Goal: Contribute content: Contribute content

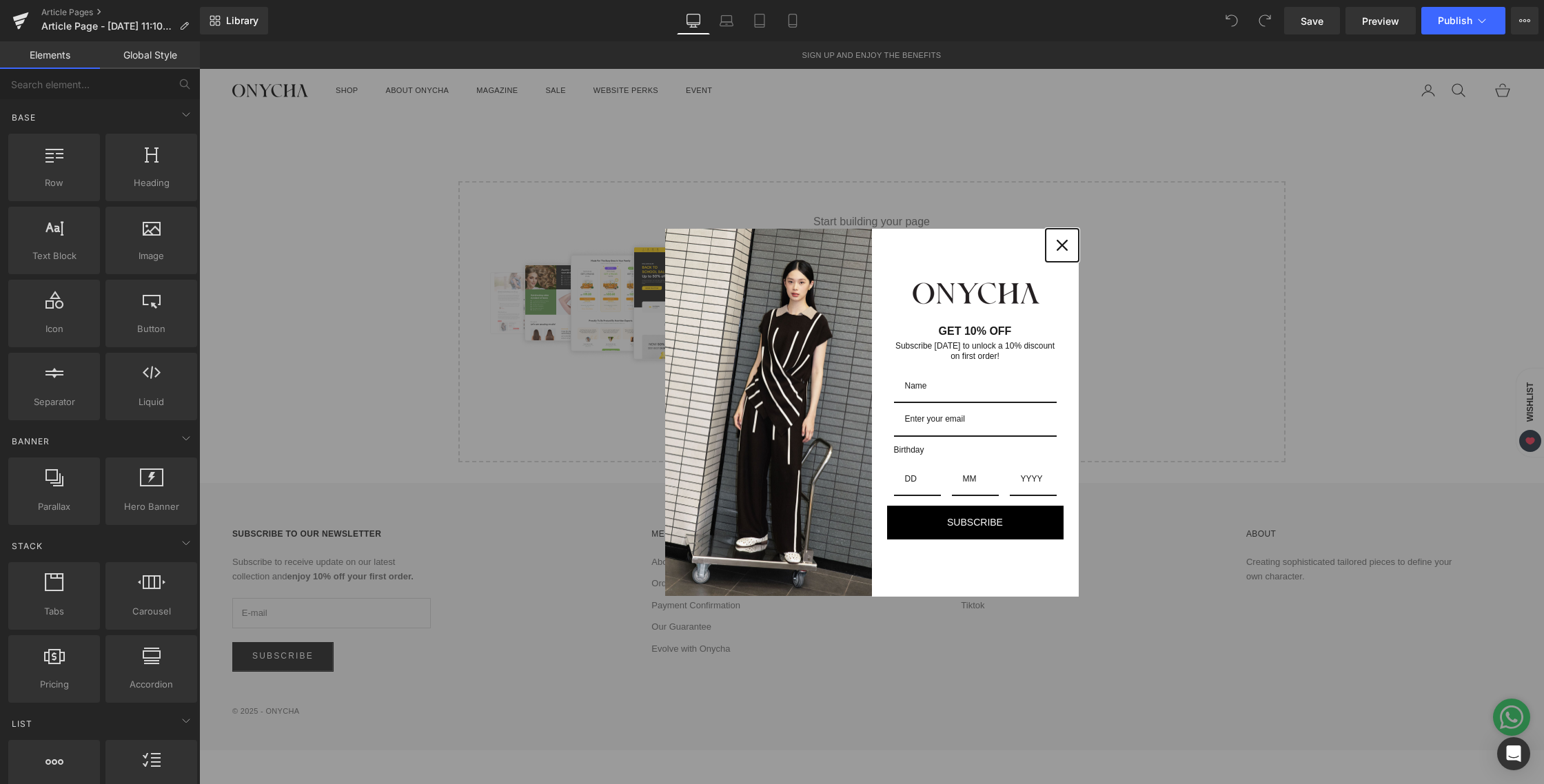
click at [1056, 247] on icon "close icon" at bounding box center [1062, 245] width 11 height 11
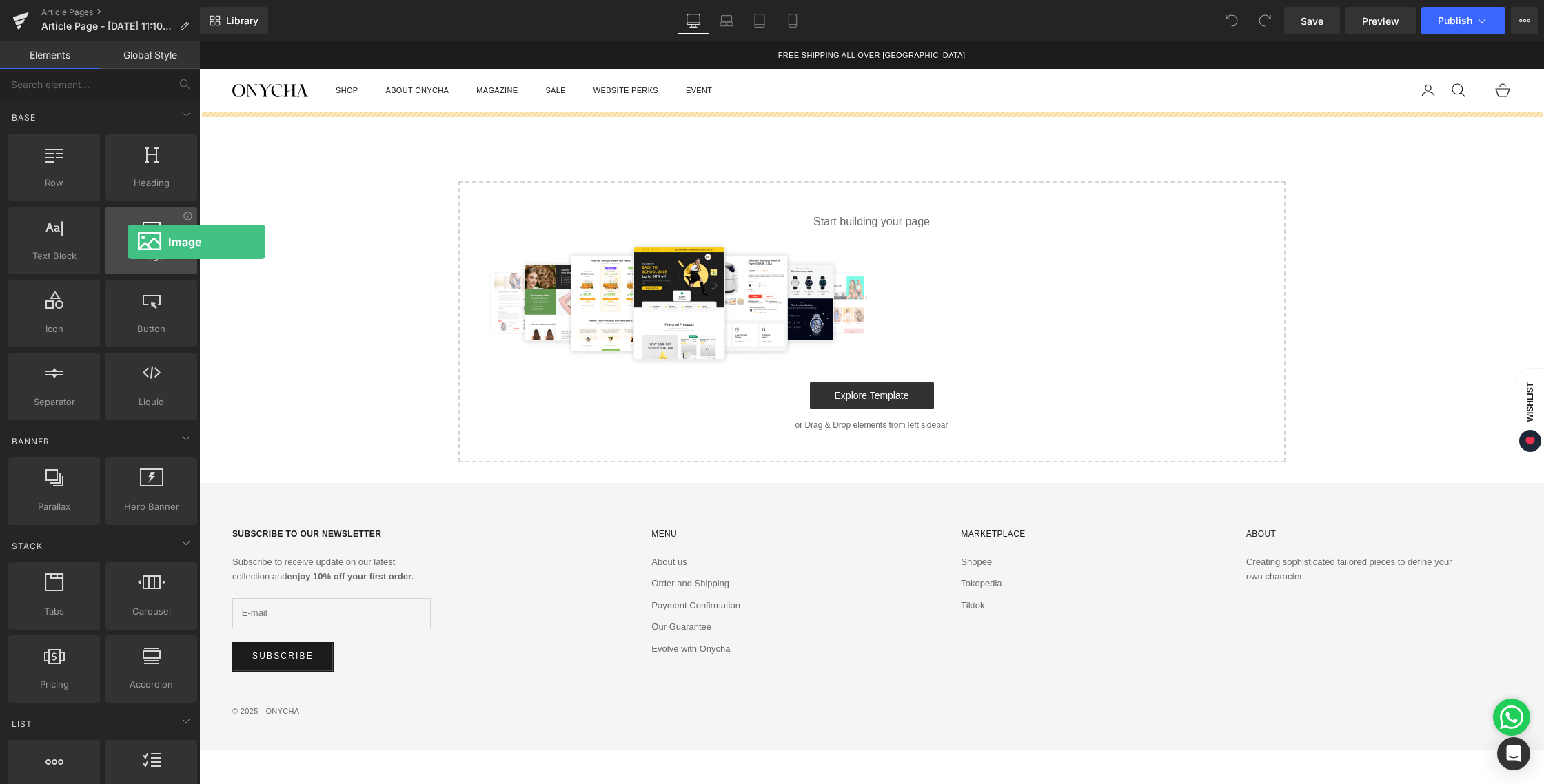
drag, startPoint x: 162, startPoint y: 252, endPoint x: 128, endPoint y: 242, distance: 35.4
click at [128, 242] on div "Image images, photos, alts, uploads" at bounding box center [151, 241] width 92 height 67
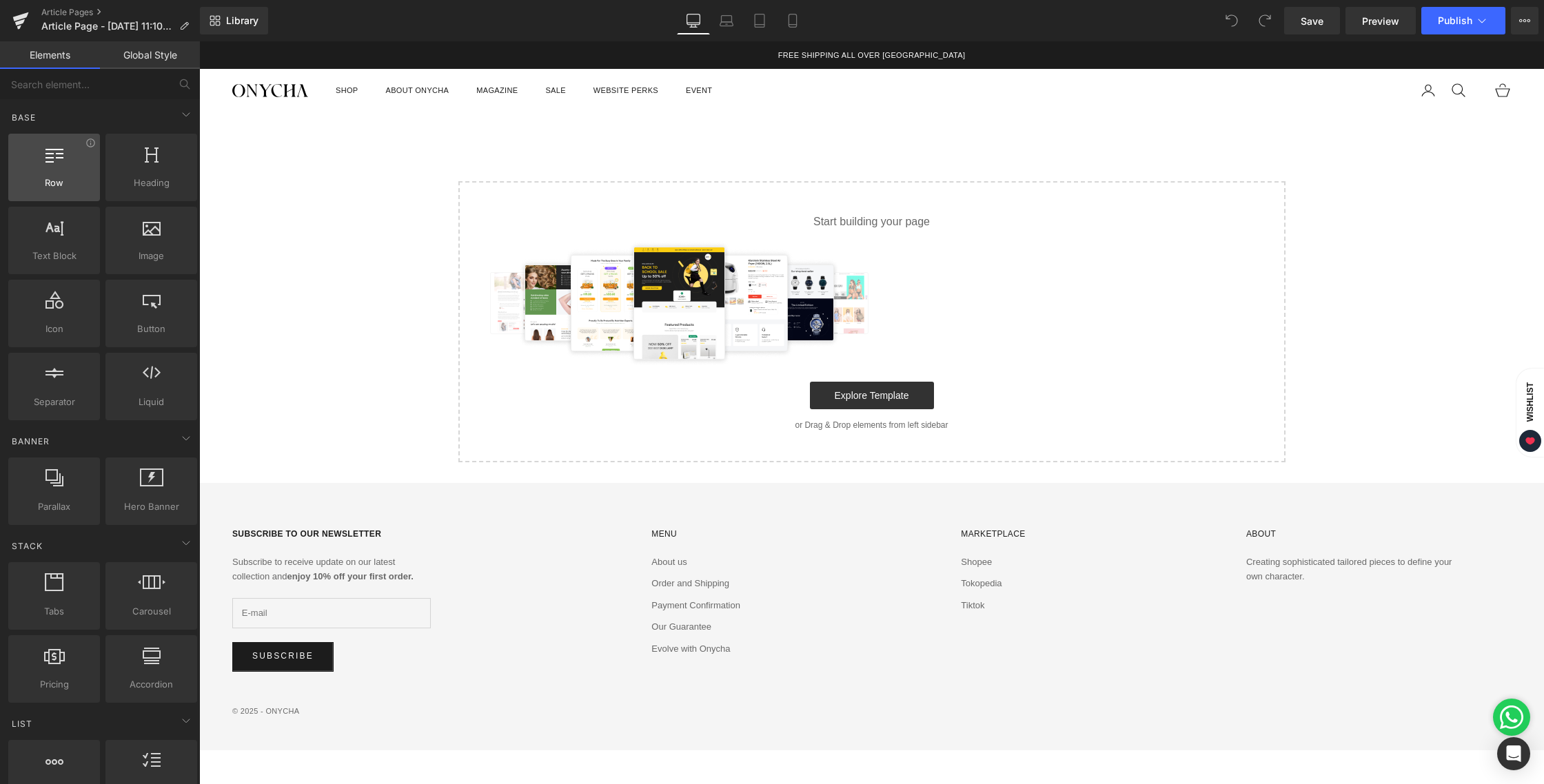
click at [68, 174] on div at bounding box center [54, 160] width 83 height 31
click at [57, 164] on div at bounding box center [54, 160] width 83 height 31
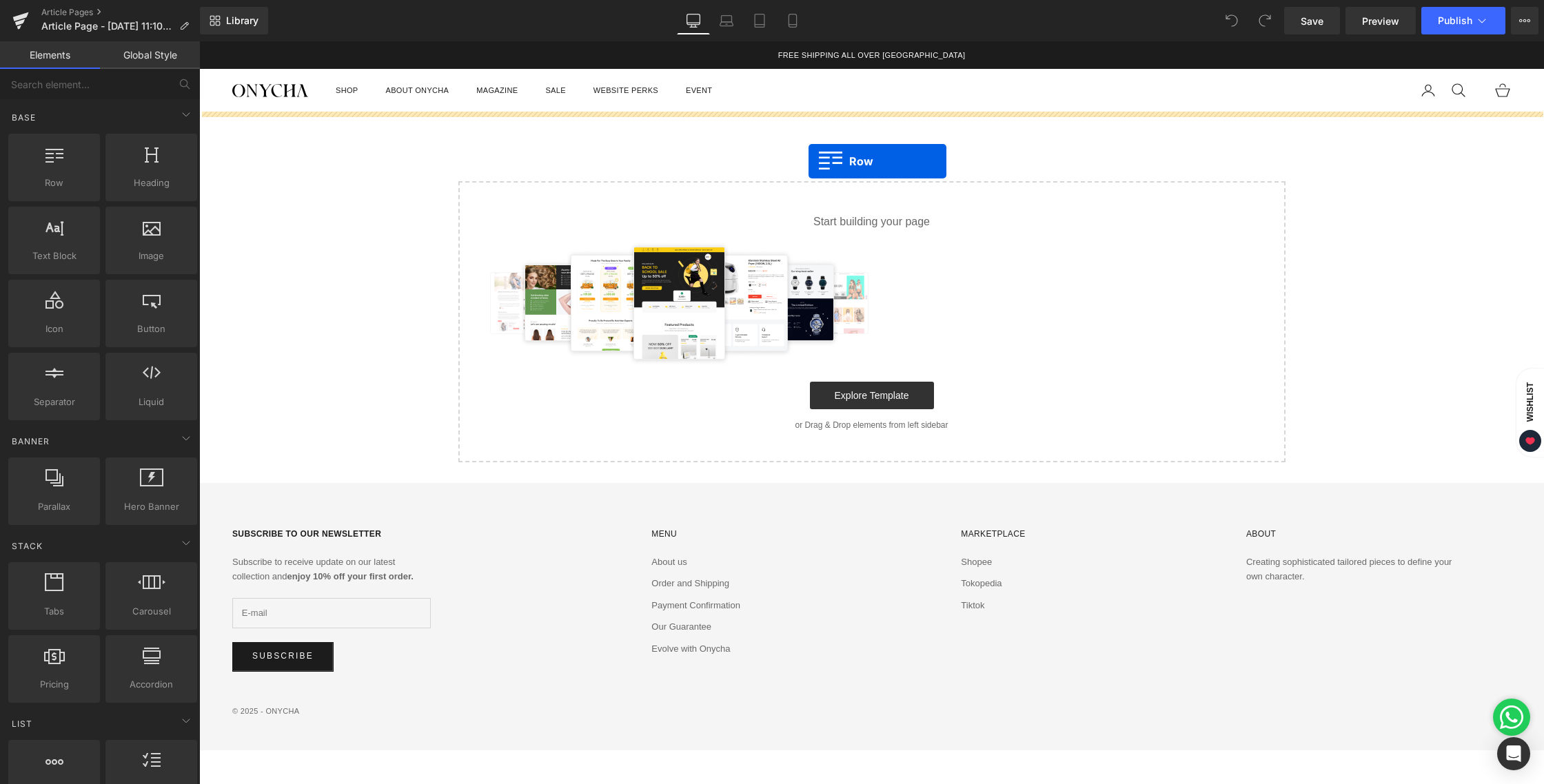
drag, startPoint x: 256, startPoint y: 205, endPoint x: 808, endPoint y: 161, distance: 553.8
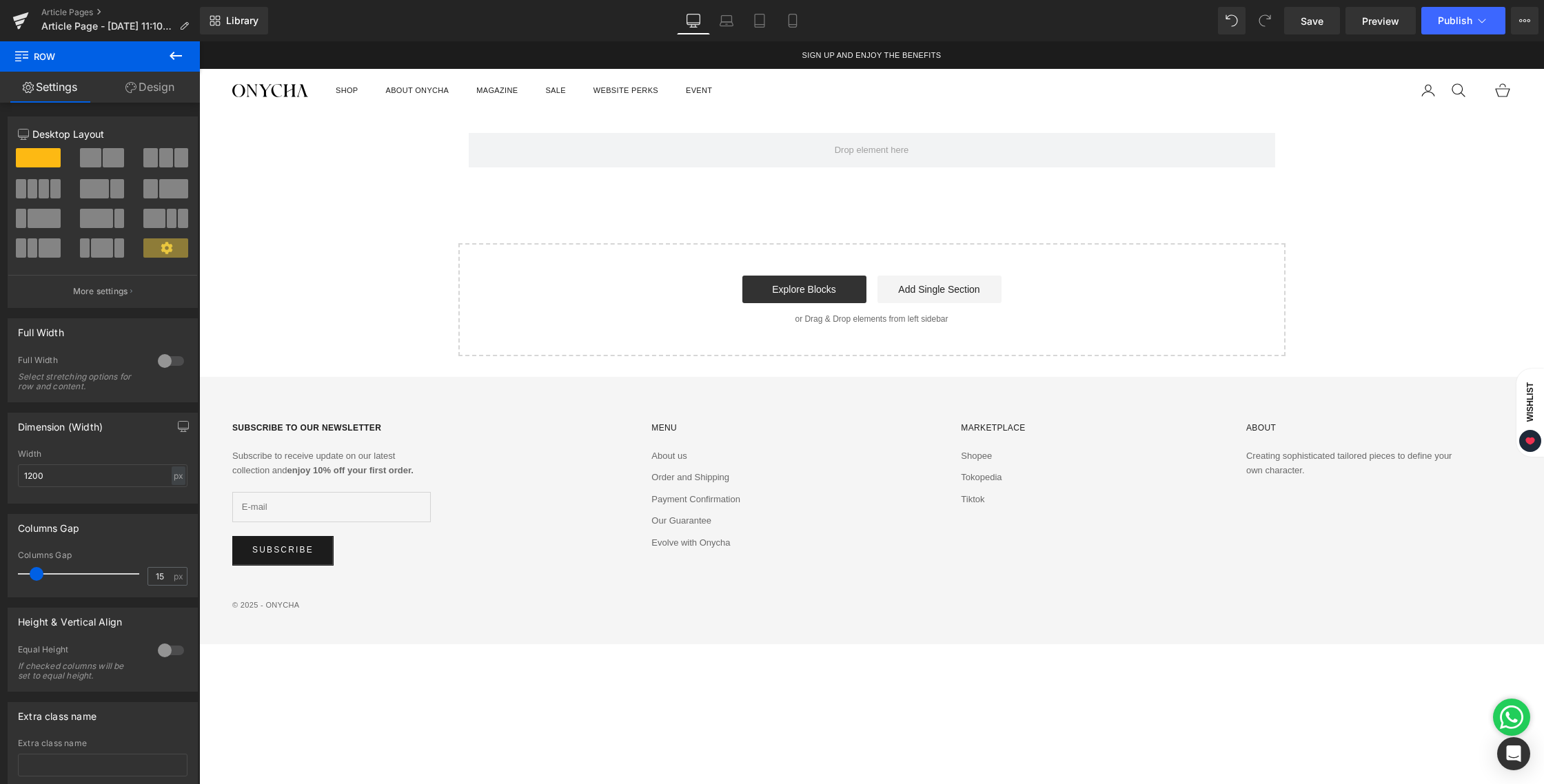
click at [169, 58] on icon at bounding box center [176, 56] width 16 height 16
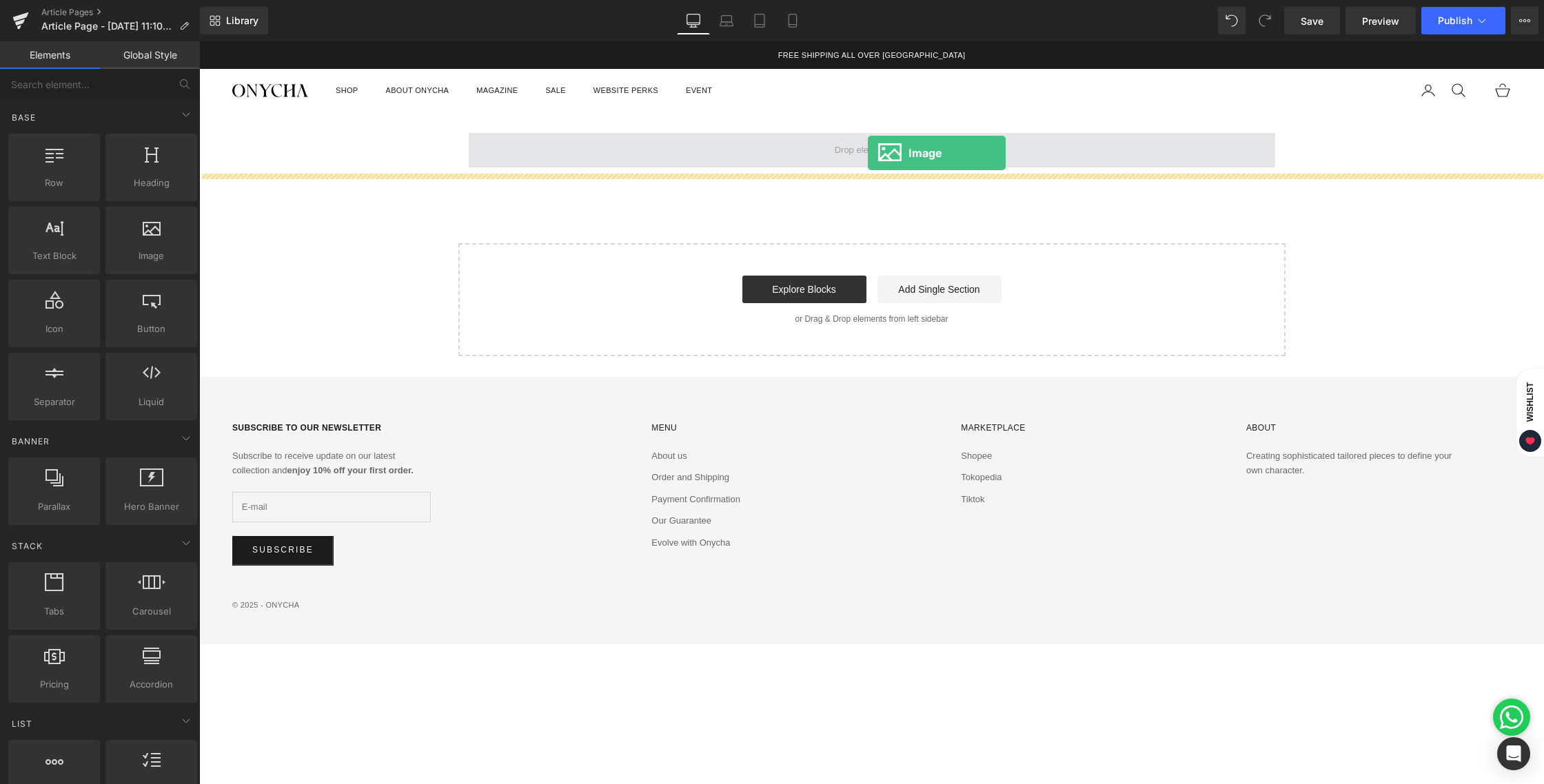
drag, startPoint x: 385, startPoint y: 279, endPoint x: 867, endPoint y: 153, distance: 498.2
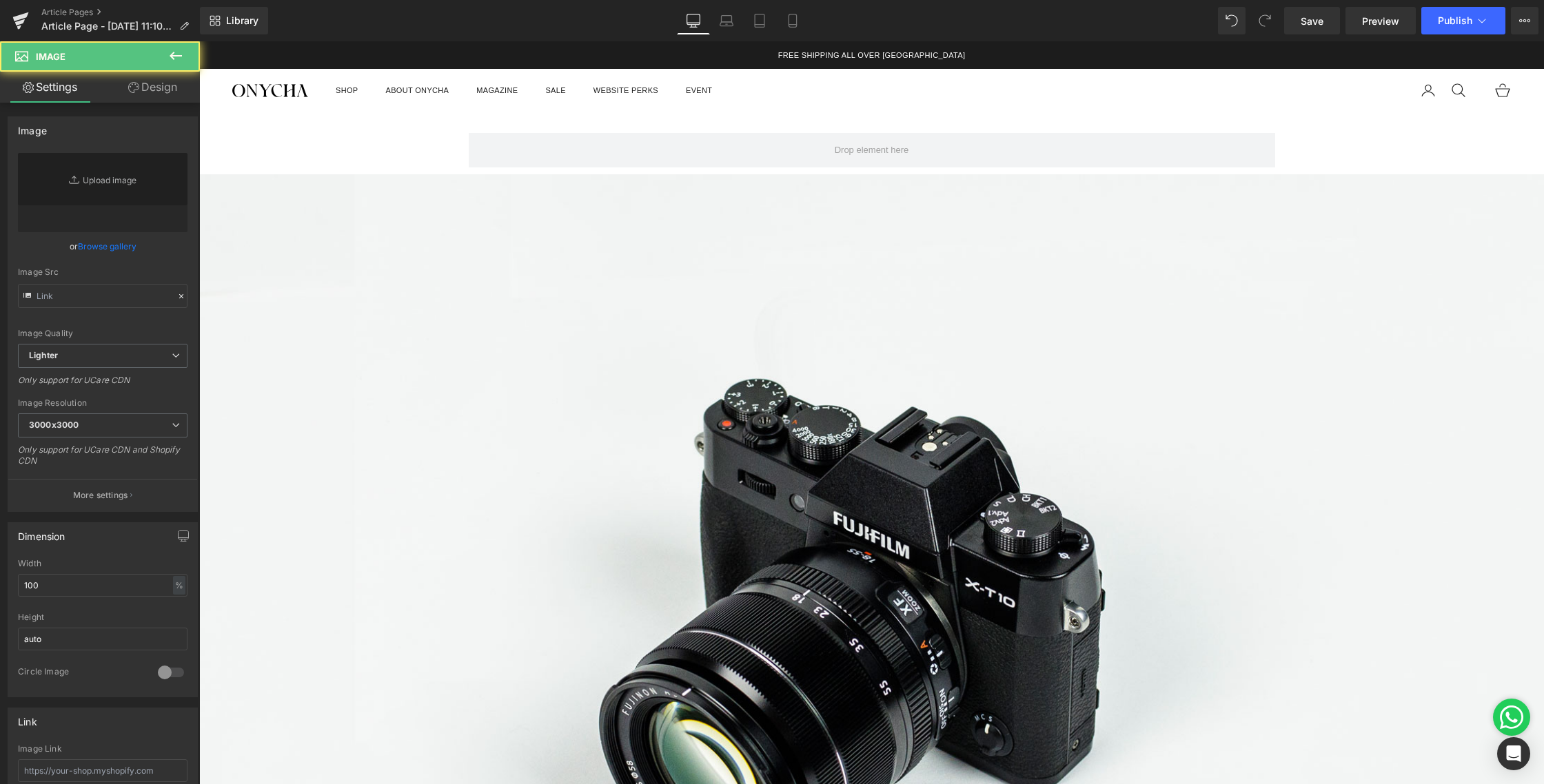
type input "//[DOMAIN_NAME][URL]"
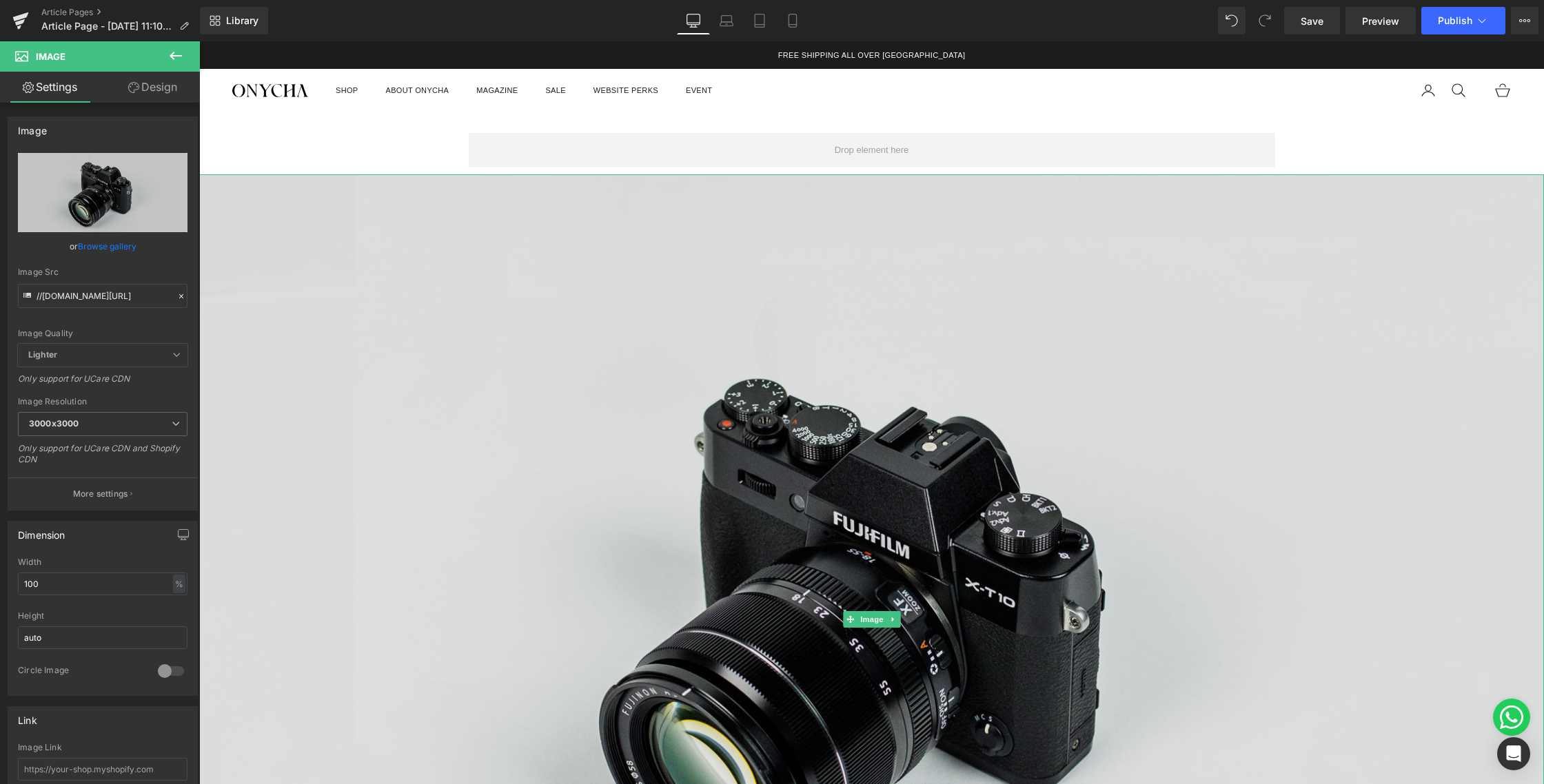
click at [400, 229] on img at bounding box center [871, 619] width 1344 height 891
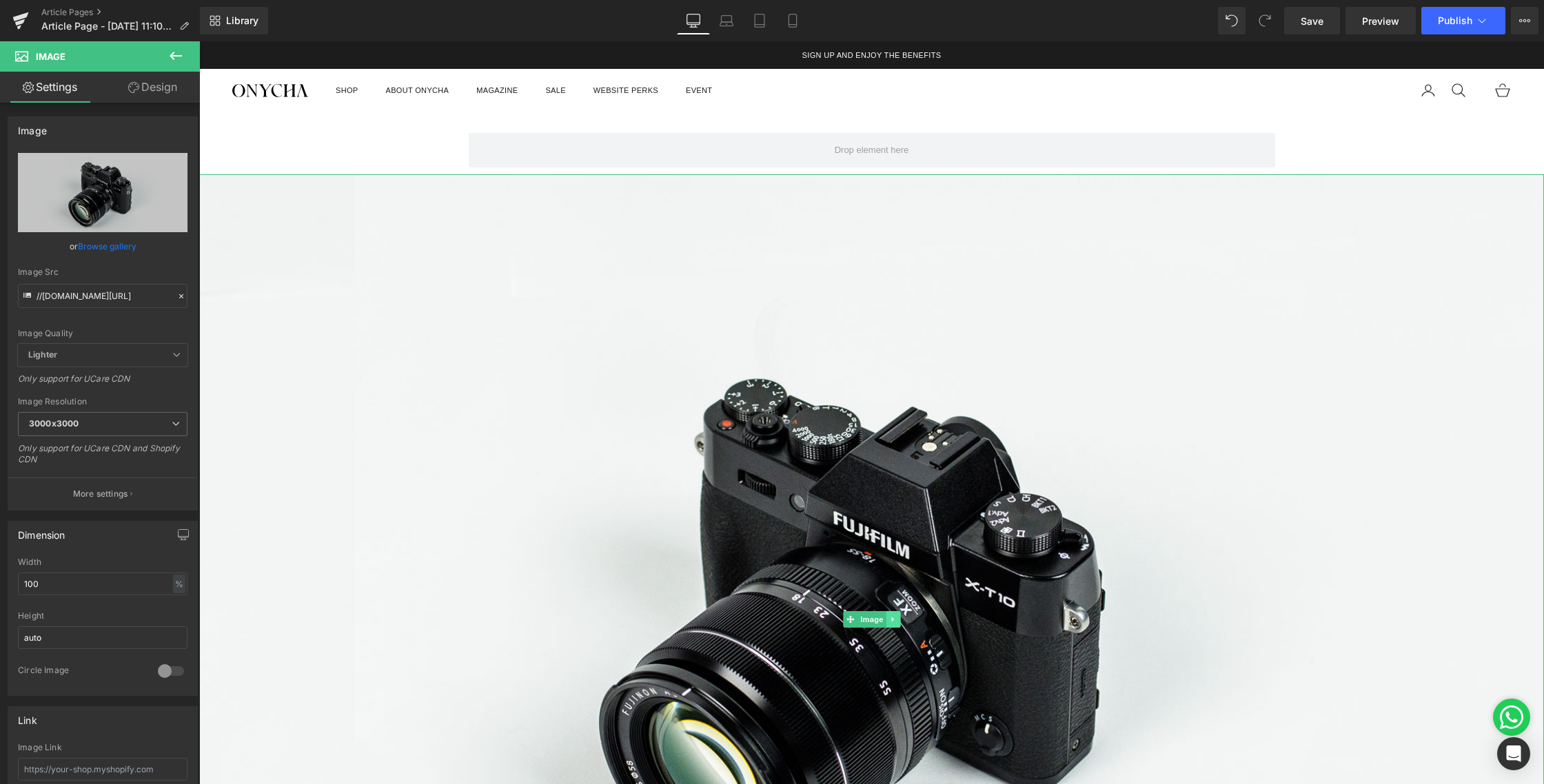
click at [893, 619] on icon at bounding box center [892, 618] width 2 height 5
click at [904, 622] on icon at bounding box center [899, 619] width 7 height 8
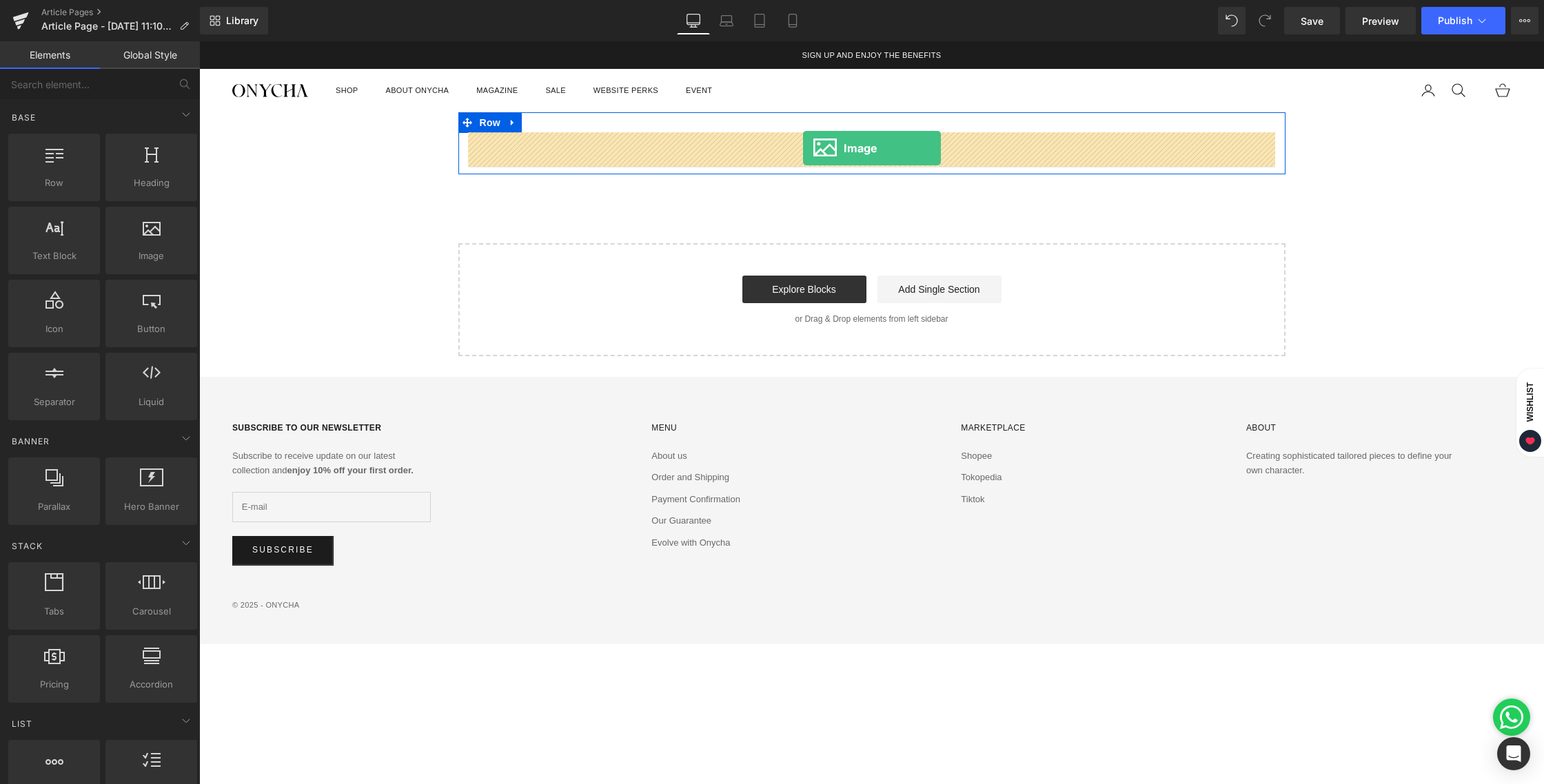
drag, startPoint x: 368, startPoint y: 273, endPoint x: 803, endPoint y: 148, distance: 452.6
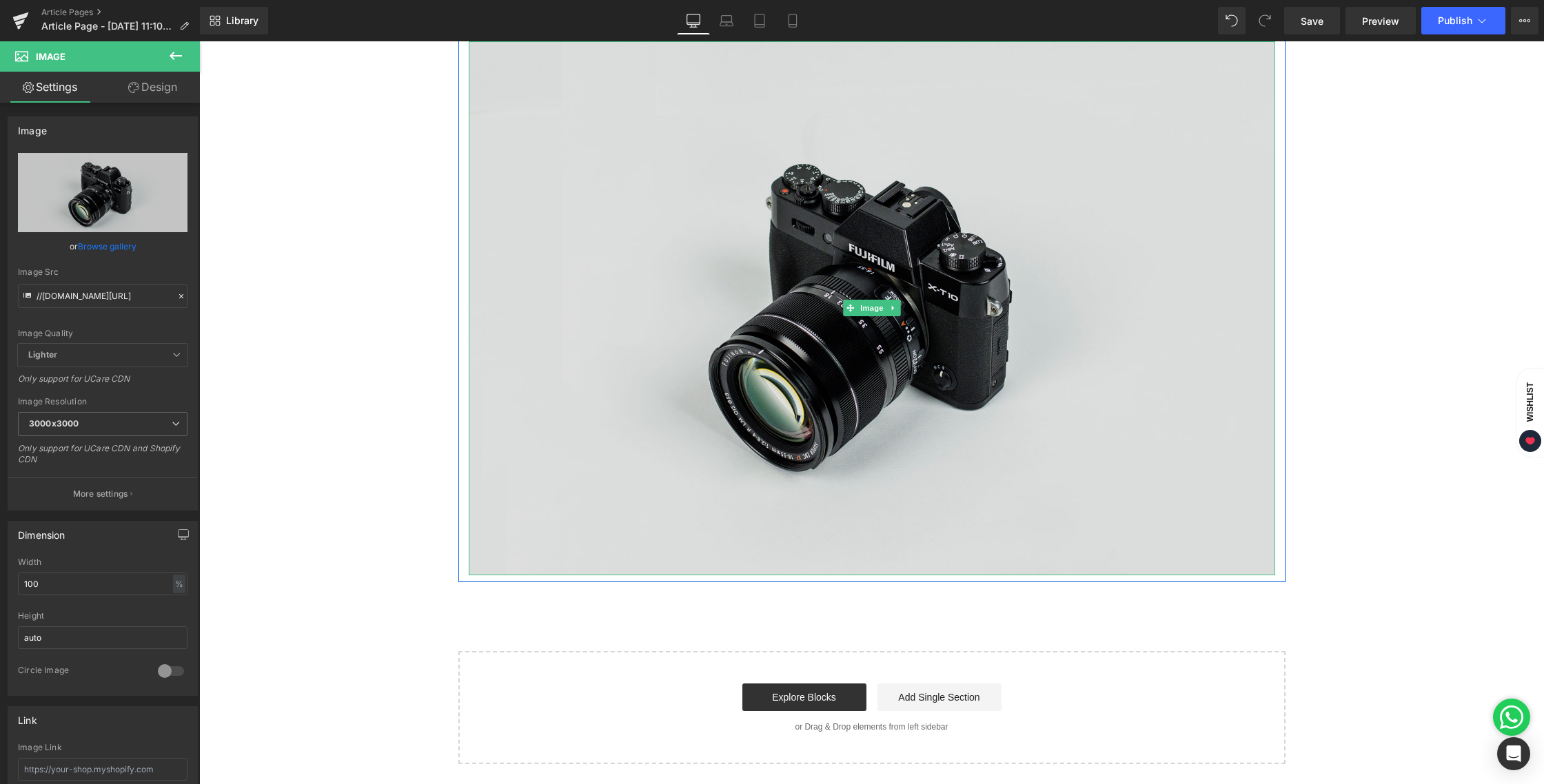
scroll to position [97, 0]
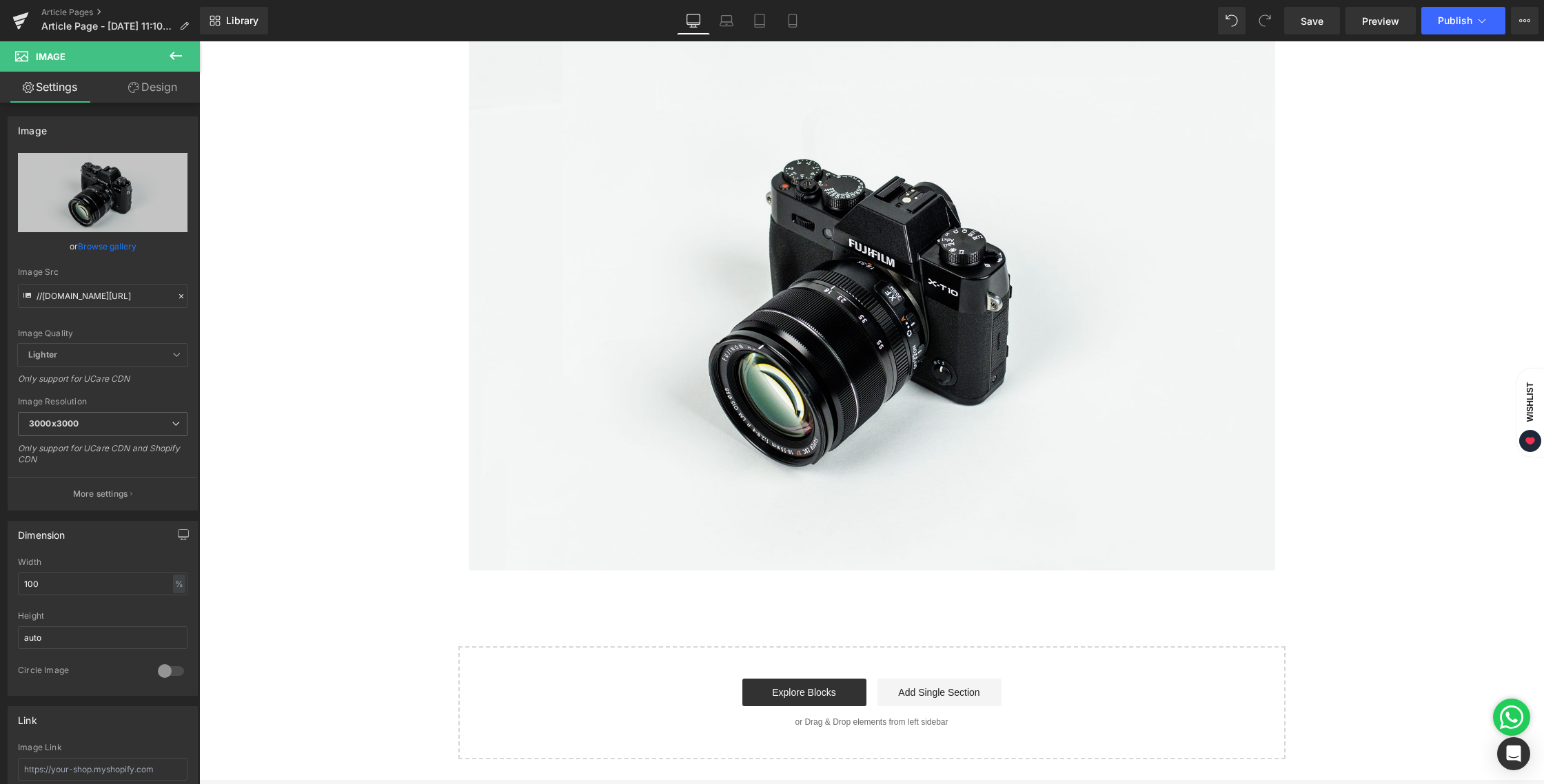
click at [182, 52] on icon at bounding box center [176, 56] width 16 height 16
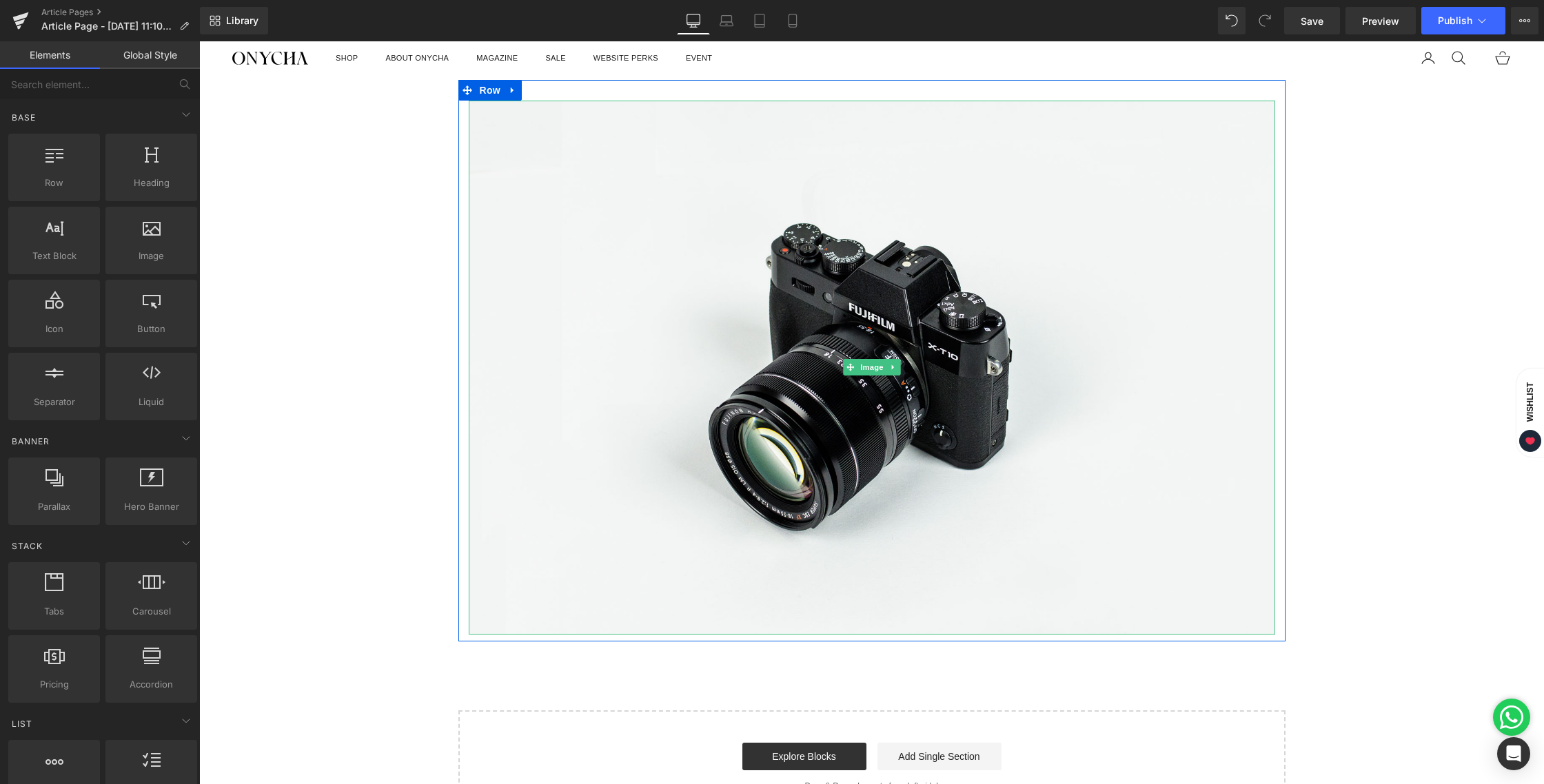
scroll to position [52, 0]
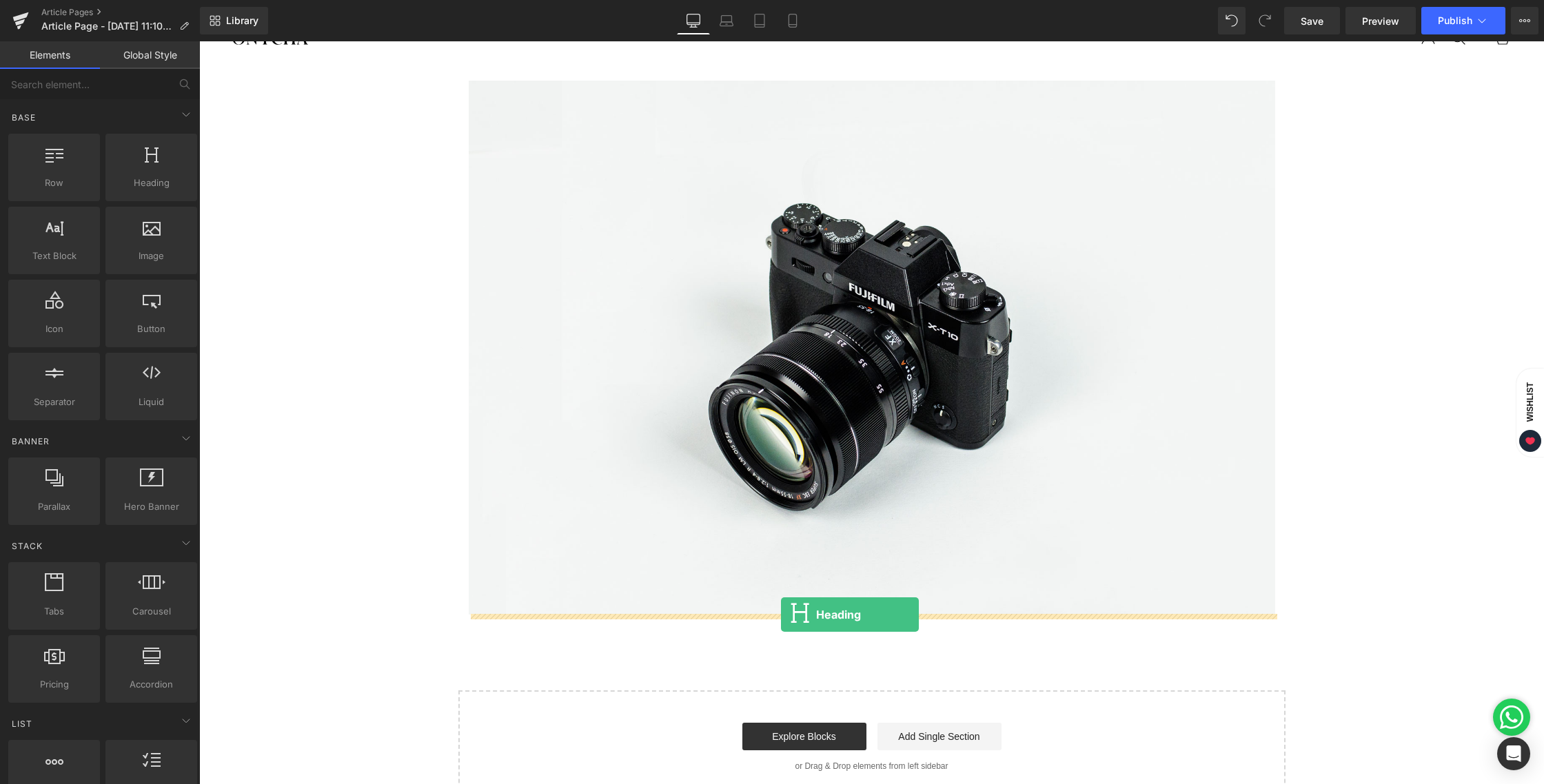
drag, startPoint x: 344, startPoint y: 208, endPoint x: 781, endPoint y: 614, distance: 596.5
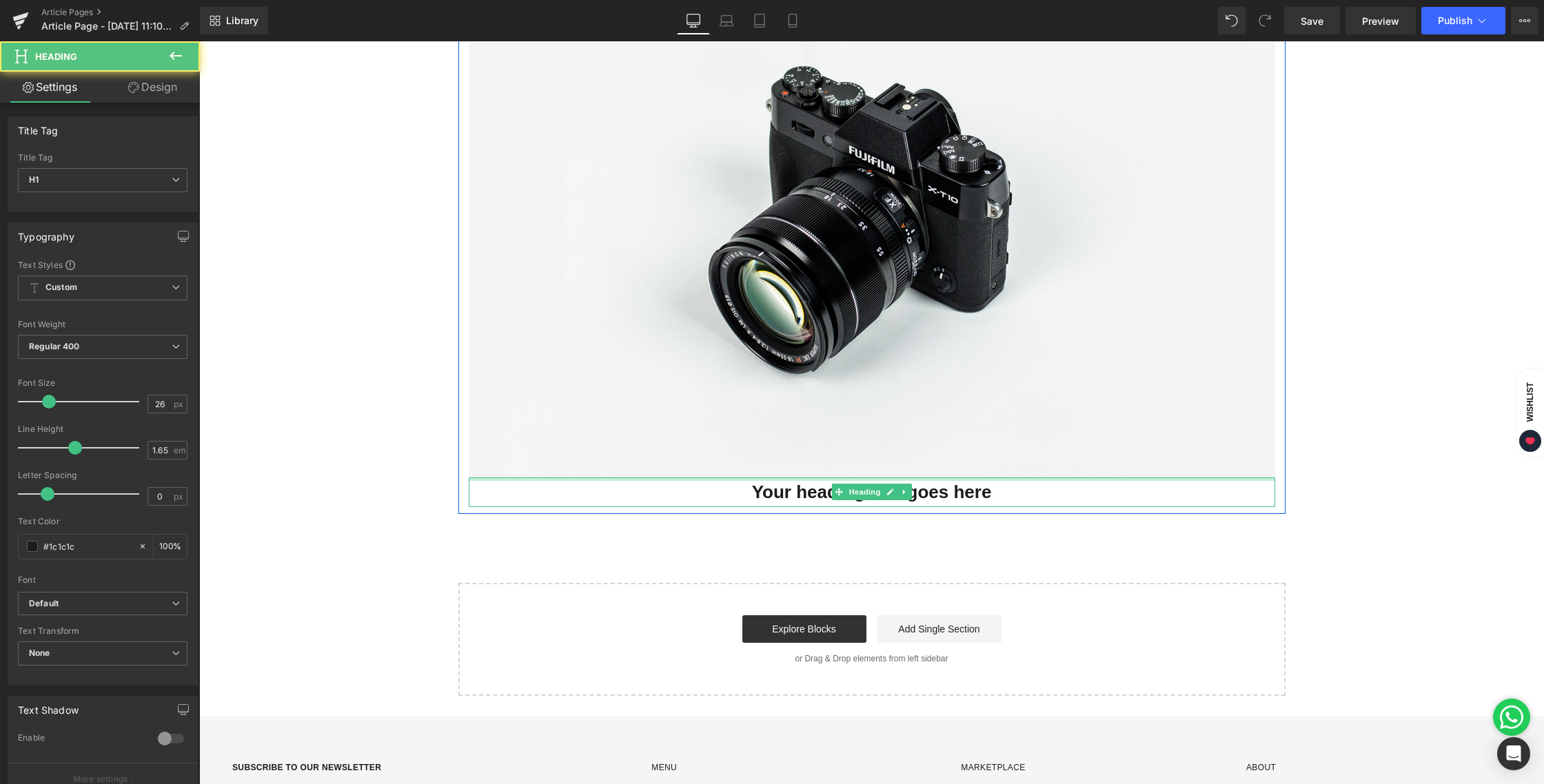
scroll to position [193, 0]
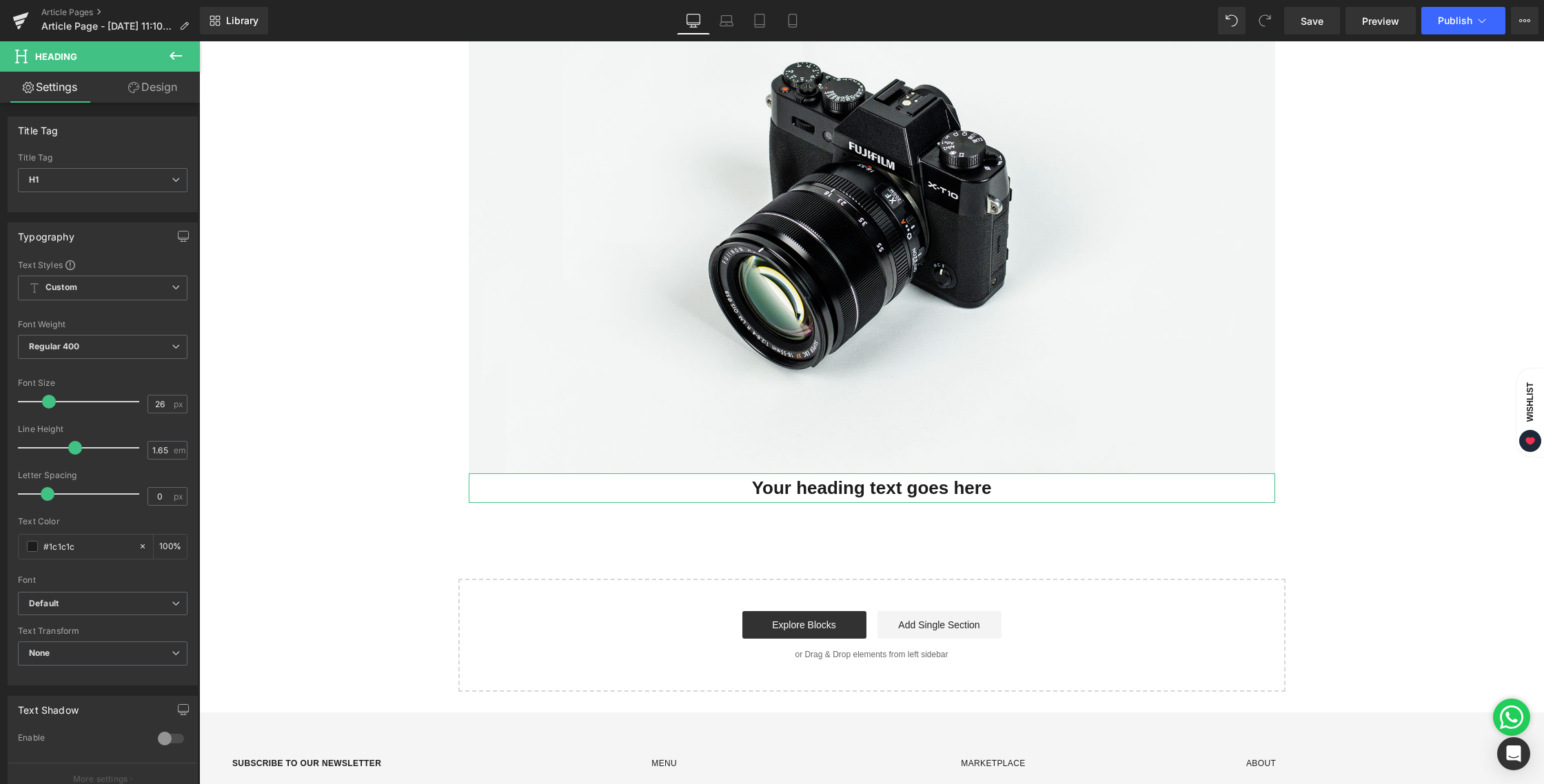
click at [145, 100] on link "Design" at bounding box center [153, 88] width 100 height 31
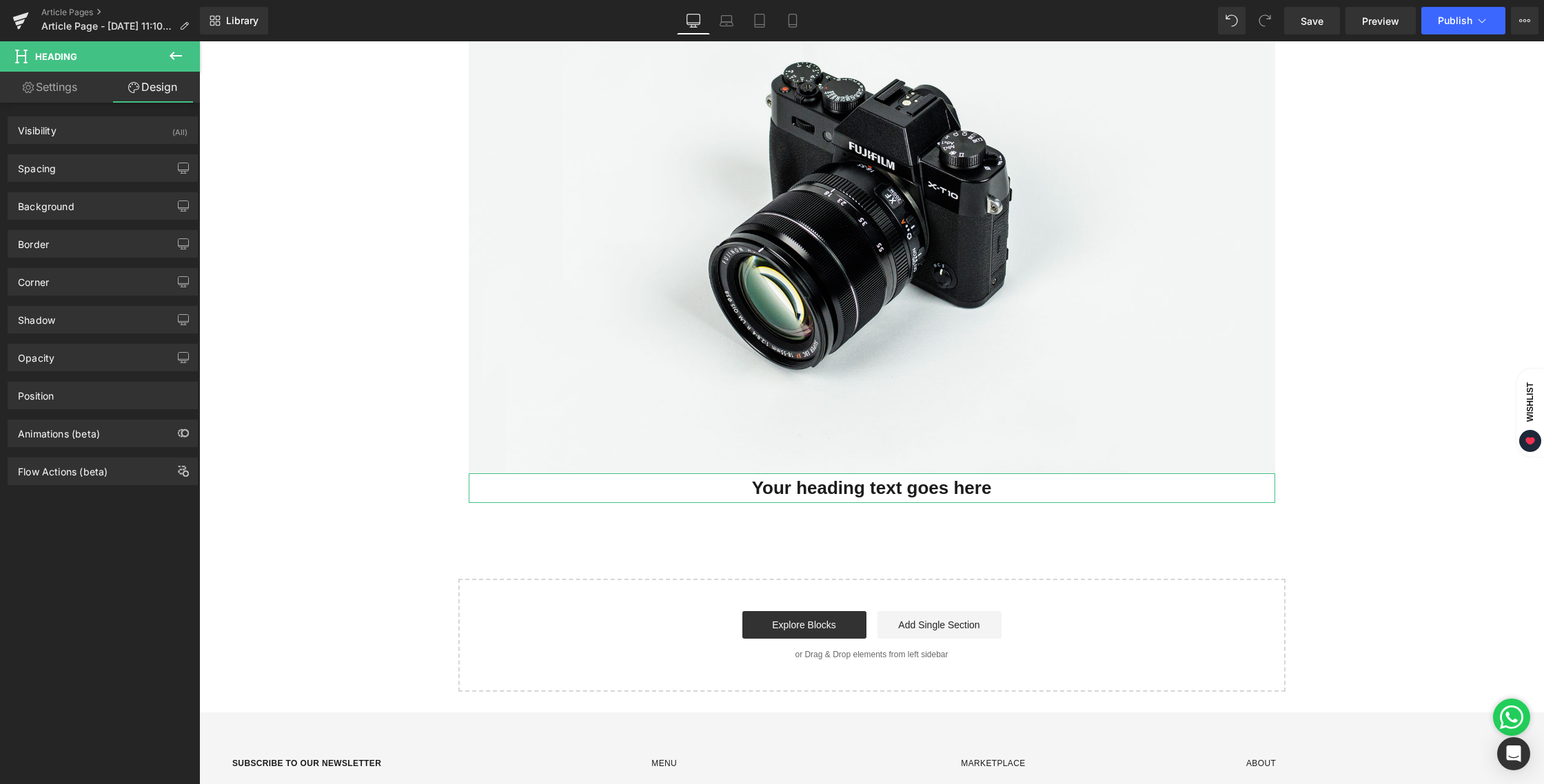
type input "0"
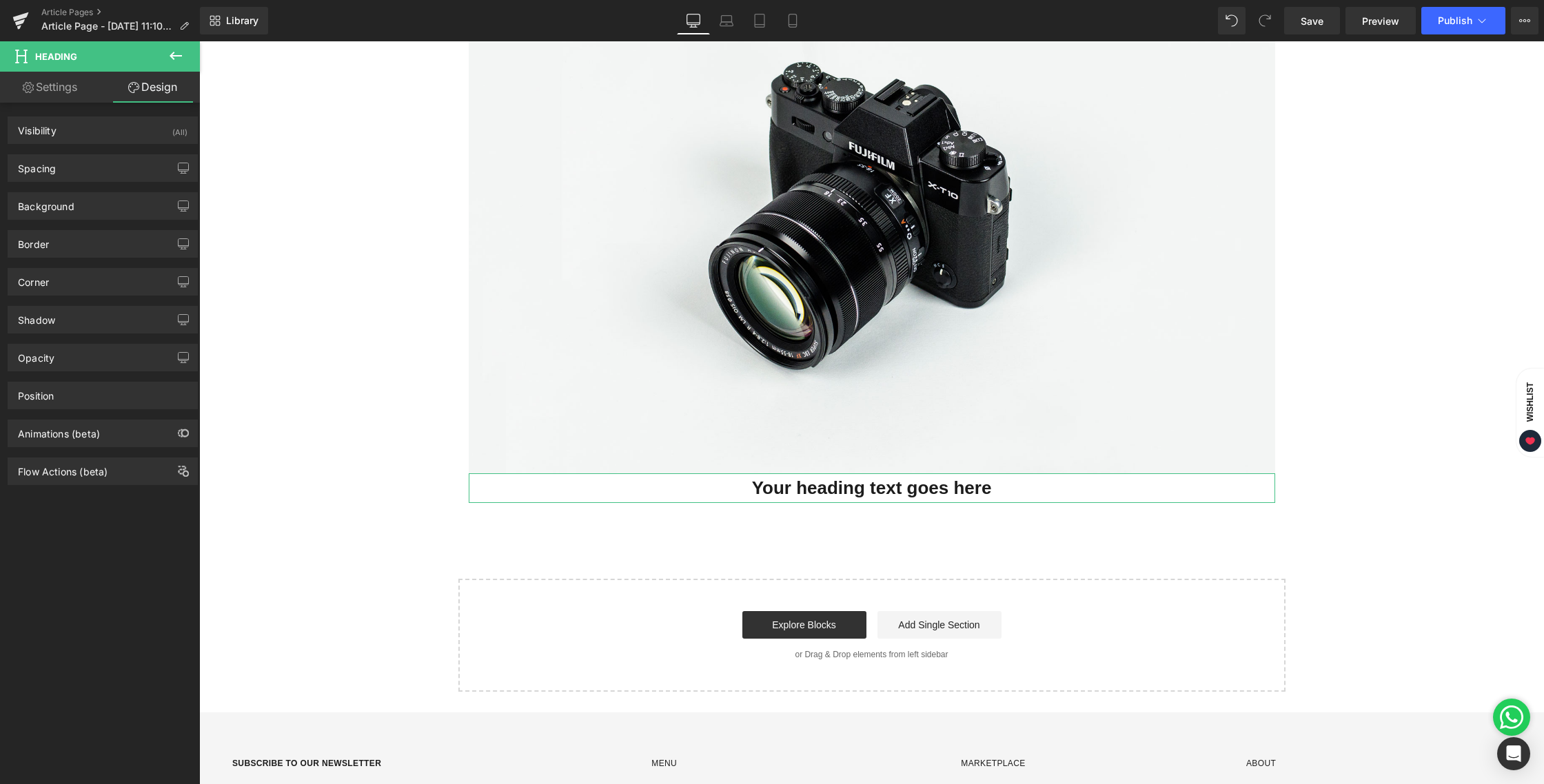
type input "0"
click at [79, 168] on div "Spacing" at bounding box center [102, 168] width 189 height 26
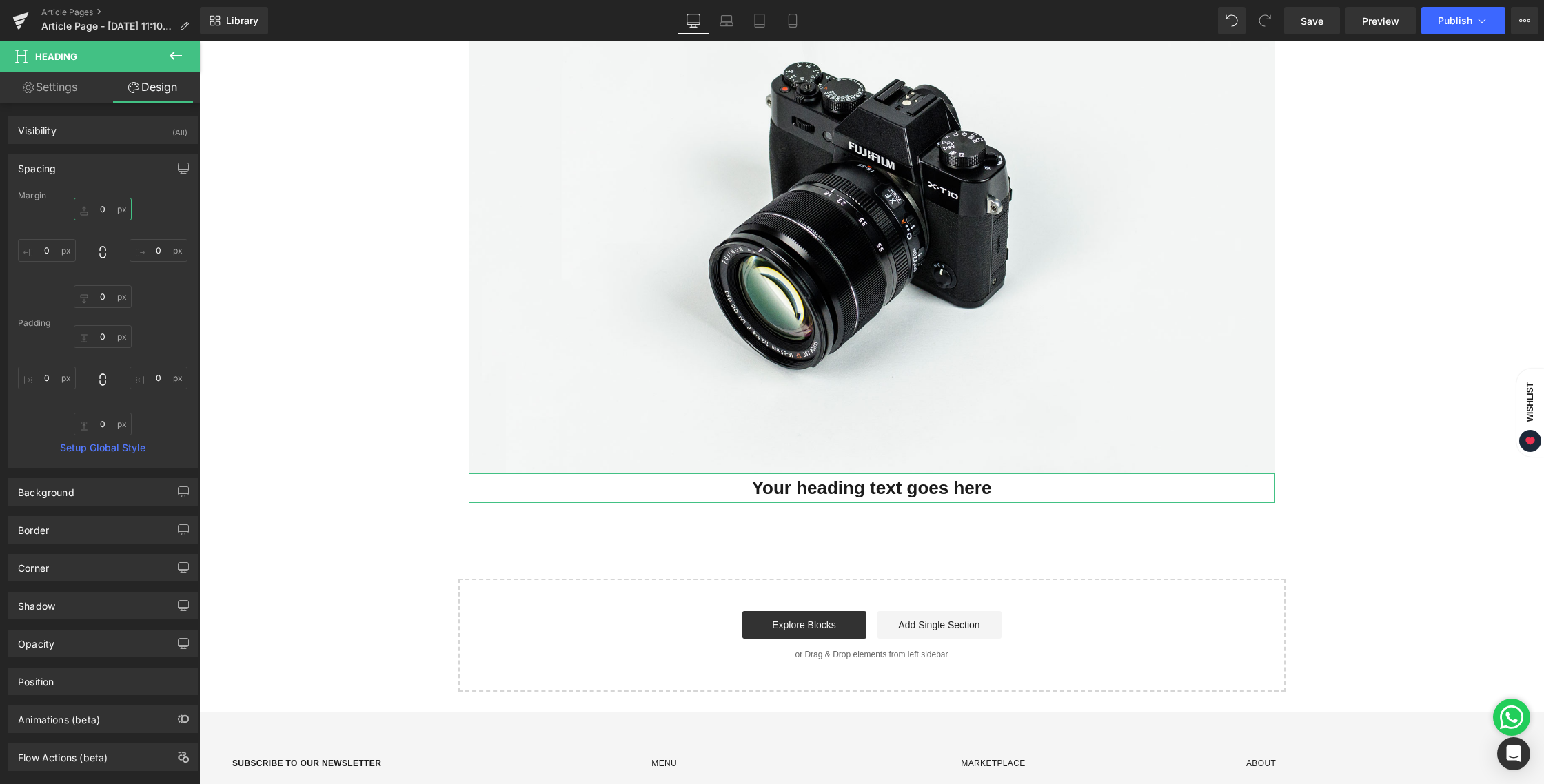
click at [96, 219] on input "0" at bounding box center [102, 209] width 57 height 23
type input "1"
type input "24"
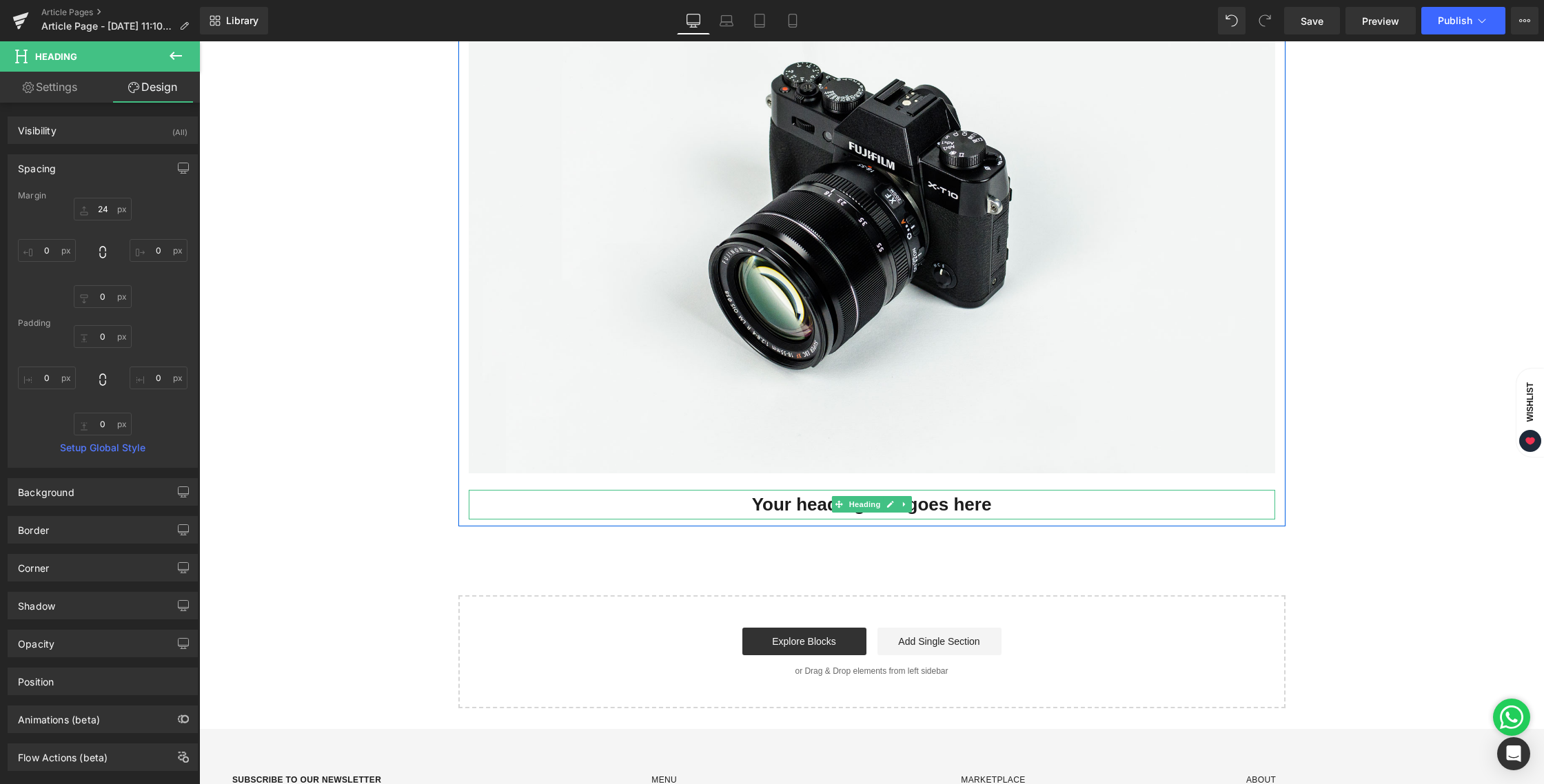
click at [824, 508] on h1 "Your heading text goes here" at bounding box center [872, 504] width 806 height 29
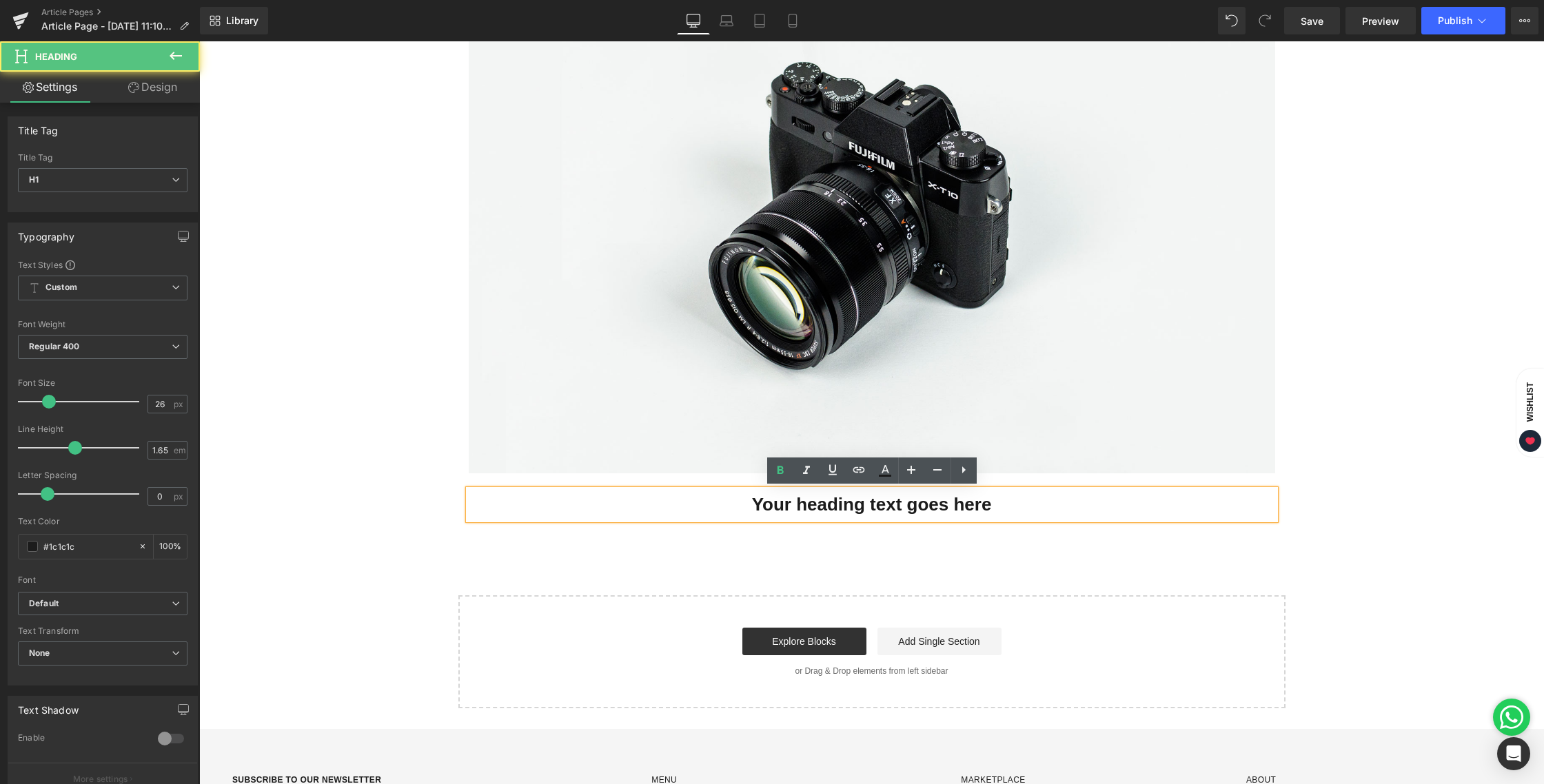
click at [749, 506] on h1 "Your heading text goes here" at bounding box center [872, 504] width 806 height 29
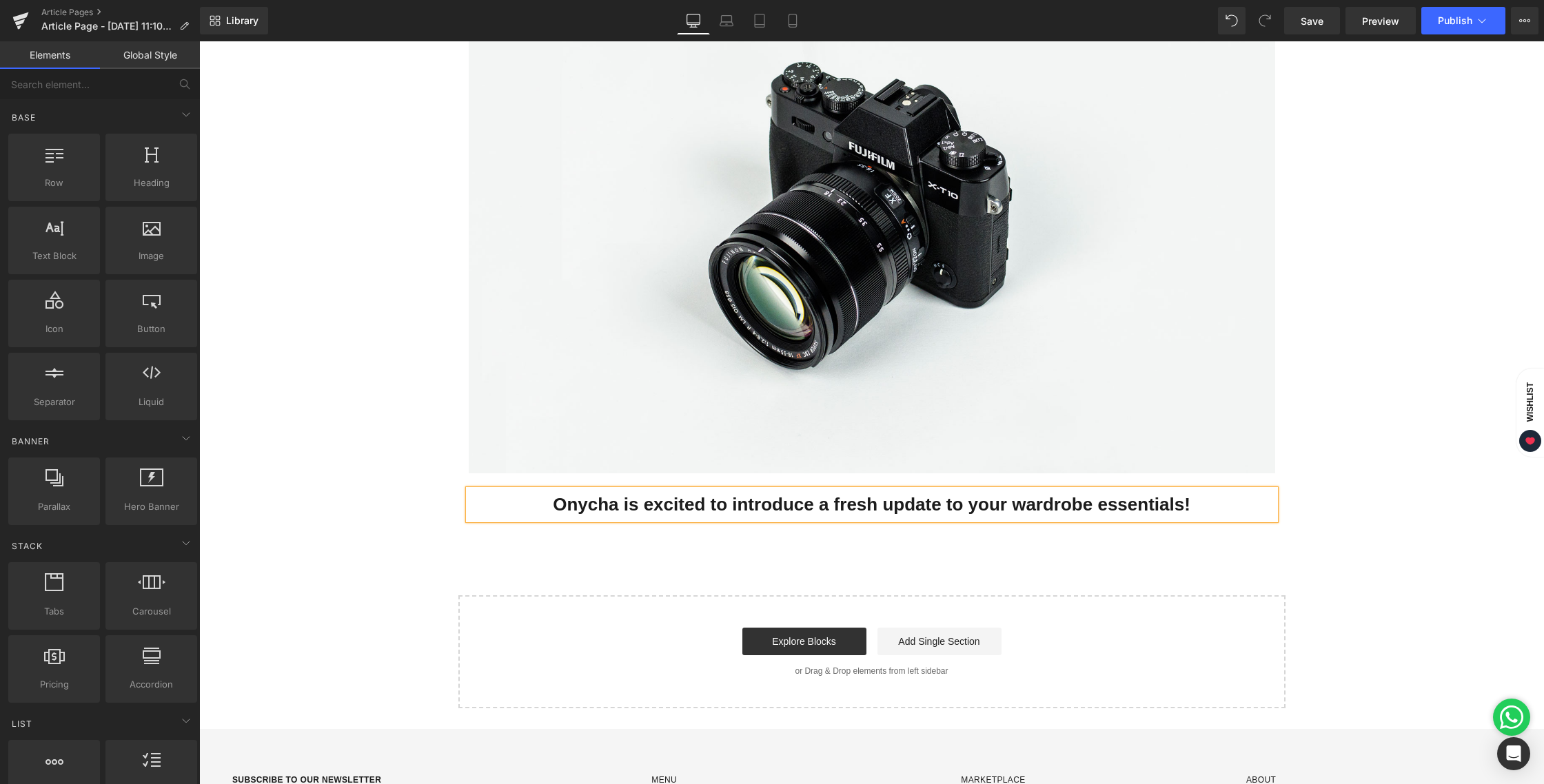
click at [751, 568] on div "Image Onycha is excited to introduce a fresh update to your wardrobe essentials…" at bounding box center [871, 314] width 1344 height 789
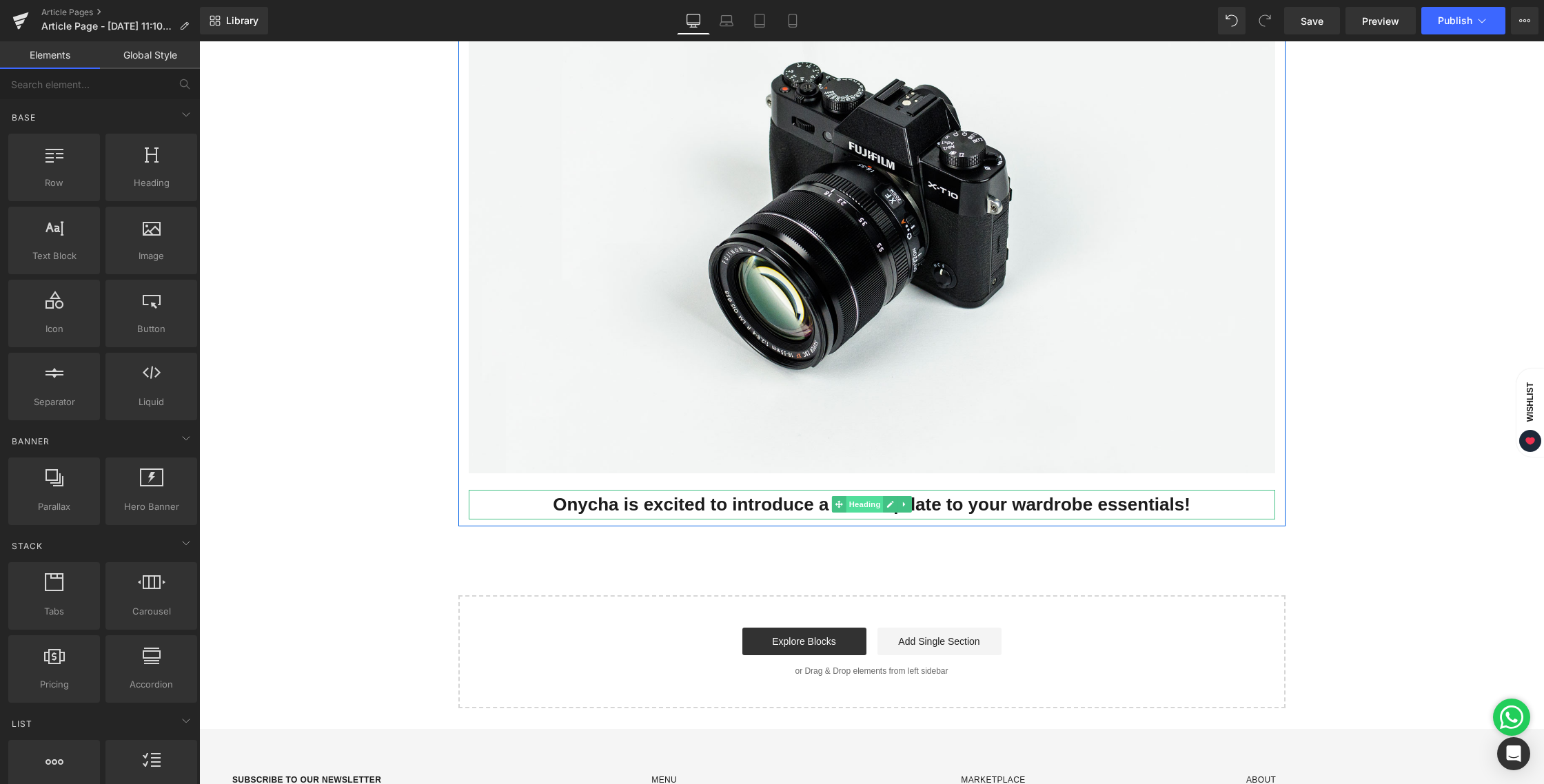
click at [854, 501] on span "Heading" at bounding box center [864, 504] width 37 height 16
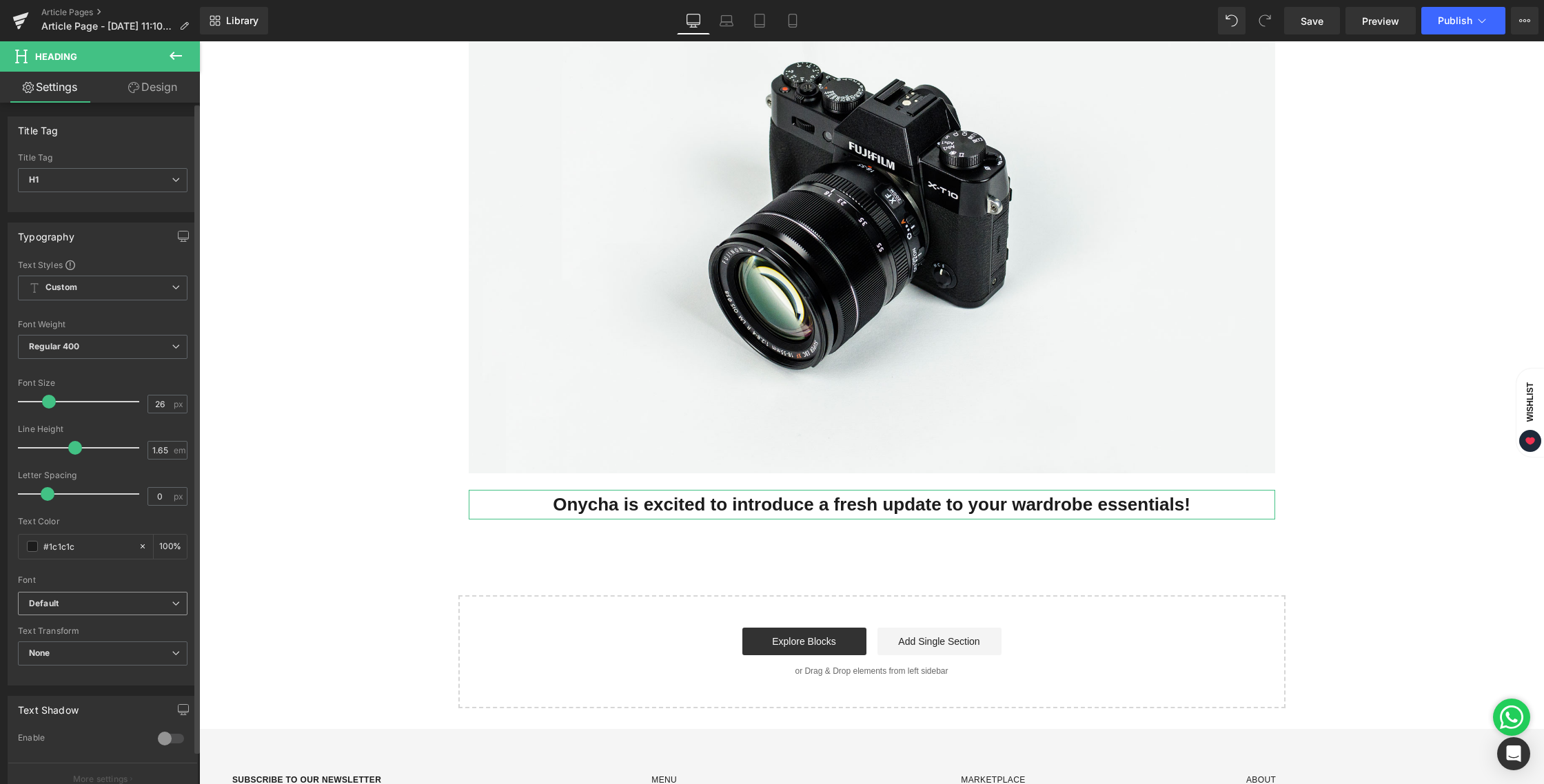
click at [23, 605] on span "Default" at bounding box center [103, 603] width 170 height 24
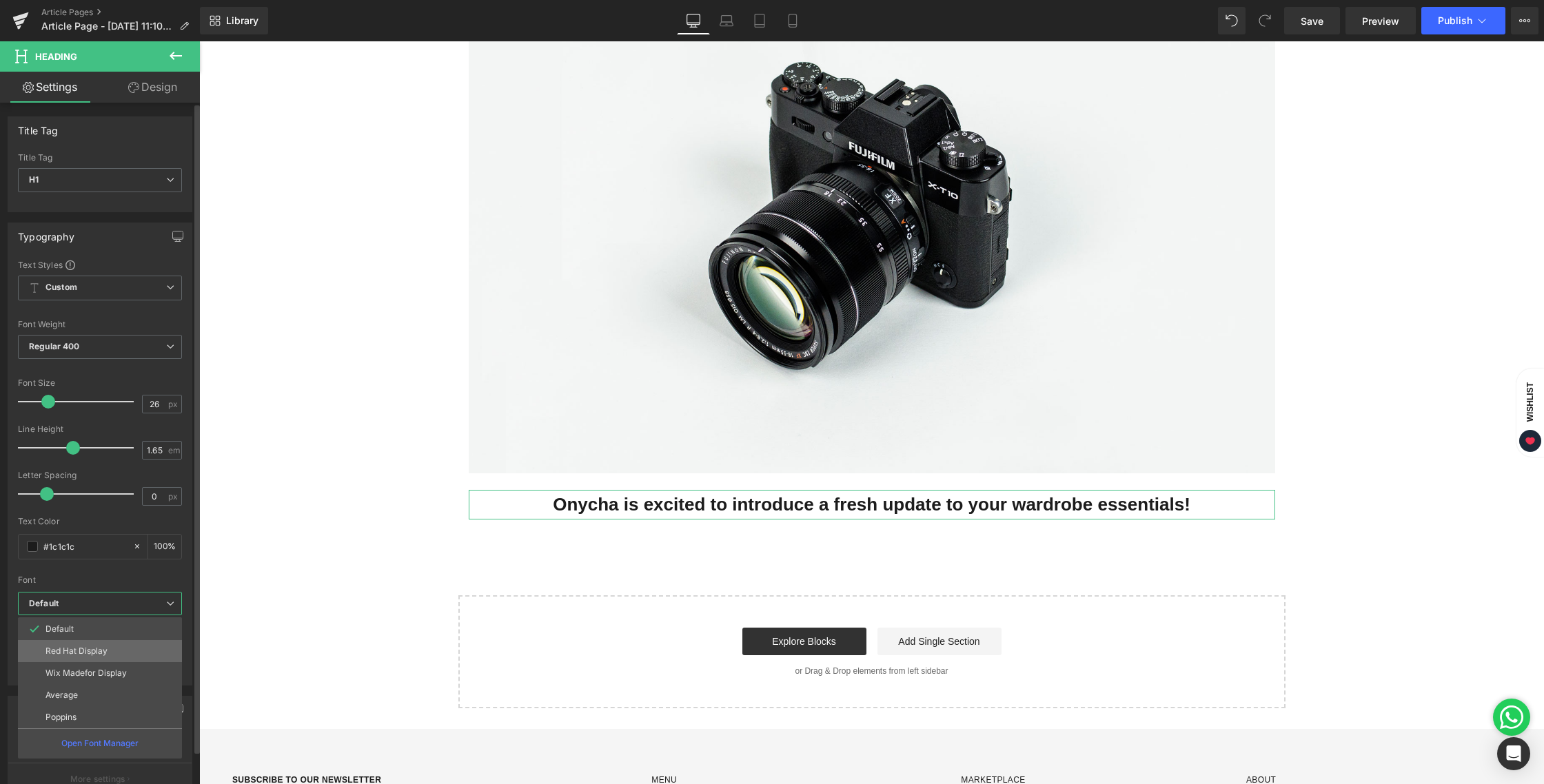
click at [66, 651] on p "Red Hat Display" at bounding box center [77, 651] width 62 height 10
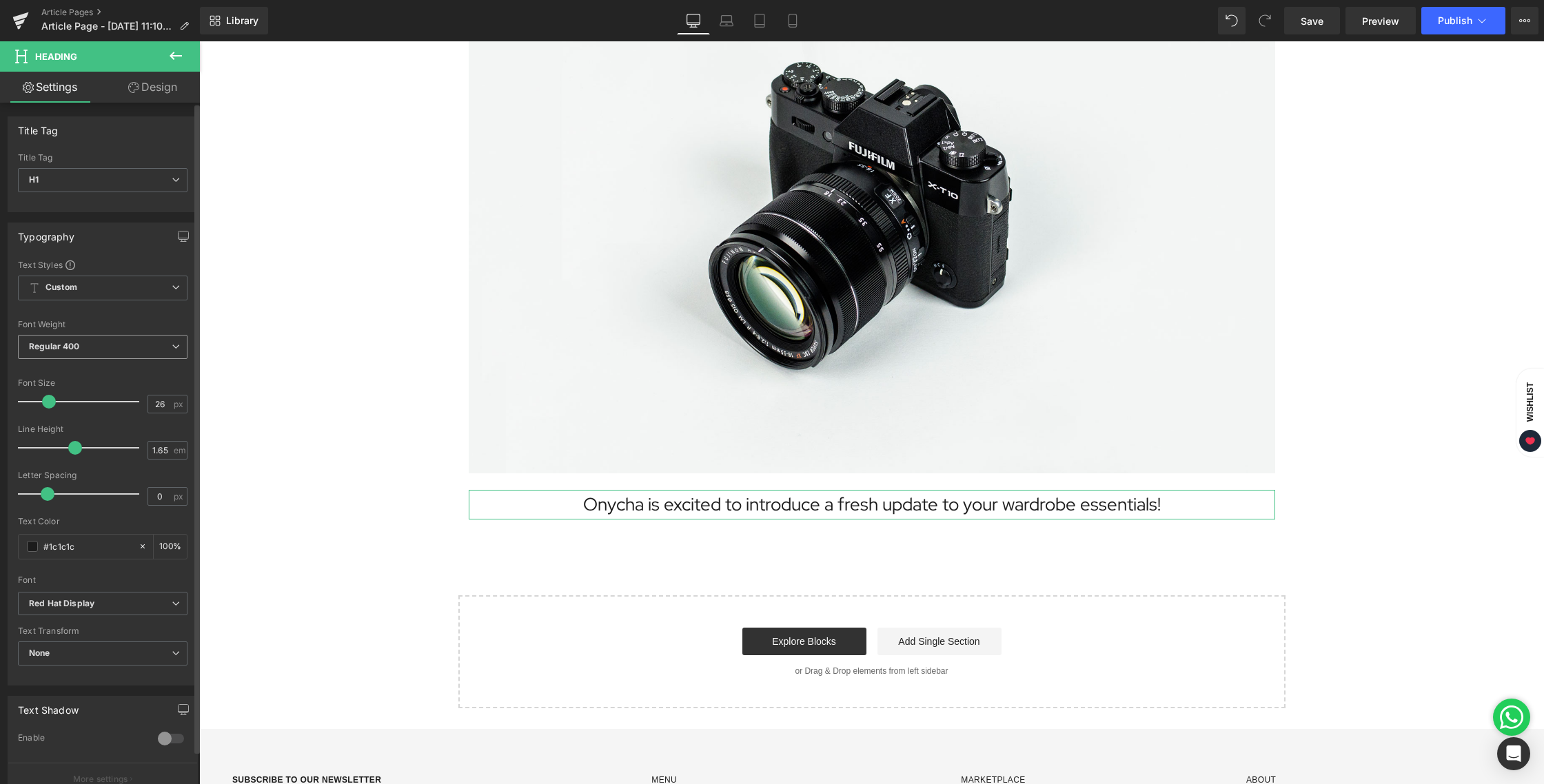
click at [75, 337] on span "Regular 400" at bounding box center [103, 346] width 170 height 24
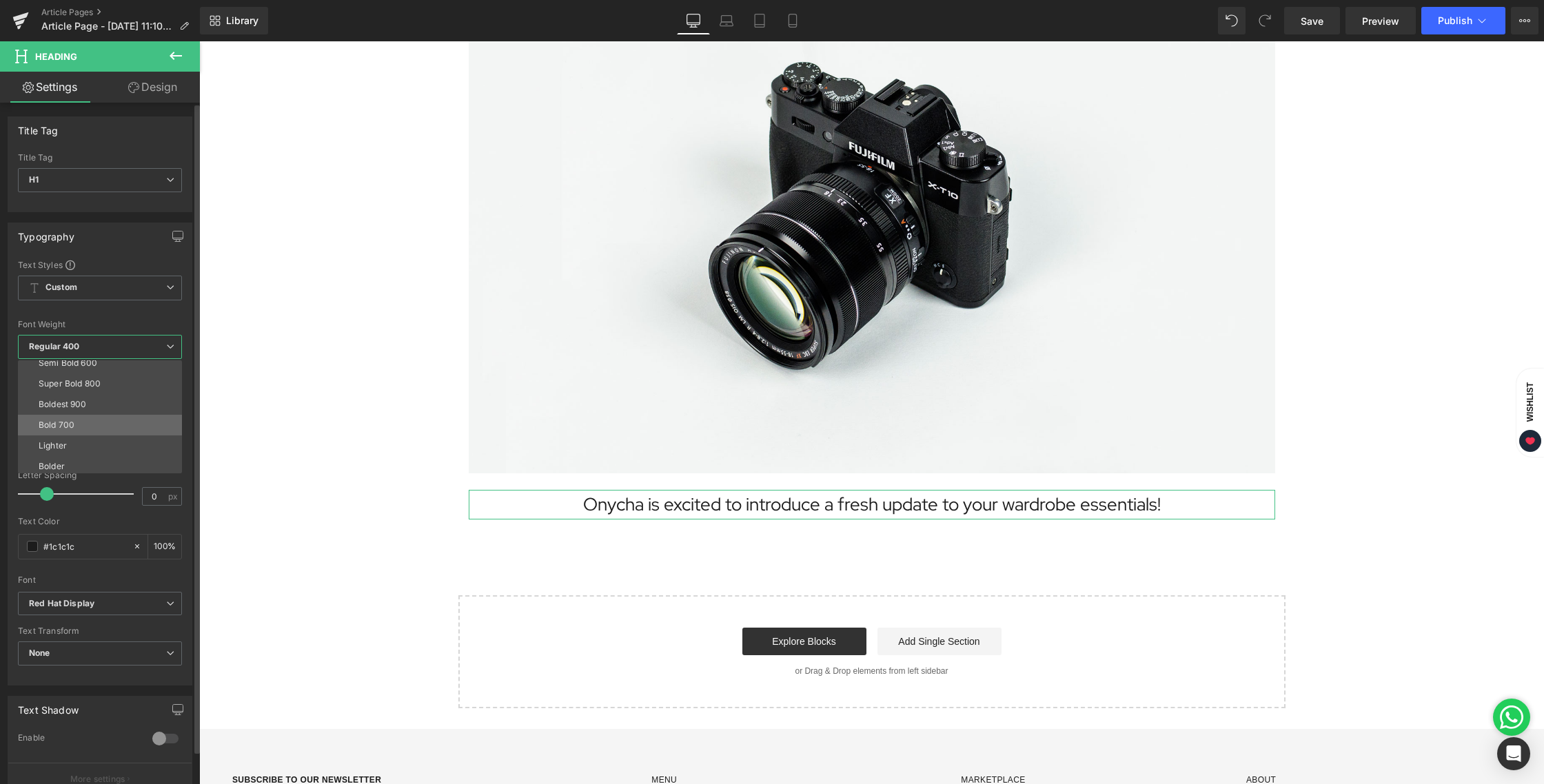
scroll to position [88, 0]
click at [88, 389] on div "Semi Bold 600" at bounding box center [67, 386] width 58 height 10
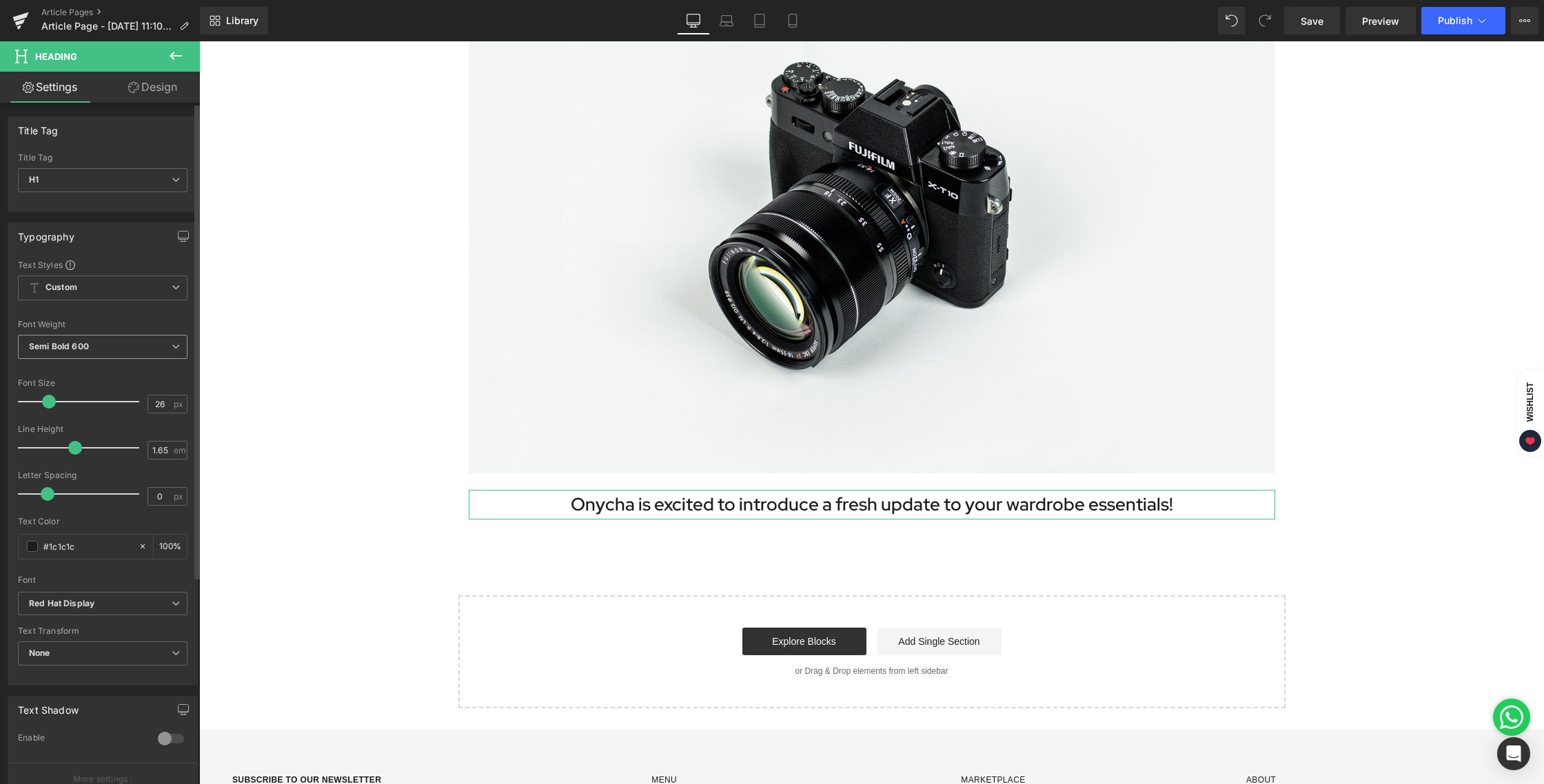
click at [86, 351] on span "Semi Bold 600" at bounding box center [103, 346] width 170 height 24
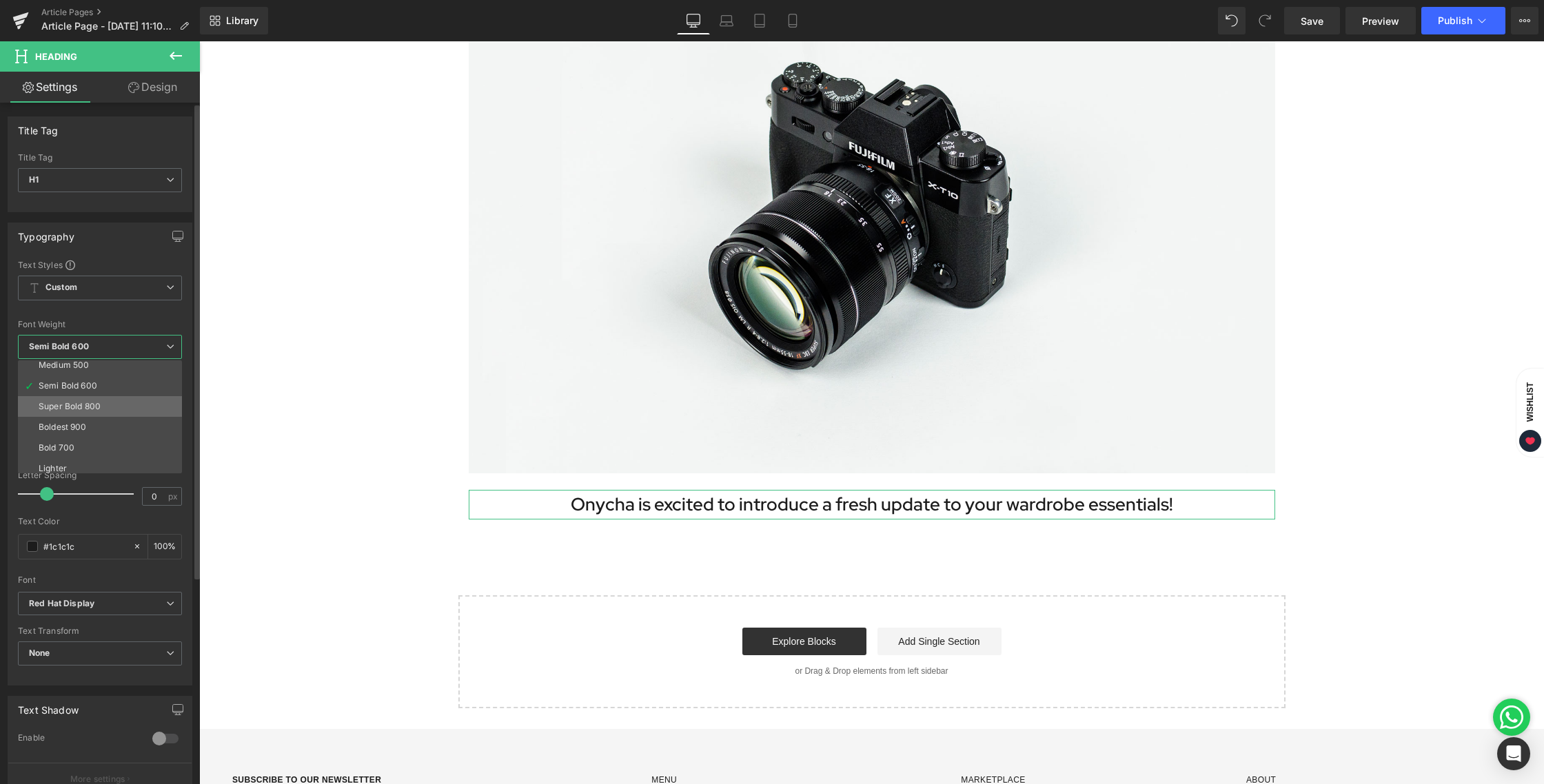
click at [86, 414] on li "Super Bold 800" at bounding box center [103, 407] width 171 height 21
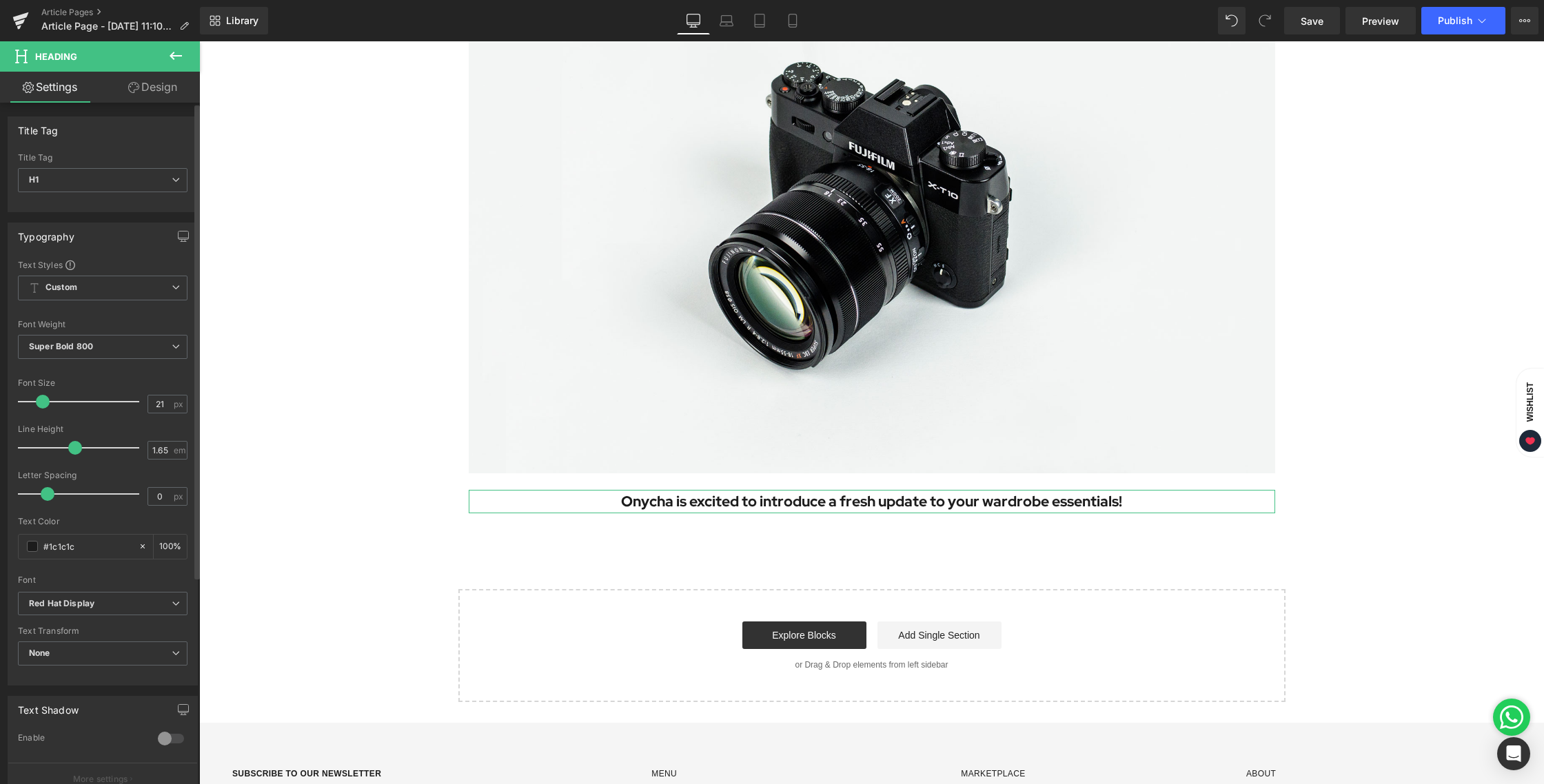
type input "20"
drag, startPoint x: 47, startPoint y: 404, endPoint x: 40, endPoint y: 403, distance: 7.1
click at [40, 403] on span at bounding box center [42, 401] width 14 height 14
click at [419, 400] on div "Image Onycha is excited to introduce a fresh update to your wardrobe essentials…" at bounding box center [871, 310] width 1344 height 782
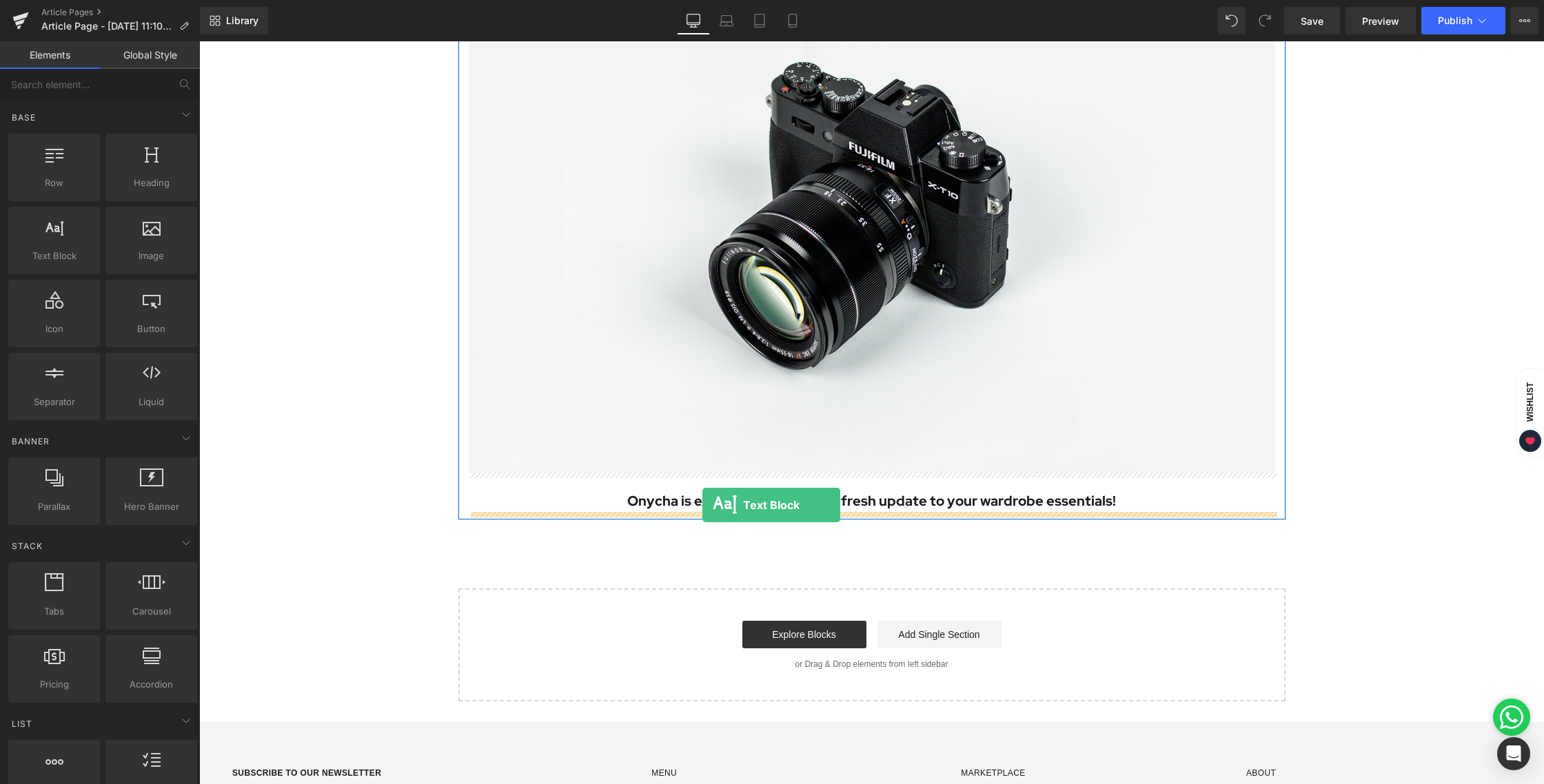
drag, startPoint x: 244, startPoint y: 275, endPoint x: 702, endPoint y: 505, distance: 512.5
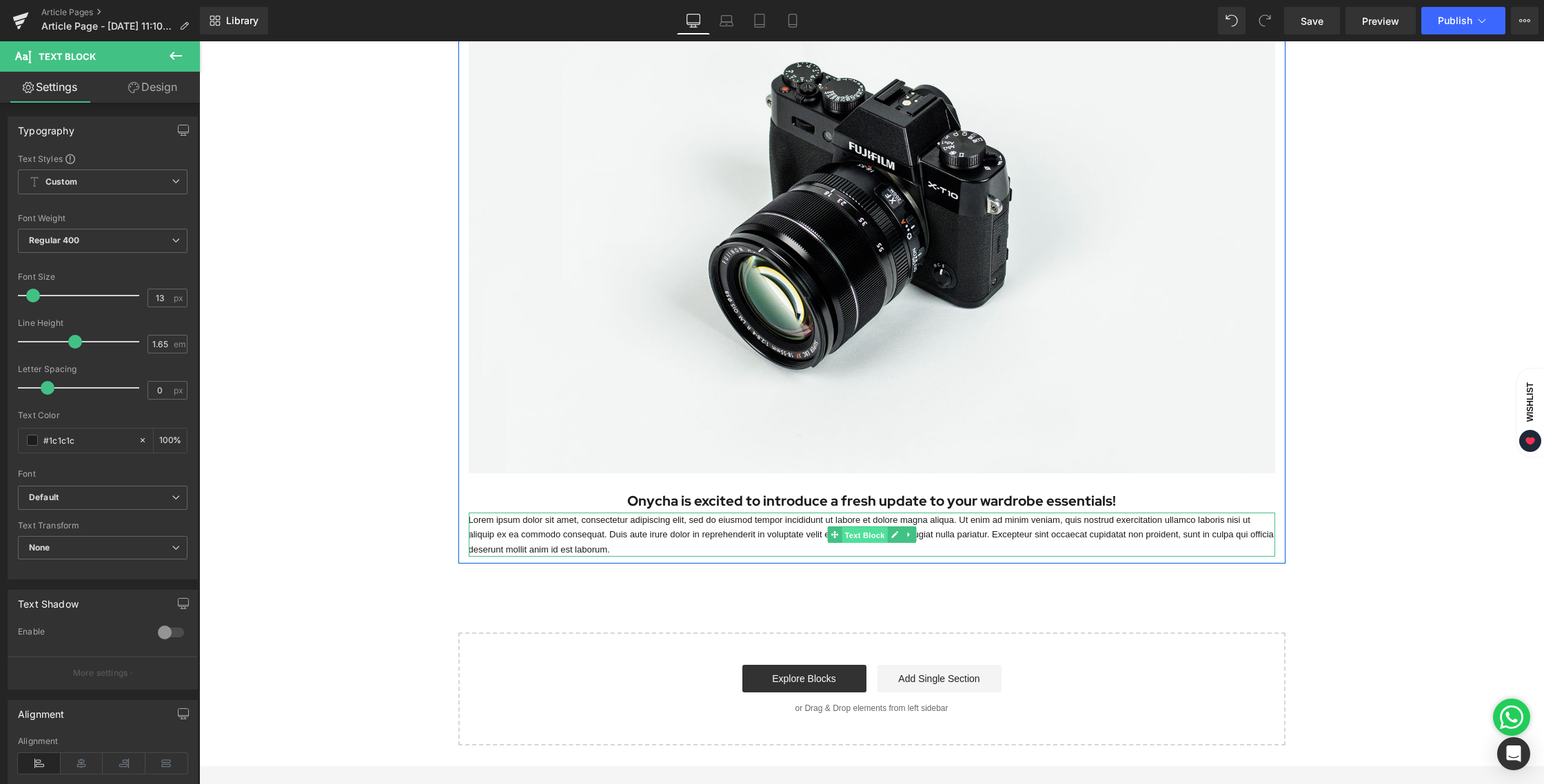
click at [856, 535] on span "Text Block" at bounding box center [865, 535] width 46 height 16
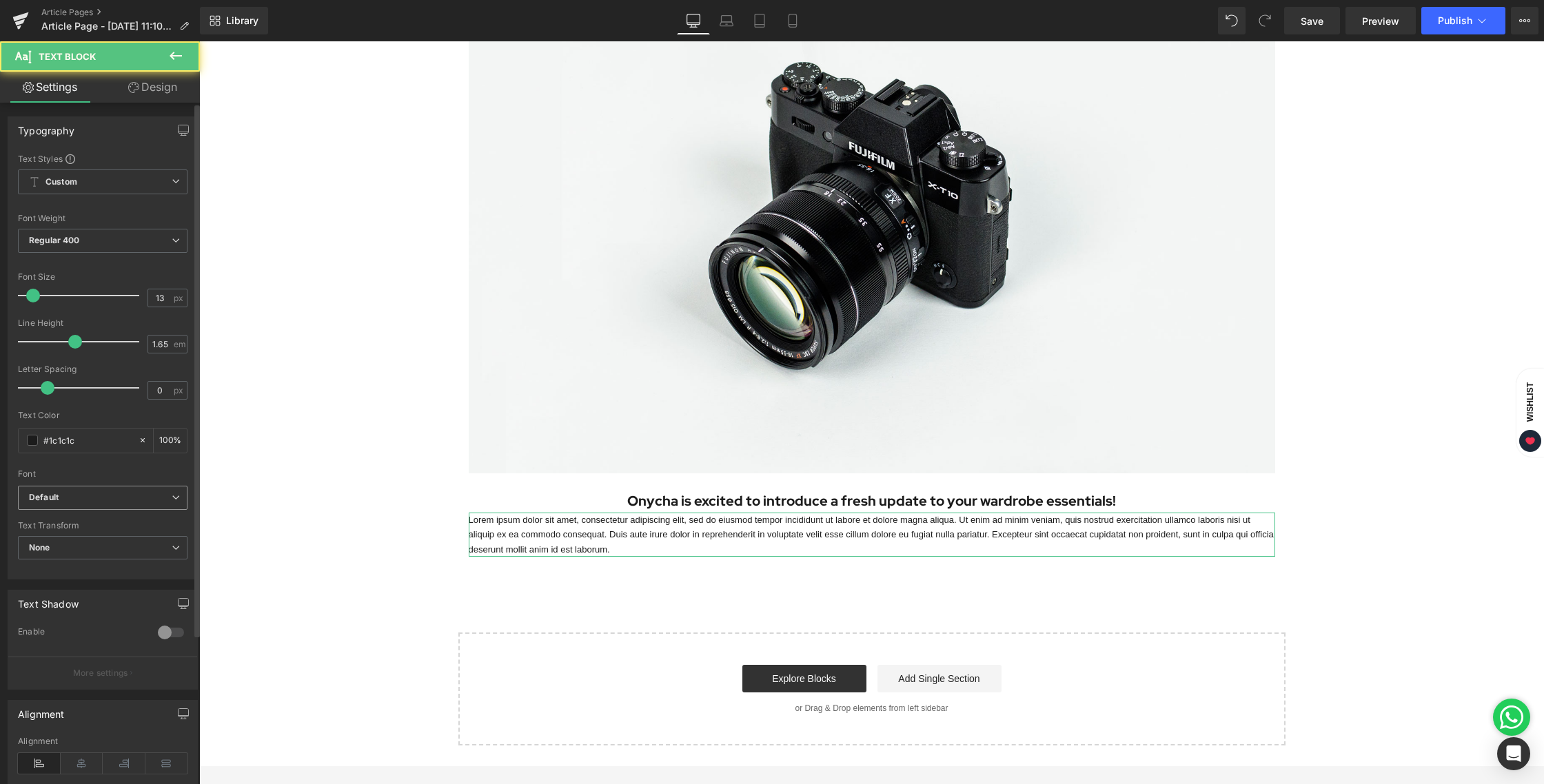
click at [55, 495] on icon "Default" at bounding box center [44, 498] width 29 height 12
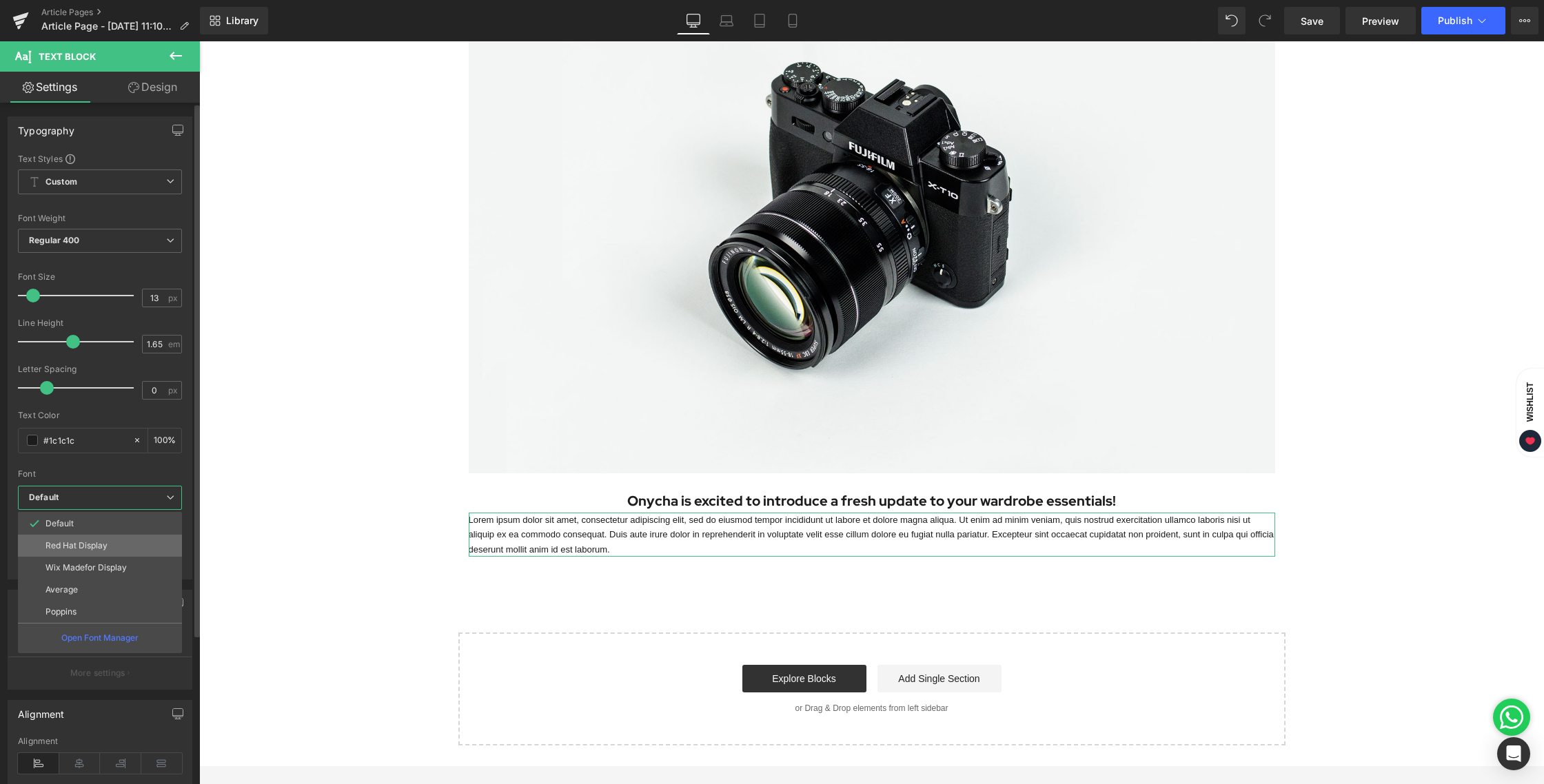
click at [71, 542] on p "Red Hat Display" at bounding box center [77, 545] width 62 height 10
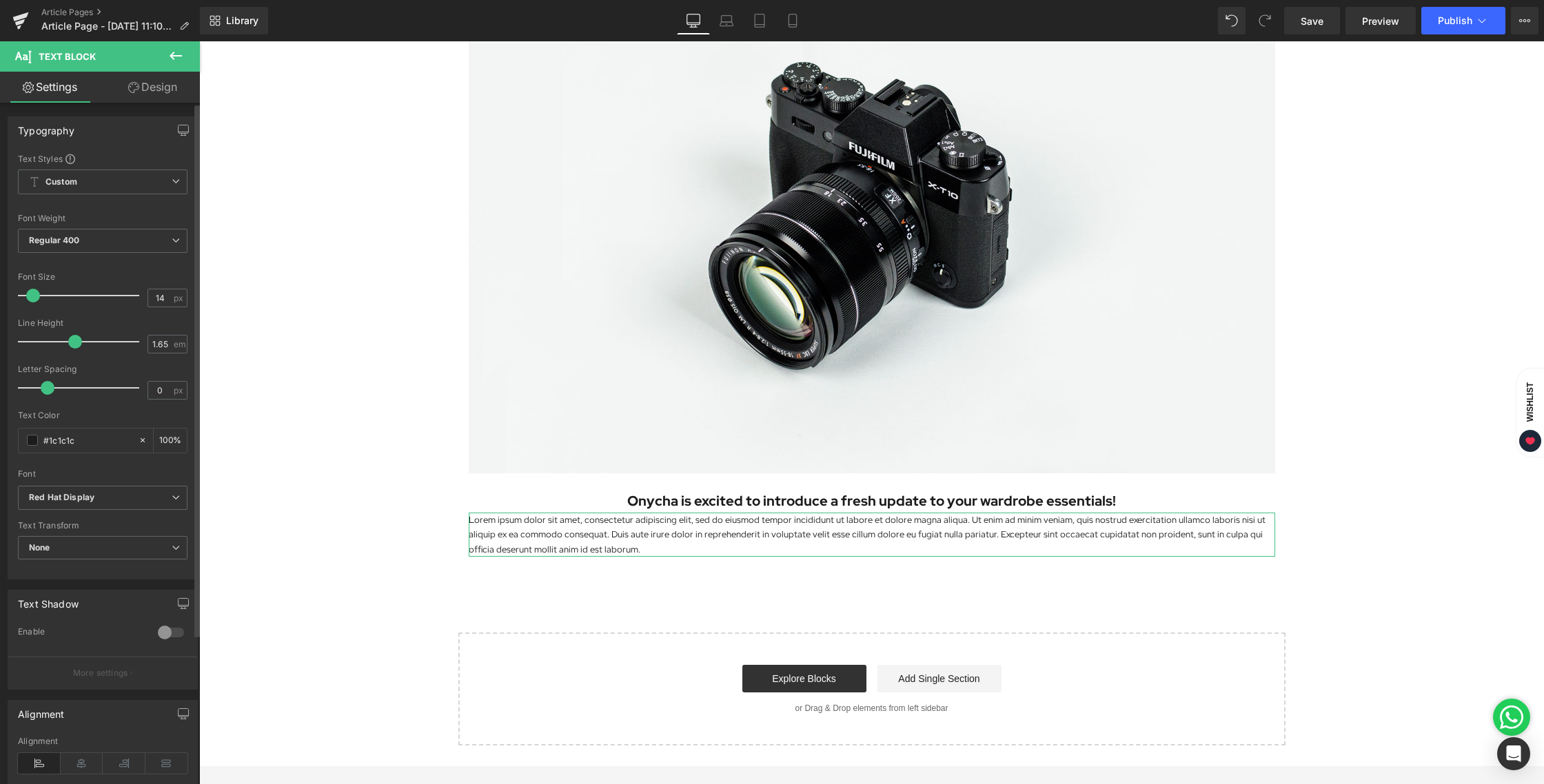
type input "15"
click at [38, 296] on span at bounding box center [36, 295] width 14 height 14
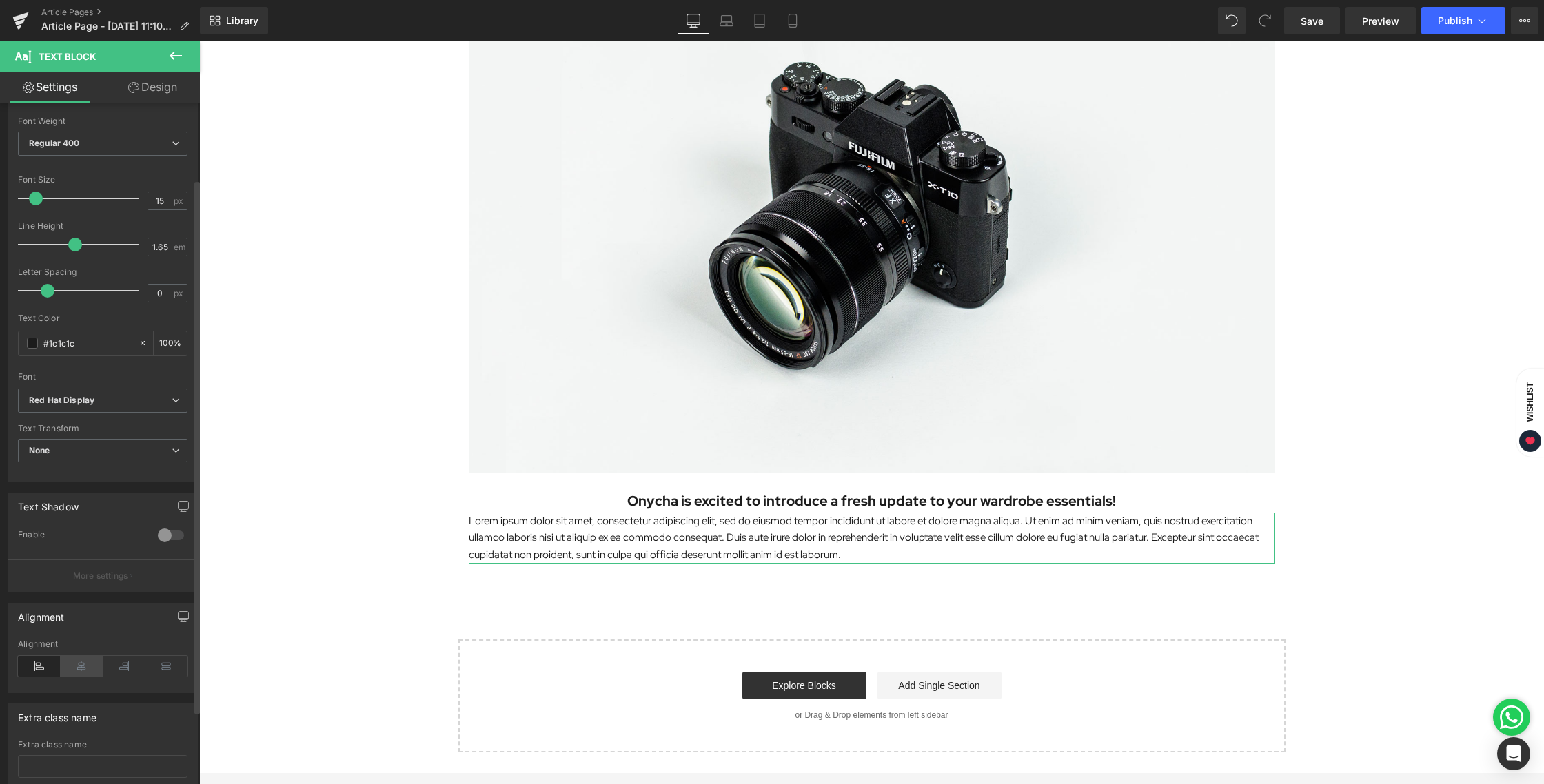
click at [81, 665] on icon at bounding box center [82, 665] width 43 height 21
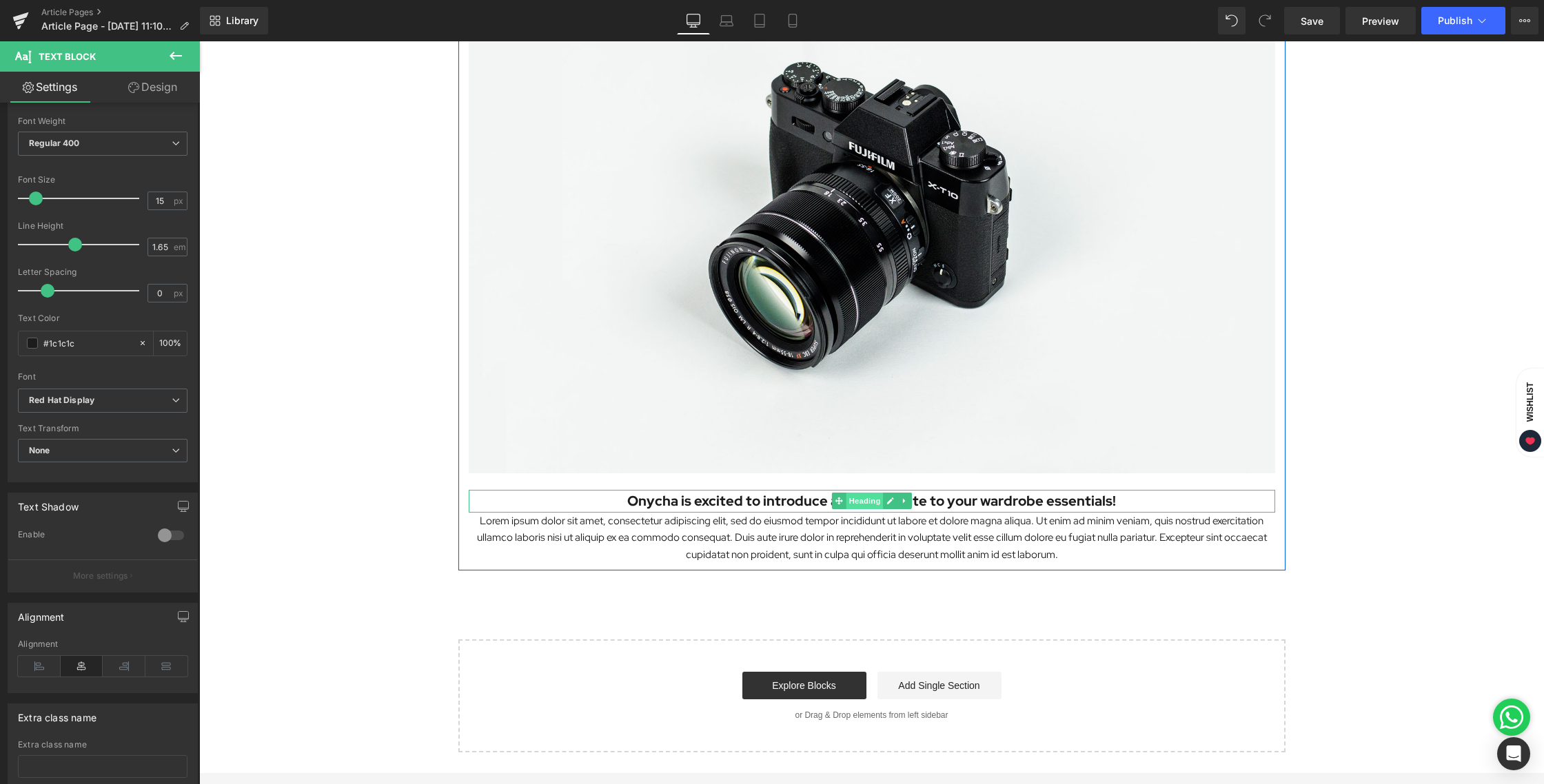
click at [855, 500] on span "Heading" at bounding box center [864, 500] width 37 height 16
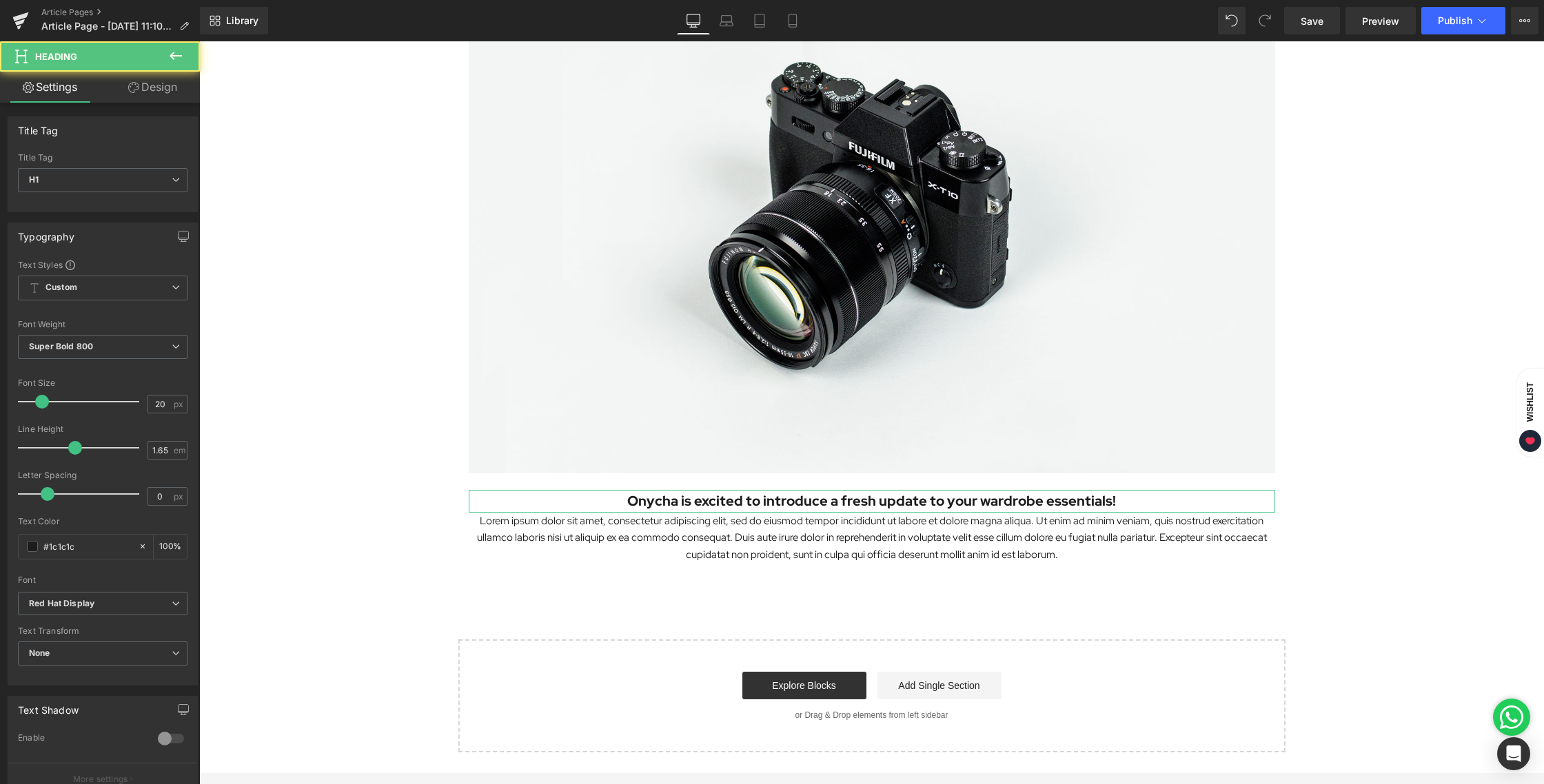
click at [150, 89] on link "Design" at bounding box center [153, 88] width 100 height 31
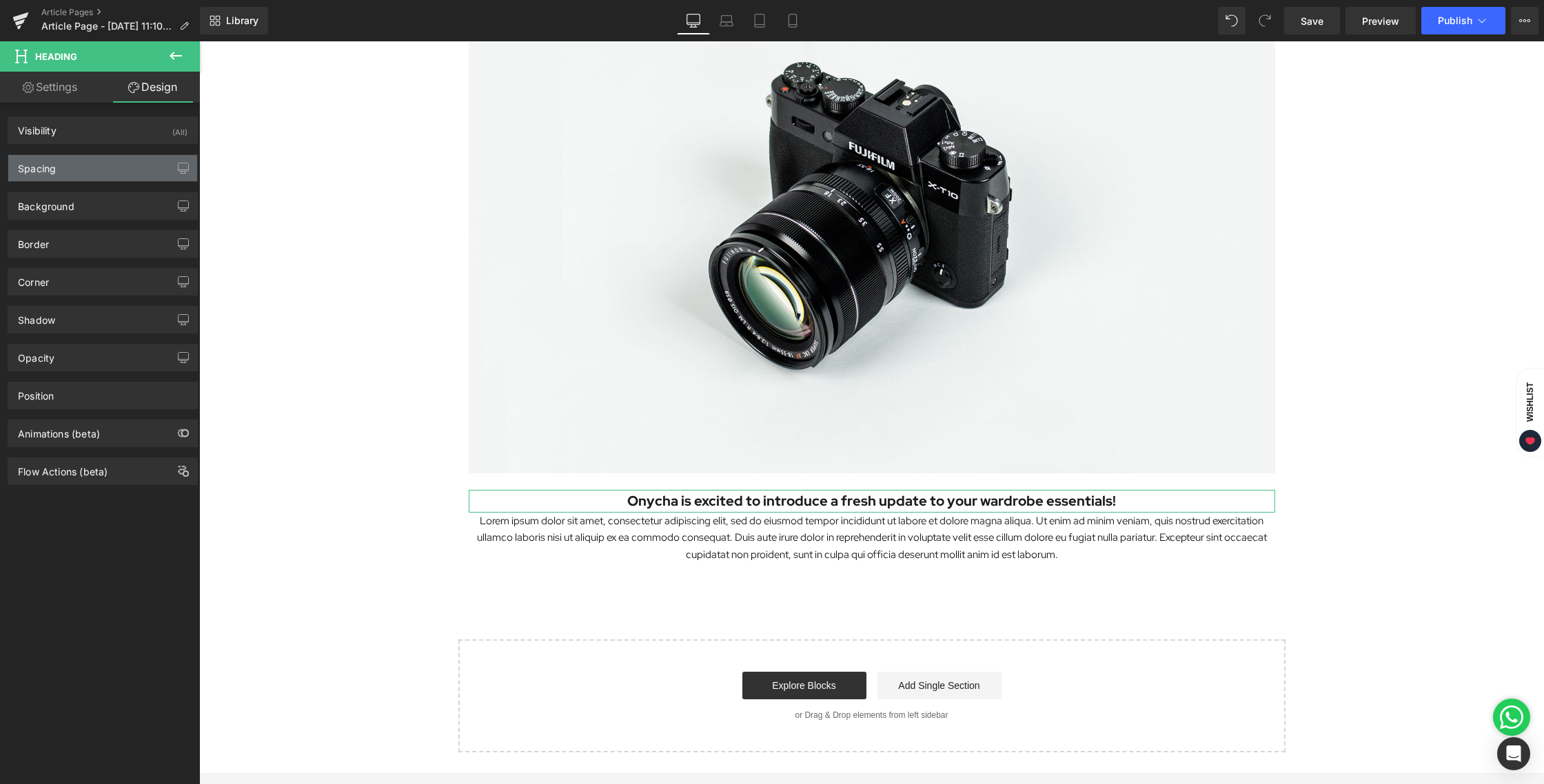
click at [57, 176] on div "Spacing" at bounding box center [102, 168] width 189 height 26
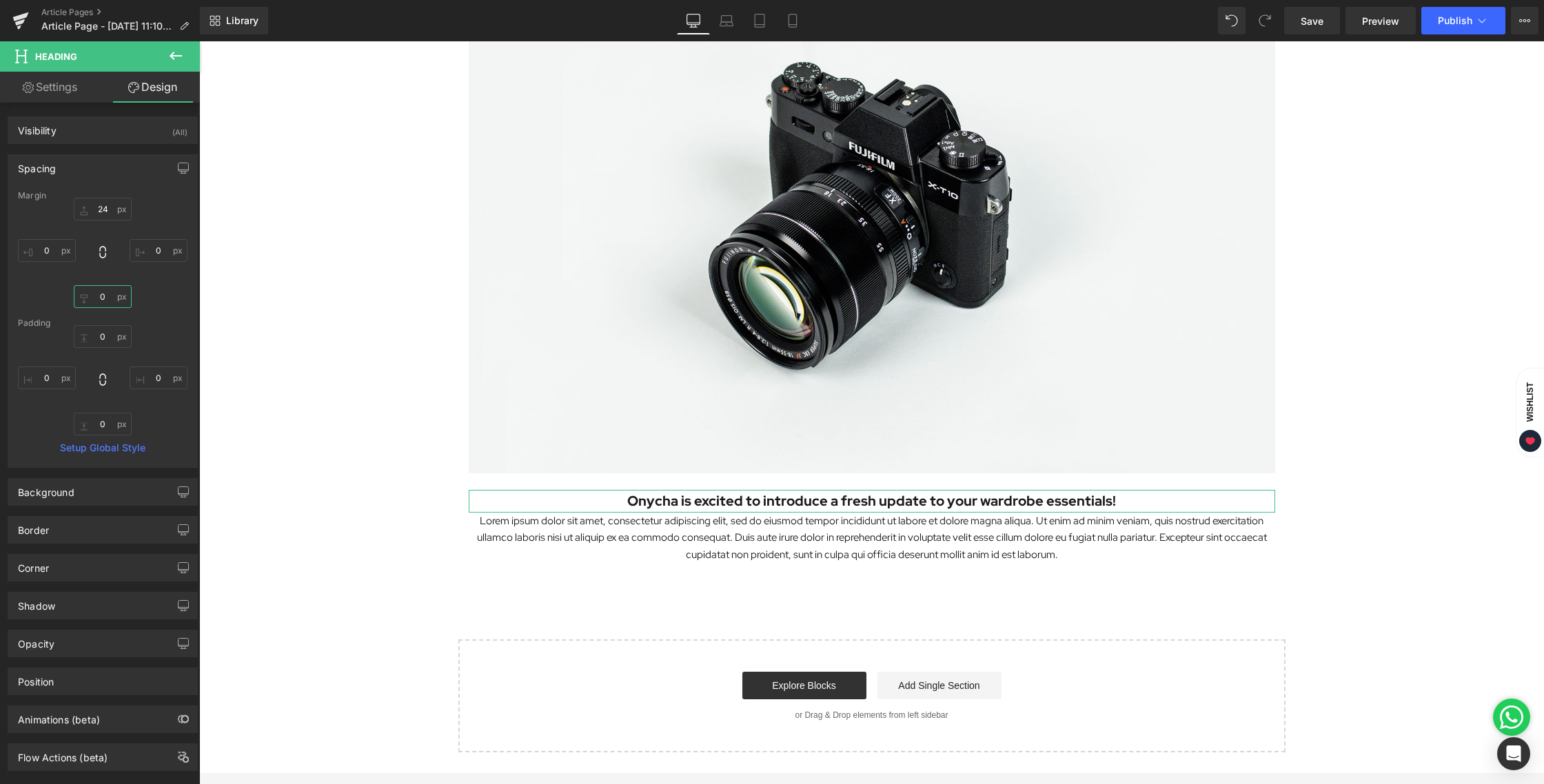
click at [96, 297] on input "0" at bounding box center [102, 296] width 57 height 23
type input "12"
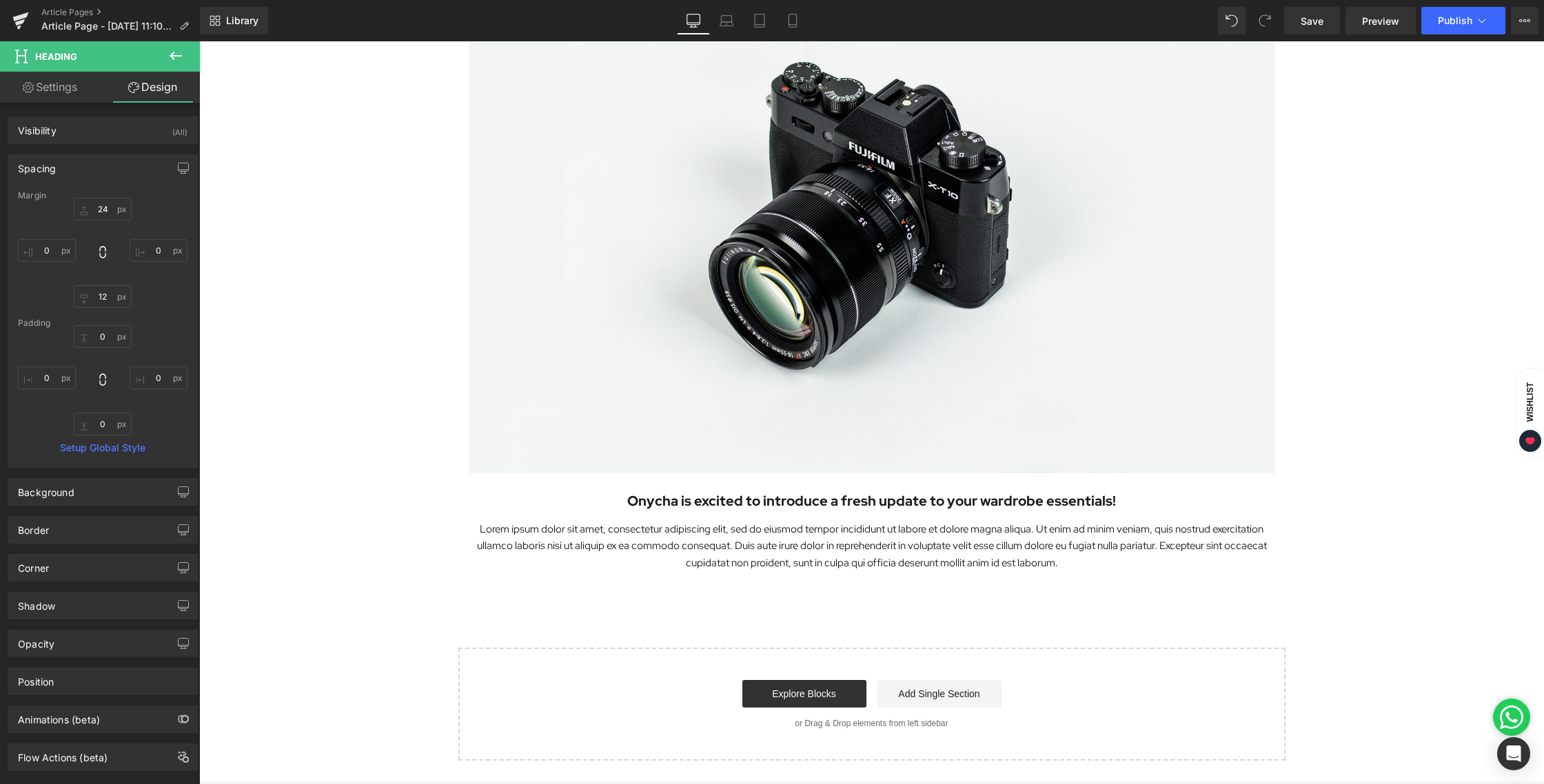
click at [845, 647] on div "Select your layout" at bounding box center [872, 704] width 827 height 113
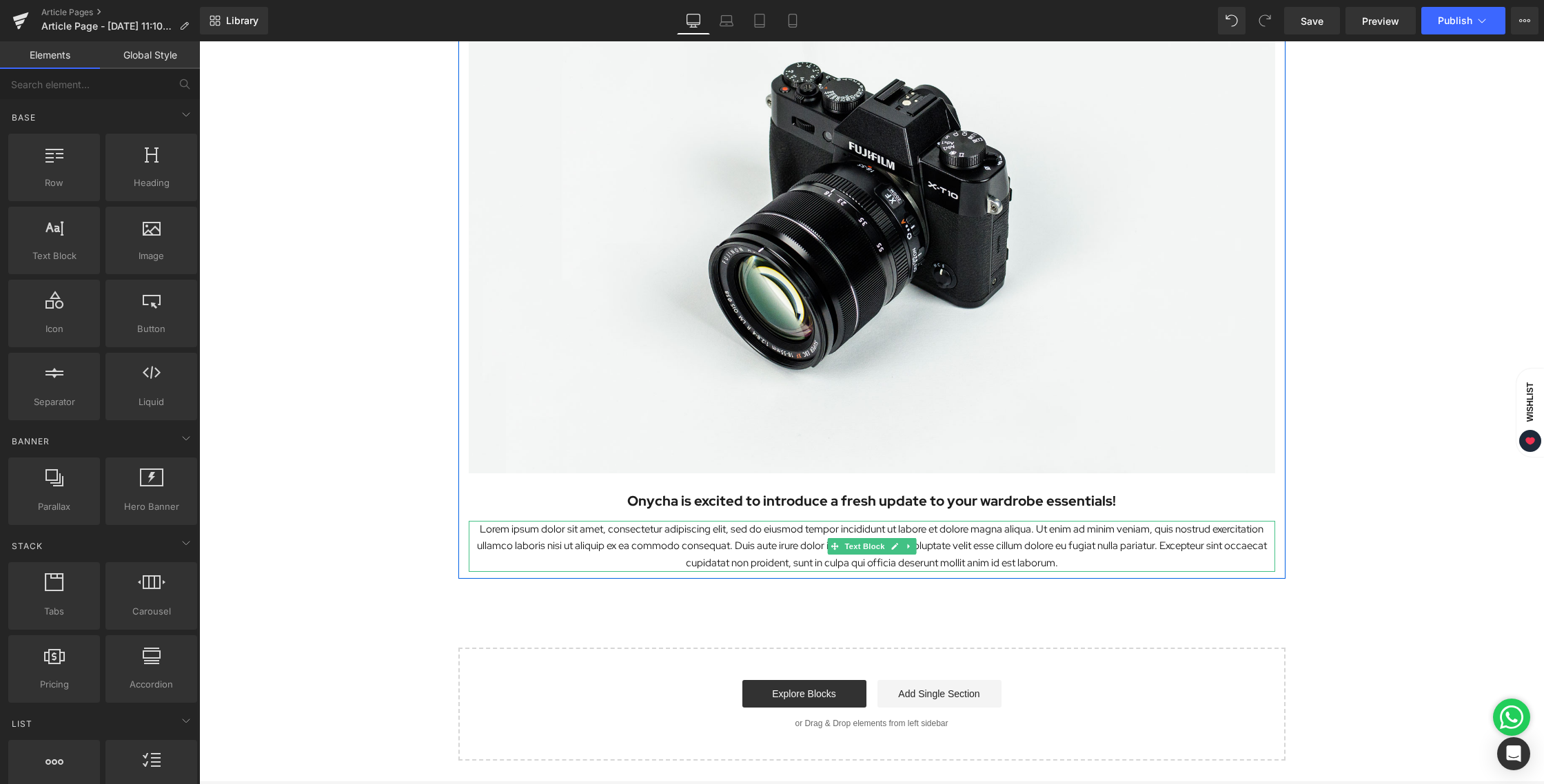
click at [774, 537] on p "Lorem ipsum dolor sit amet, consectetur adipiscing elit, sed do eiusmod tempor …" at bounding box center [872, 546] width 806 height 51
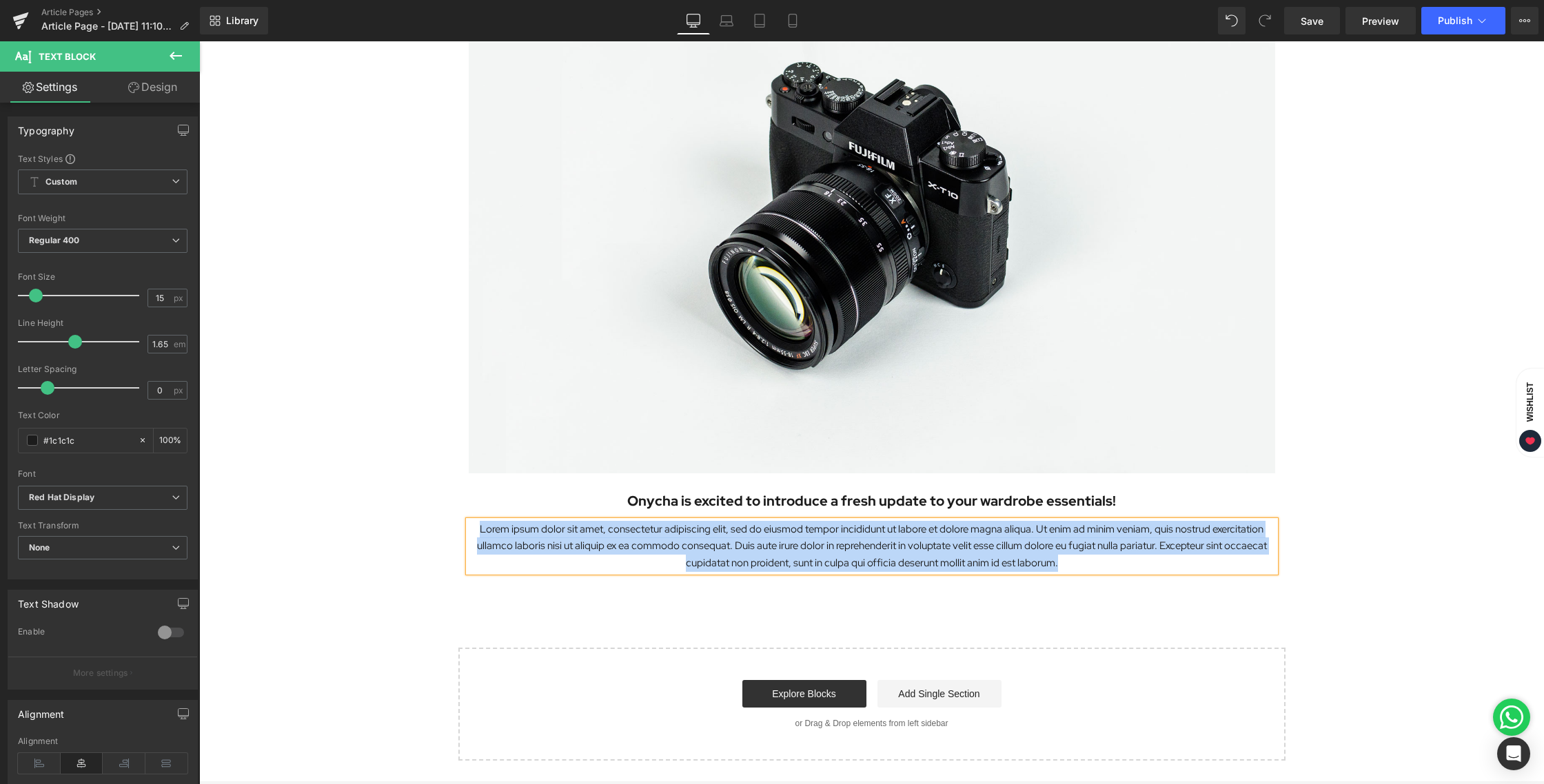
paste div
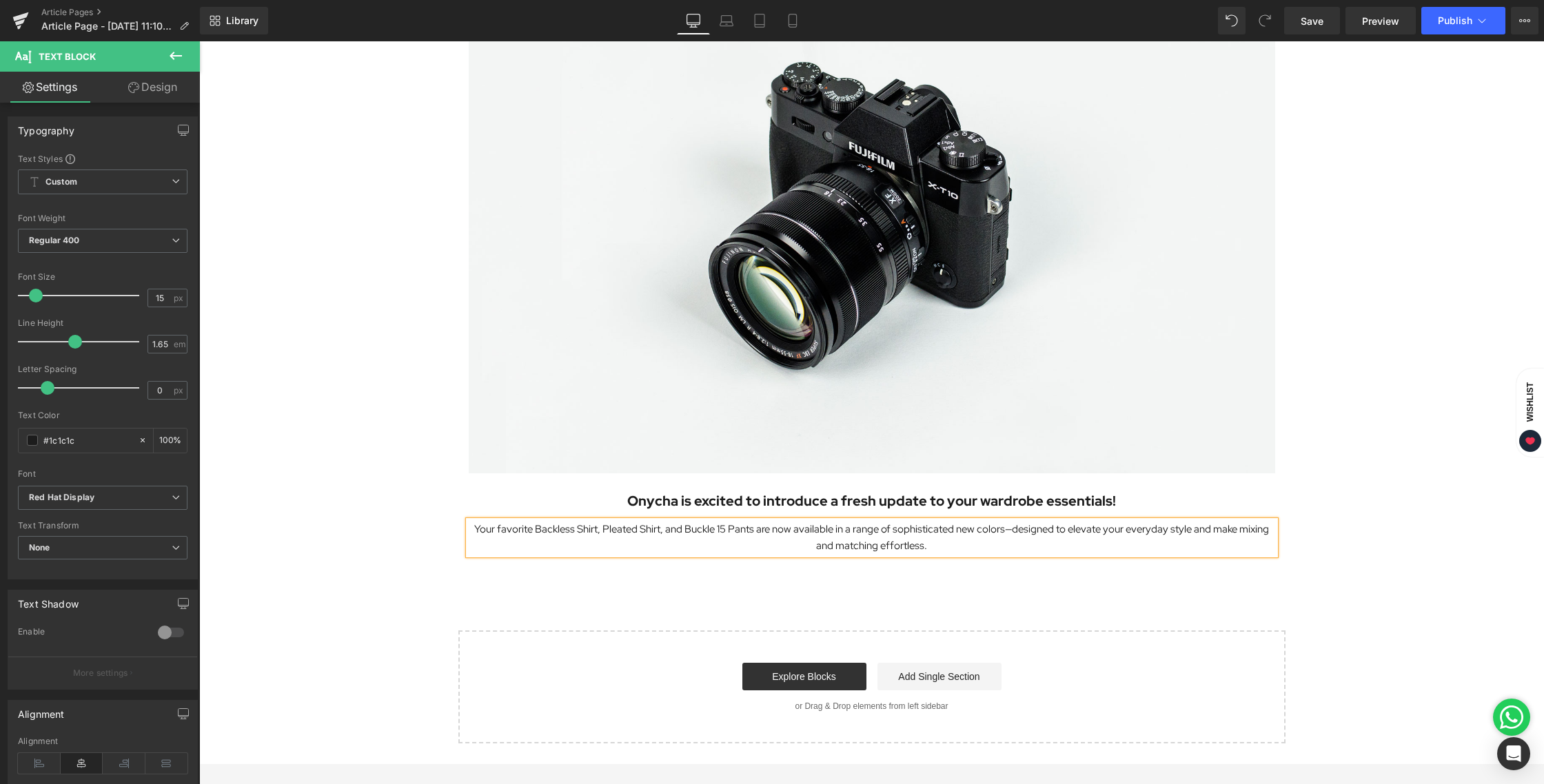
click at [771, 576] on div "Image Onycha is excited to introduce a fresh update to your wardrobe essentials…" at bounding box center [871, 331] width 1344 height 825
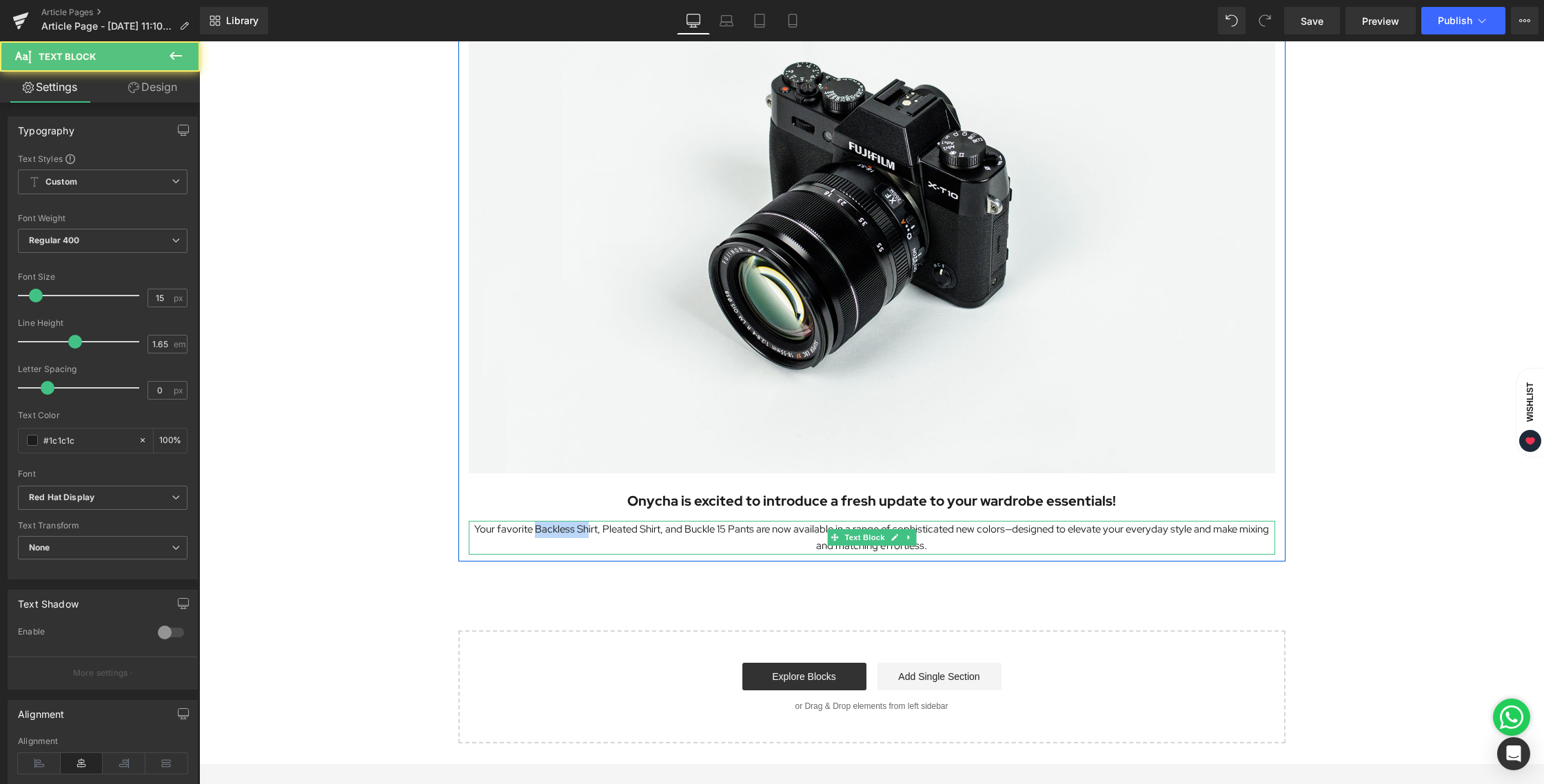
drag, startPoint x: 532, startPoint y: 531, endPoint x: 584, endPoint y: 530, distance: 52.0
click at [584, 530] on p "Your favorite Backless Shirt, Pleated Shirt, and Buckle 15 Pants are now availa…" at bounding box center [872, 538] width 806 height 35
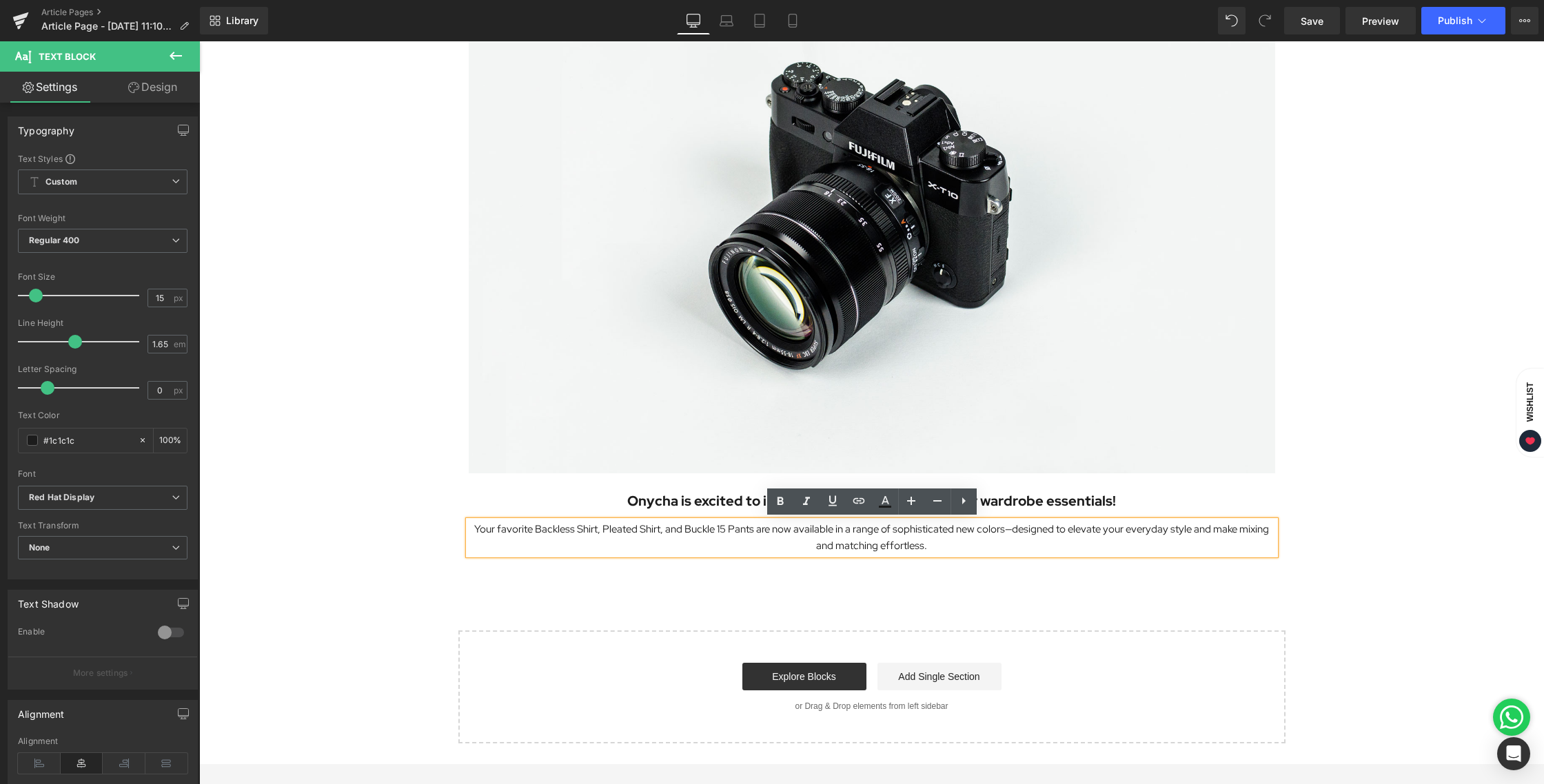
click at [630, 593] on div "Image Onycha is excited to introduce a fresh update to your wardrobe essentials…" at bounding box center [871, 331] width 1344 height 825
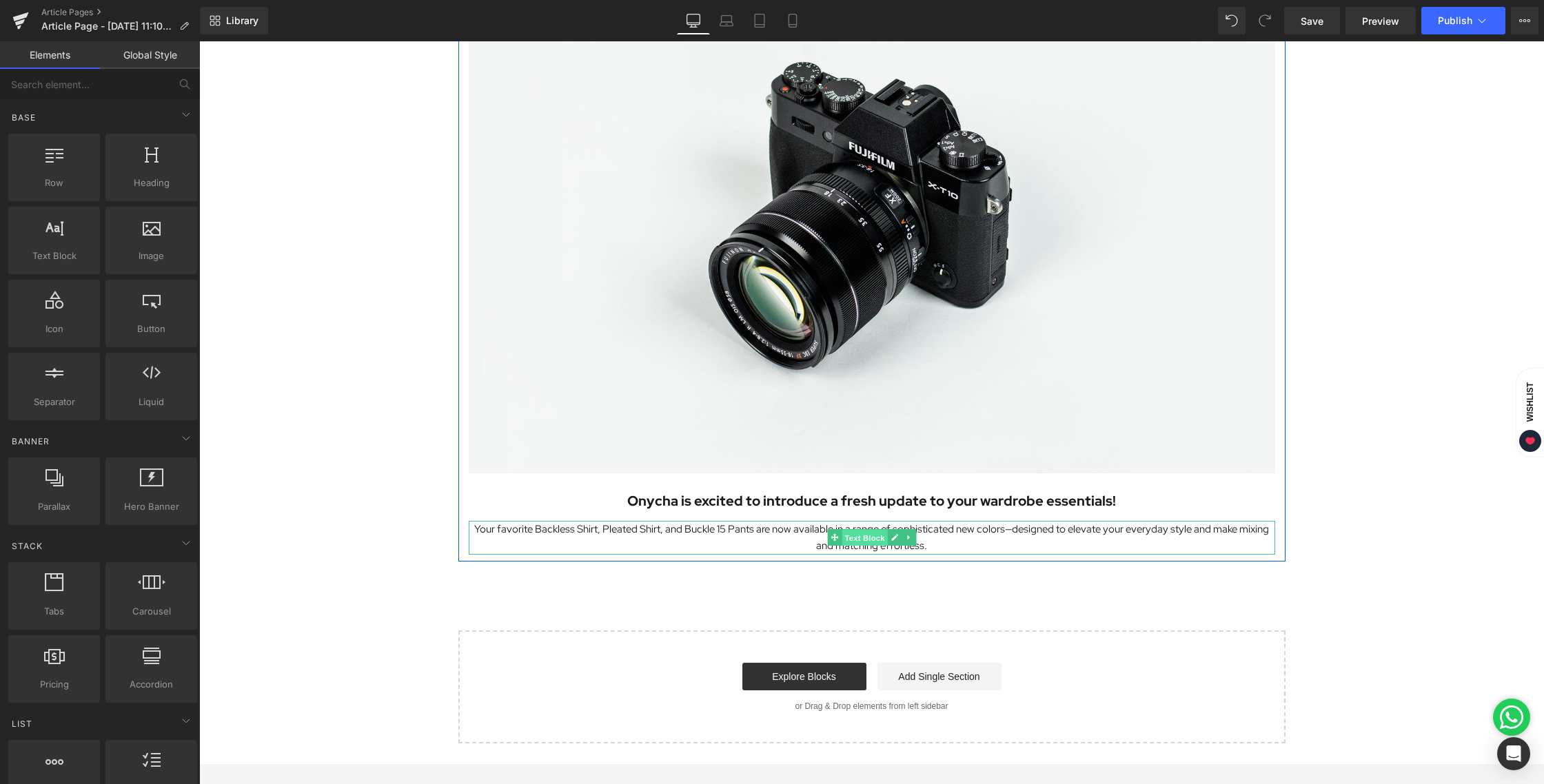
click at [876, 535] on span "Text Block" at bounding box center [865, 538] width 46 height 16
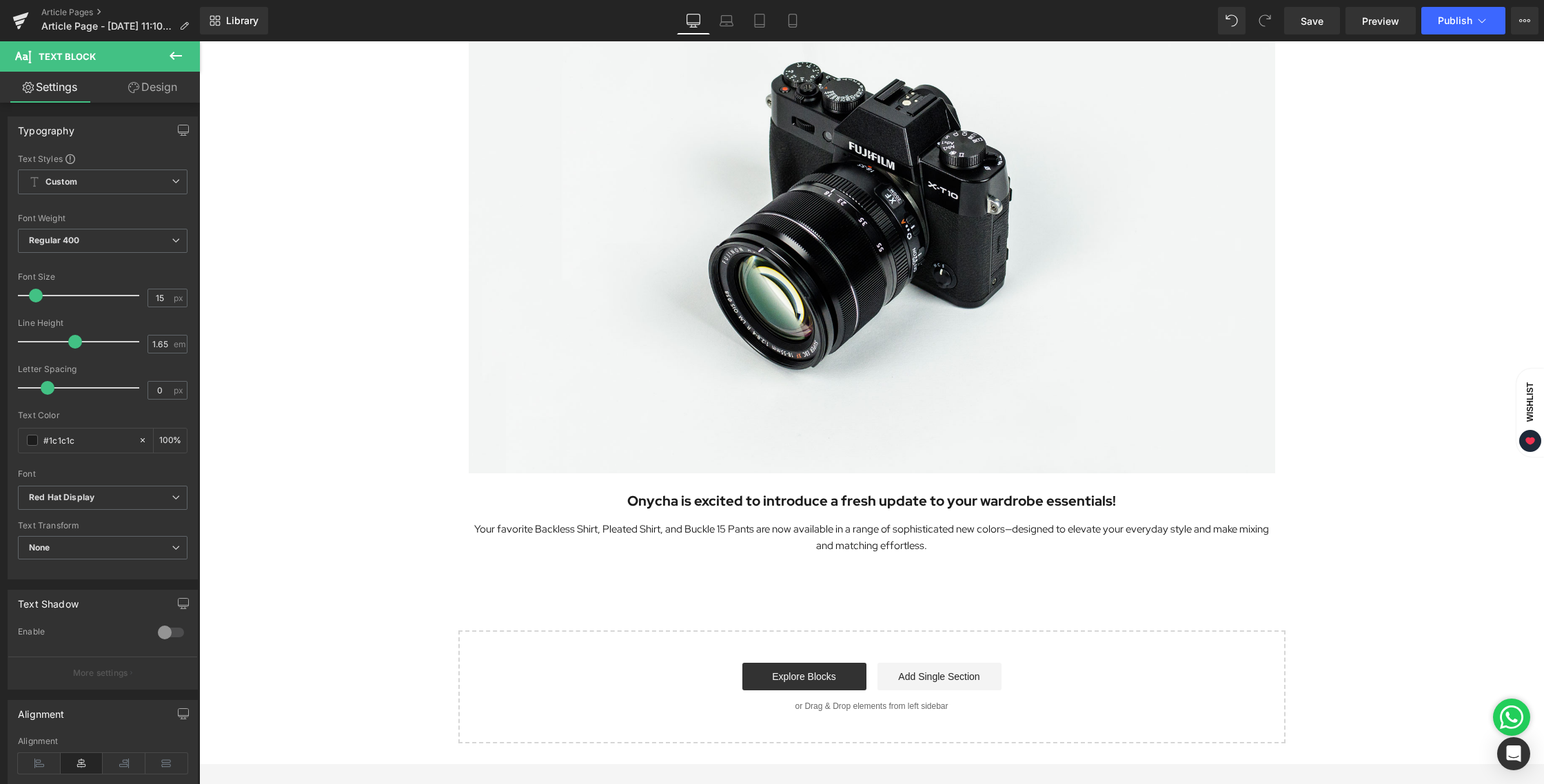
click at [687, 583] on div "Image Onycha is excited to introduce a fresh update to your wardrobe essentials…" at bounding box center [871, 331] width 1344 height 825
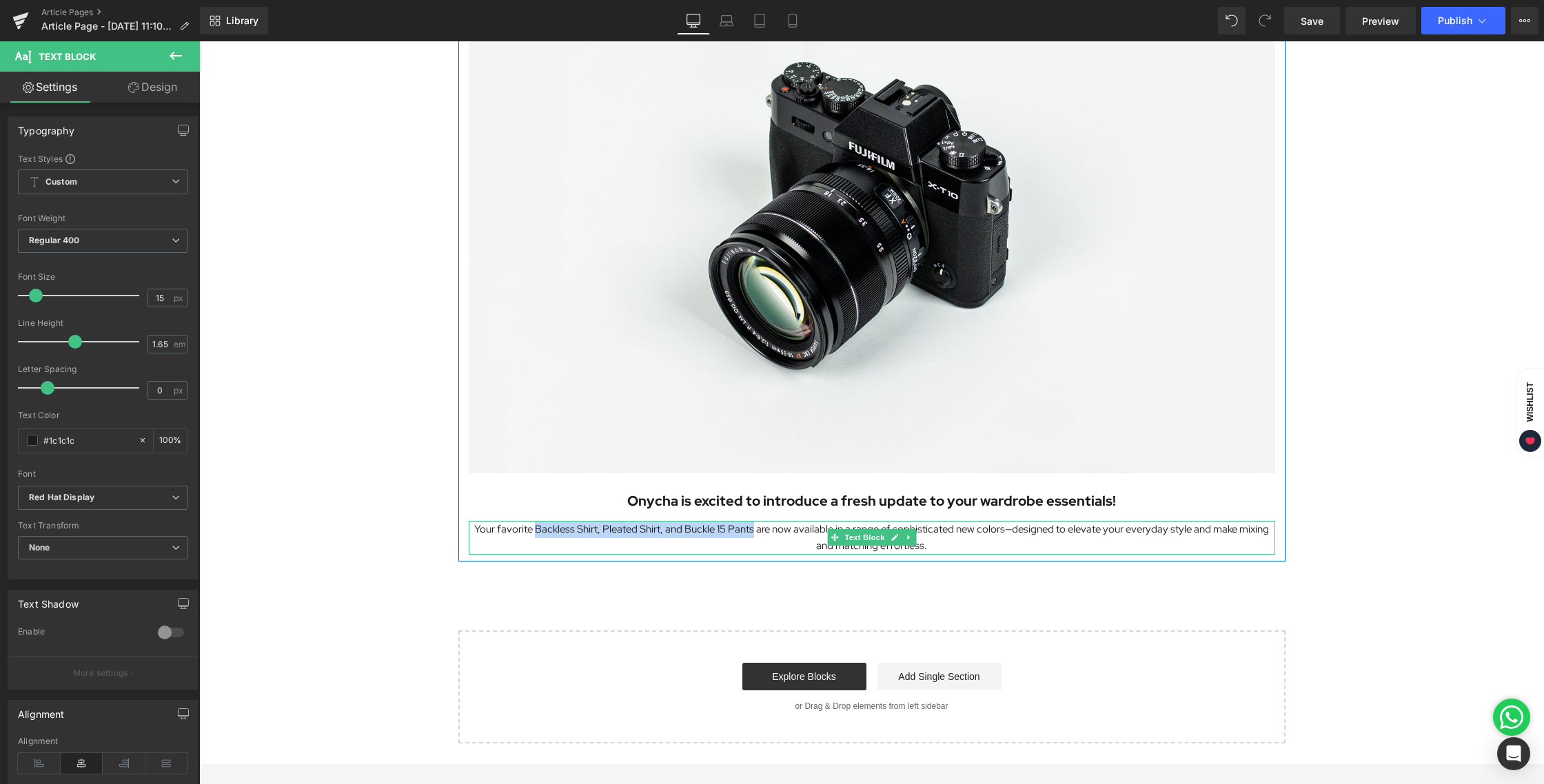
drag, startPoint x: 534, startPoint y: 526, endPoint x: 753, endPoint y: 530, distance: 219.0
click at [753, 530] on p "Your favorite Backless Shirt, Pleated Shirt, and Buckle 15 Pants are now availa…" at bounding box center [872, 538] width 806 height 35
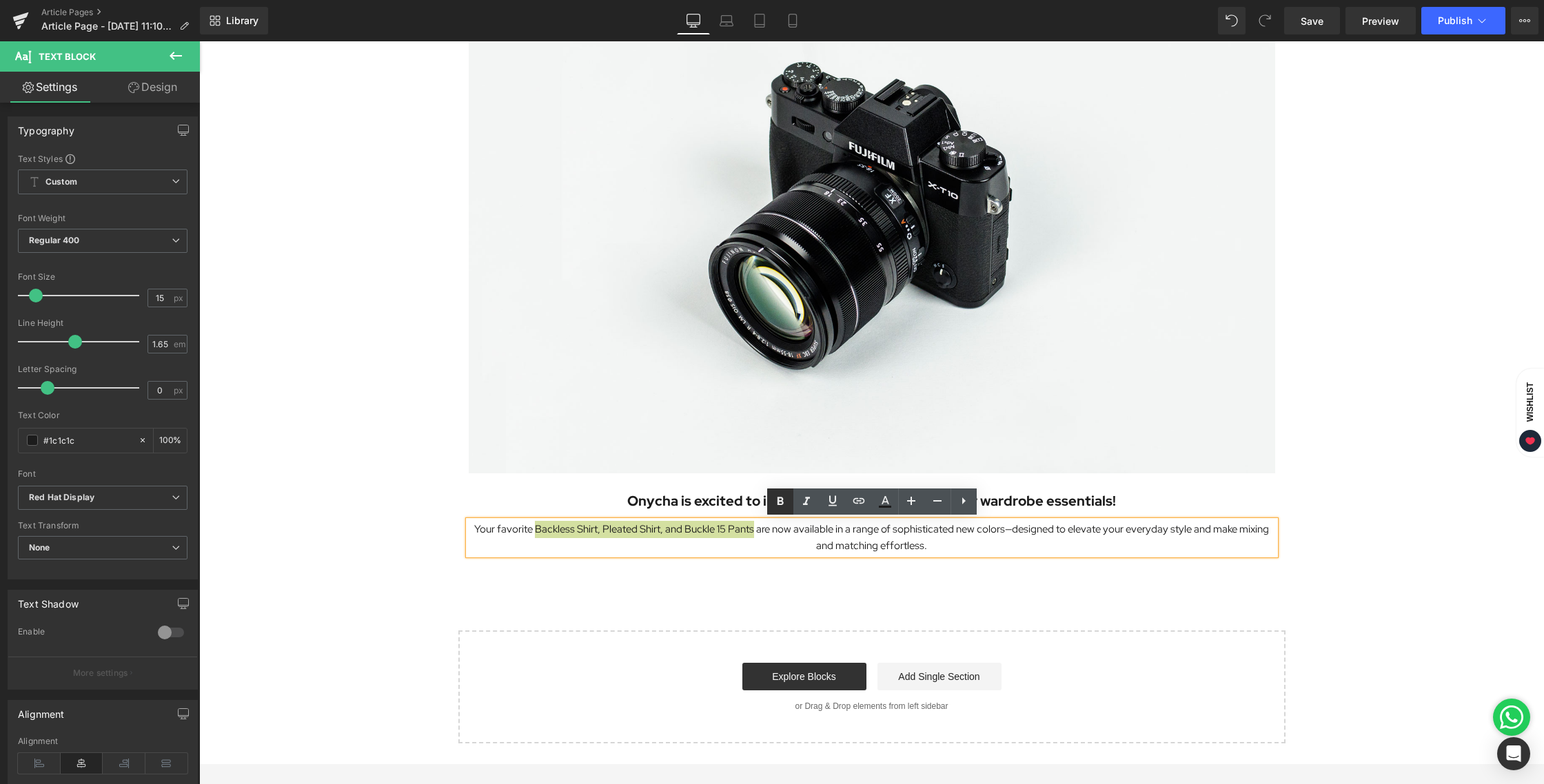
click at [777, 493] on icon at bounding box center [780, 501] width 16 height 16
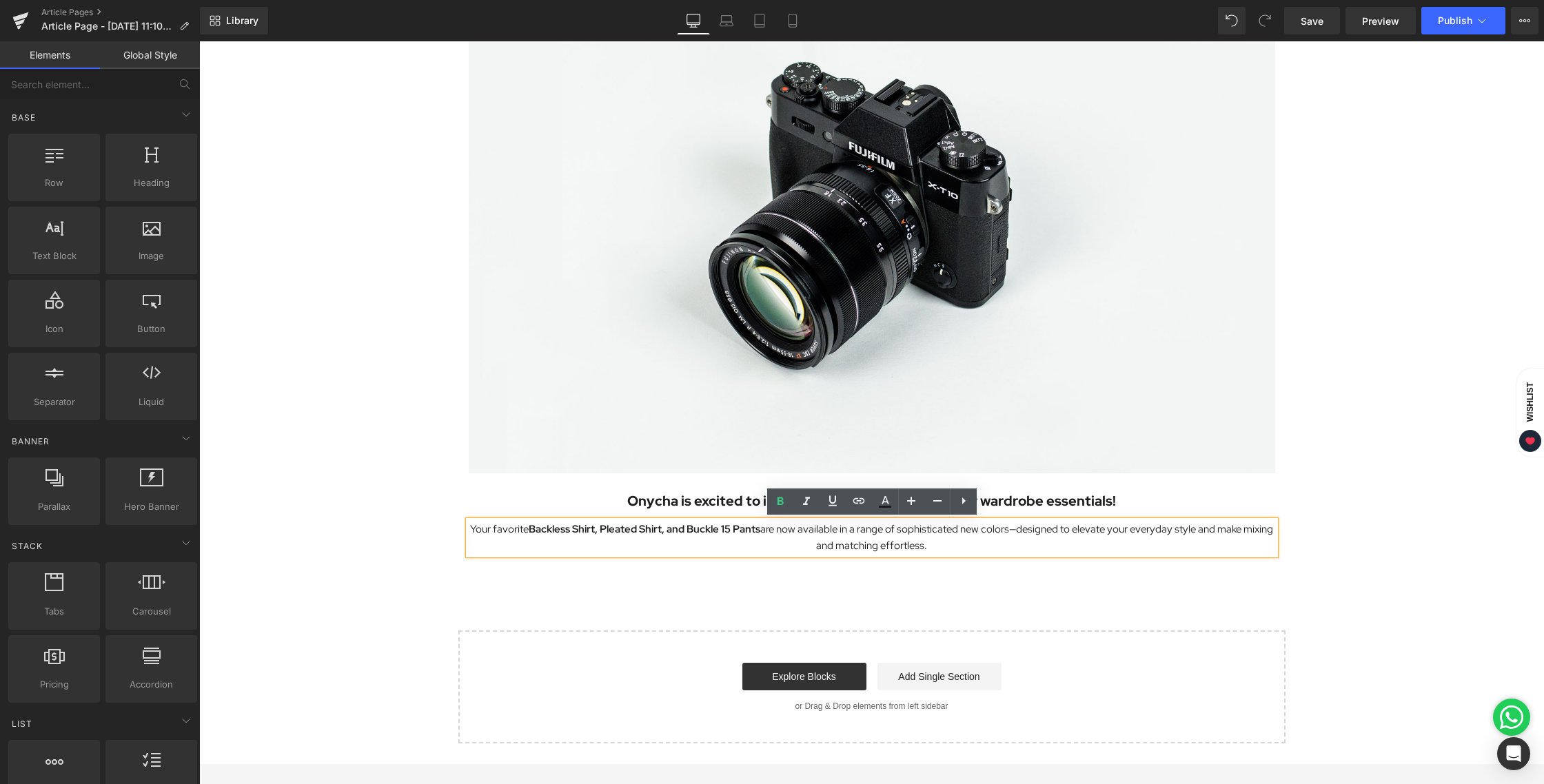
click at [786, 597] on div "Image Onycha is excited to introduce a fresh update to your wardrobe essentials…" at bounding box center [871, 331] width 1344 height 825
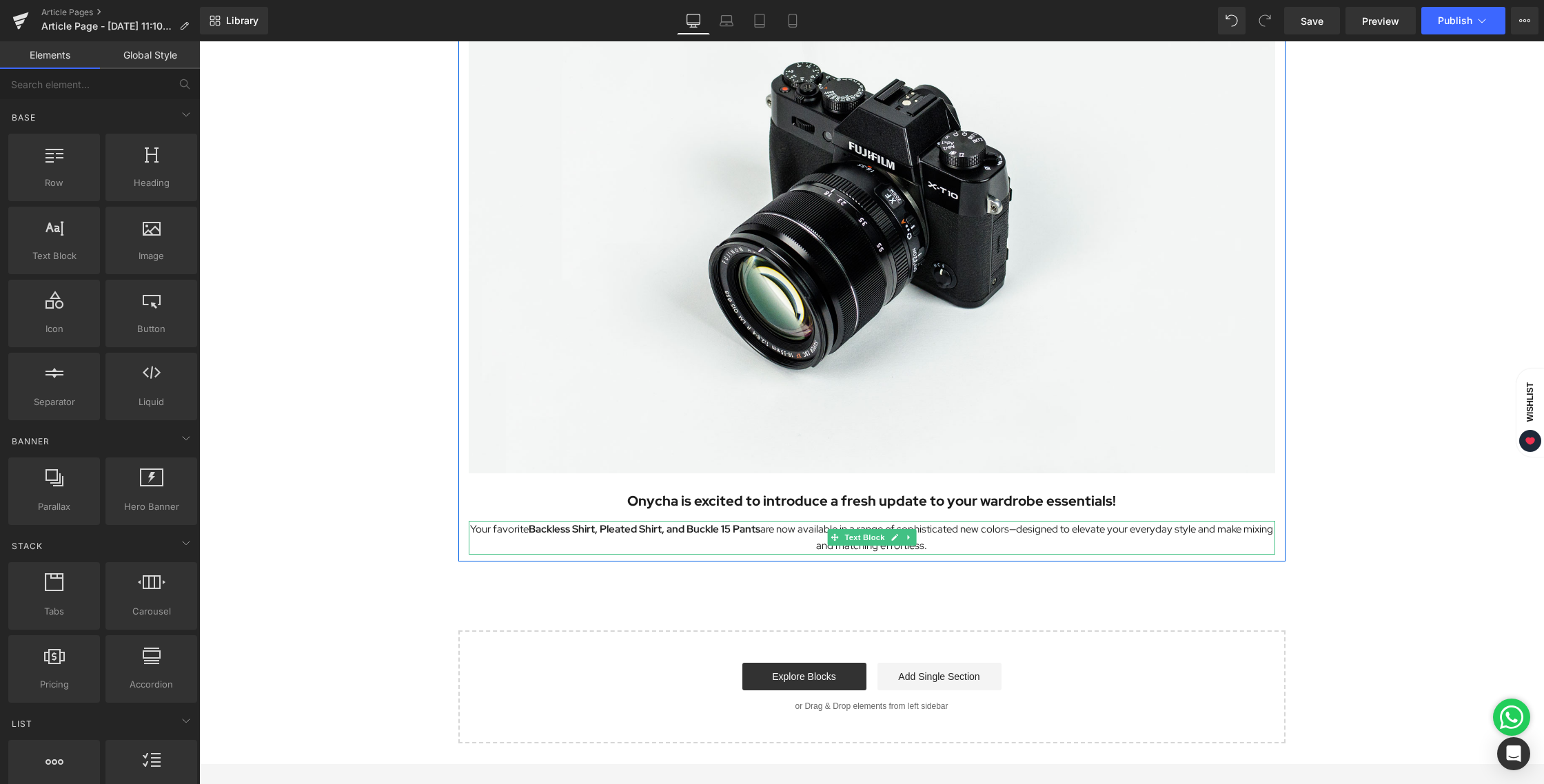
click at [959, 546] on p "Your favorite Backless Shirt, Pleated Shirt, and Buckle 15 Pants are now availa…" at bounding box center [872, 538] width 806 height 35
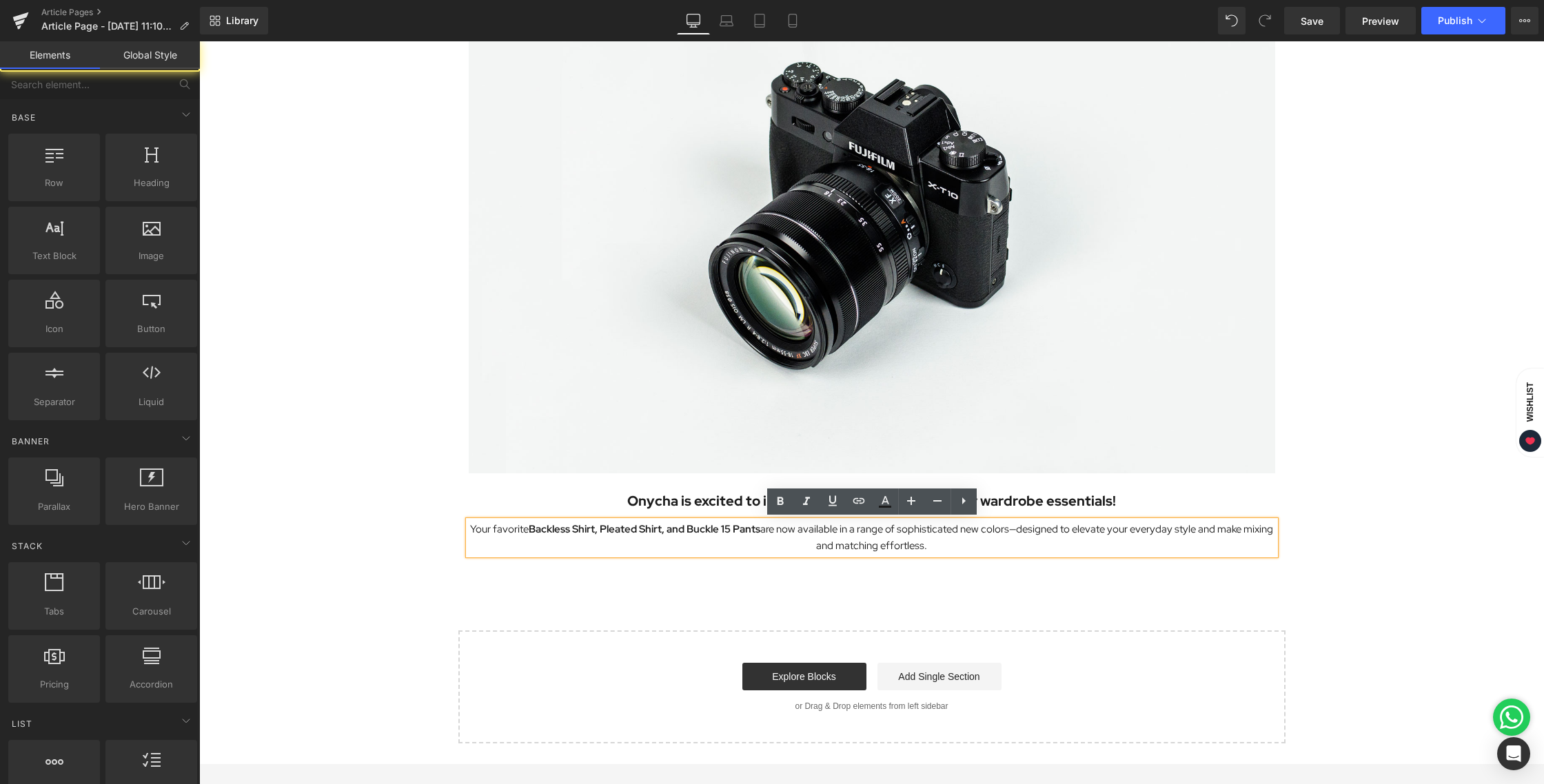
click at [1004, 582] on div "Image Onycha is excited to introduce a fresh update to your wardrobe essentials…" at bounding box center [871, 331] width 1344 height 825
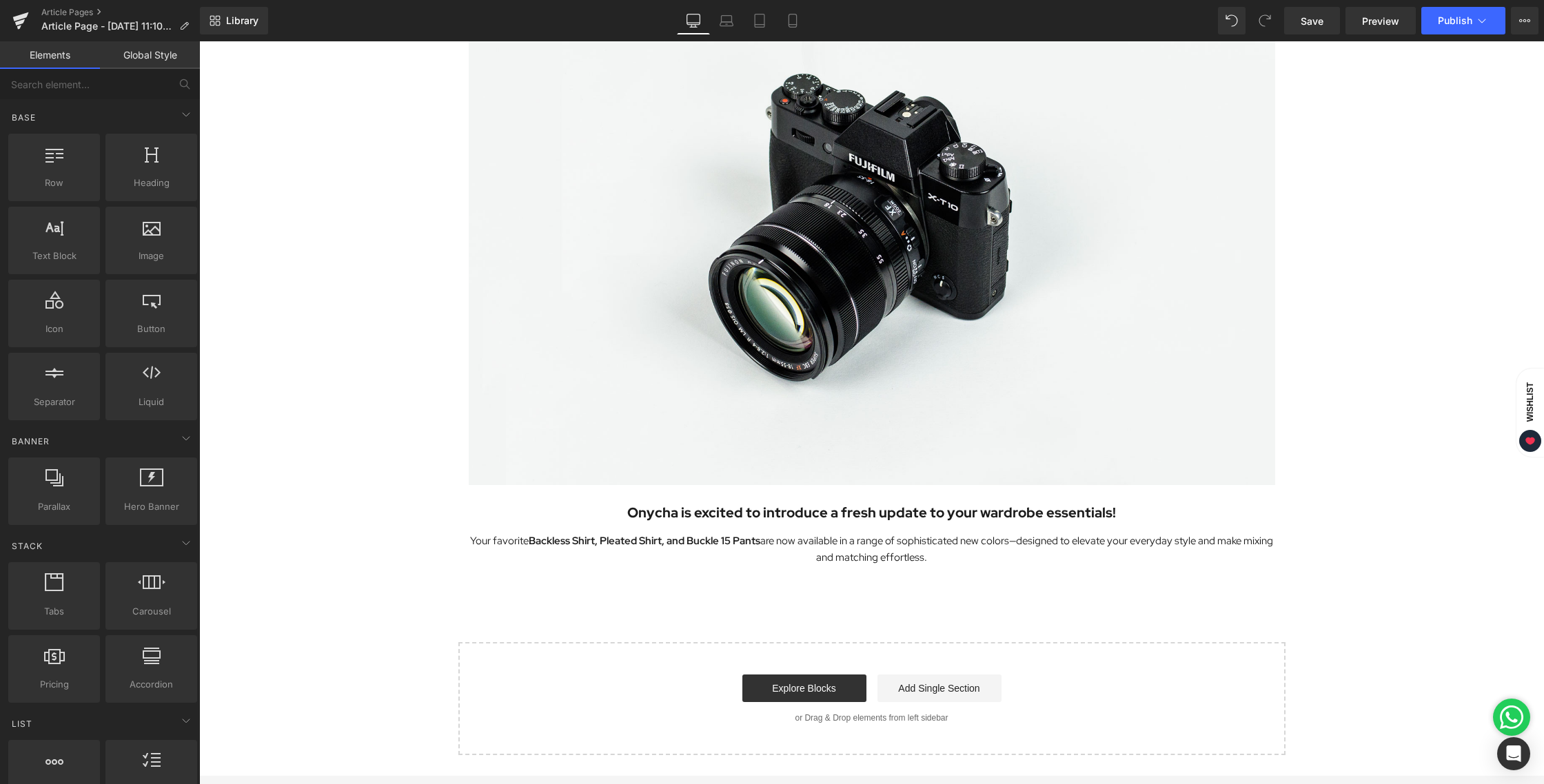
scroll to position [182, 0]
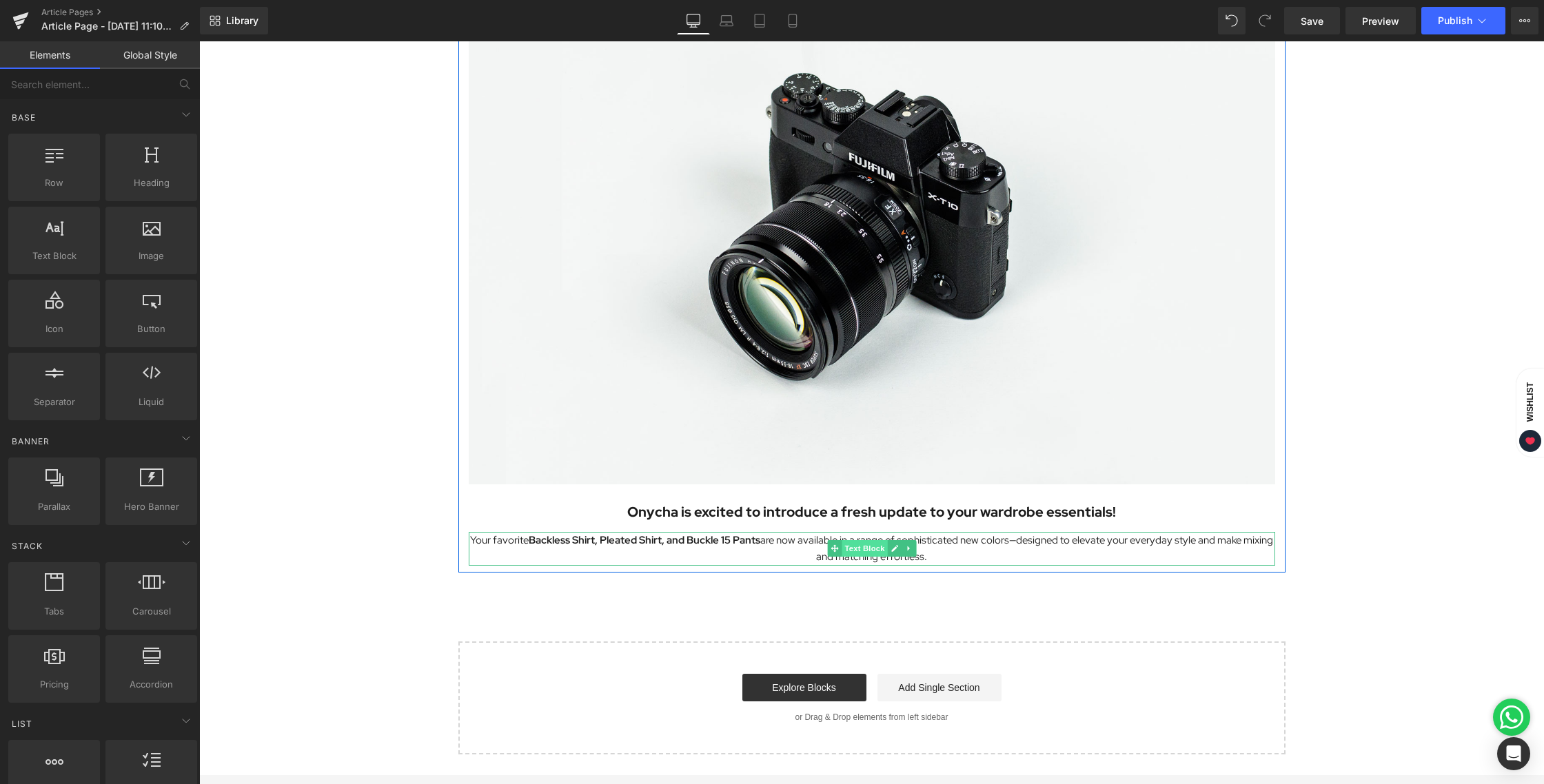
click at [870, 549] on span "Text Block" at bounding box center [865, 548] width 46 height 16
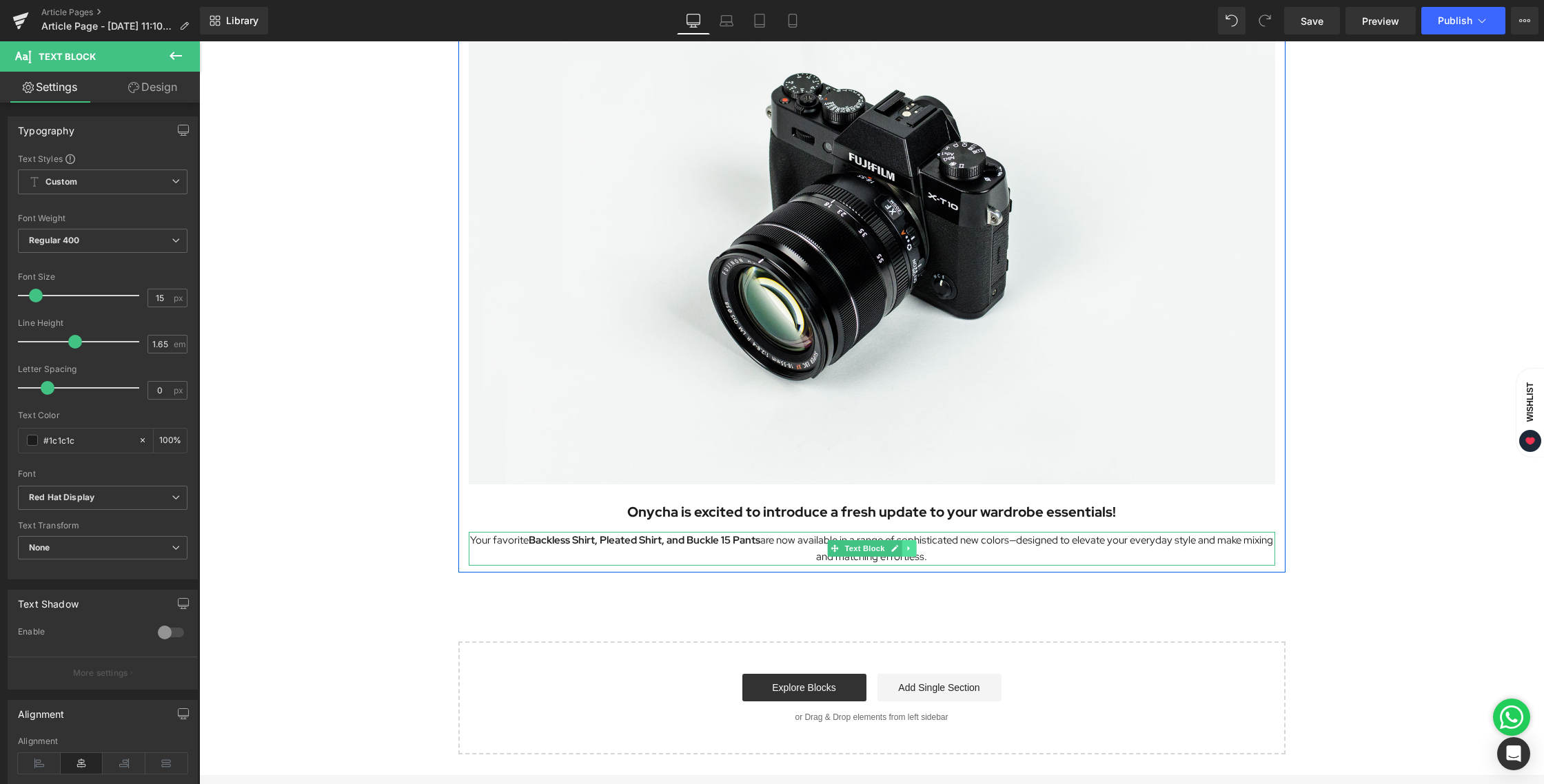
click at [910, 548] on icon at bounding box center [908, 548] width 7 height 8
click at [897, 549] on icon at bounding box center [901, 549] width 7 height 7
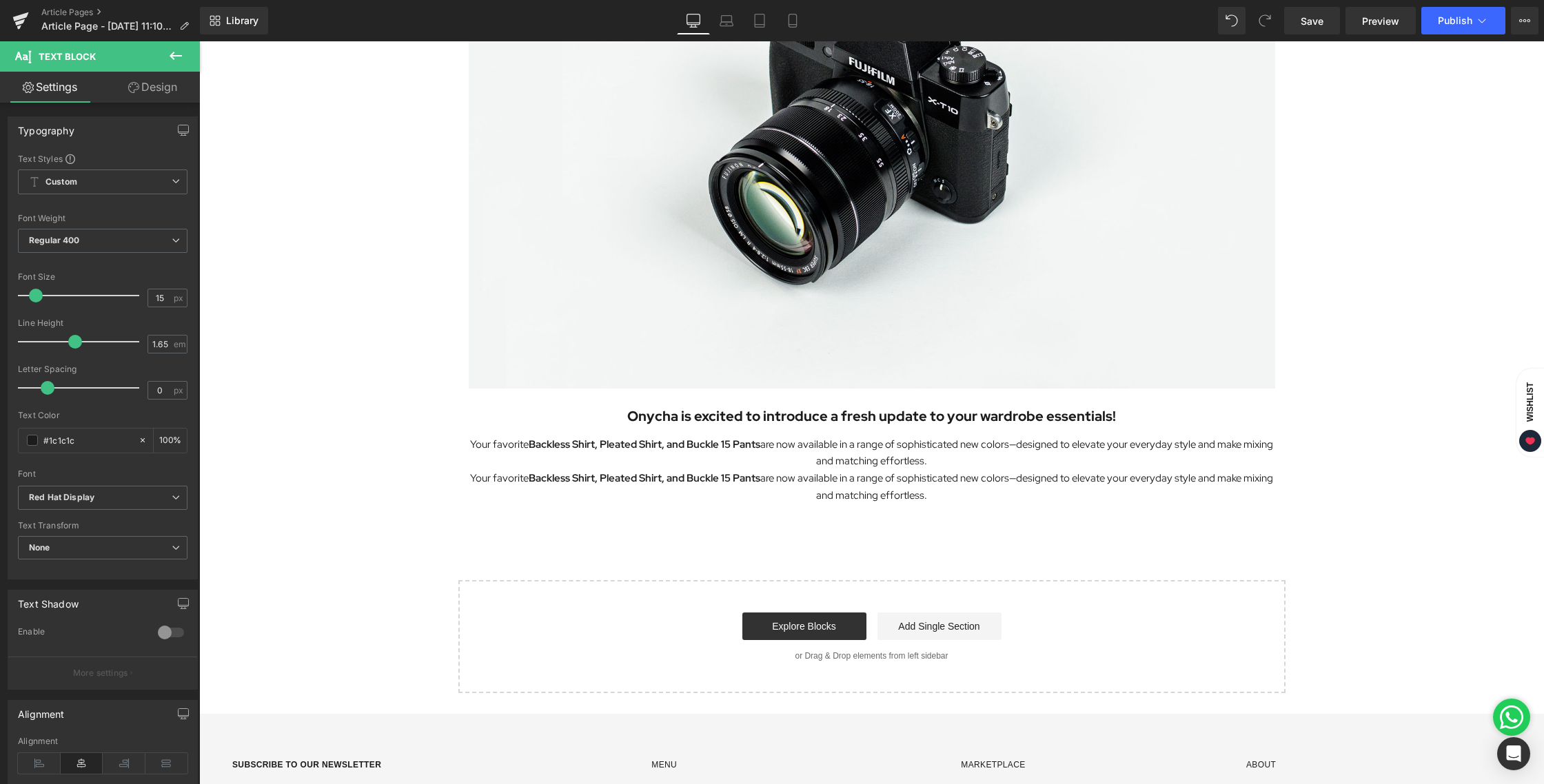
scroll to position [279, 0]
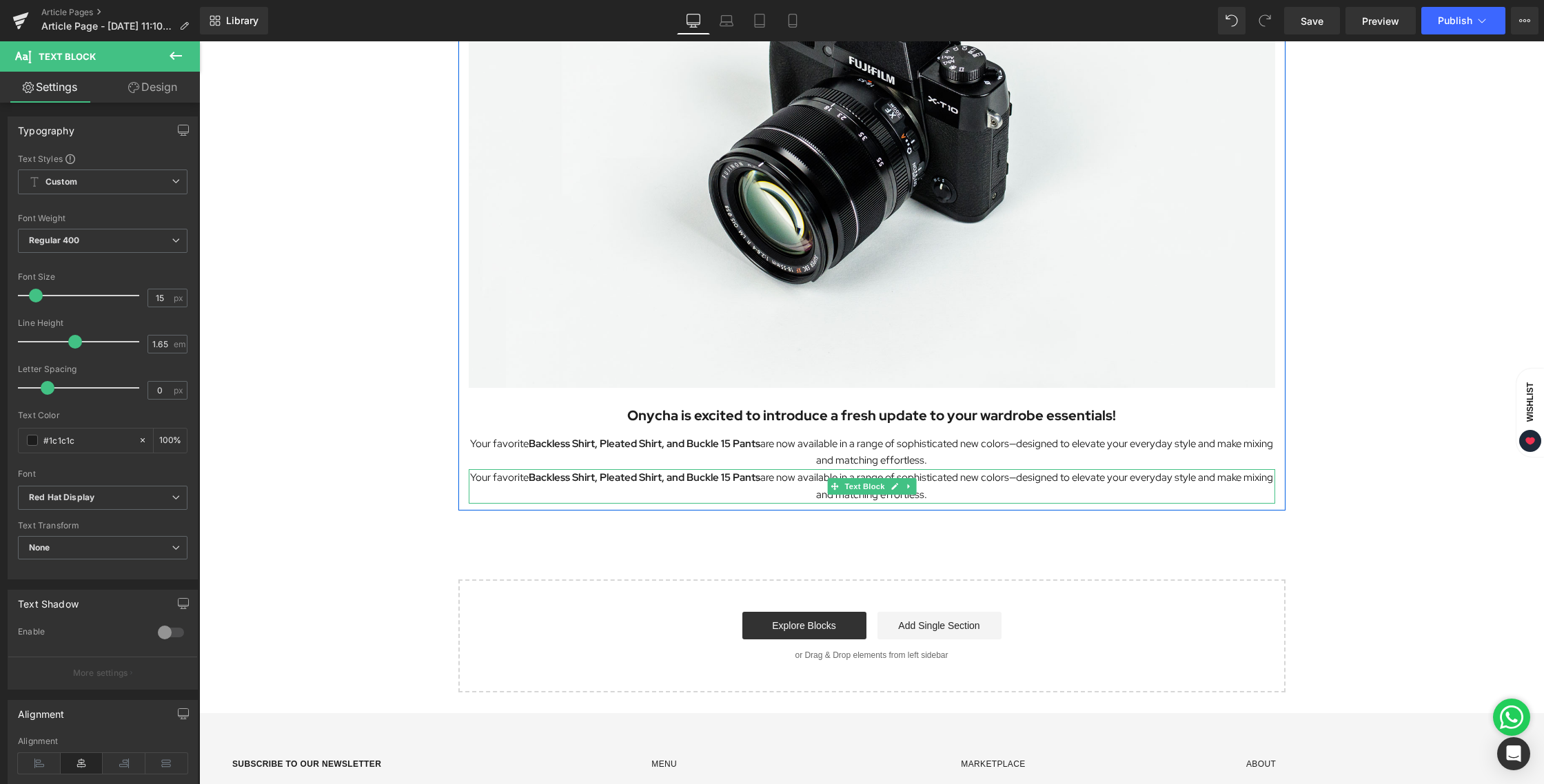
click at [969, 490] on p "Your favorite Backless Shirt, Pleated Shirt, and Buckle 15 Pants are now availa…" at bounding box center [872, 487] width 806 height 35
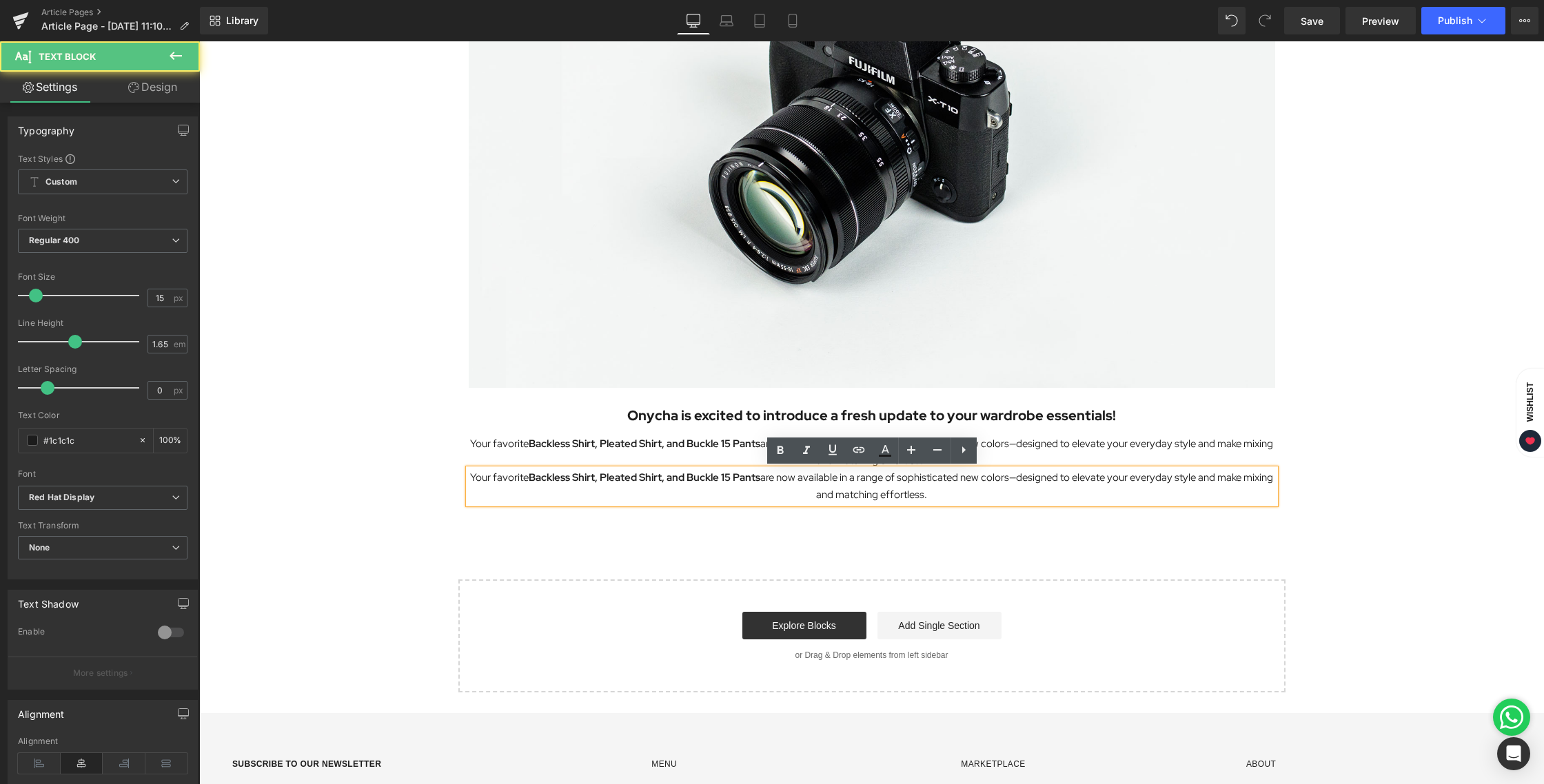
click at [954, 493] on p "Your favorite Backless Shirt, Pleated Shirt, and Buckle 15 Pants are now availa…" at bounding box center [872, 487] width 806 height 35
drag, startPoint x: 945, startPoint y: 493, endPoint x: 461, endPoint y: 479, distance: 484.2
click at [461, 479] on div "Image Onycha is excited to introduce a fresh update to your wardrobe essentials…" at bounding box center [872, 179] width 827 height 650
paste div
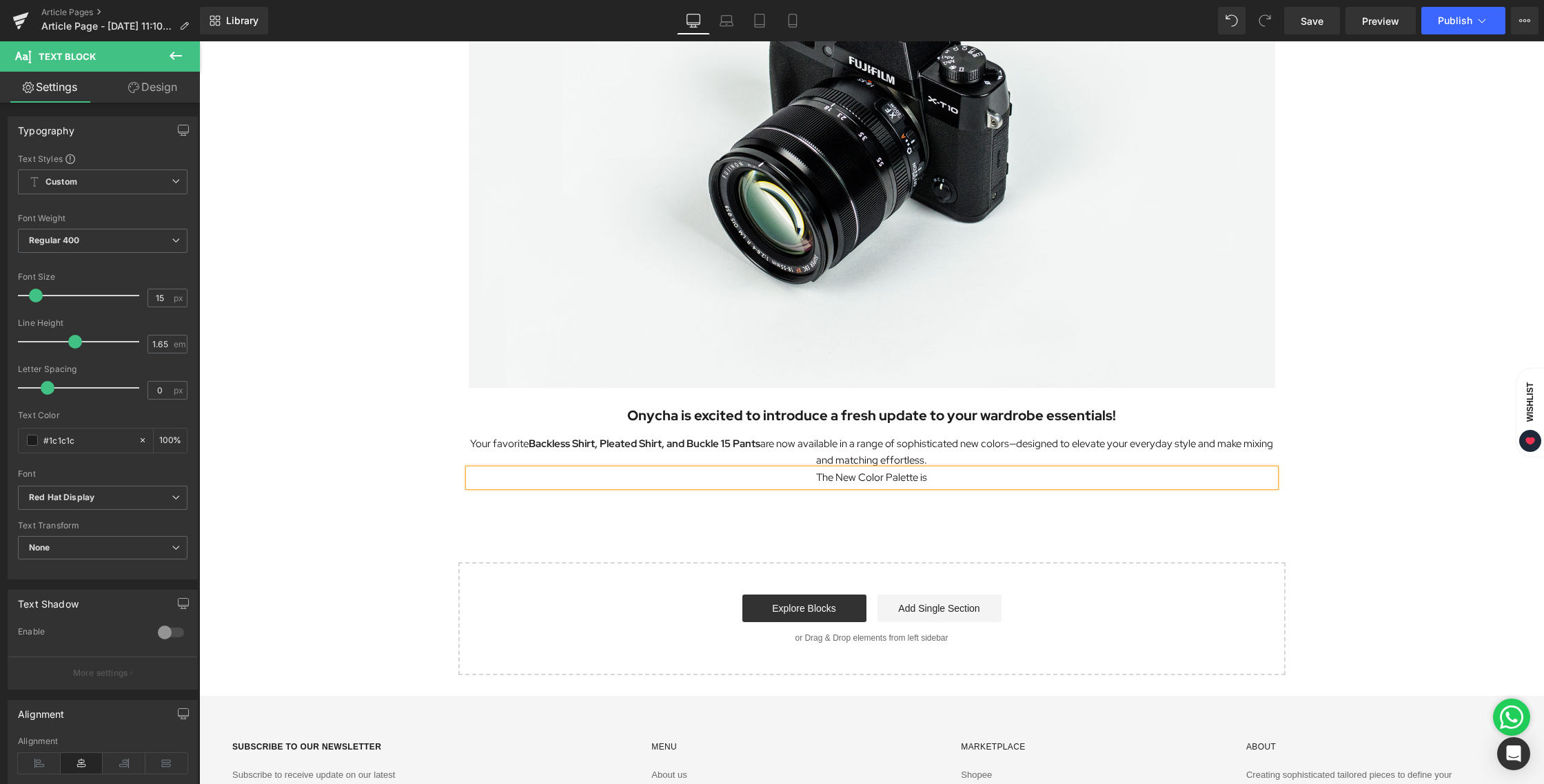
click at [892, 502] on div "Image Onycha is excited to introduce a fresh update to your wardrobe essentials…" at bounding box center [871, 253] width 1344 height 841
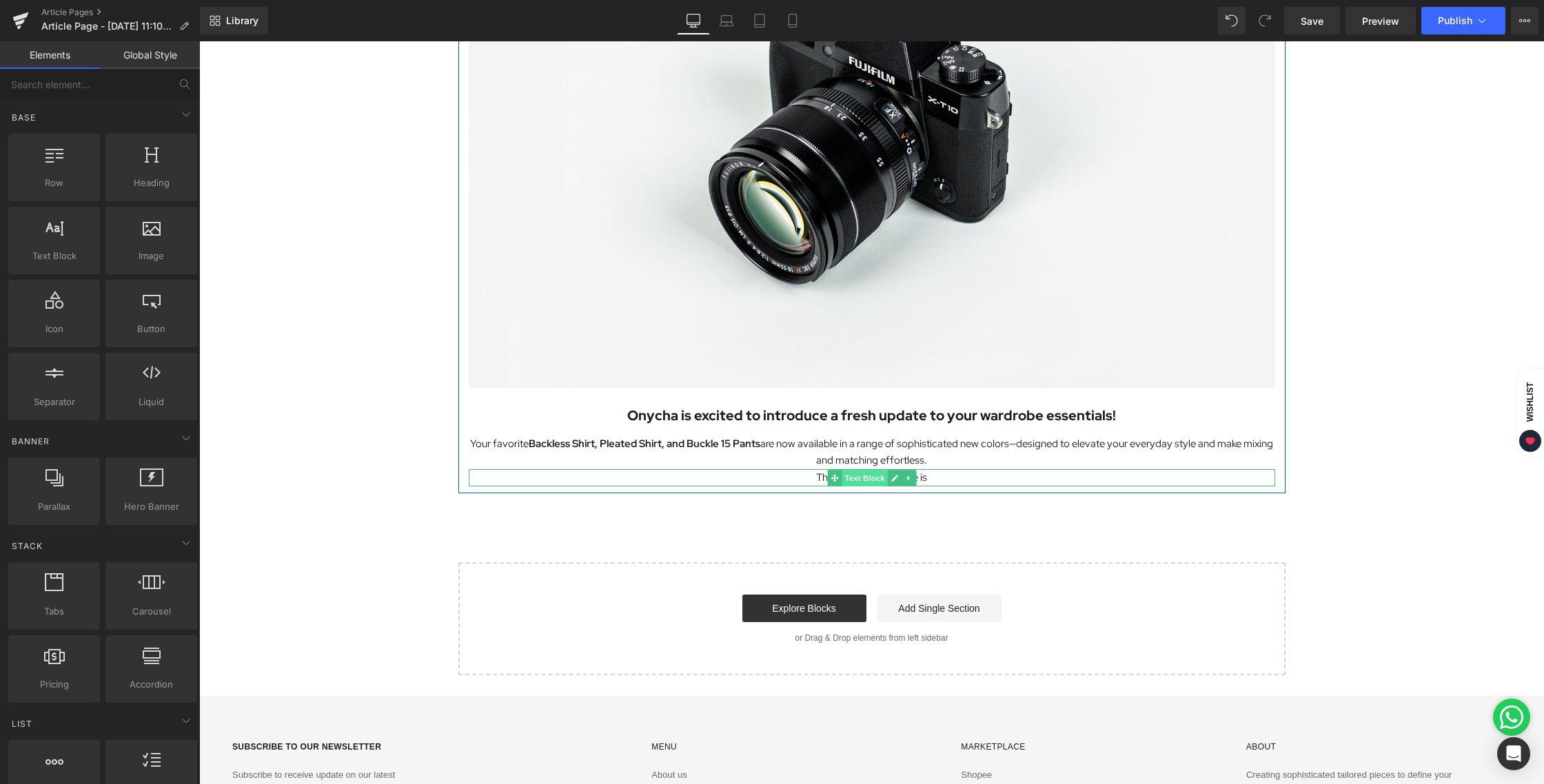
click at [875, 478] on span "Text Block" at bounding box center [865, 478] width 46 height 16
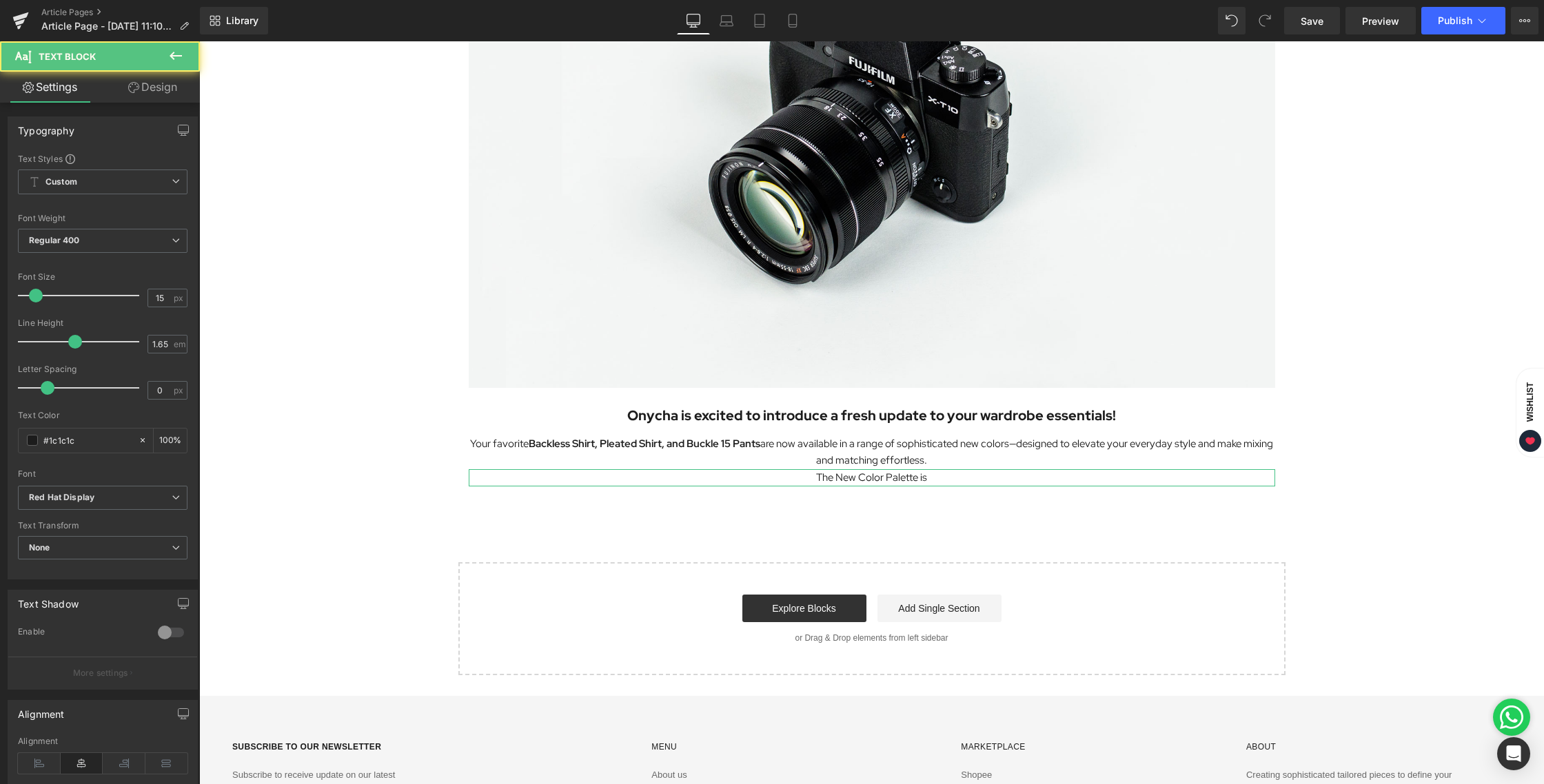
click at [123, 87] on link "Design" at bounding box center [153, 88] width 100 height 31
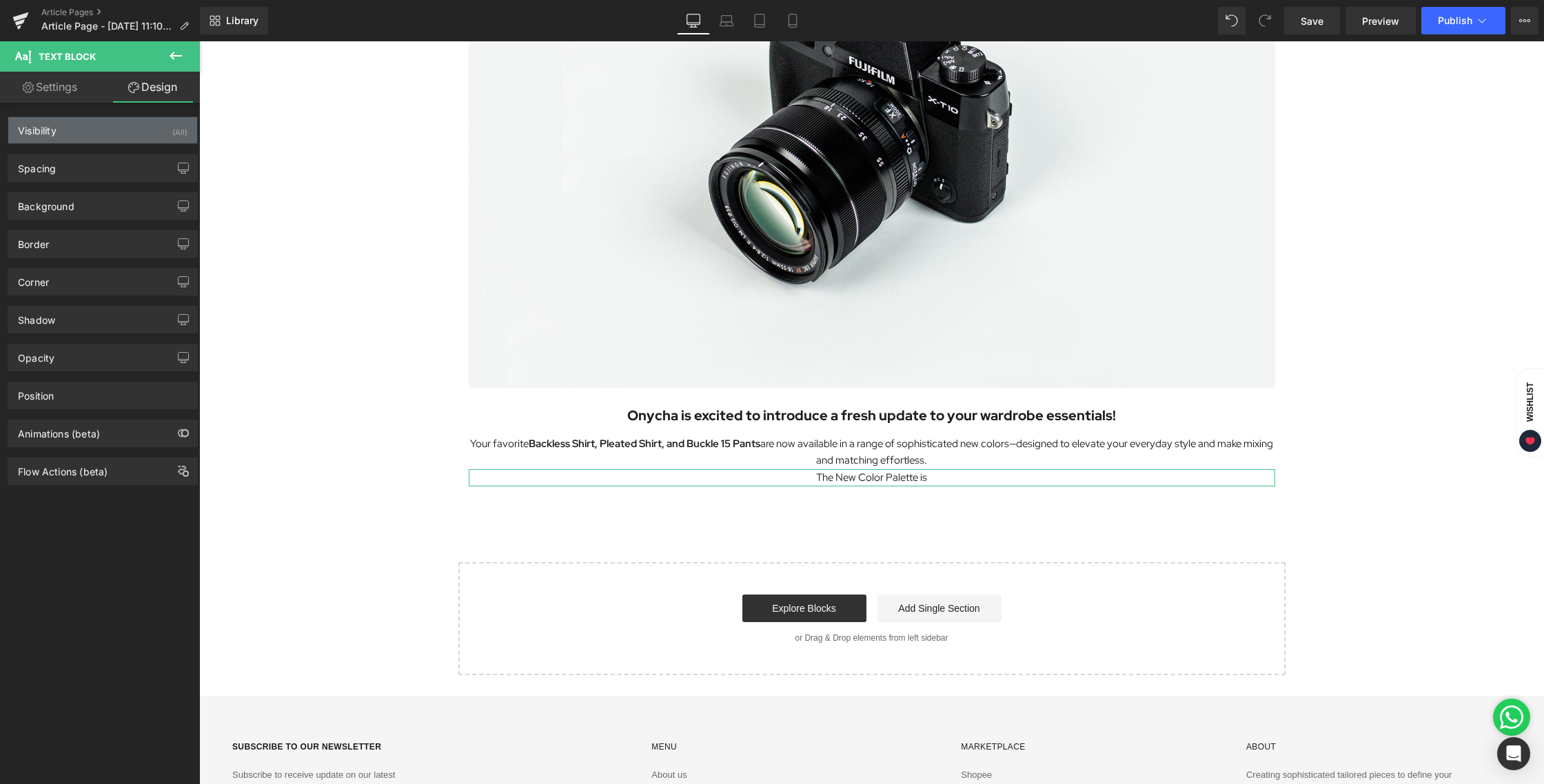
click at [88, 137] on div "Visibility (All)" at bounding box center [102, 129] width 189 height 26
click at [65, 152] on div "Spacing [GEOGRAPHIC_DATA] 0px 0 0px 0 0px 0 0px 0 [GEOGRAPHIC_DATA] 0px 0 0px 0…" at bounding box center [103, 163] width 206 height 38
click at [67, 157] on div "Spacing" at bounding box center [102, 168] width 189 height 26
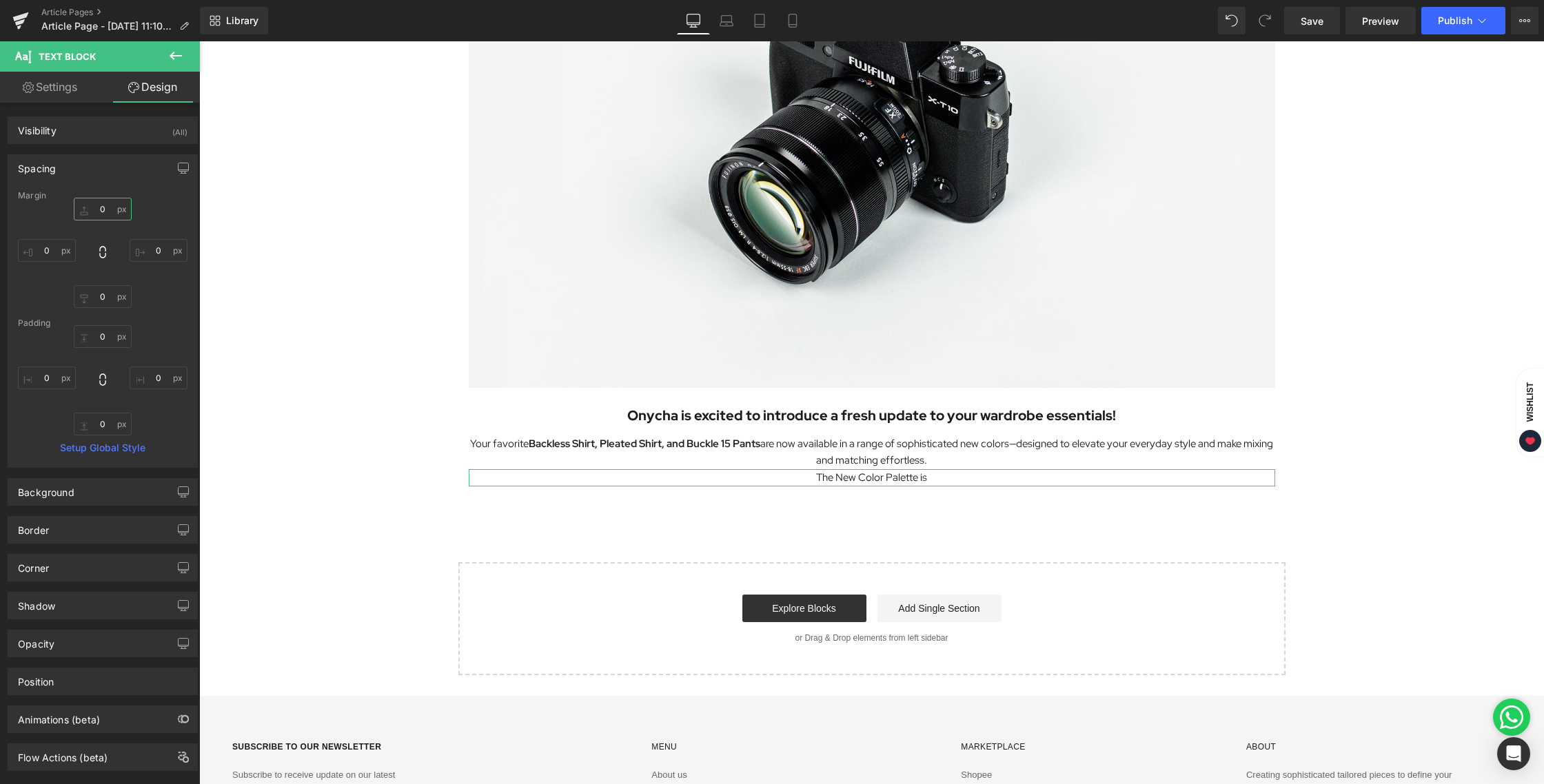
click at [87, 204] on input "0" at bounding box center [102, 209] width 57 height 23
drag, startPoint x: 119, startPoint y: 211, endPoint x: 82, endPoint y: 203, distance: 37.9
click at [82, 203] on input "0" at bounding box center [102, 209] width 57 height 23
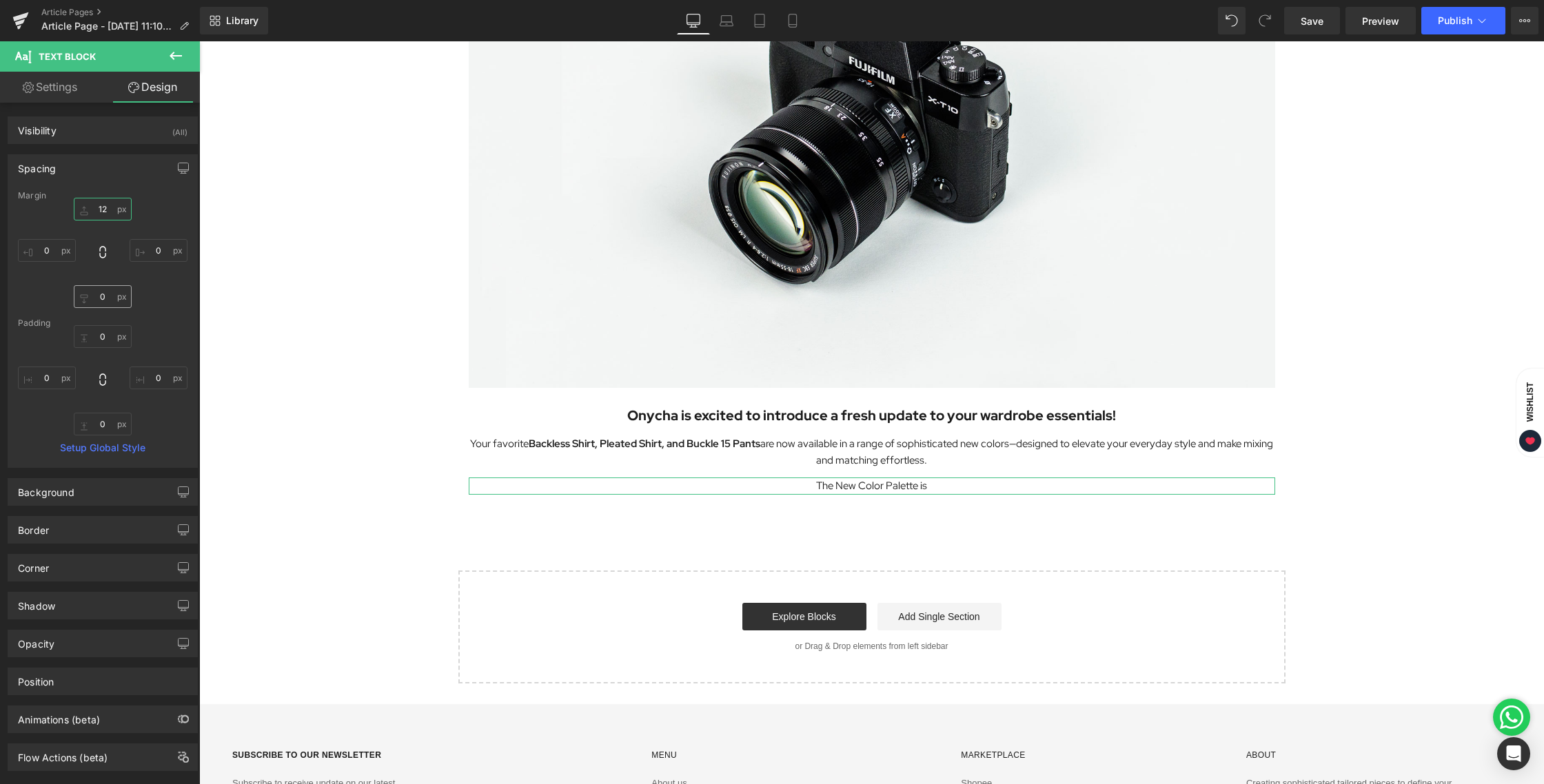
type input "12"
click at [94, 294] on input "0" at bounding box center [102, 296] width 57 height 23
type input "120"
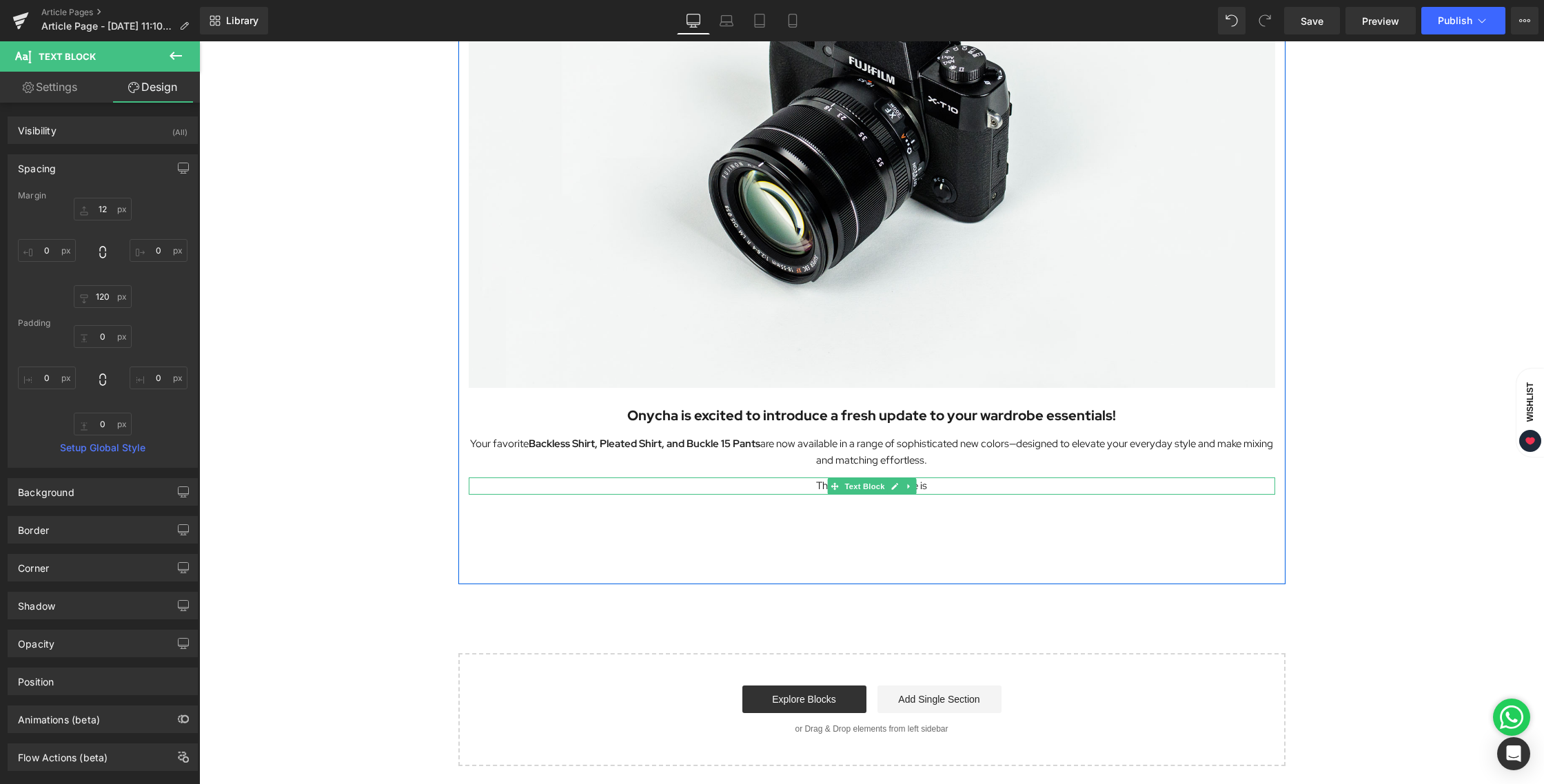
click at [870, 491] on span "Text Block" at bounding box center [865, 486] width 46 height 16
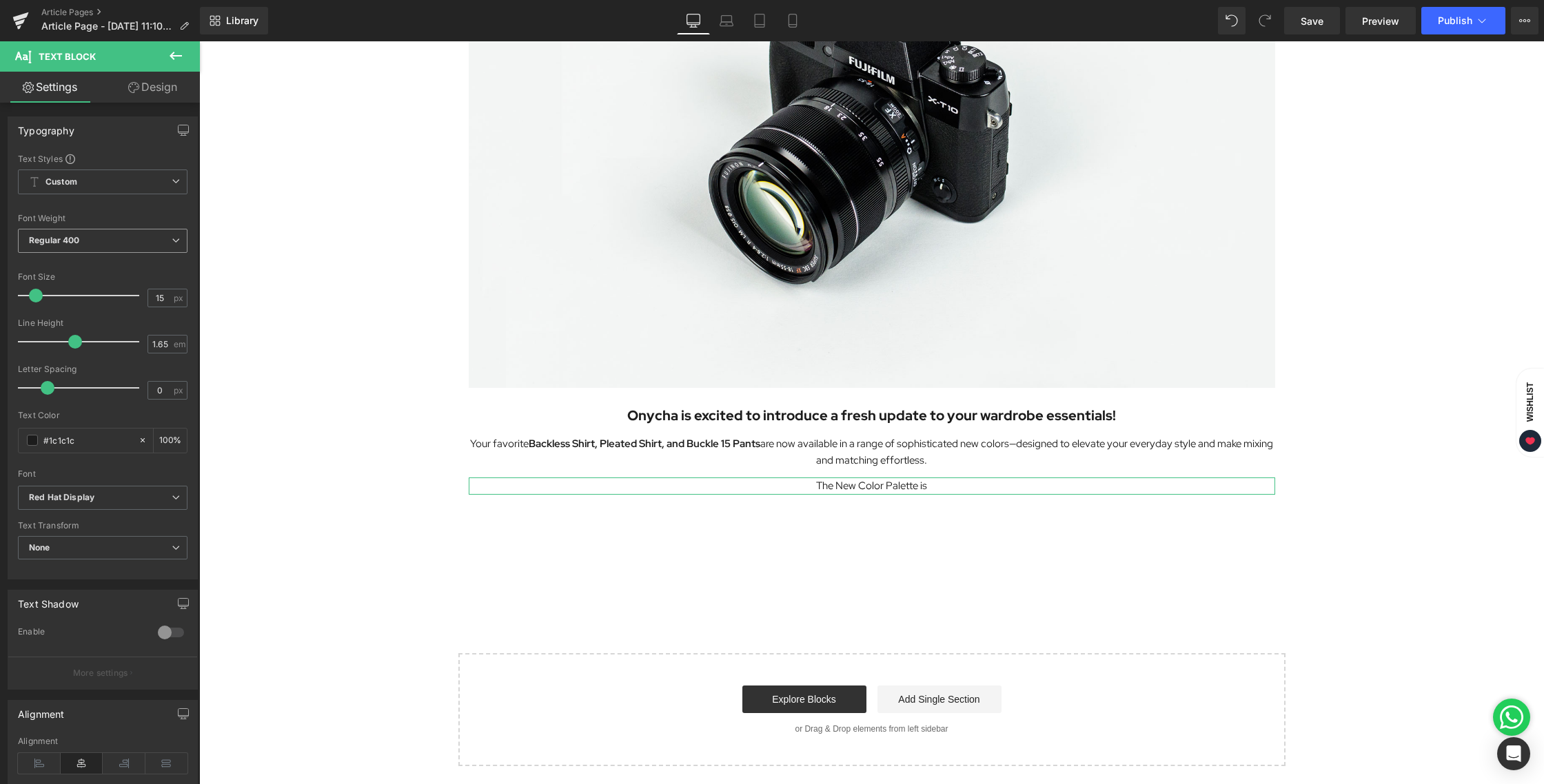
click at [103, 253] on div "Regular 400 Thin 100 Semi Thin 200 Light 300 Regular 400 Medium 500 Semi Bold 6…" at bounding box center [103, 244] width 170 height 31
click at [99, 240] on span "Regular 400" at bounding box center [103, 241] width 170 height 24
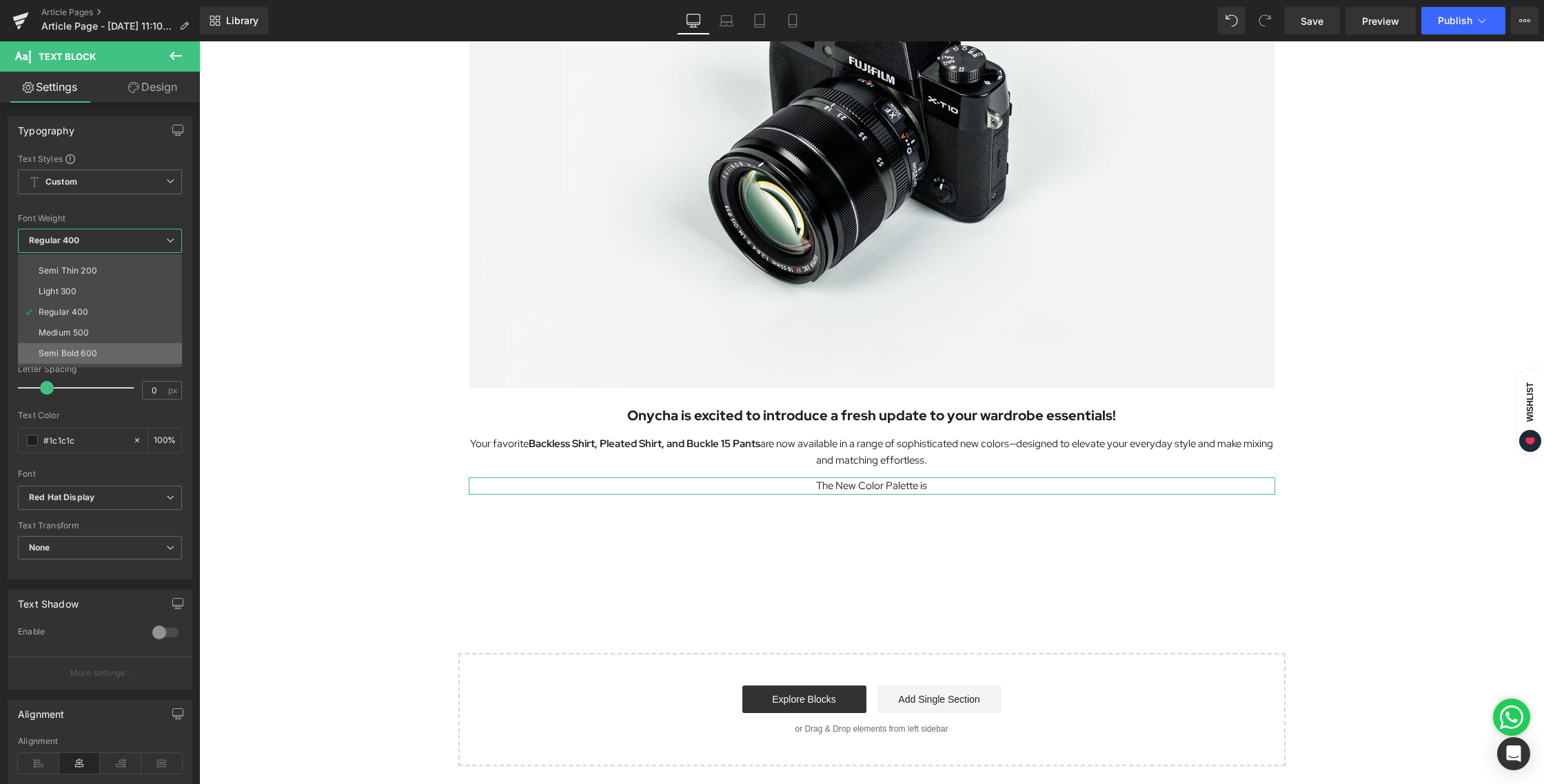
scroll to position [15, 0]
click at [88, 346] on li "Semi Bold 600" at bounding box center [103, 353] width 171 height 21
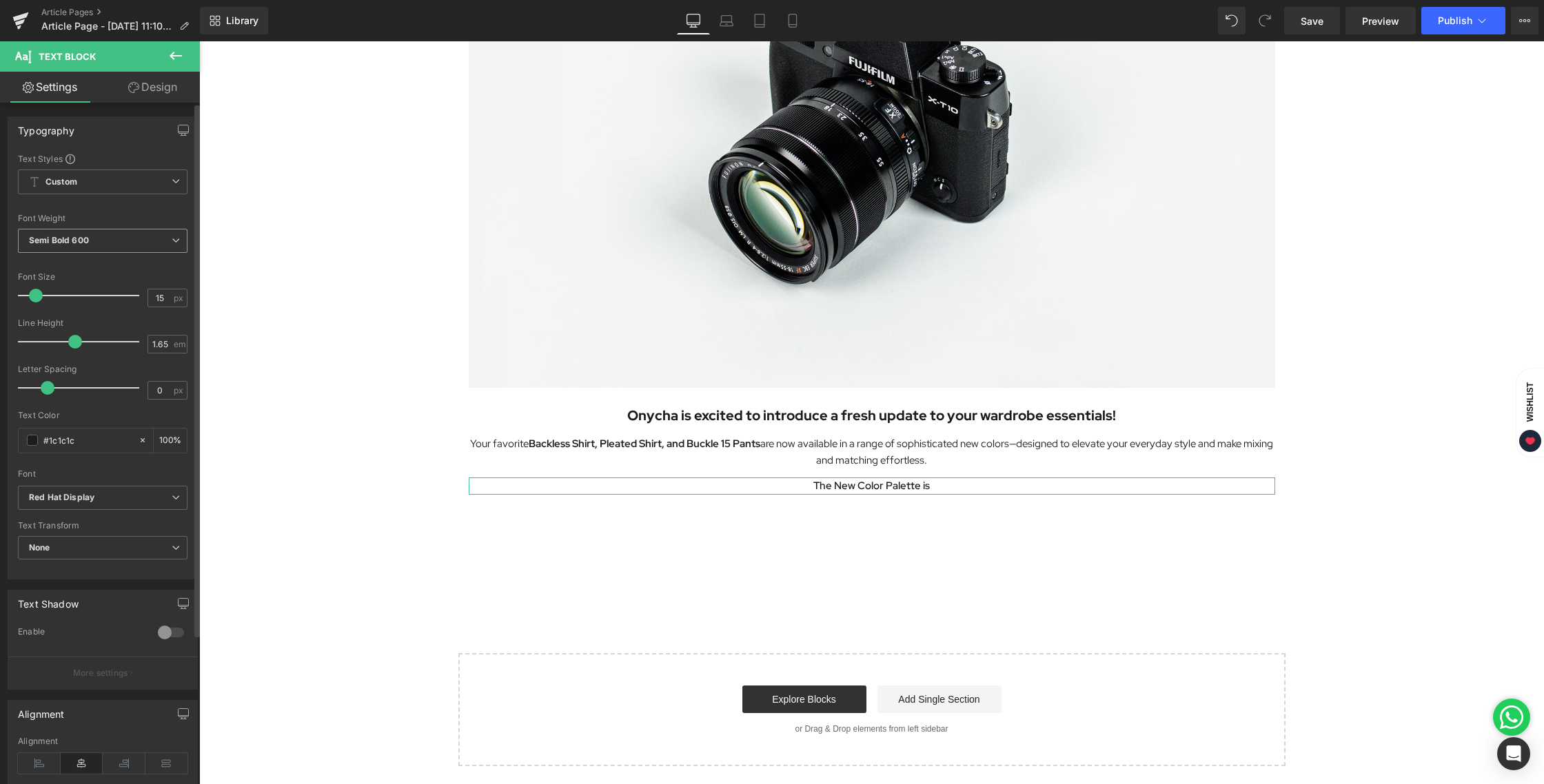
click at [103, 244] on span "Semi Bold 600" at bounding box center [103, 241] width 170 height 24
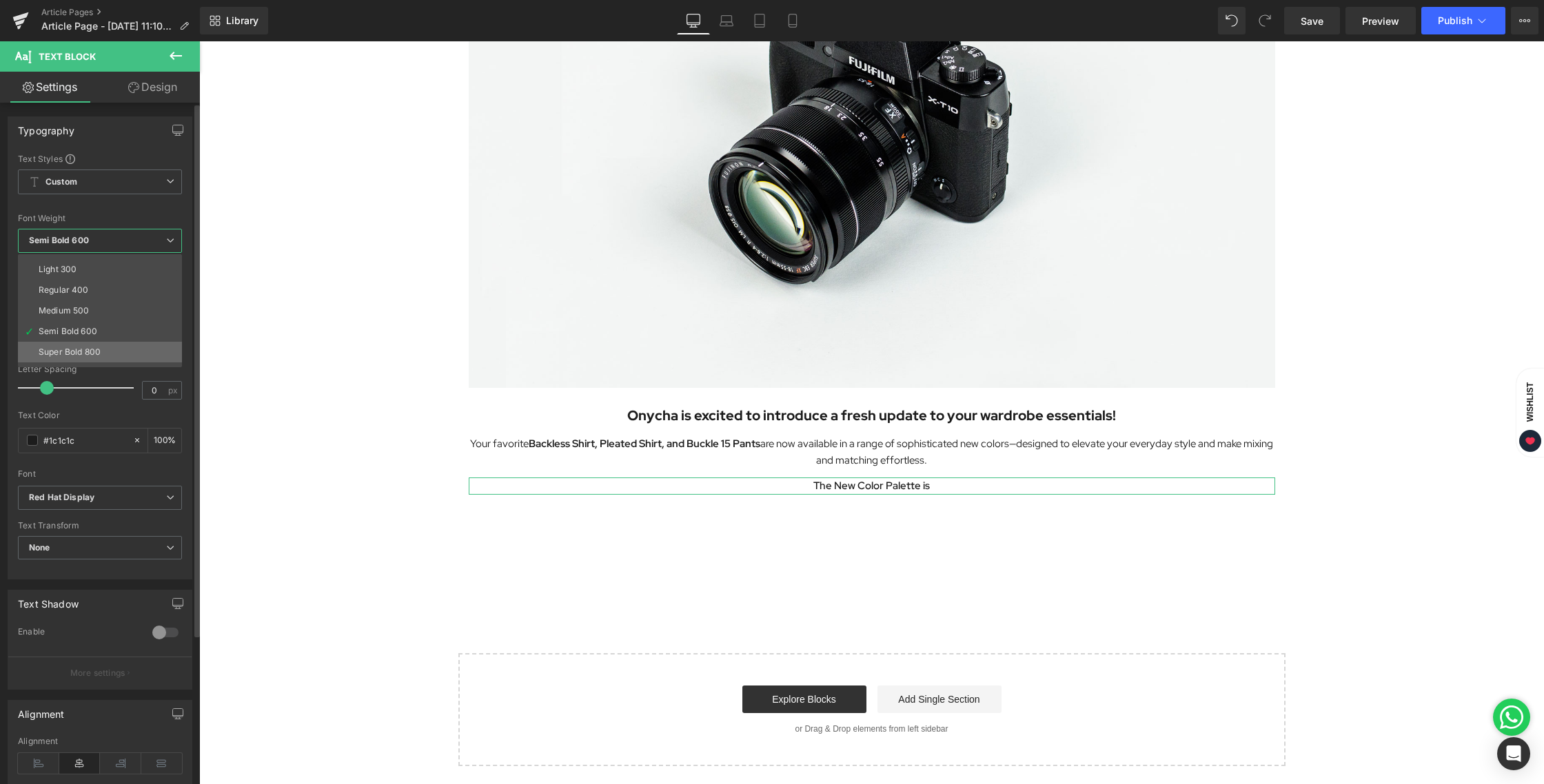
scroll to position [59, 0]
click at [88, 325] on div "Super Bold 800" at bounding box center [69, 329] width 62 height 10
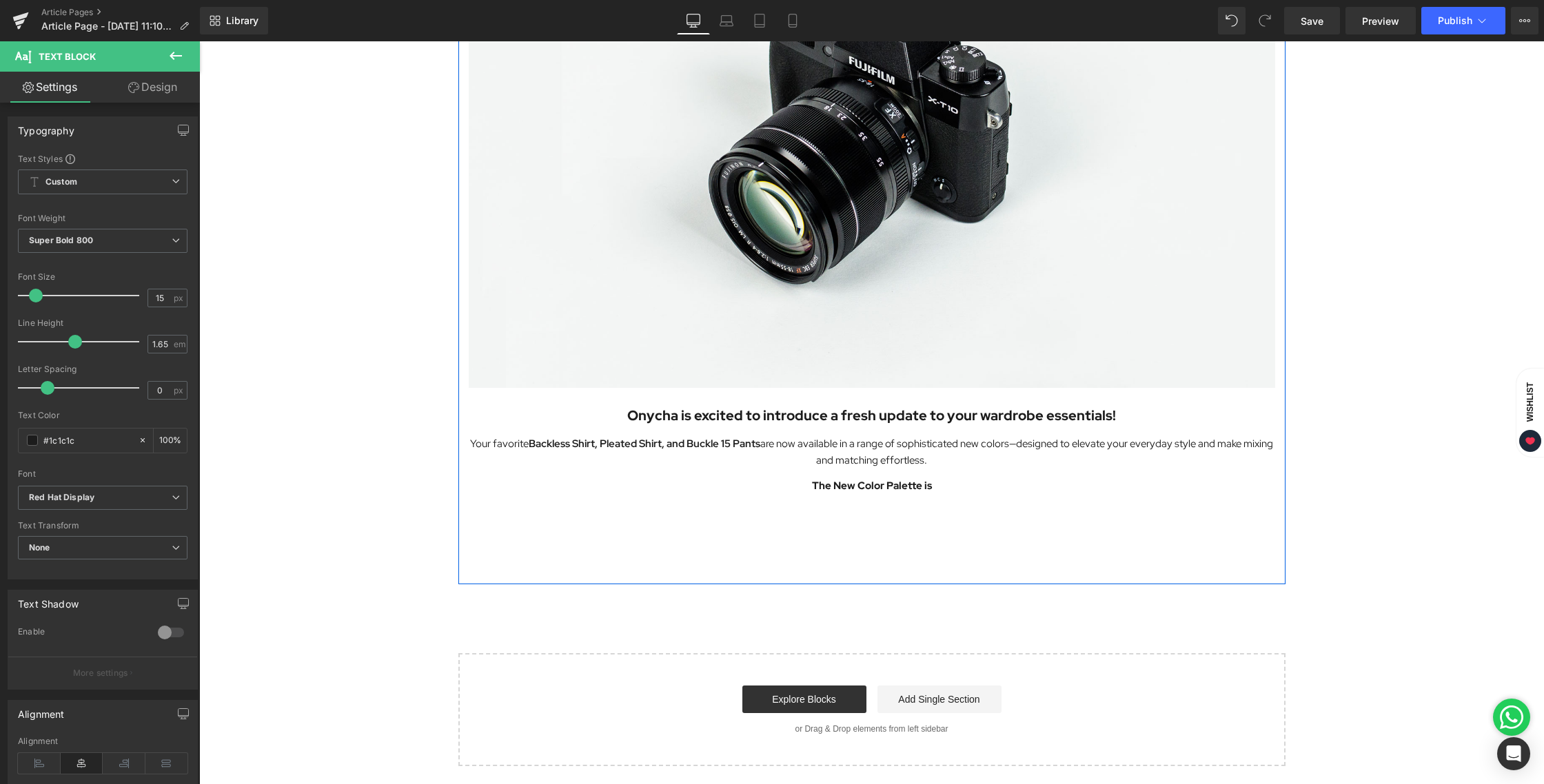
click at [791, 560] on div "Image Onycha is excited to introduce a fresh update to your wardrobe essentials…" at bounding box center [872, 215] width 827 height 723
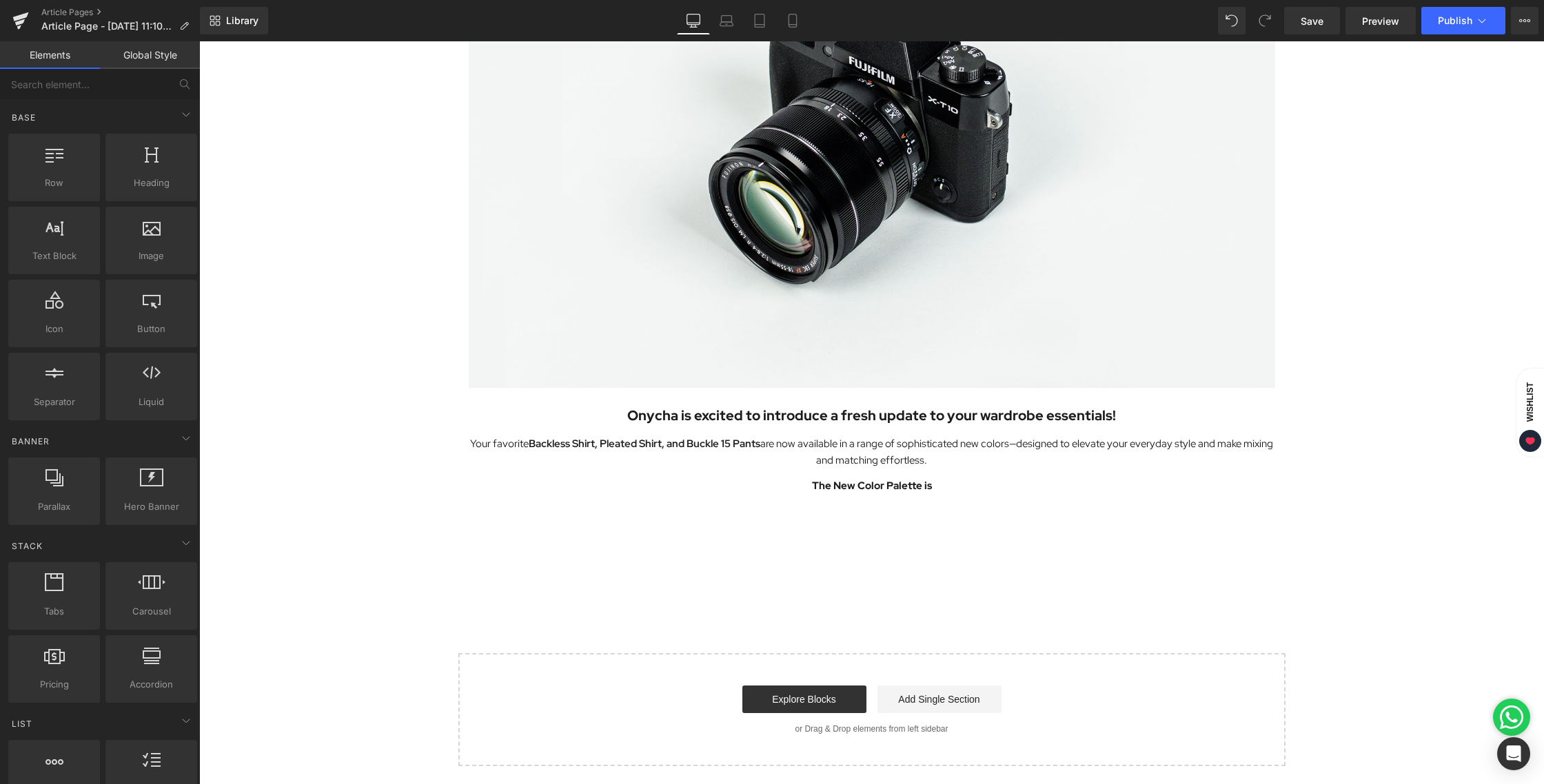
click at [1444, 559] on div "Image Onycha is excited to introduce a fresh update to your wardrobe essentials…" at bounding box center [871, 299] width 1344 height 933
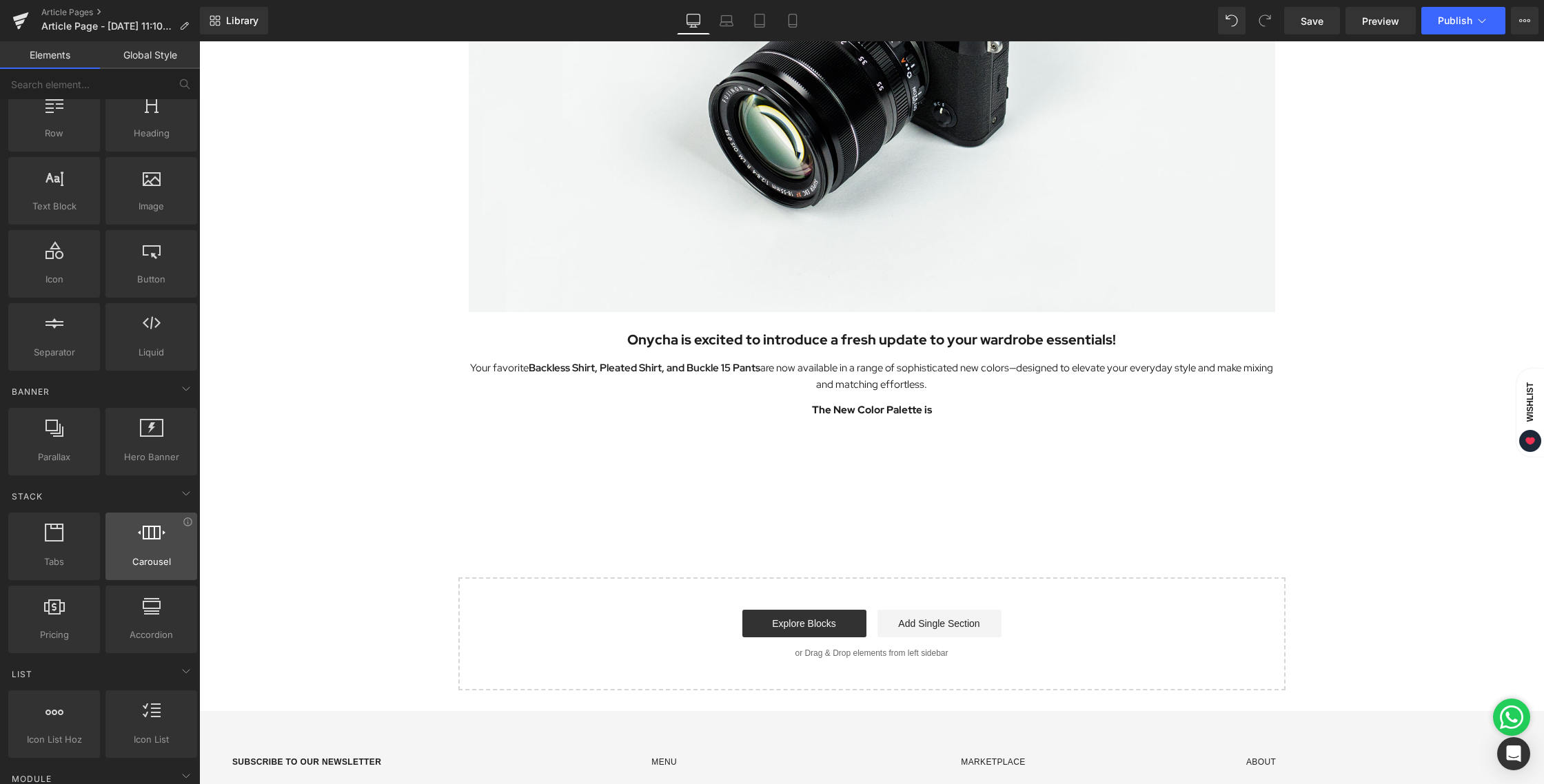
scroll to position [61, 0]
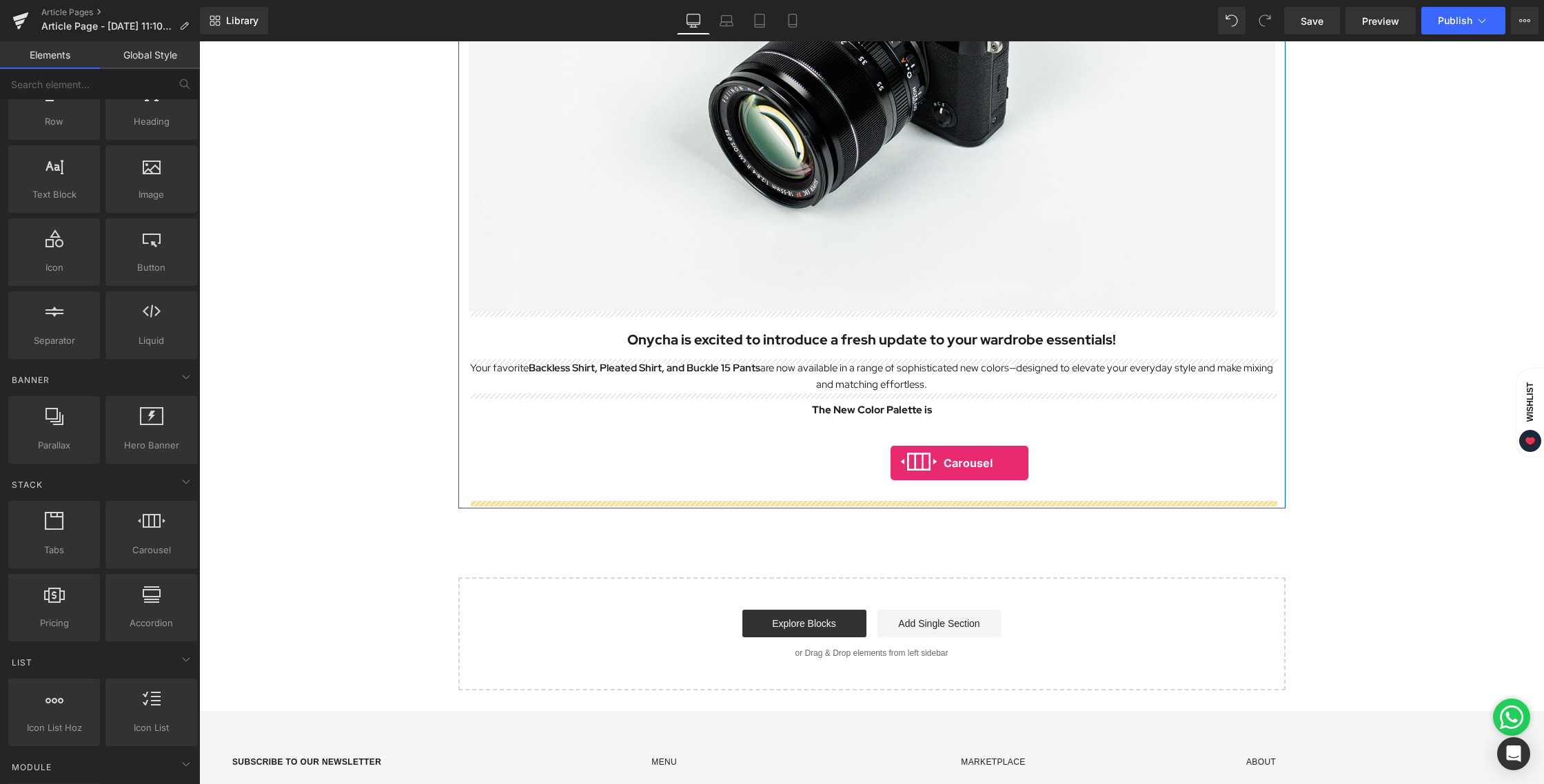
drag, startPoint x: 351, startPoint y: 580, endPoint x: 890, endPoint y: 463, distance: 551.6
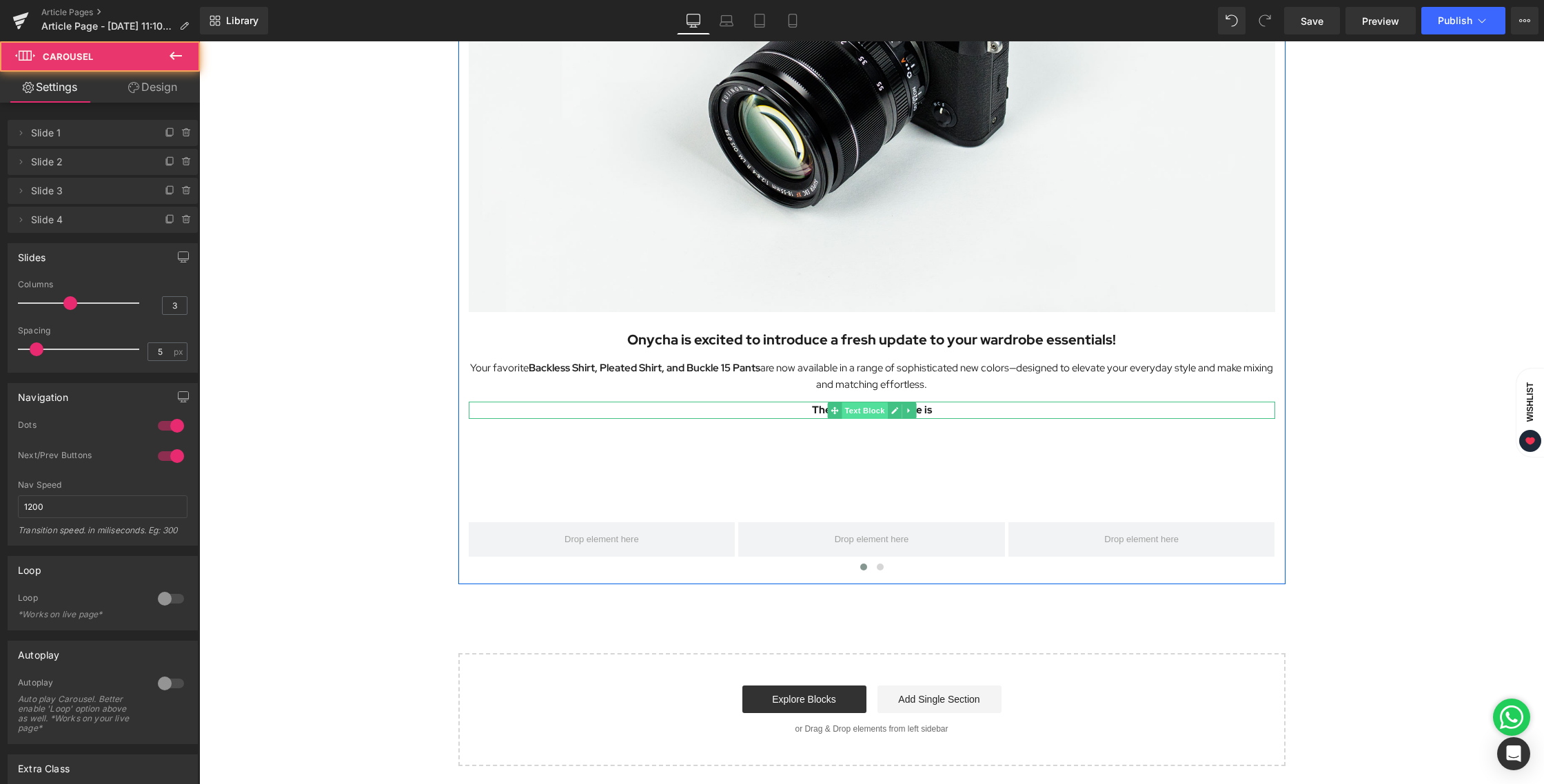
click at [867, 409] on span "Text Block" at bounding box center [865, 410] width 46 height 16
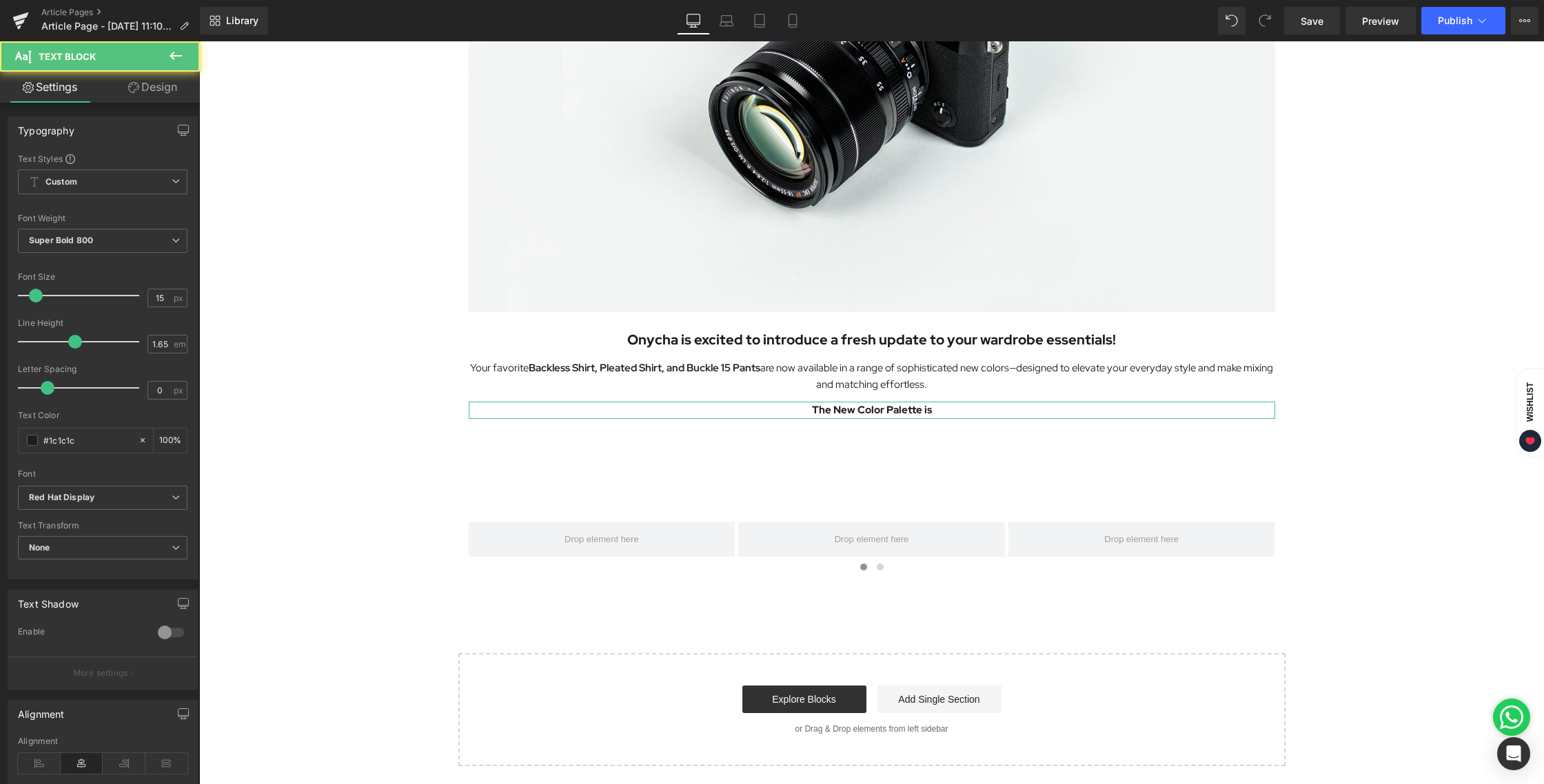
click at [157, 94] on link "Design" at bounding box center [153, 88] width 100 height 31
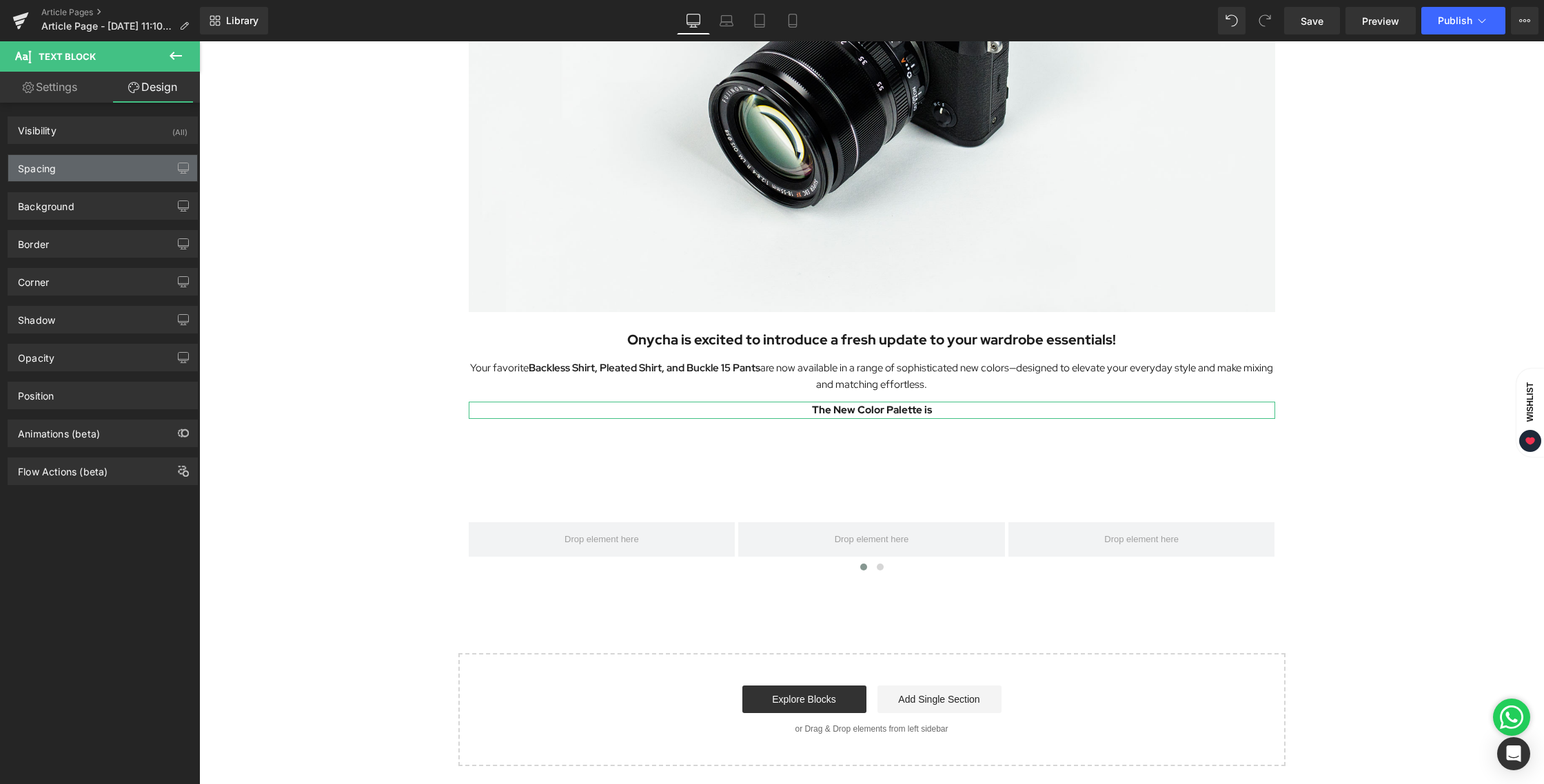
click at [77, 170] on div "Spacing" at bounding box center [102, 168] width 189 height 26
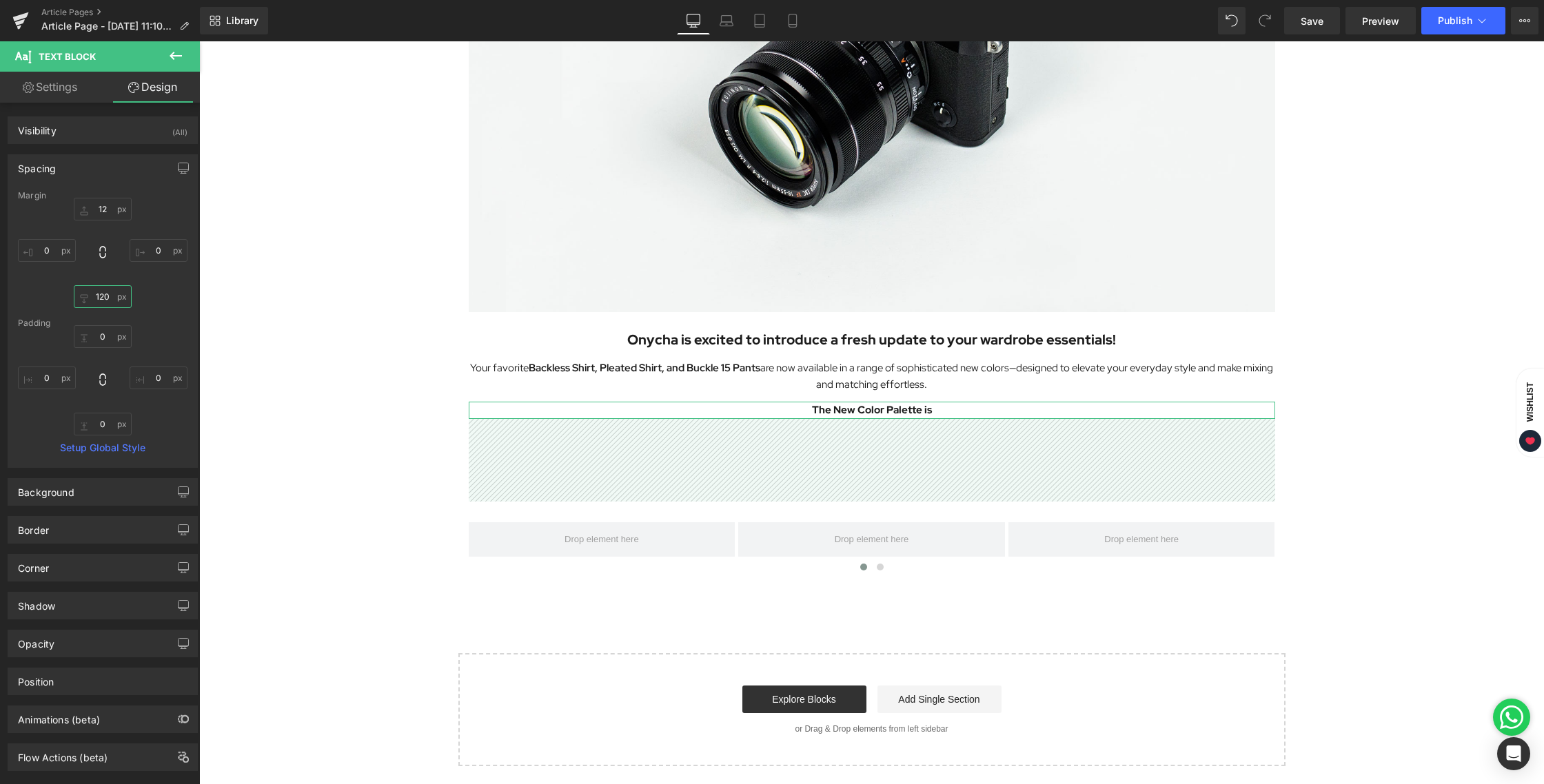
click at [101, 299] on input "120" at bounding box center [102, 296] width 57 height 23
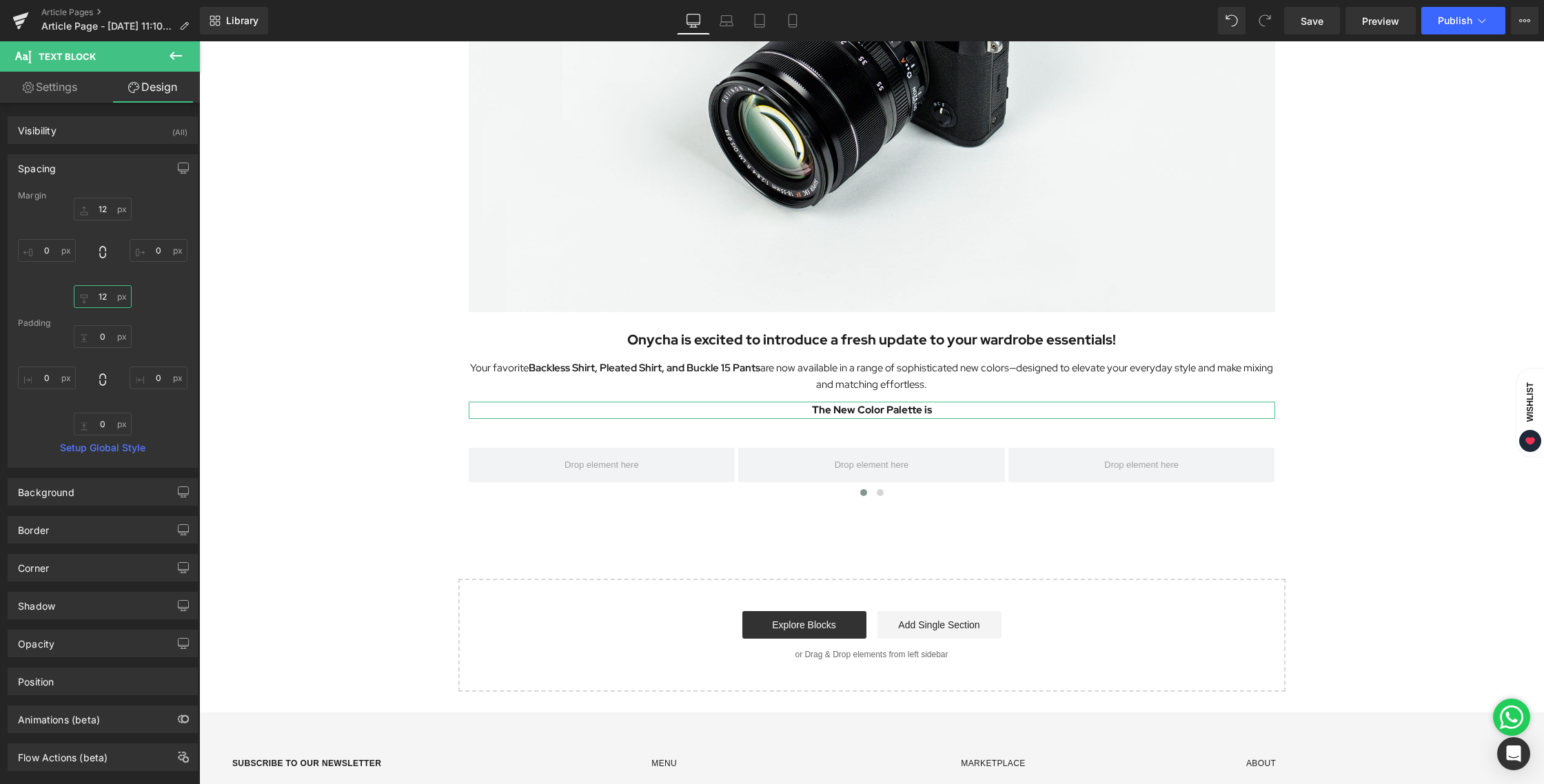
type input "12"
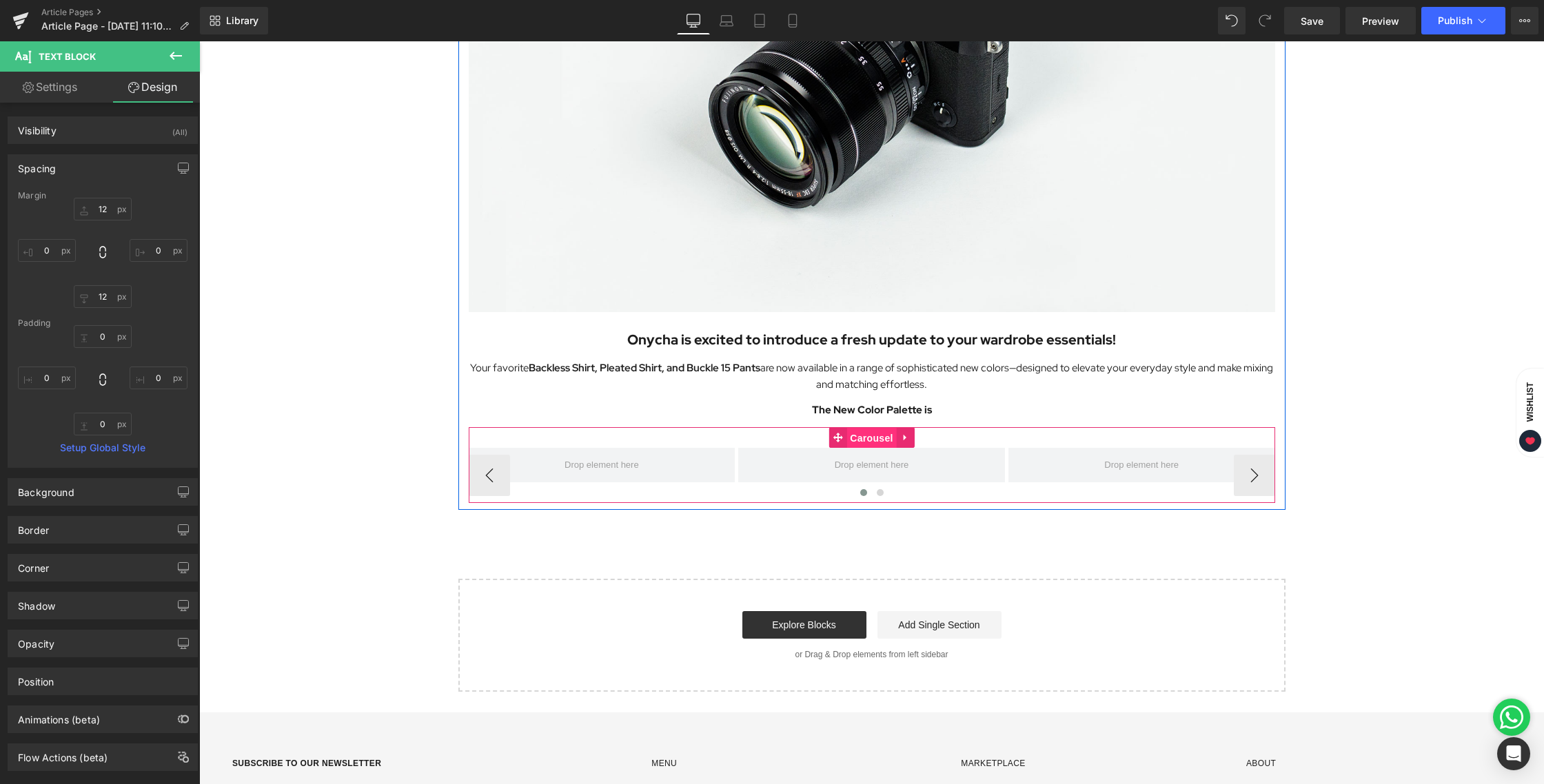
click at [891, 431] on span "Carousel" at bounding box center [871, 438] width 49 height 21
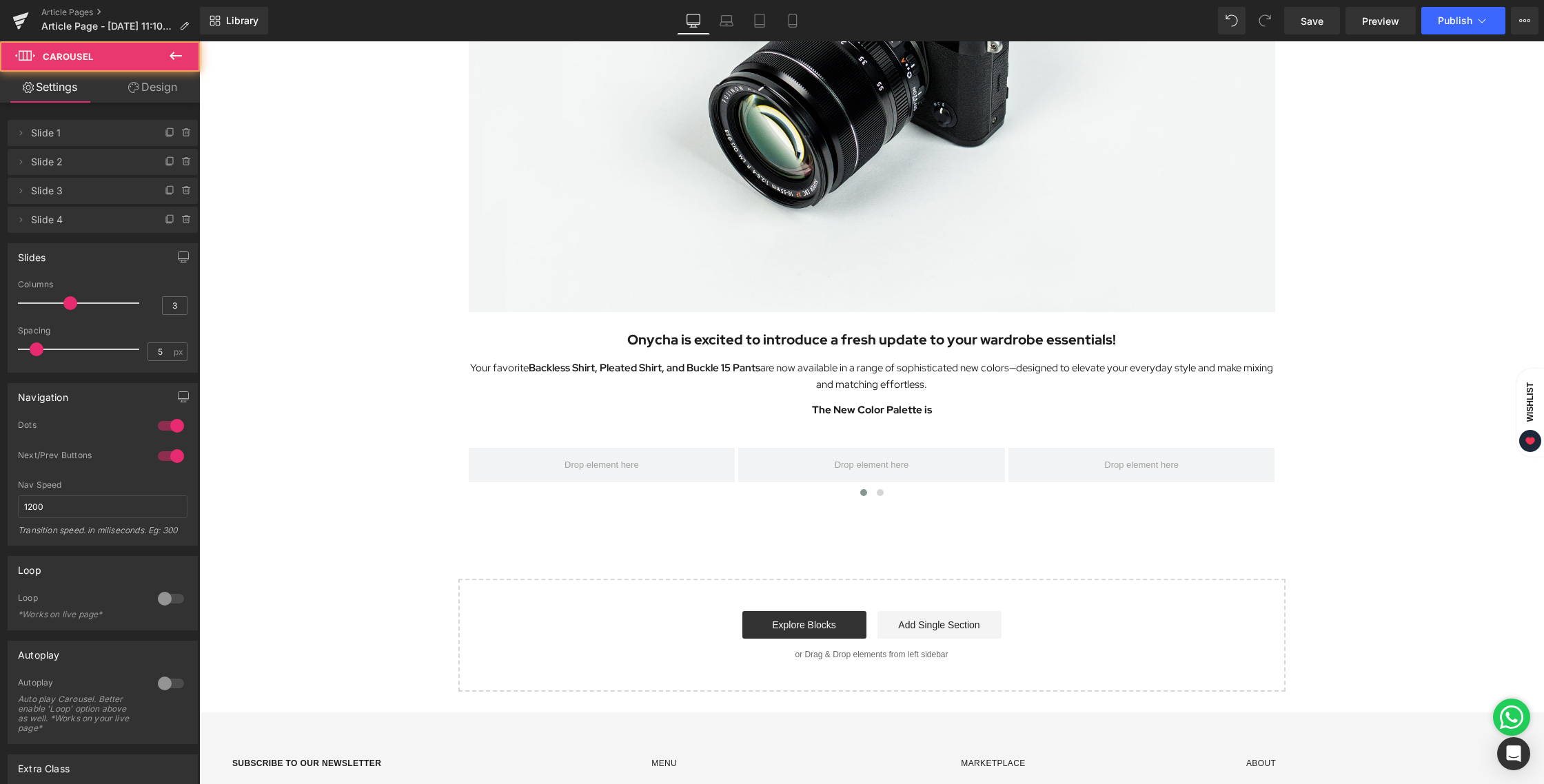
click at [1351, 377] on div "Image Onycha is excited to introduce a fresh update to your wardrobe essentials…" at bounding box center [871, 224] width 1344 height 934
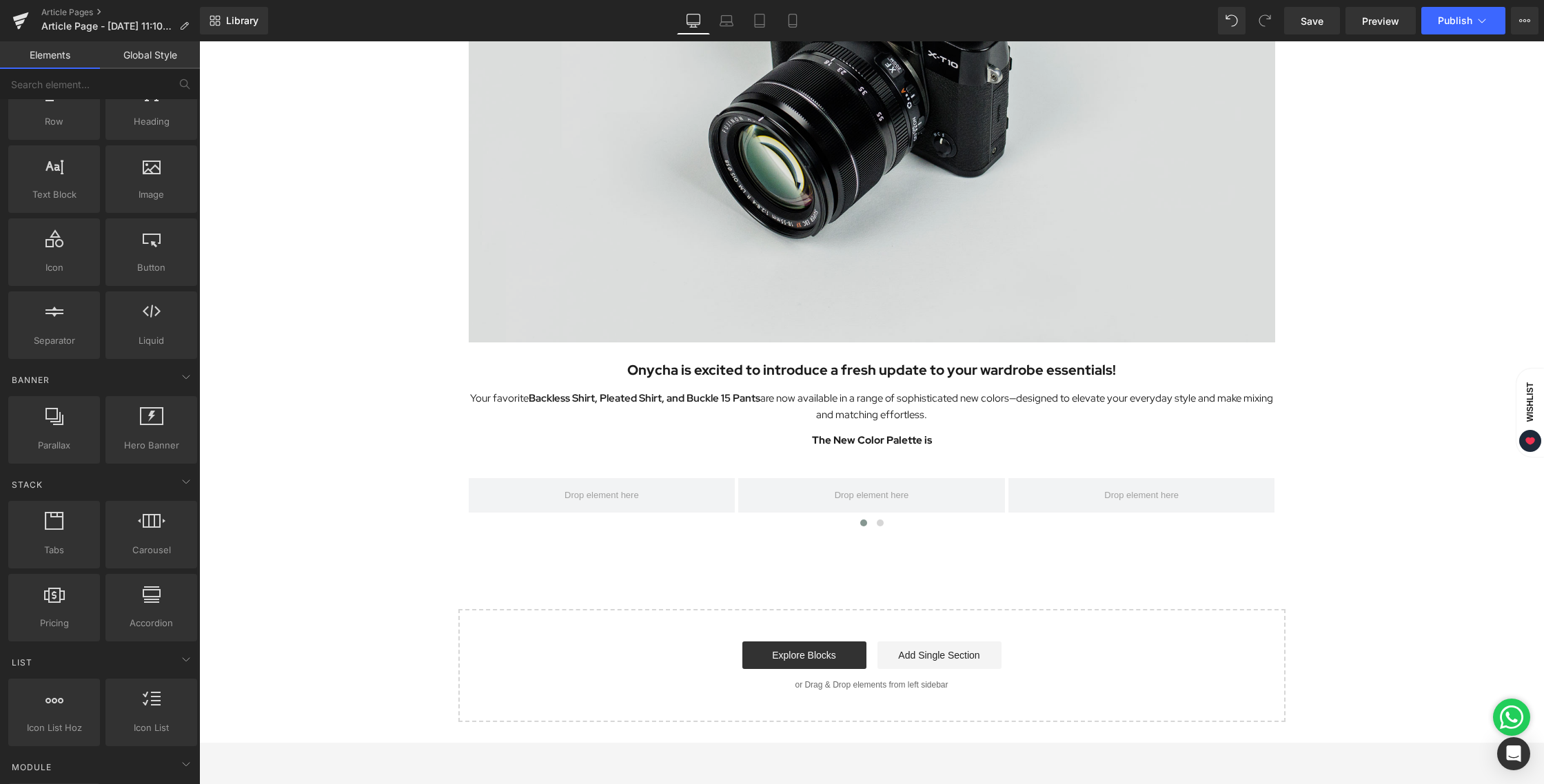
scroll to position [324, 0]
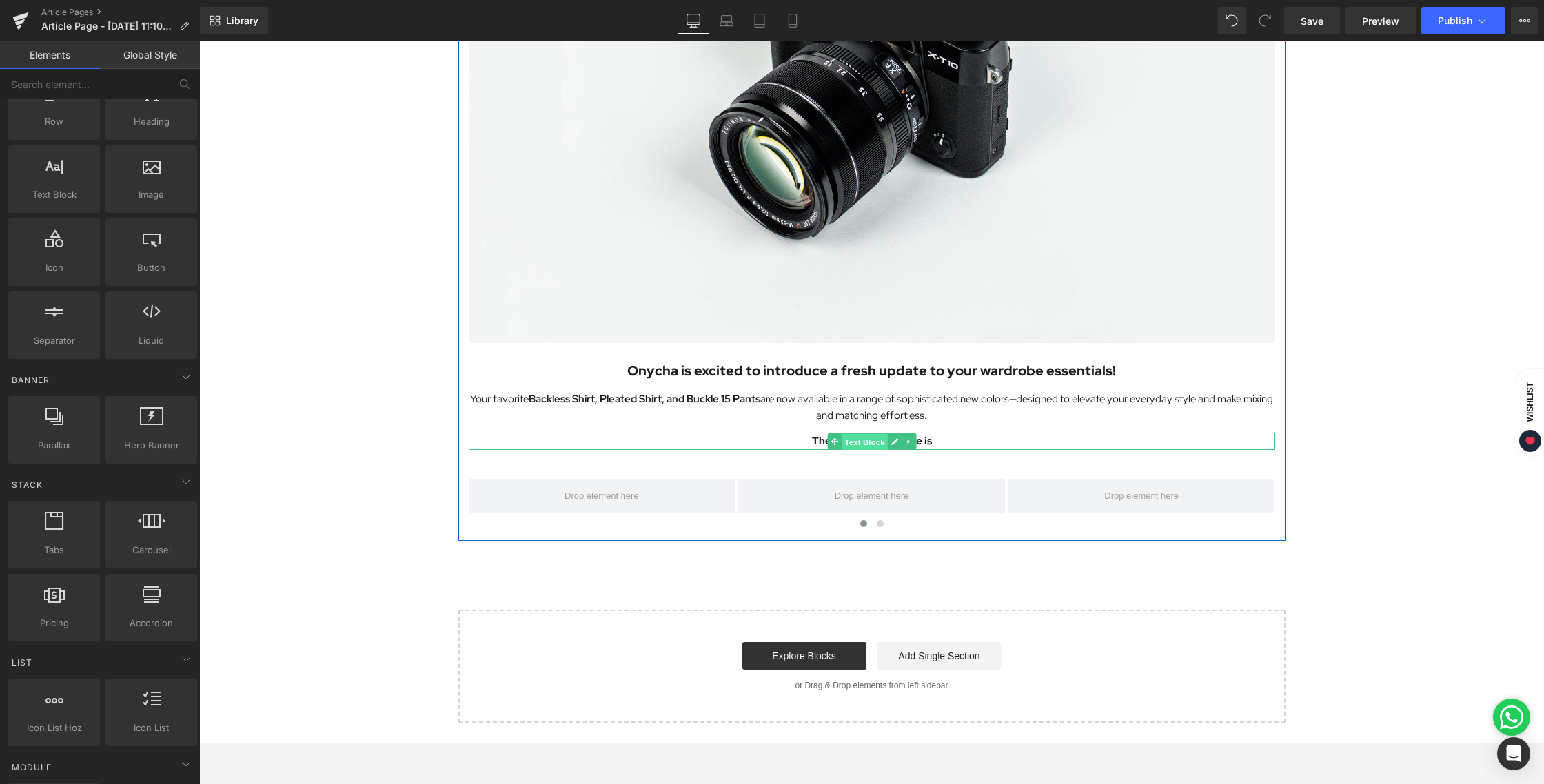
click at [854, 438] on span "Text Block" at bounding box center [865, 441] width 46 height 16
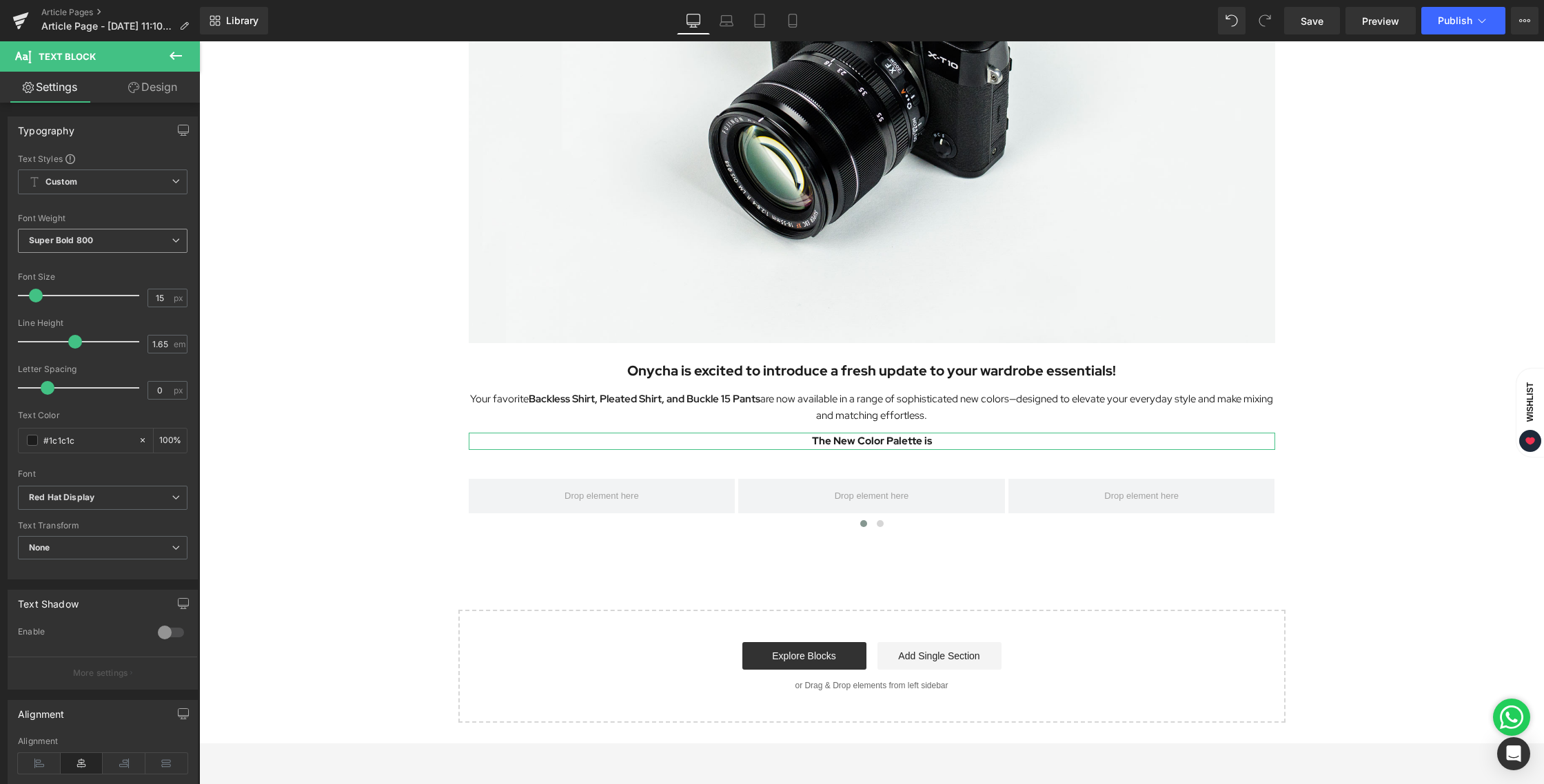
click at [64, 239] on b "Super Bold 800" at bounding box center [61, 240] width 64 height 10
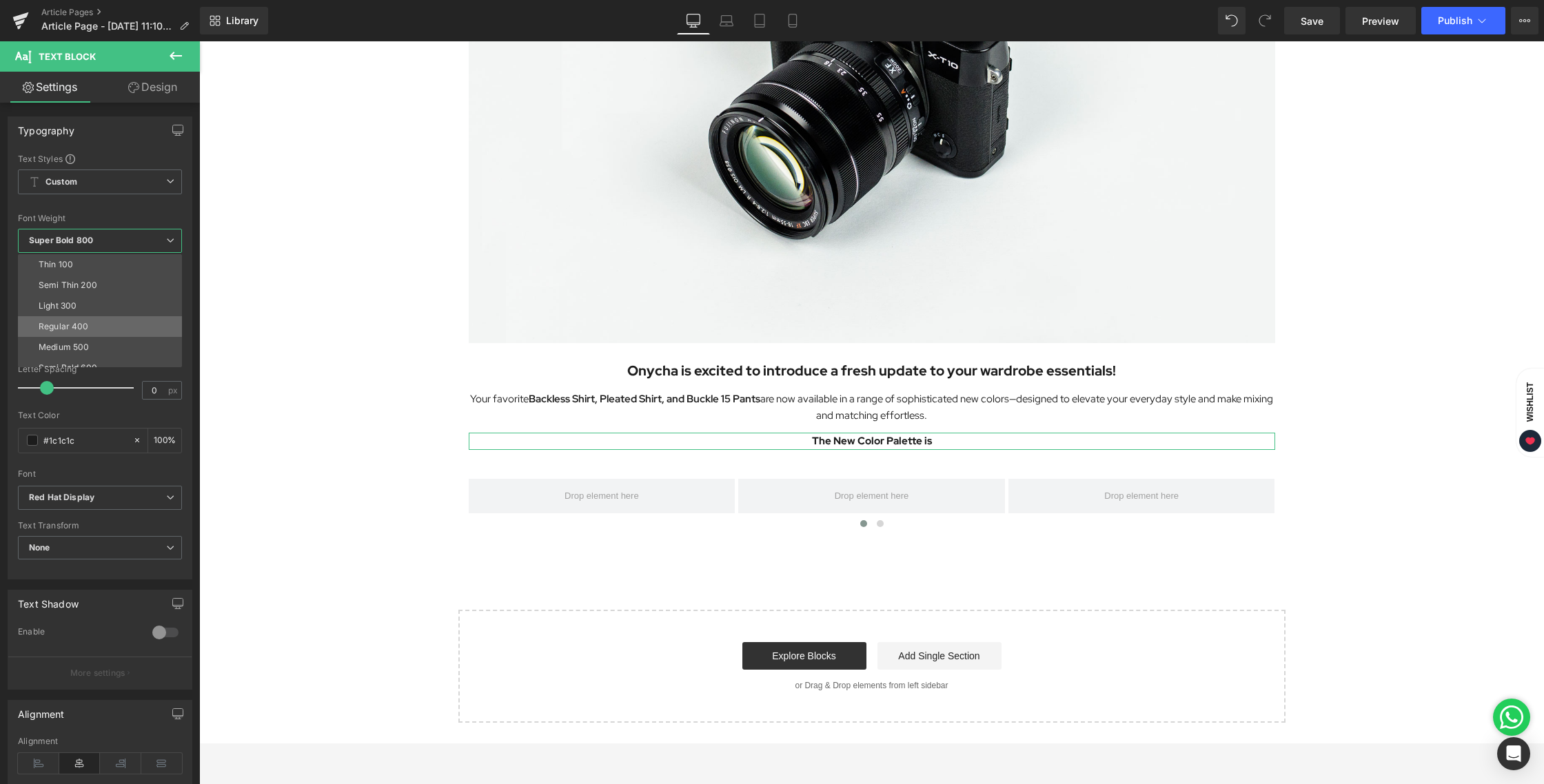
click at [78, 318] on li "Regular 400" at bounding box center [103, 326] width 171 height 21
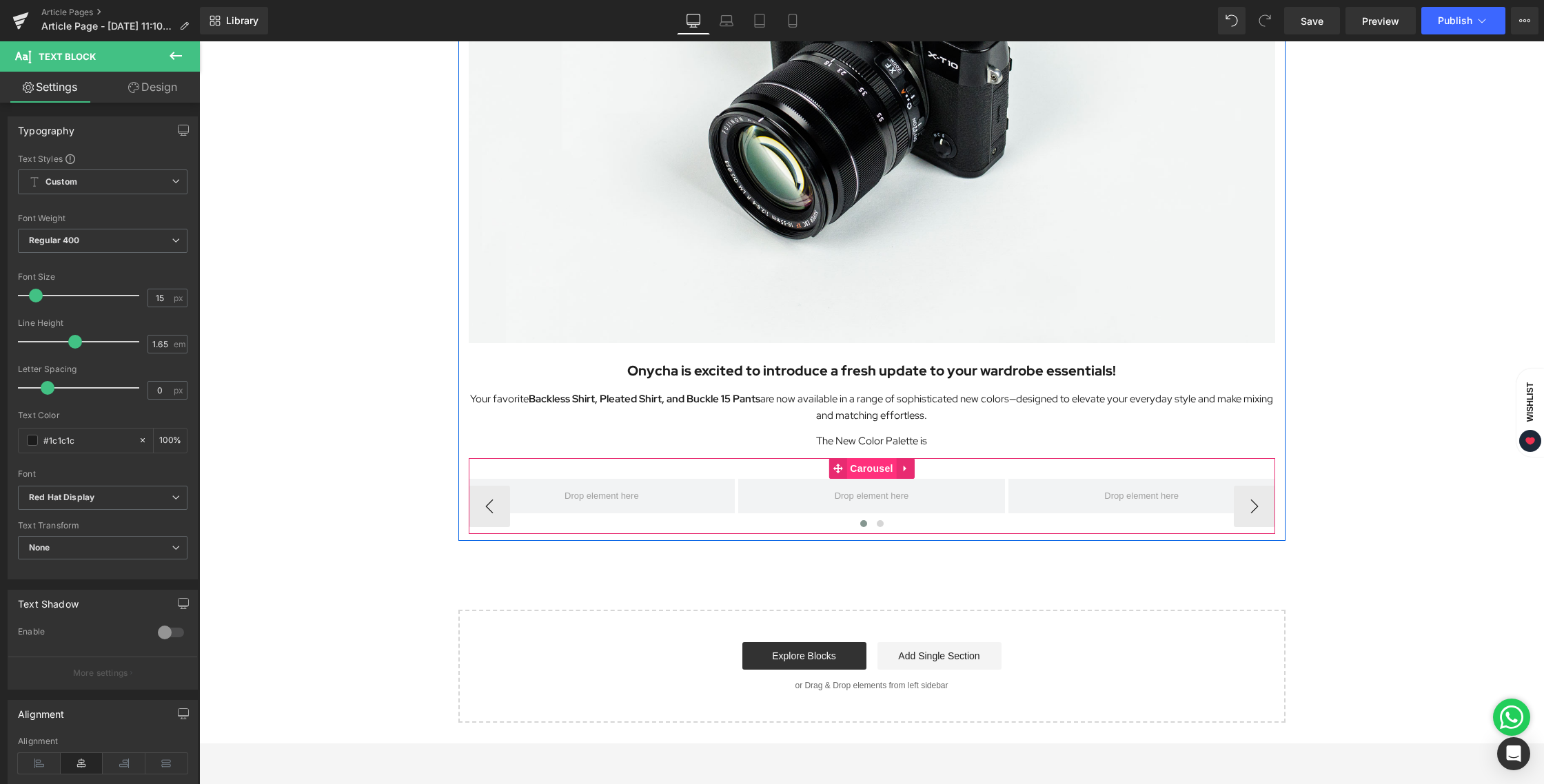
click at [862, 462] on span "Carousel" at bounding box center [871, 469] width 49 height 21
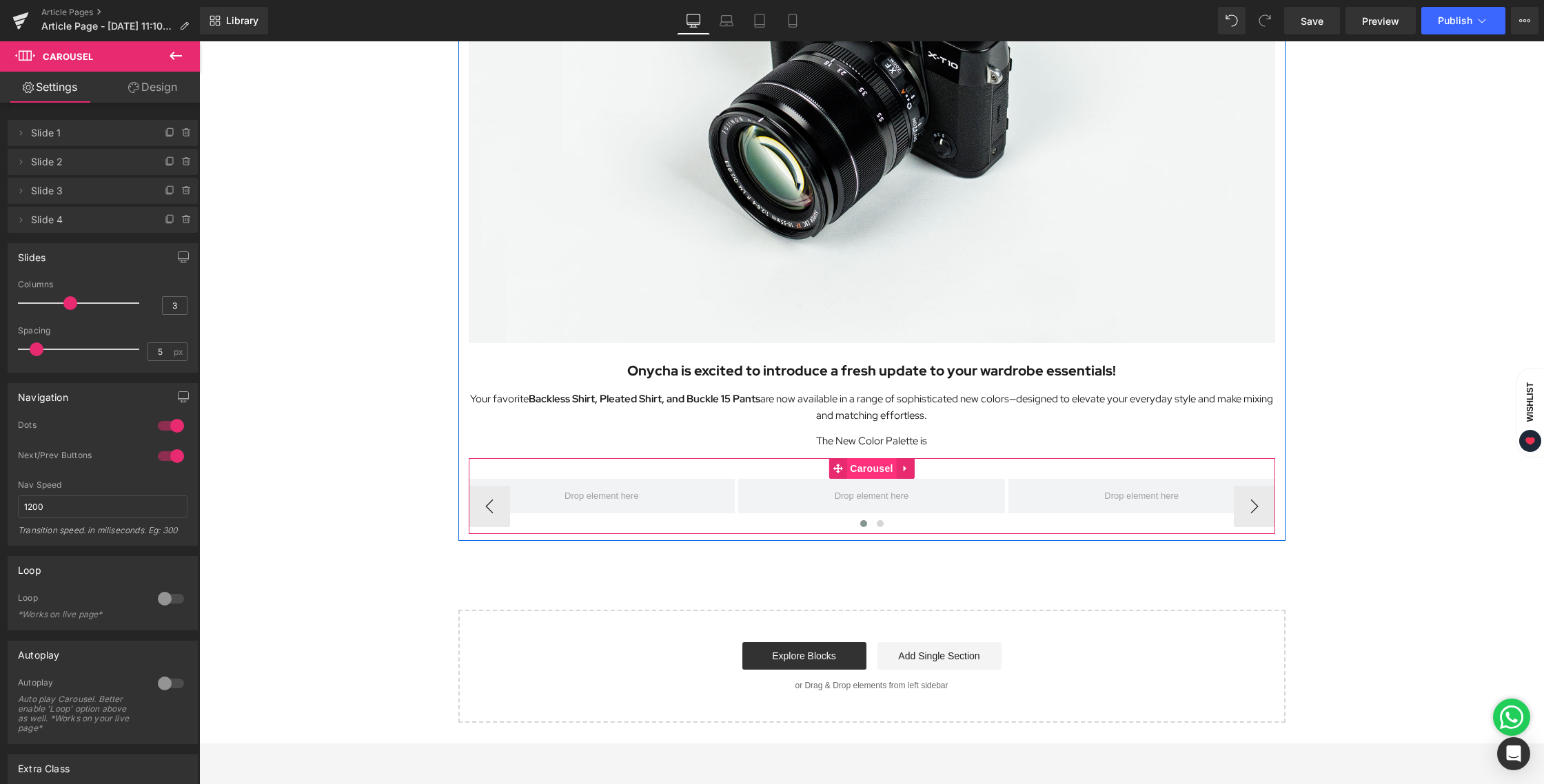
click at [869, 466] on span "Carousel" at bounding box center [871, 469] width 49 height 21
click at [870, 446] on span "Text Block" at bounding box center [865, 441] width 46 height 16
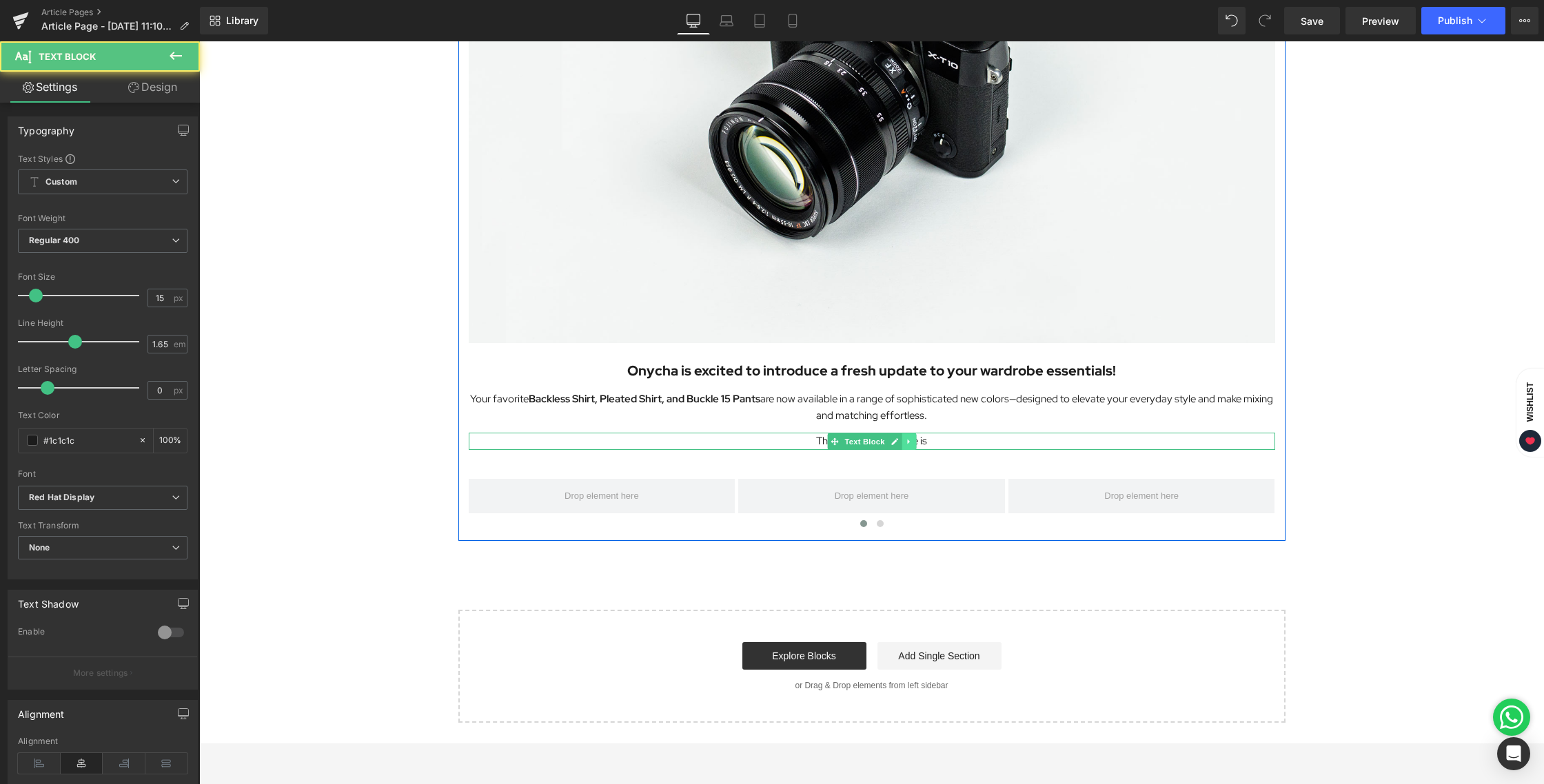
click at [912, 443] on icon at bounding box center [908, 441] width 7 height 8
click at [898, 444] on icon at bounding box center [901, 441] width 7 height 8
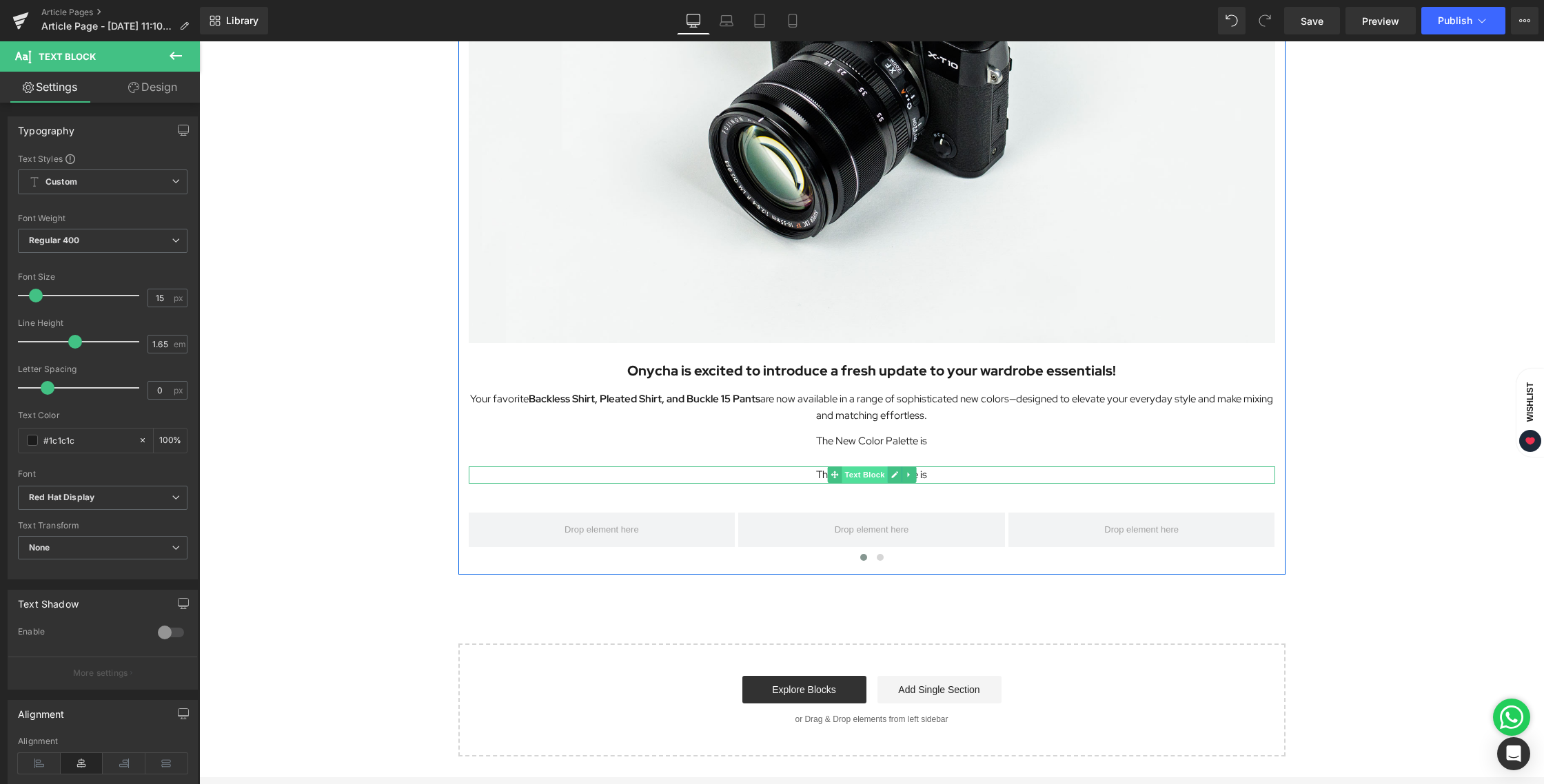
click at [872, 475] on span "Text Block" at bounding box center [865, 475] width 46 height 16
click at [943, 475] on p "The New Color Palette is" at bounding box center [872, 475] width 806 height 17
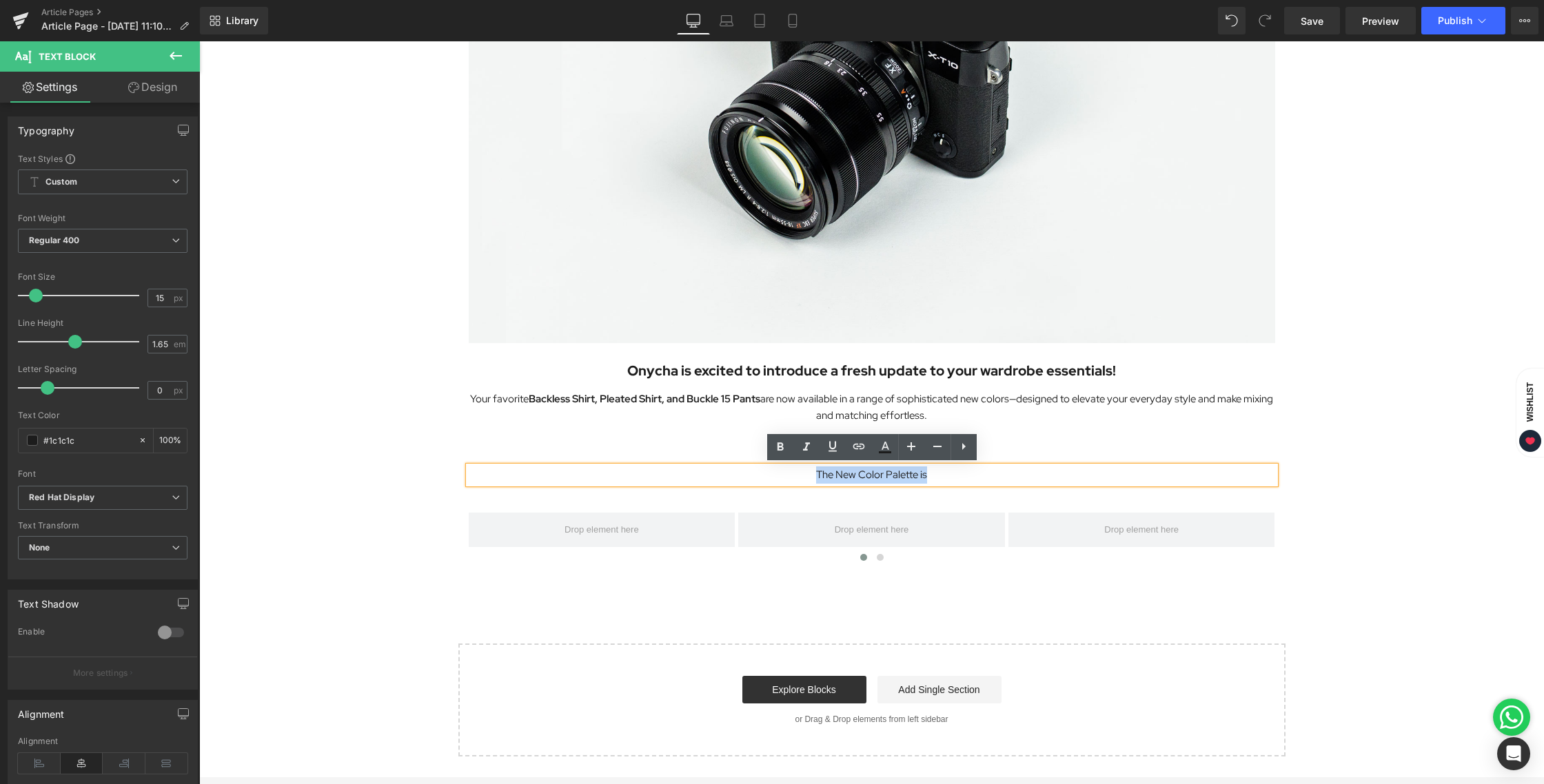
drag, startPoint x: 937, startPoint y: 475, endPoint x: 803, endPoint y: 475, distance: 134.0
click at [803, 475] on p "The New Color Palette is" at bounding box center [872, 475] width 806 height 17
paste div
drag, startPoint x: 952, startPoint y: 472, endPoint x: 813, endPoint y: 478, distance: 139.1
click at [813, 478] on p "Light Slate Grey" at bounding box center [872, 475] width 806 height 17
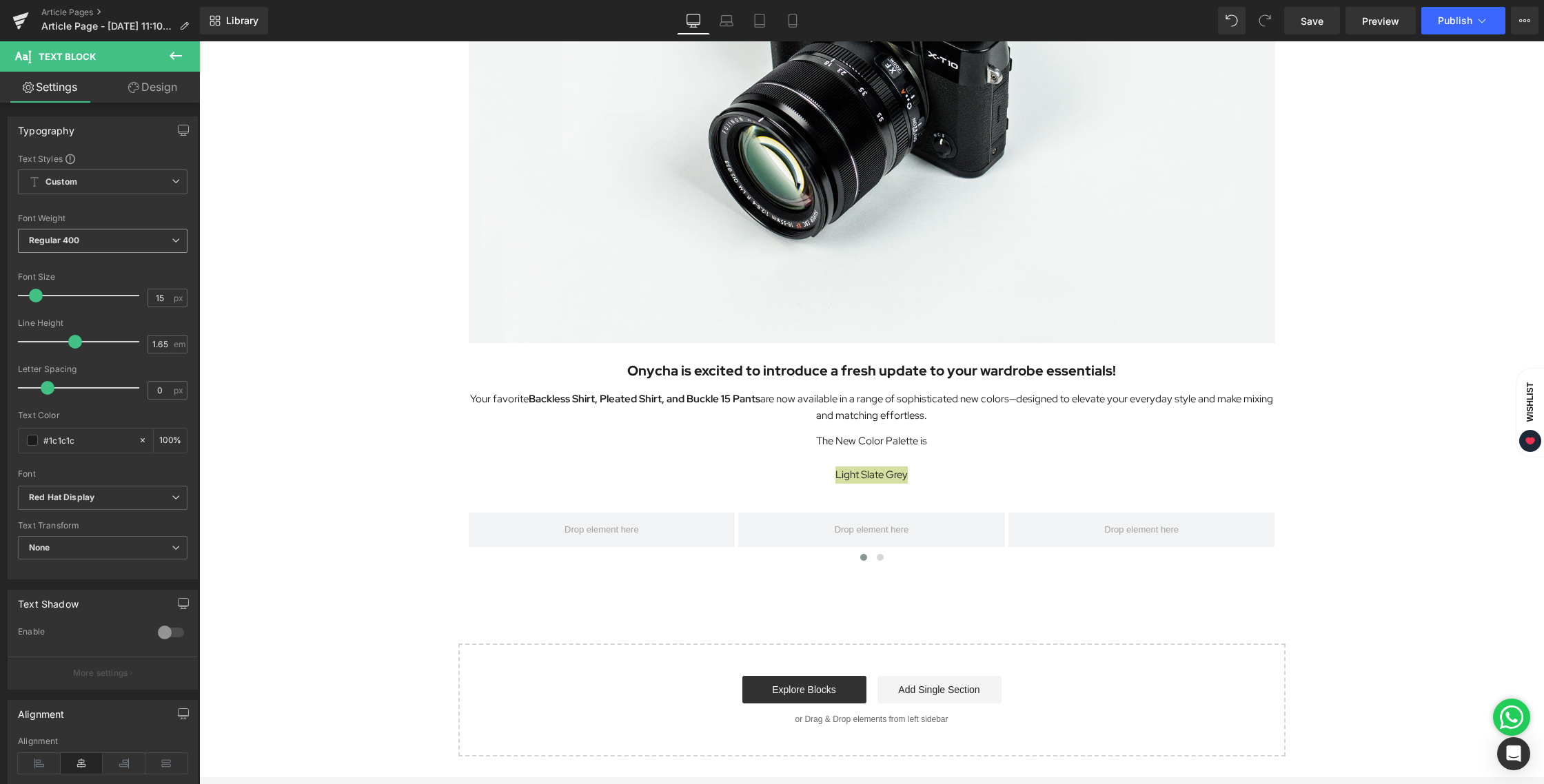
click at [83, 244] on span "Regular 400" at bounding box center [103, 241] width 170 height 24
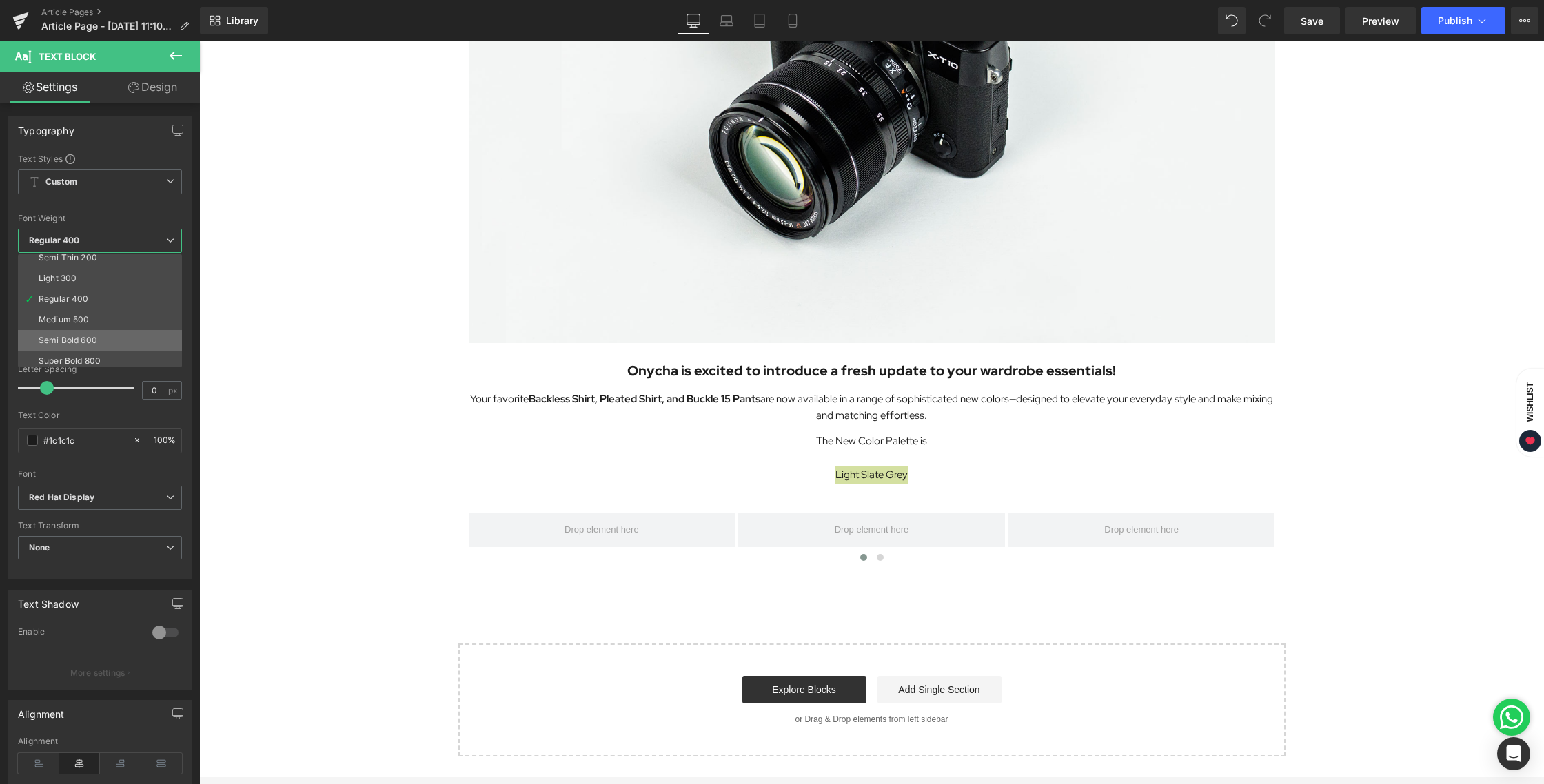
scroll to position [28, 0]
click at [88, 359] on div "Super Bold 800" at bounding box center [69, 360] width 62 height 10
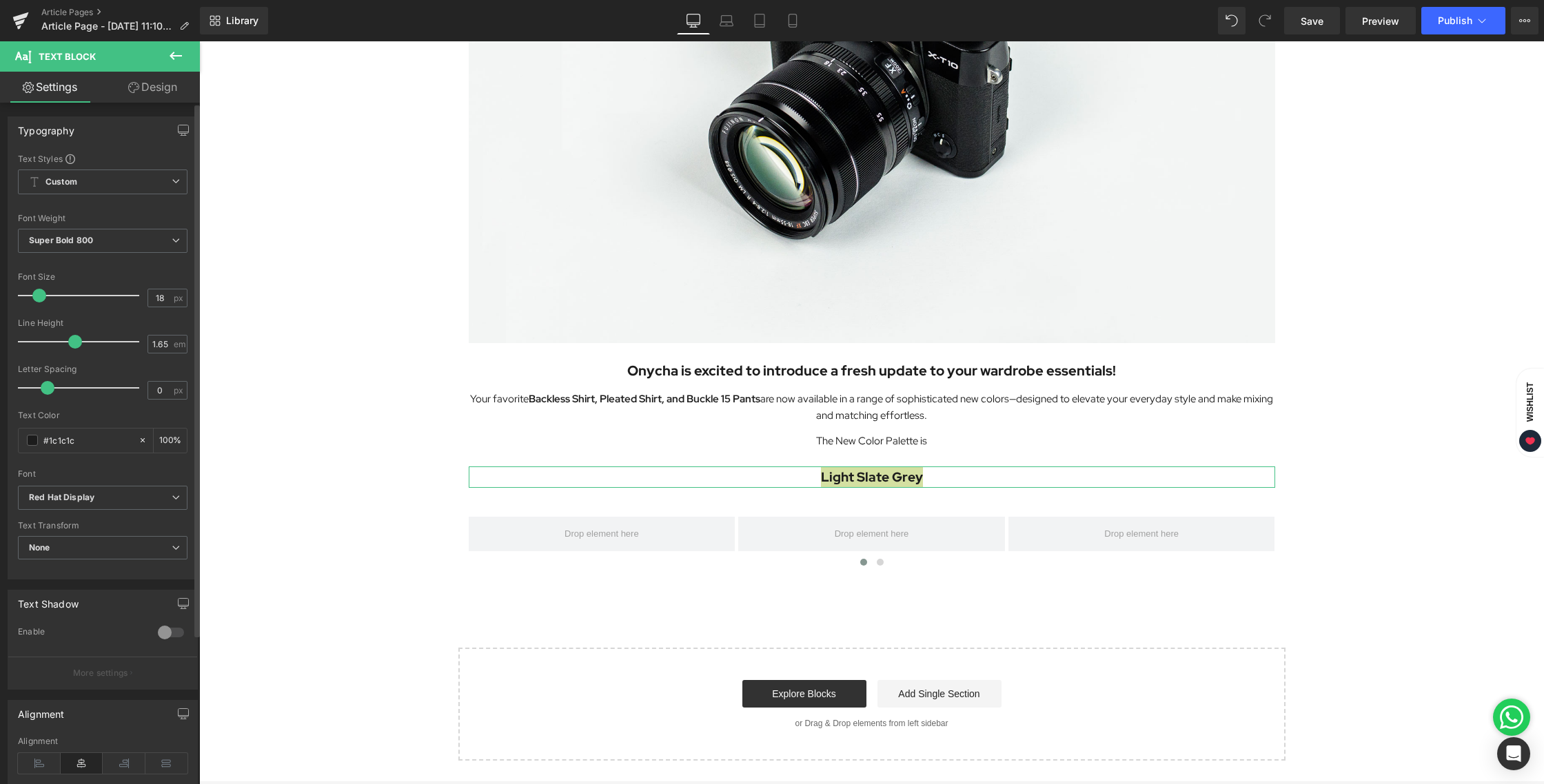
type input "17"
click at [41, 299] on span at bounding box center [37, 295] width 14 height 14
click at [307, 320] on div "Image Onycha is excited to introduce a fresh update to your wardrobe essentials…" at bounding box center [871, 273] width 1344 height 970
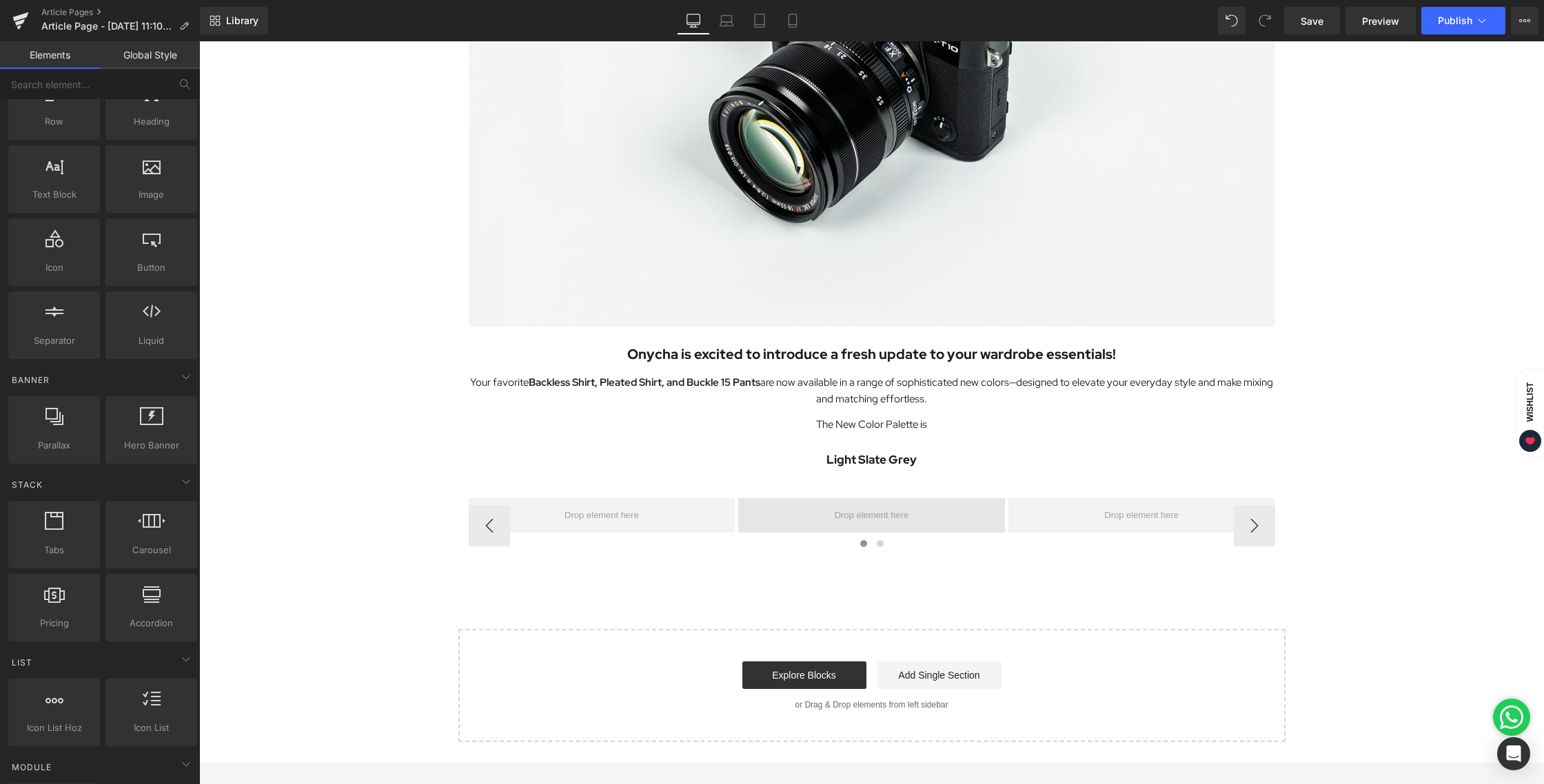
scroll to position [340, 0]
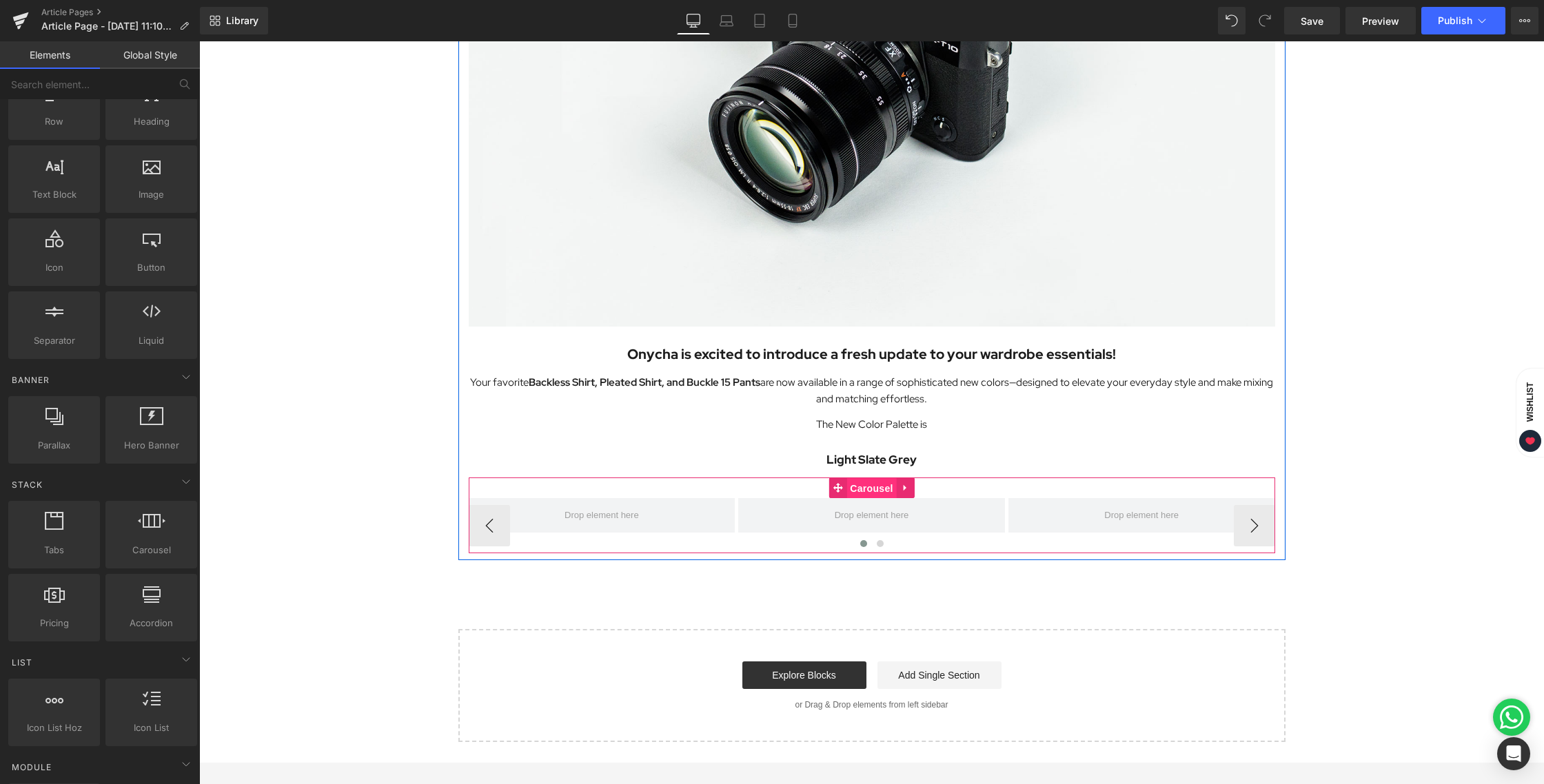
click at [858, 490] on span "Carousel" at bounding box center [871, 488] width 49 height 21
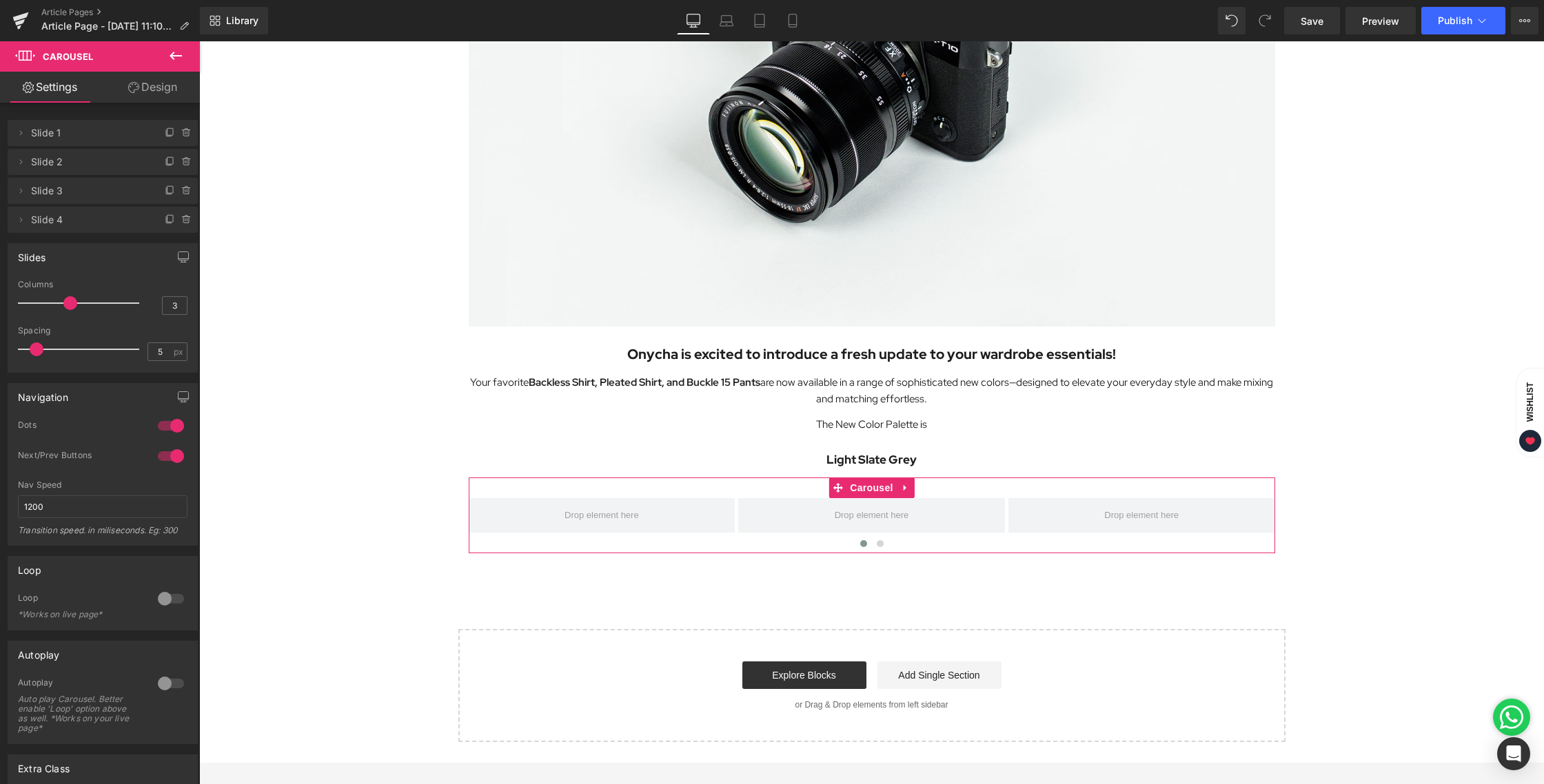
click at [169, 98] on link "Design" at bounding box center [153, 88] width 100 height 31
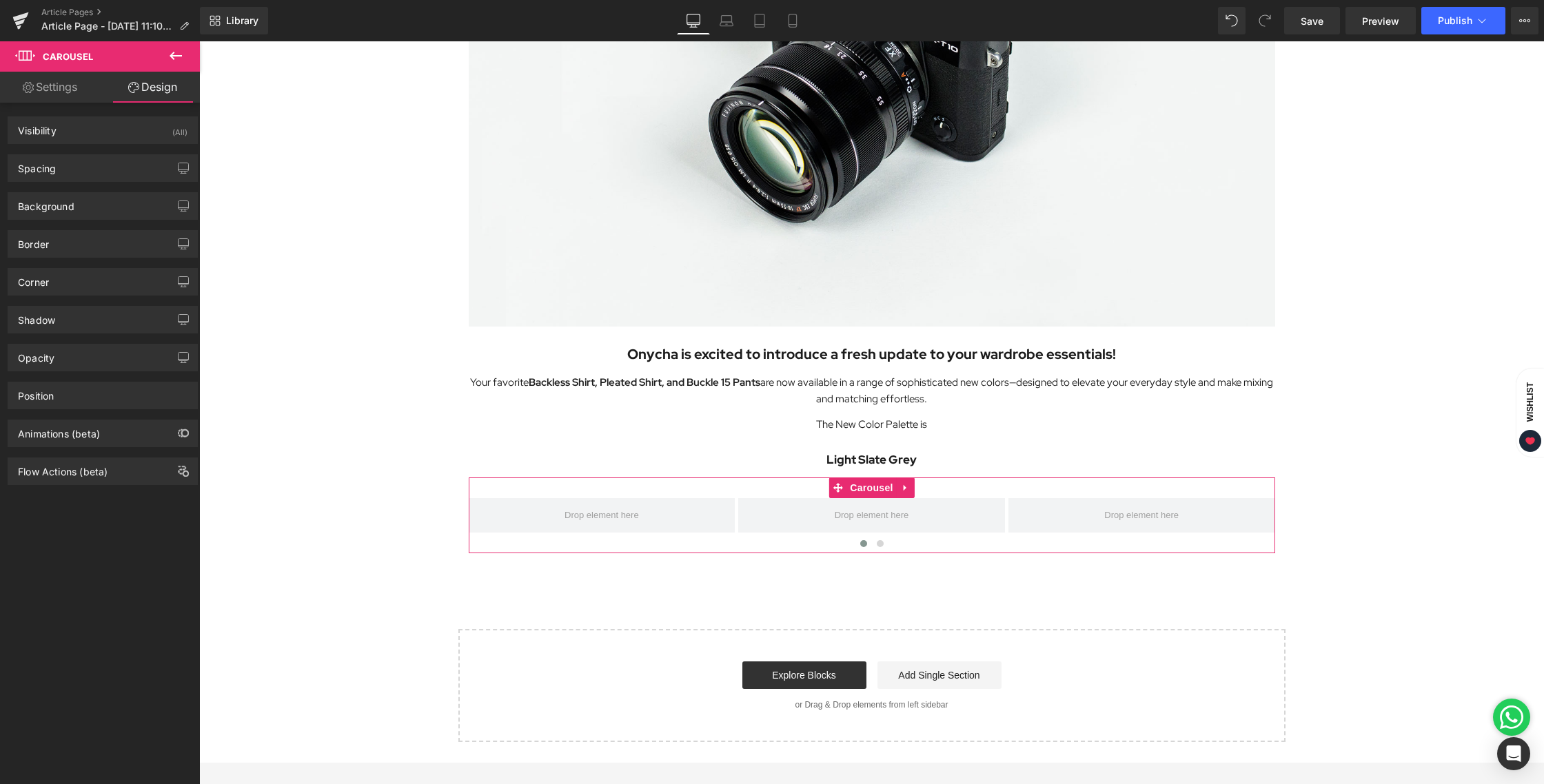
type input "0"
type input "30"
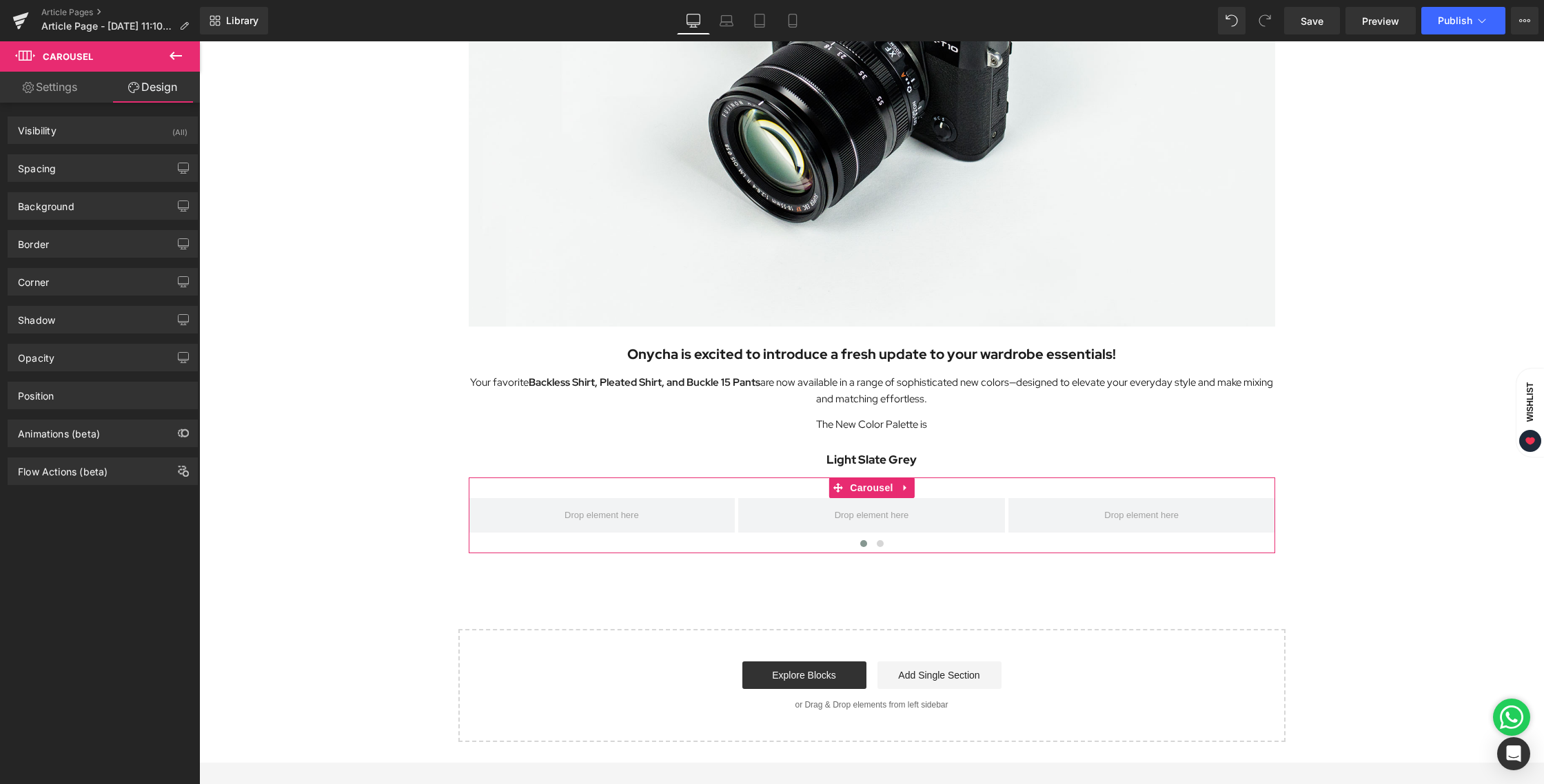
type input "0"
click at [74, 164] on div "Spacing" at bounding box center [102, 168] width 189 height 26
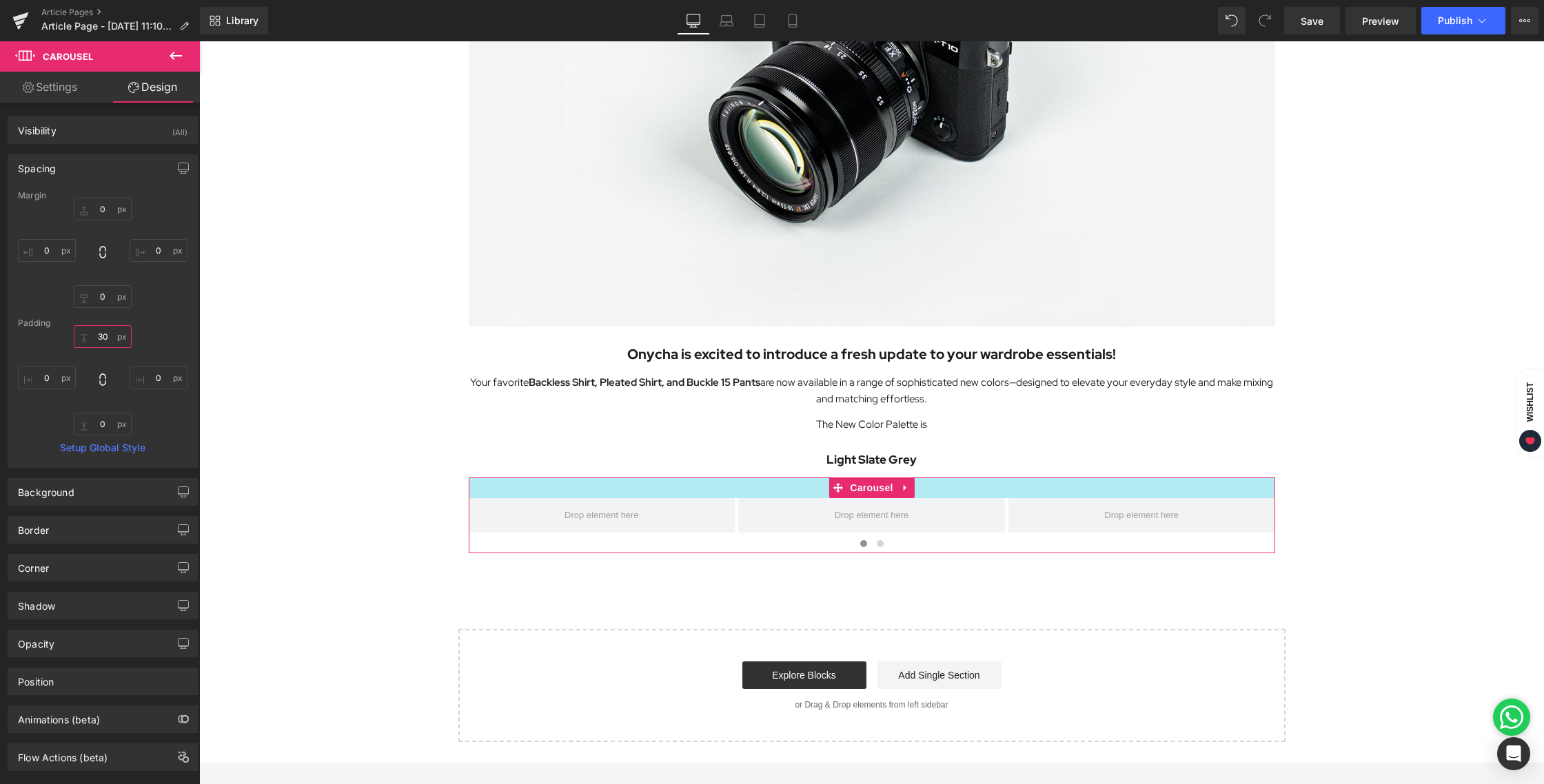
click at [107, 339] on input "30" at bounding box center [102, 336] width 57 height 23
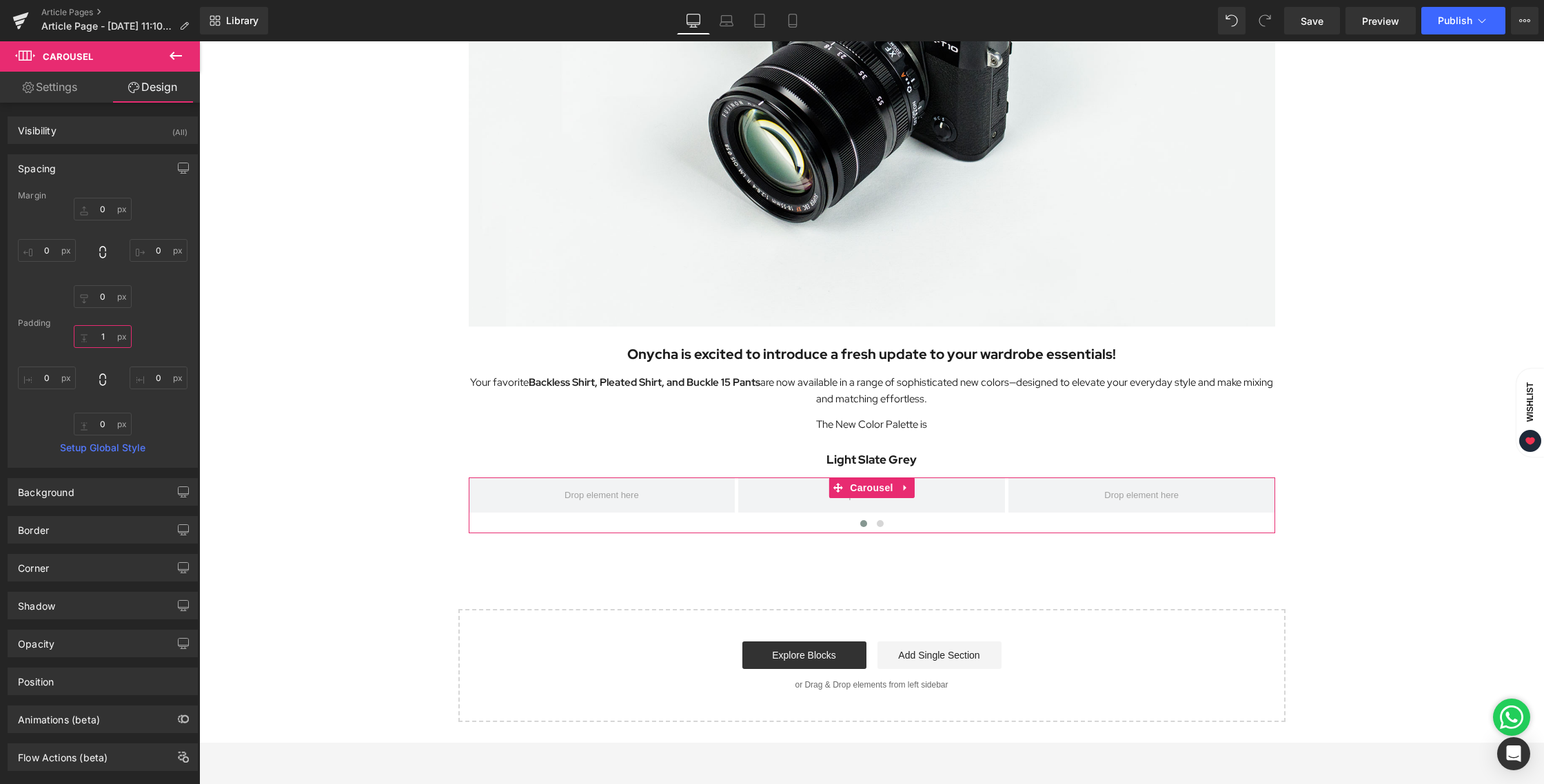
type input "12"
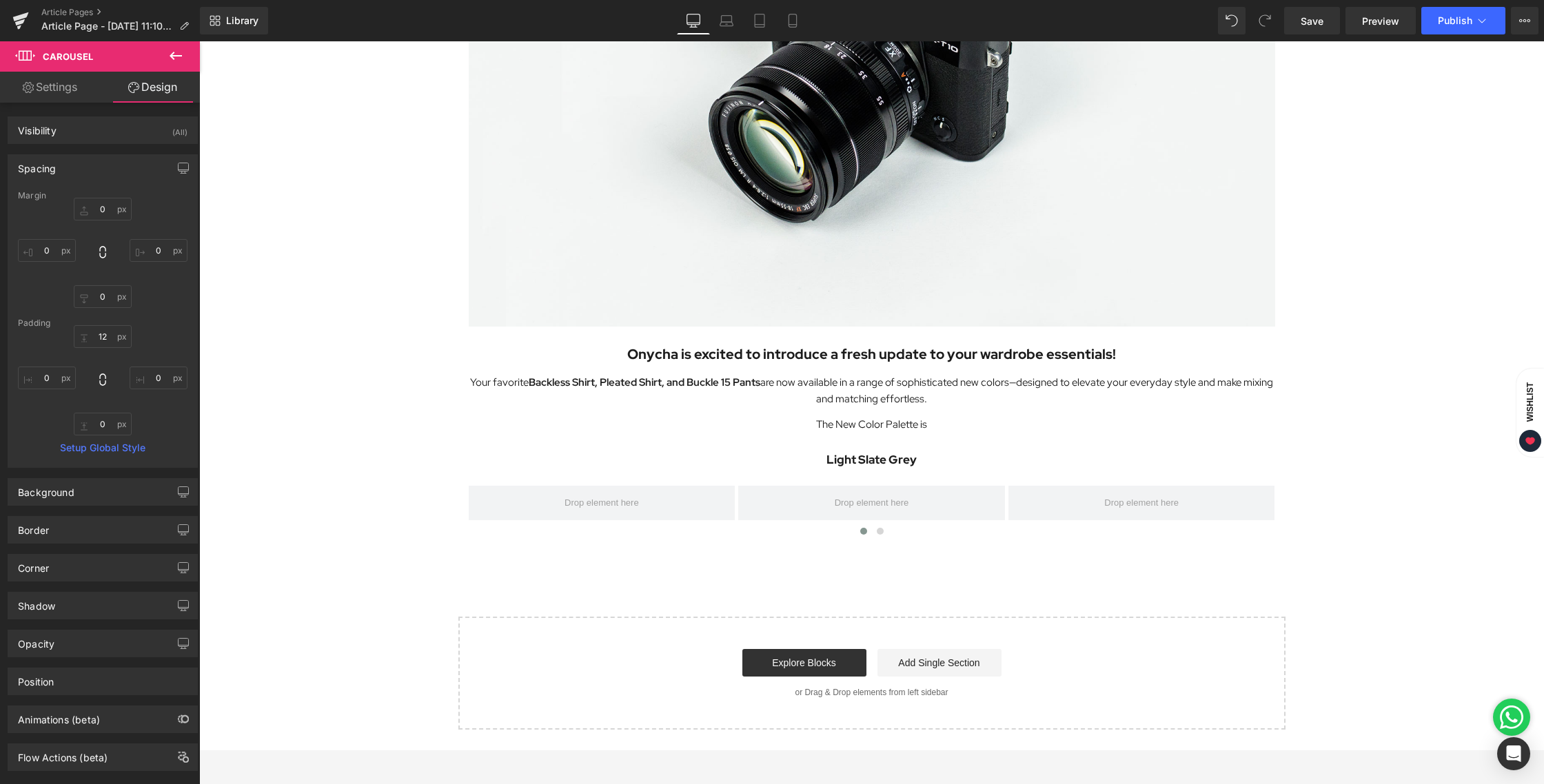
click at [1352, 510] on div "Image Onycha is excited to introduce a fresh update to your wardrobe essentials…" at bounding box center [871, 251] width 1344 height 957
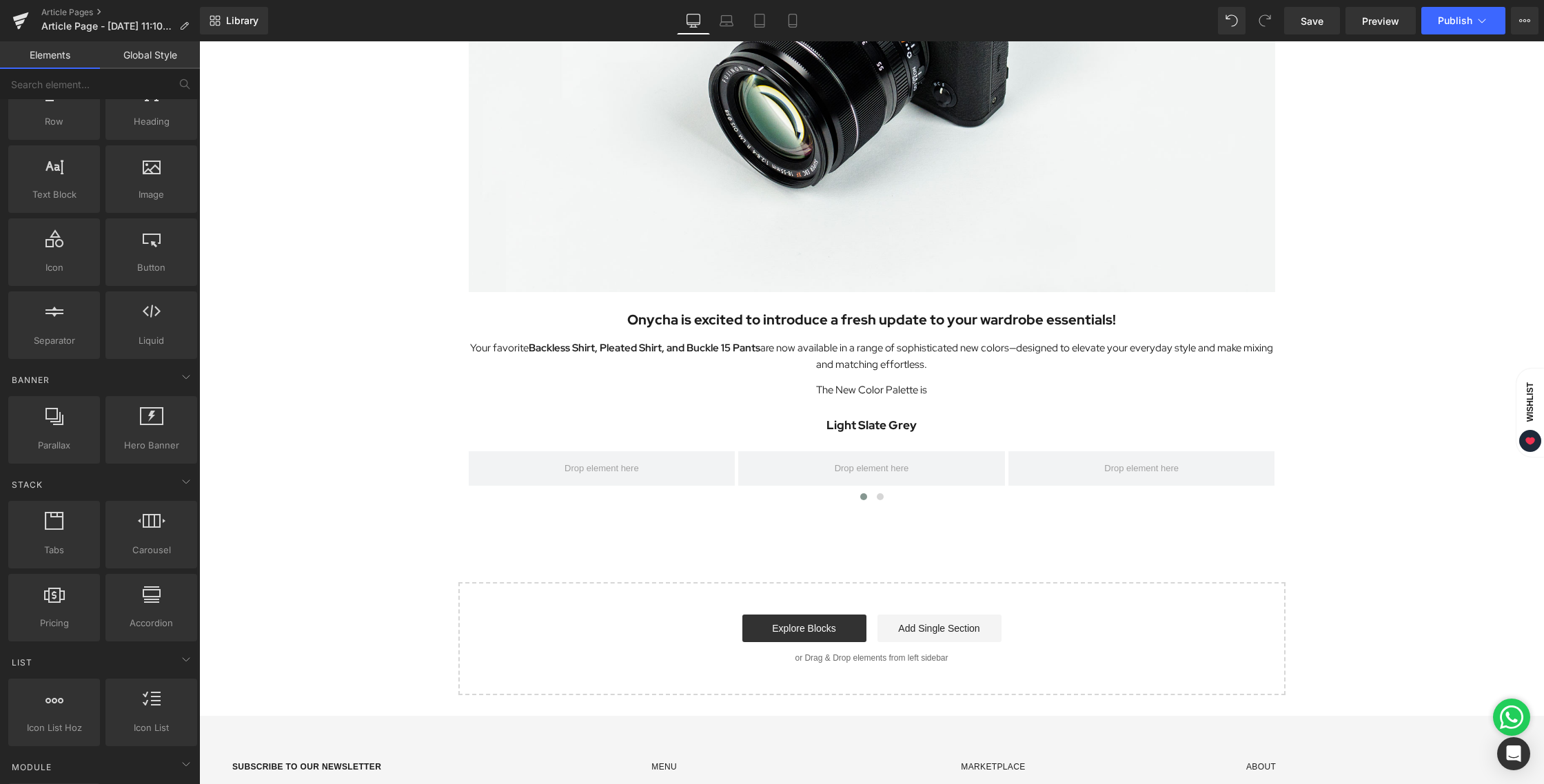
scroll to position [458, 0]
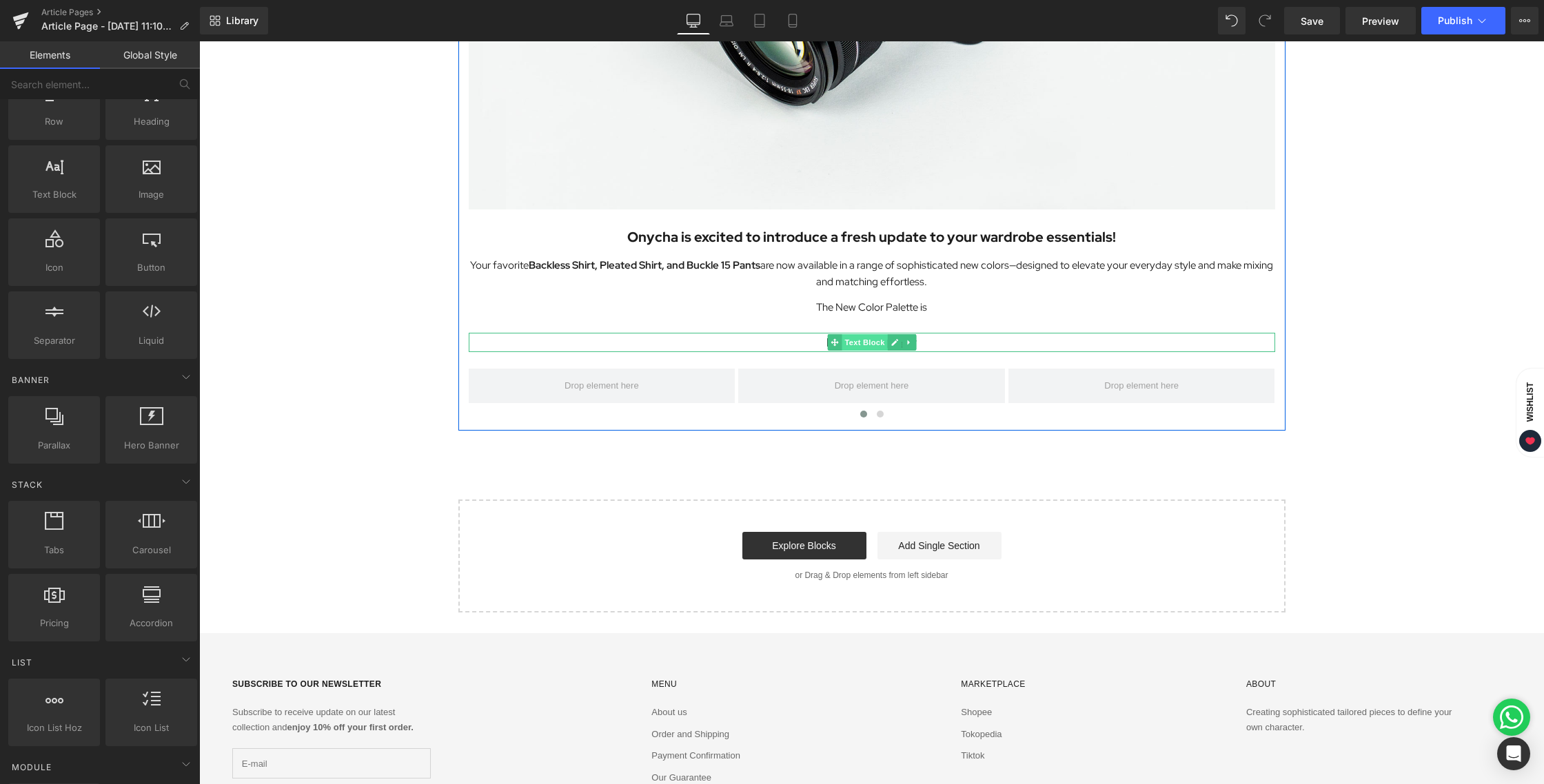
click at [865, 342] on span "Text Block" at bounding box center [865, 343] width 46 height 16
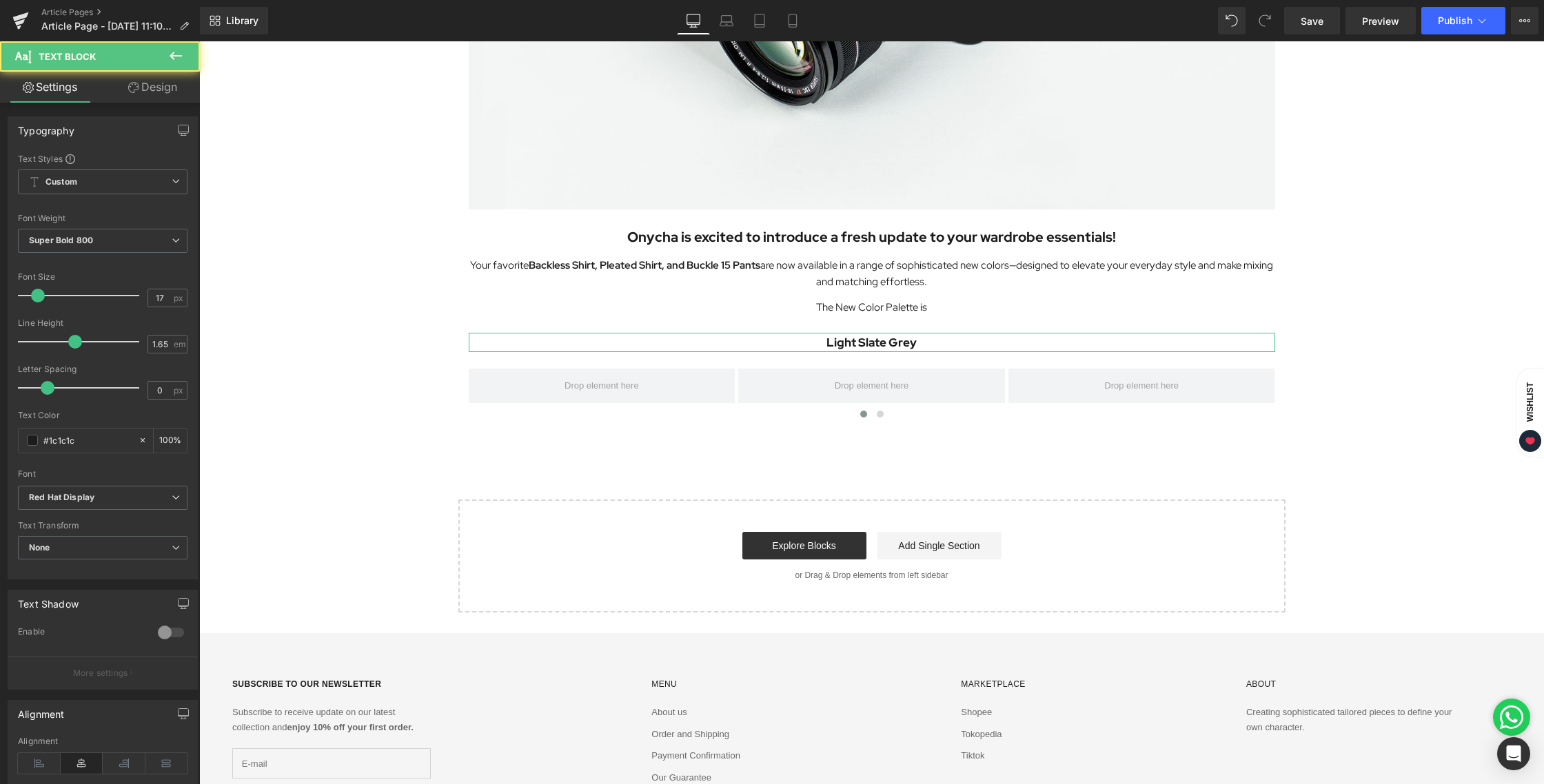
click at [145, 92] on link "Design" at bounding box center [153, 88] width 100 height 31
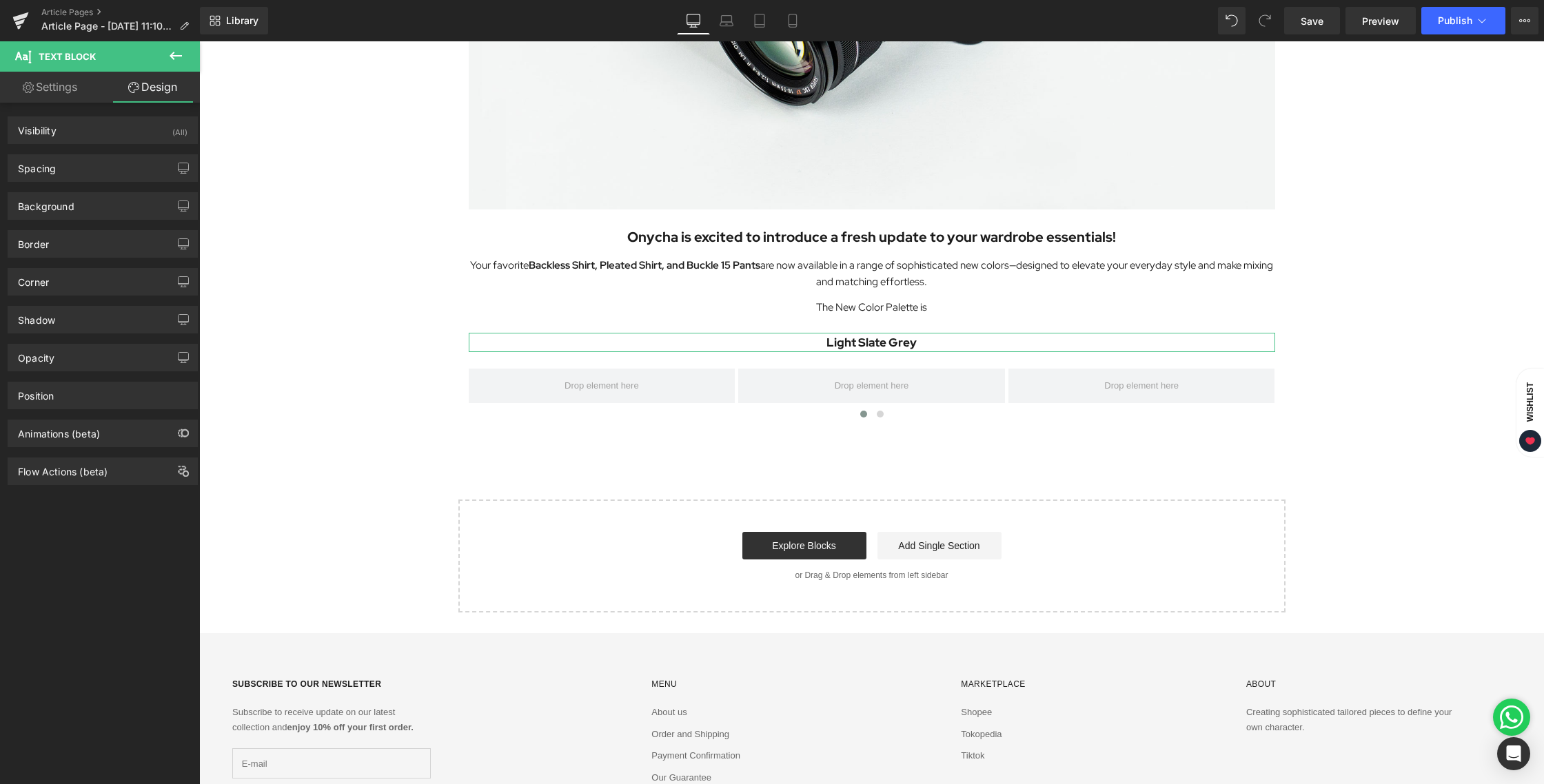
click at [49, 101] on link "Settings" at bounding box center [50, 88] width 100 height 31
type input "100"
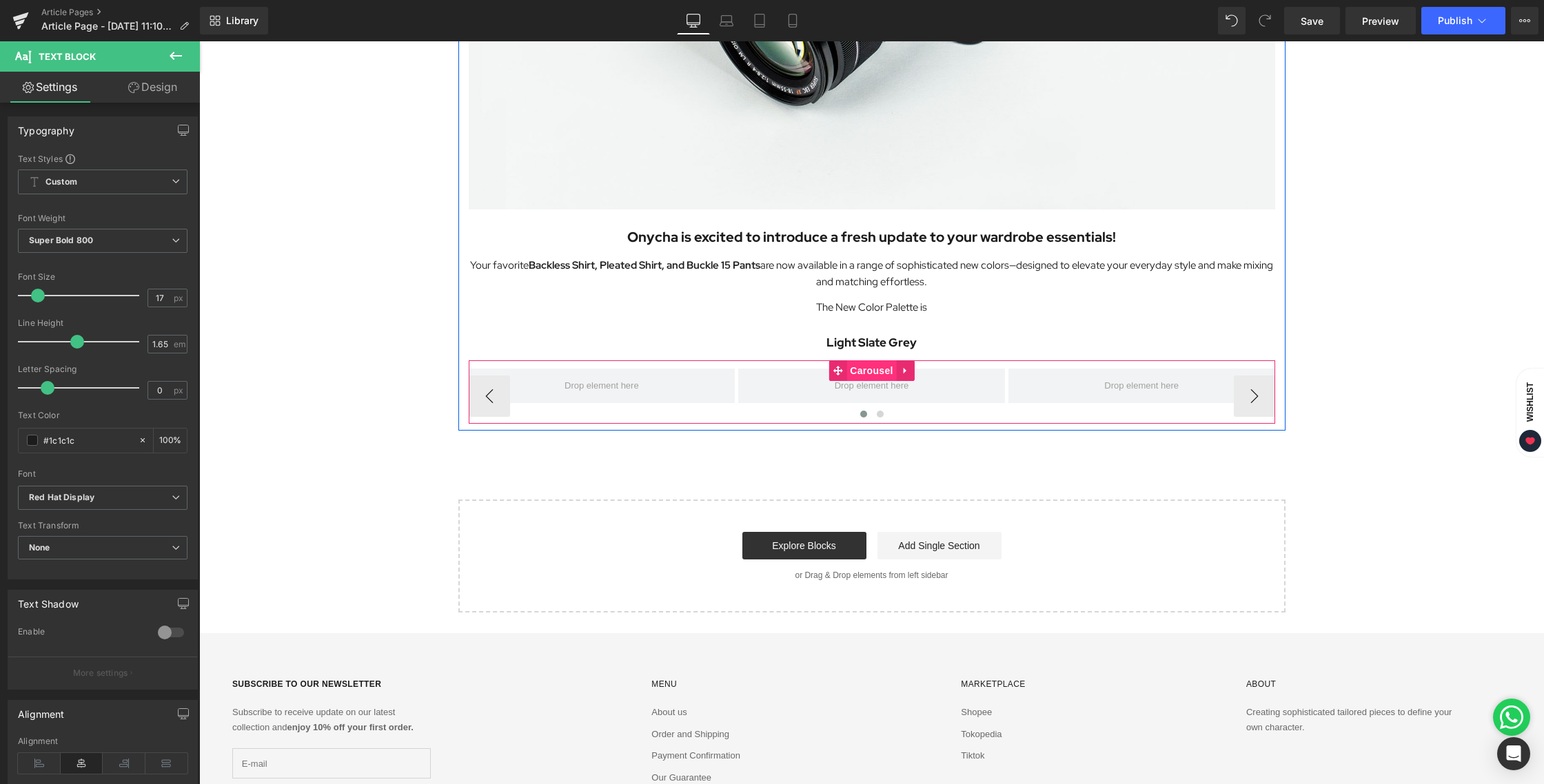
click at [870, 366] on span "Carousel" at bounding box center [871, 370] width 49 height 21
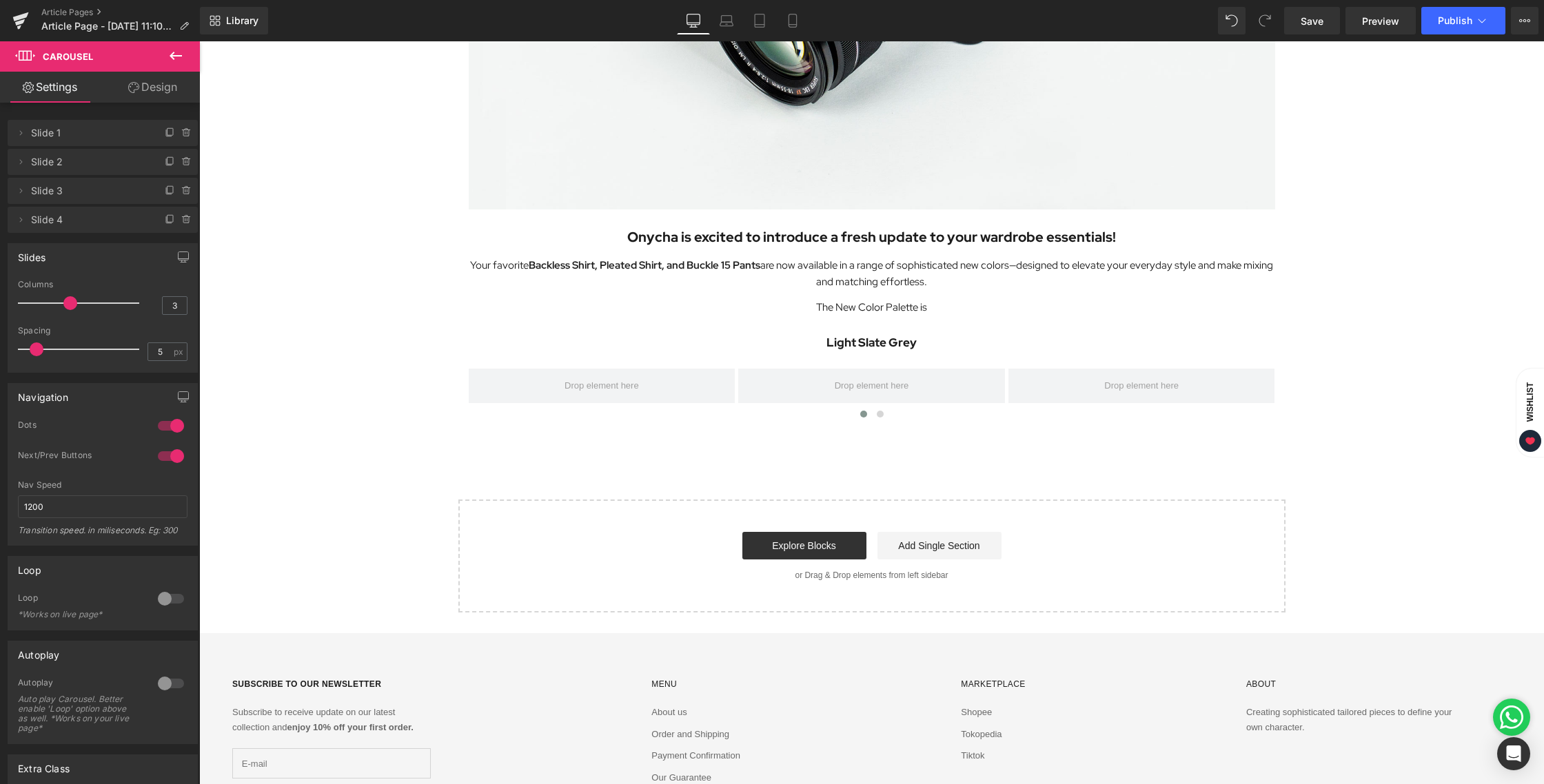
click at [182, 55] on icon at bounding box center [176, 56] width 16 height 16
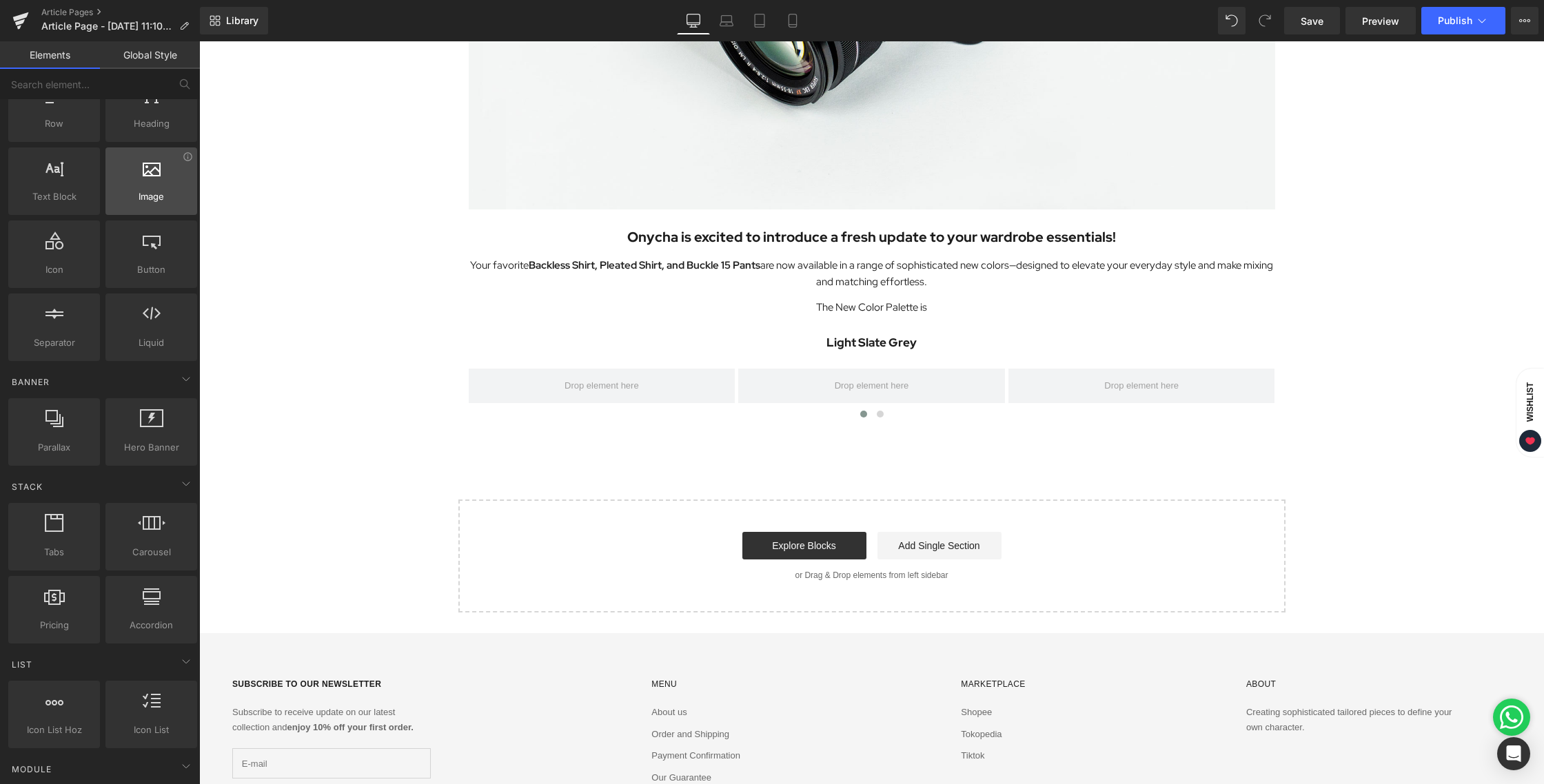
scroll to position [58, 0]
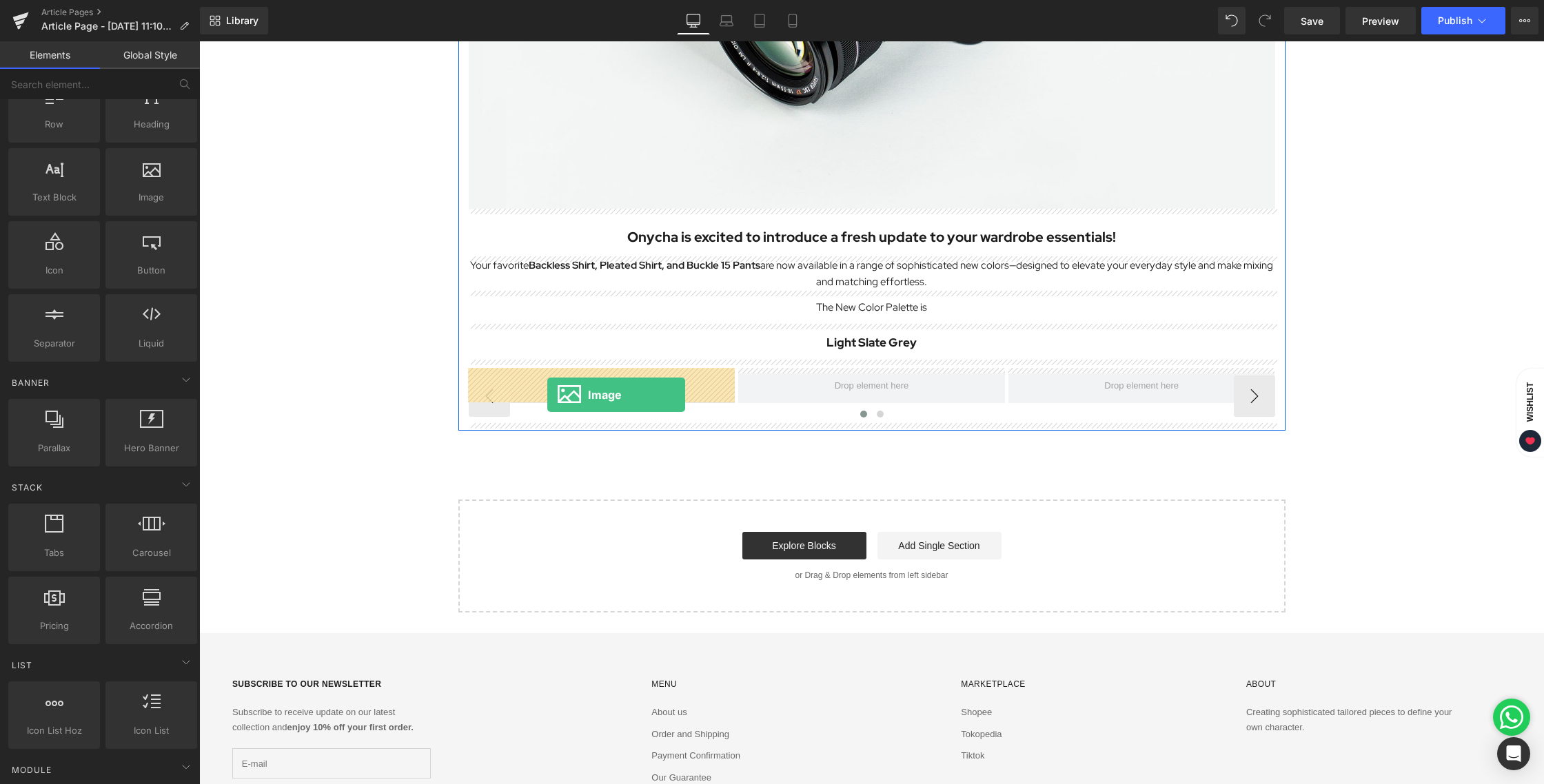
drag, startPoint x: 341, startPoint y: 232, endPoint x: 547, endPoint y: 394, distance: 262.1
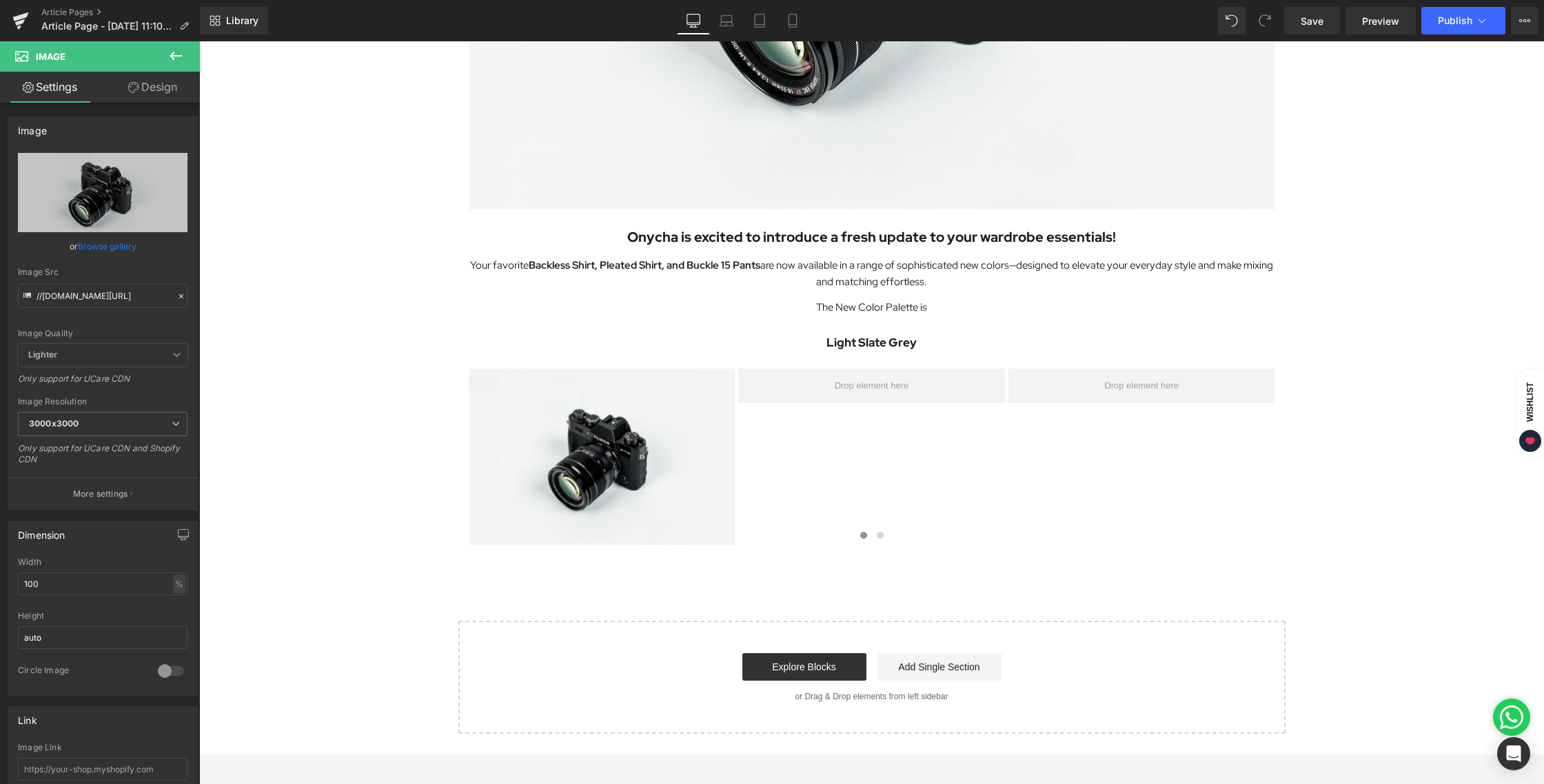
click at [171, 53] on icon at bounding box center [176, 56] width 16 height 16
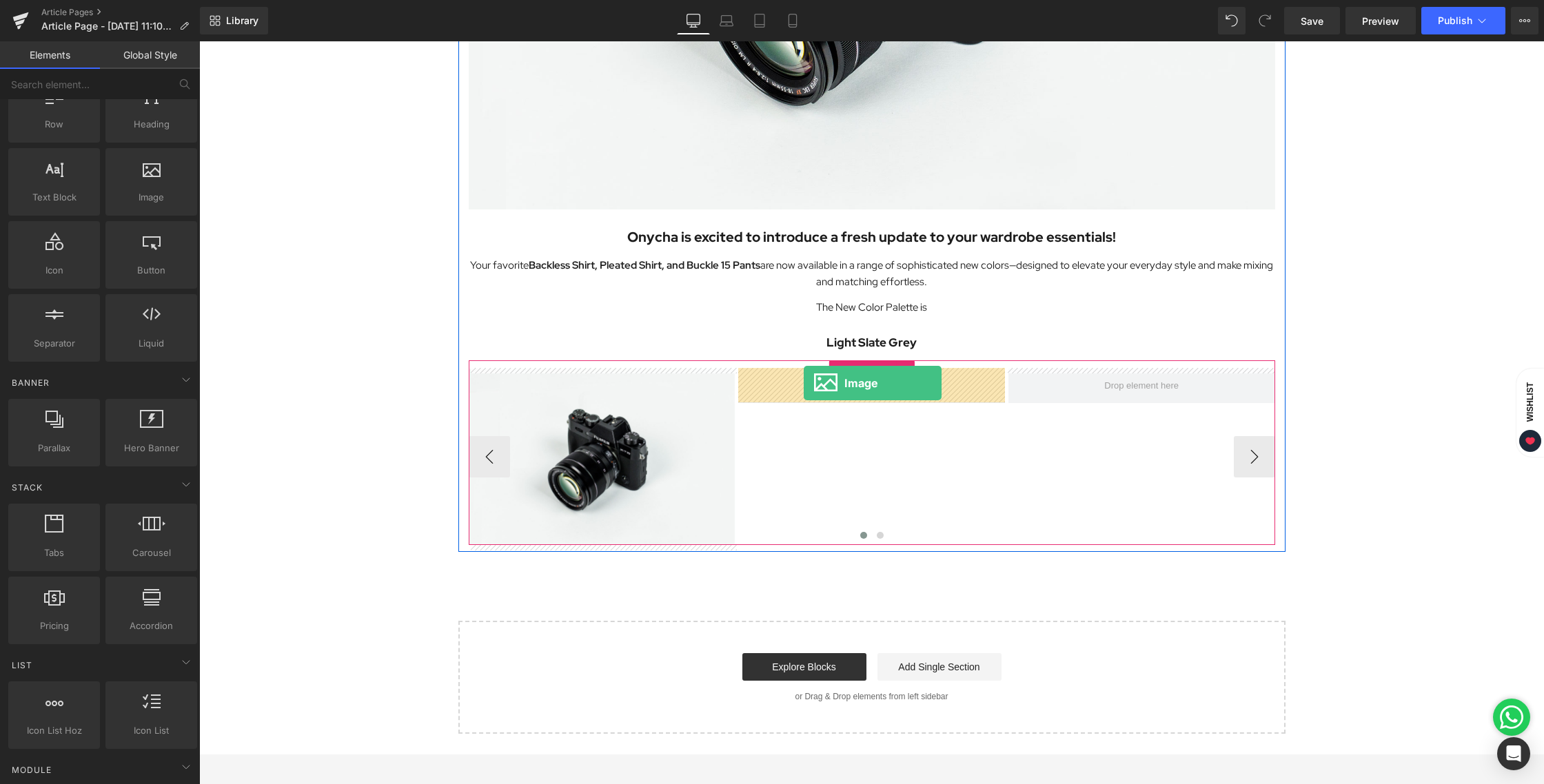
drag, startPoint x: 379, startPoint y: 248, endPoint x: 803, endPoint y: 382, distance: 444.7
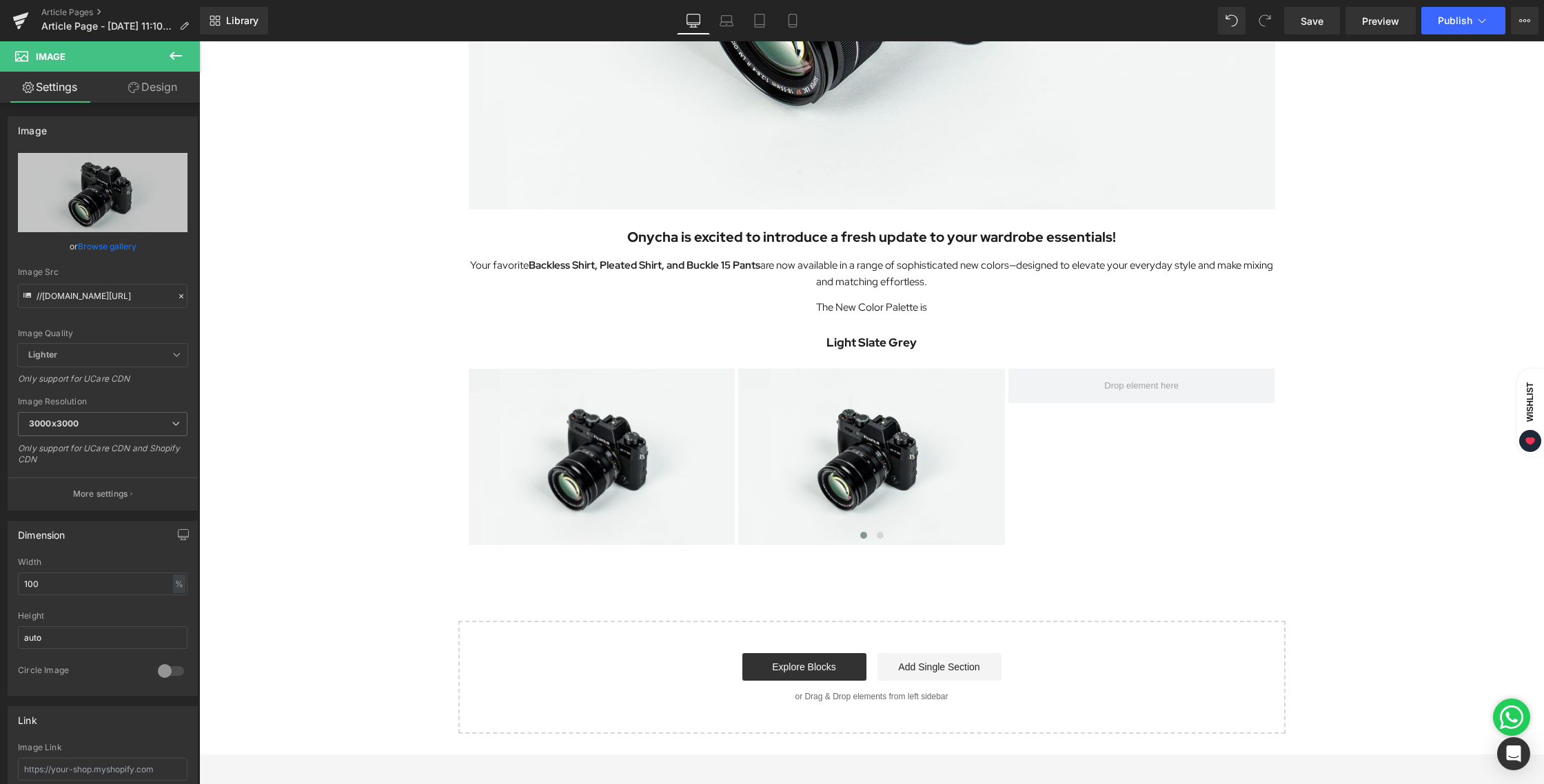
click at [179, 49] on icon at bounding box center [176, 56] width 16 height 16
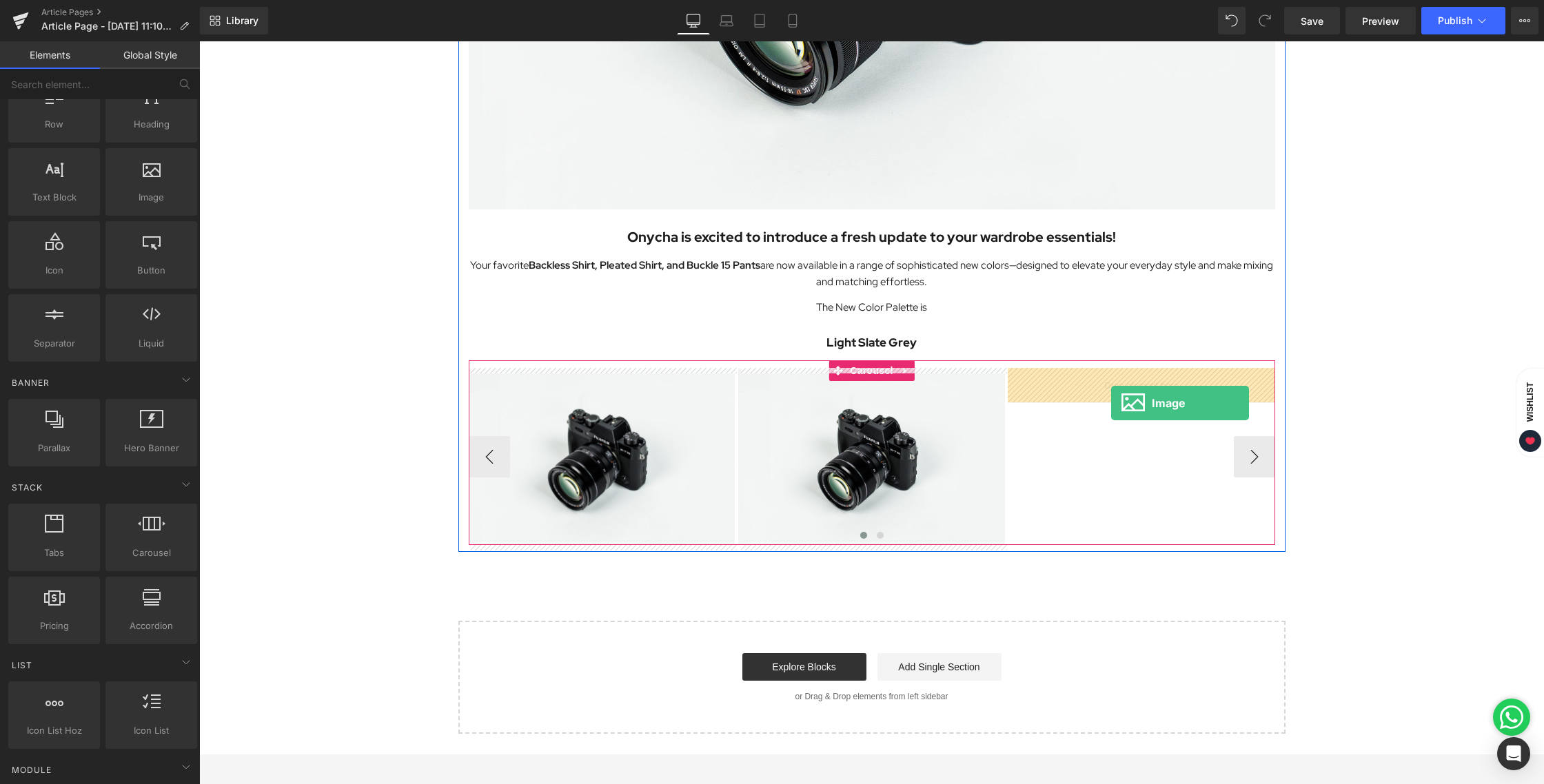
drag, startPoint x: 394, startPoint y: 231, endPoint x: 1111, endPoint y: 403, distance: 737.3
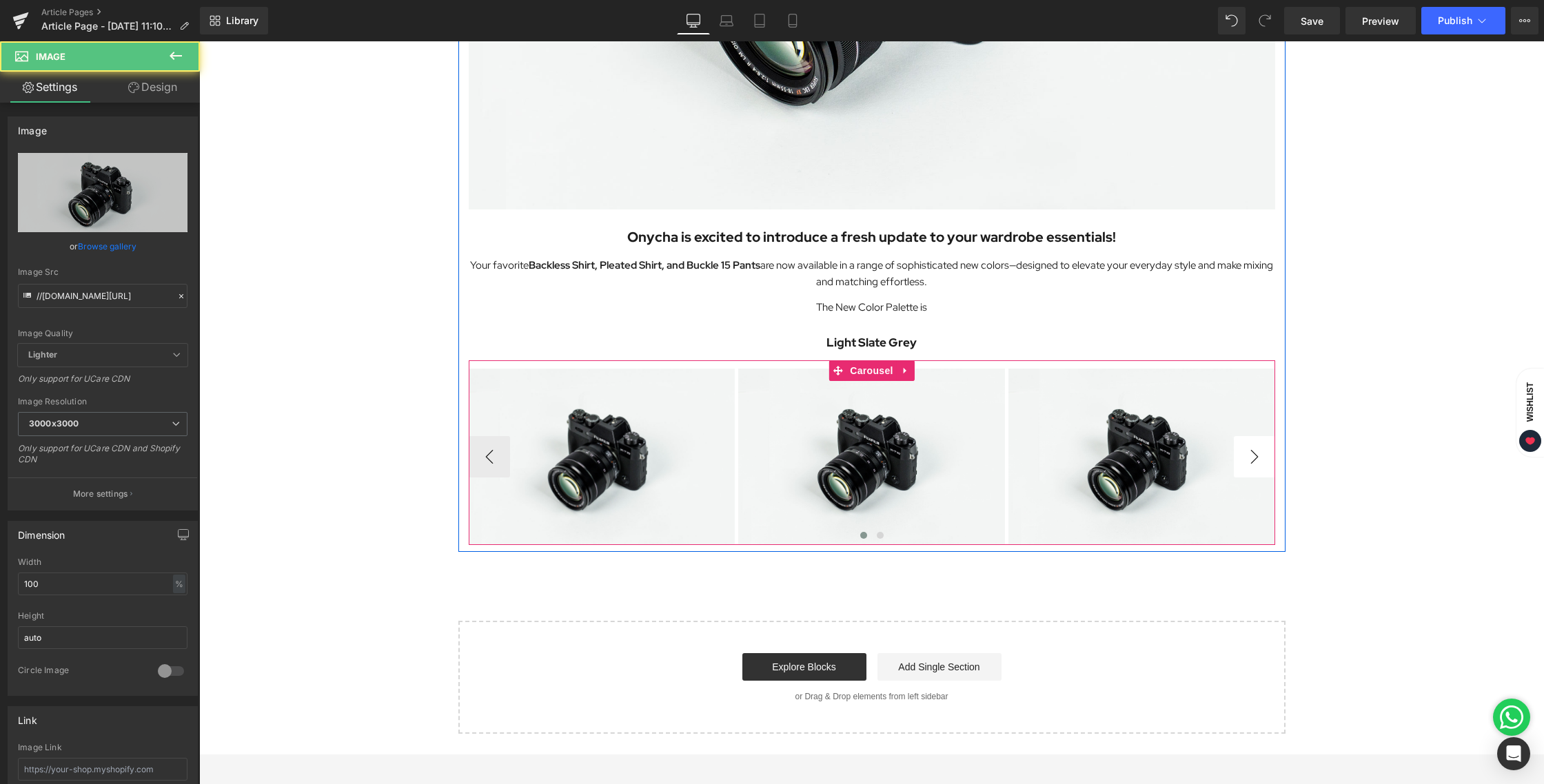
click at [1265, 457] on button "›" at bounding box center [1254, 456] width 41 height 41
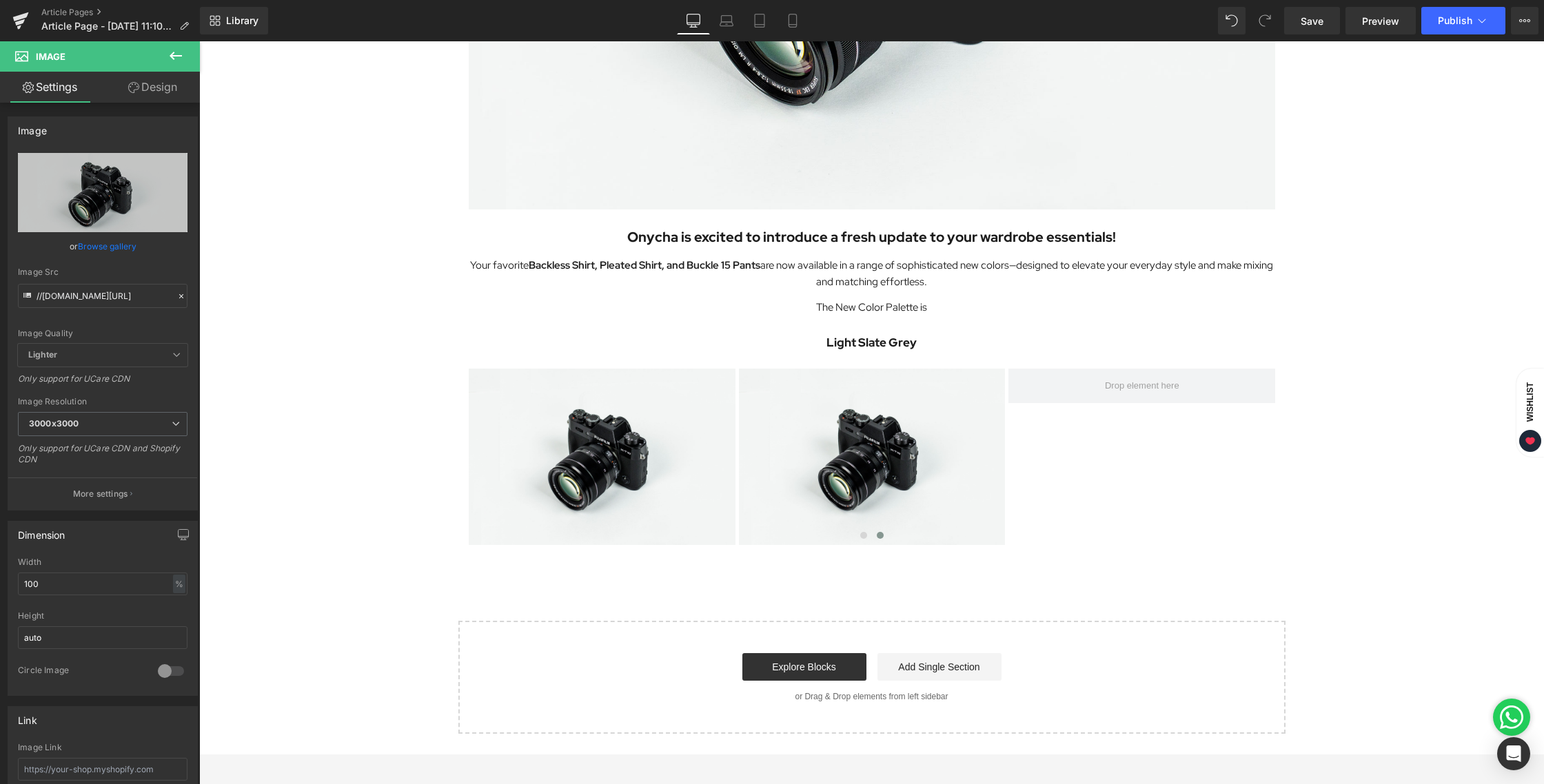
click at [179, 57] on icon at bounding box center [176, 56] width 16 height 16
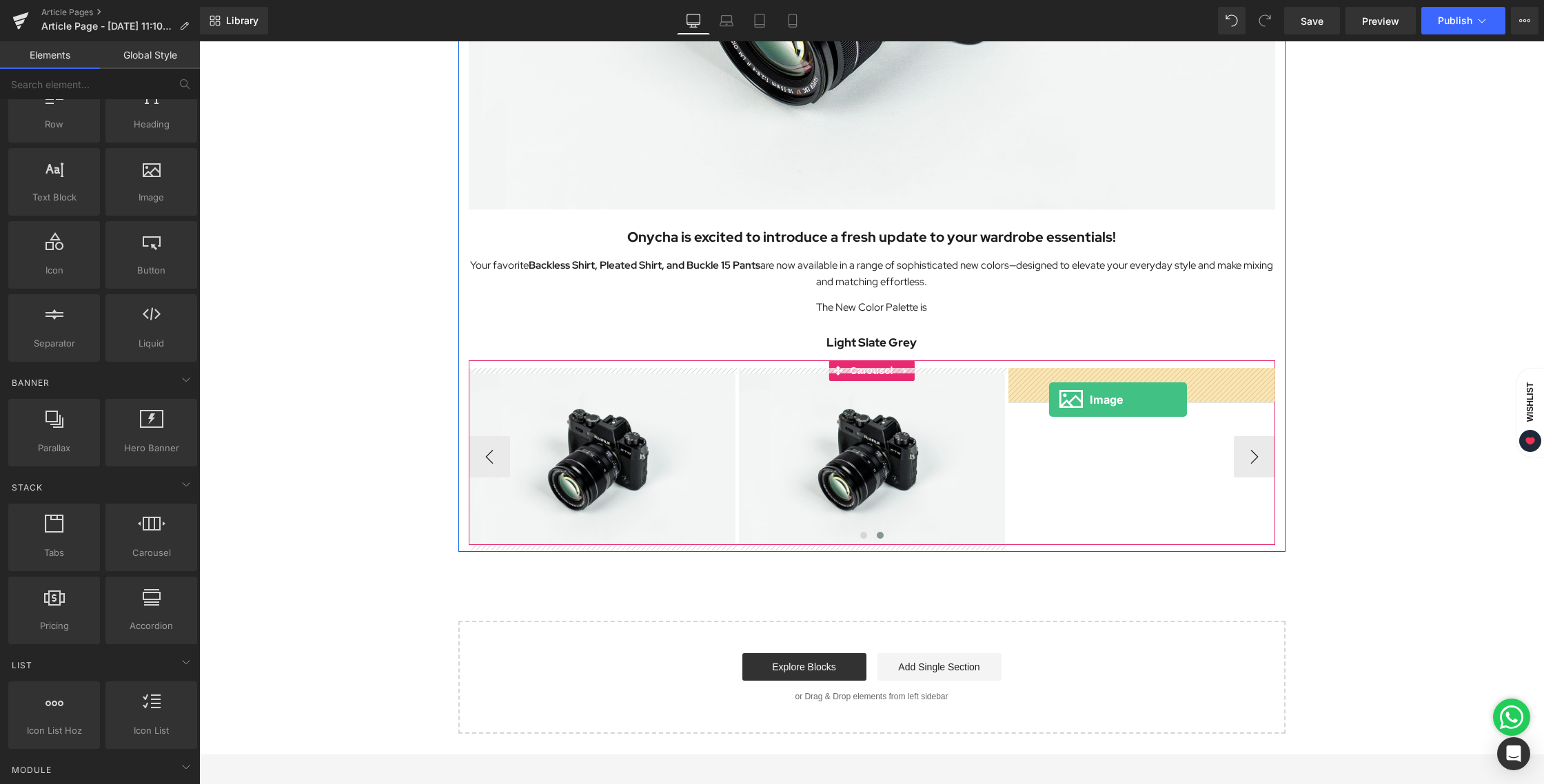
drag, startPoint x: 354, startPoint y: 218, endPoint x: 1049, endPoint y: 399, distance: 718.2
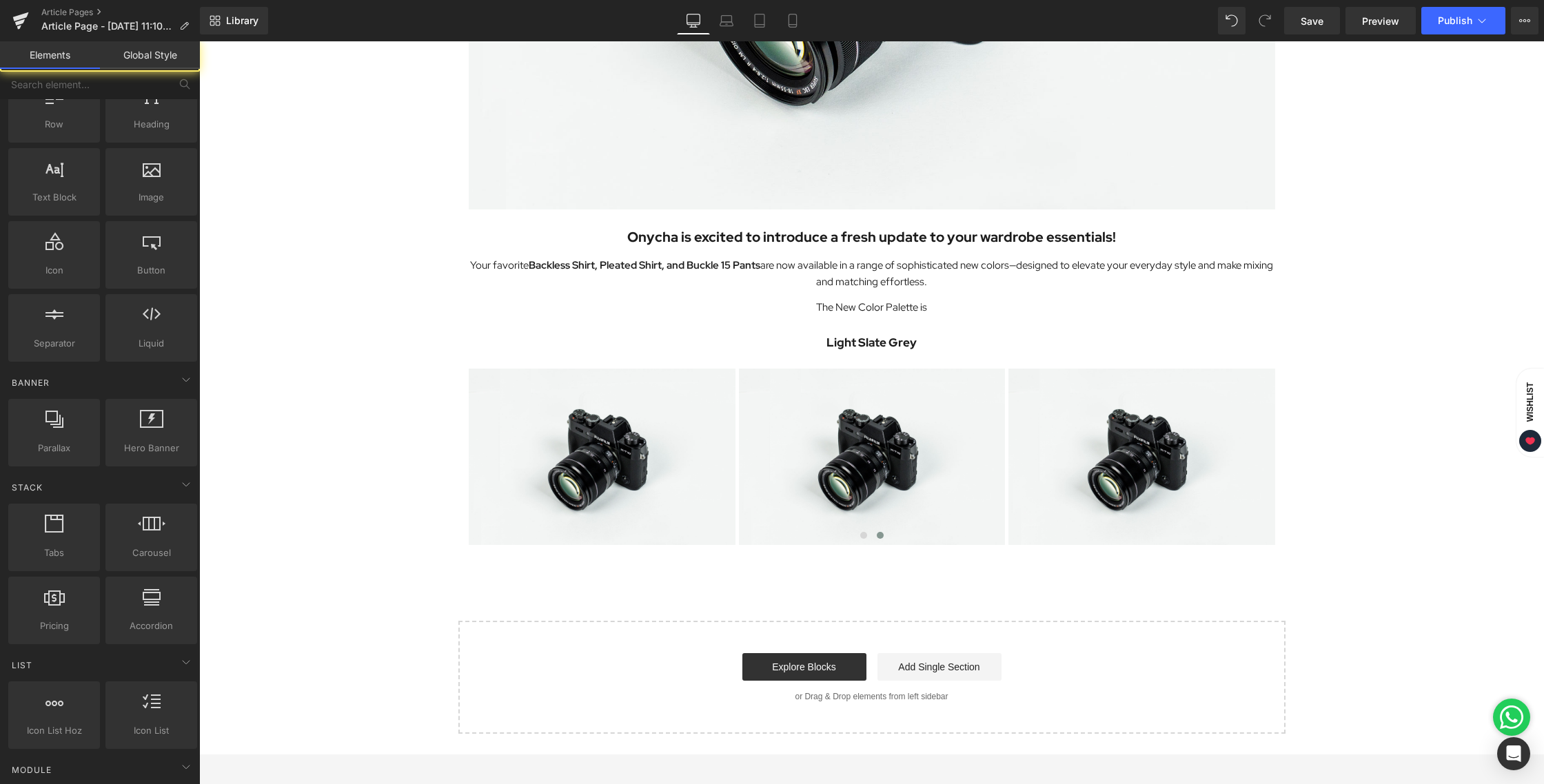
click at [1368, 465] on div "Image Onycha is excited to introduce a fresh update to your wardrobe essentials…" at bounding box center [871, 194] width 1344 height 1079
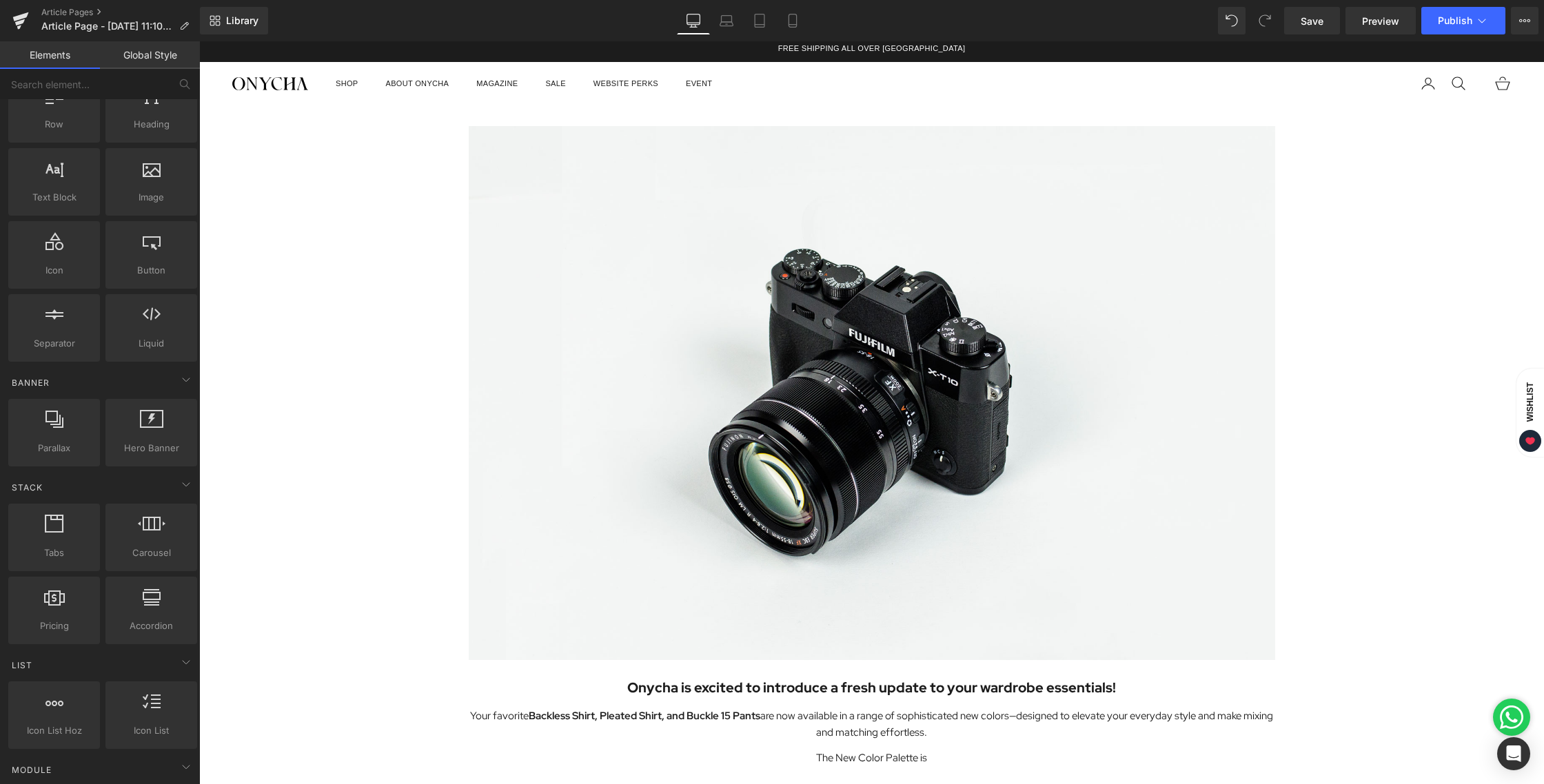
scroll to position [0, 0]
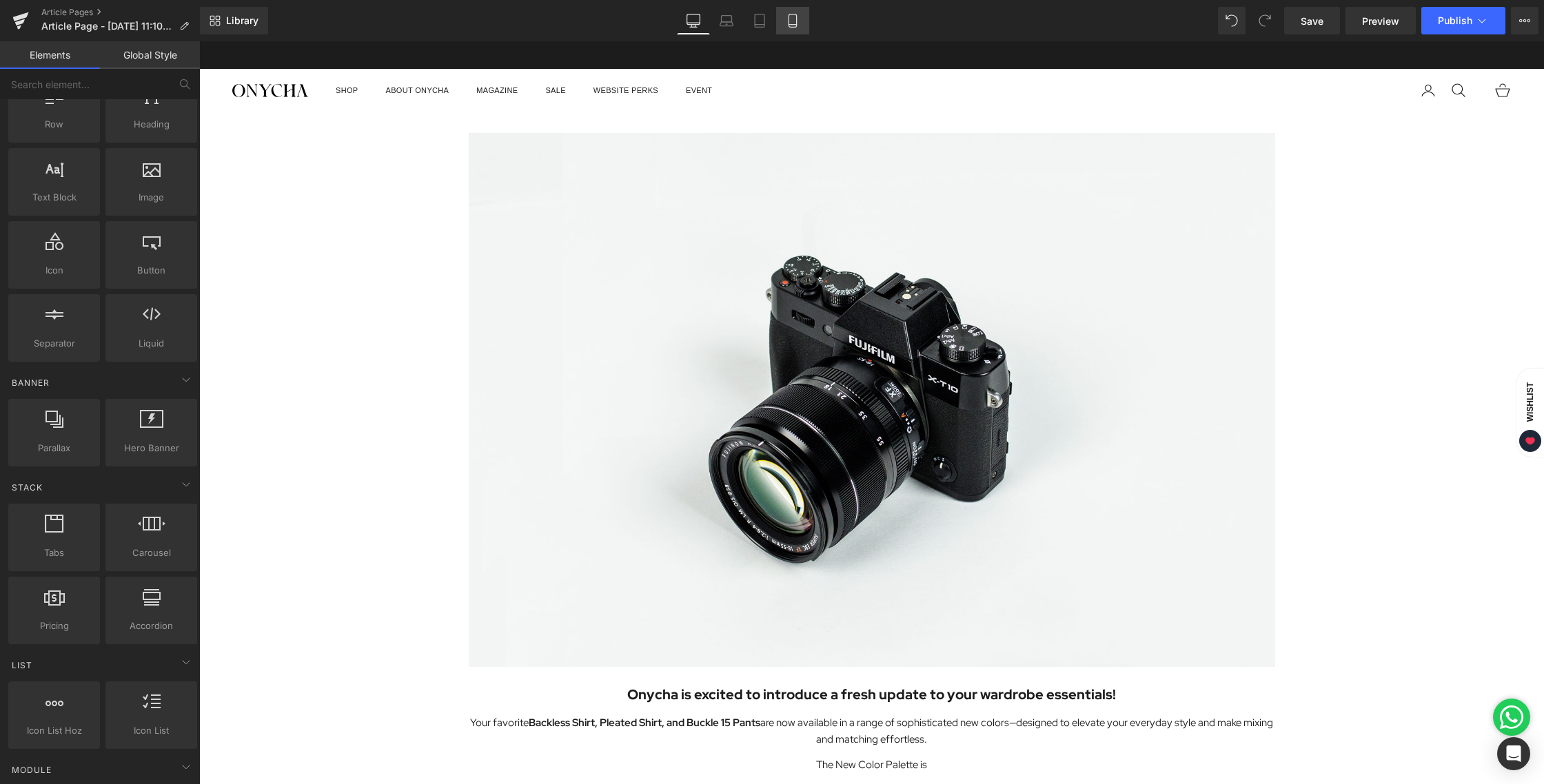
click at [788, 19] on icon at bounding box center [793, 20] width 14 height 14
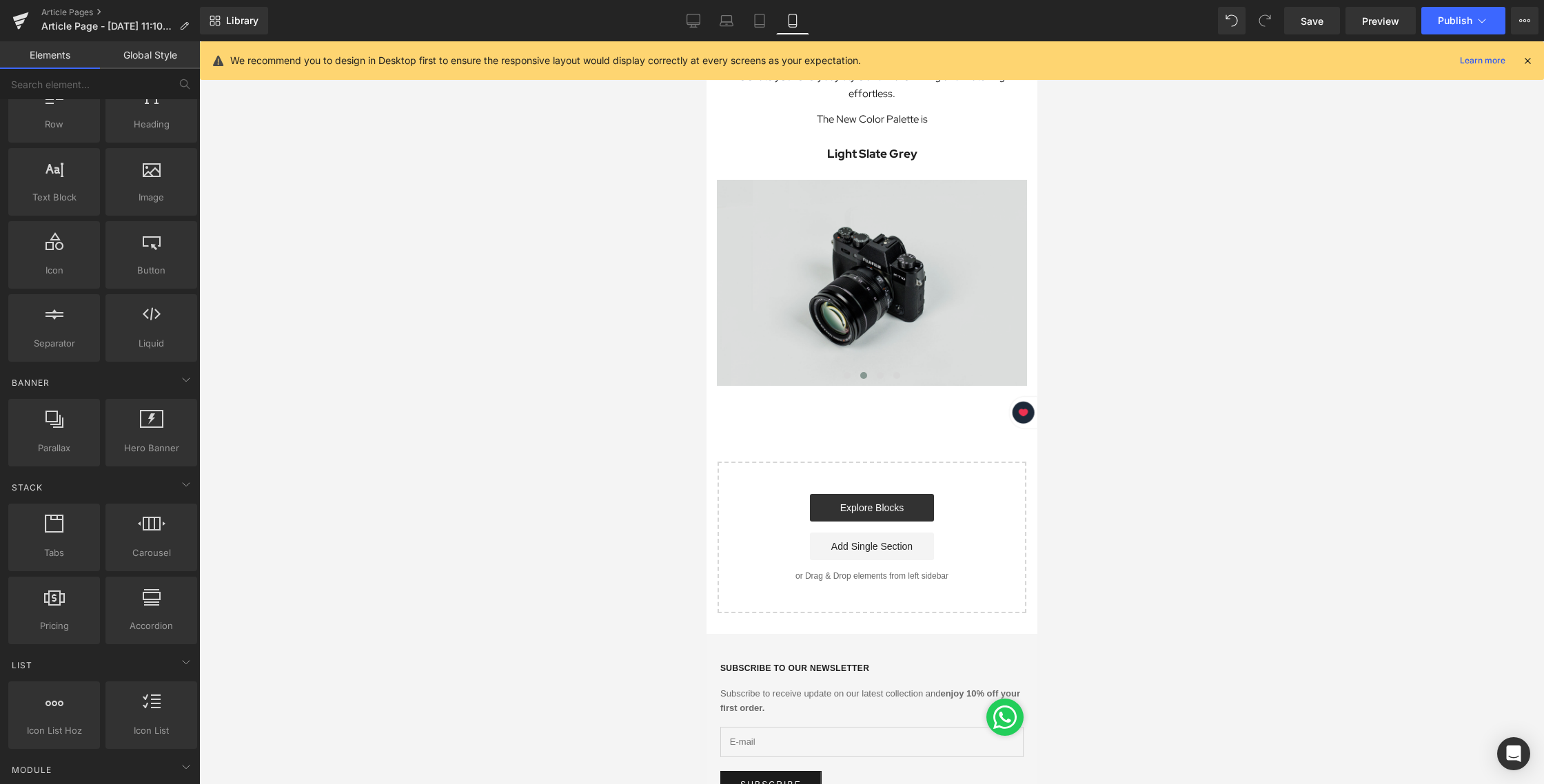
scroll to position [366, 0]
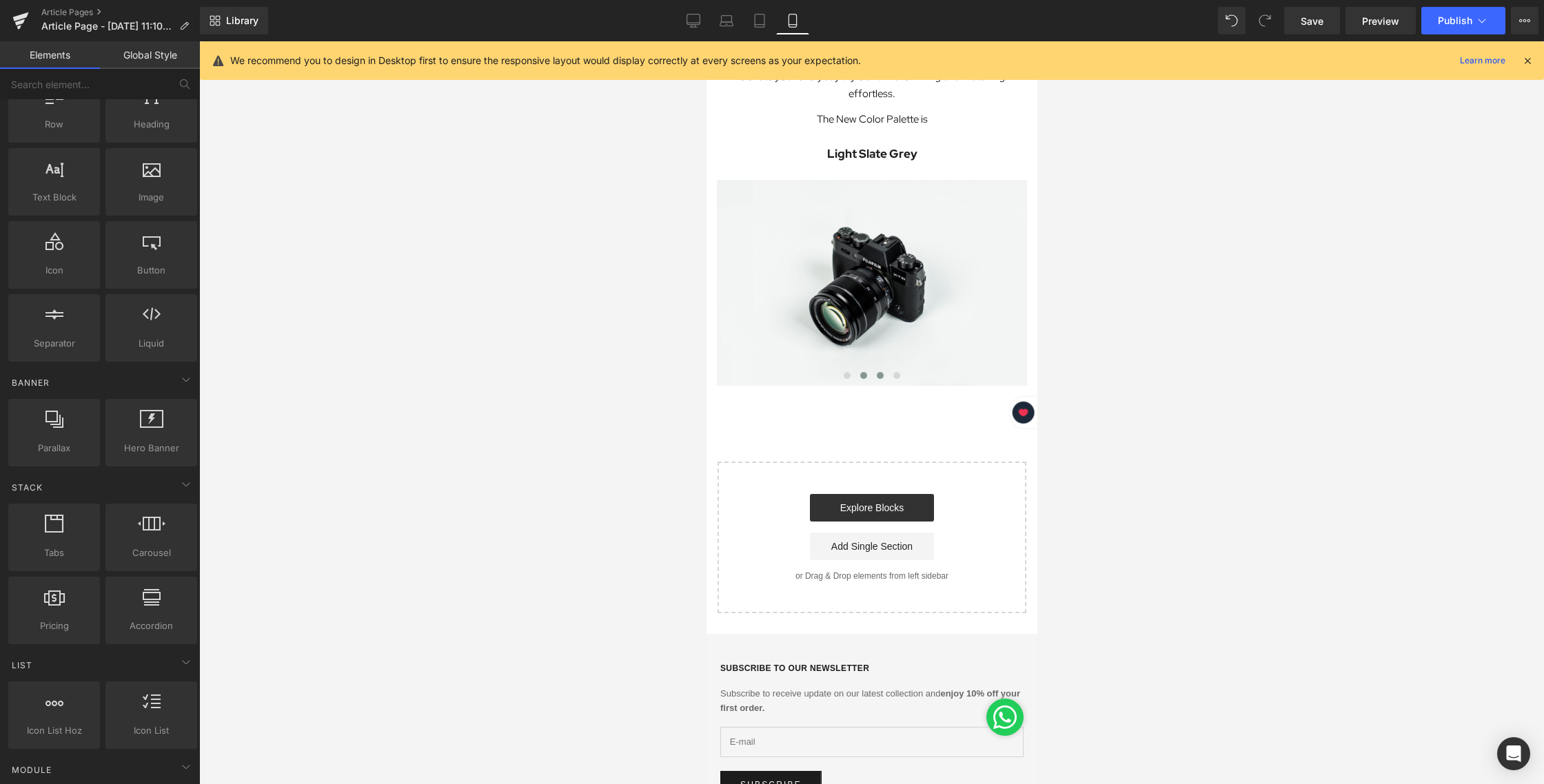
click at [885, 379] on button at bounding box center [879, 375] width 16 height 14
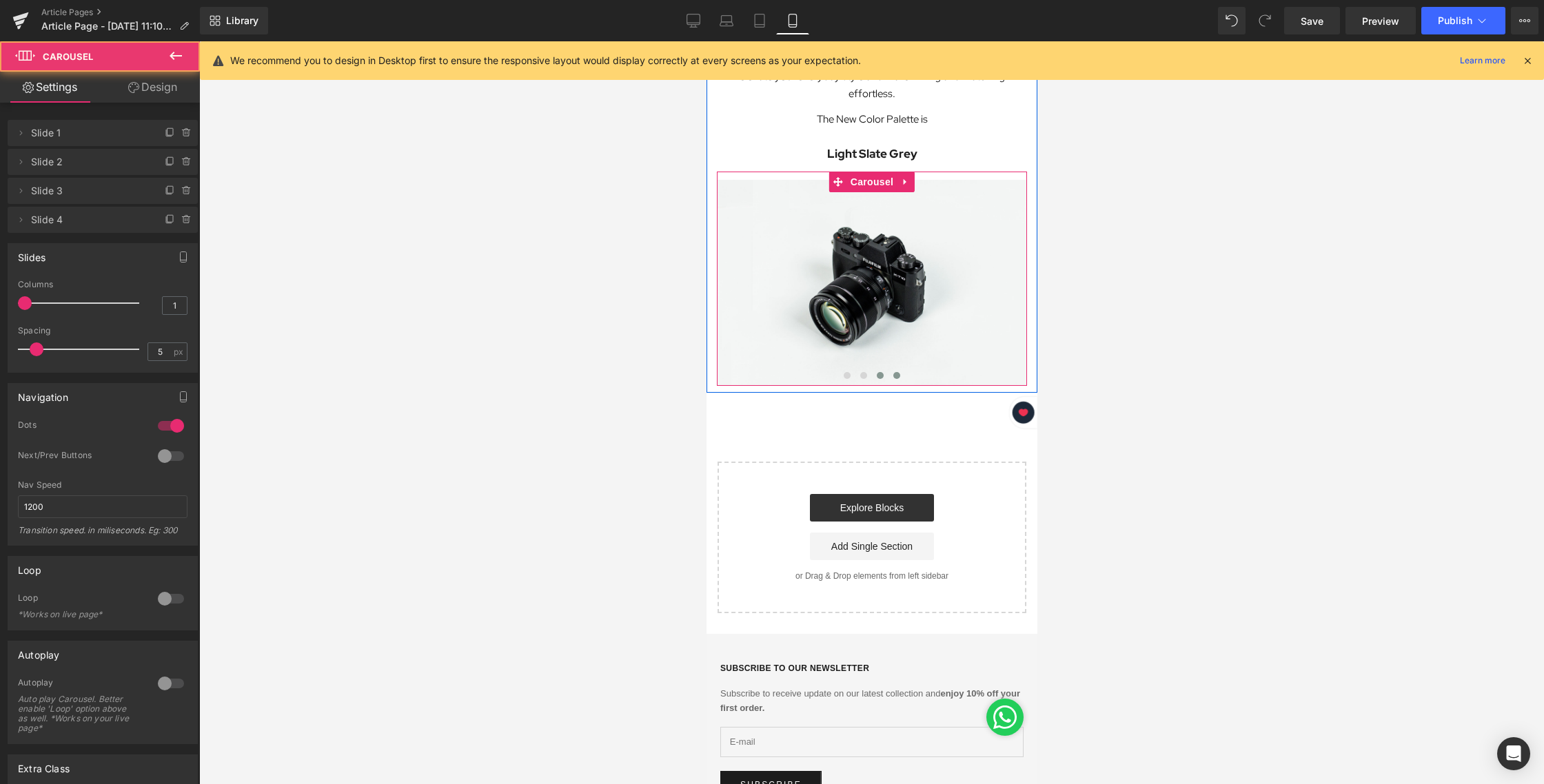
click at [895, 379] on button at bounding box center [896, 375] width 16 height 14
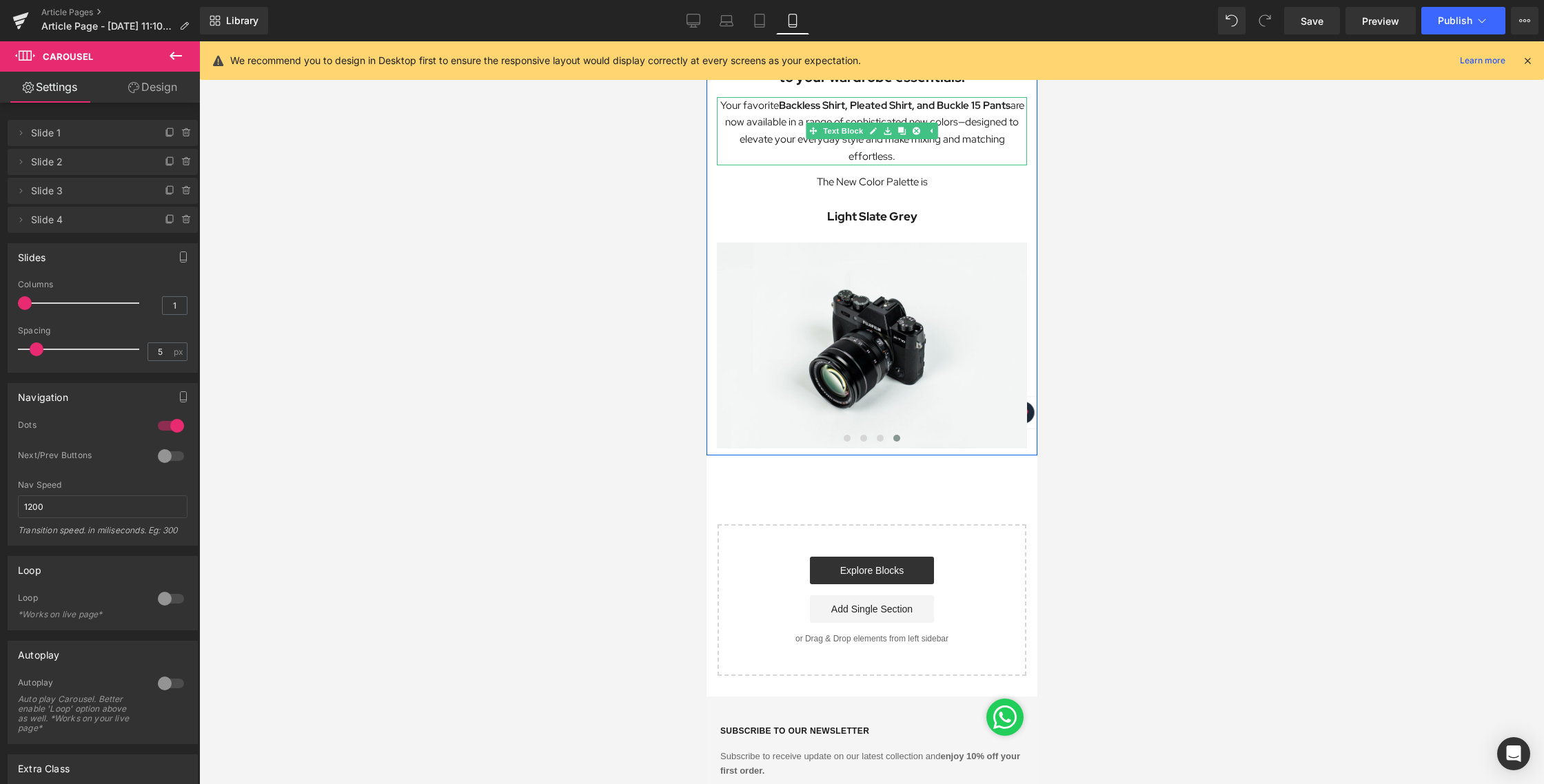
scroll to position [408, 0]
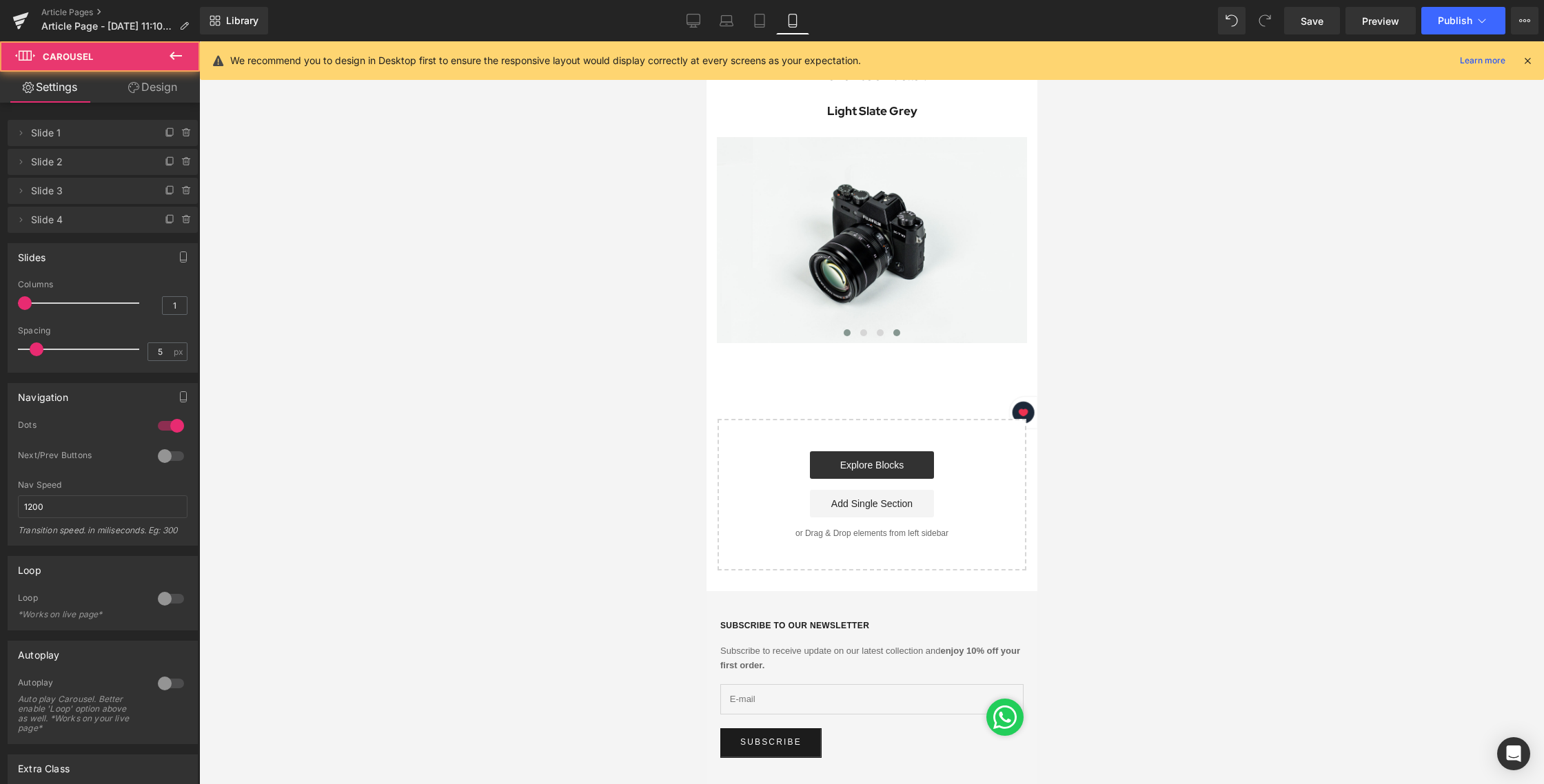
click at [842, 337] on button at bounding box center [846, 332] width 16 height 14
click at [689, 15] on icon at bounding box center [693, 19] width 13 height 10
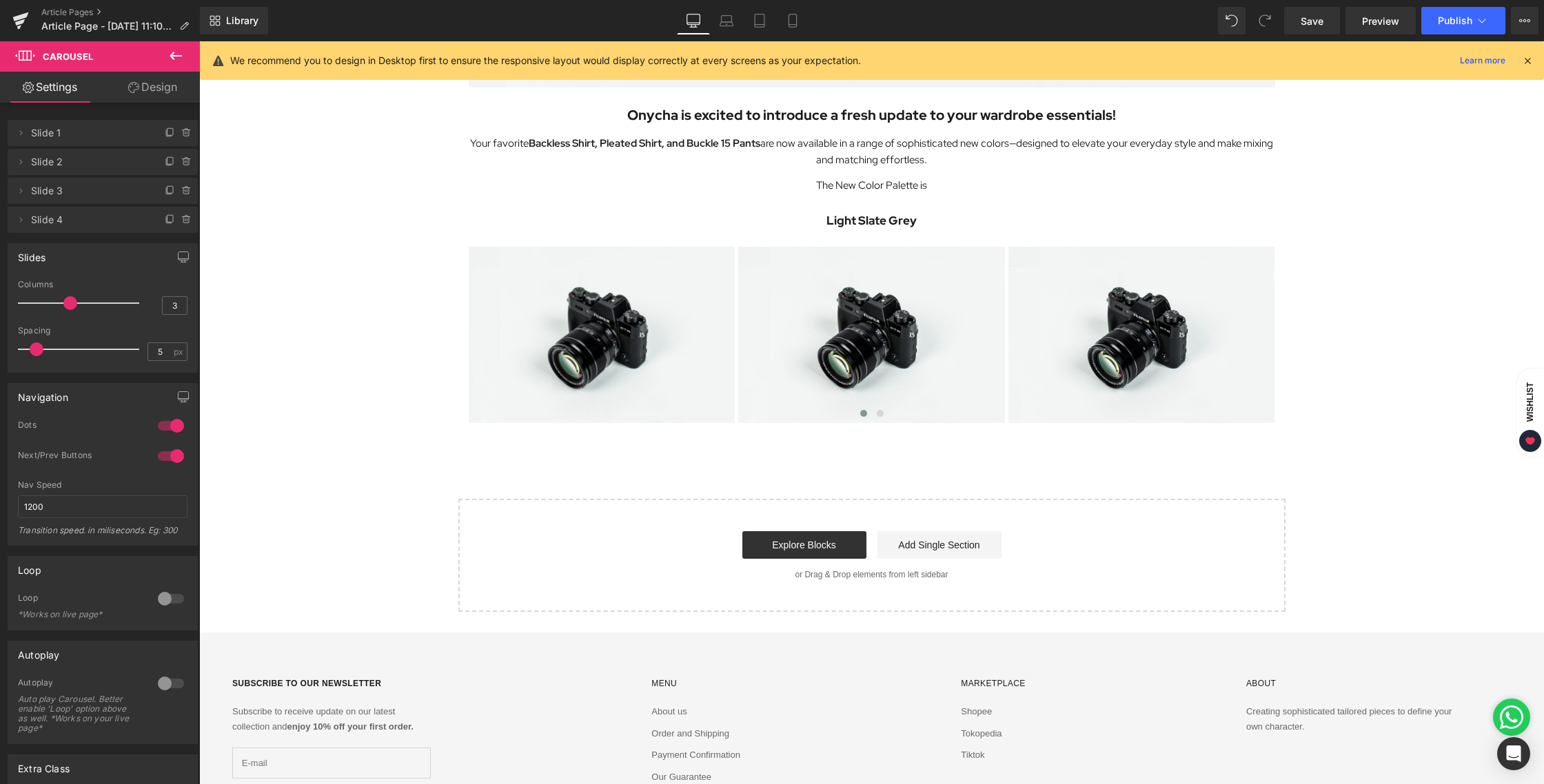
scroll to position [578, 0]
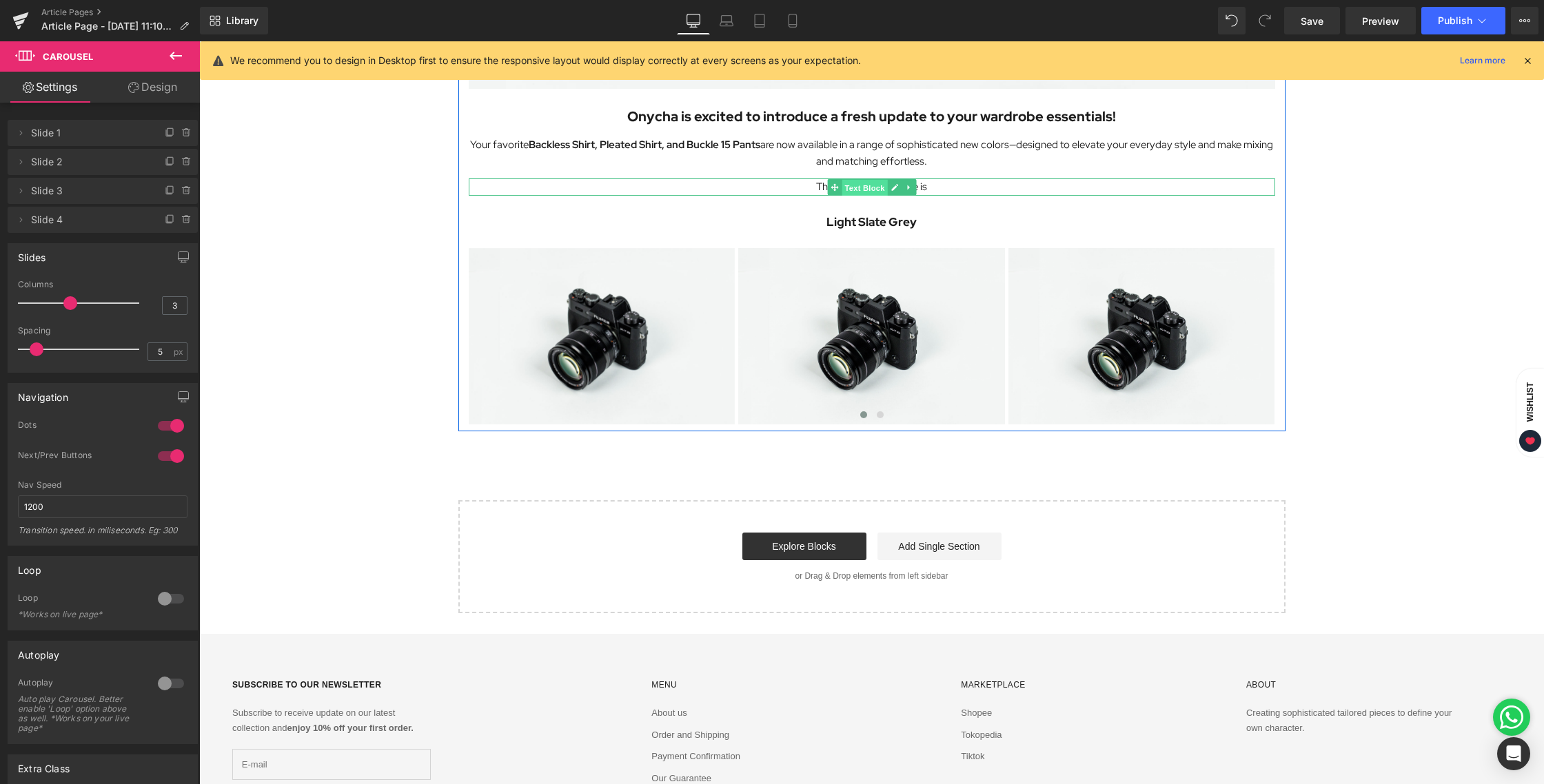
click at [848, 188] on span "Text Block" at bounding box center [865, 187] width 46 height 16
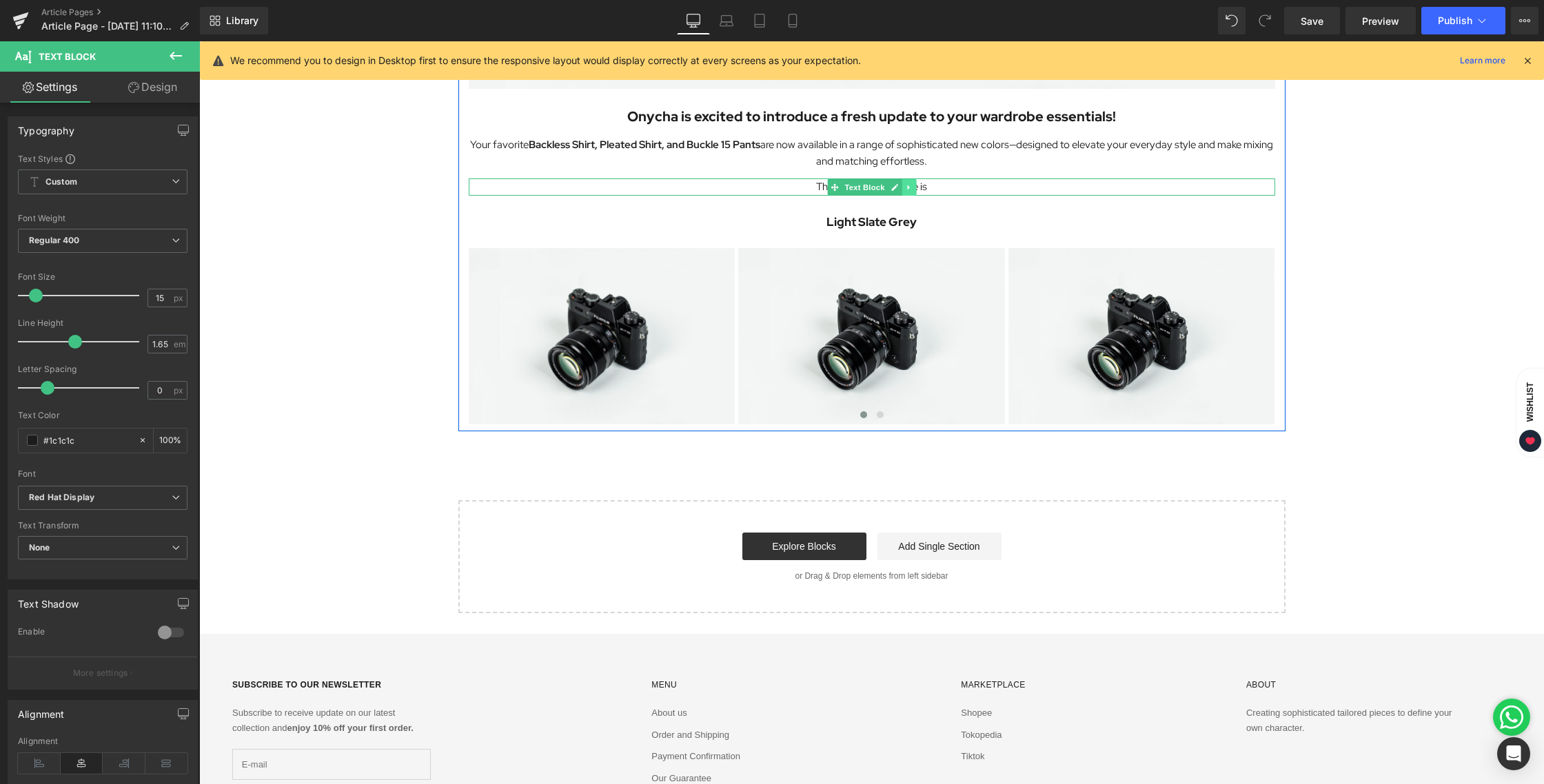
click at [909, 190] on icon at bounding box center [908, 187] width 7 height 8
click at [903, 190] on icon at bounding box center [901, 187] width 7 height 7
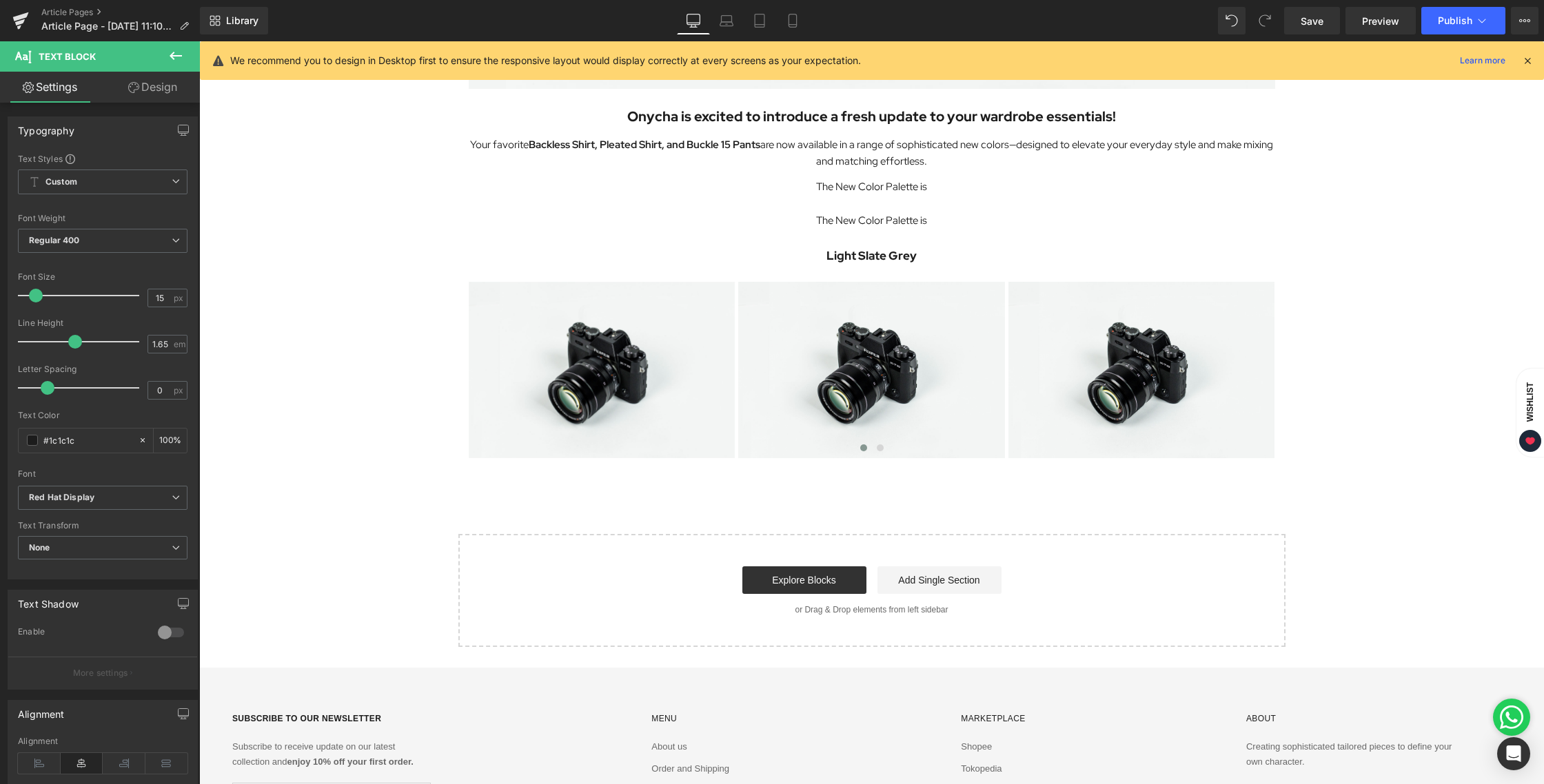
click at [1446, 281] on div "Image Onycha is excited to introduce a fresh update to your wardrobe essentials…" at bounding box center [871, 90] width 1344 height 1112
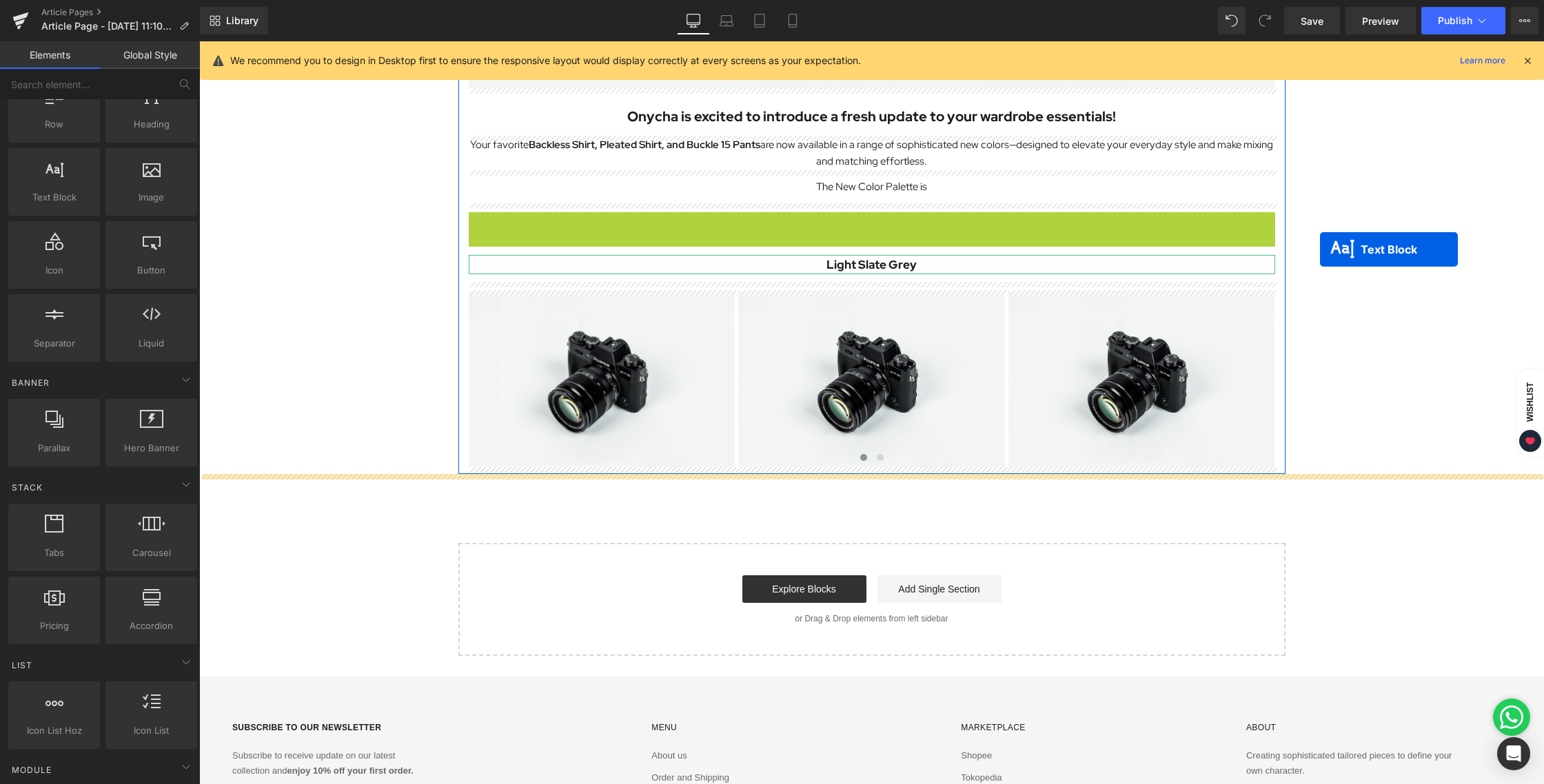
drag, startPoint x: 832, startPoint y: 218, endPoint x: 1318, endPoint y: 250, distance: 487.1
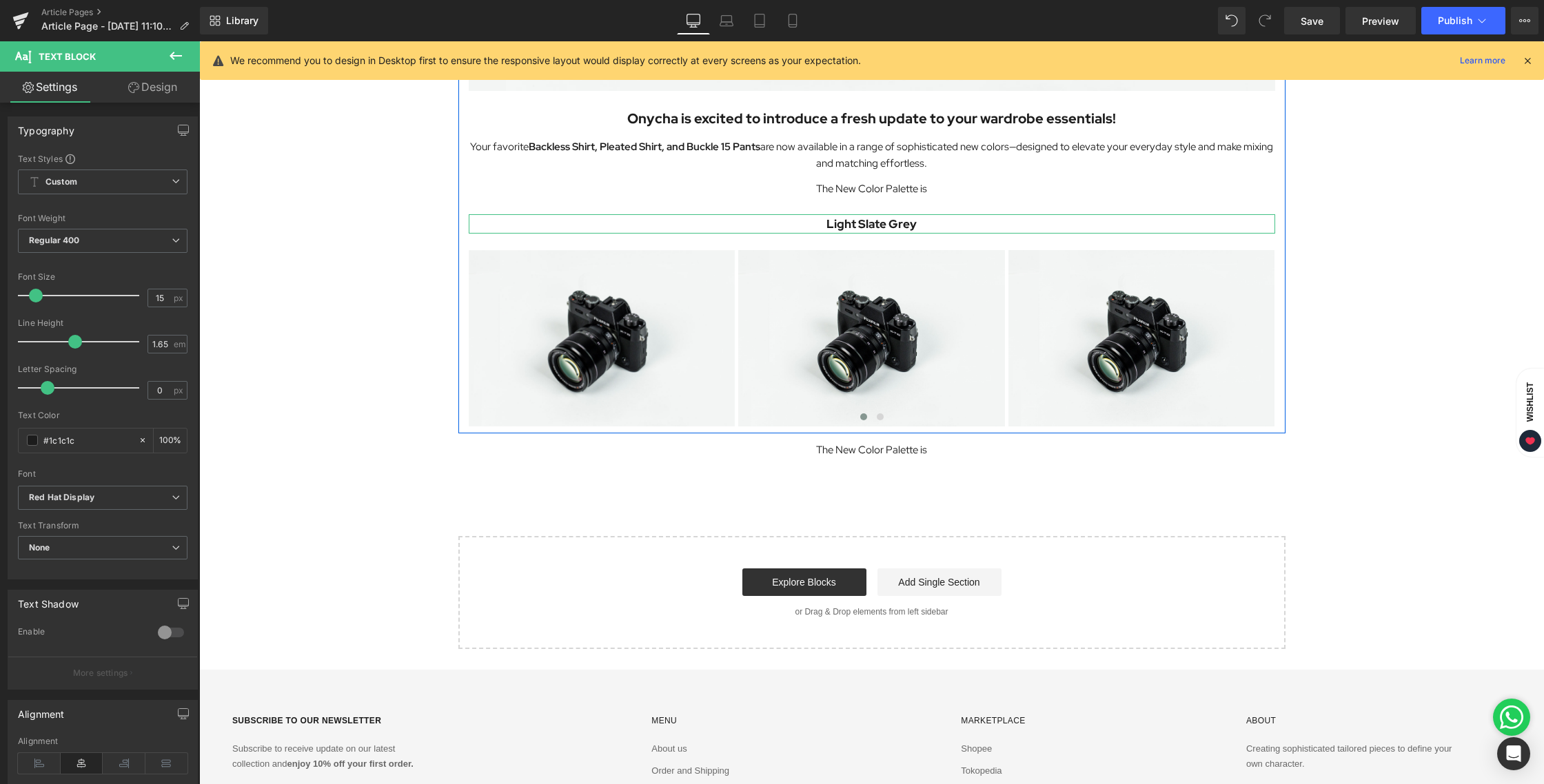
scroll to position [575, 0]
click at [908, 455] on link at bounding box center [908, 450] width 15 height 16
click at [916, 452] on icon at bounding box center [916, 450] width 7 height 7
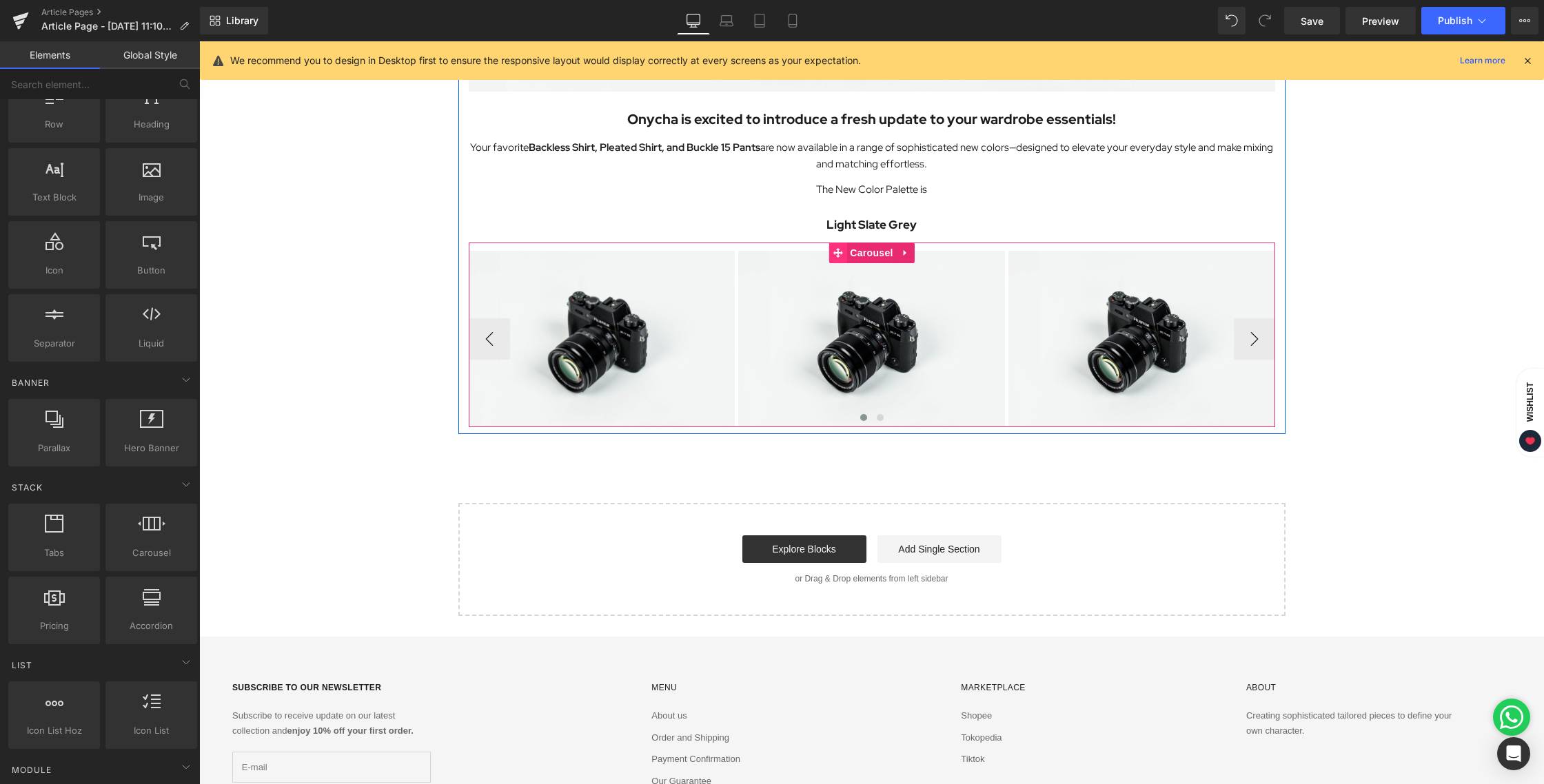
click at [834, 253] on icon at bounding box center [837, 253] width 10 height 10
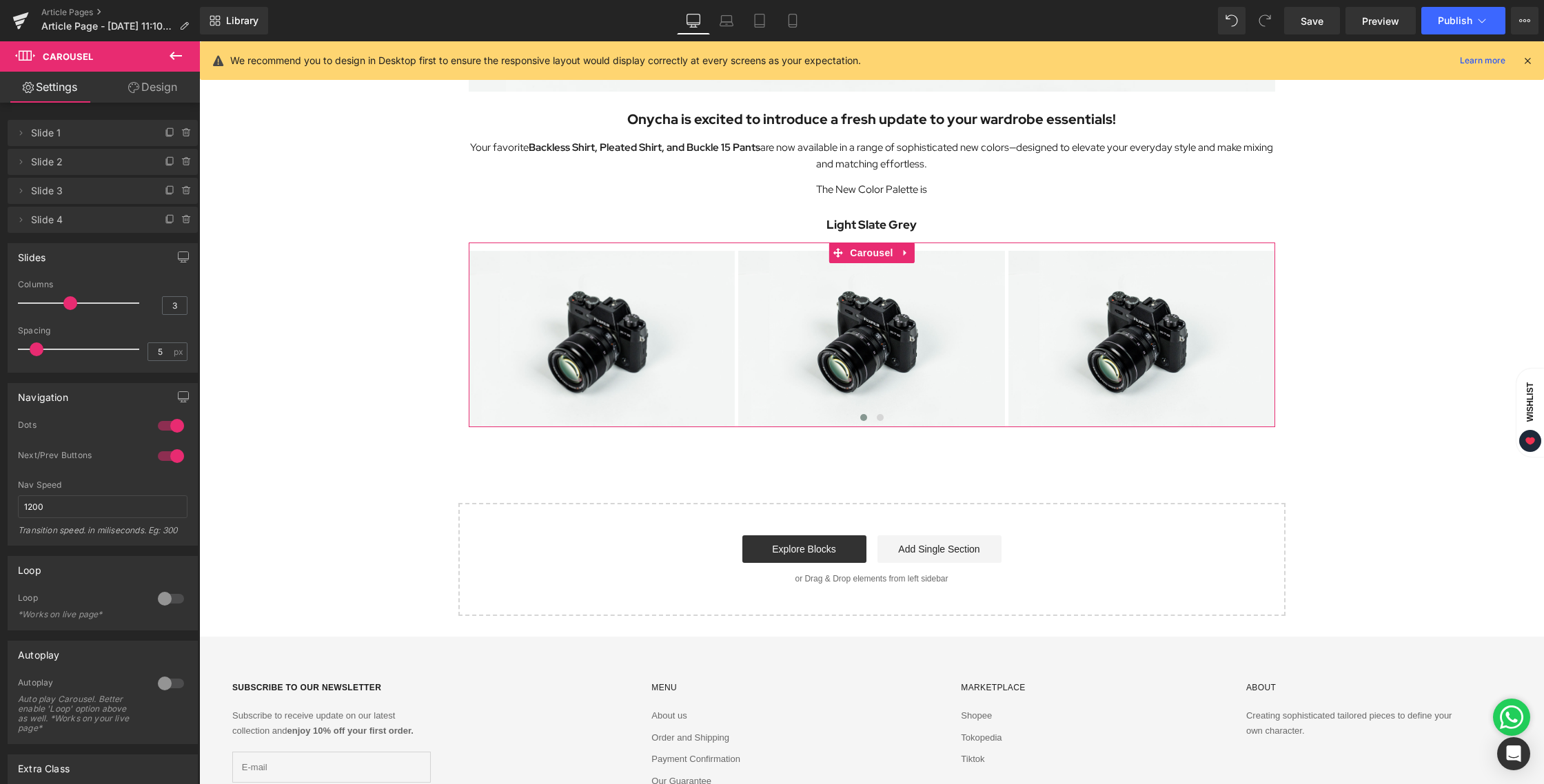
click at [165, 95] on link "Design" at bounding box center [153, 88] width 100 height 31
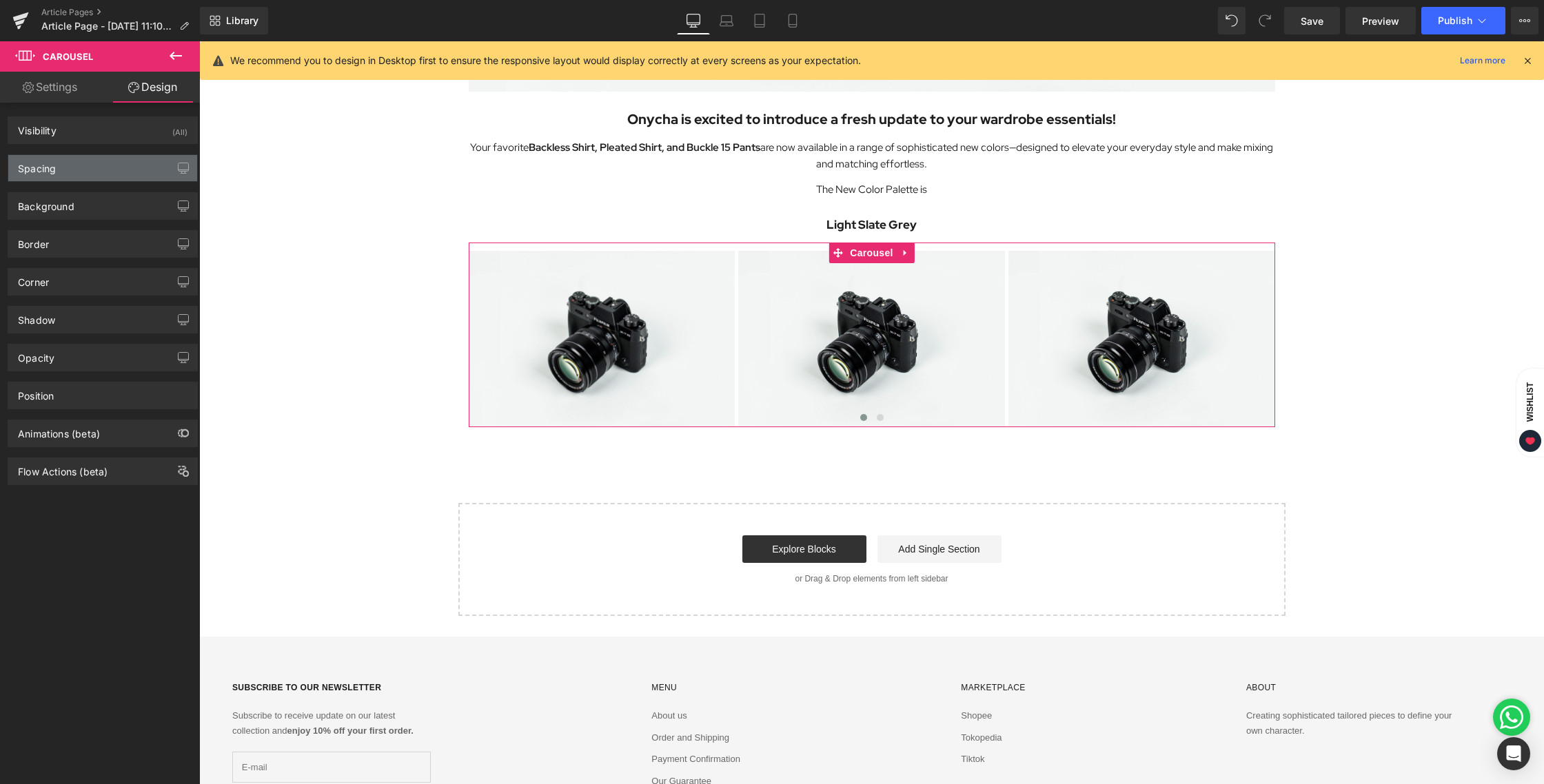
click at [81, 162] on div "Spacing" at bounding box center [102, 168] width 189 height 26
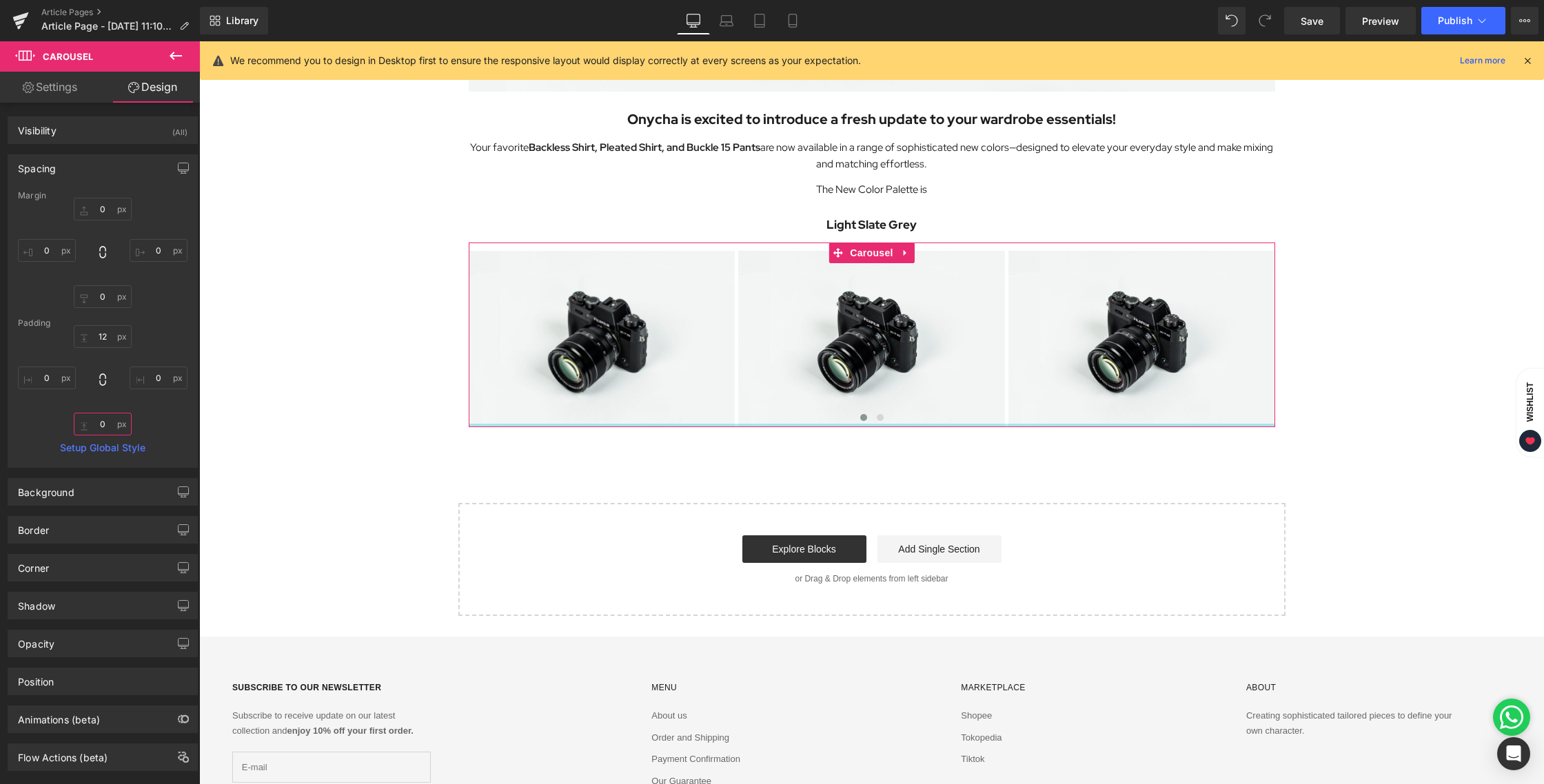
click at [98, 421] on input "0" at bounding box center [102, 424] width 57 height 23
type input "12"
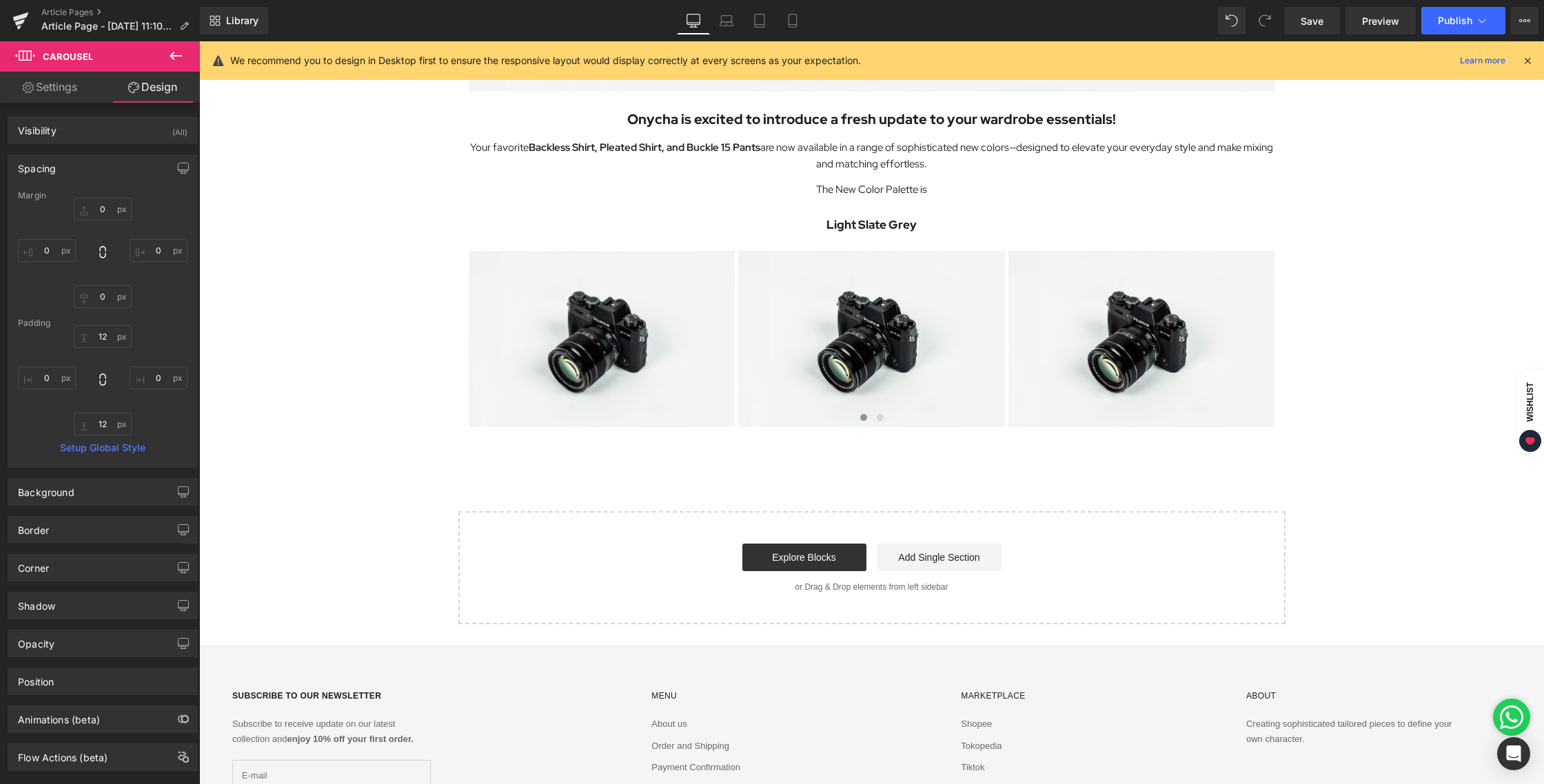
click at [568, 479] on div "Image Onycha is excited to introduce a fresh update to your wardrobe essentials…" at bounding box center [871, 80] width 1344 height 1088
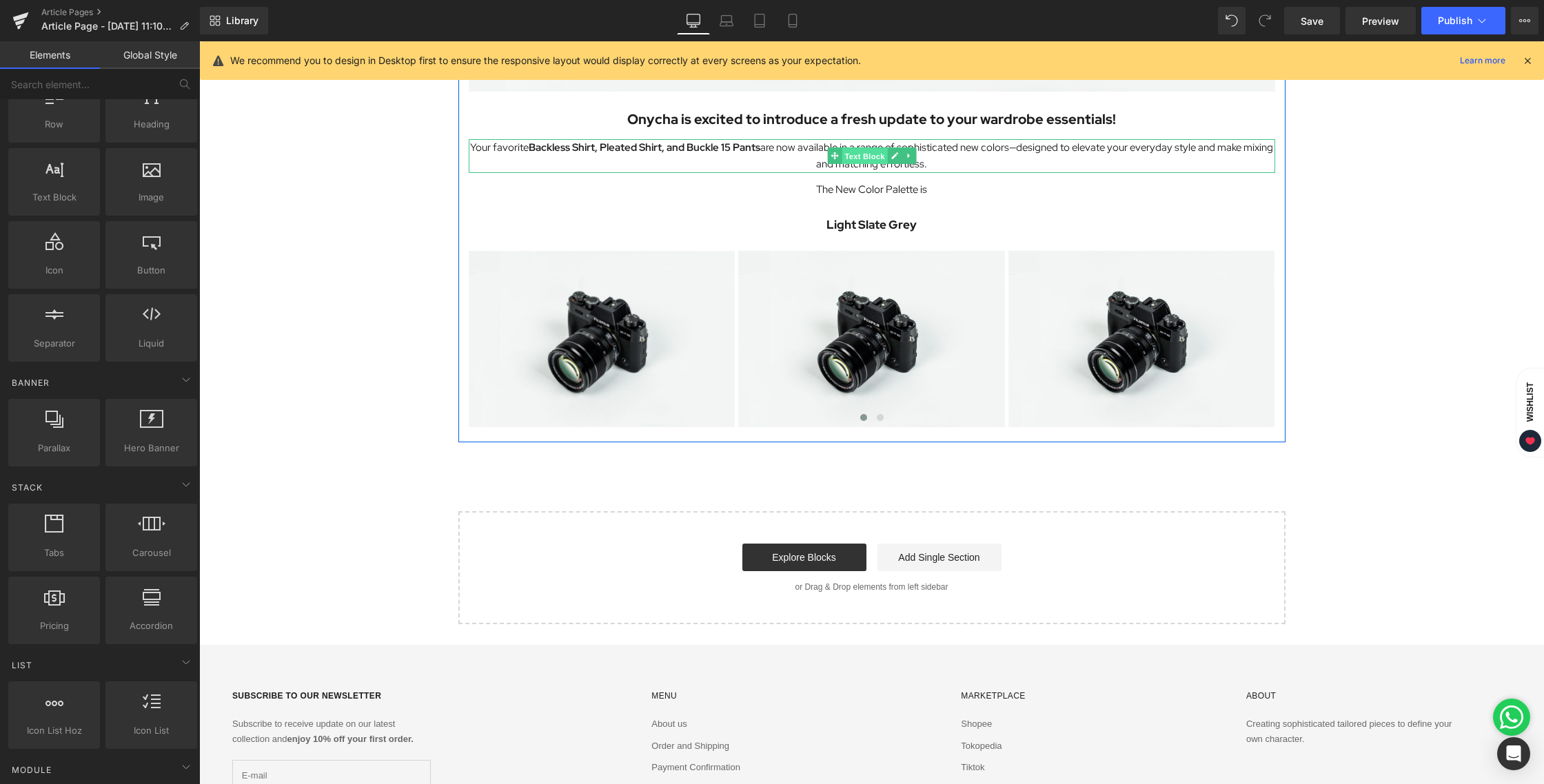
click at [852, 156] on span "Text Block" at bounding box center [865, 156] width 46 height 16
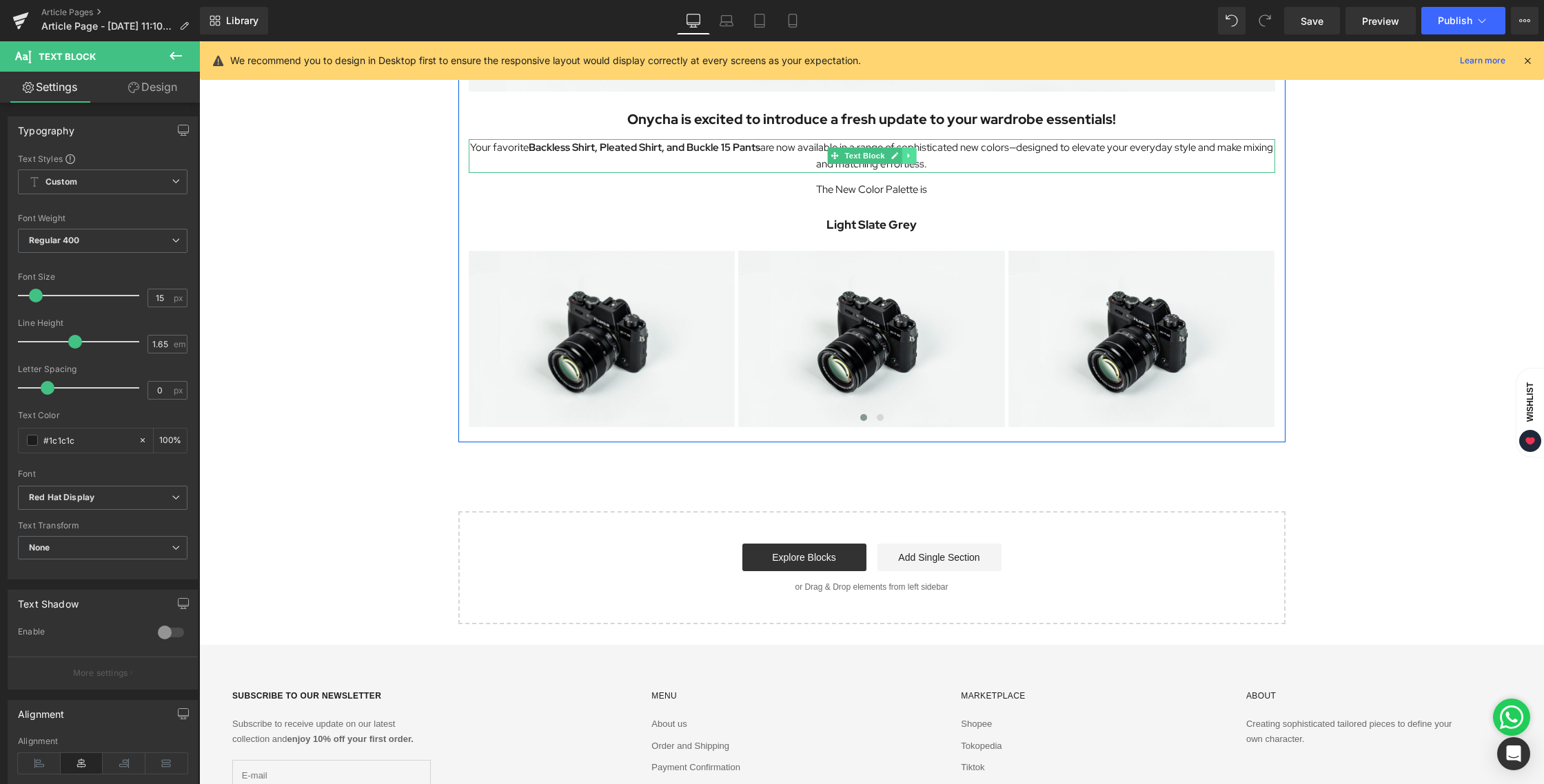
click at [907, 157] on icon at bounding box center [908, 155] width 7 height 8
click at [904, 159] on icon at bounding box center [901, 156] width 7 height 7
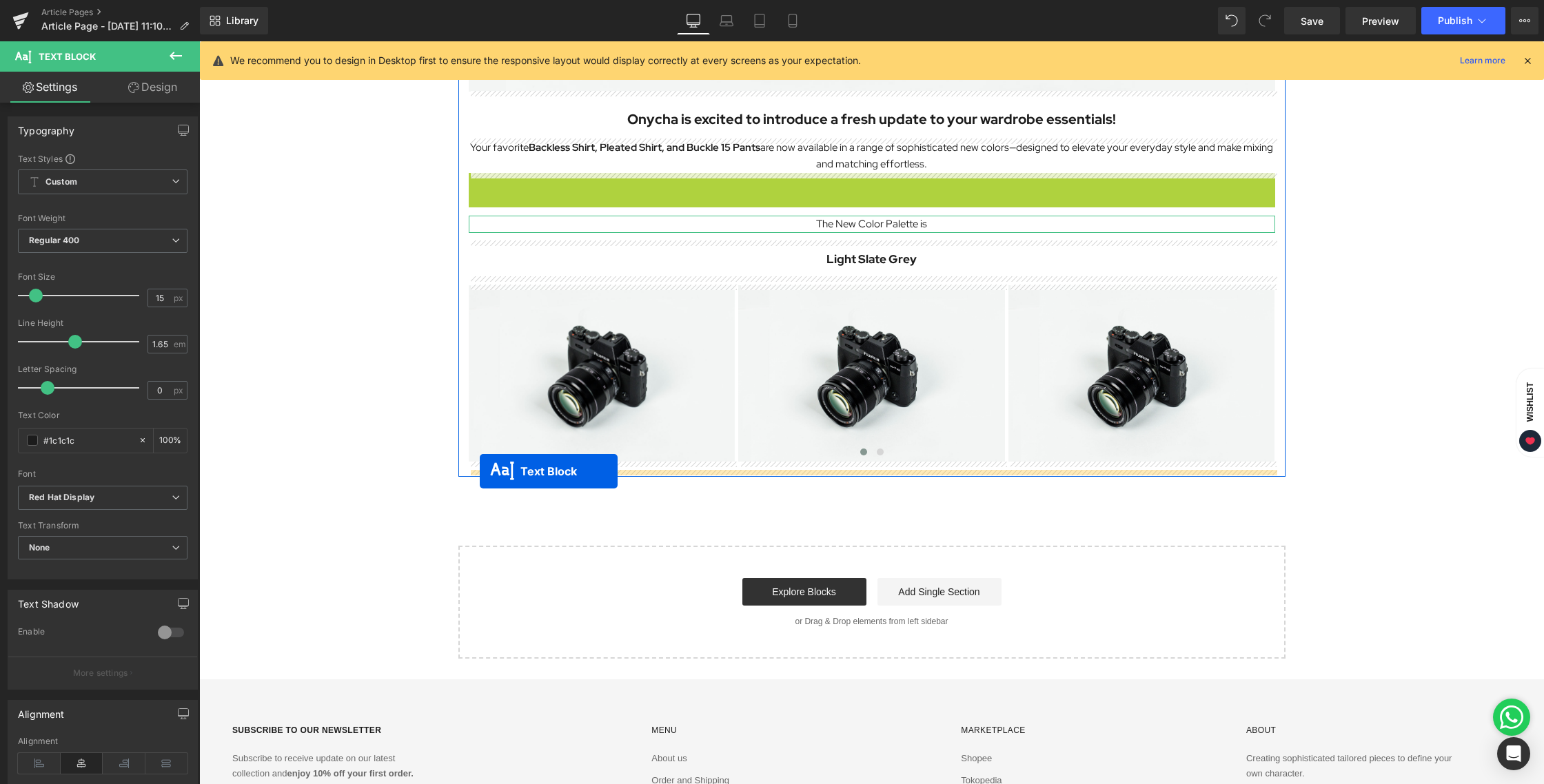
drag, startPoint x: 829, startPoint y: 196, endPoint x: 480, endPoint y: 470, distance: 443.7
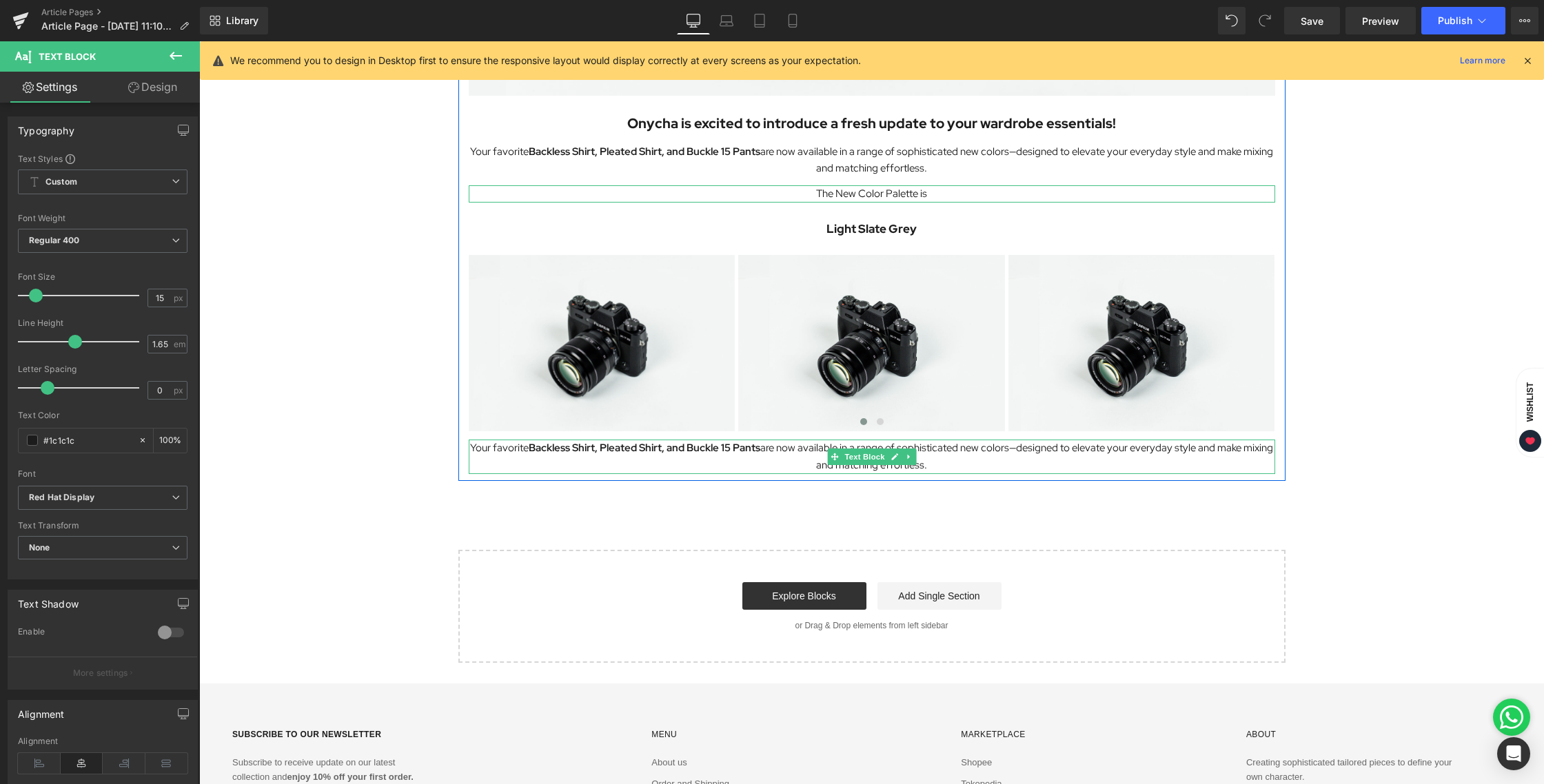
scroll to position [570, 0]
click at [945, 468] on p "Your favorite Backless Shirt, Pleated Shirt, and Buckle 15 Pants are now availa…" at bounding box center [872, 459] width 806 height 35
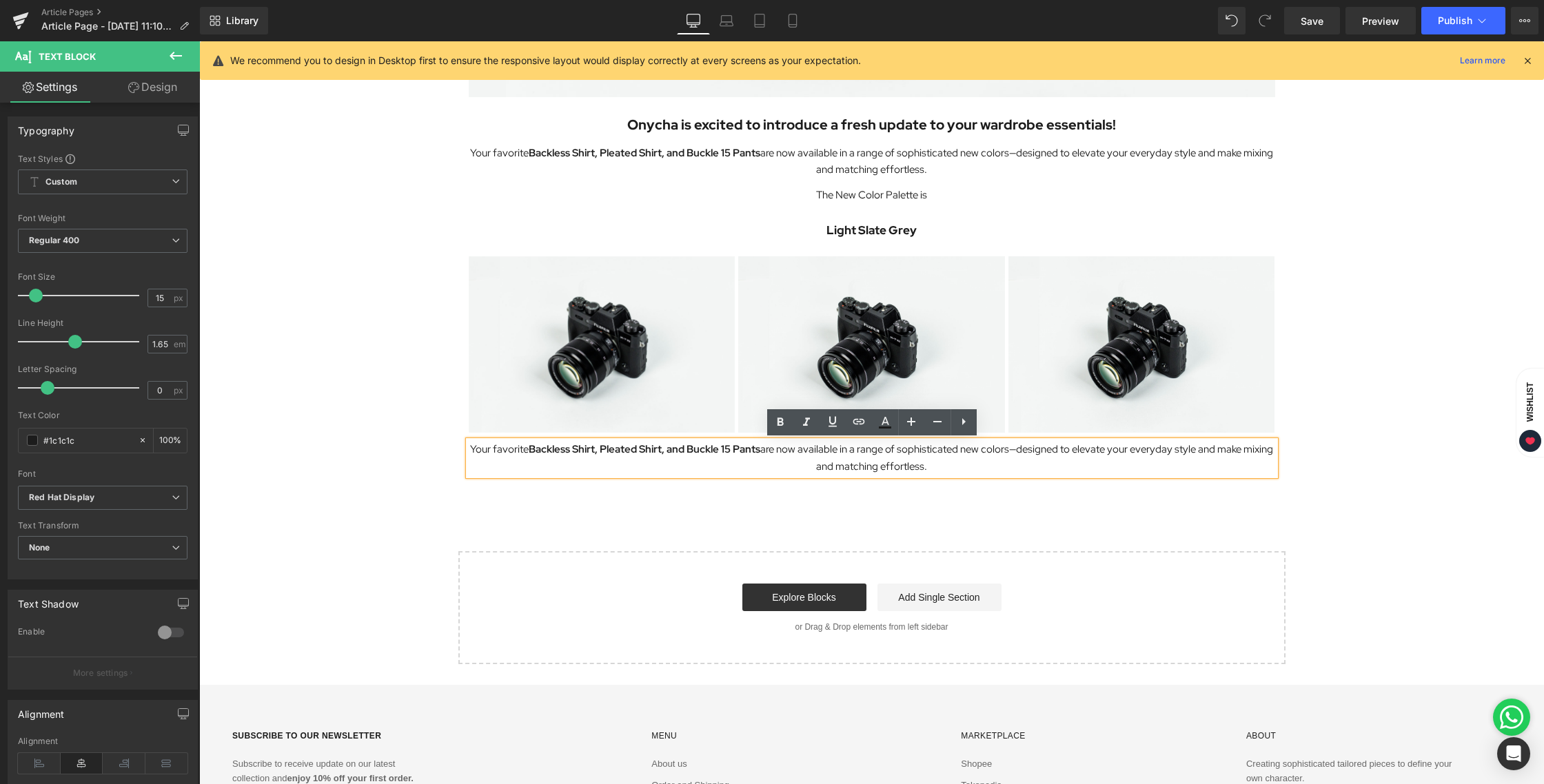
drag, startPoint x: 896, startPoint y: 467, endPoint x: 449, endPoint y: 451, distance: 447.3
click at [449, 451] on div "Image Onycha is excited to introduce a fresh update to your wardrobe essentials…" at bounding box center [871, 103] width 1344 height 1121
paste div
click at [1352, 484] on div "Image Onycha is excited to introduce a fresh update to your wardrobe essentials…" at bounding box center [871, 103] width 1344 height 1121
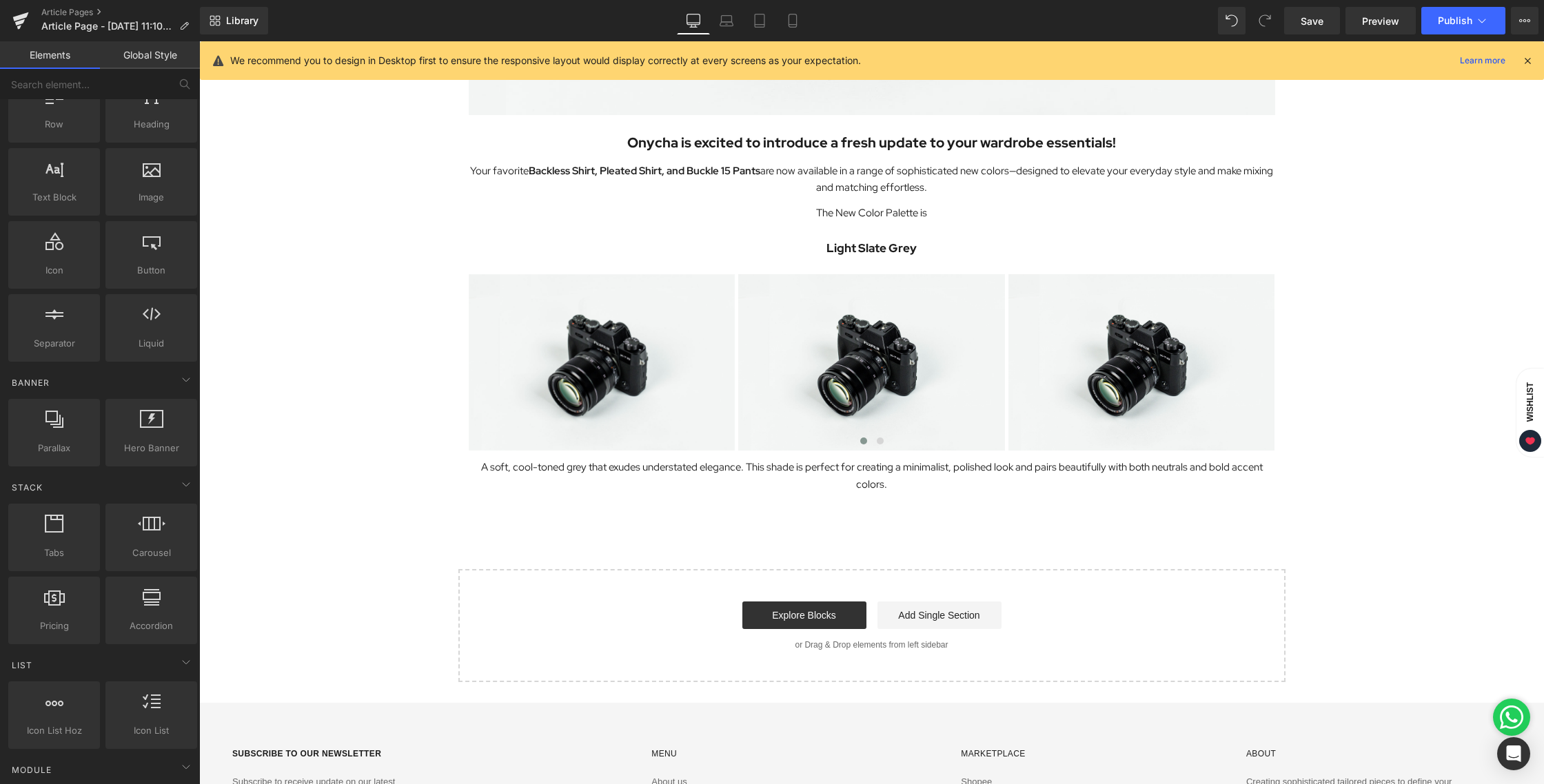
scroll to position [549, 0]
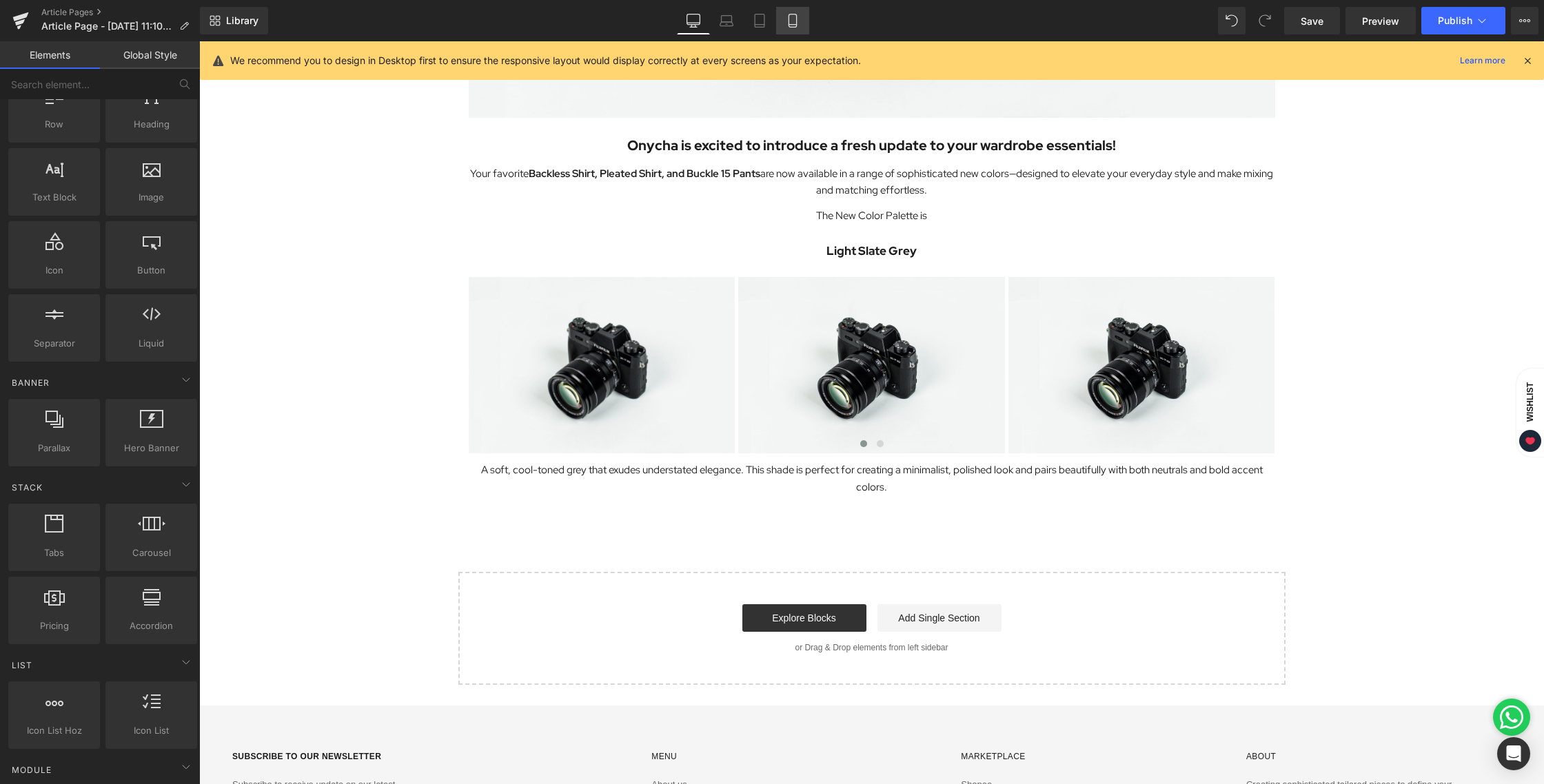
click at [789, 13] on link "Mobile" at bounding box center [793, 21] width 33 height 27
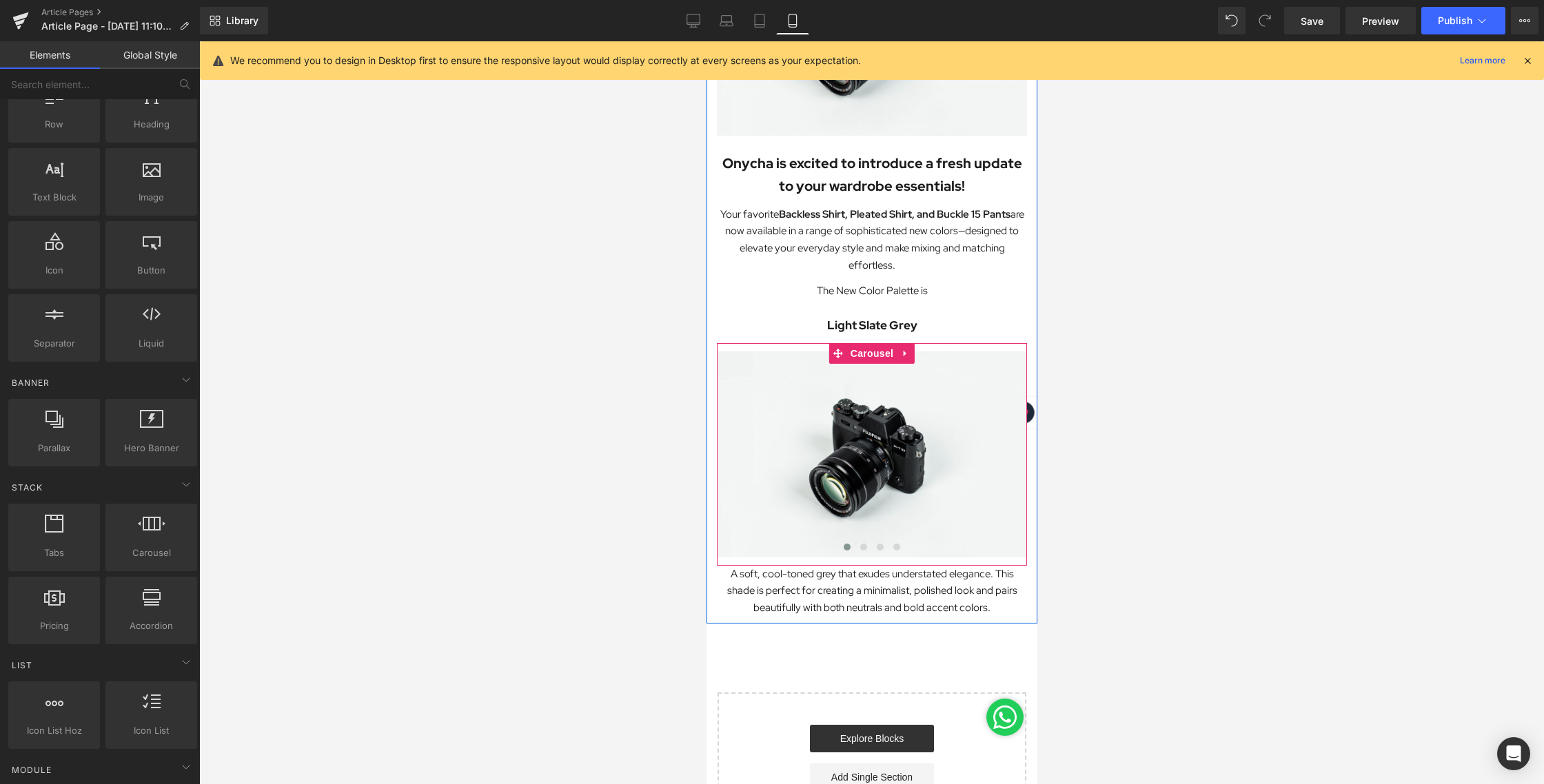
scroll to position [195, 0]
click at [1177, 356] on div at bounding box center [871, 412] width 1344 height 743
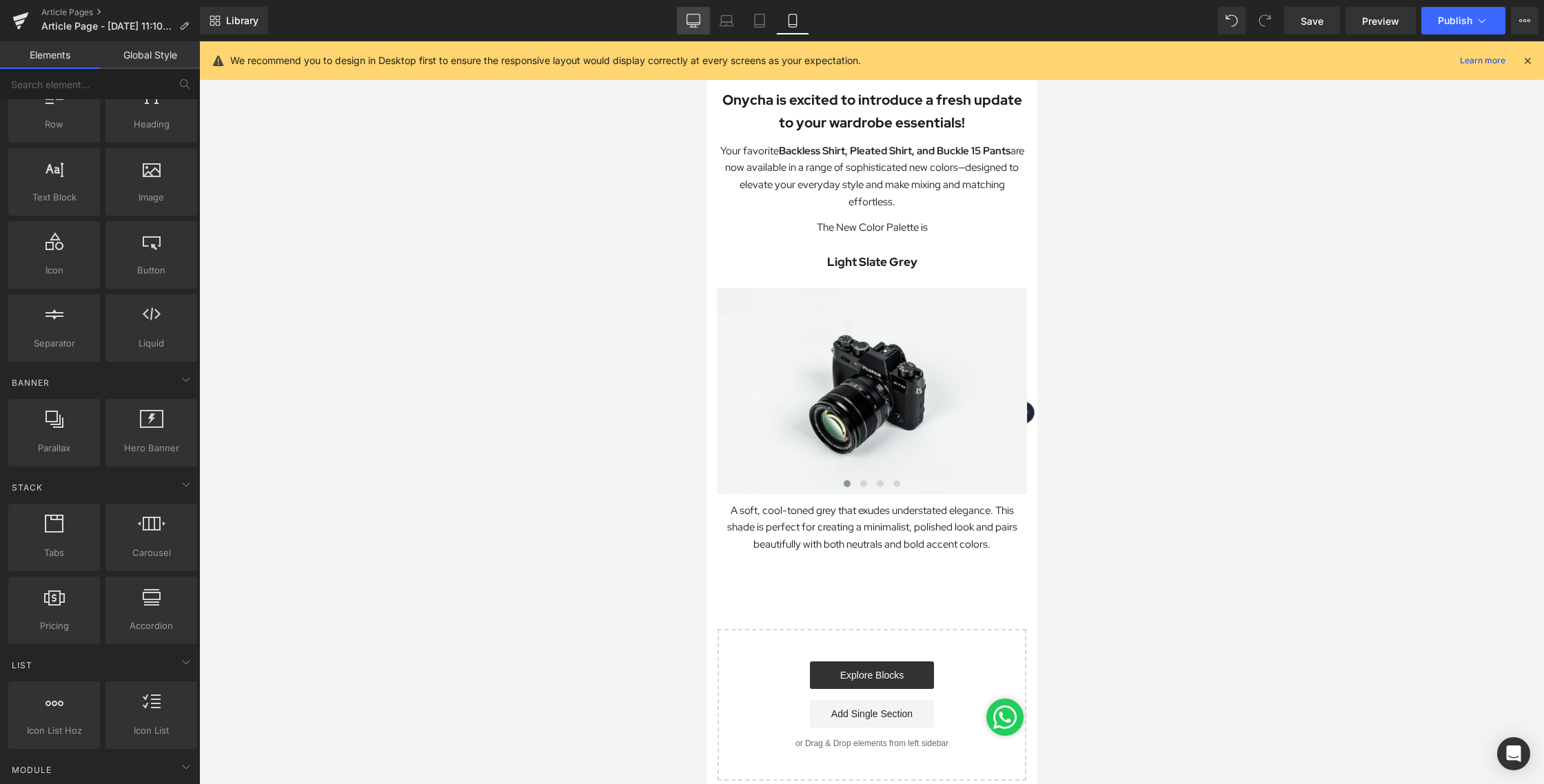
click at [695, 23] on icon at bounding box center [693, 23] width 13 height 0
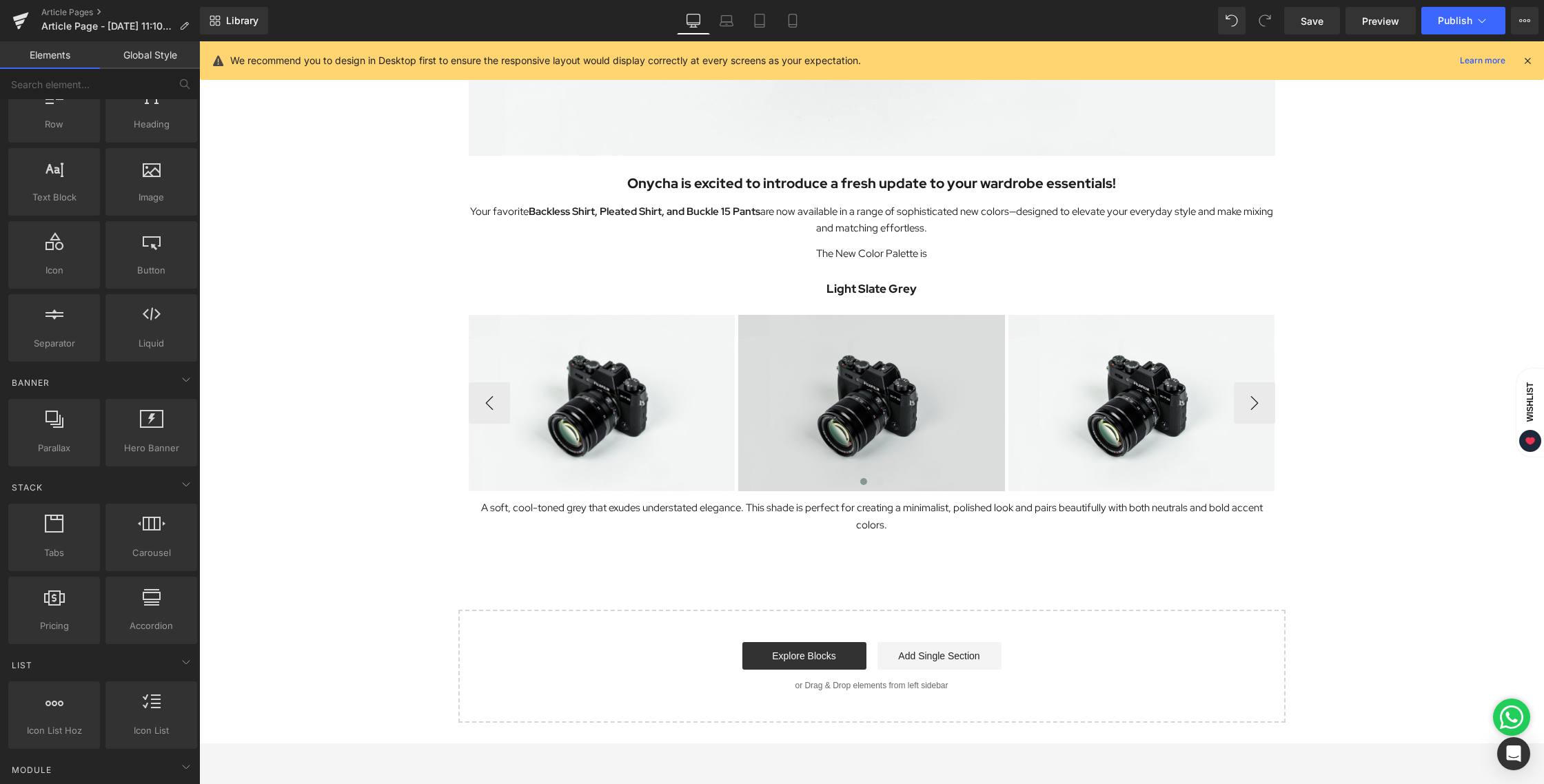
scroll to position [511, 0]
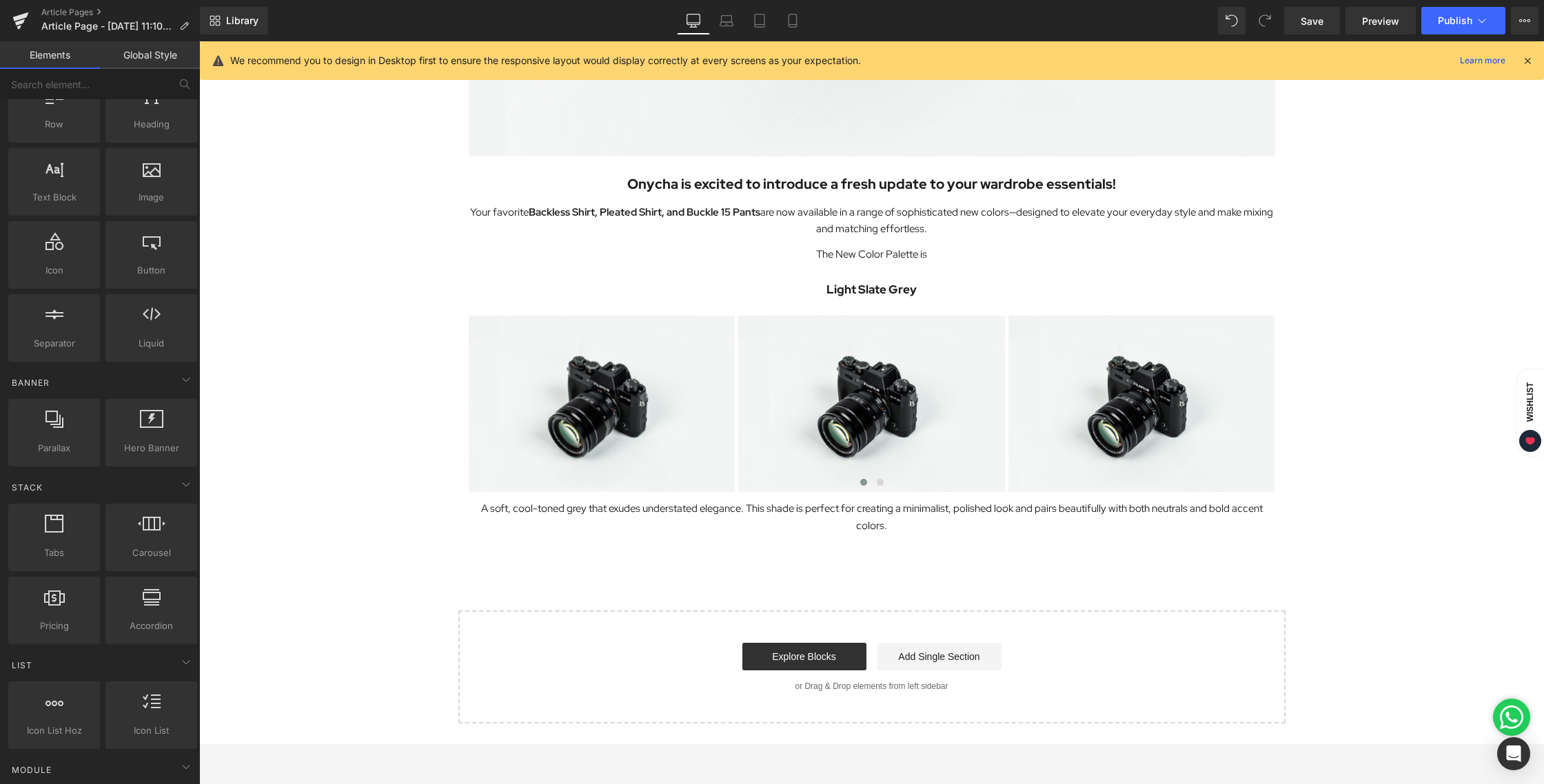
click at [1068, 291] on p "Light Slate Grey" at bounding box center [872, 289] width 806 height 19
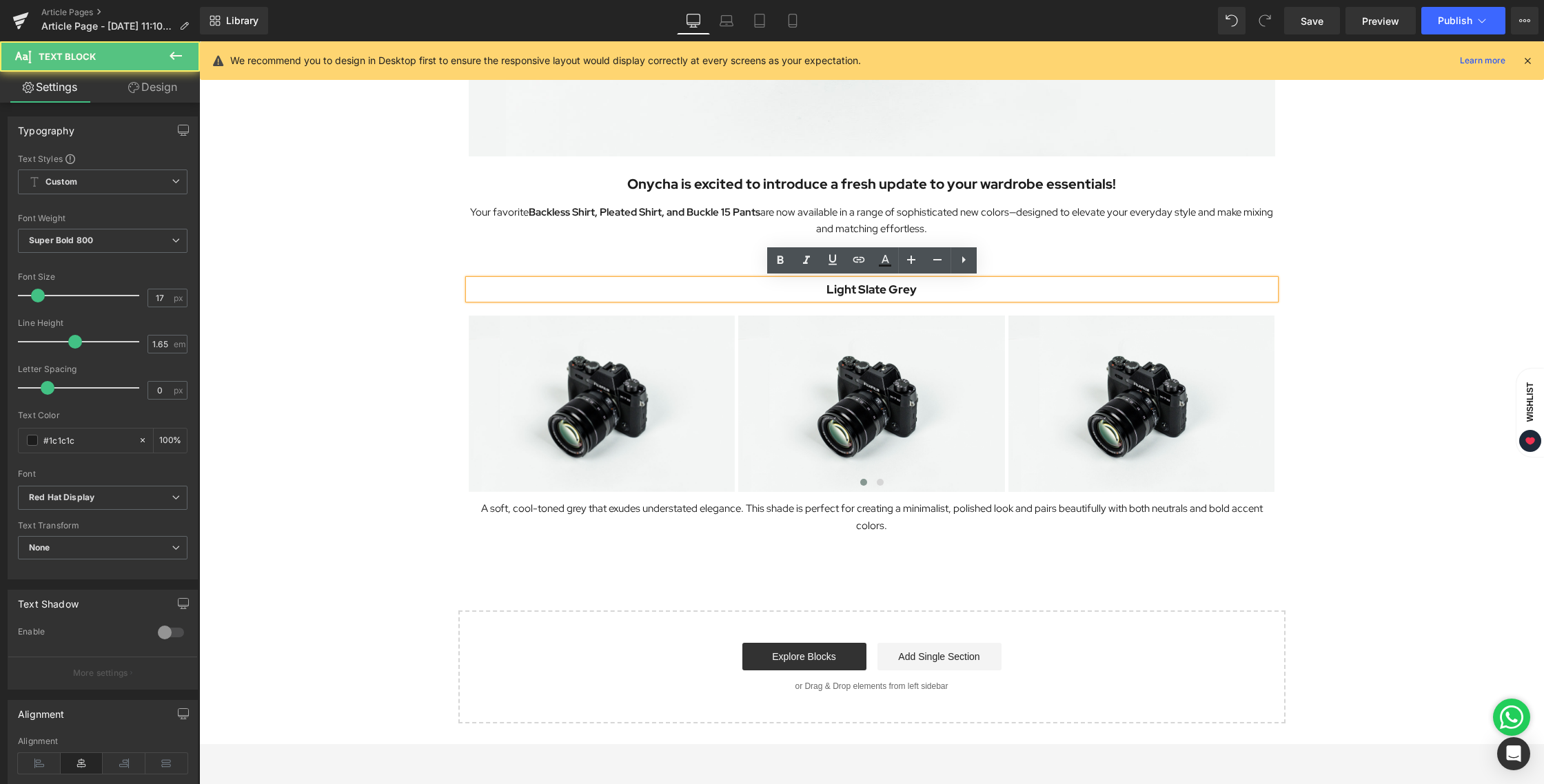
click at [1375, 304] on div "Image Onycha is excited to introduce a fresh update to your wardrobe essentials…" at bounding box center [871, 162] width 1344 height 1121
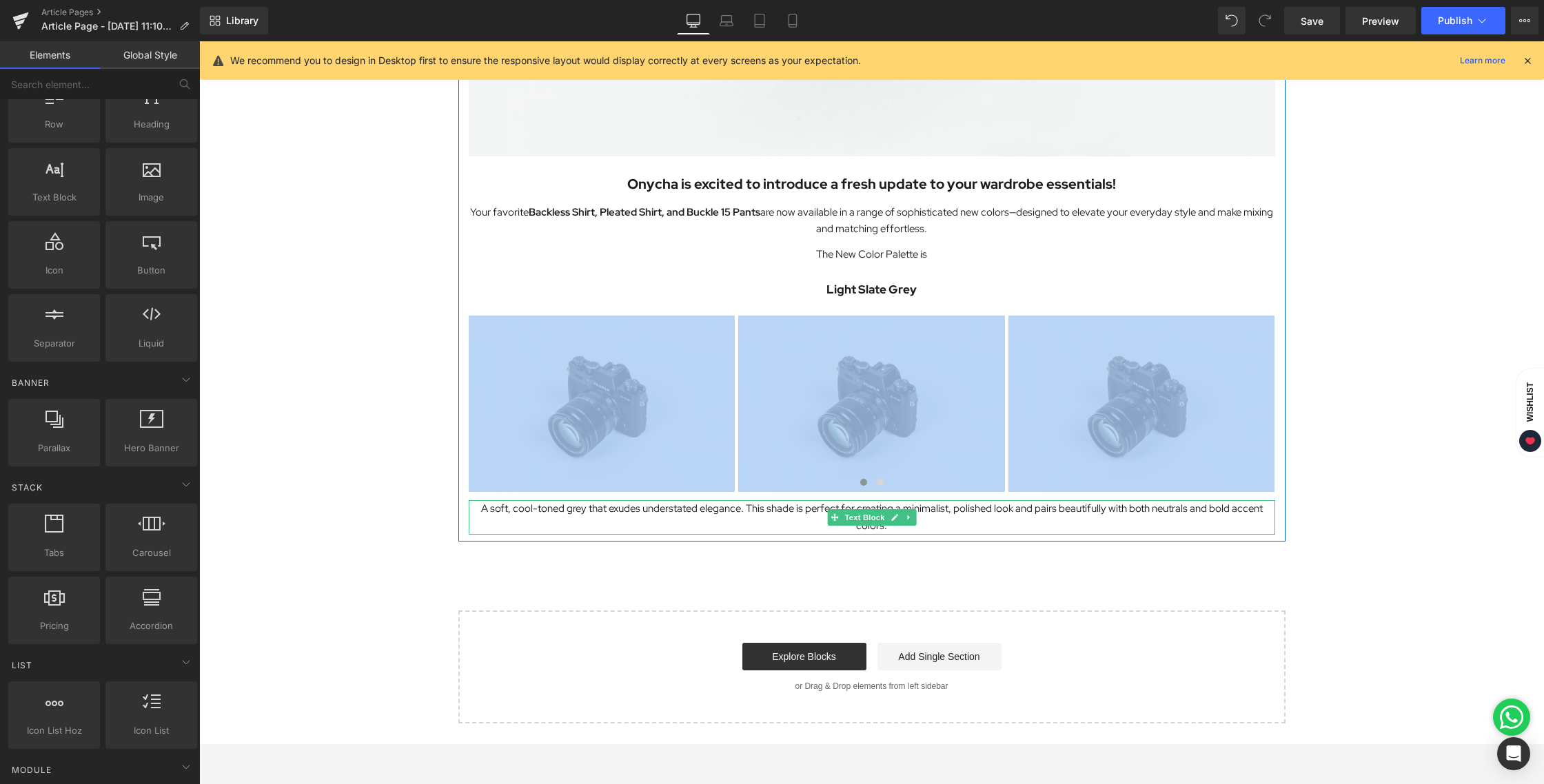
drag, startPoint x: 1352, startPoint y: 286, endPoint x: 1138, endPoint y: 521, distance: 317.8
click at [1138, 521] on div "Image Onycha is excited to introduce a fresh update to your wardrobe essentials…" at bounding box center [871, 162] width 1344 height 1121
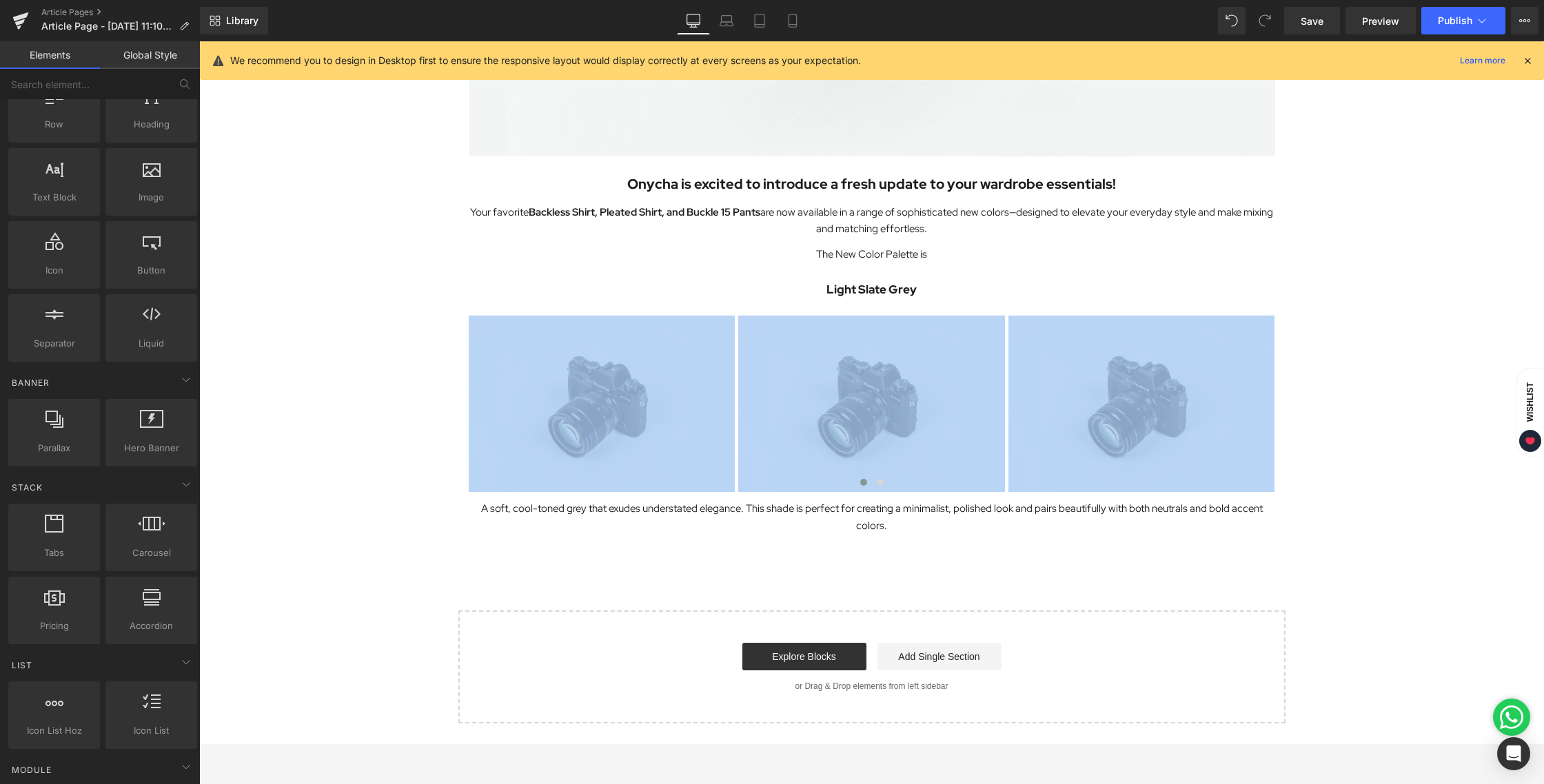
click at [1353, 311] on div "Image Onycha is excited to introduce a fresh update to your wardrobe essentials…" at bounding box center [871, 162] width 1344 height 1121
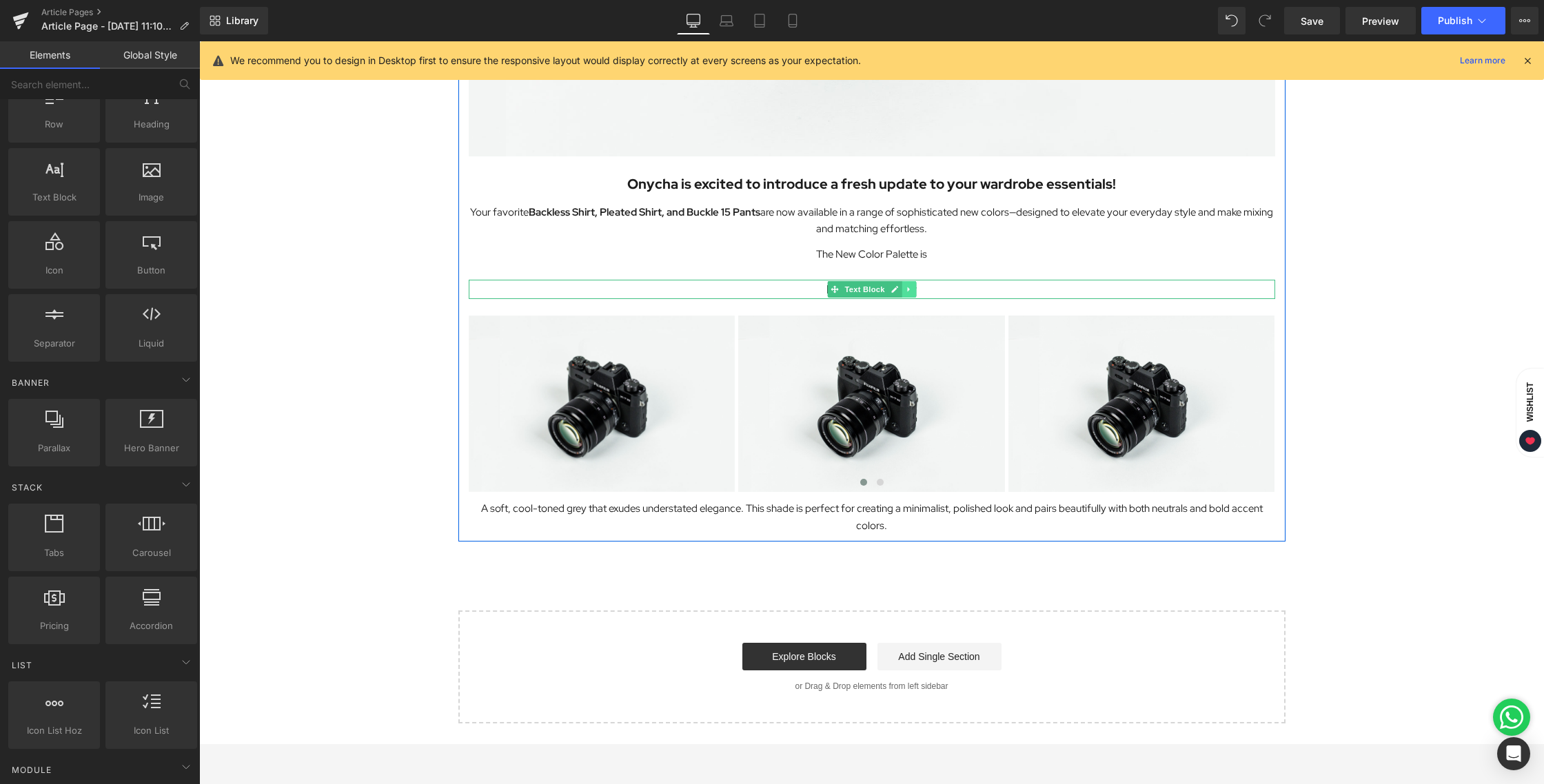
click at [905, 286] on icon at bounding box center [908, 289] width 7 height 8
click at [905, 286] on icon at bounding box center [901, 289] width 7 height 8
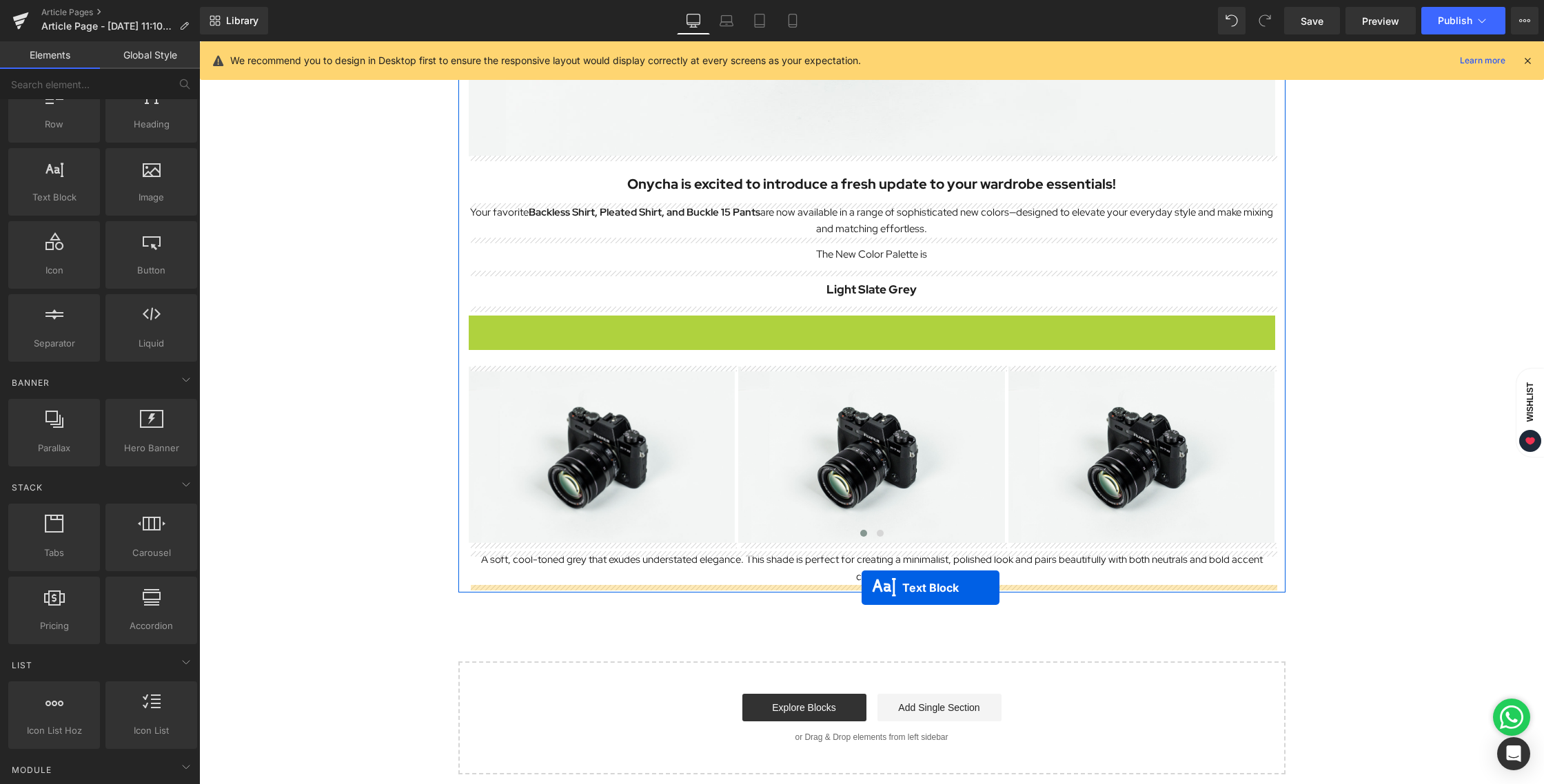
drag, startPoint x: 857, startPoint y: 324, endPoint x: 862, endPoint y: 587, distance: 263.0
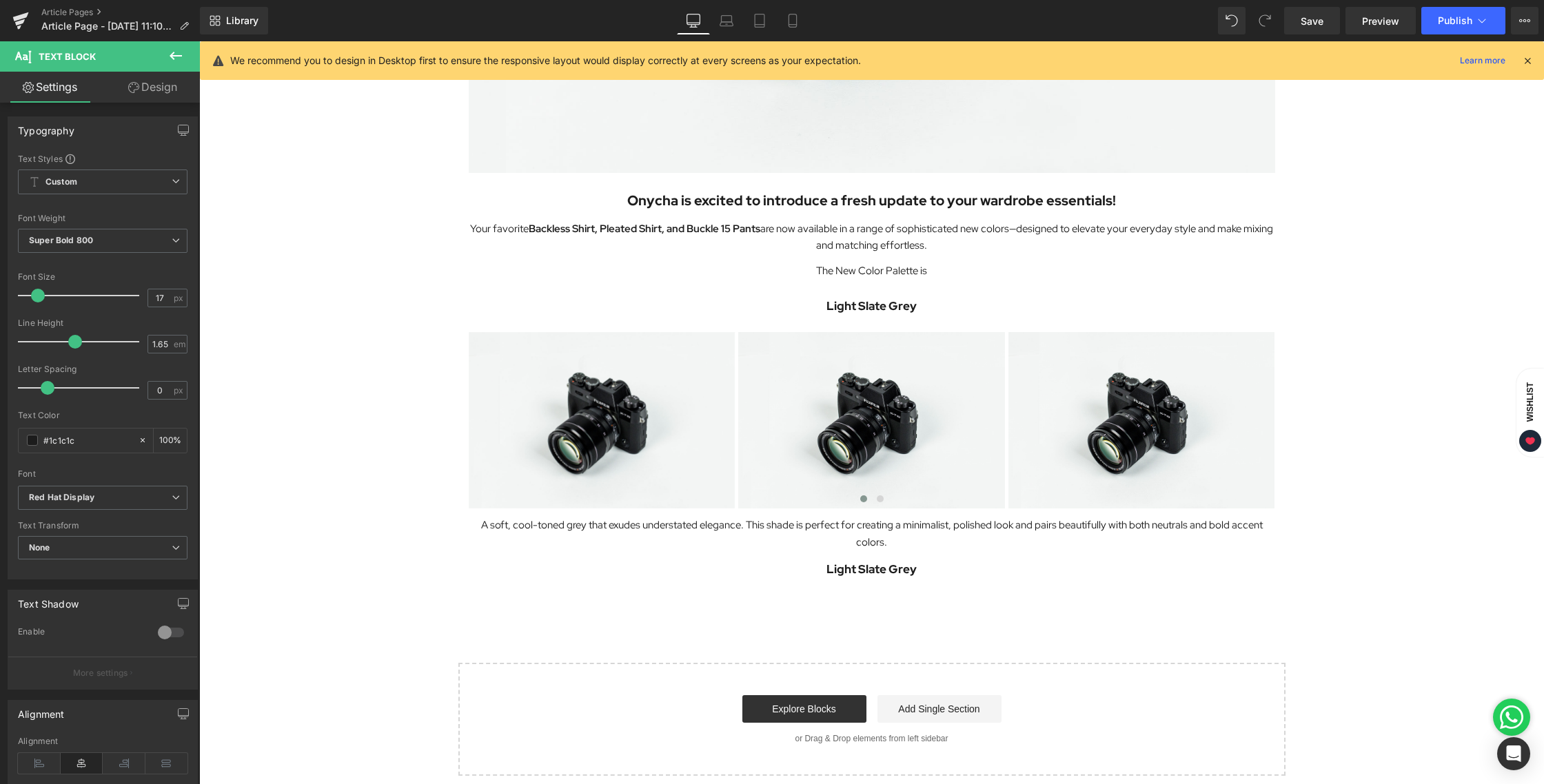
scroll to position [508, 0]
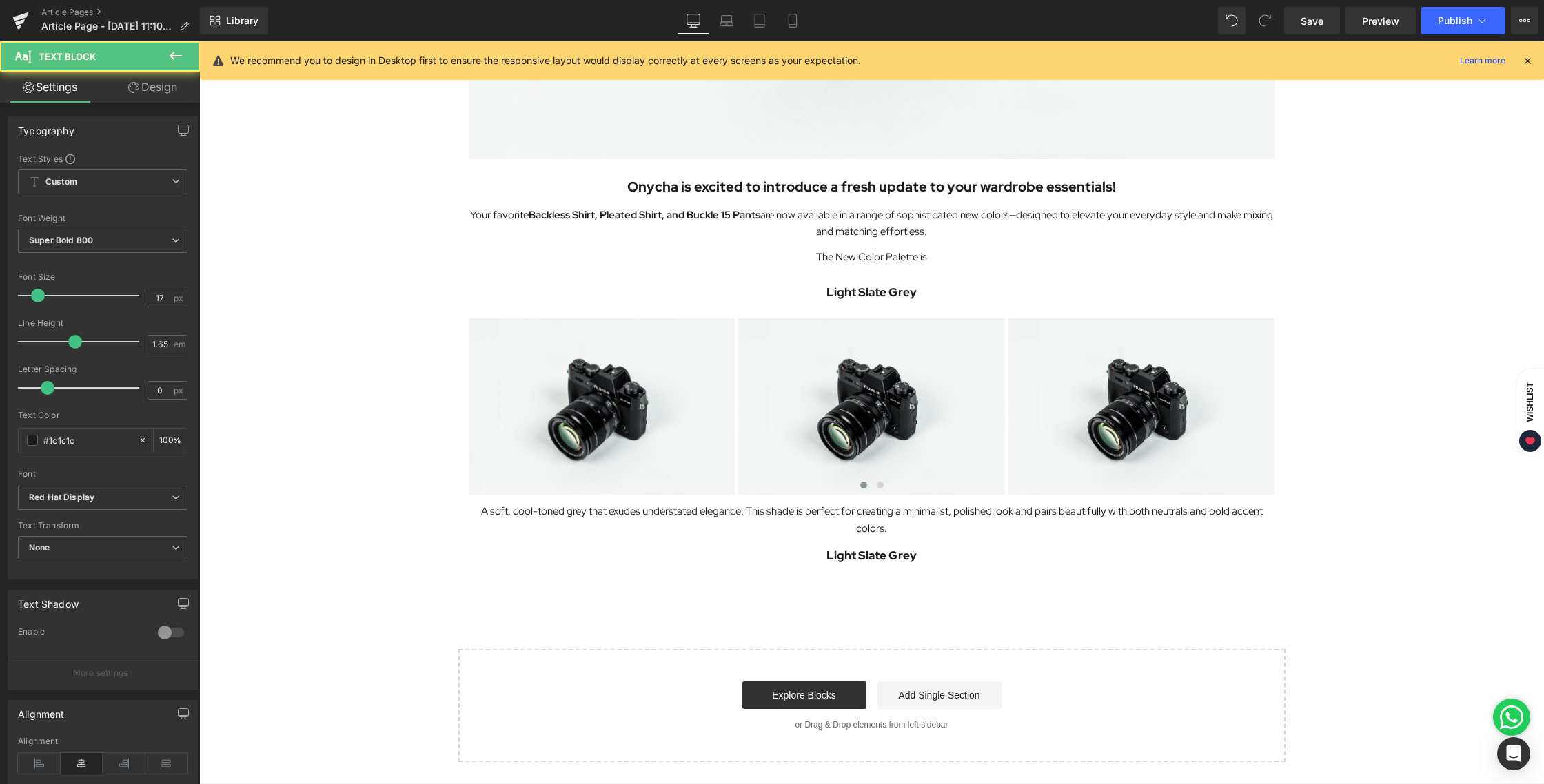
click at [996, 562] on div "Light Slate Grey Text Block" at bounding box center [872, 555] width 806 height 19
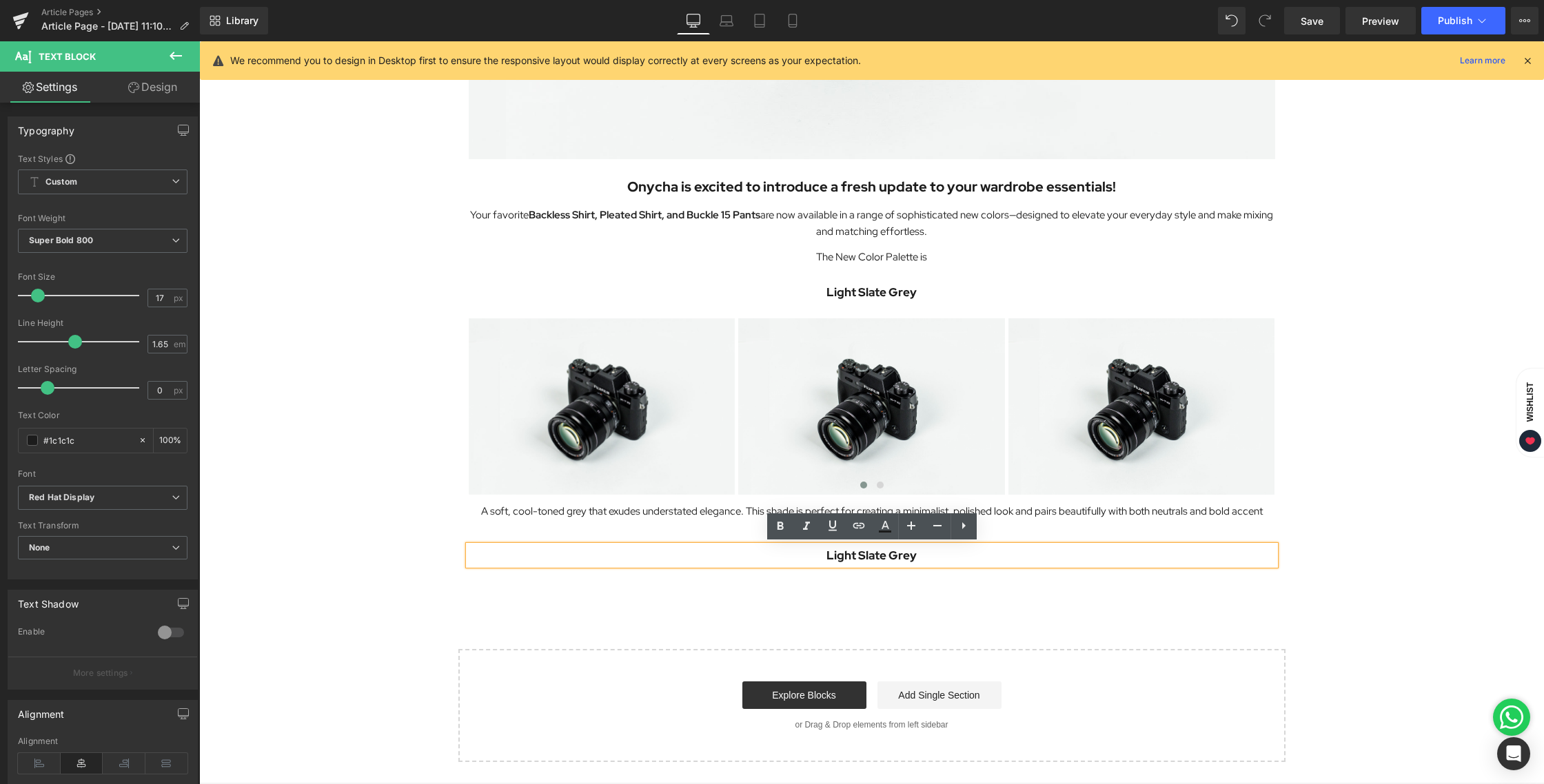
click at [1390, 583] on div "Image Onycha is excited to introduce a fresh update to your wardrobe essentials…" at bounding box center [871, 183] width 1344 height 1158
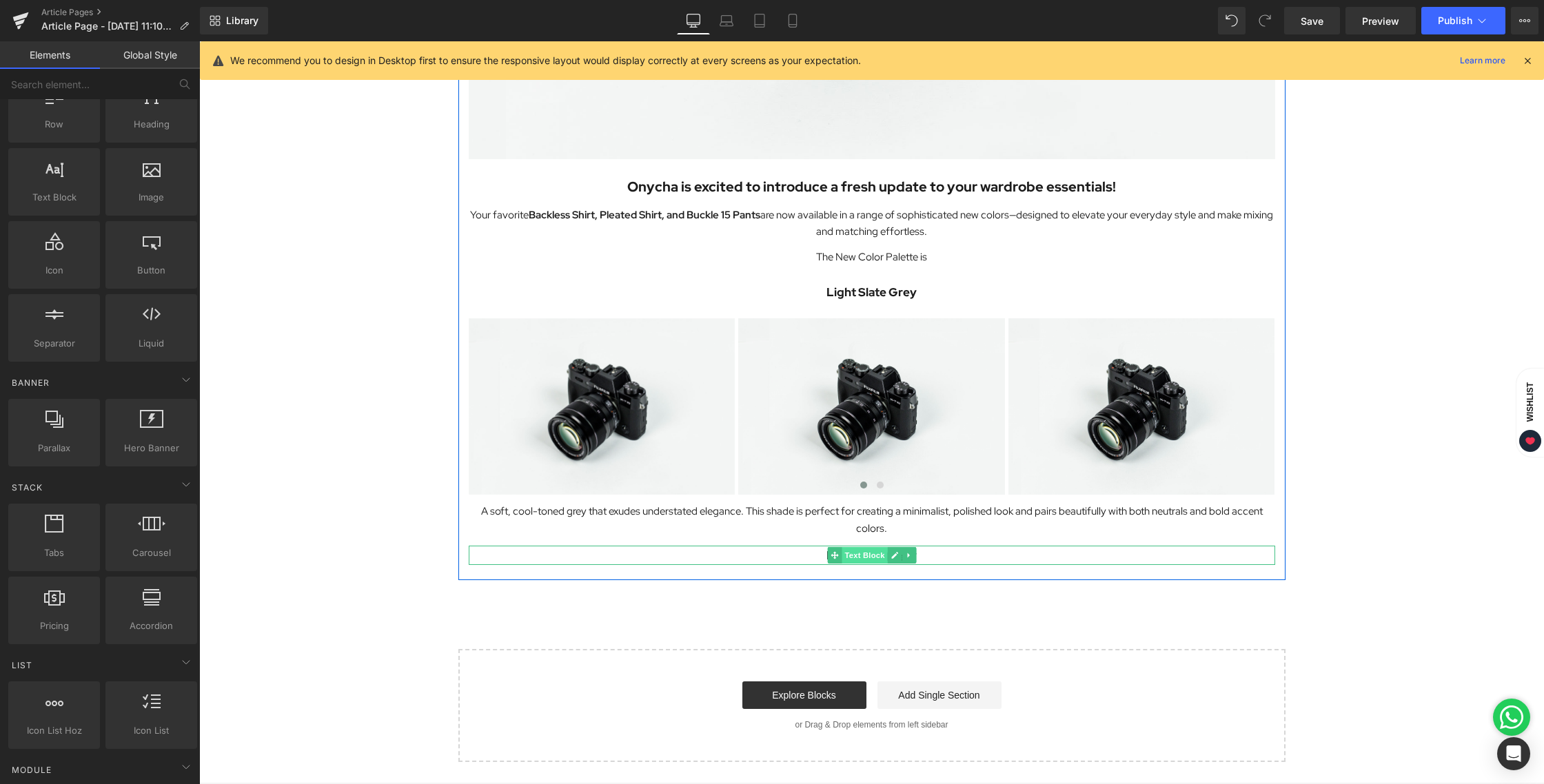
click at [859, 556] on span "Text Block" at bounding box center [865, 555] width 46 height 16
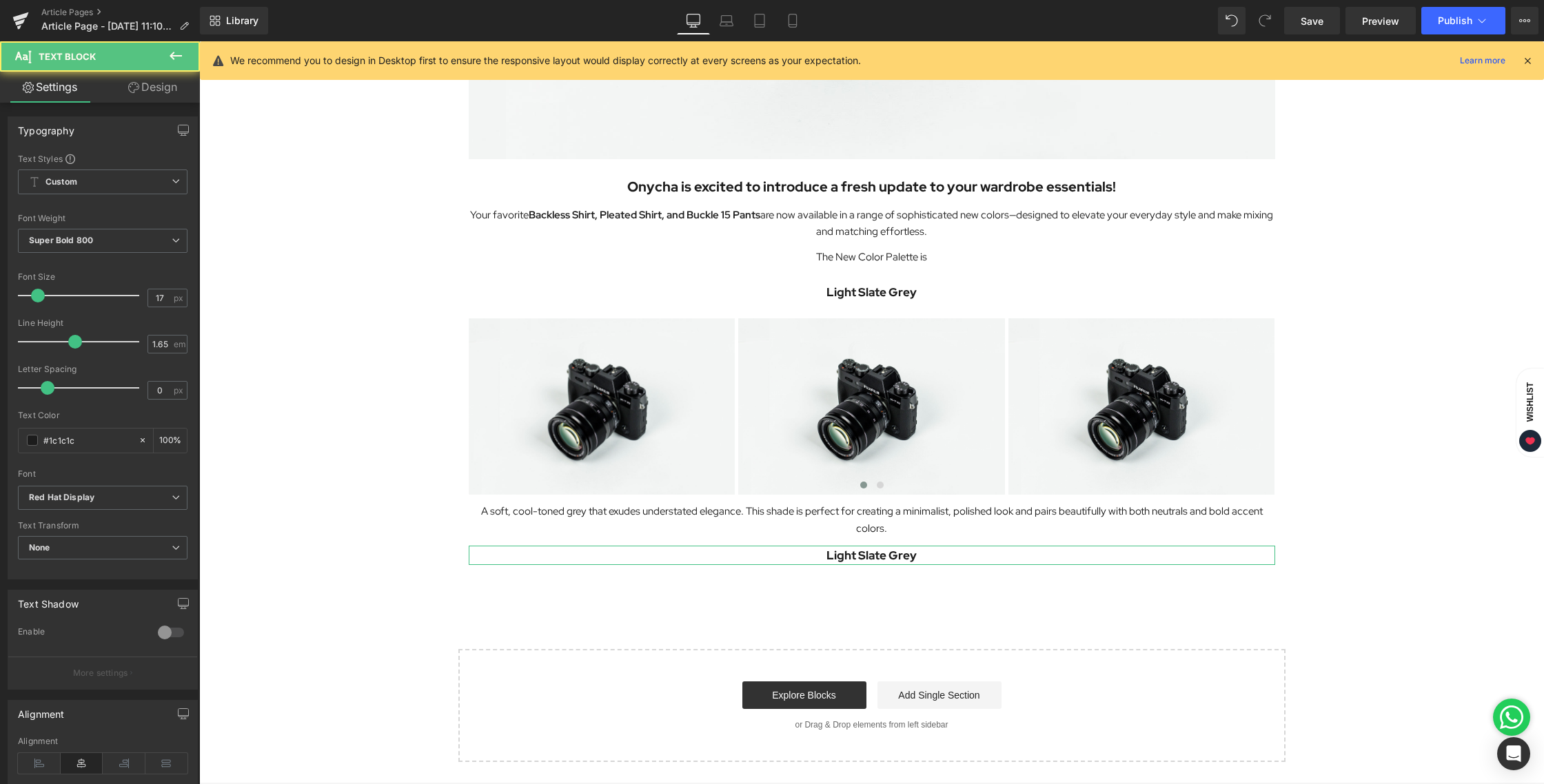
click at [156, 81] on link "Design" at bounding box center [153, 88] width 100 height 31
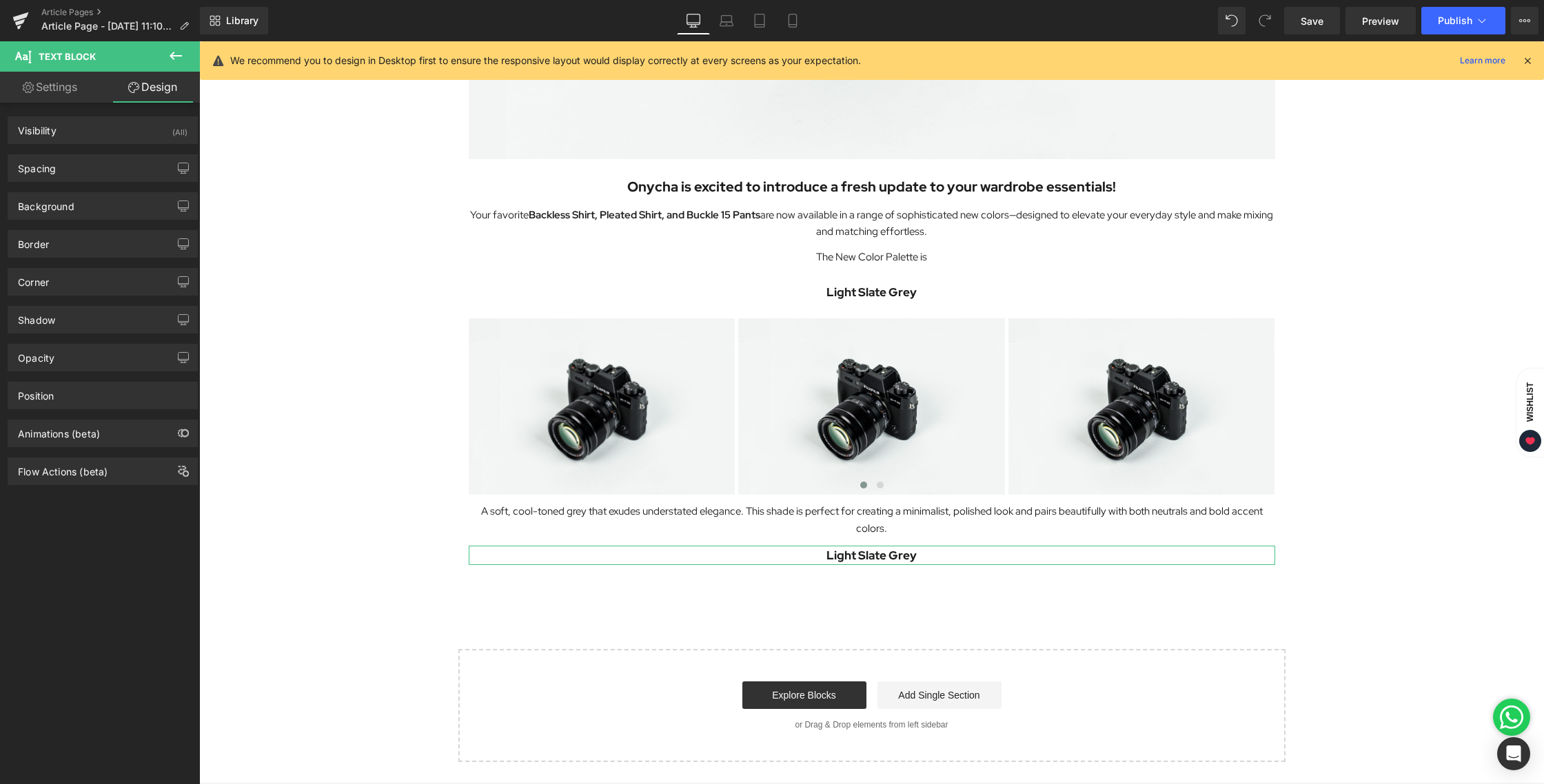
type input "12"
type input "0"
type input "12"
type input "0"
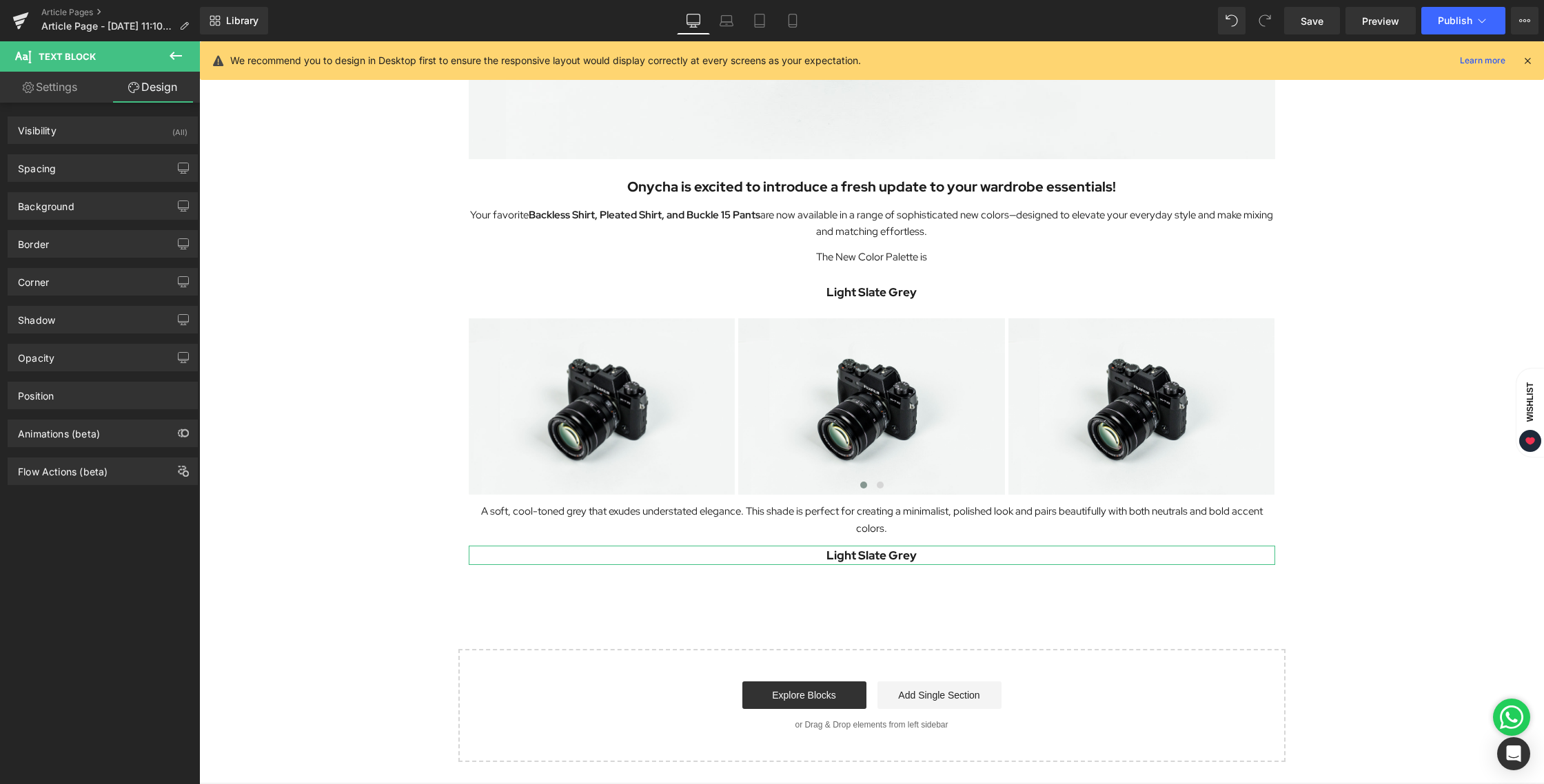
type input "0"
click at [79, 160] on div "Spacing" at bounding box center [102, 168] width 189 height 26
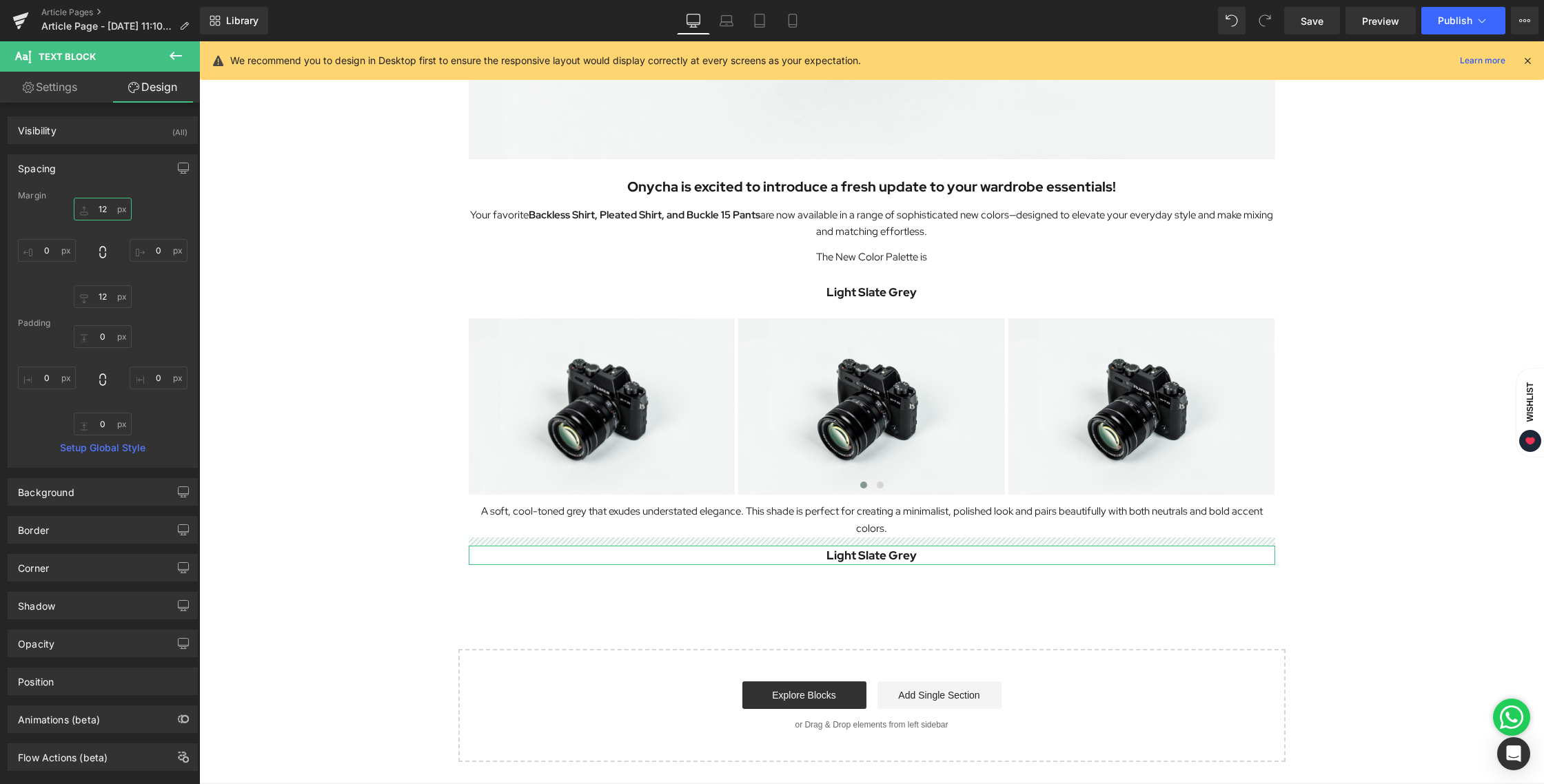
click at [101, 204] on input "12" at bounding box center [102, 209] width 57 height 23
type input "24"
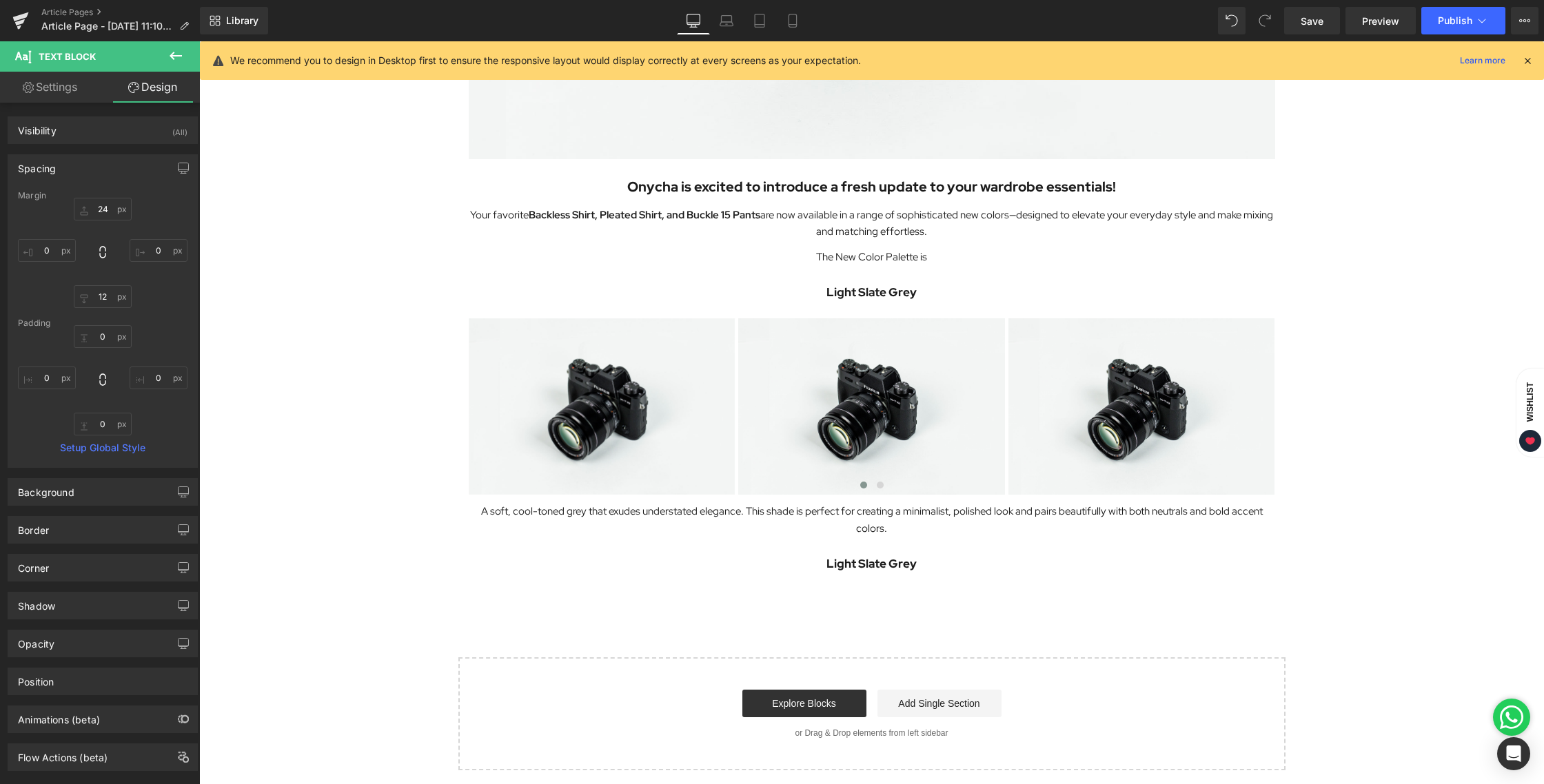
drag, startPoint x: 1414, startPoint y: 472, endPoint x: 1379, endPoint y: 459, distance: 37.3
click at [1414, 472] on div "Image Onycha is excited to introduce a fresh update to your wardrobe essentials…" at bounding box center [871, 187] width 1344 height 1166
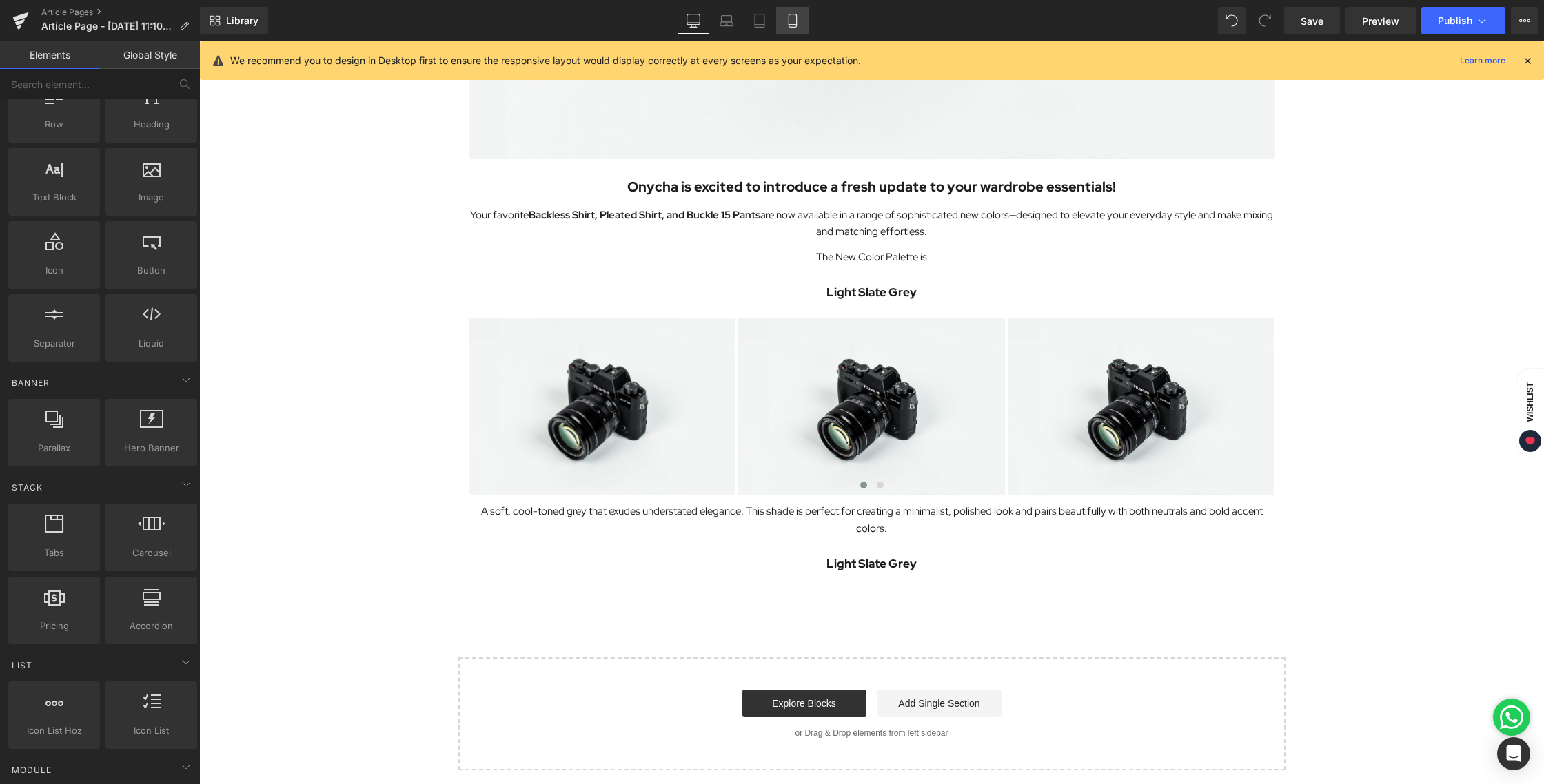
click at [797, 18] on icon at bounding box center [793, 20] width 14 height 14
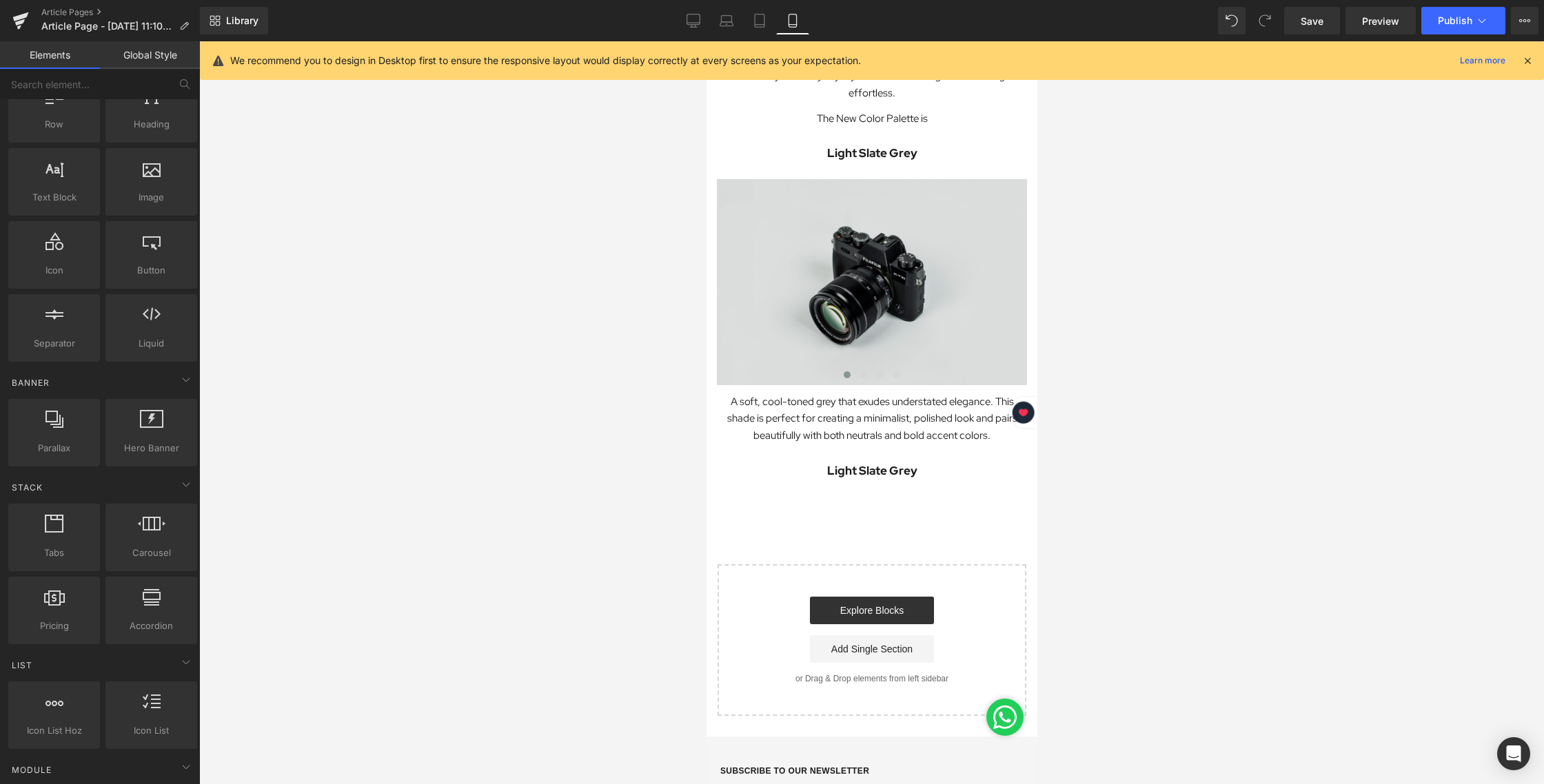
scroll to position [305, 0]
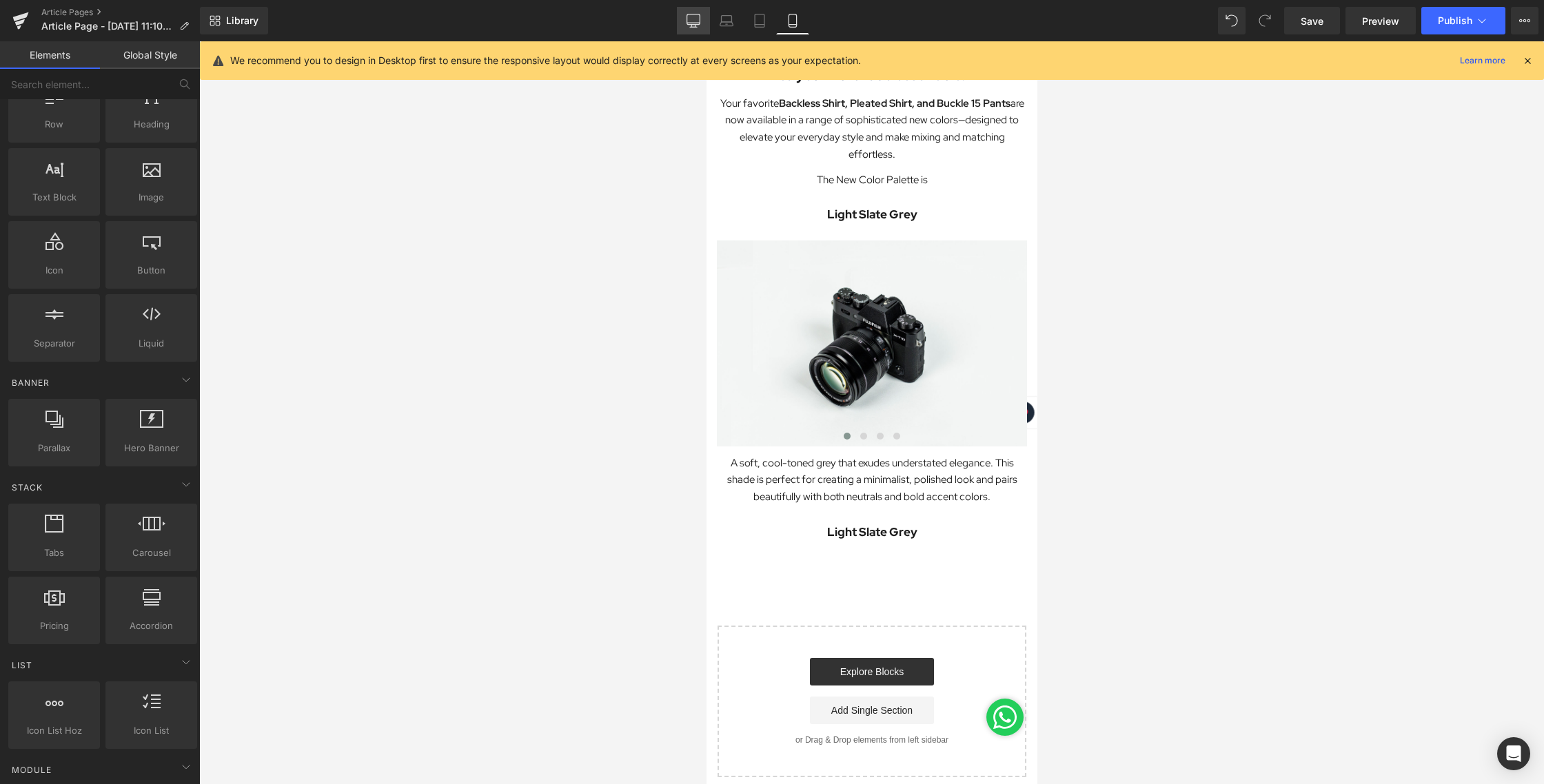
click at [705, 28] on link "Desktop" at bounding box center [693, 21] width 33 height 27
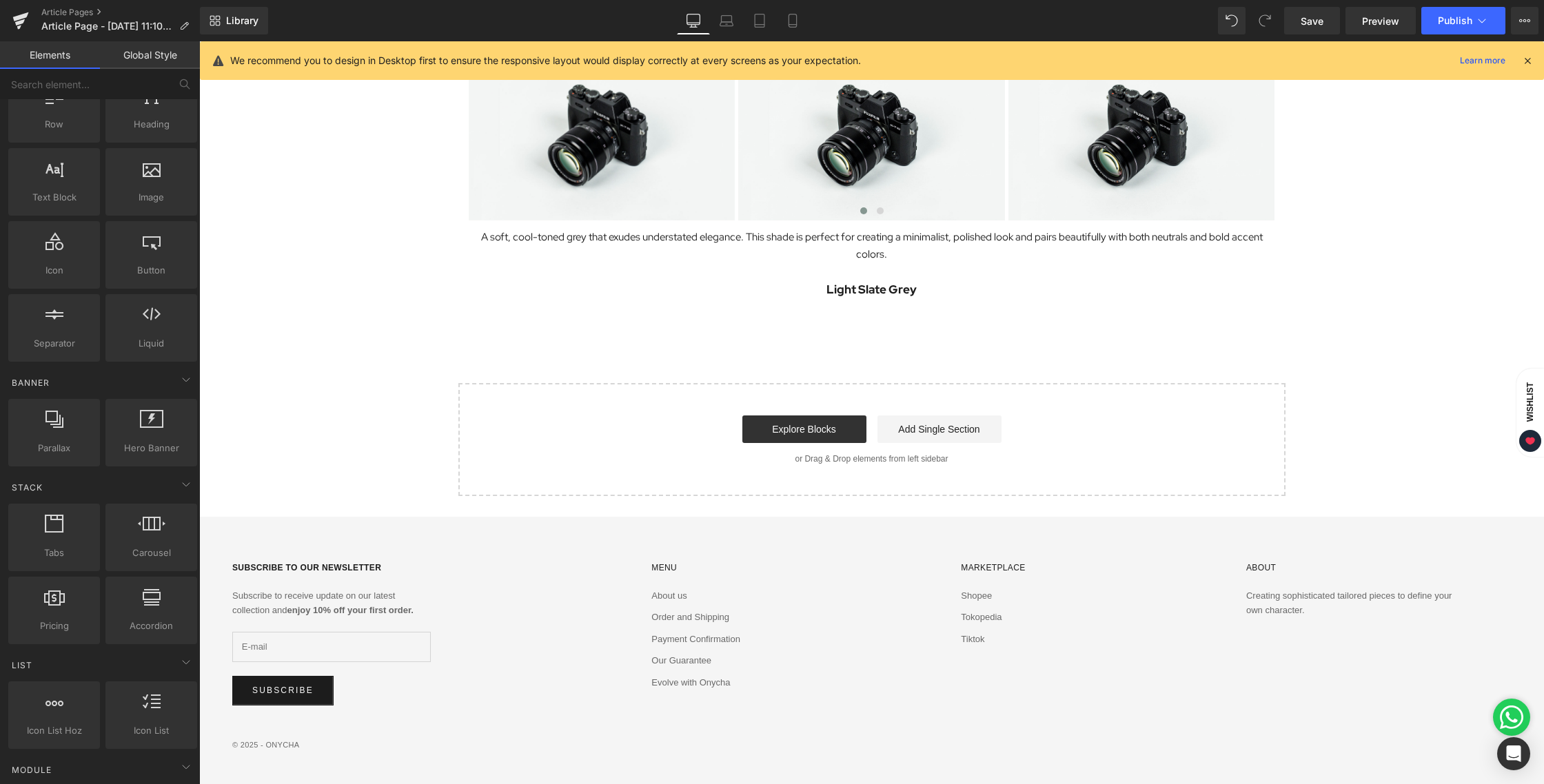
scroll to position [758, 0]
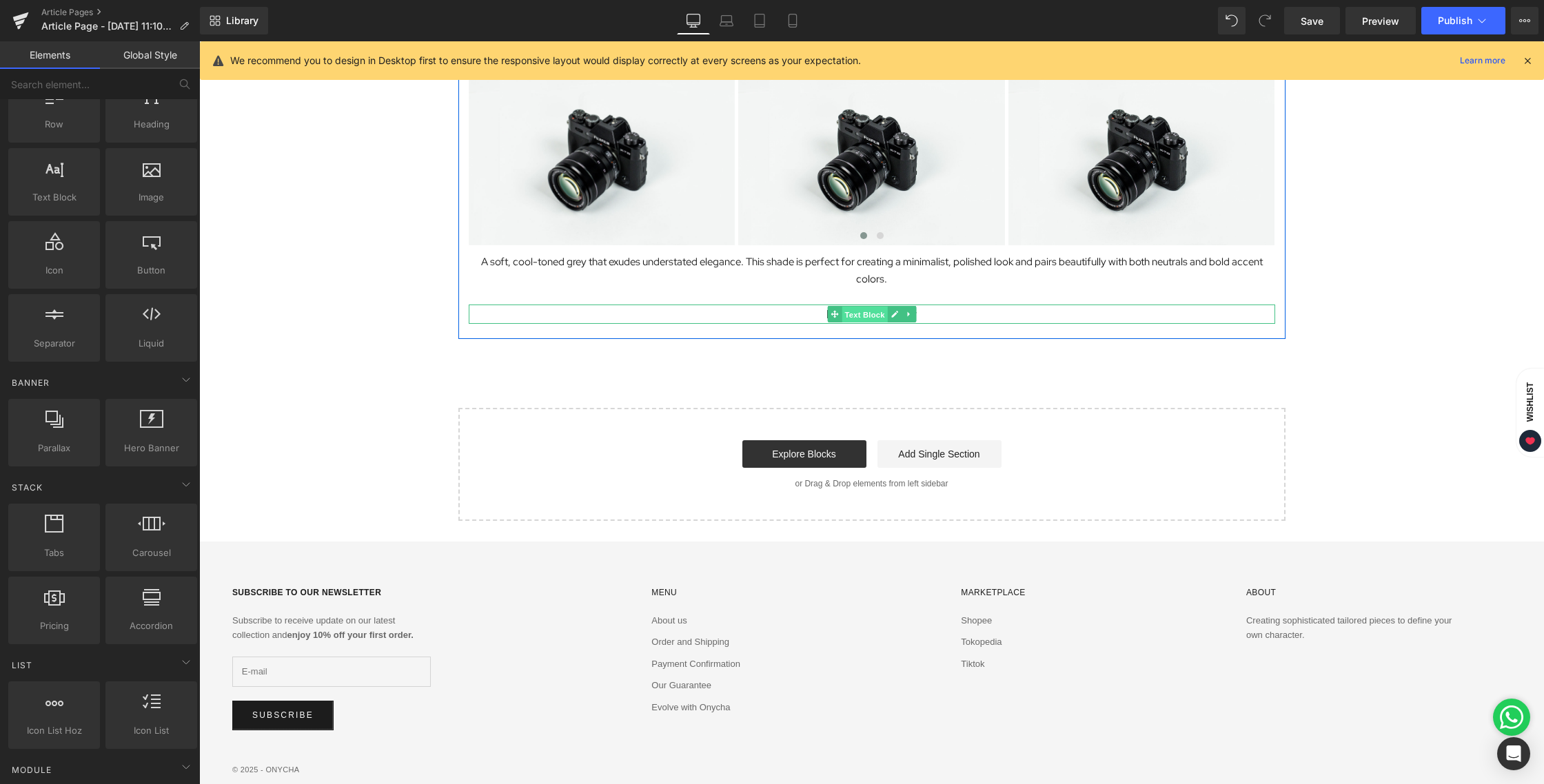
click at [876, 315] on span "Text Block" at bounding box center [865, 315] width 46 height 16
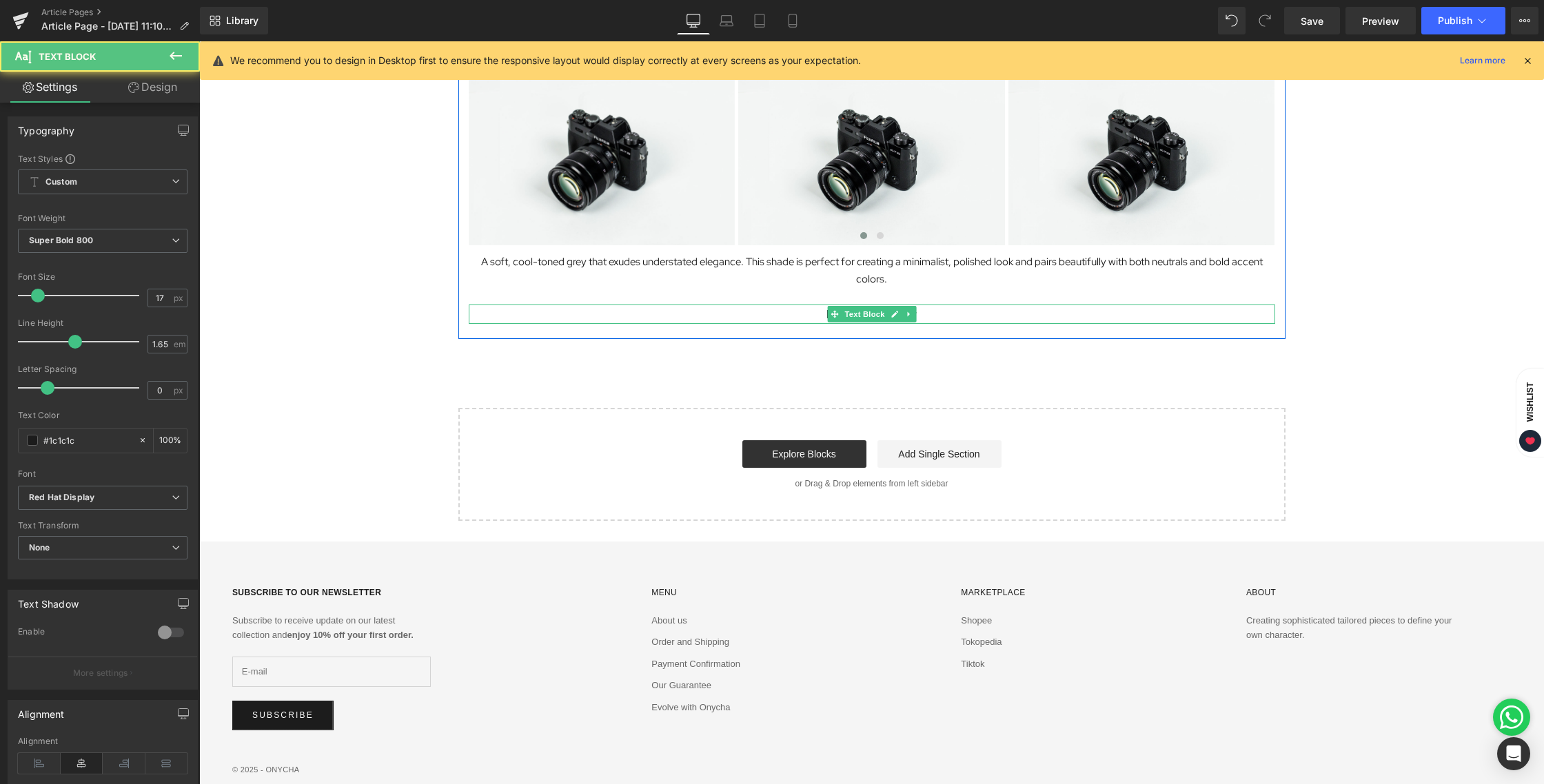
click at [947, 314] on p "Light Slate Grey" at bounding box center [872, 314] width 806 height 19
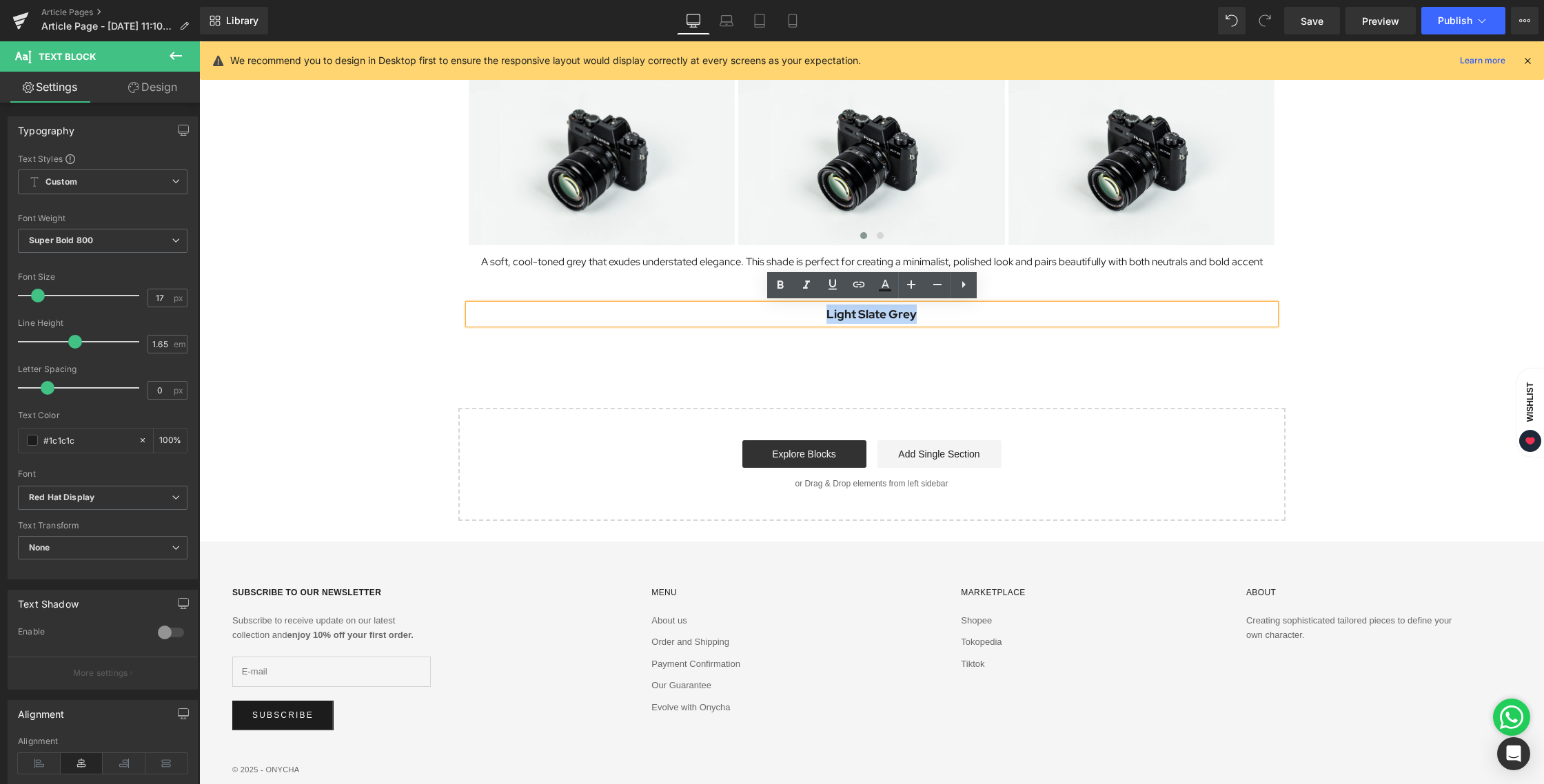
drag, startPoint x: 923, startPoint y: 318, endPoint x: 807, endPoint y: 320, distance: 116.0
click at [807, 320] on p "Light Slate Grey" at bounding box center [872, 314] width 806 height 19
paste div
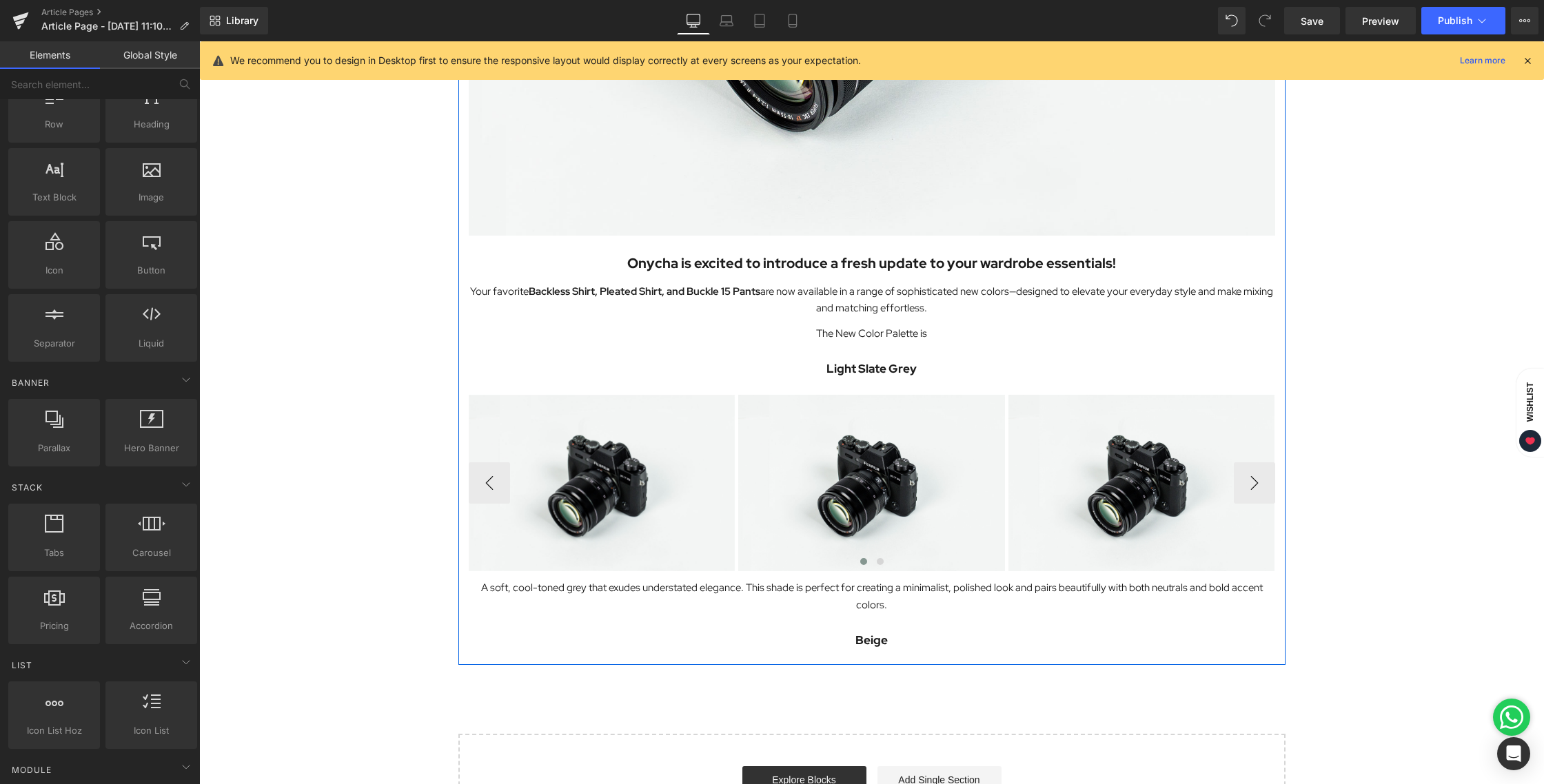
scroll to position [500, 0]
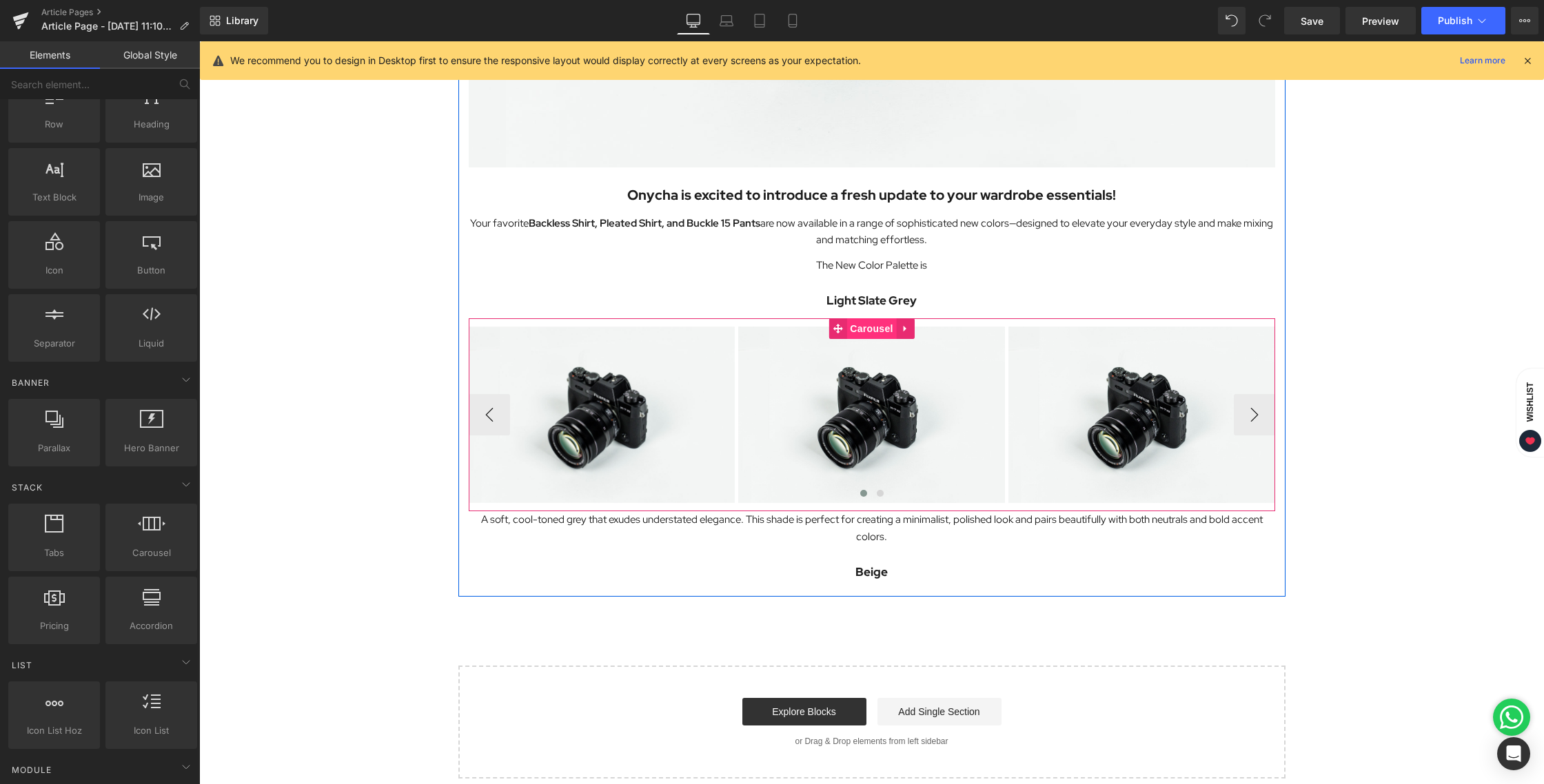
click at [858, 328] on span "Carousel" at bounding box center [871, 328] width 49 height 21
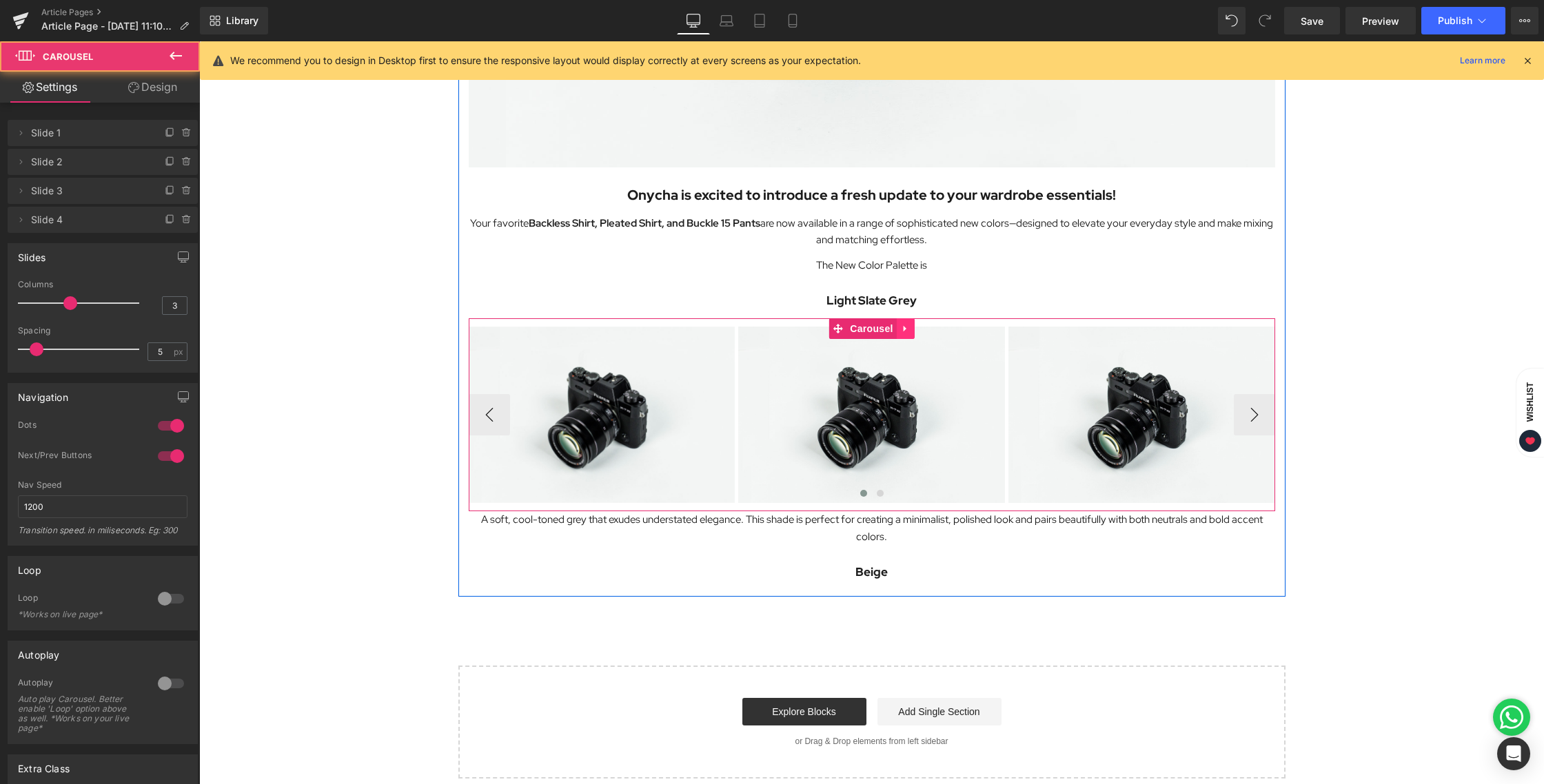
click at [901, 329] on icon at bounding box center [906, 327] width 10 height 10
click at [898, 328] on icon at bounding box center [896, 327] width 10 height 10
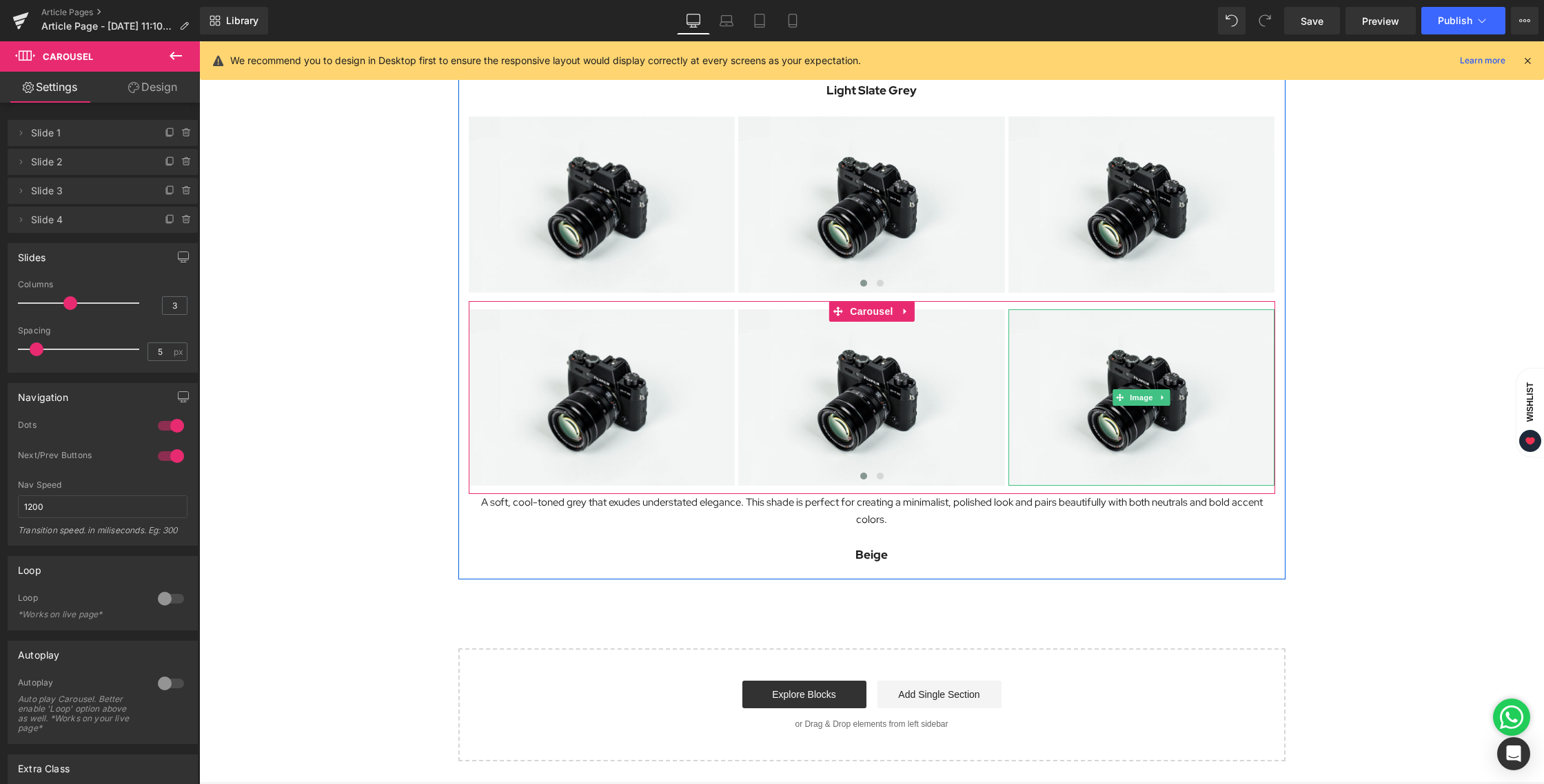
scroll to position [711, 0]
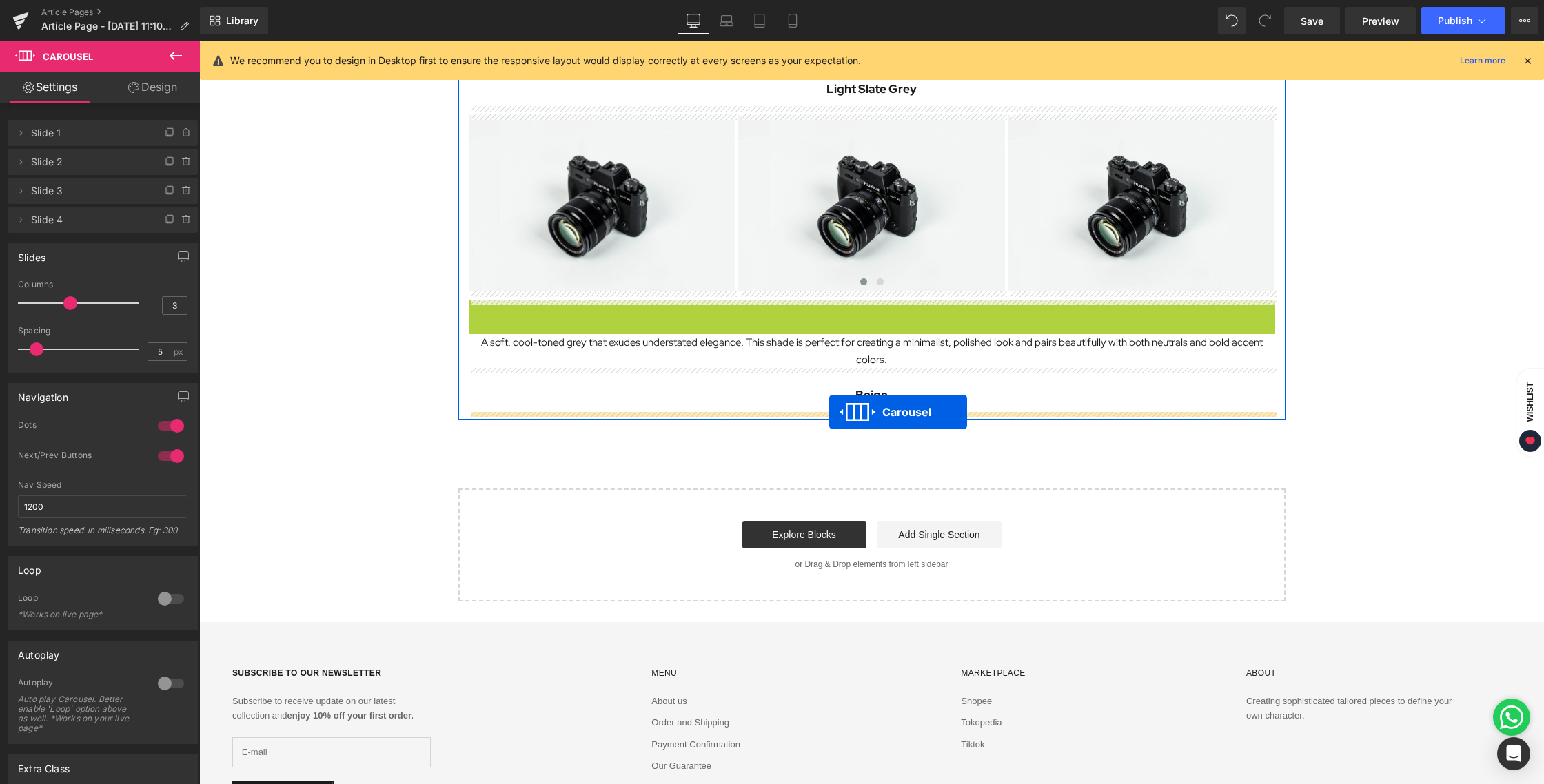
drag, startPoint x: 835, startPoint y: 307, endPoint x: 829, endPoint y: 411, distance: 104.2
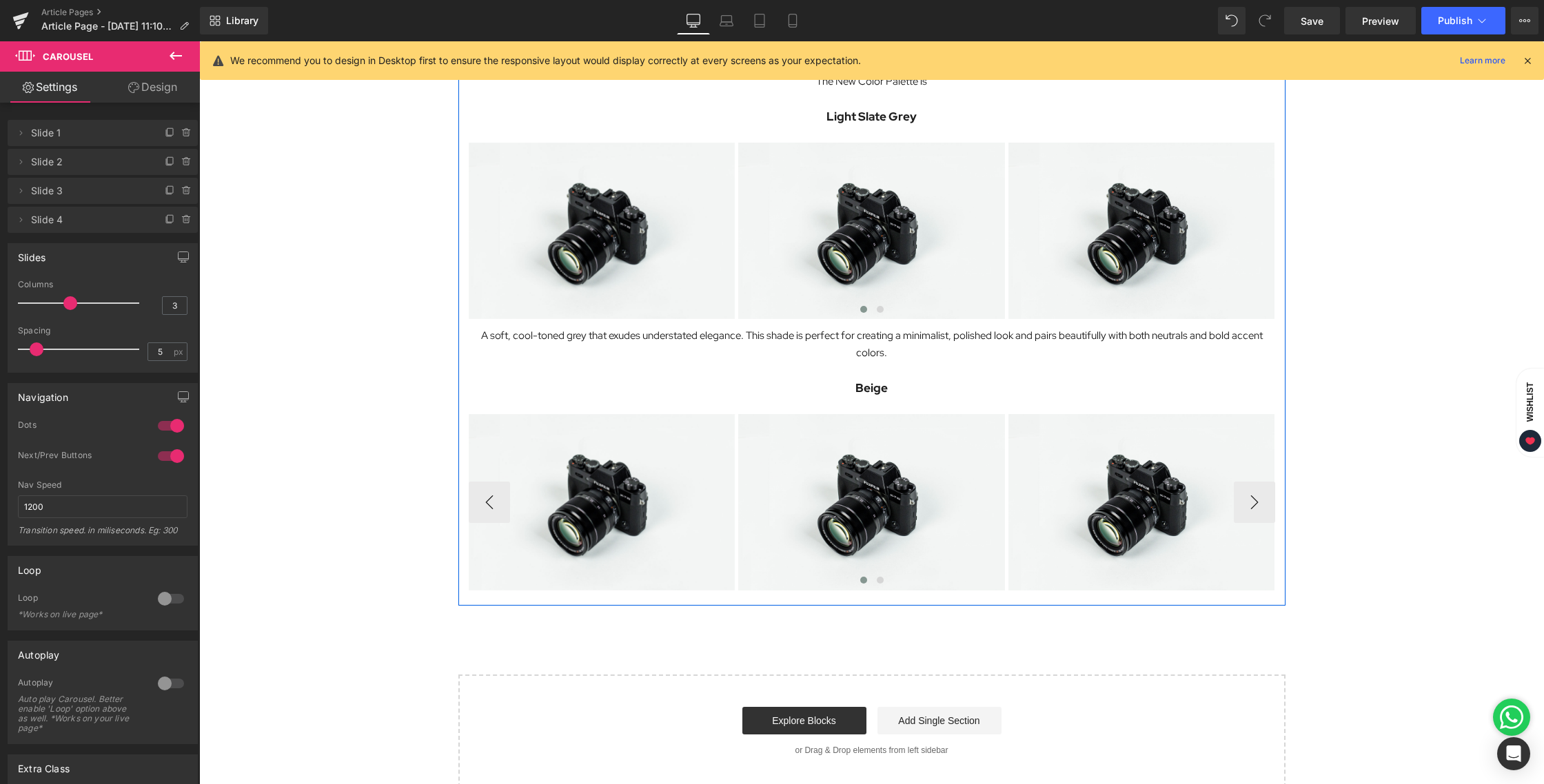
scroll to position [682, 0]
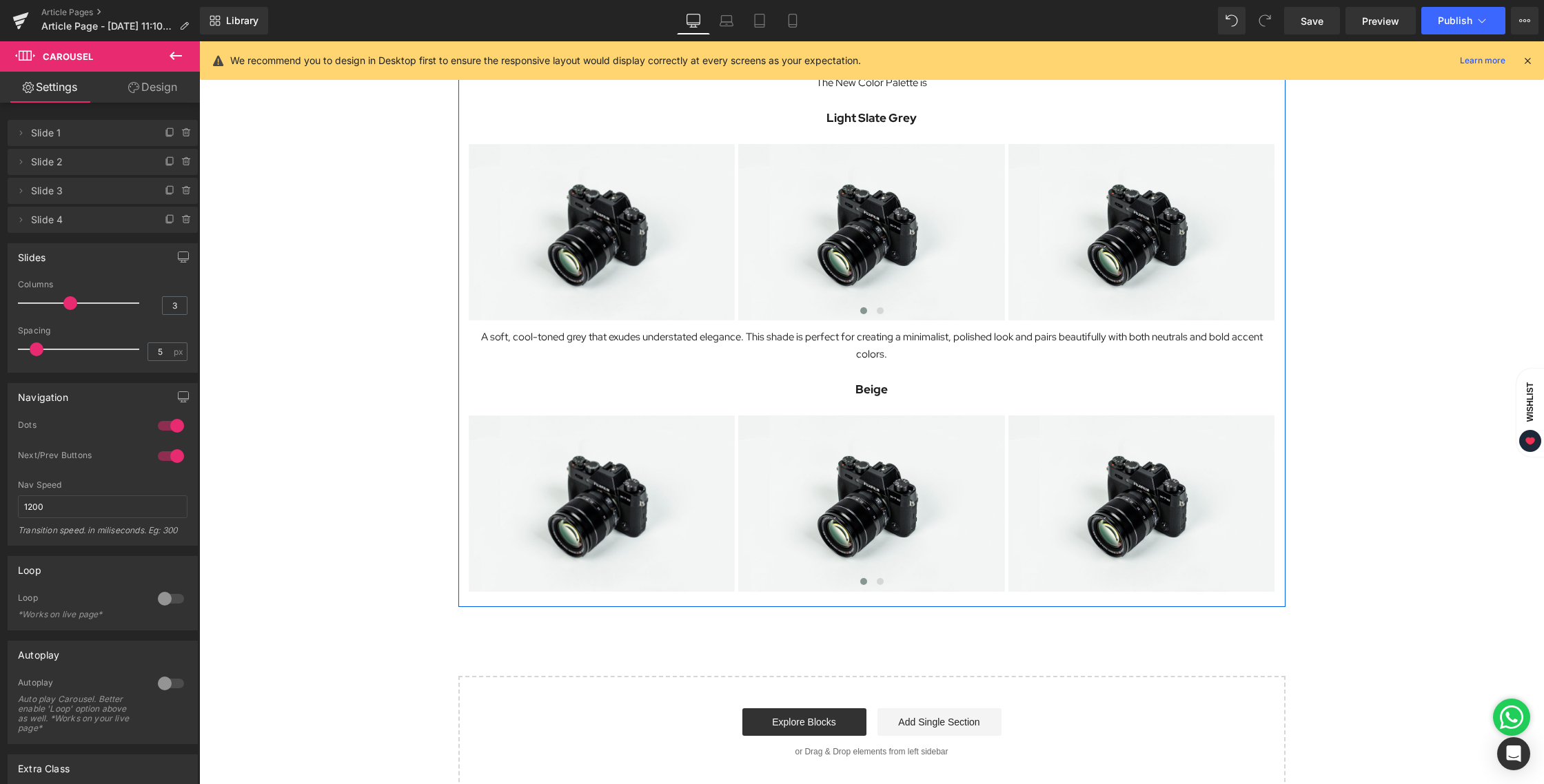
click at [872, 350] on div "A soft, cool-toned grey that exudes understated elegance. This shade is perfect…" at bounding box center [872, 346] width 806 height 35
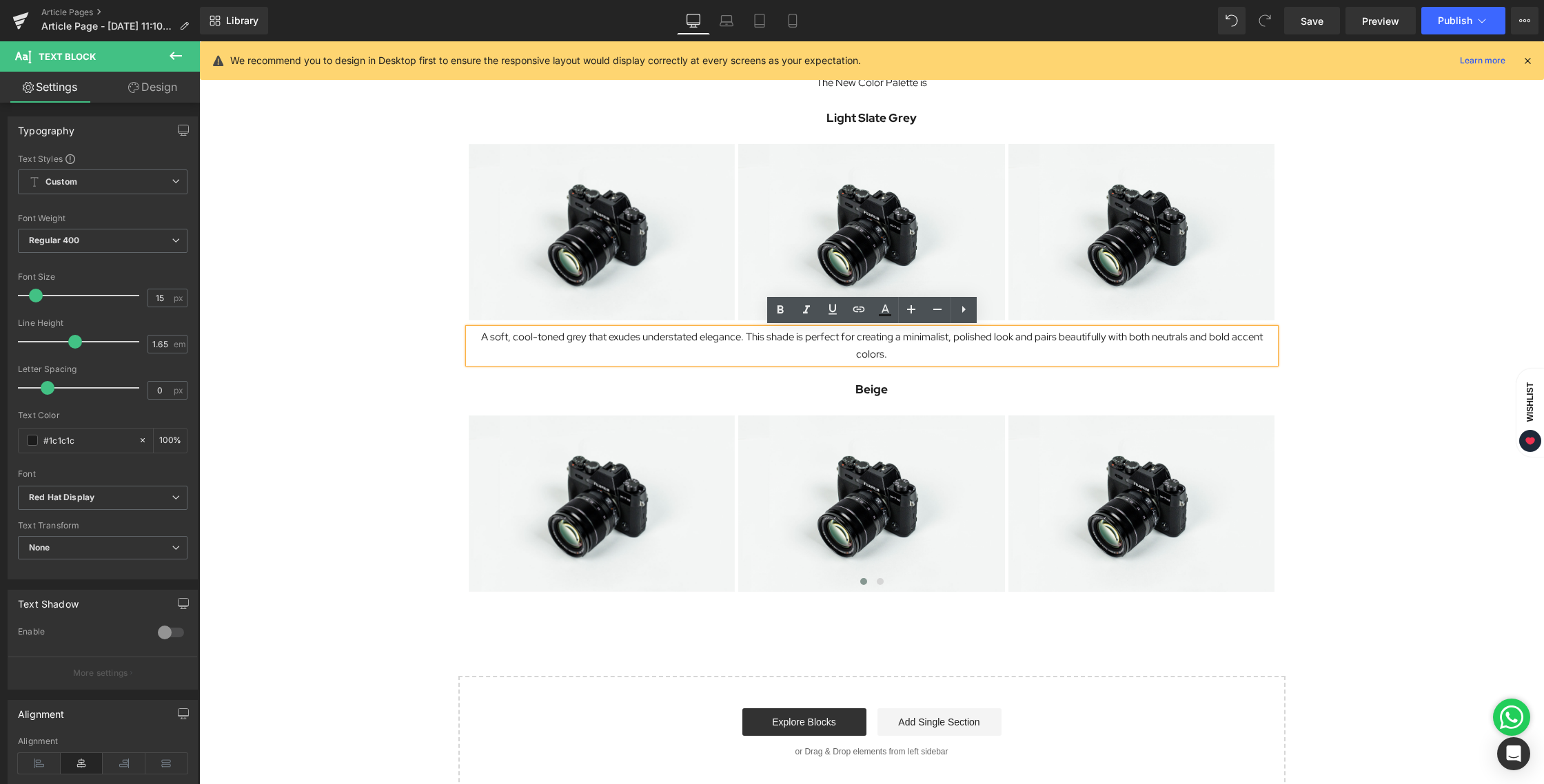
click at [953, 394] on p "Beige" at bounding box center [872, 388] width 806 height 19
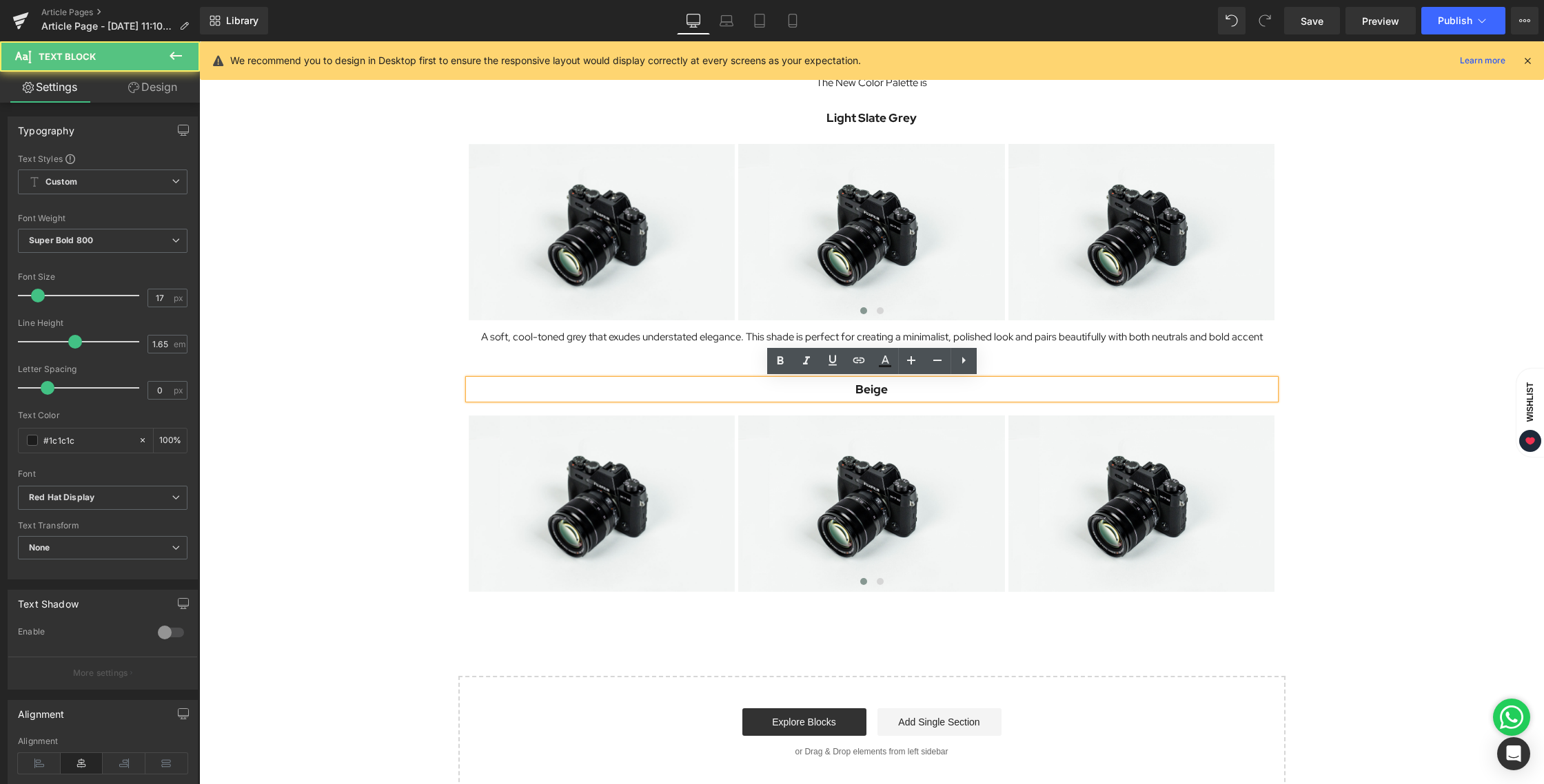
drag, startPoint x: 1333, startPoint y: 392, endPoint x: 1087, endPoint y: 362, distance: 247.8
click at [1333, 392] on div "Image Onycha is excited to introduce a fresh update to your wardrobe essentials…" at bounding box center [871, 109] width 1344 height 1358
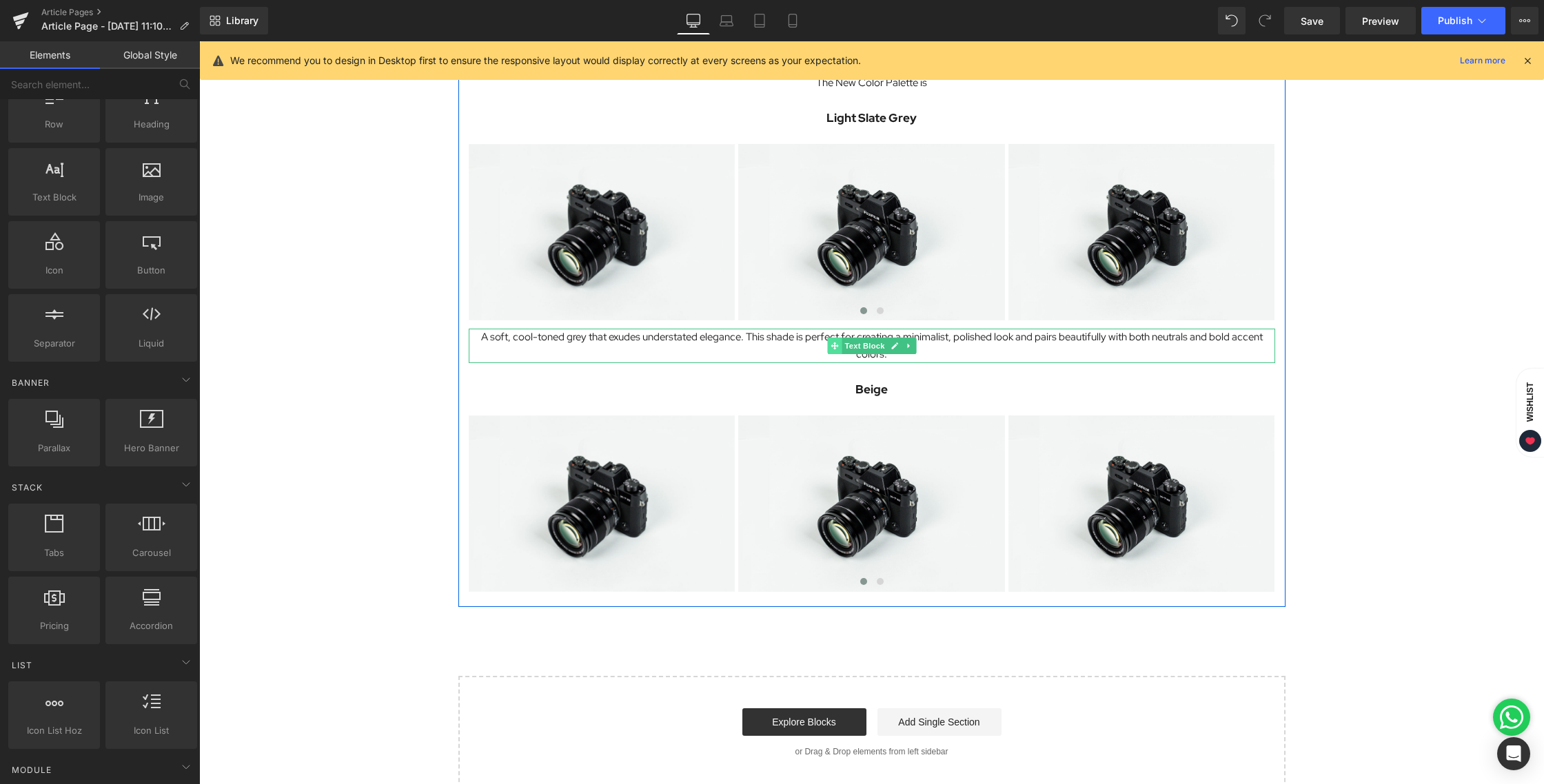
click at [839, 346] on span at bounding box center [834, 346] width 15 height 16
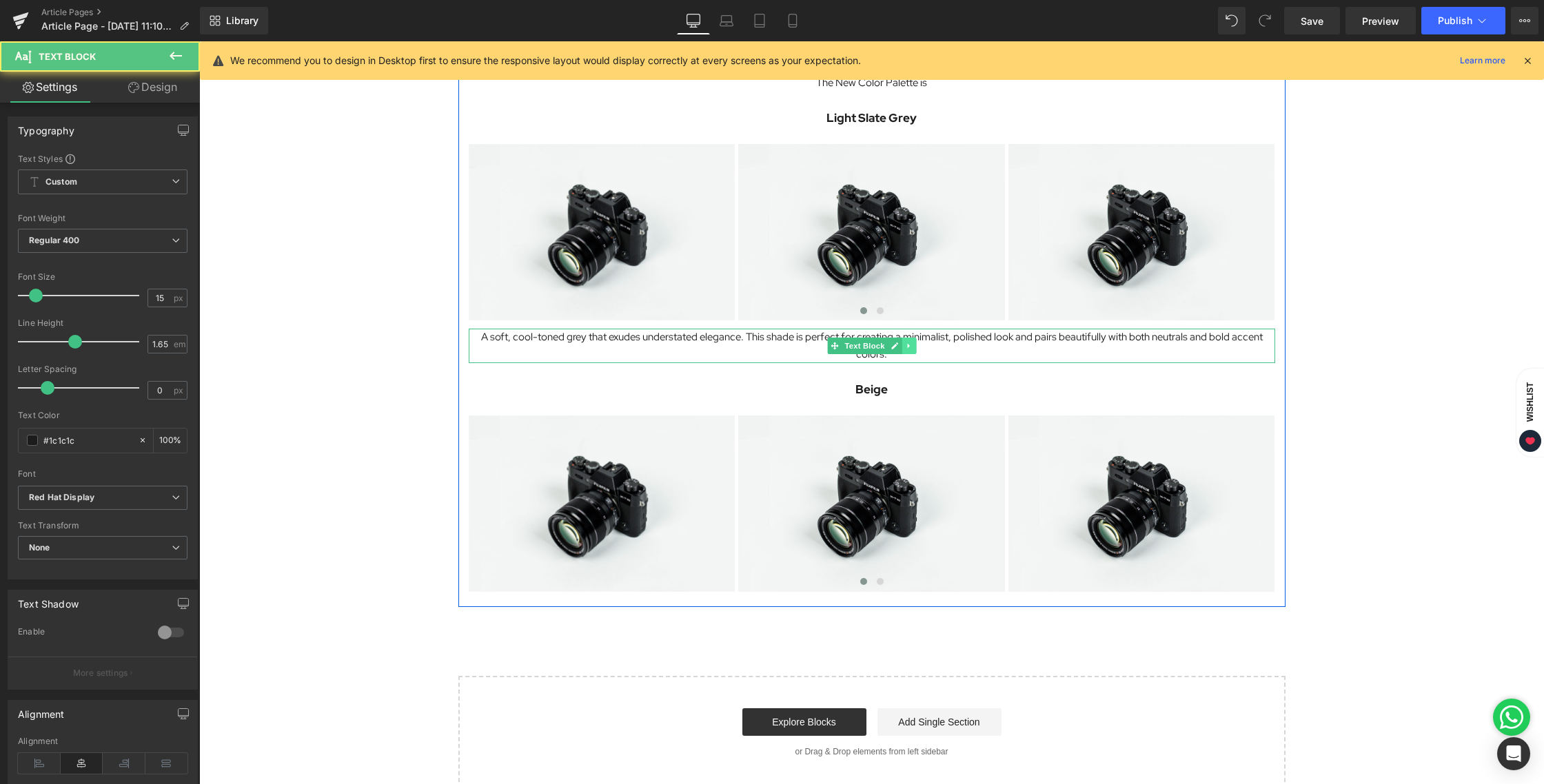
click at [911, 346] on icon at bounding box center [908, 346] width 7 height 8
click at [904, 348] on icon at bounding box center [901, 346] width 7 height 7
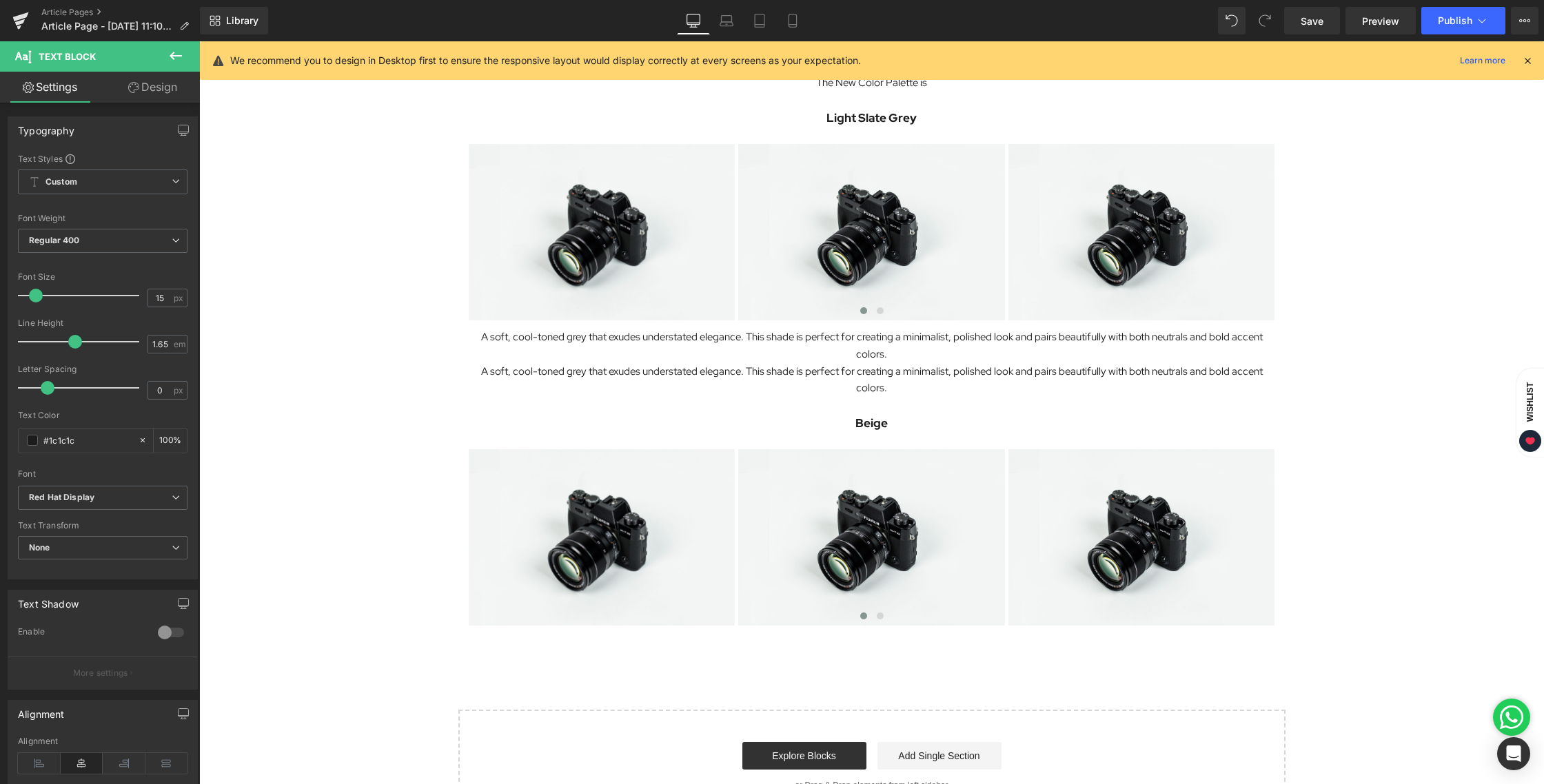
click at [1311, 437] on div "Image Onycha is excited to introduce a fresh update to your wardrobe essentials…" at bounding box center [871, 127] width 1344 height 1393
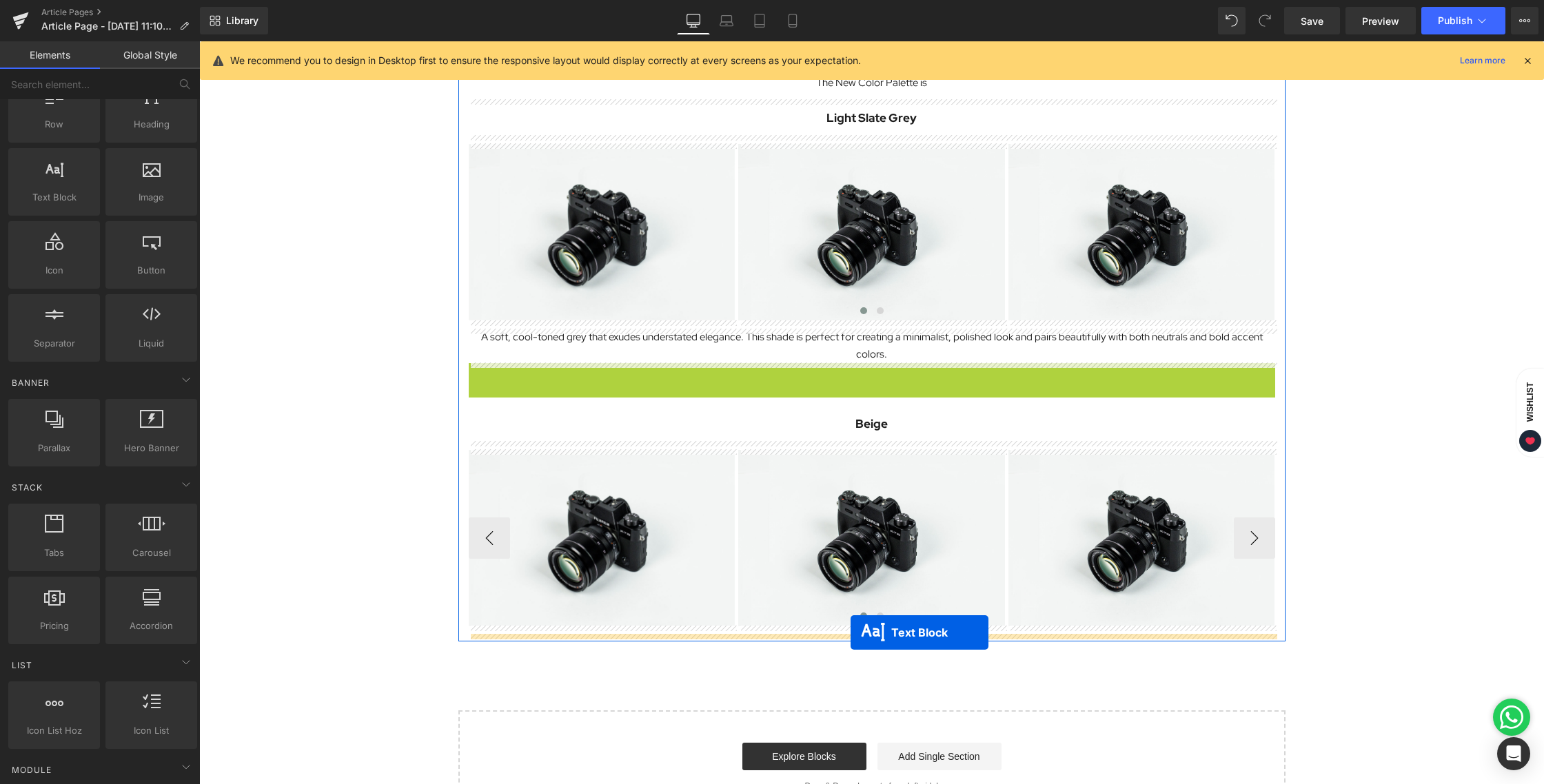
drag, startPoint x: 865, startPoint y: 379, endPoint x: 851, endPoint y: 633, distance: 254.4
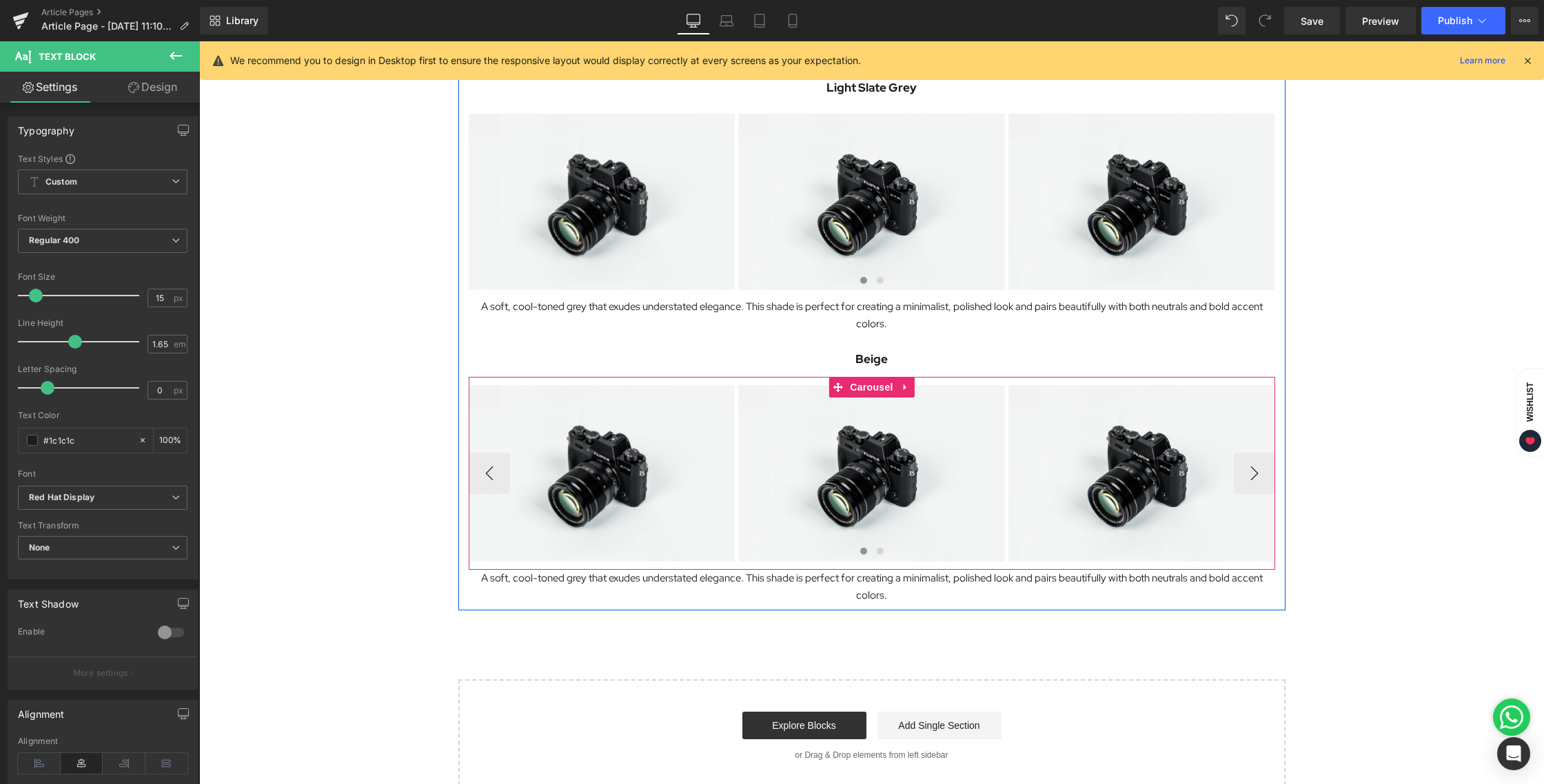
scroll to position [739, 0]
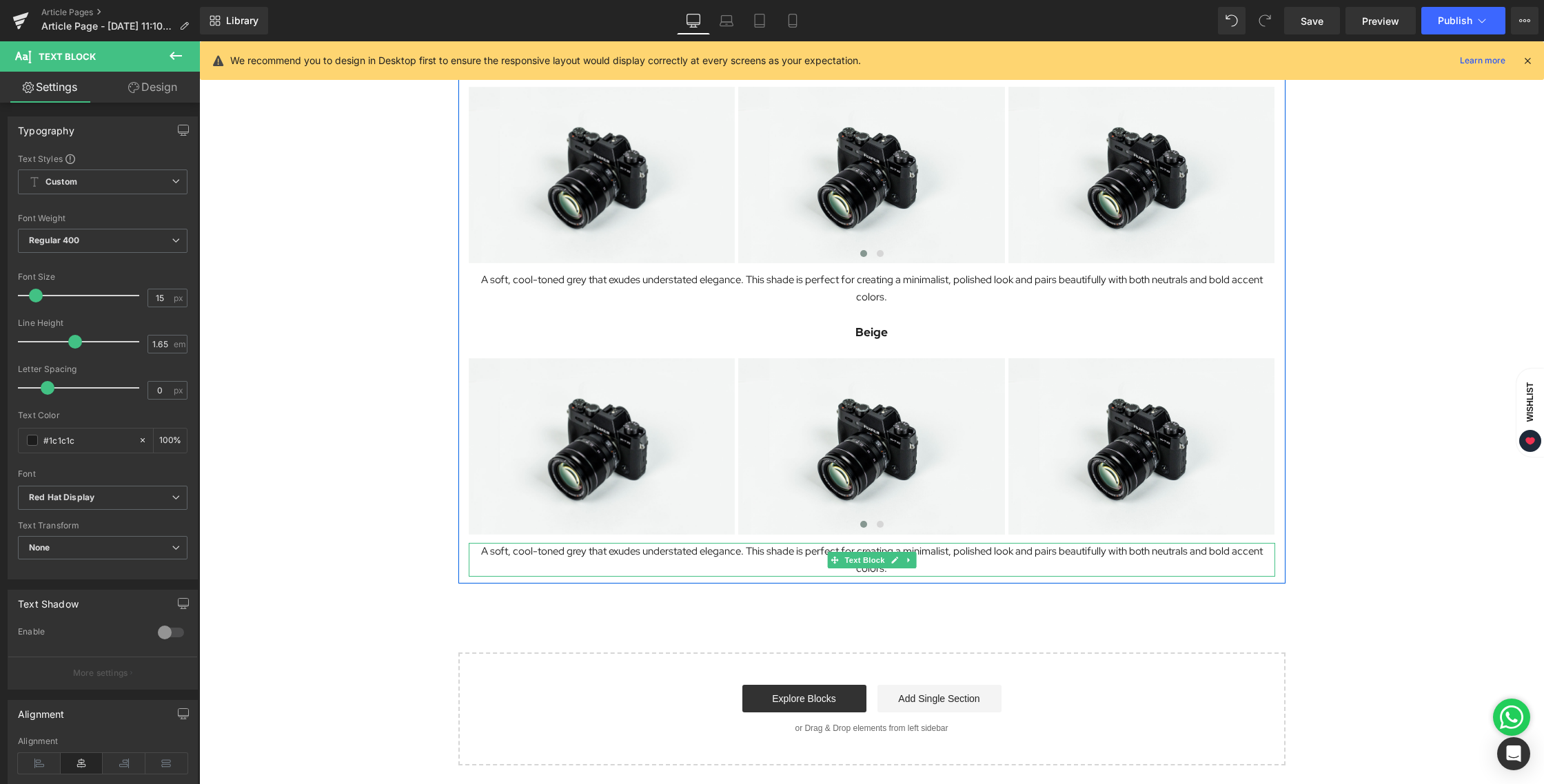
click at [876, 569] on p "A soft, cool-toned grey that exudes understated elegance. This shade is perfect…" at bounding box center [872, 560] width 806 height 35
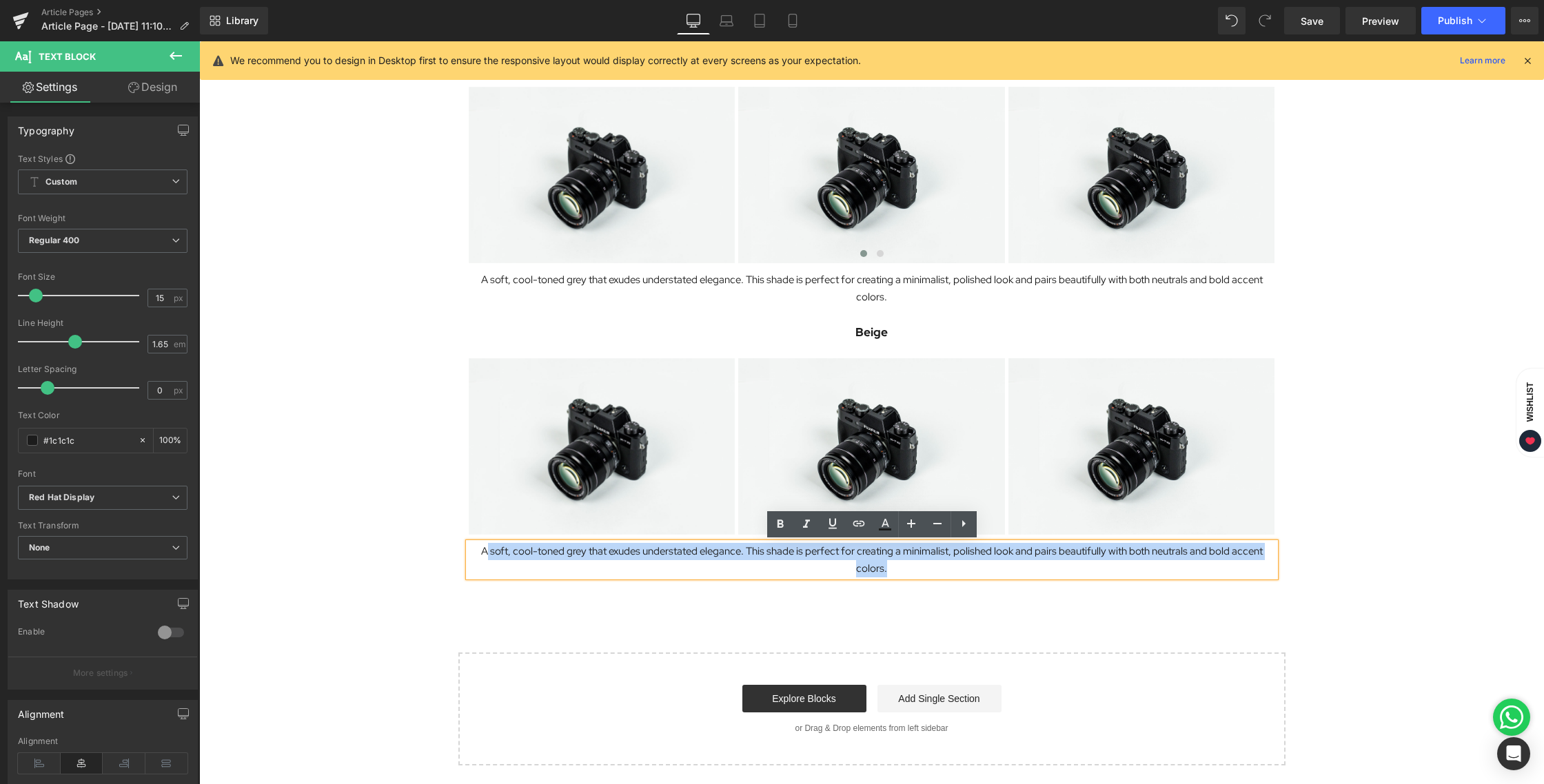
drag, startPoint x: 896, startPoint y: 571, endPoint x: 483, endPoint y: 542, distance: 414.0
click at [483, 542] on p "A soft, cool-toned grey that exudes understated elegance. This shade is perfect…" at bounding box center [872, 560] width 806 height 35
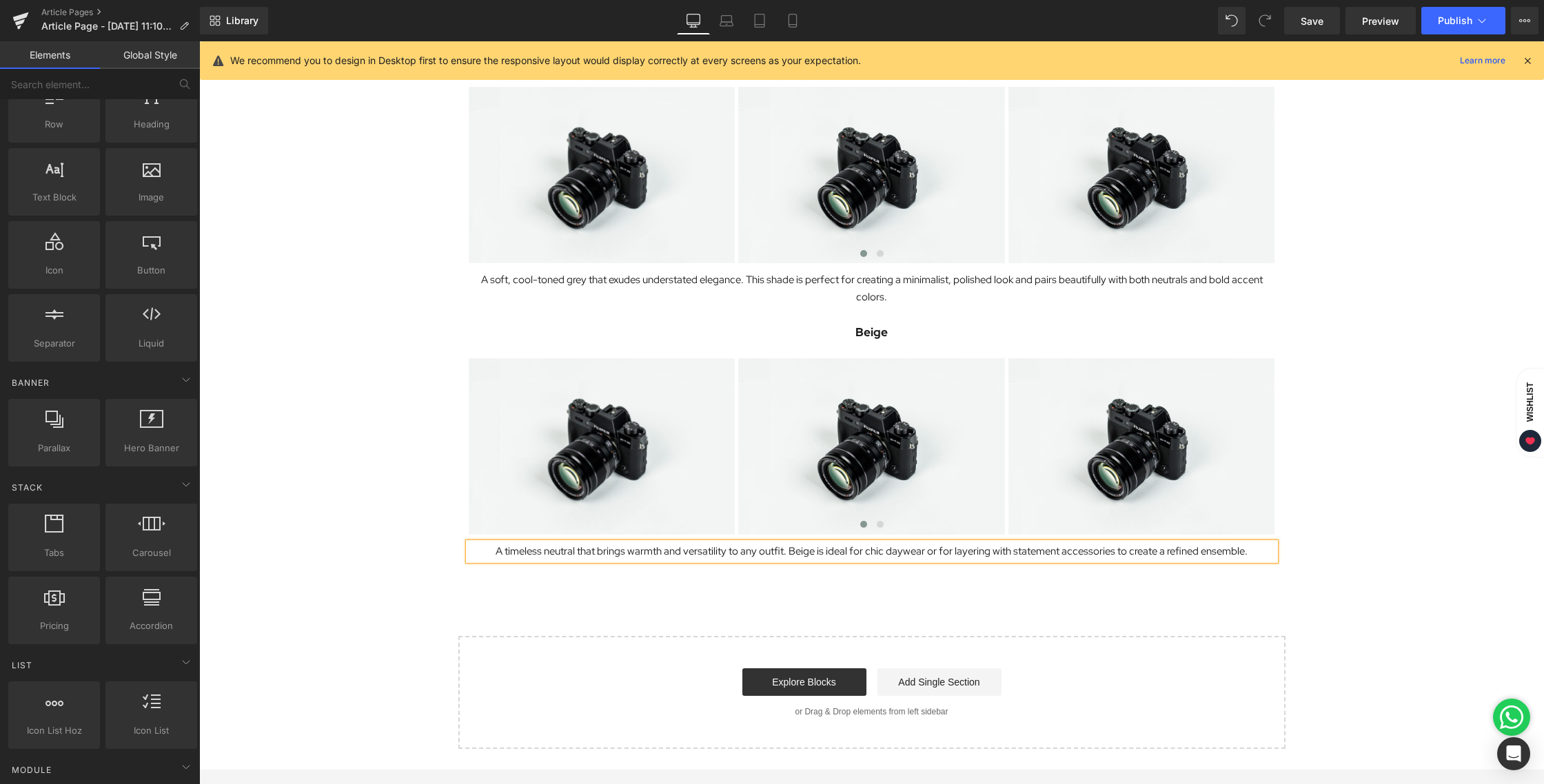
click at [1380, 537] on div "Image Onycha is excited to introduce a fresh update to your wardrobe essentials…" at bounding box center [871, 60] width 1344 height 1376
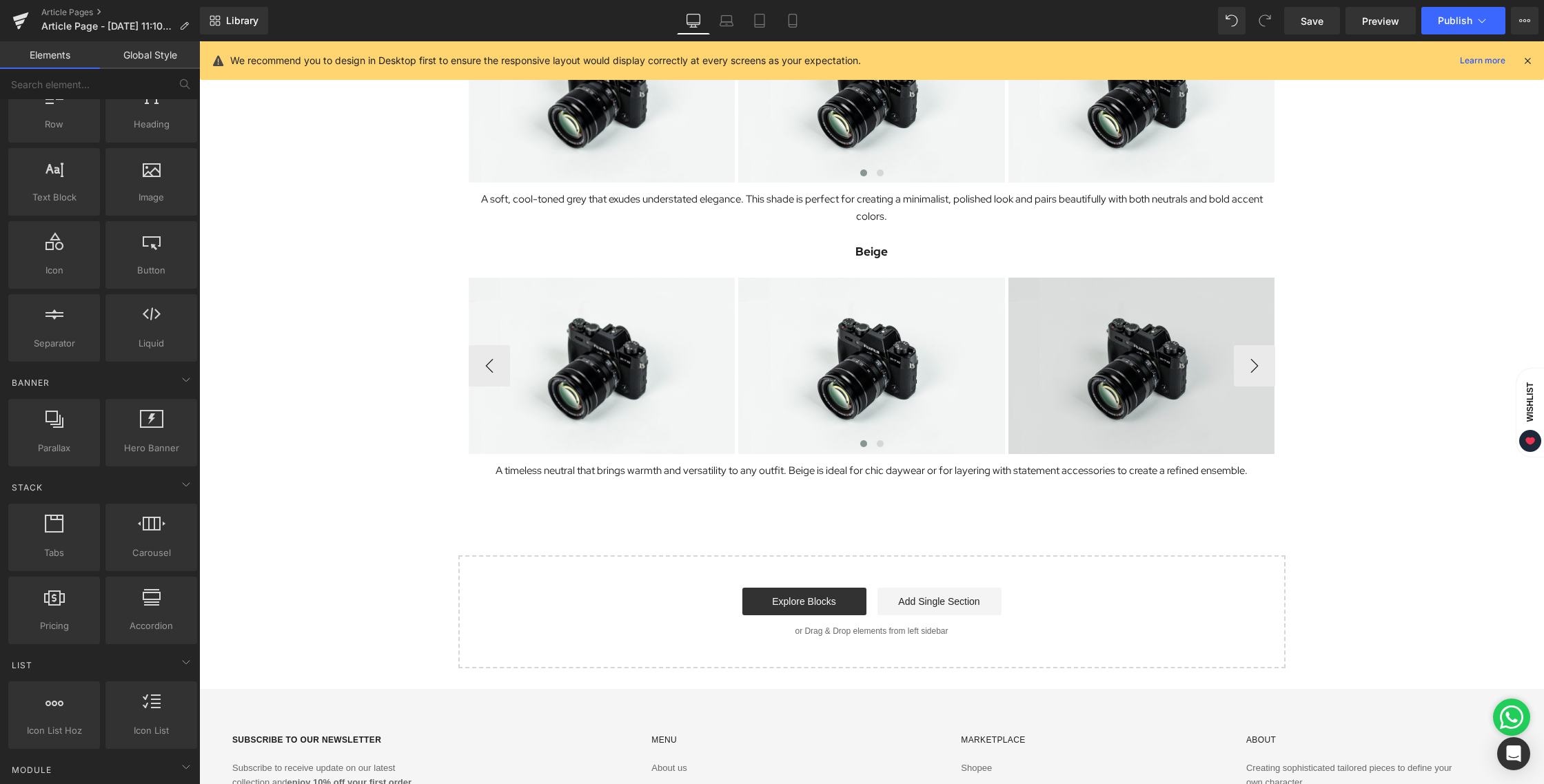
scroll to position [822, 0]
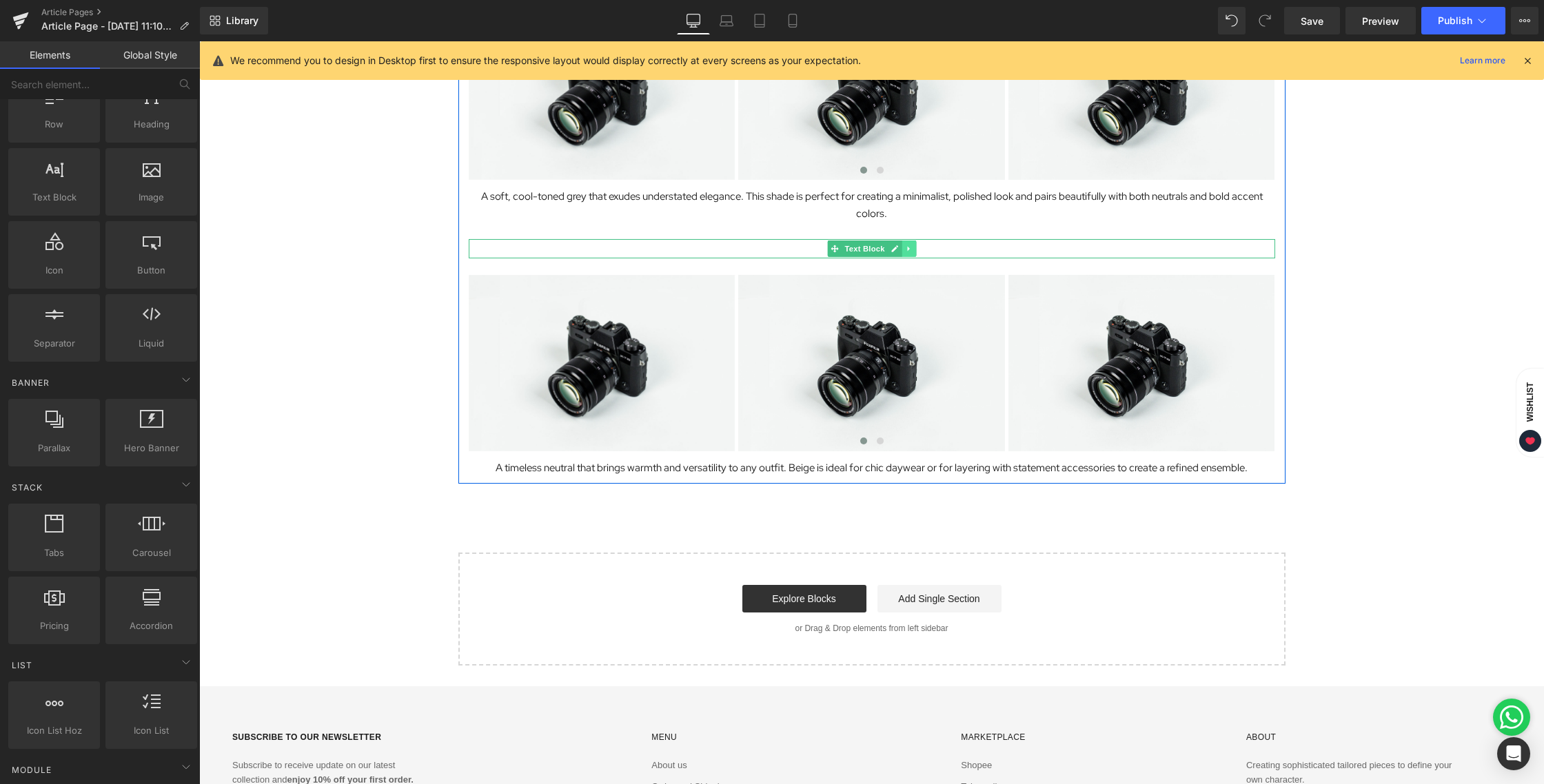
click at [907, 253] on link at bounding box center [908, 249] width 15 height 16
click at [905, 252] on link at bounding box center [902, 249] width 15 height 16
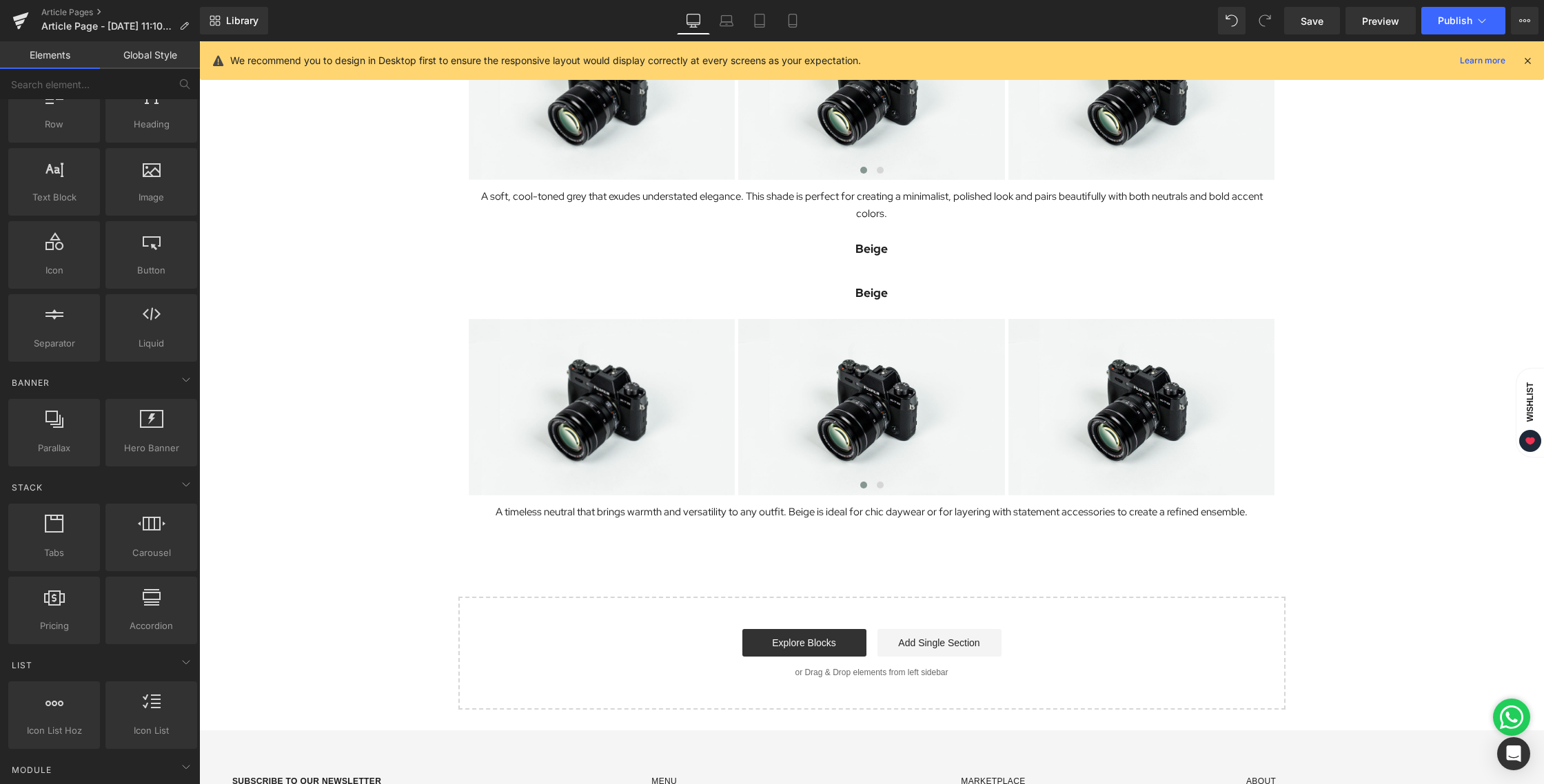
click at [1395, 443] on div "Image Onycha is excited to introduce a fresh update to your wardrobe essentials…" at bounding box center [871, 0] width 1344 height 1420
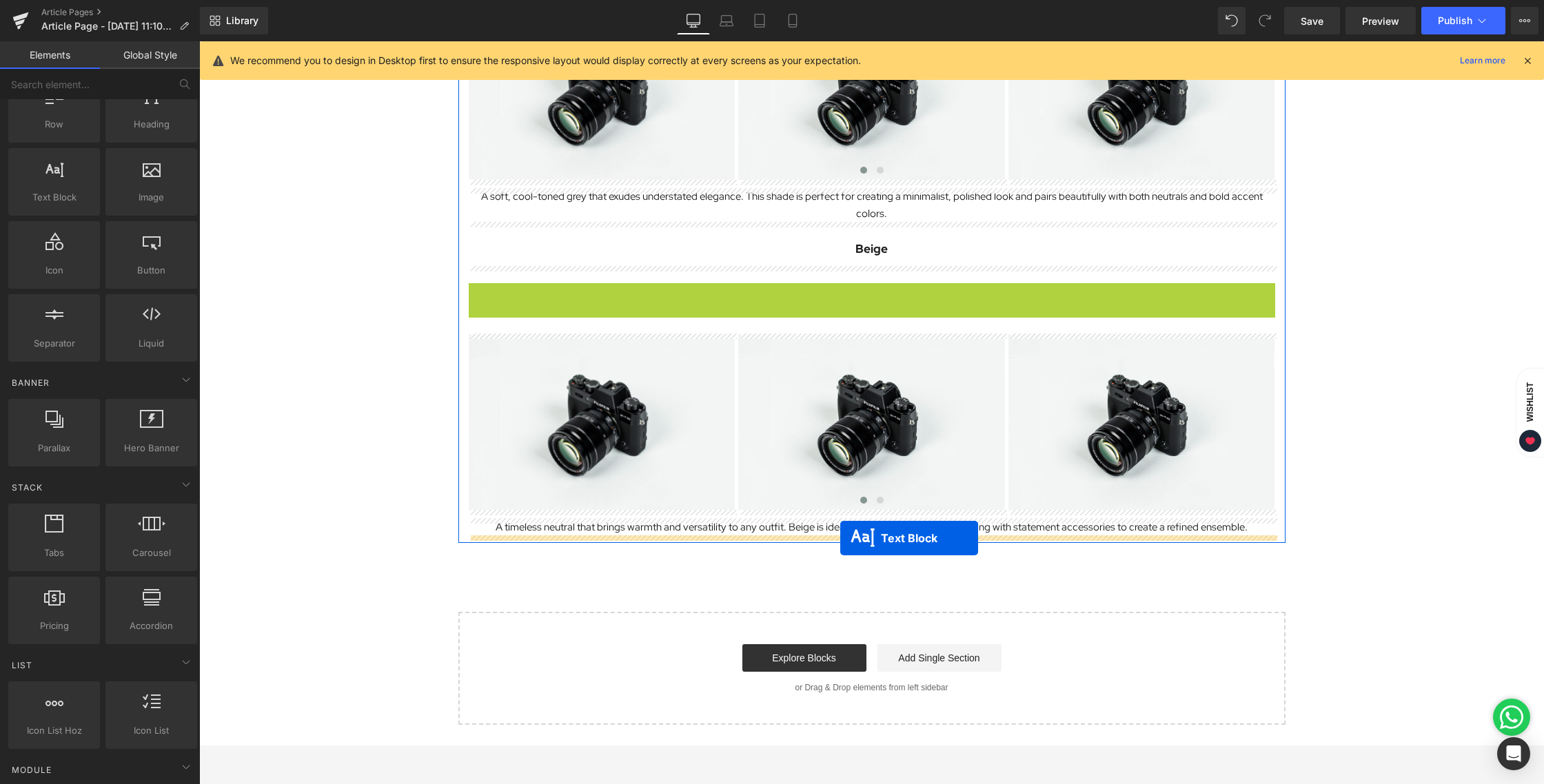
drag, startPoint x: 861, startPoint y: 289, endPoint x: 840, endPoint y: 537, distance: 248.9
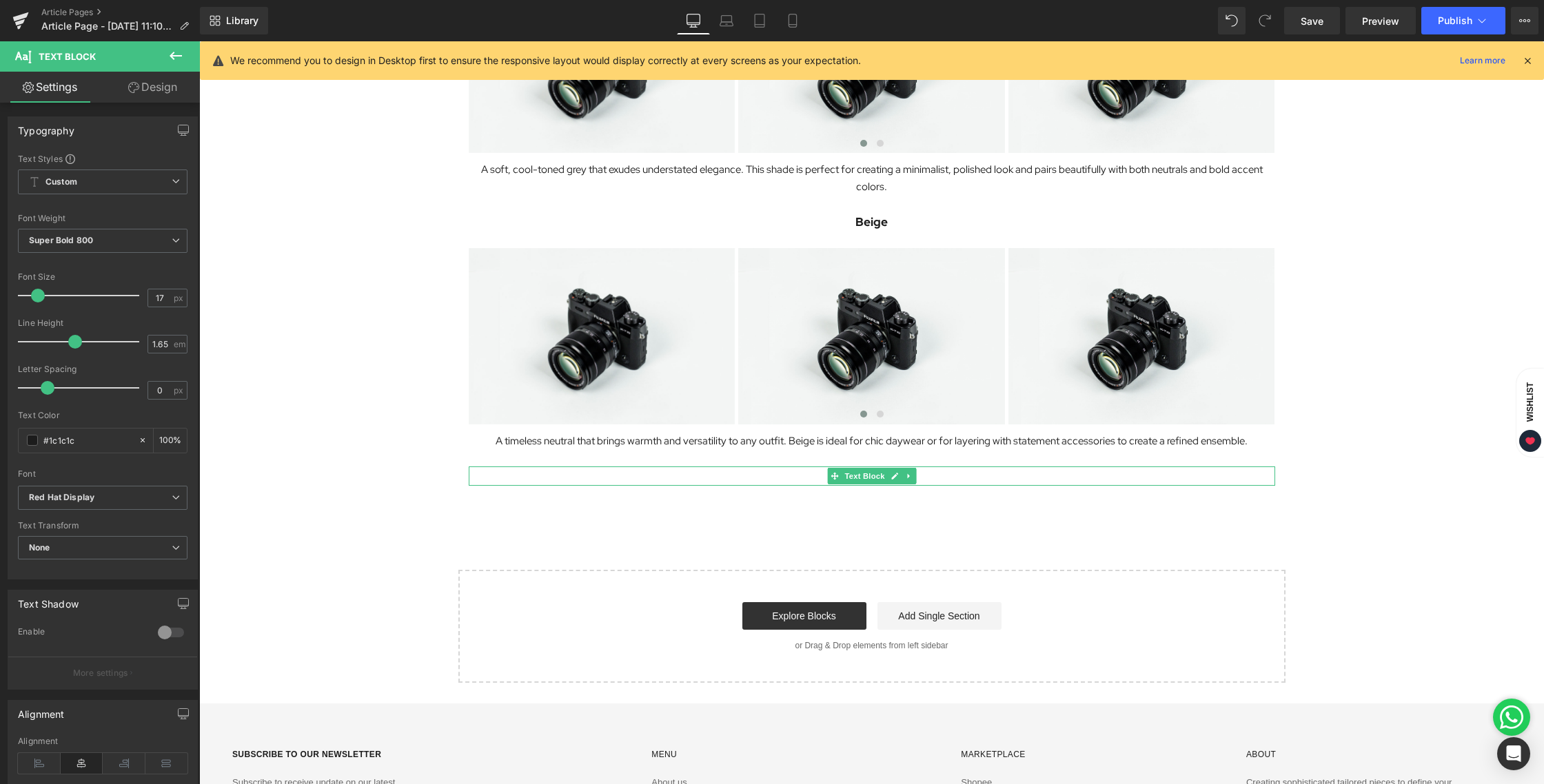
scroll to position [850, 0]
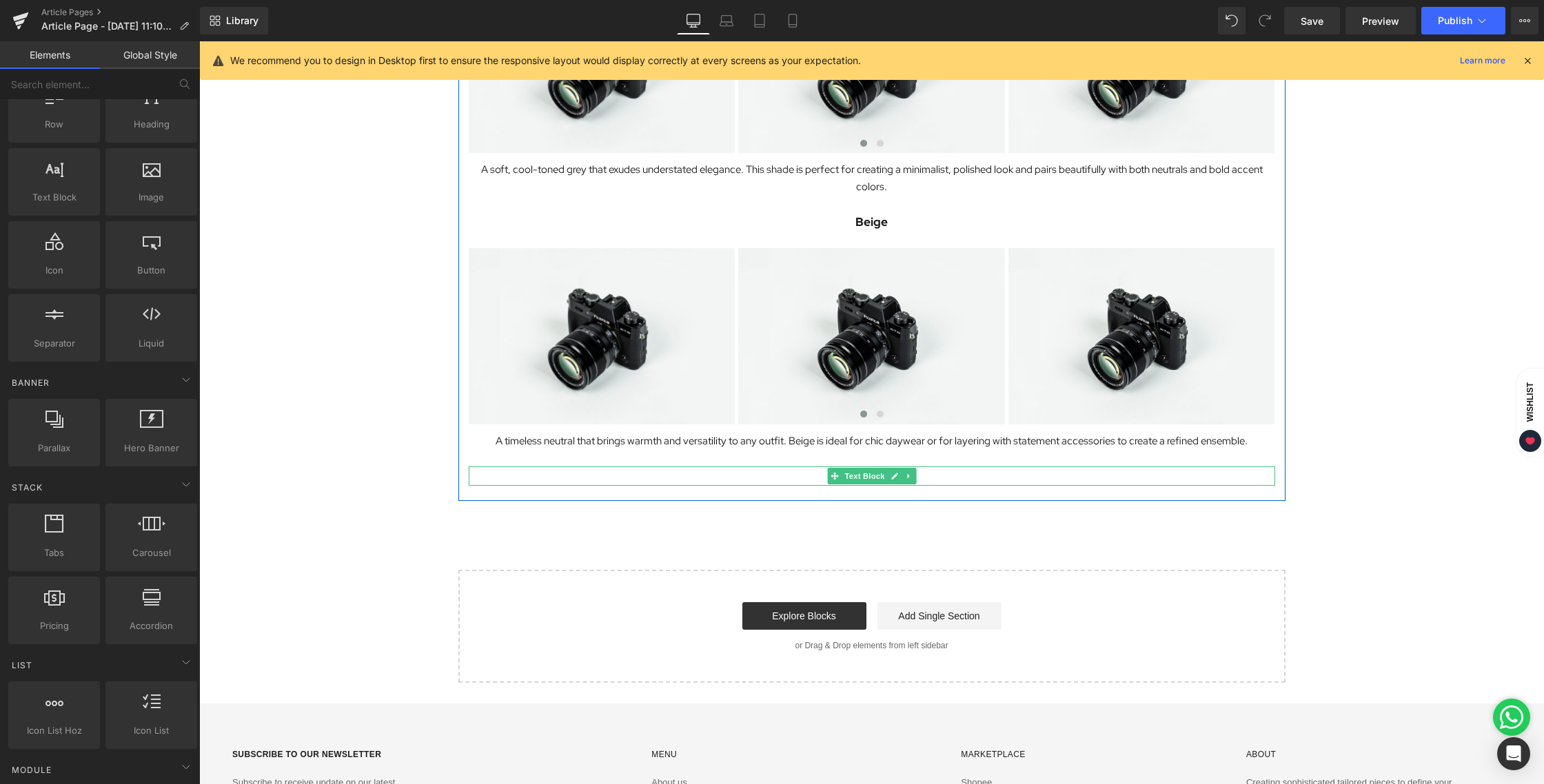
click at [983, 477] on p "Beige" at bounding box center [872, 476] width 806 height 19
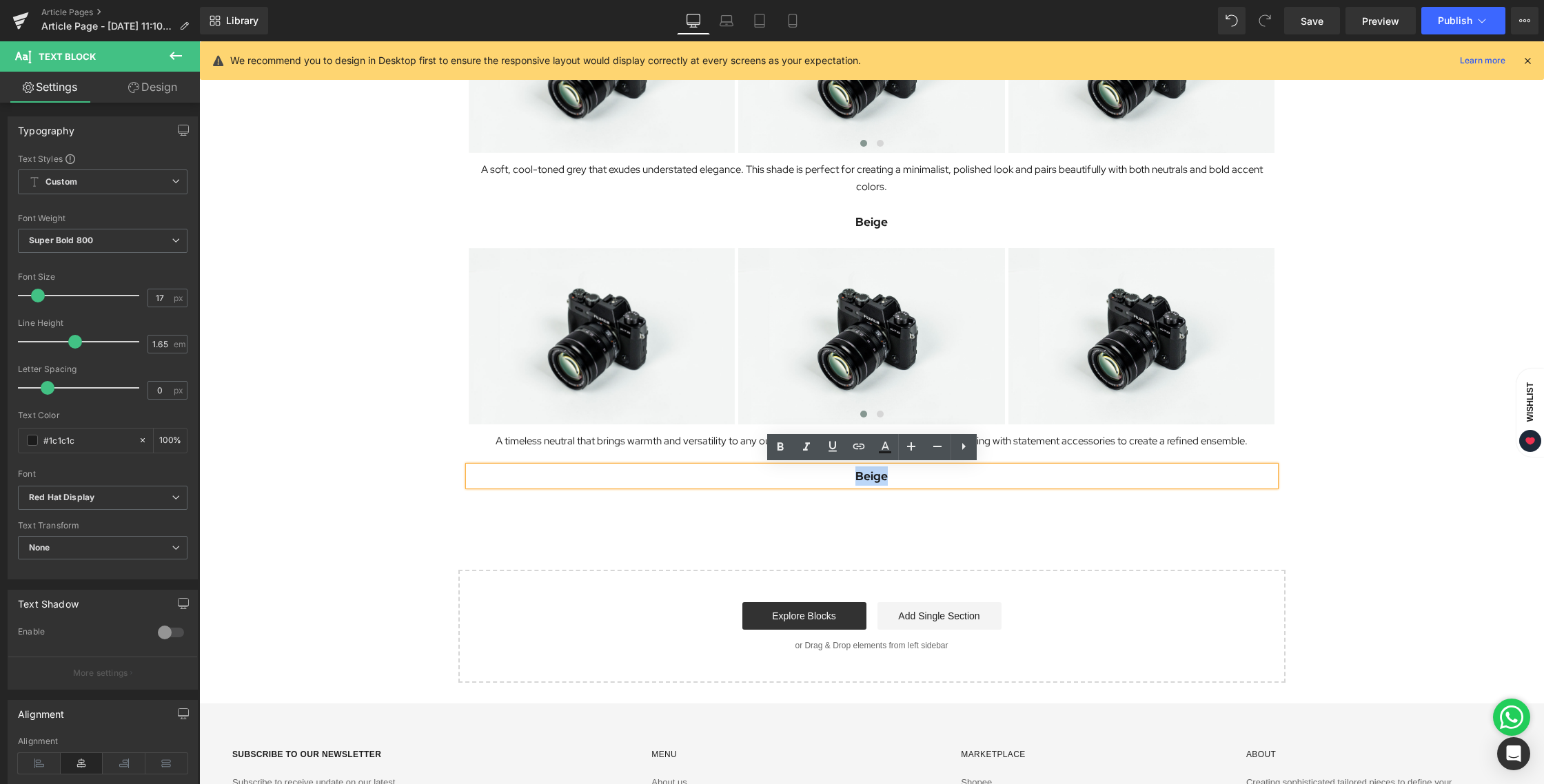
drag, startPoint x: 931, startPoint y: 473, endPoint x: 831, endPoint y: 478, distance: 100.1
click at [831, 478] on p "Beige" at bounding box center [872, 476] width 806 height 19
paste div
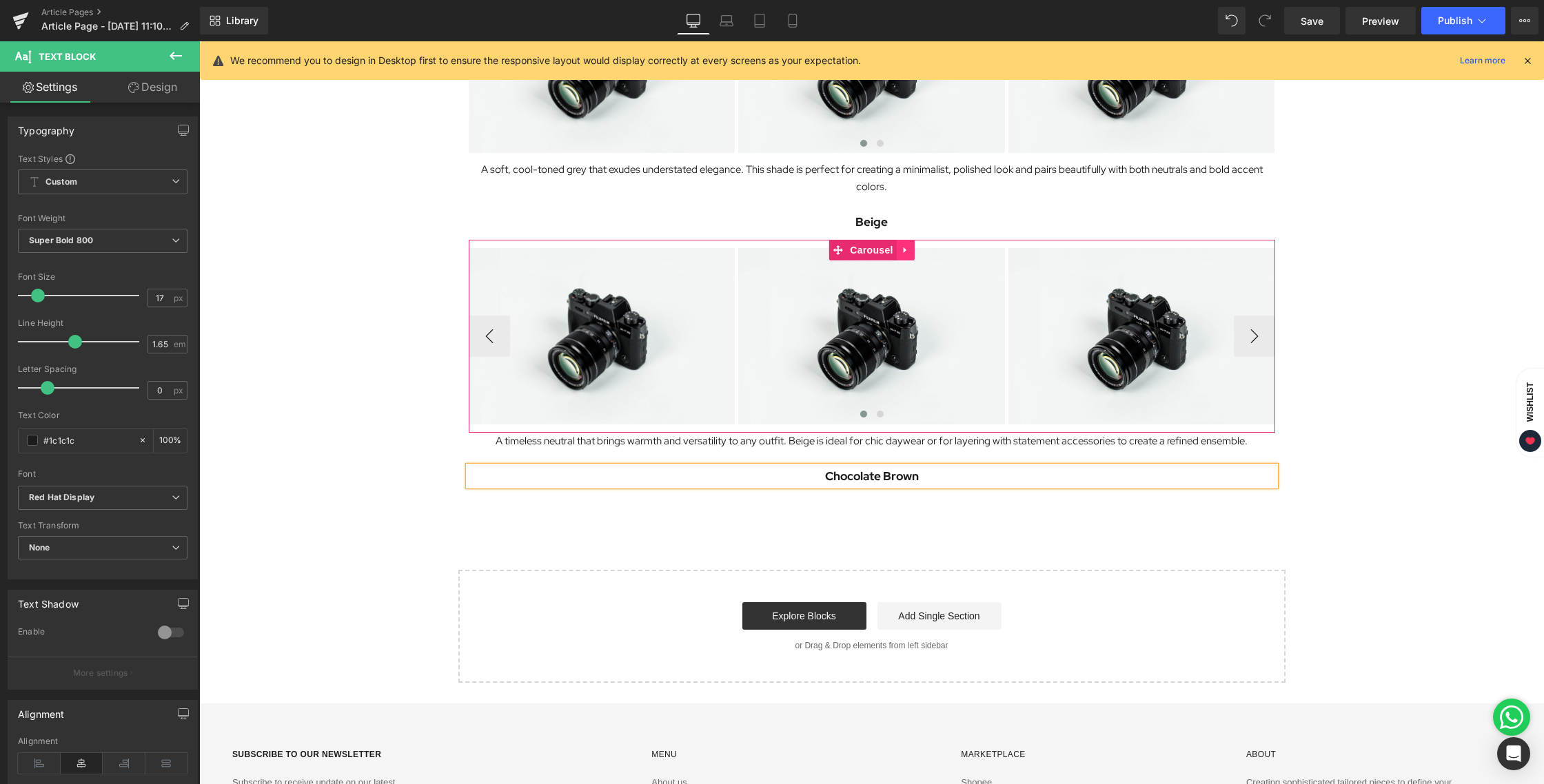
click at [904, 251] on icon at bounding box center [904, 250] width 3 height 6
click at [898, 253] on icon at bounding box center [896, 250] width 10 height 10
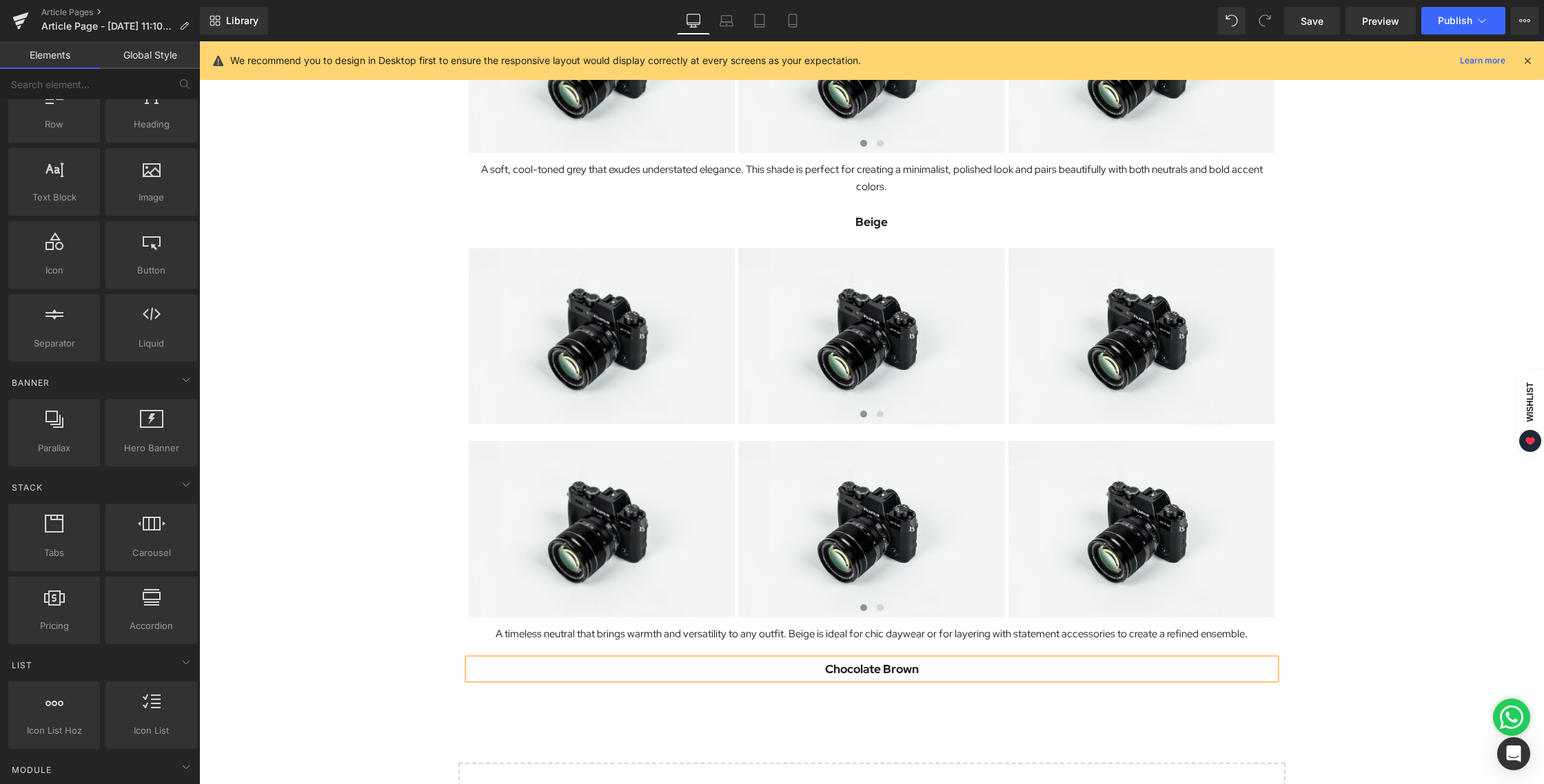
drag, startPoint x: 1356, startPoint y: 453, endPoint x: 1323, endPoint y: 453, distance: 33.0
click at [1358, 454] on div "Image Onycha is excited to introduce a fresh update to your wardrobe essentials…" at bounding box center [871, 68] width 1344 height 1613
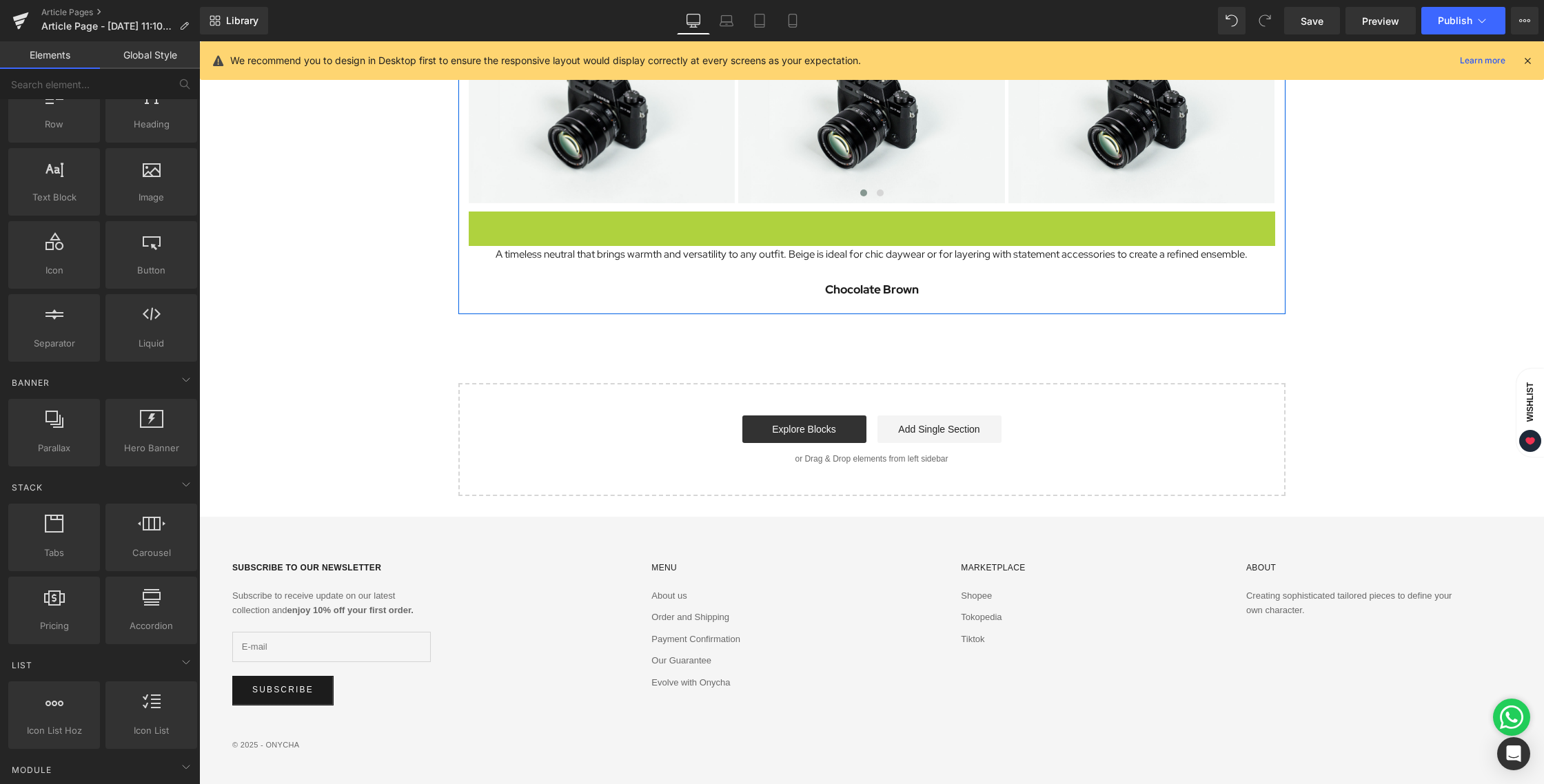
scroll to position [1070, 0]
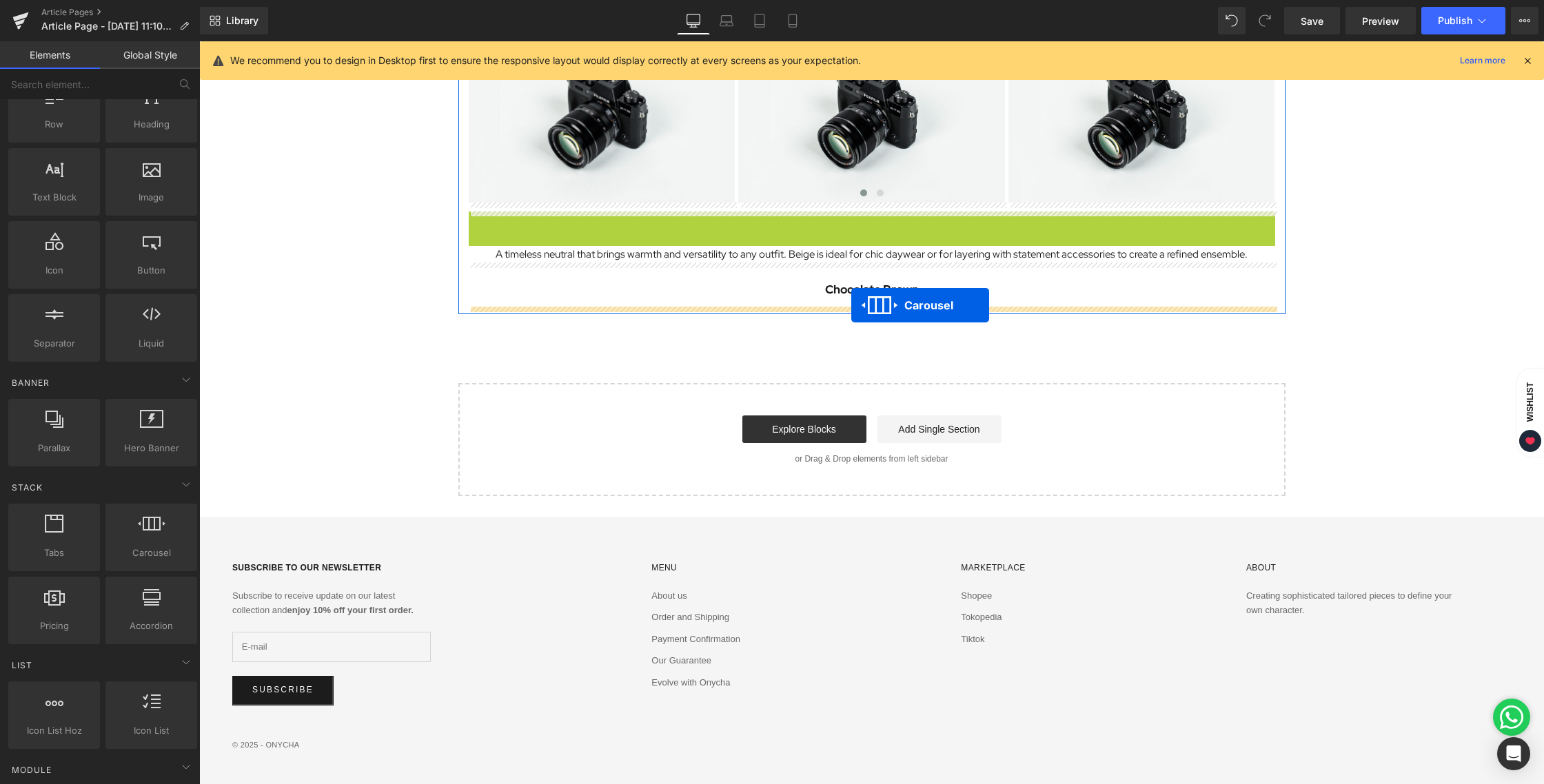
drag, startPoint x: 836, startPoint y: 173, endPoint x: 851, endPoint y: 305, distance: 132.8
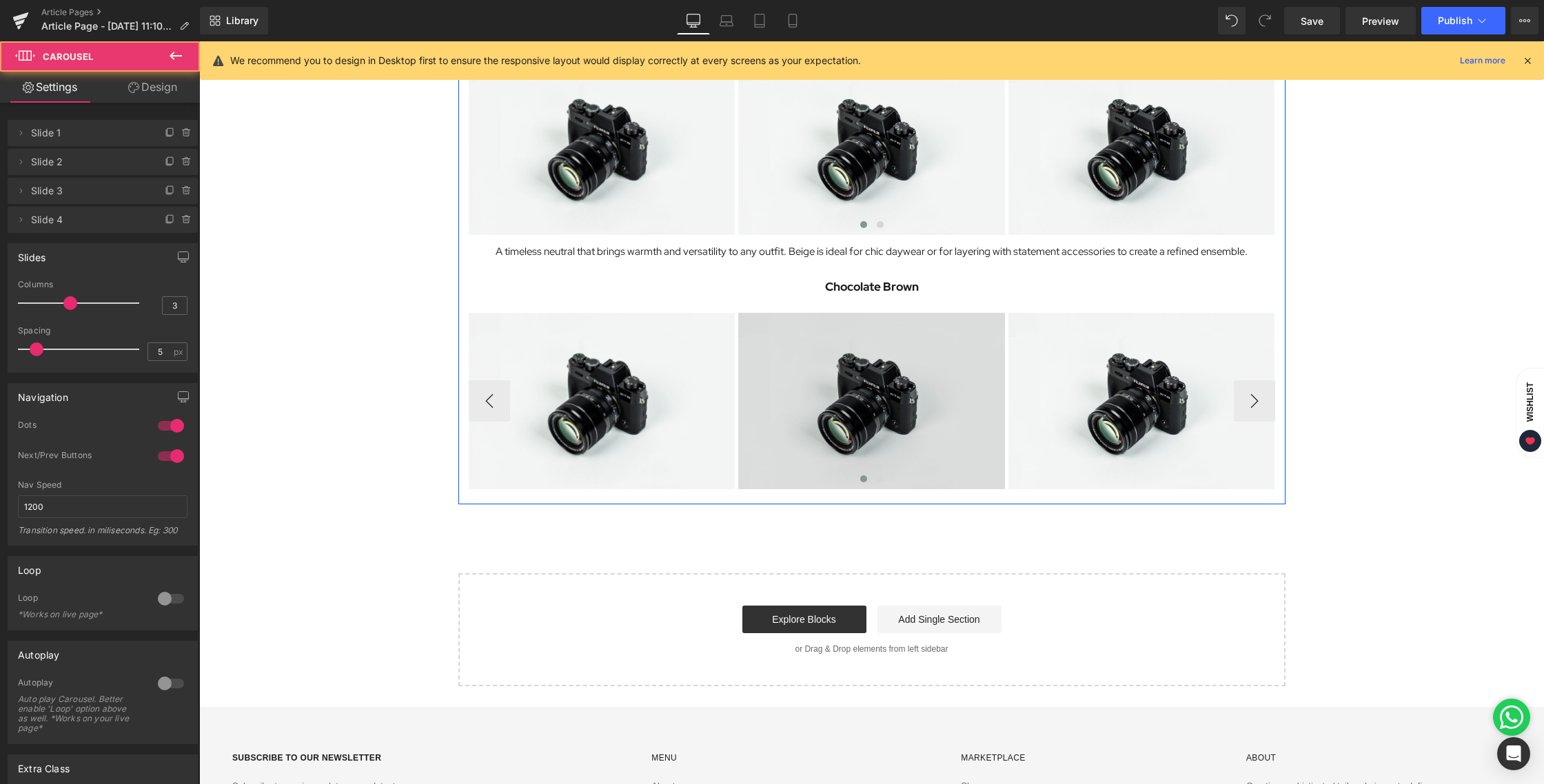
scroll to position [1037, 0]
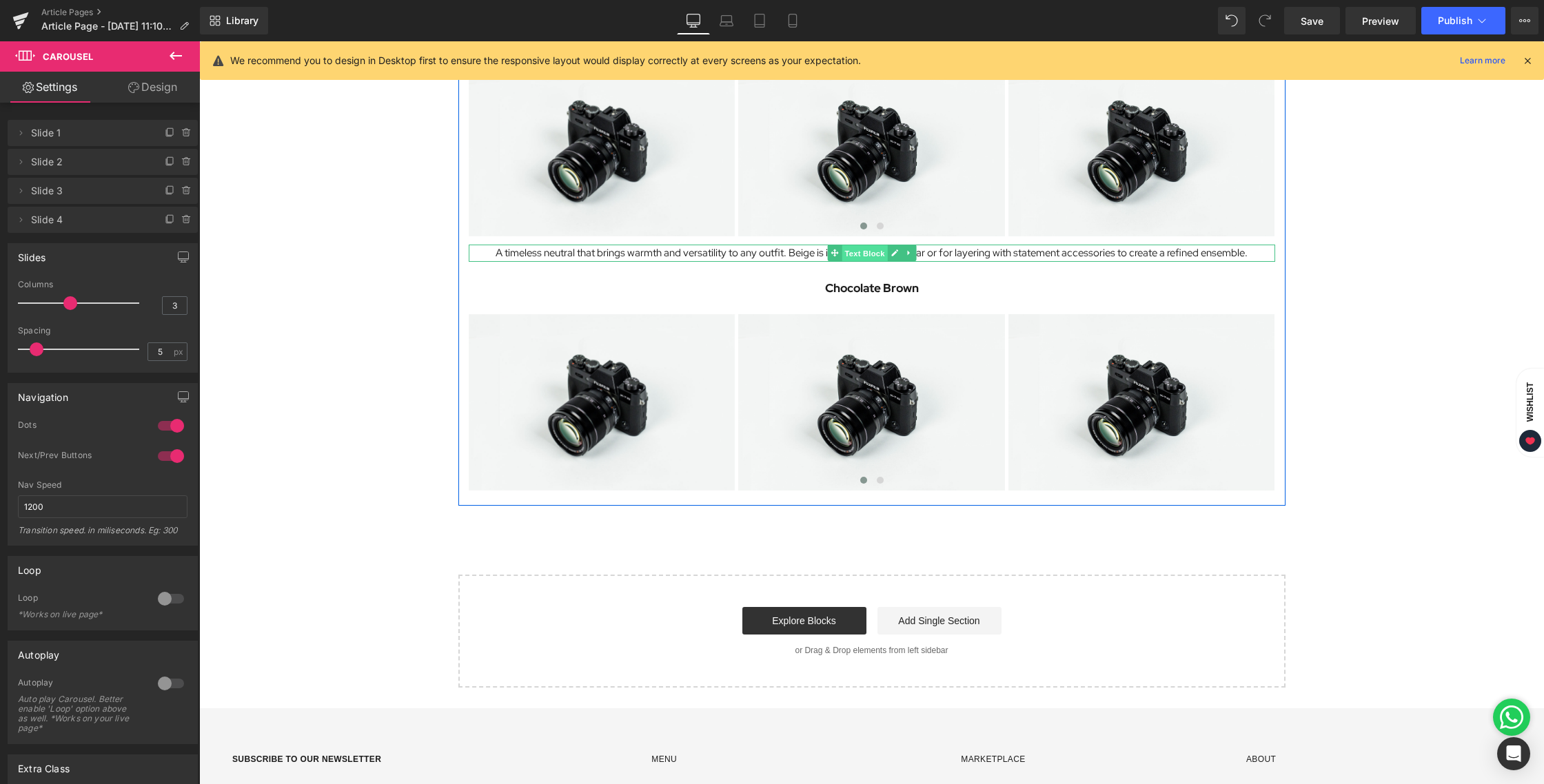
click at [872, 253] on span "Text Block" at bounding box center [865, 253] width 46 height 16
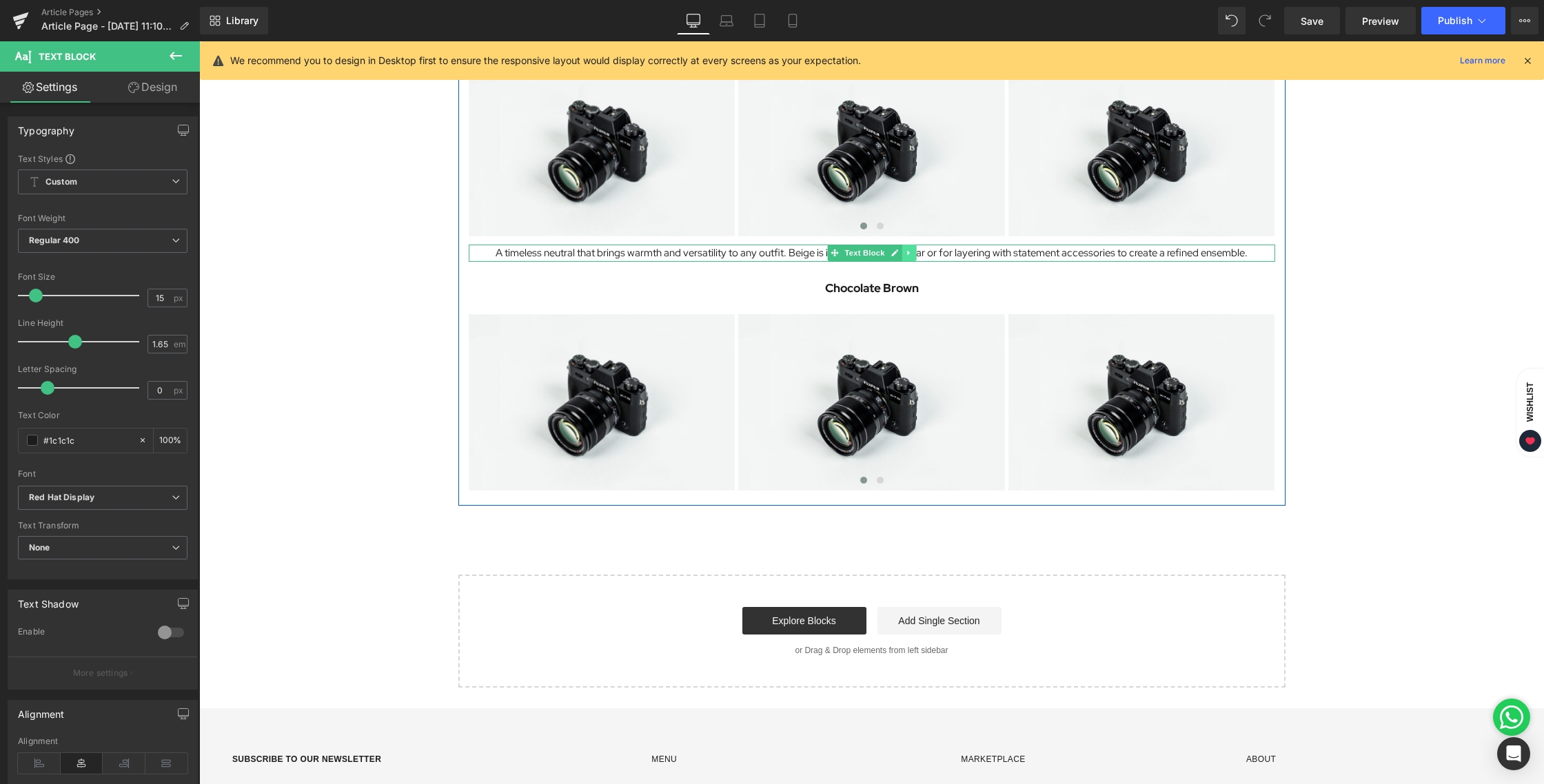
click at [910, 253] on icon at bounding box center [908, 253] width 7 height 8
click at [904, 253] on icon at bounding box center [901, 253] width 7 height 7
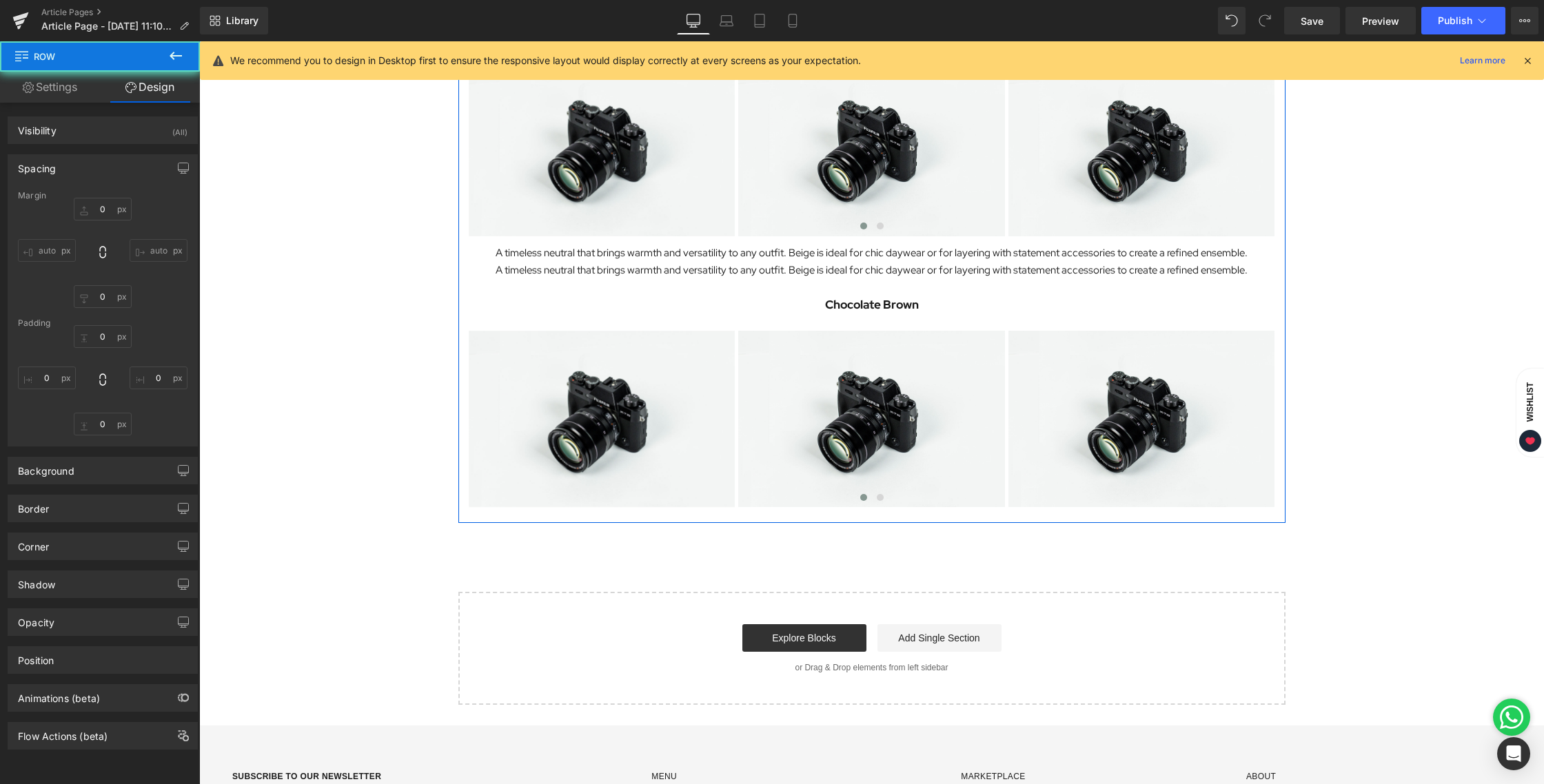
type input "0"
type input "30"
type input "0"
type input "10"
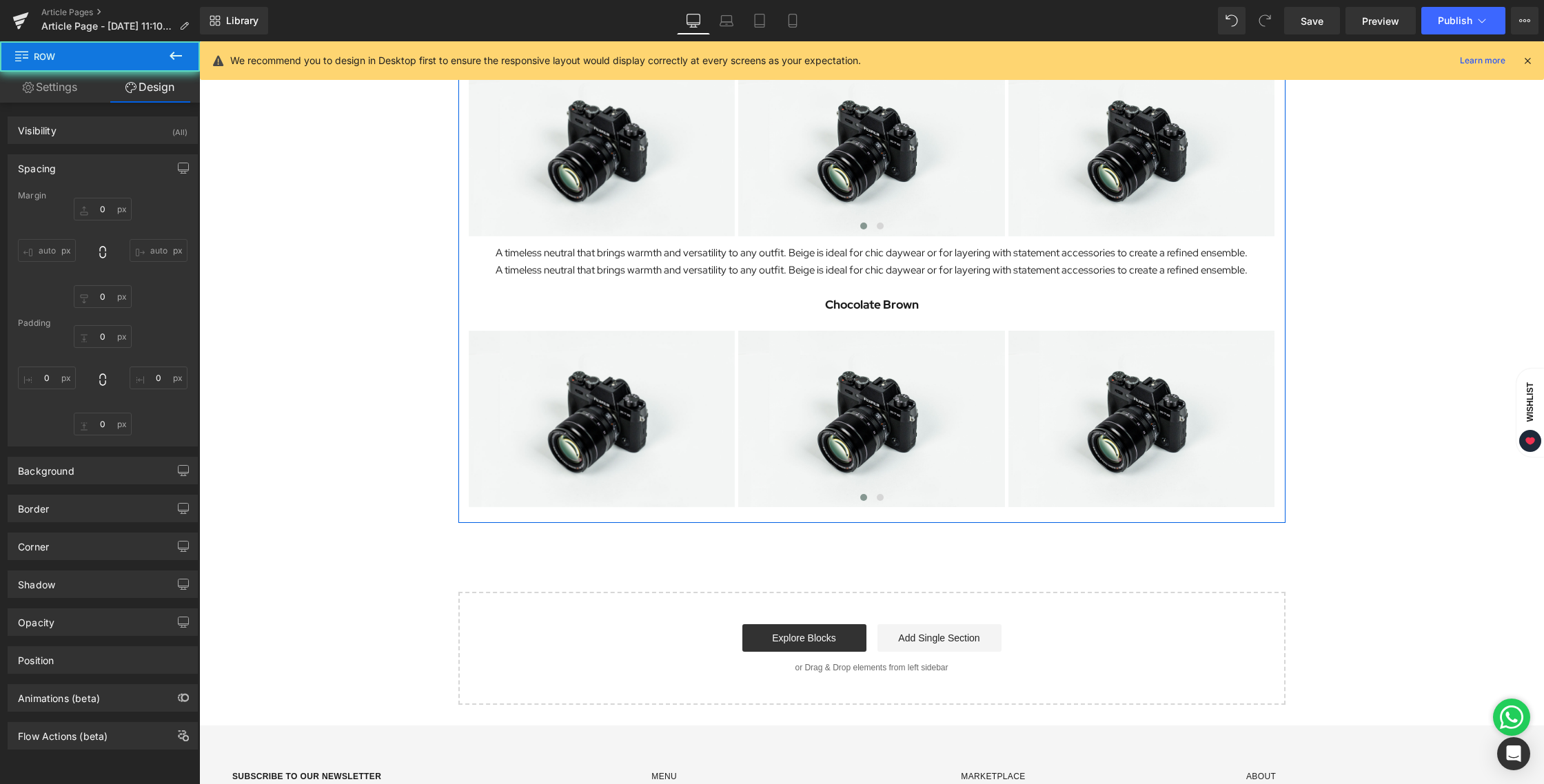
type input "0"
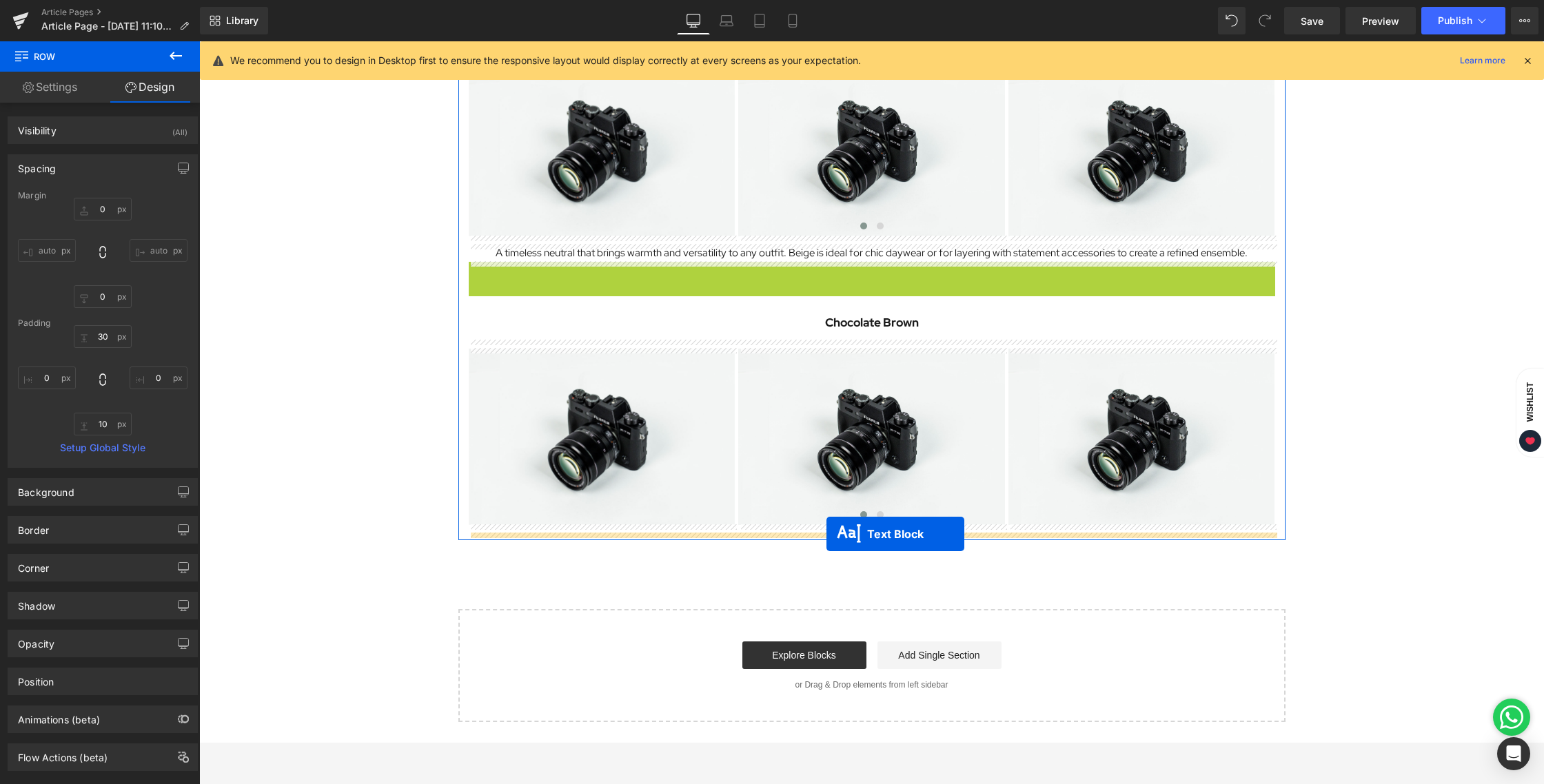
drag, startPoint x: 835, startPoint y: 288, endPoint x: 826, endPoint y: 533, distance: 245.2
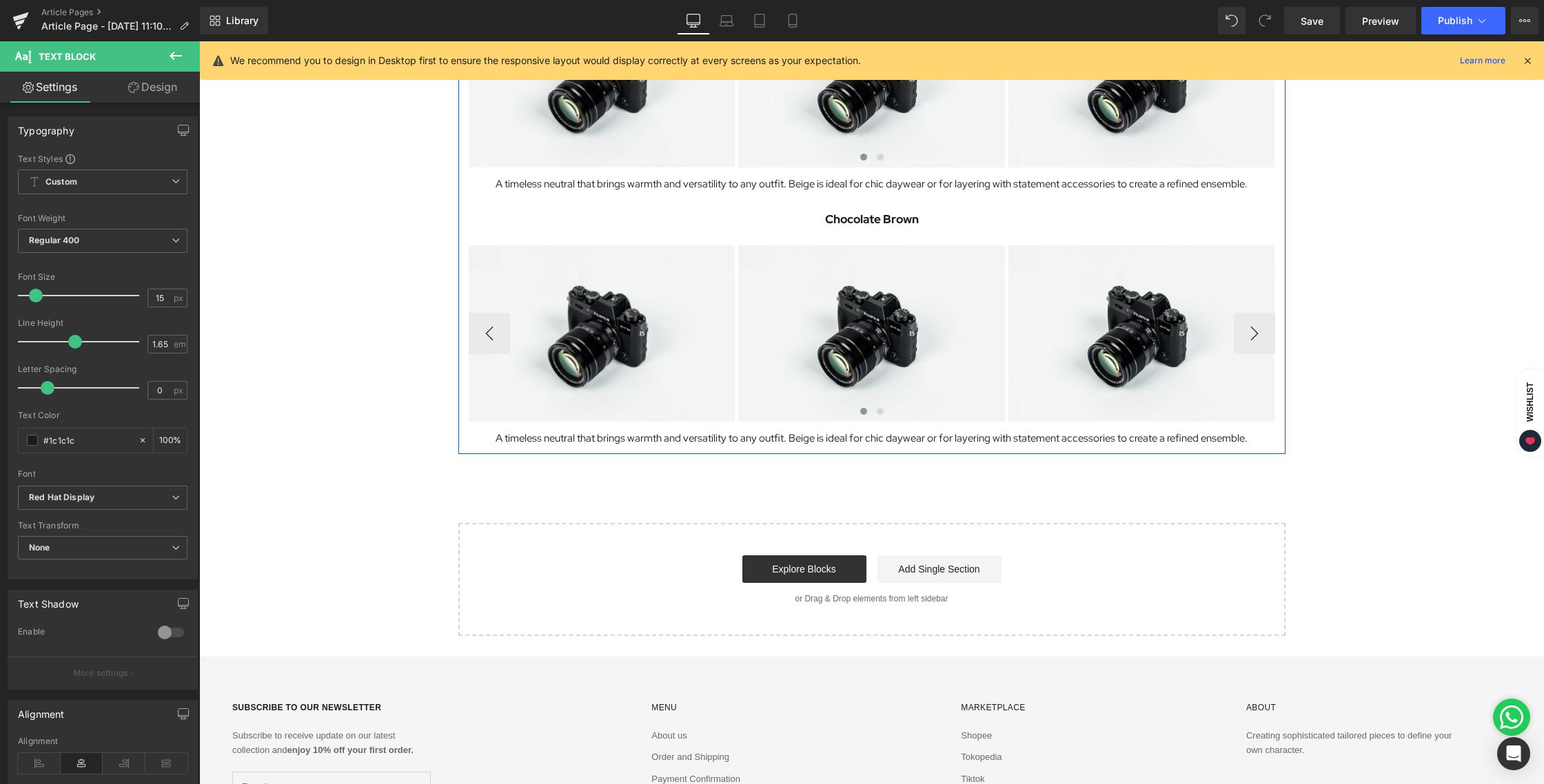
scroll to position [1153, 0]
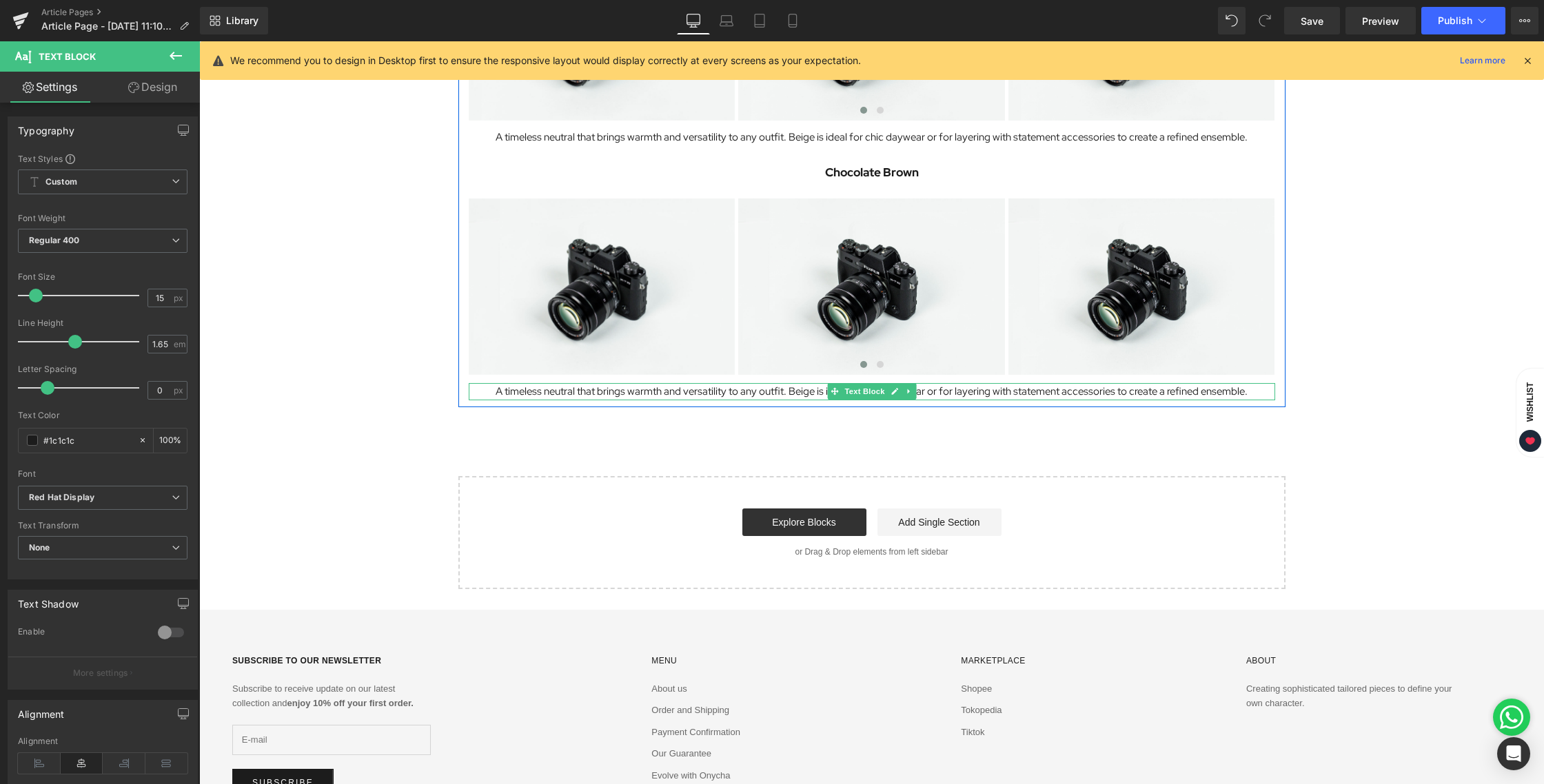
click at [768, 387] on p "A timeless neutral that brings warmth and versatility to any outfit. Beige is i…" at bounding box center [872, 391] width 806 height 17
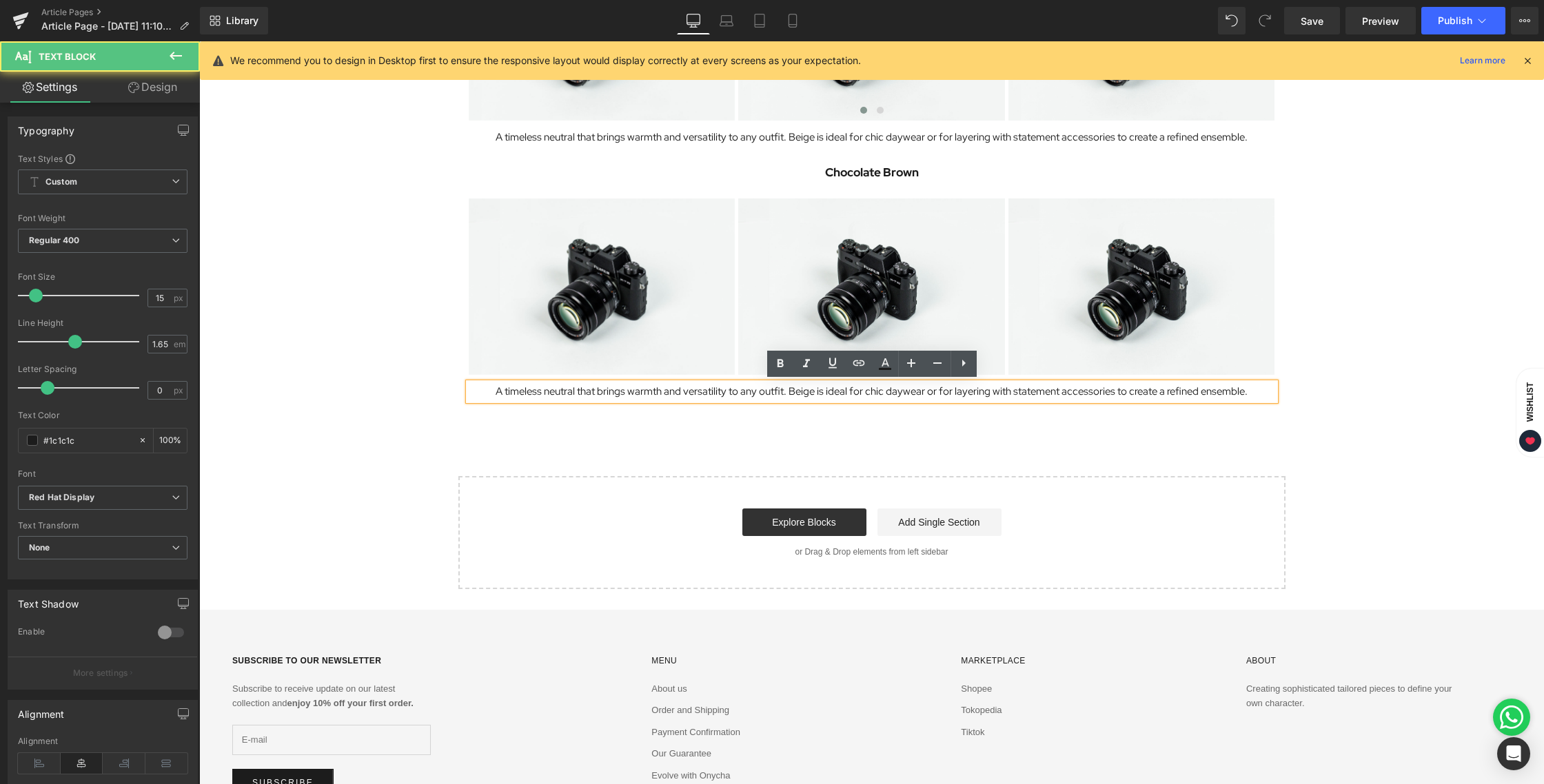
click at [758, 393] on p "A timeless neutral that brings warmth and versatility to any outfit. Beige is i…" at bounding box center [872, 391] width 806 height 17
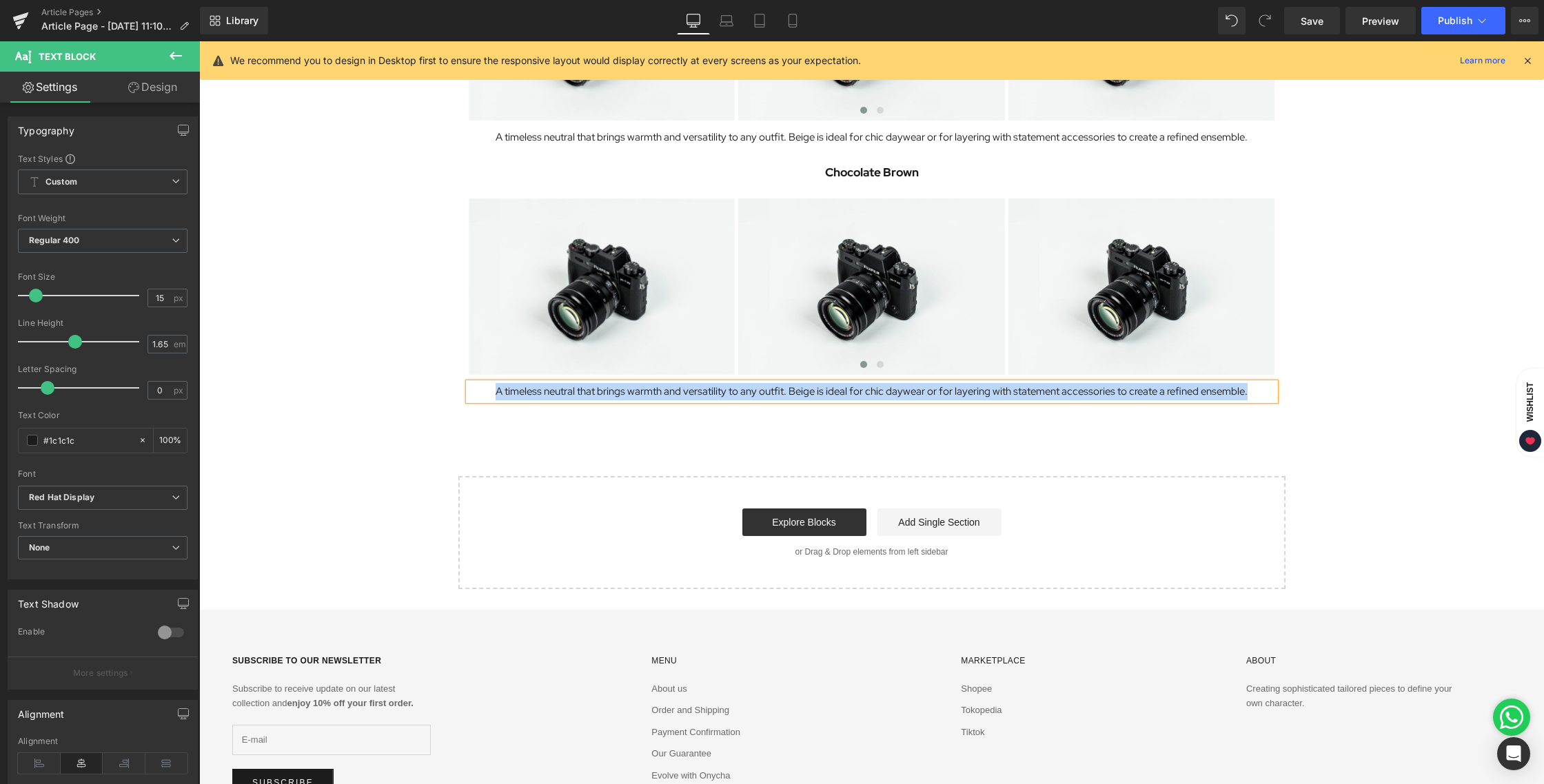
paste div
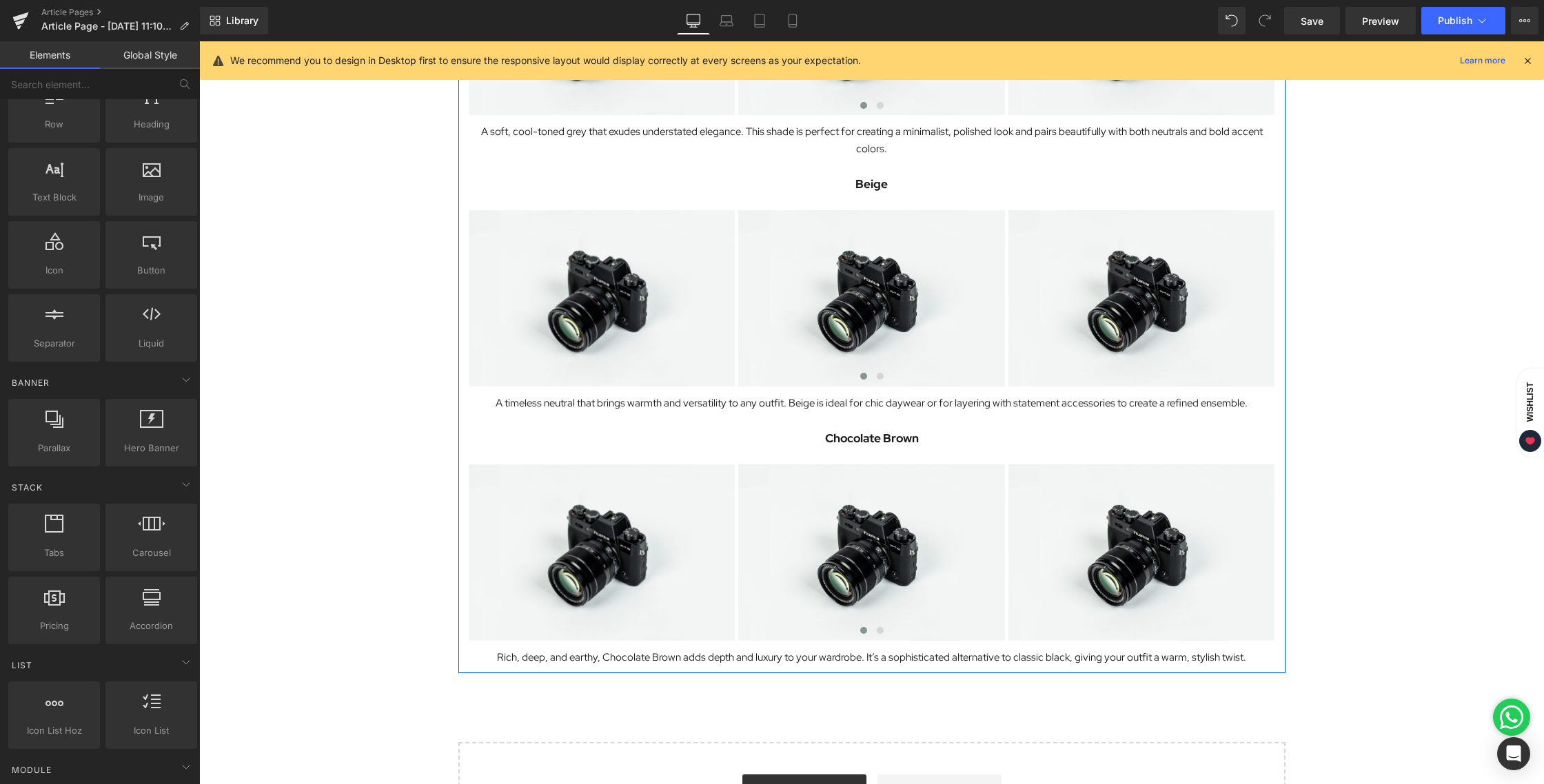
scroll to position [887, 0]
click at [910, 439] on icon at bounding box center [908, 438] width 7 height 8
click at [901, 438] on icon at bounding box center [901, 438] width 7 height 7
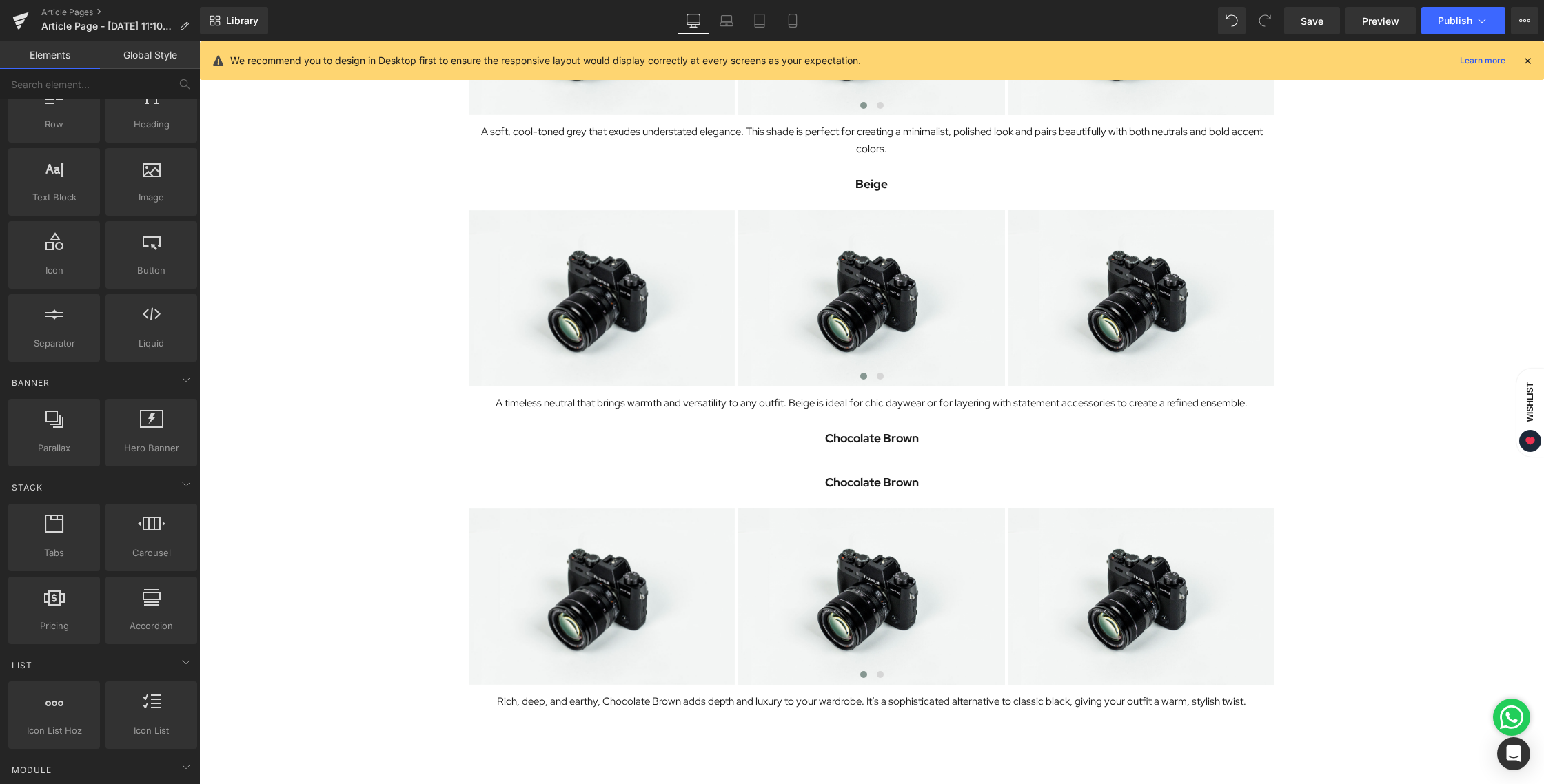
click at [1324, 649] on div "Image Onycha is excited to introduce a fresh update to your wardrobe essentials…" at bounding box center [871, 62] width 1344 height 1674
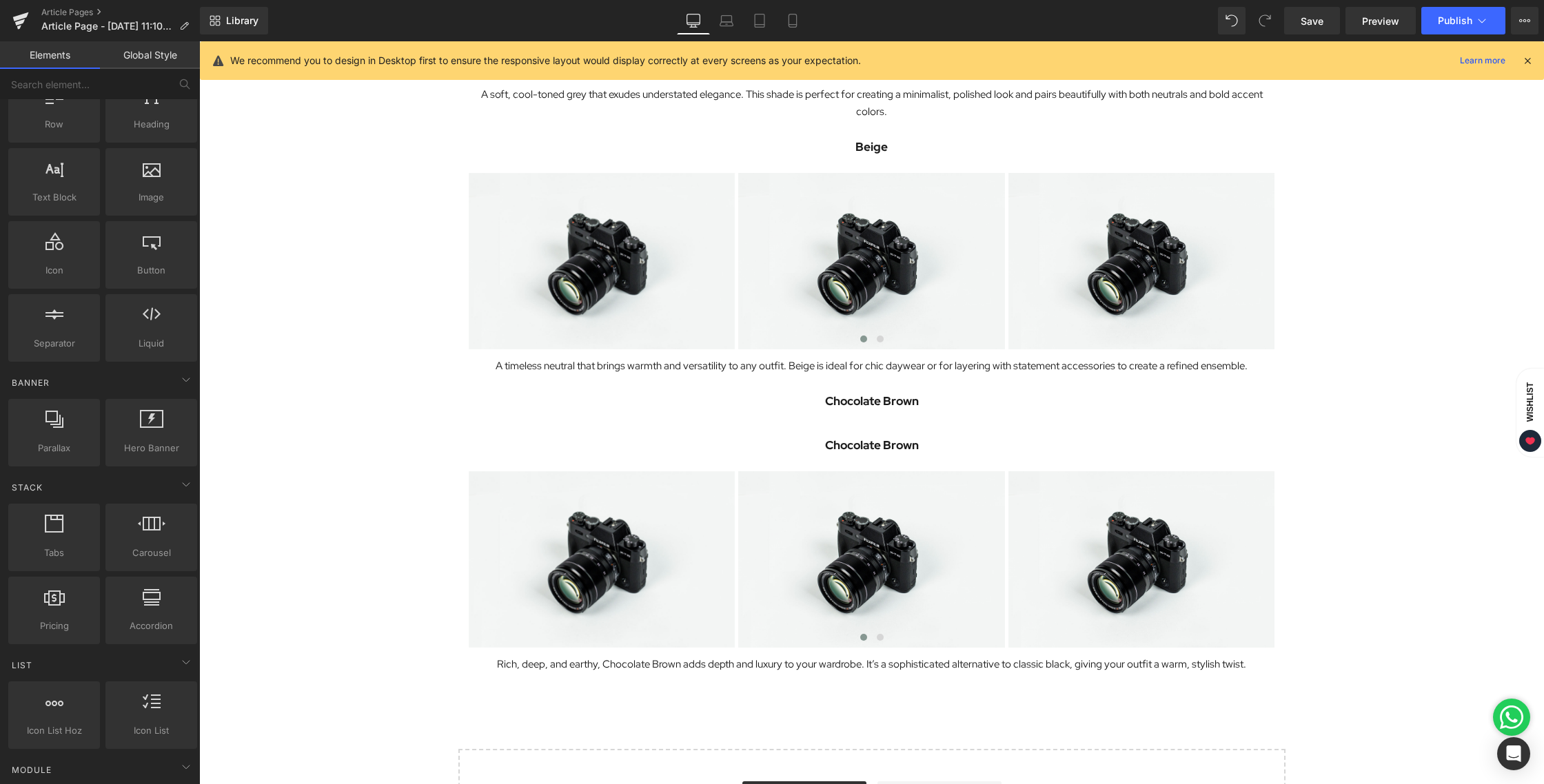
scroll to position [1003, 0]
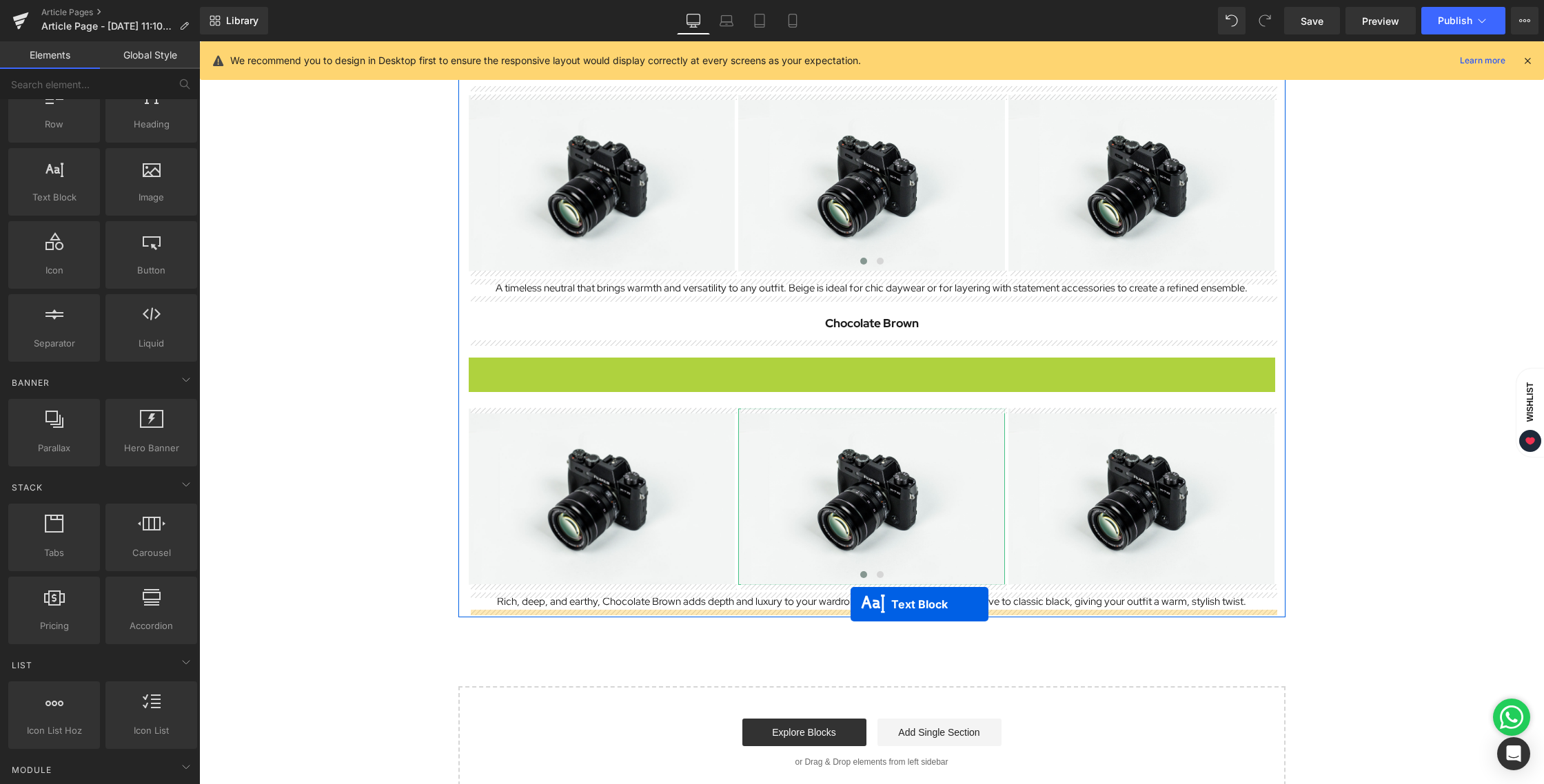
drag, startPoint x: 834, startPoint y: 366, endPoint x: 851, endPoint y: 604, distance: 238.6
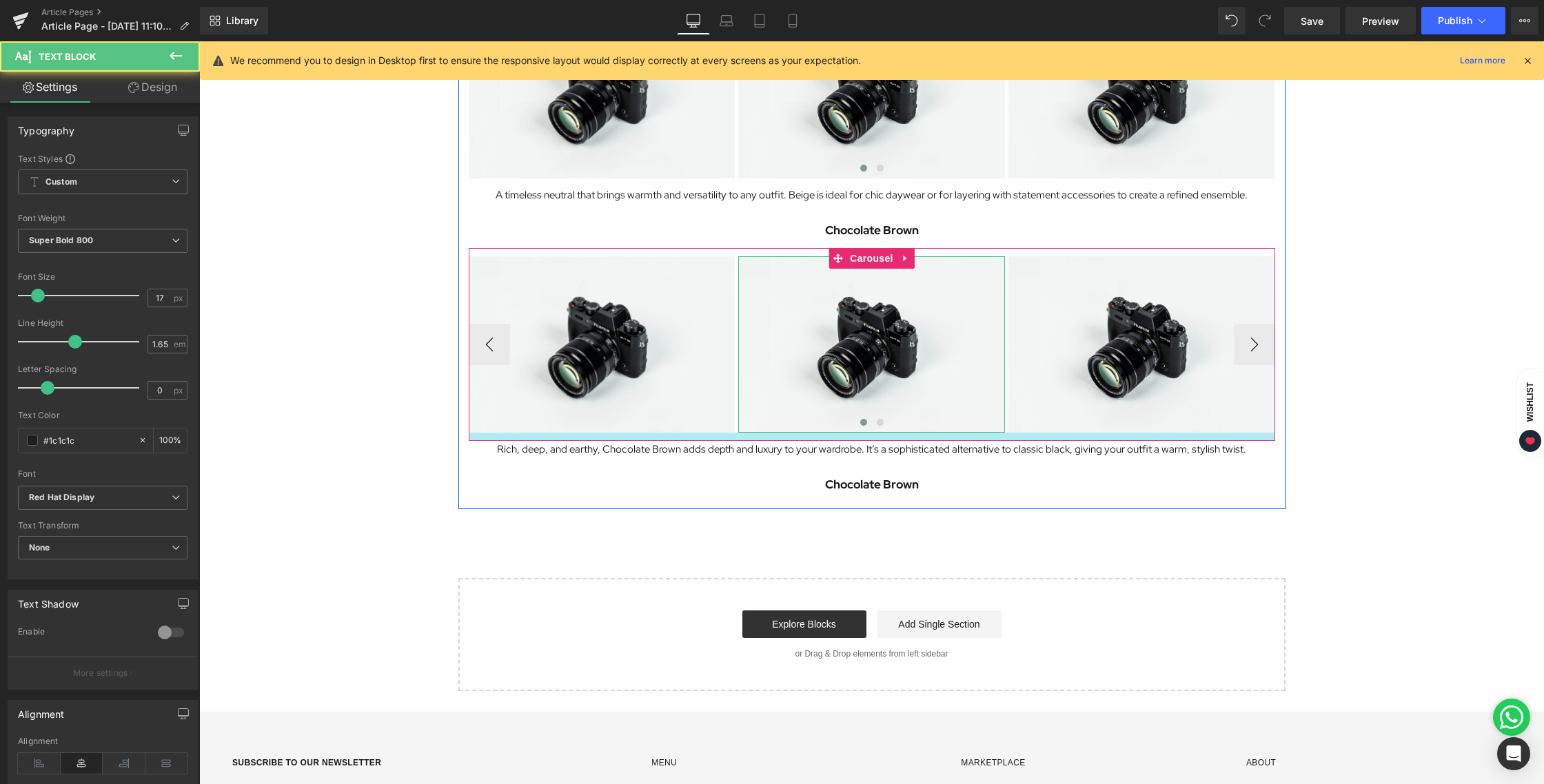
scroll to position [1161, 0]
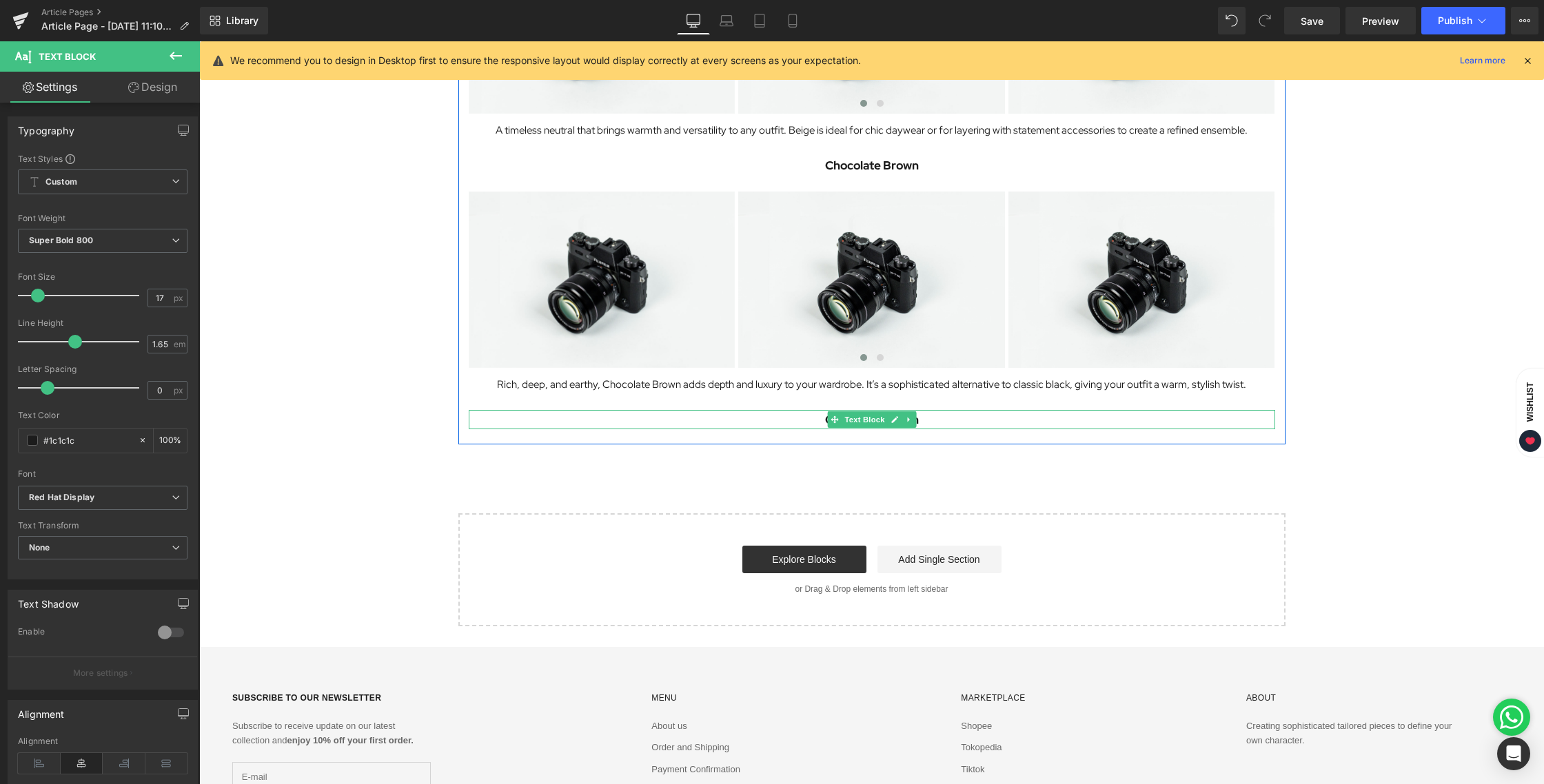
click at [957, 421] on p "Chocolate Brown" at bounding box center [872, 419] width 806 height 19
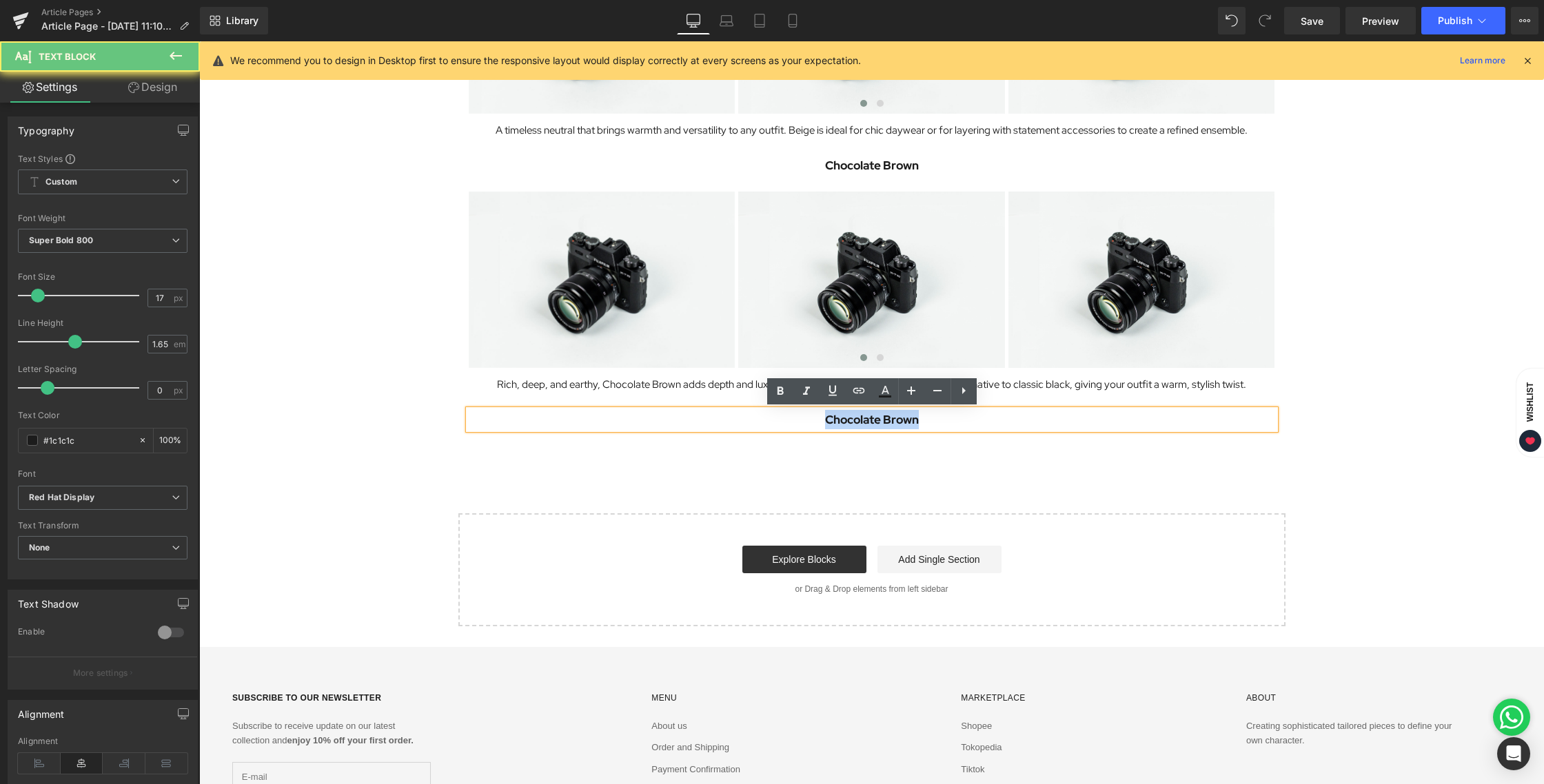
drag, startPoint x: 930, startPoint y: 421, endPoint x: 796, endPoint y: 419, distance: 134.0
click at [796, 419] on p "Chocolate Brown" at bounding box center [872, 419] width 806 height 19
paste div
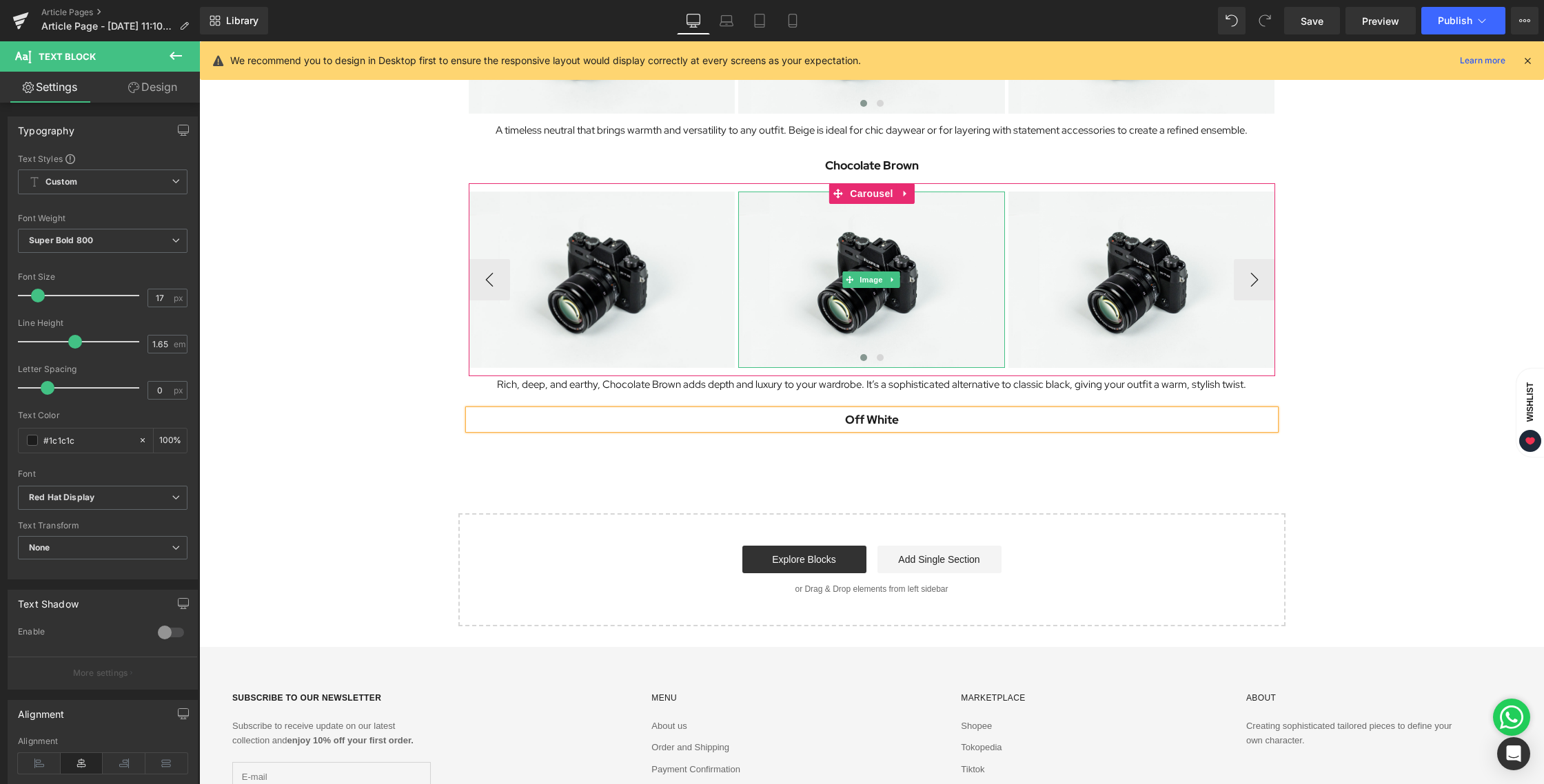
click at [914, 192] on div at bounding box center [871, 193] width 266 height 4
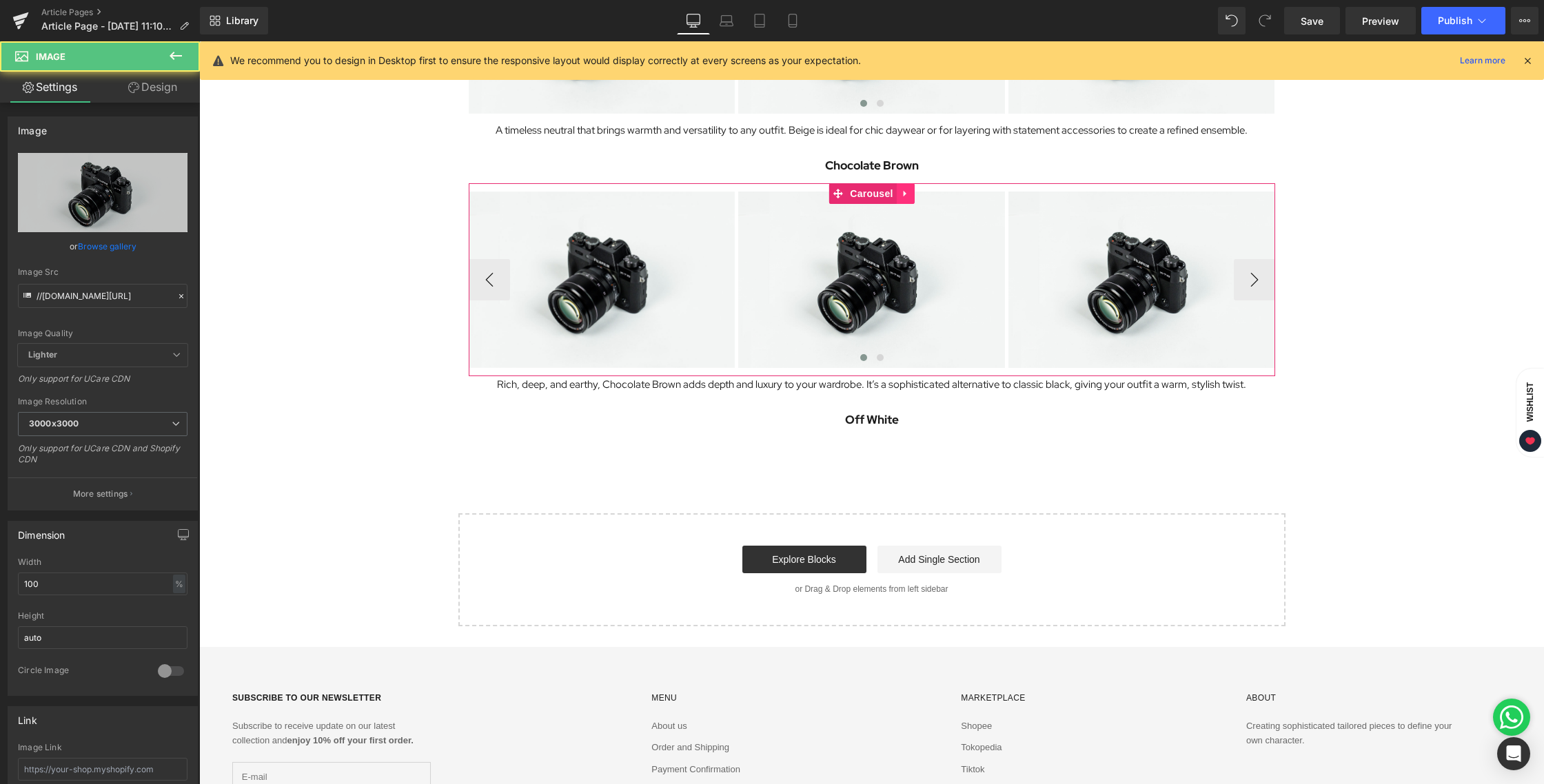
click at [908, 192] on icon at bounding box center [906, 192] width 10 height 10
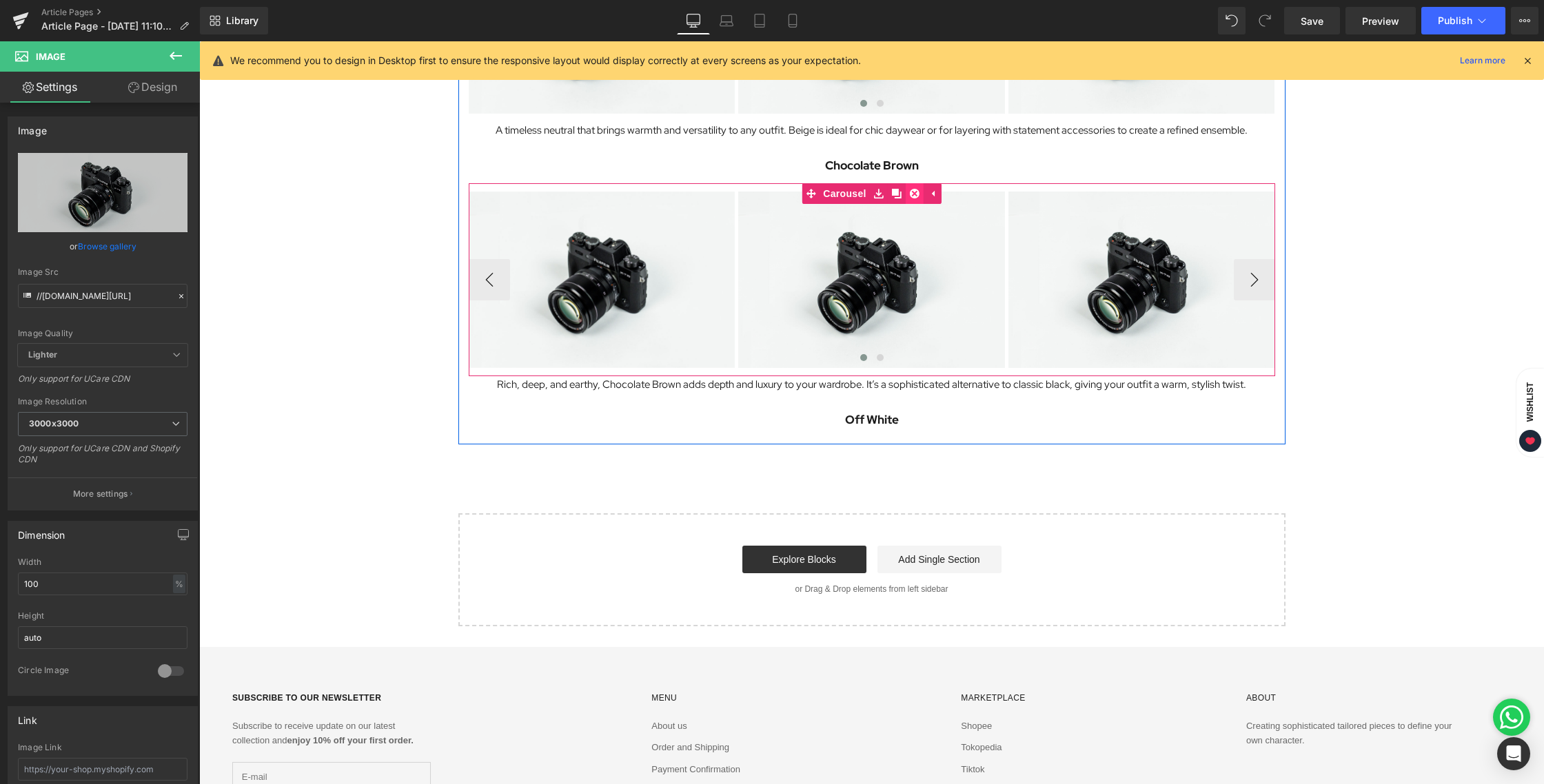
drag, startPoint x: 900, startPoint y: 191, endPoint x: 910, endPoint y: 195, distance: 10.8
click at [899, 191] on icon at bounding box center [896, 193] width 10 height 10
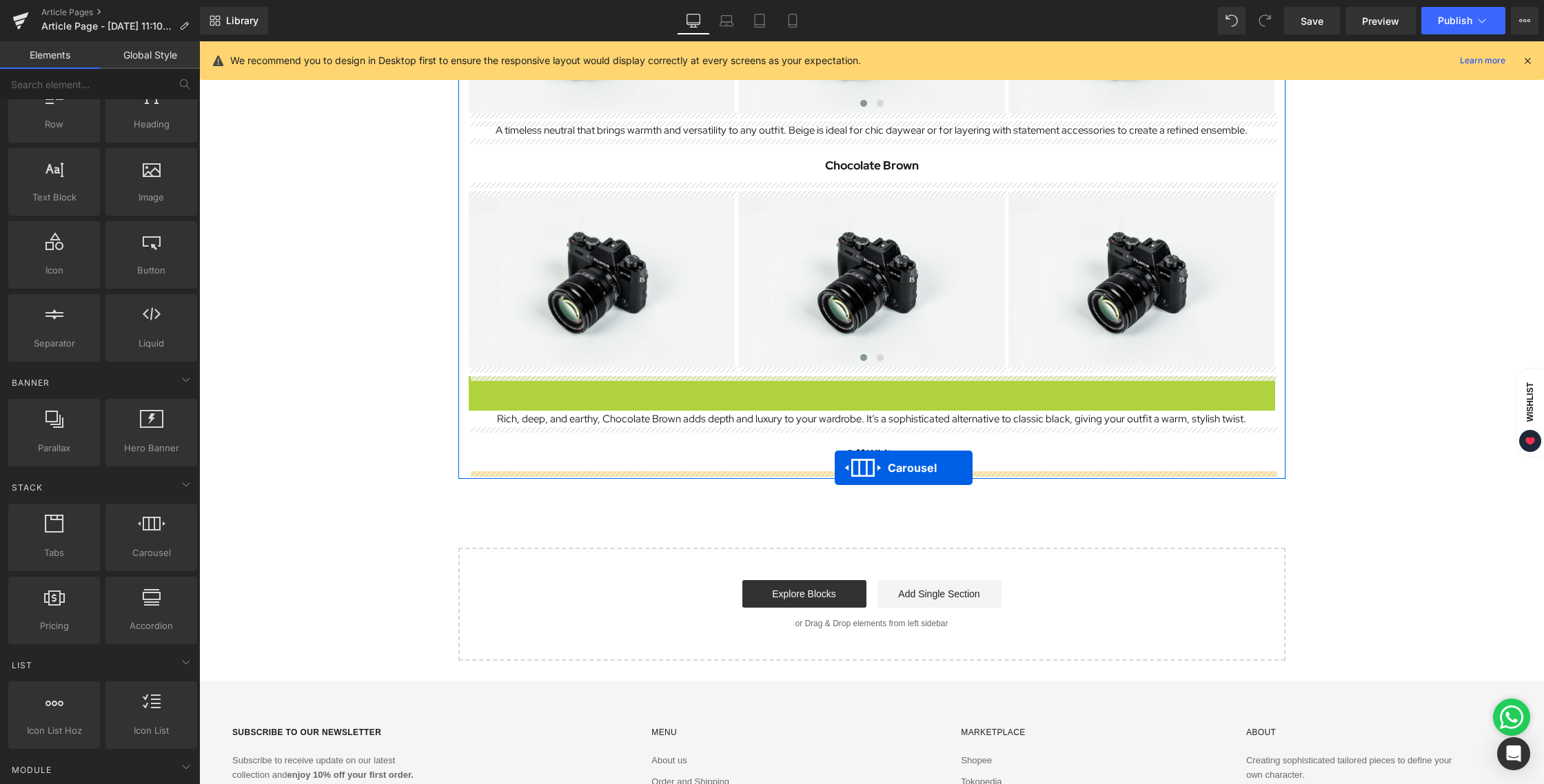
drag, startPoint x: 835, startPoint y: 382, endPoint x: 834, endPoint y: 468, distance: 86.0
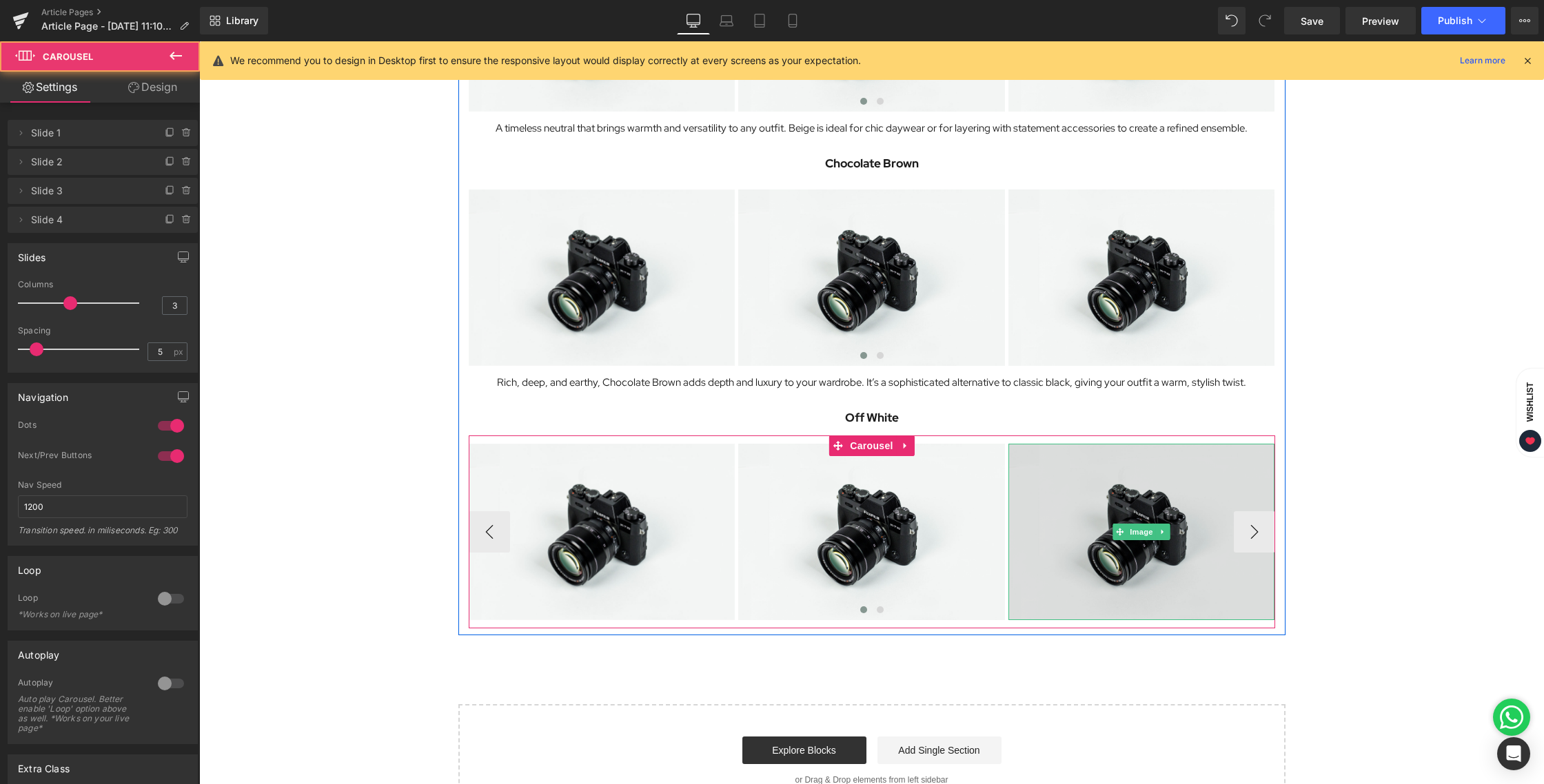
scroll to position [1163, 0]
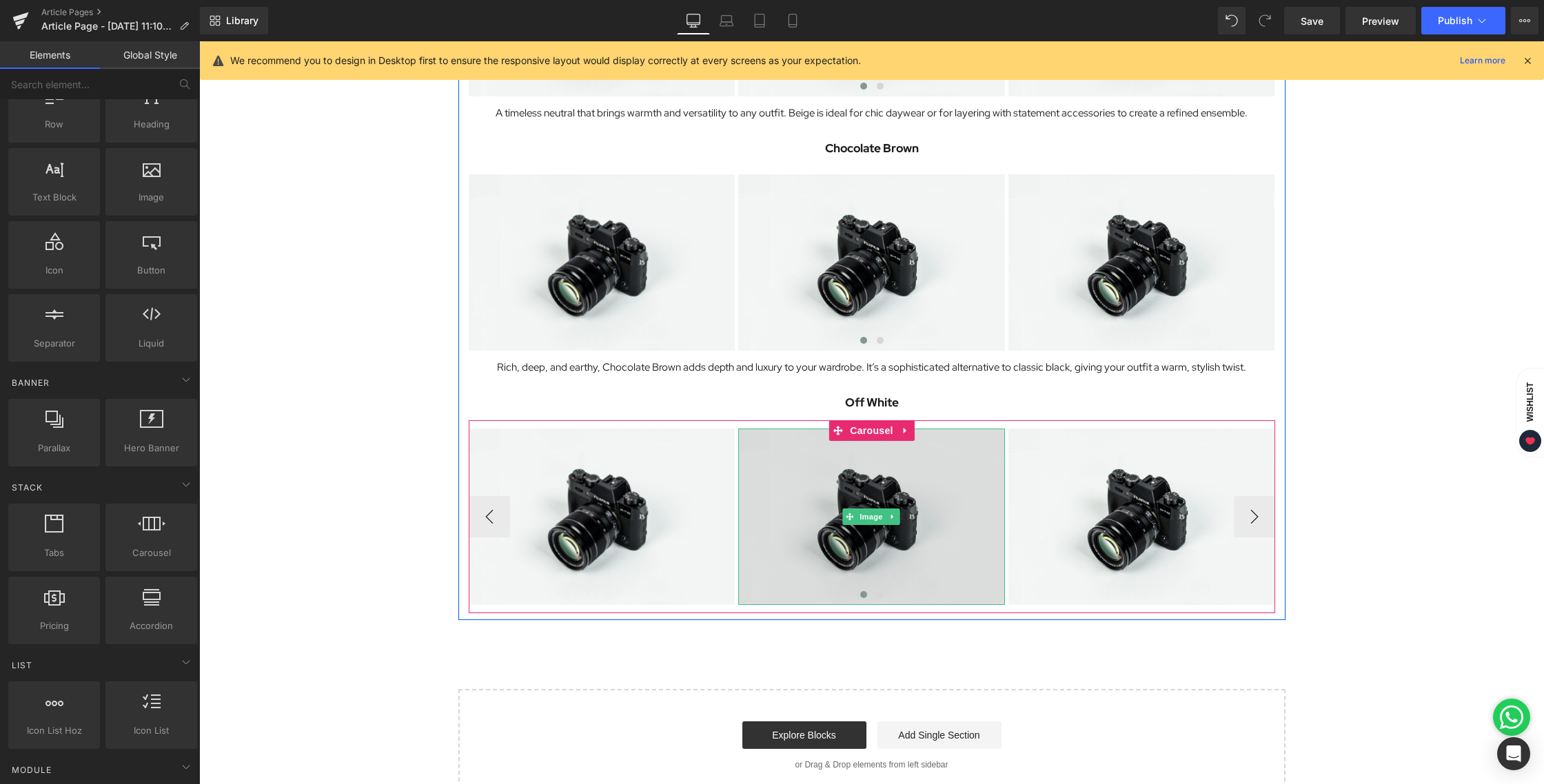
scroll to position [1178, 0]
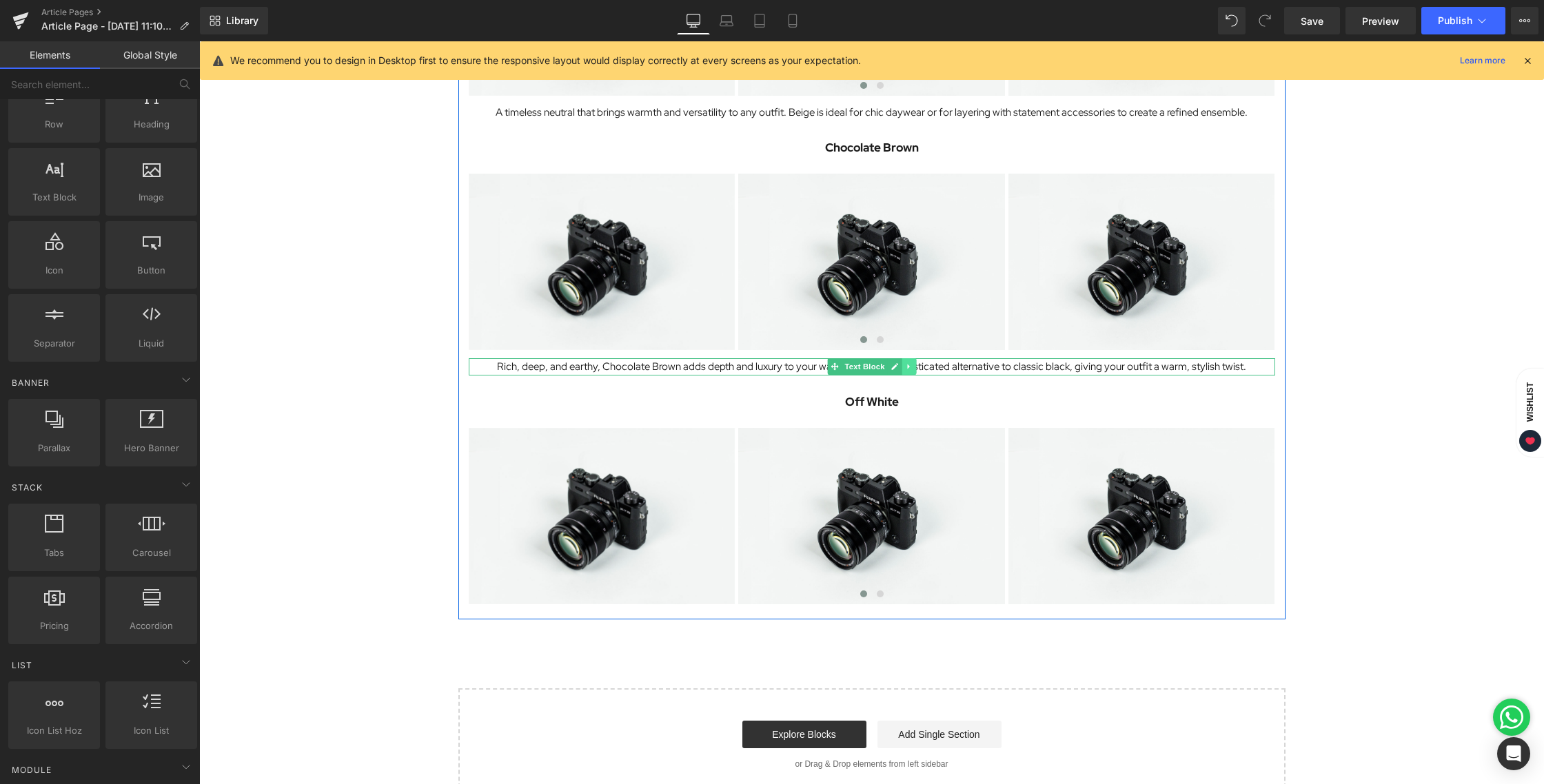
click at [912, 367] on icon at bounding box center [908, 366] width 7 height 8
click at [904, 366] on icon at bounding box center [901, 366] width 7 height 7
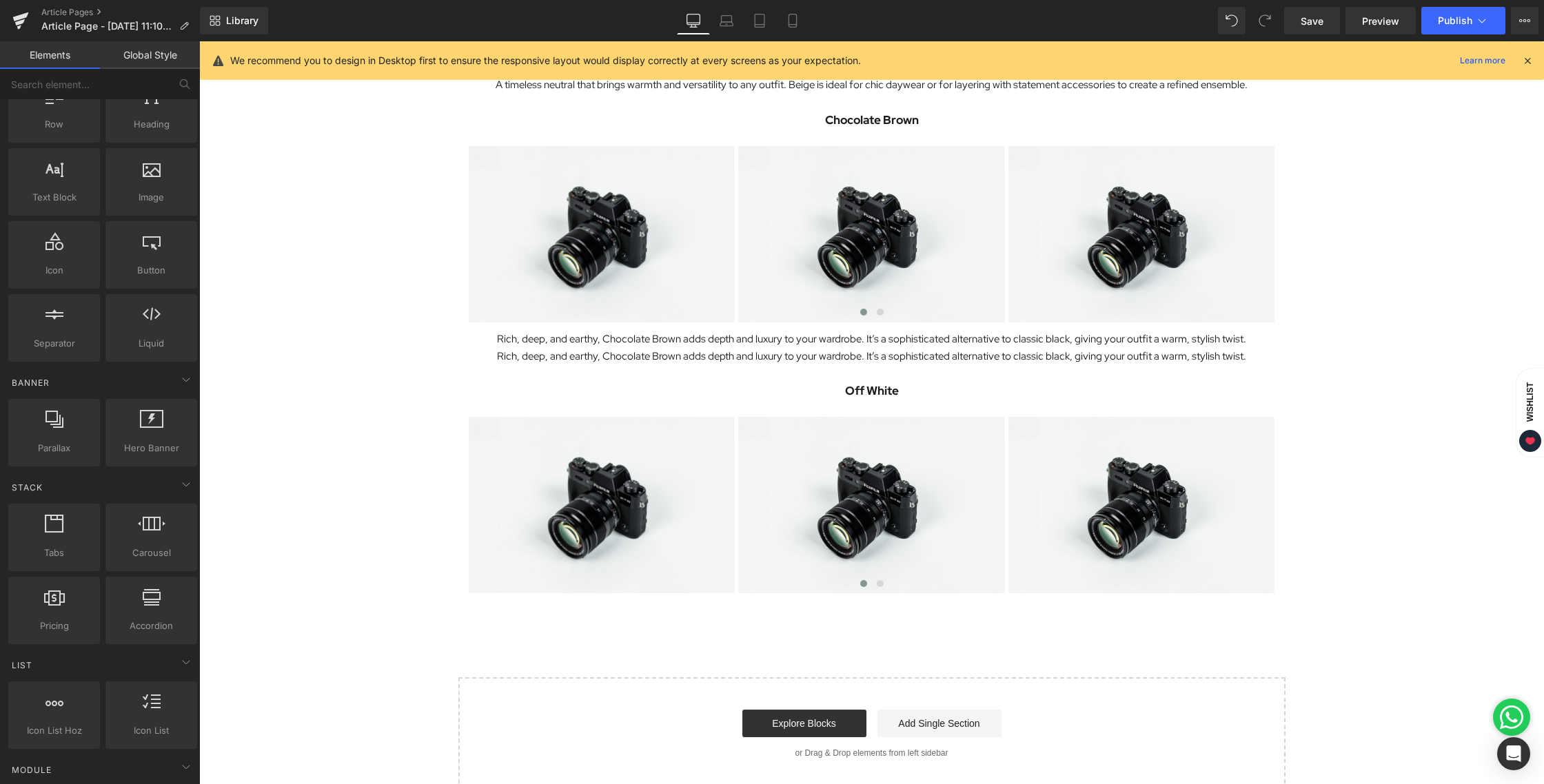
scroll to position [1207, 0]
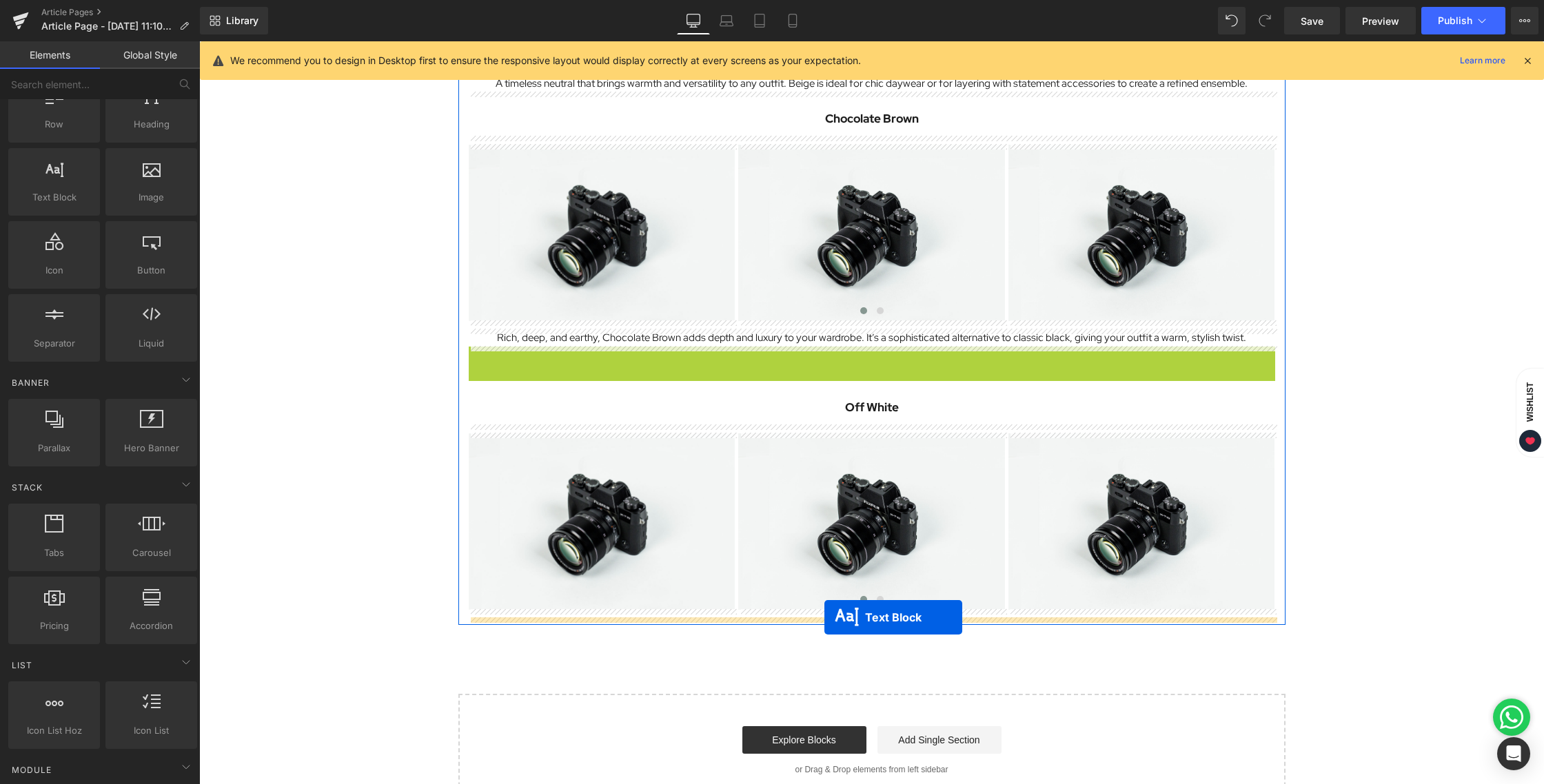
drag, startPoint x: 834, startPoint y: 353, endPoint x: 824, endPoint y: 616, distance: 263.2
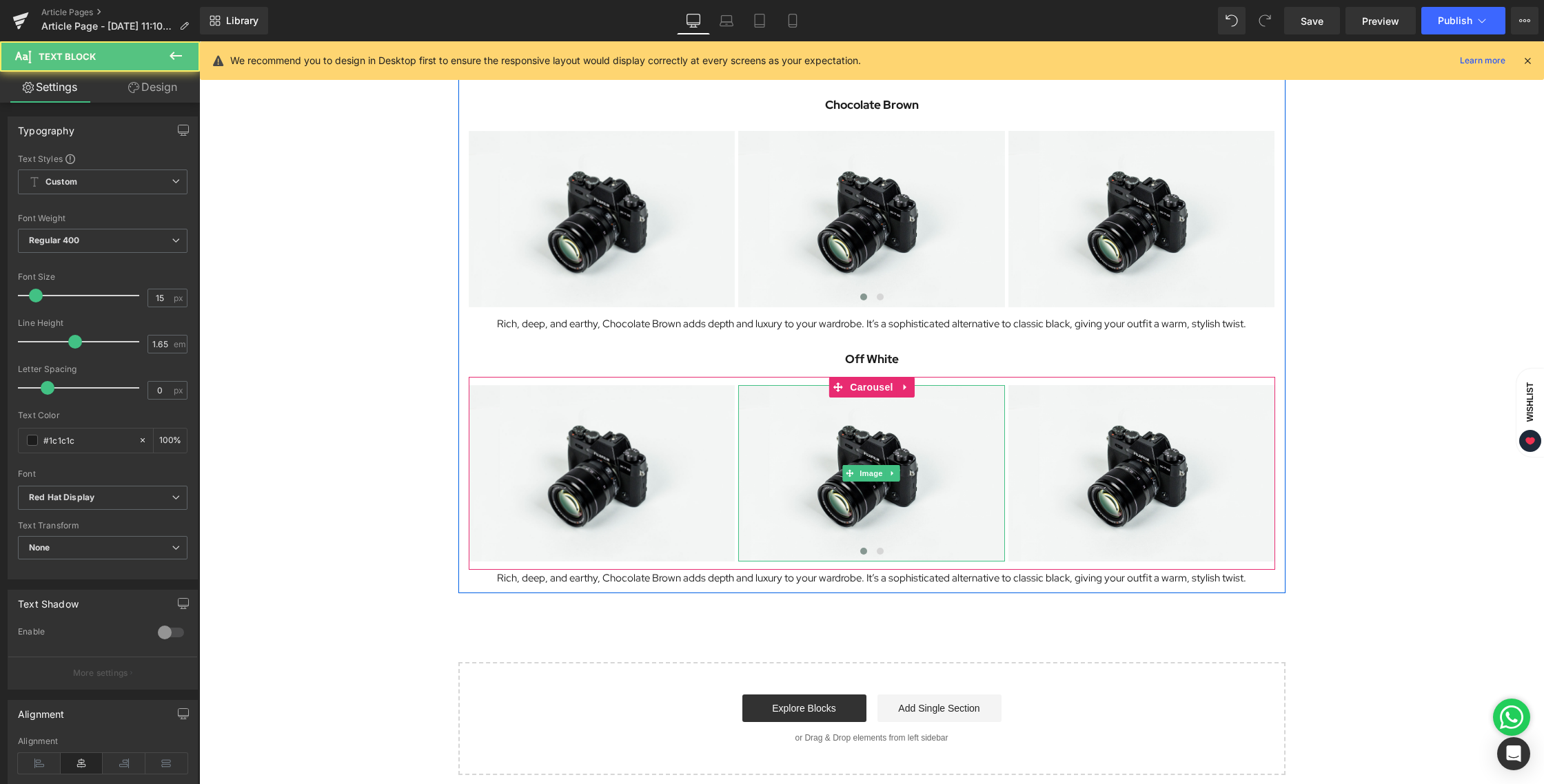
scroll to position [1233, 0]
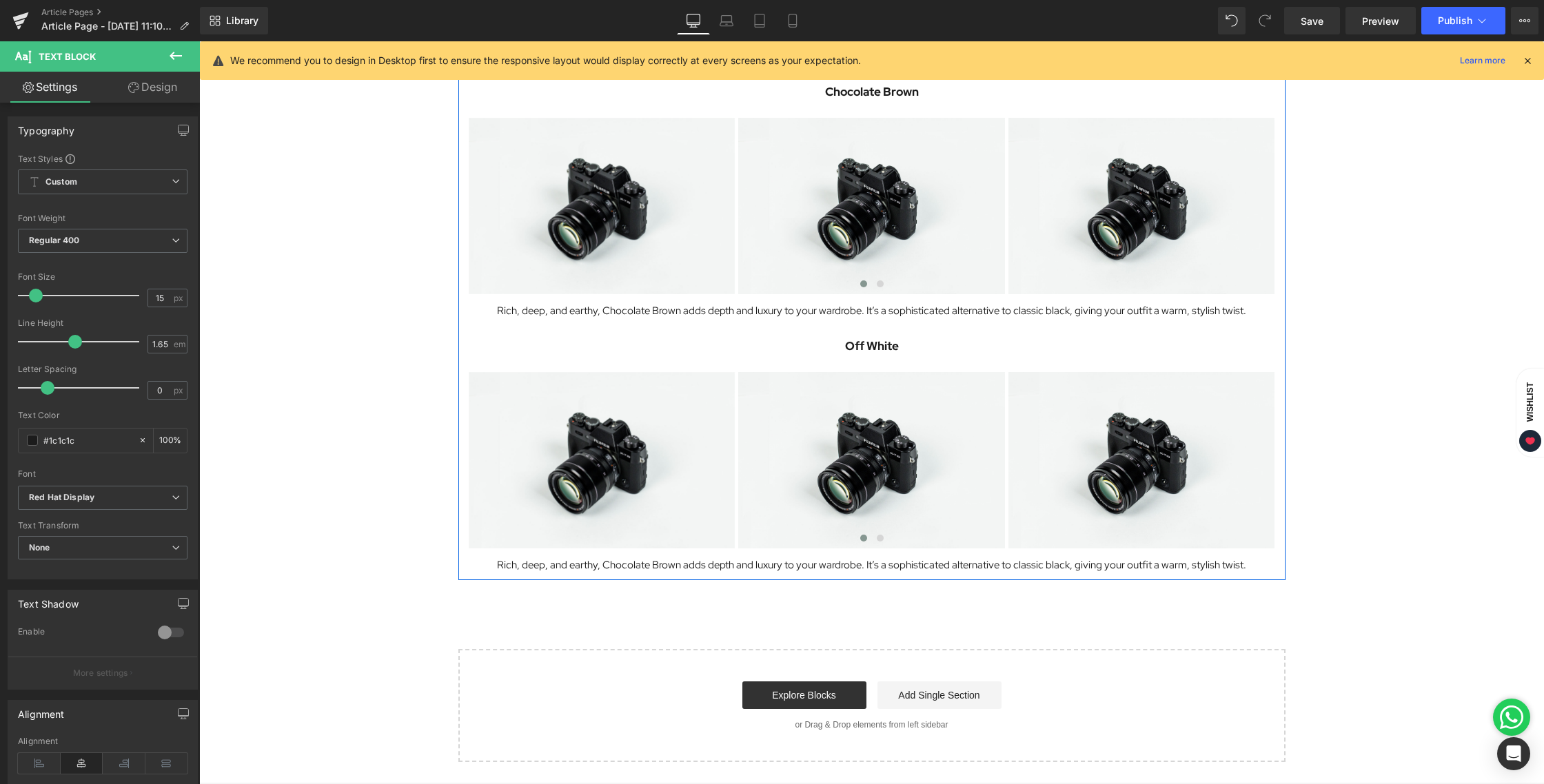
click at [199, 41] on div at bounding box center [199, 41] width 0 height 0
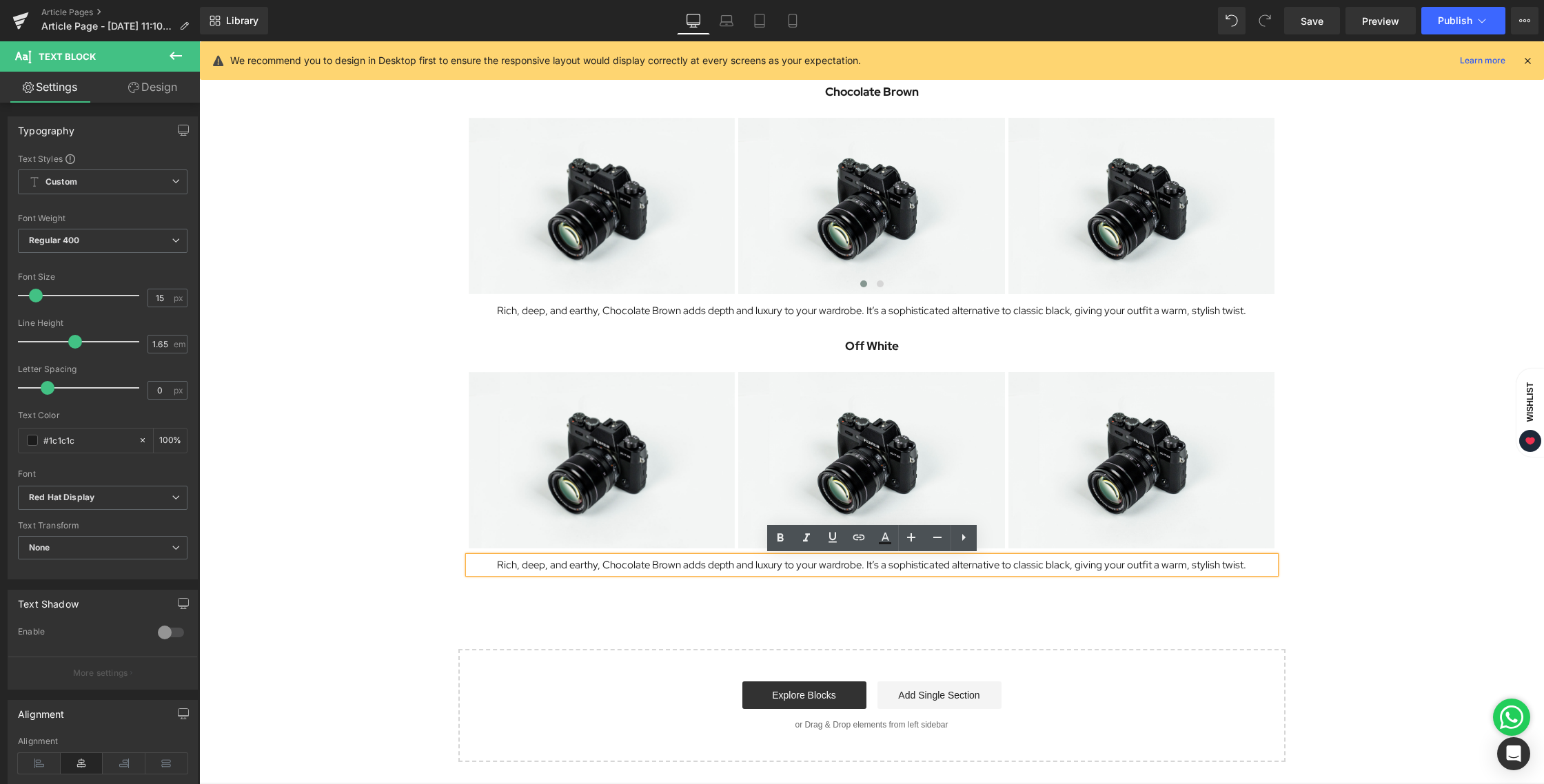
click at [560, 566] on p "Rich, deep, and earthy, Chocolate Brown adds depth and luxury to your wardrobe.…" at bounding box center [872, 565] width 806 height 17
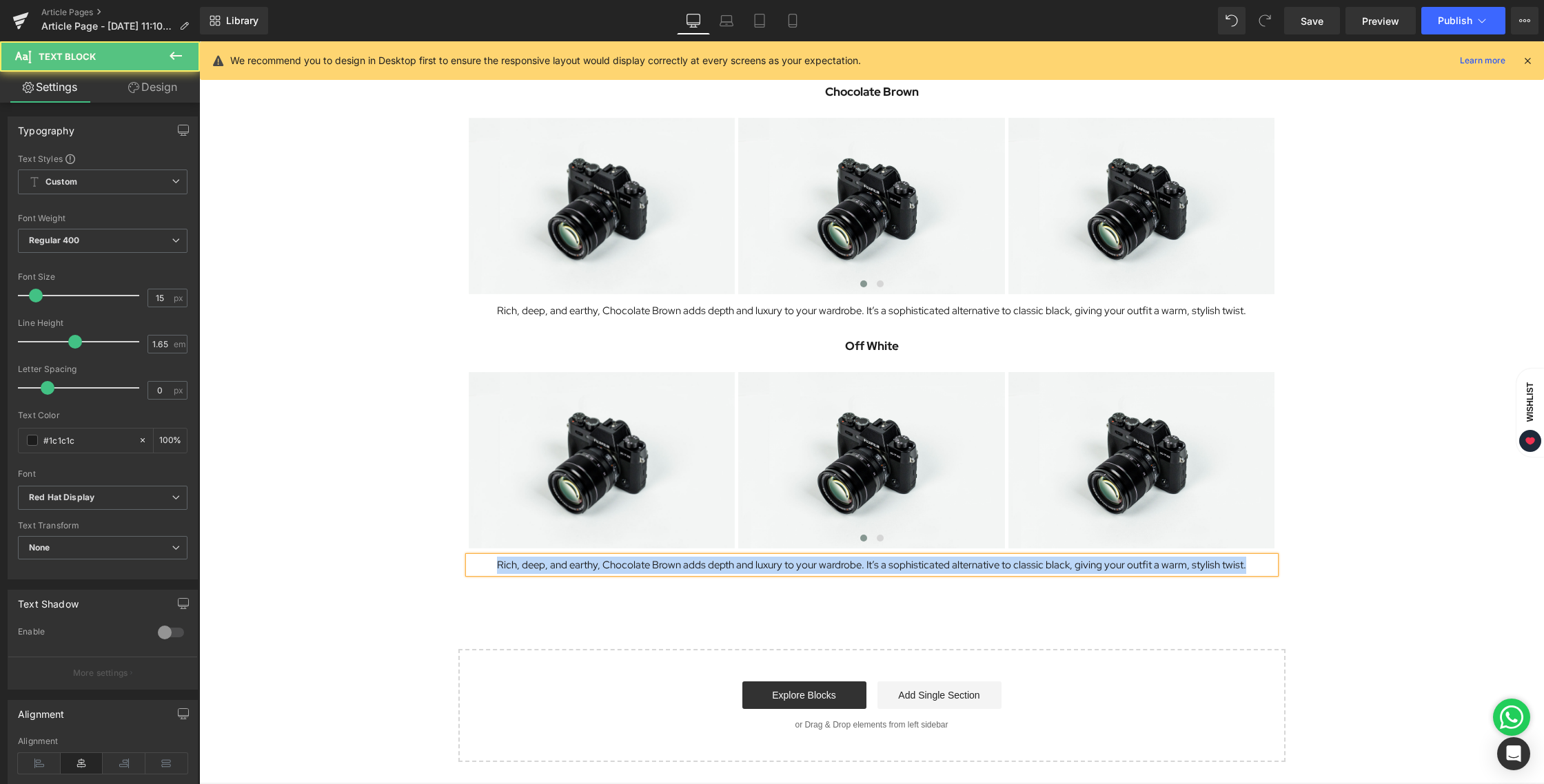
paste div
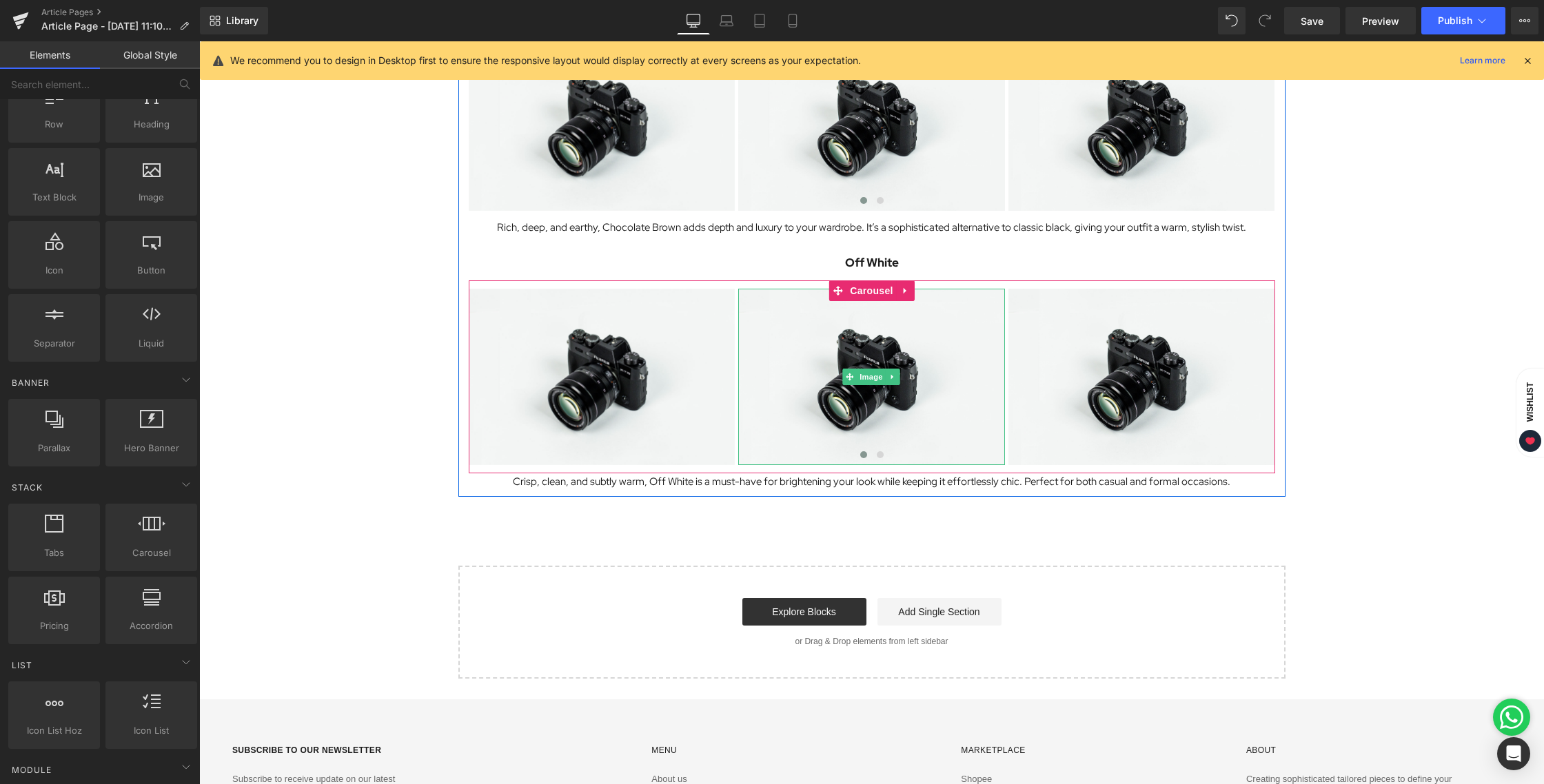
scroll to position [1320, 0]
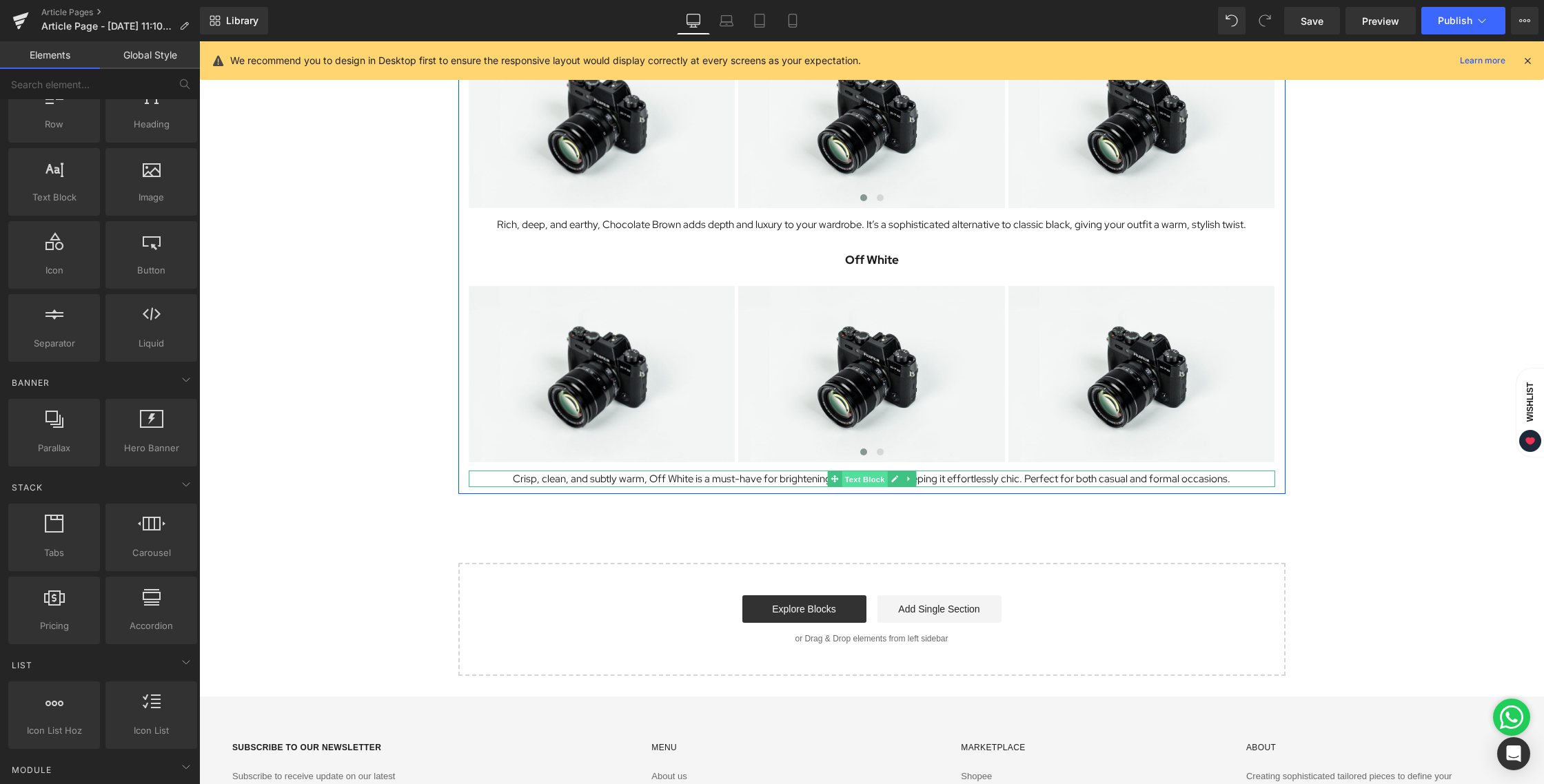
click at [857, 477] on span "Text Block" at bounding box center [865, 480] width 46 height 16
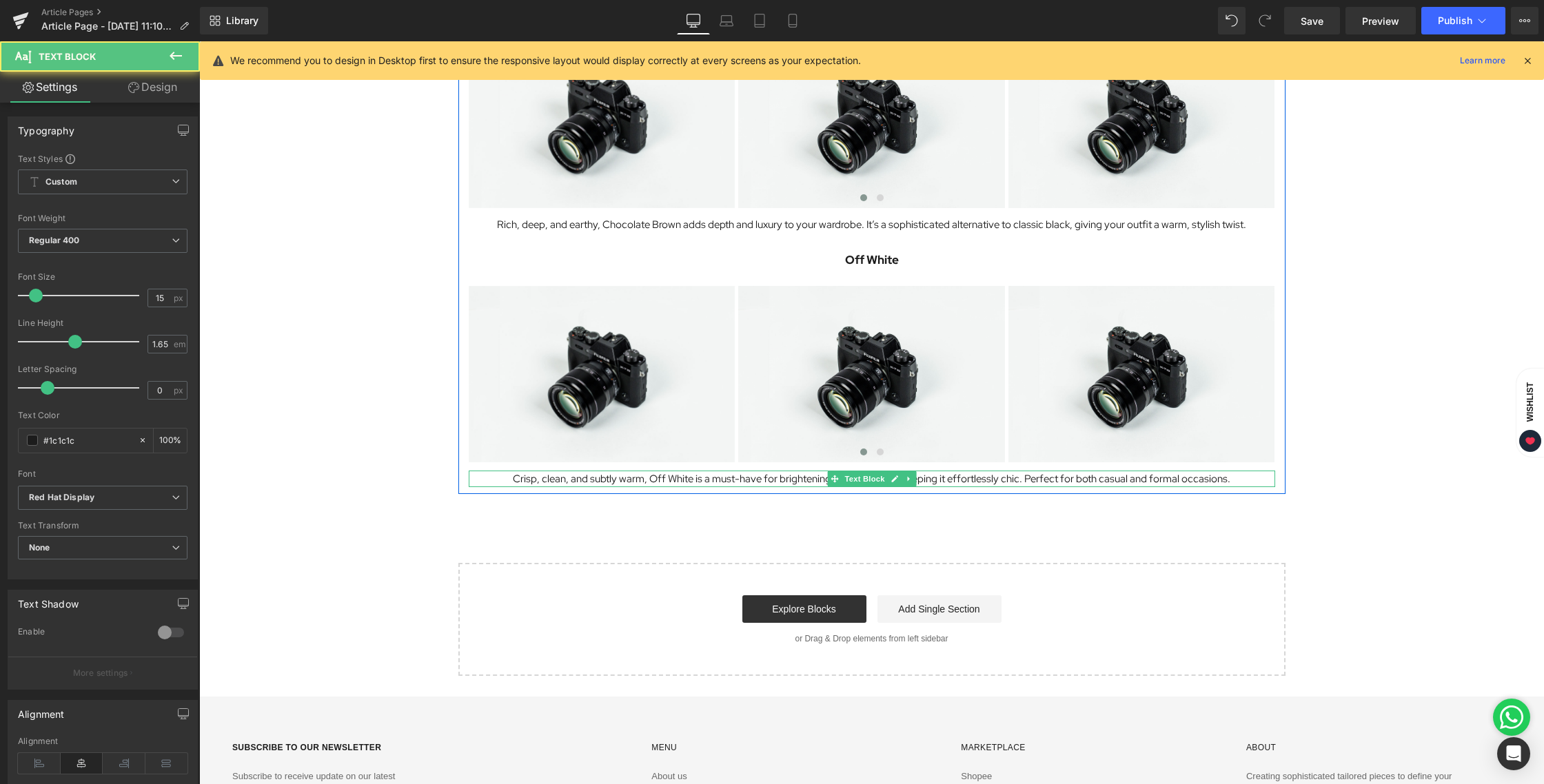
click at [906, 479] on icon at bounding box center [908, 479] width 7 height 8
click at [902, 478] on icon at bounding box center [901, 479] width 7 height 7
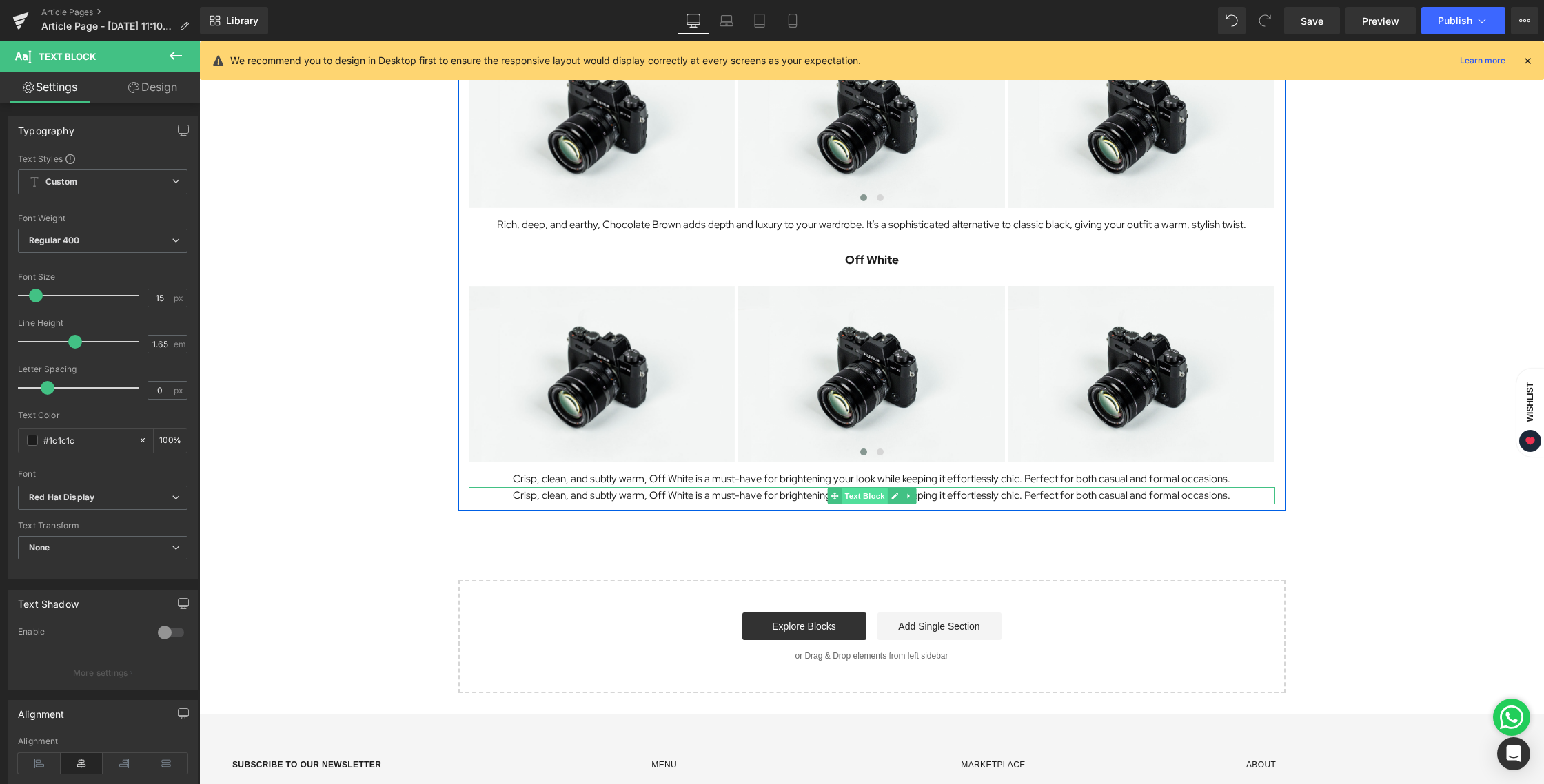
click at [849, 498] on span "Text Block" at bounding box center [865, 496] width 46 height 16
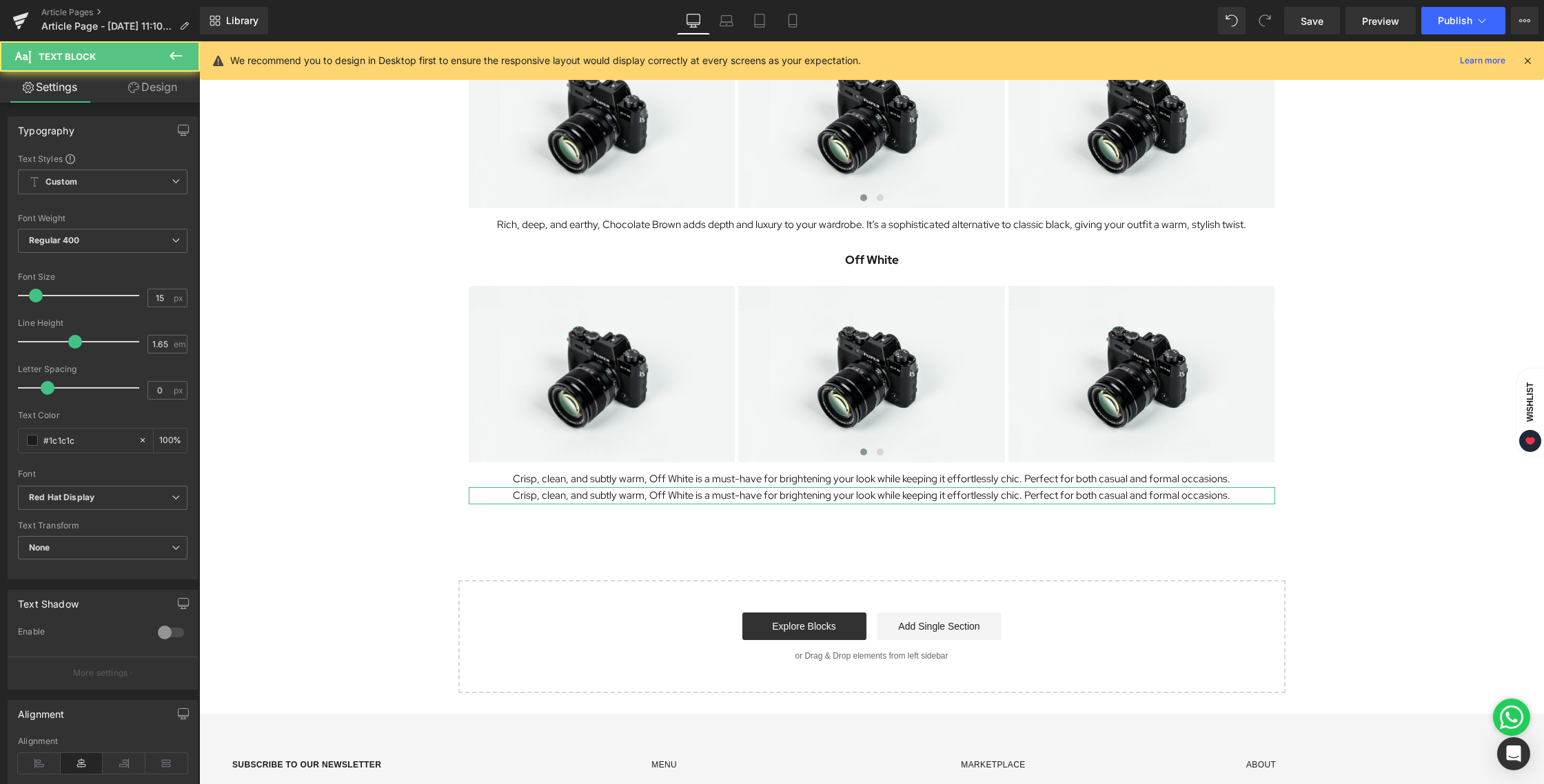
click at [150, 92] on link "Design" at bounding box center [153, 88] width 100 height 31
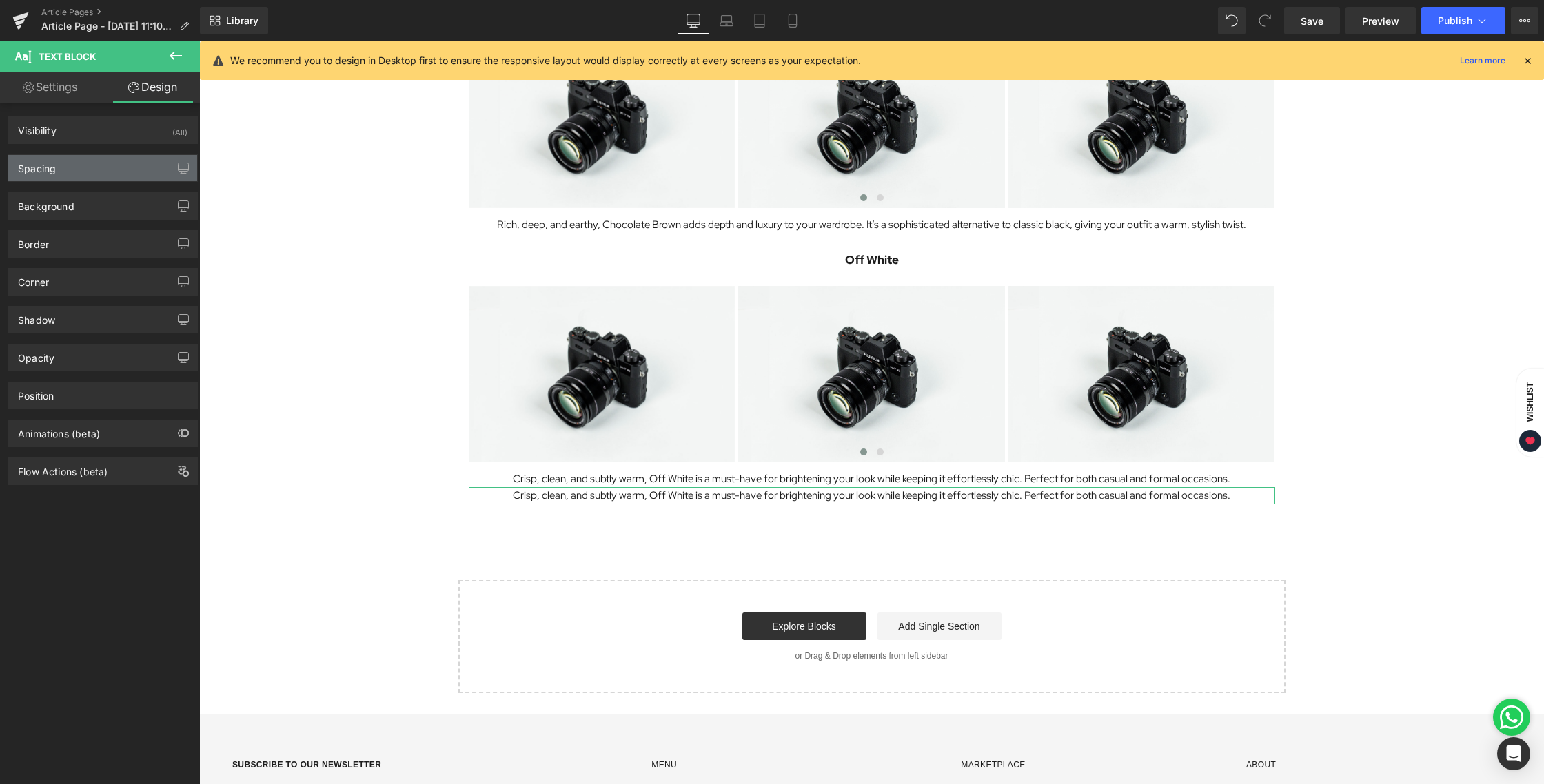
type input "0"
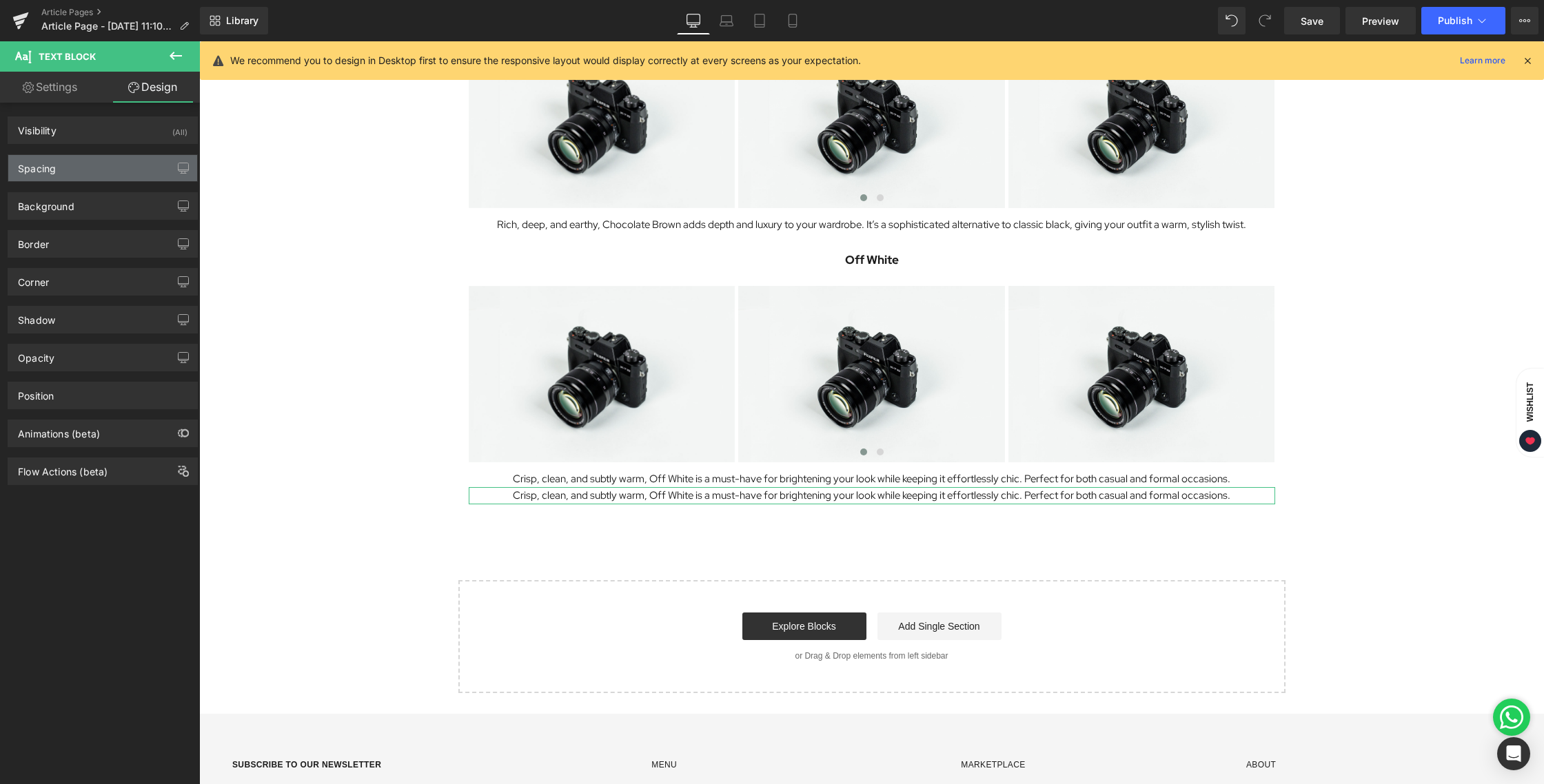
type input "0"
click at [60, 165] on div "Spacing" at bounding box center [102, 168] width 189 height 26
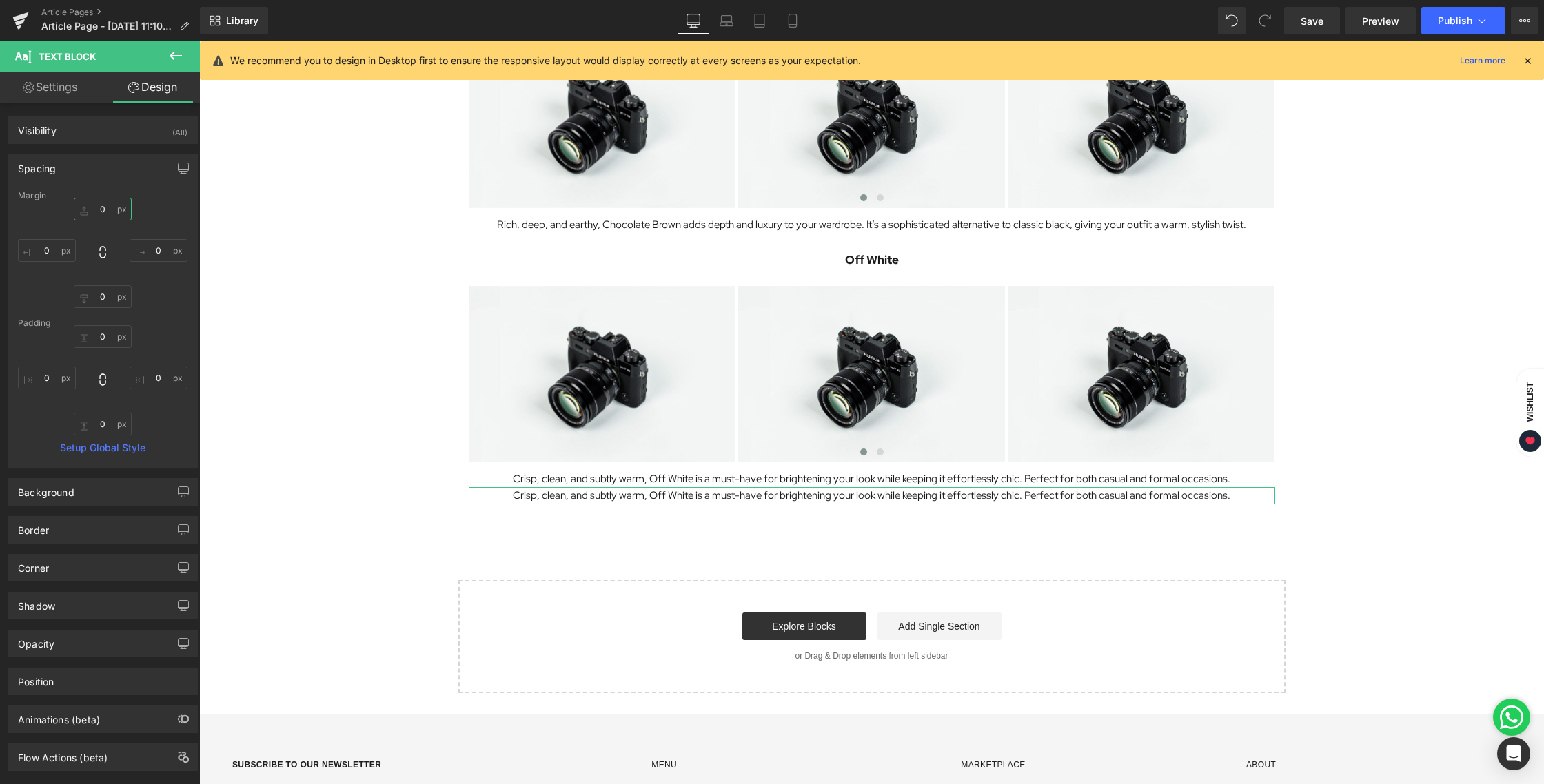
click at [100, 215] on input "0" at bounding box center [102, 209] width 57 height 23
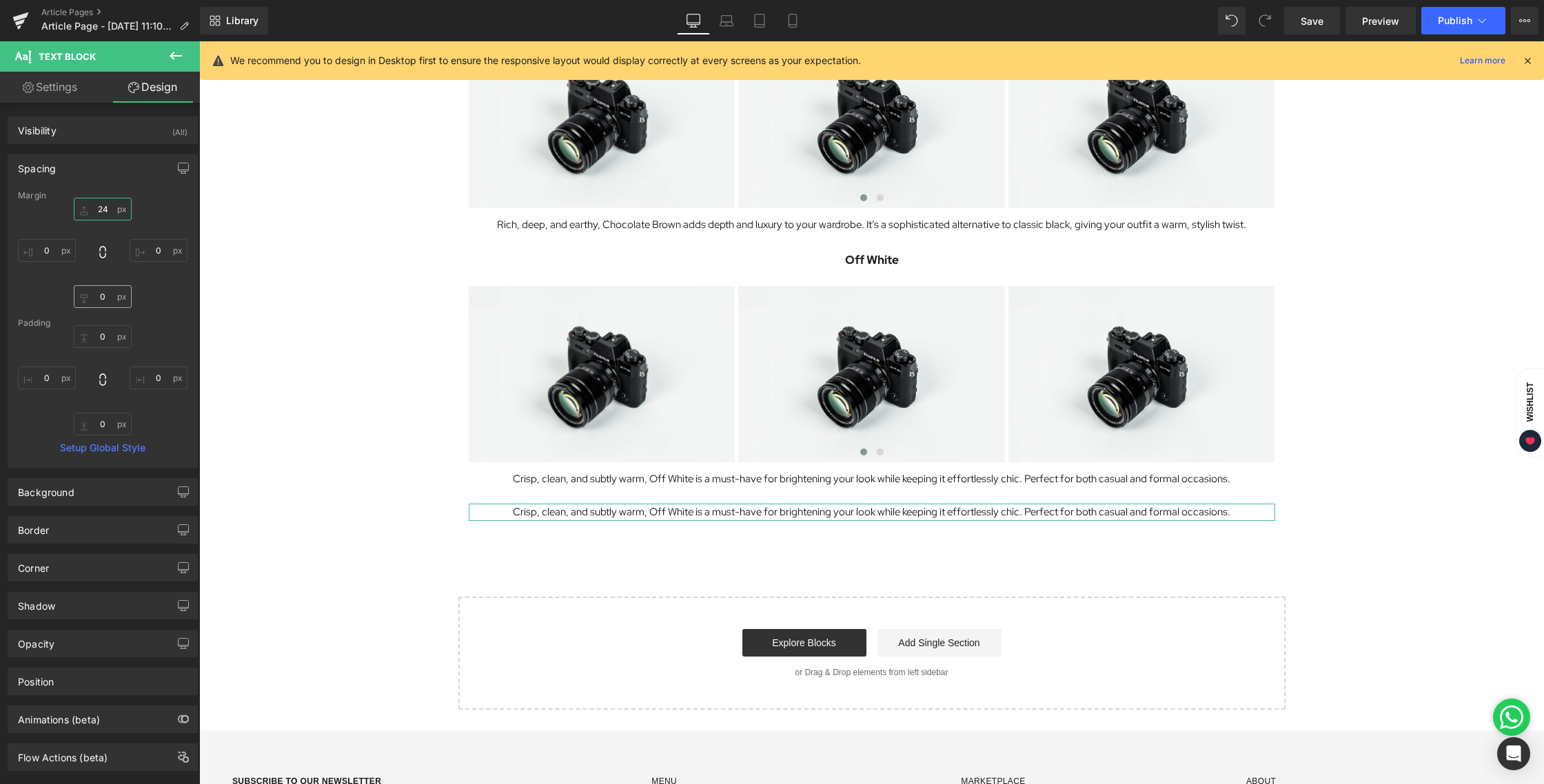
type input "24"
click at [100, 301] on input "0" at bounding box center [102, 296] width 57 height 23
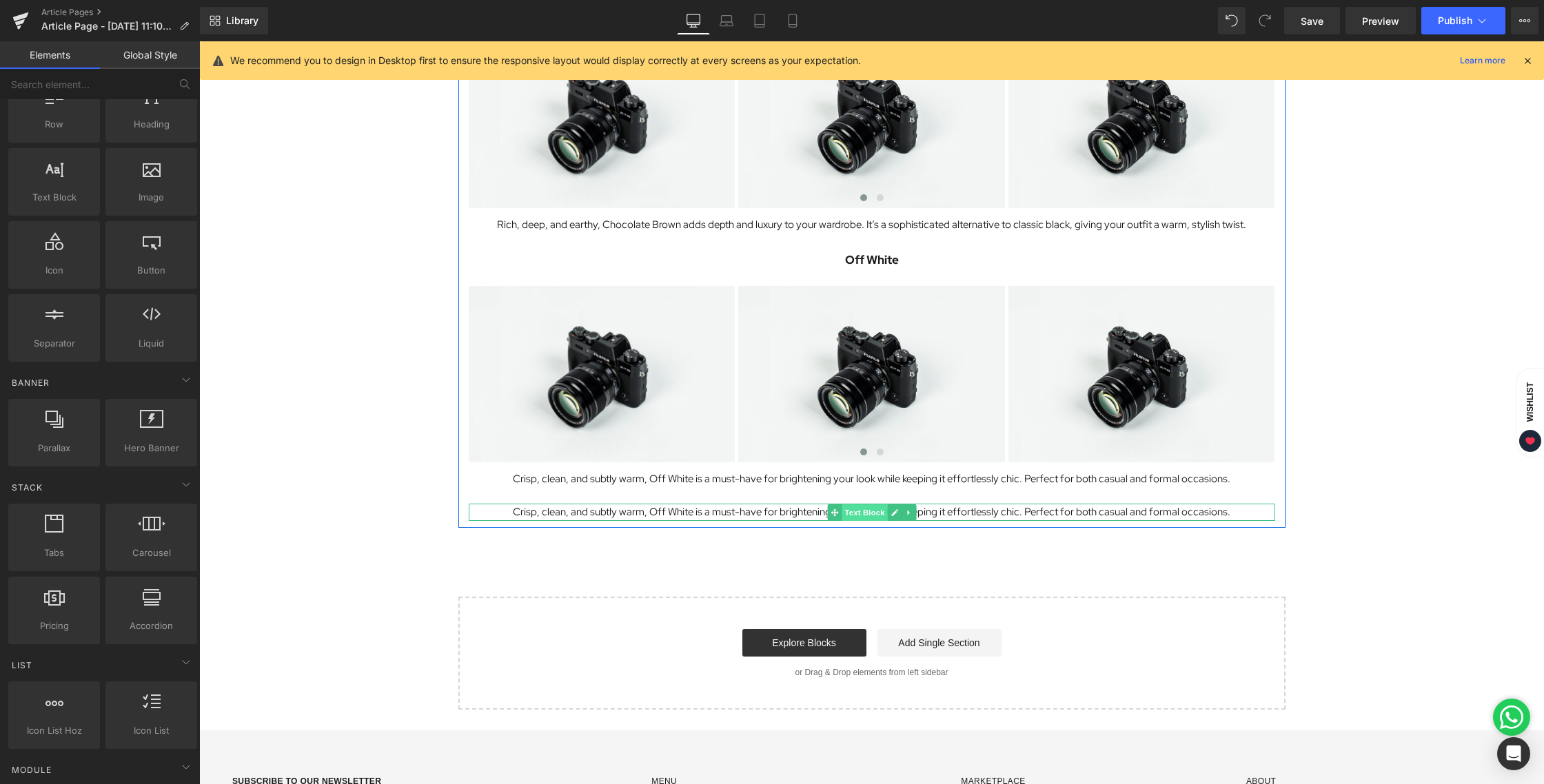
click at [848, 511] on span "Text Block" at bounding box center [865, 512] width 46 height 16
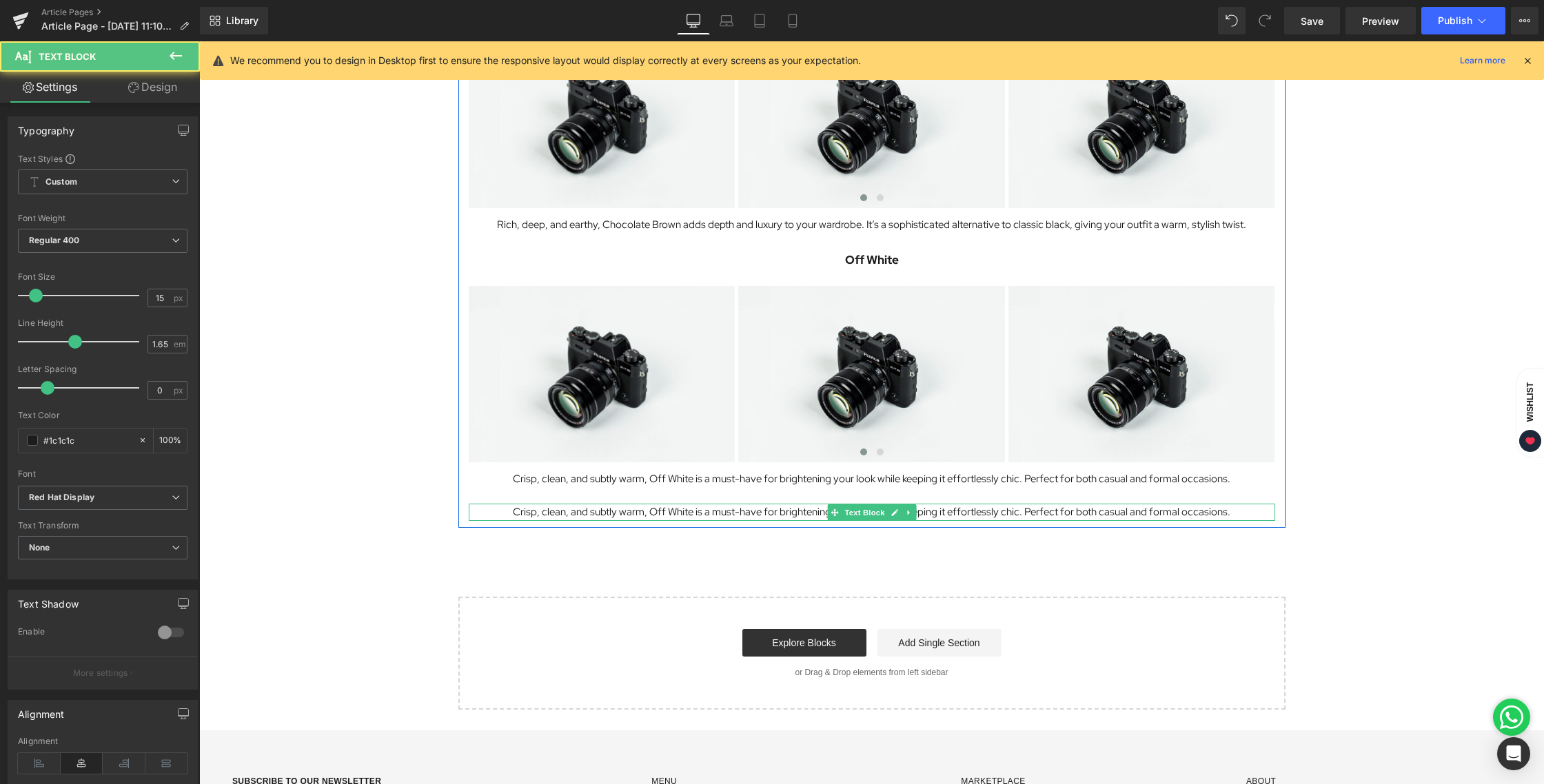
click at [789, 511] on p "Crisp, clean, and subtly warm, Off White is a must-have for brightening your lo…" at bounding box center [872, 511] width 806 height 17
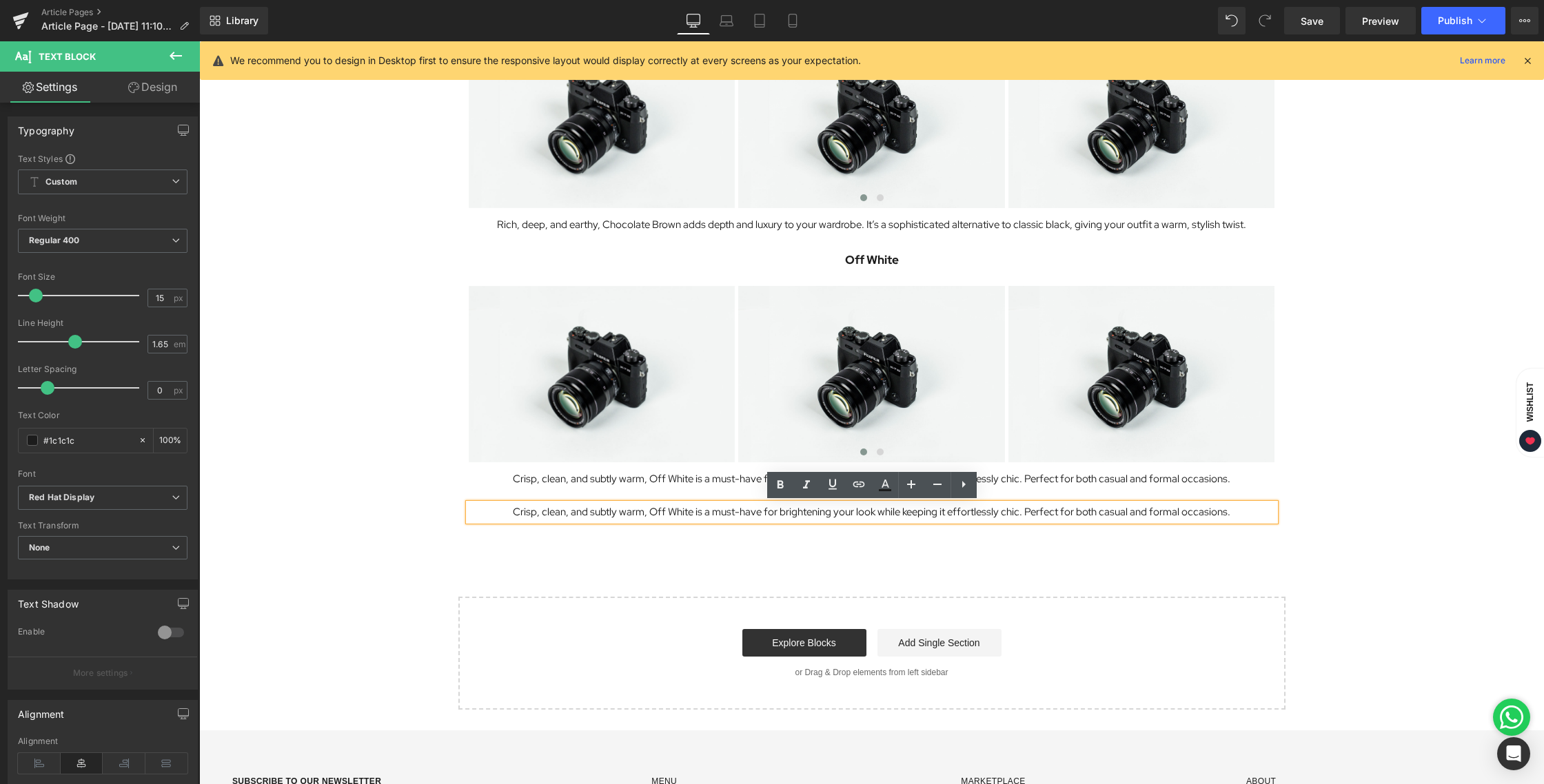
click at [785, 511] on p "Crisp, clean, and subtly warm, Off White is a must-have for brightening your lo…" at bounding box center [872, 511] width 806 height 17
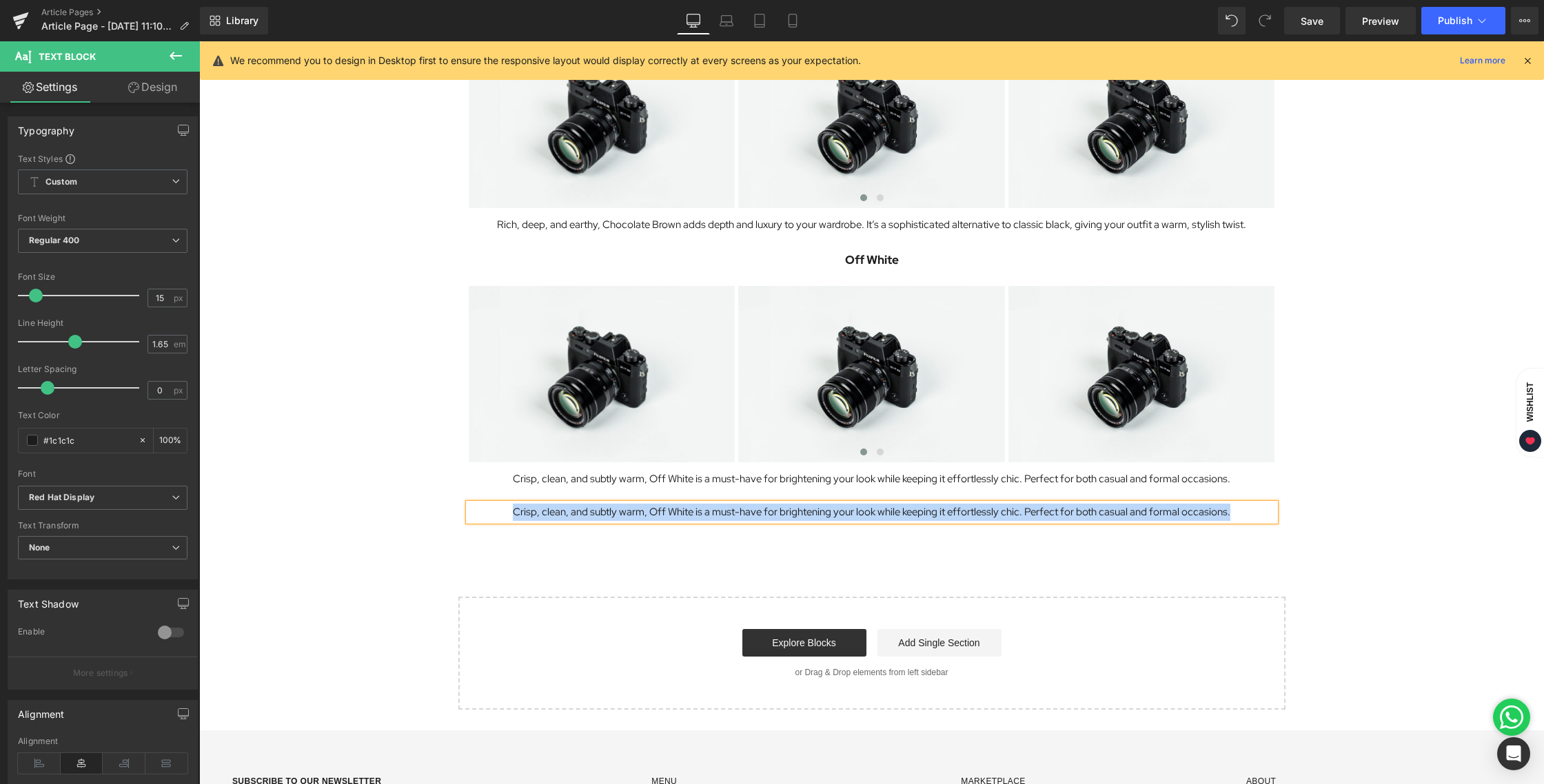
paste div
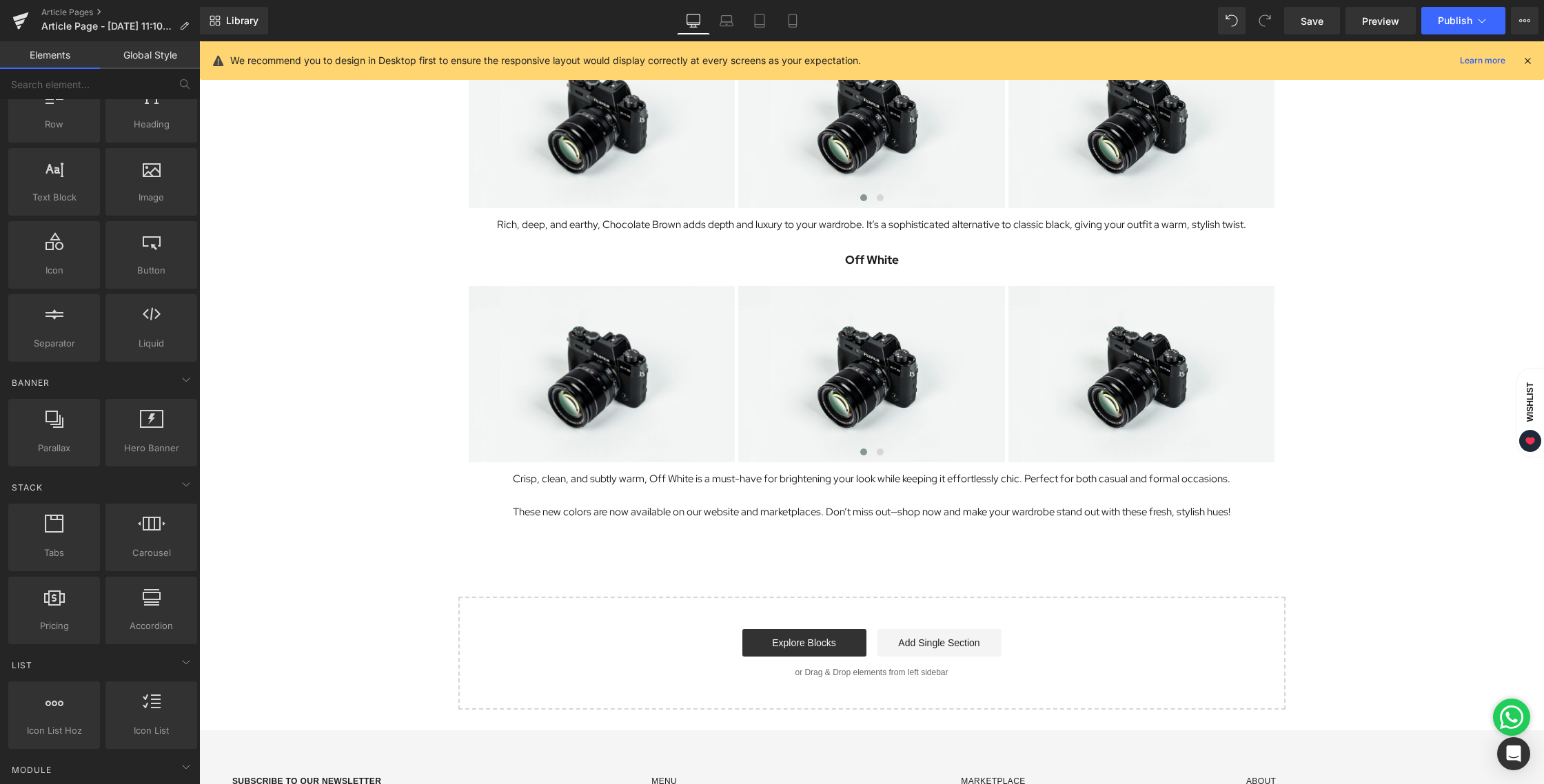
click at [794, 35] on div "Library Desktop Desktop Laptop Tablet Mobile Save Preview Publish Scheduled Vie…" at bounding box center [872, 20] width 1344 height 41
click at [794, 27] on link "Mobile" at bounding box center [793, 21] width 33 height 27
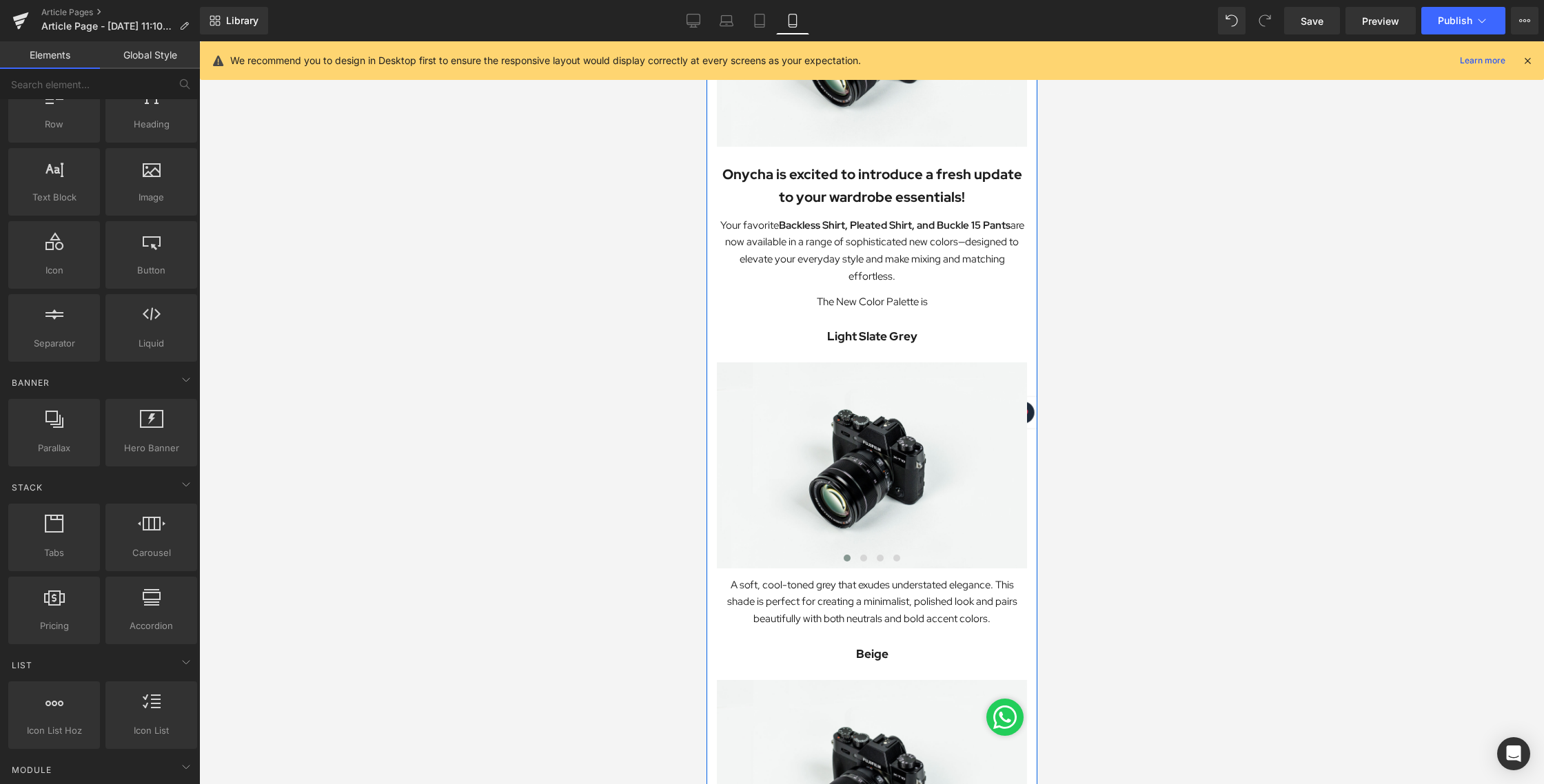
scroll to position [0, 0]
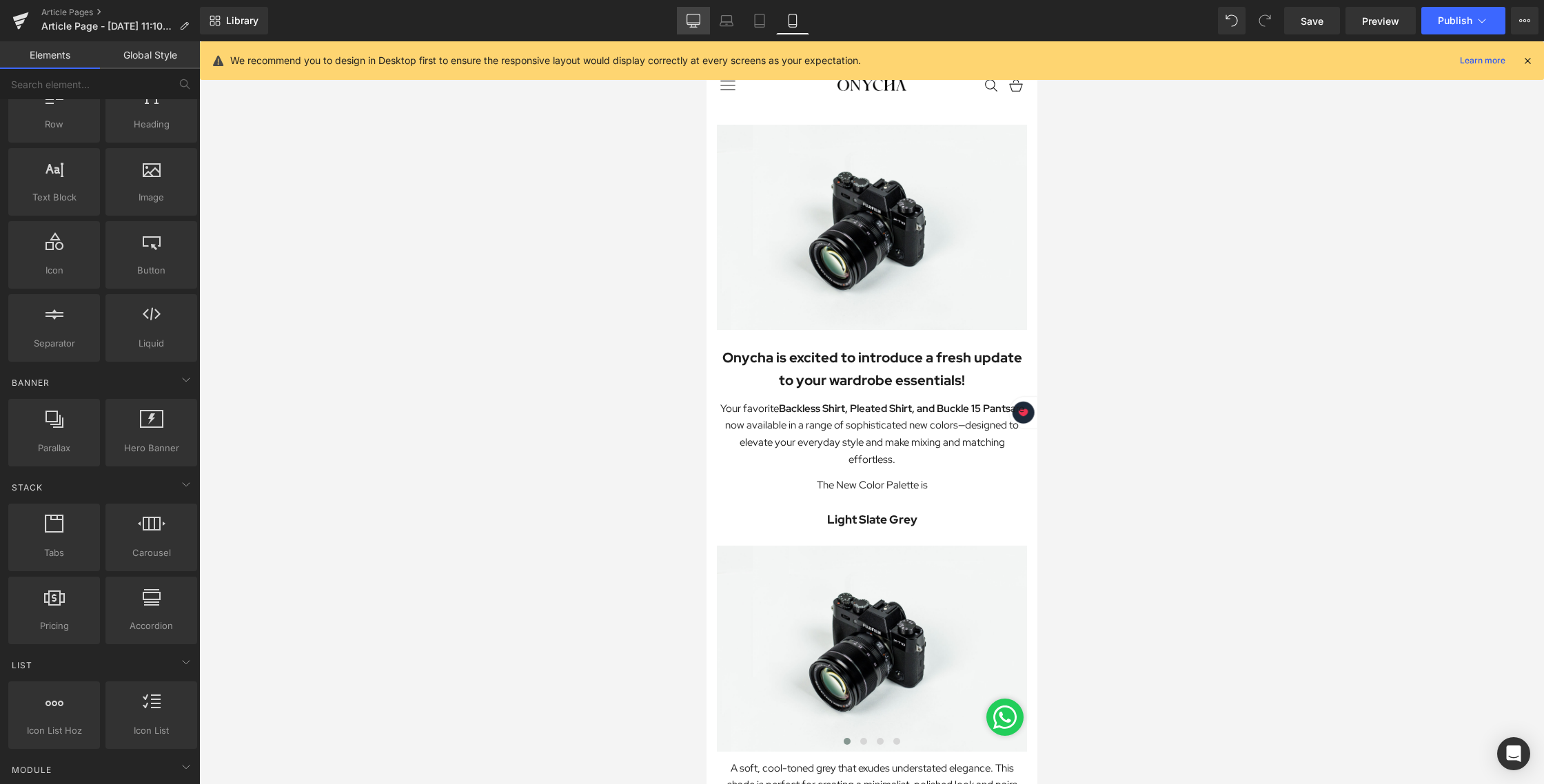
click at [699, 21] on icon at bounding box center [693, 19] width 13 height 10
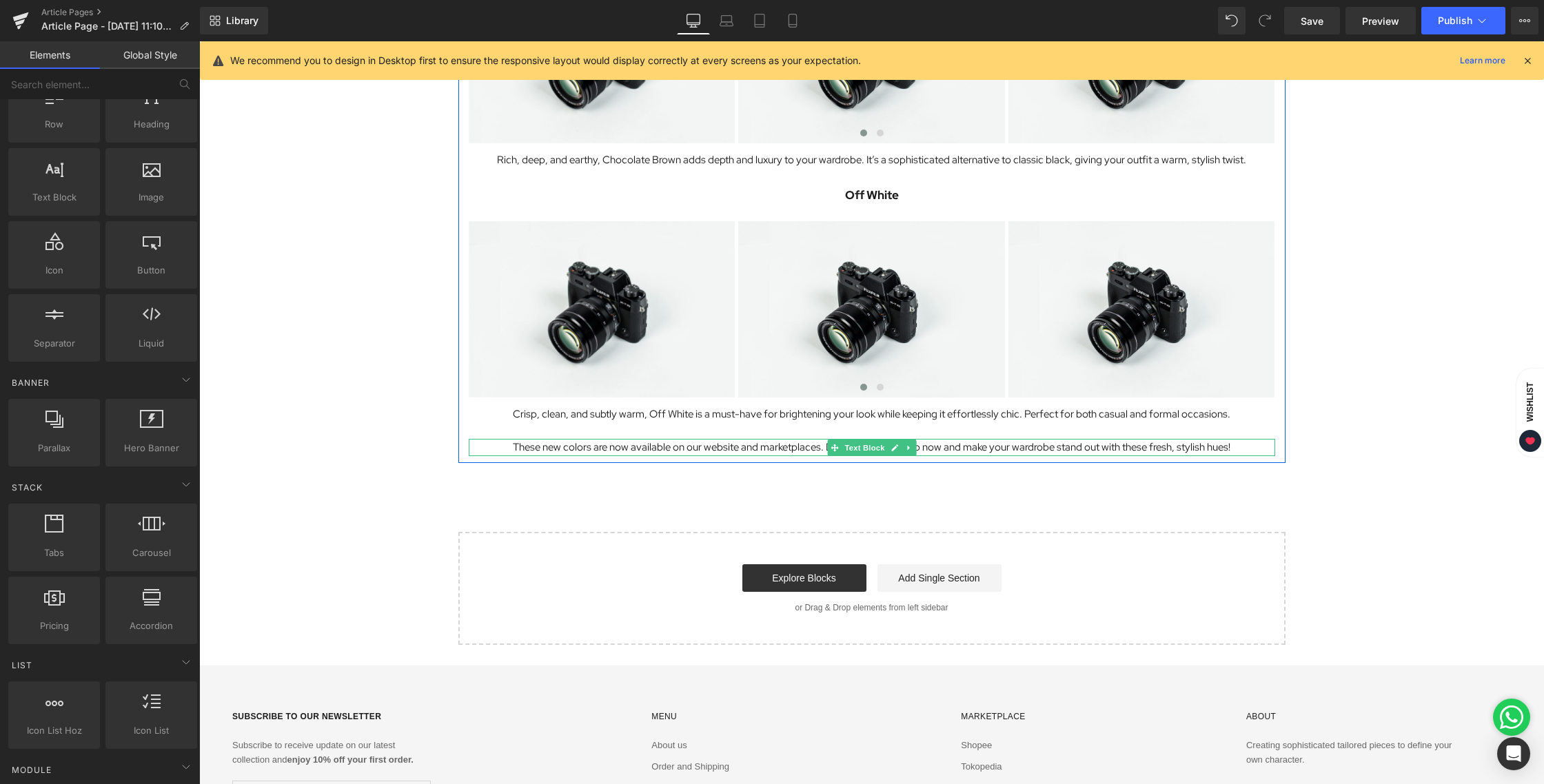
scroll to position [1385, 0]
click at [523, 447] on p "These new colors are now available on our website and marketplaces. Don’t miss …" at bounding box center [872, 447] width 806 height 17
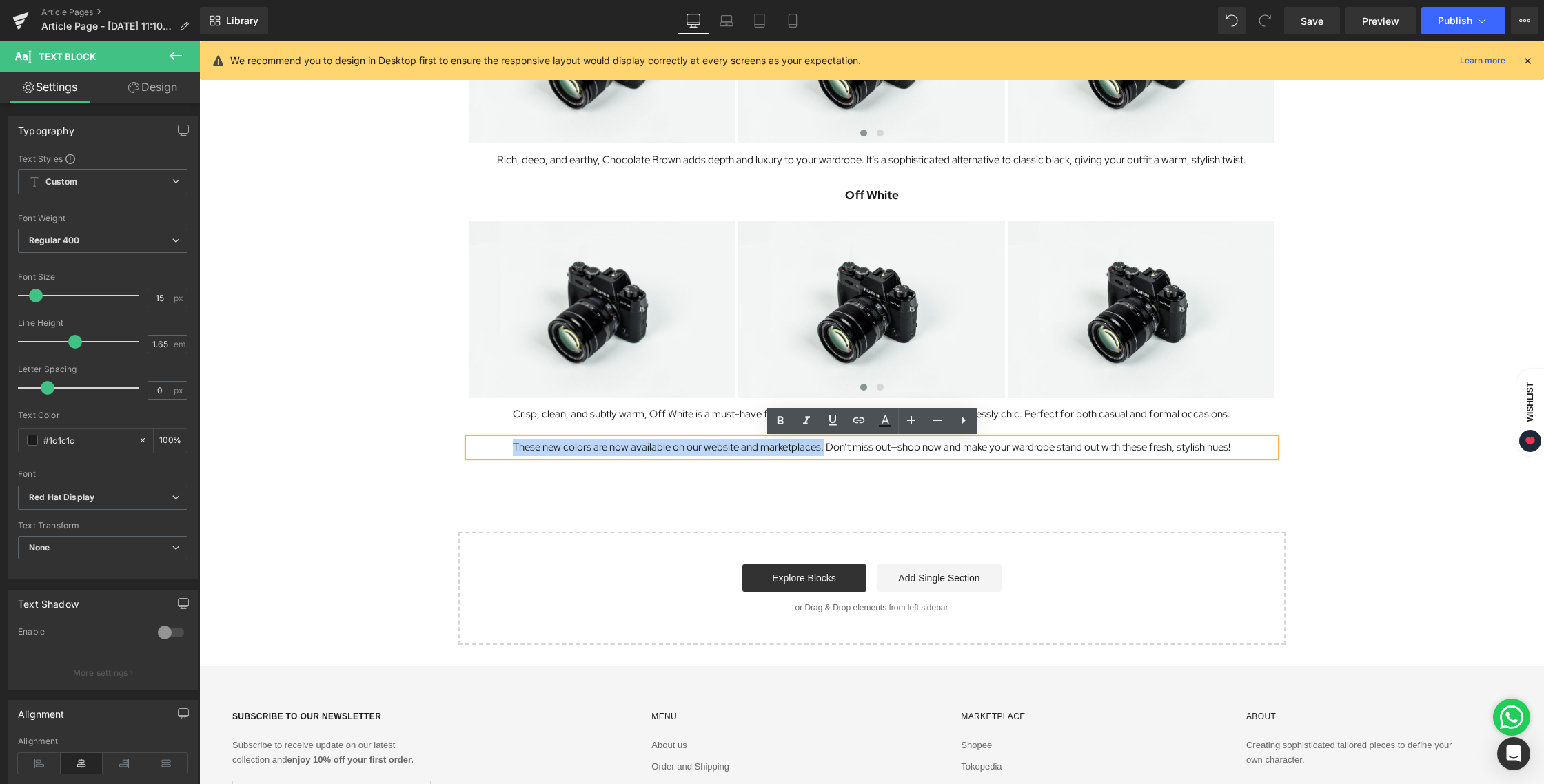
drag, startPoint x: 511, startPoint y: 447, endPoint x: 823, endPoint y: 441, distance: 312.1
click at [823, 441] on p "These new colors are now available on our website and marketplaces. Don’t miss …" at bounding box center [872, 447] width 806 height 17
click at [785, 426] on icon at bounding box center [780, 421] width 16 height 16
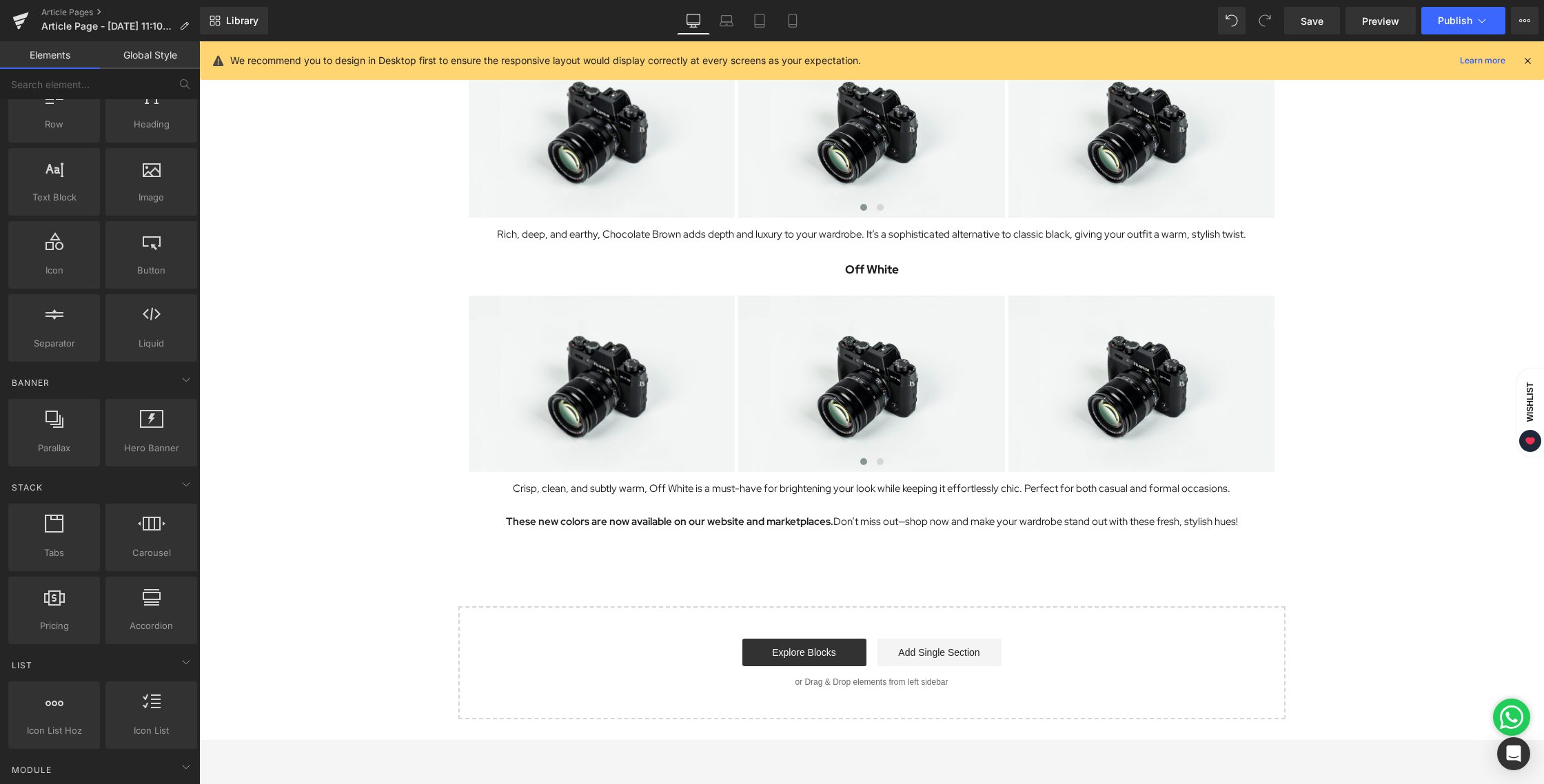
scroll to position [1307, 0]
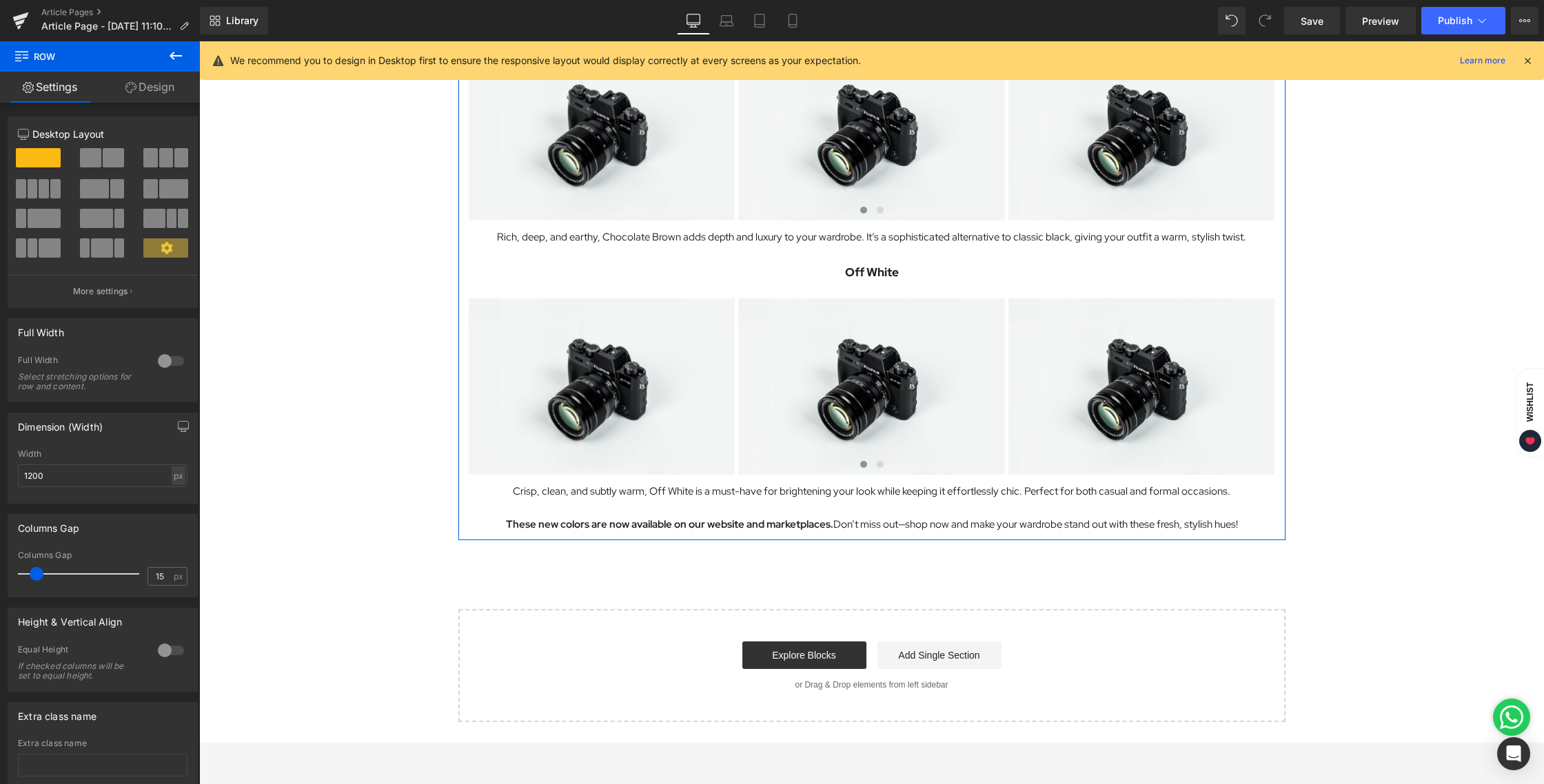
click at [135, 90] on link "Design" at bounding box center [150, 88] width 100 height 31
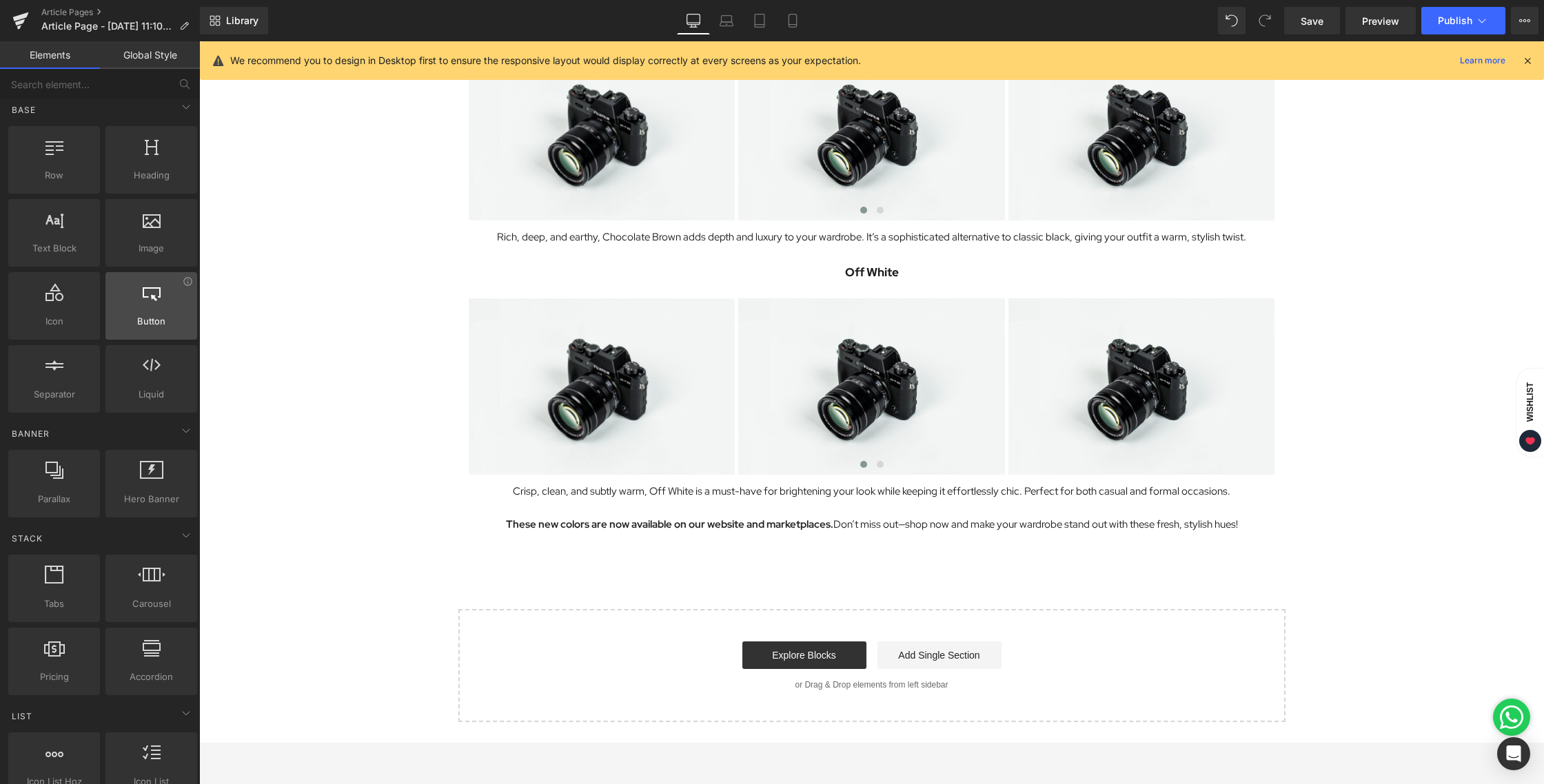
scroll to position [0, 0]
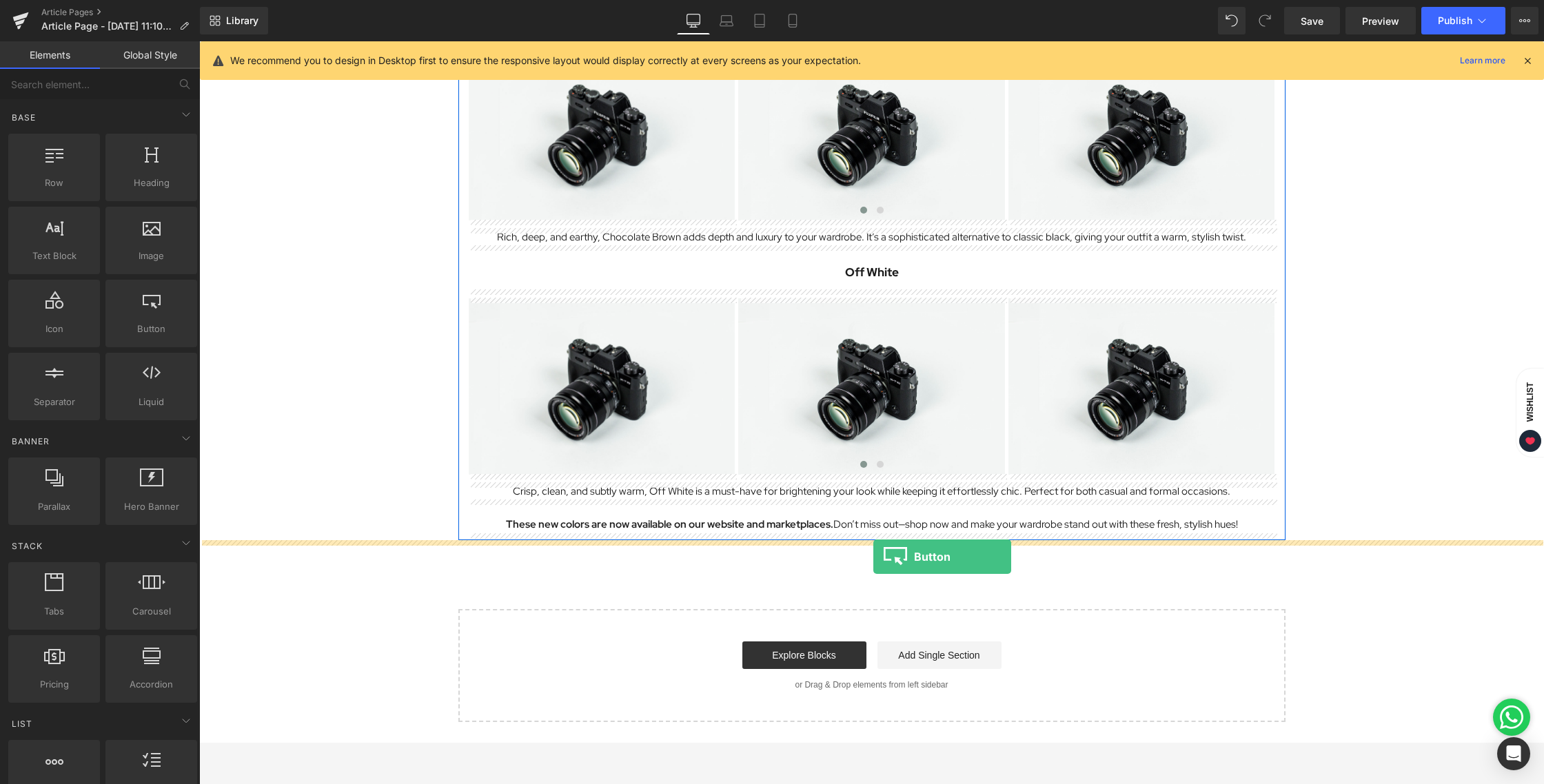
drag, startPoint x: 343, startPoint y: 356, endPoint x: 873, endPoint y: 557, distance: 566.8
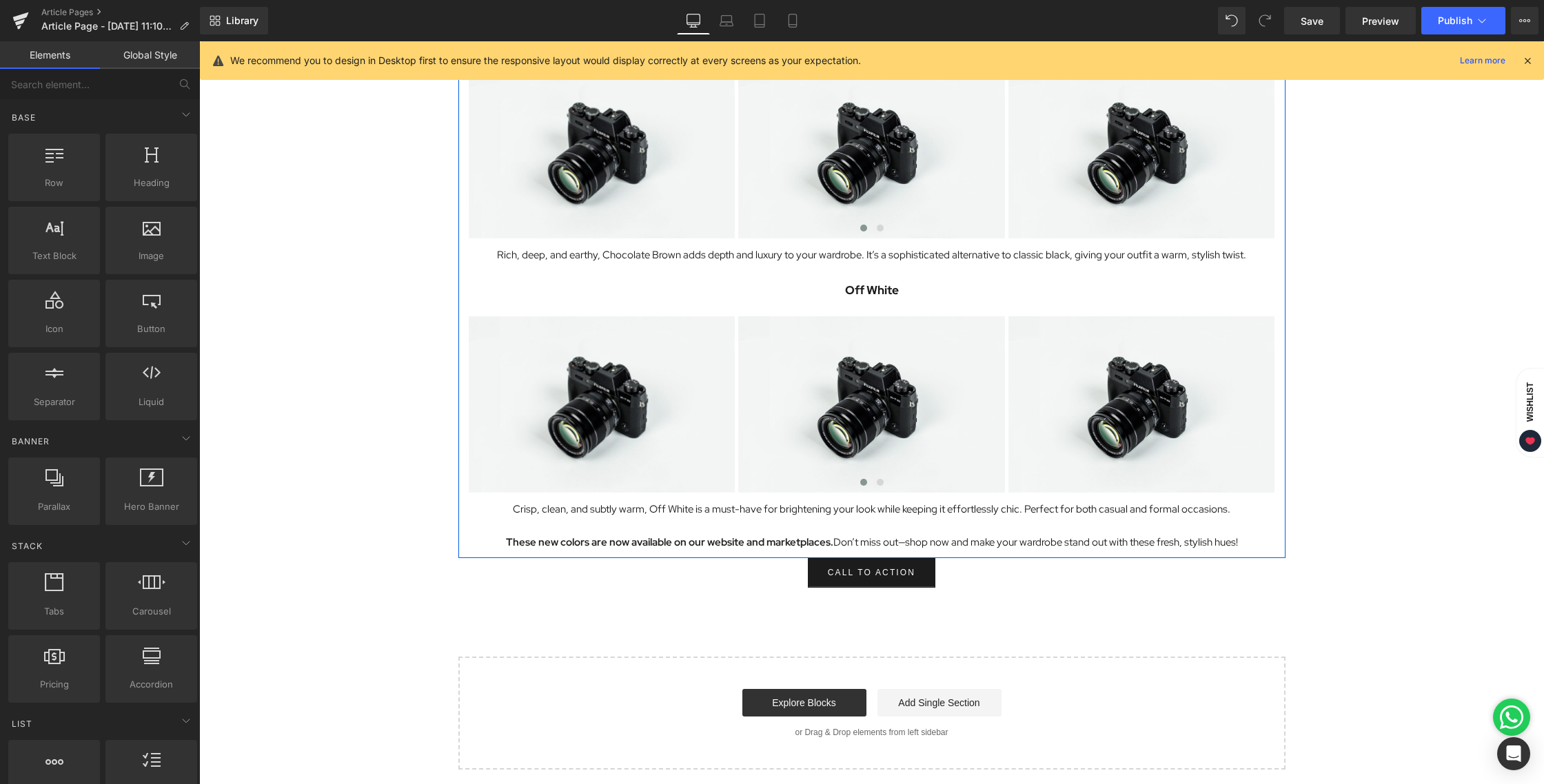
scroll to position [1289, 0]
click at [869, 573] on span "Button" at bounding box center [872, 573] width 32 height 16
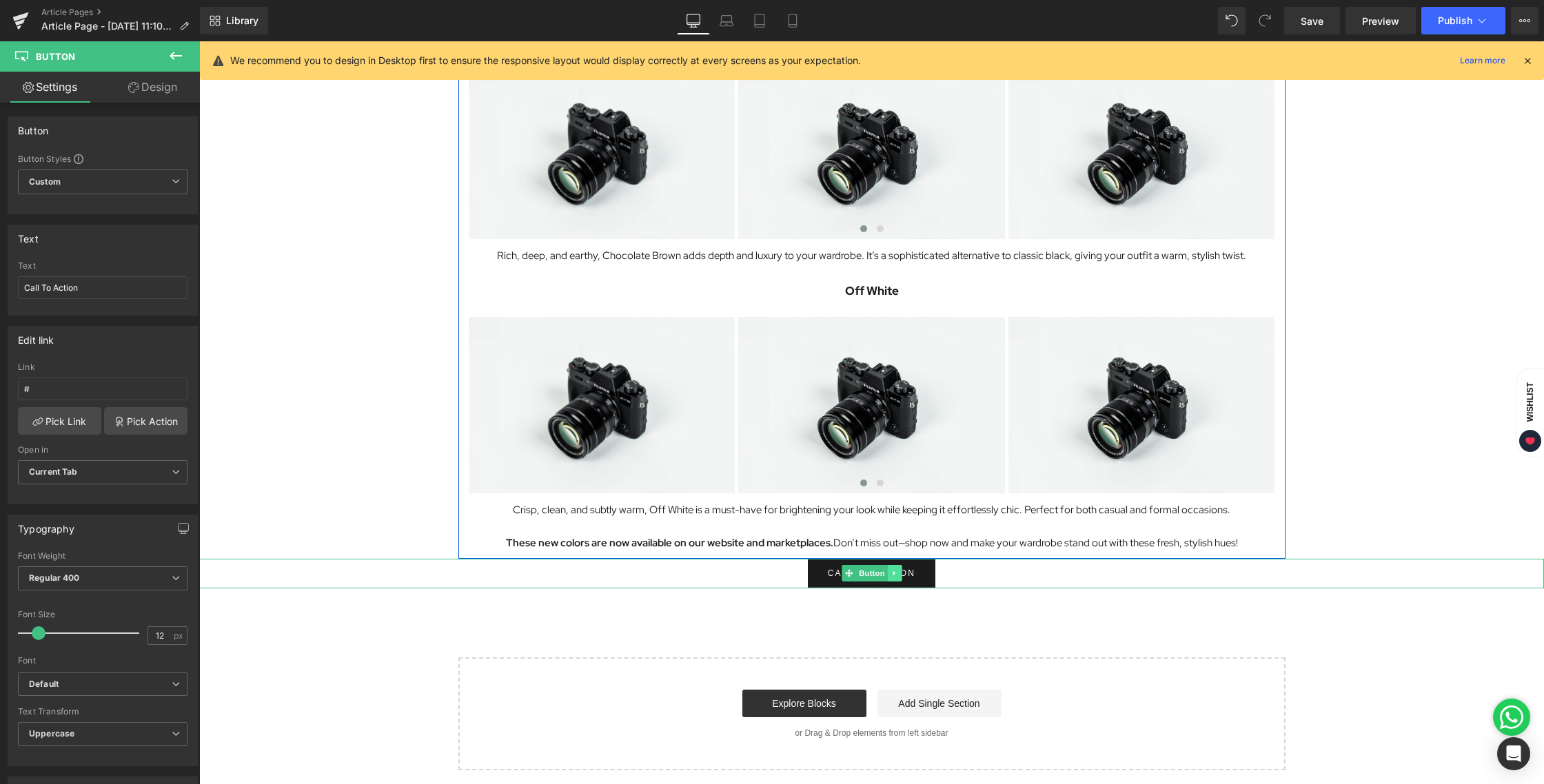
click at [898, 573] on link at bounding box center [895, 573] width 15 height 16
click at [903, 573] on icon at bounding box center [901, 573] width 7 height 7
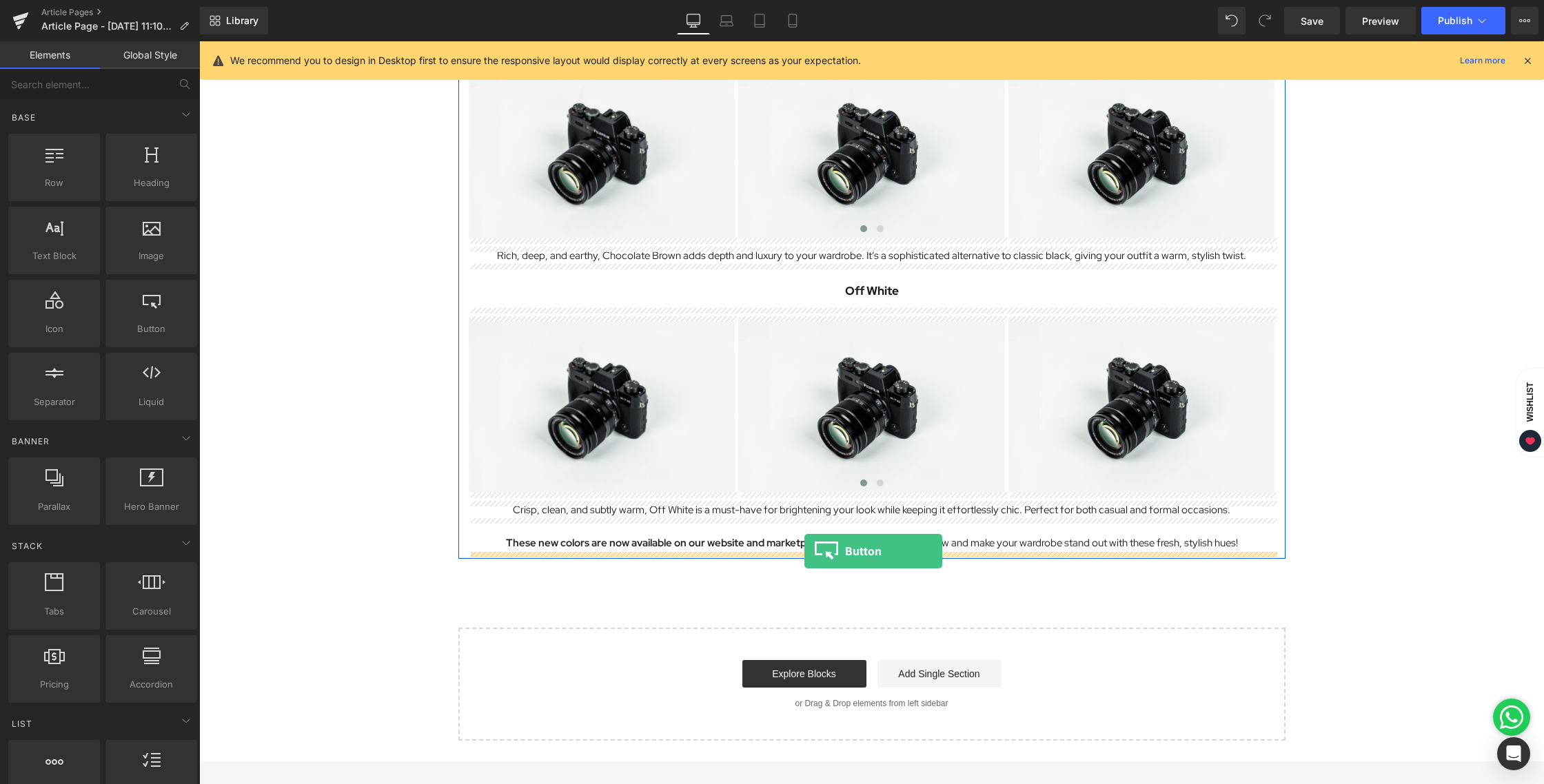
drag, startPoint x: 350, startPoint y: 366, endPoint x: 804, endPoint y: 552, distance: 490.6
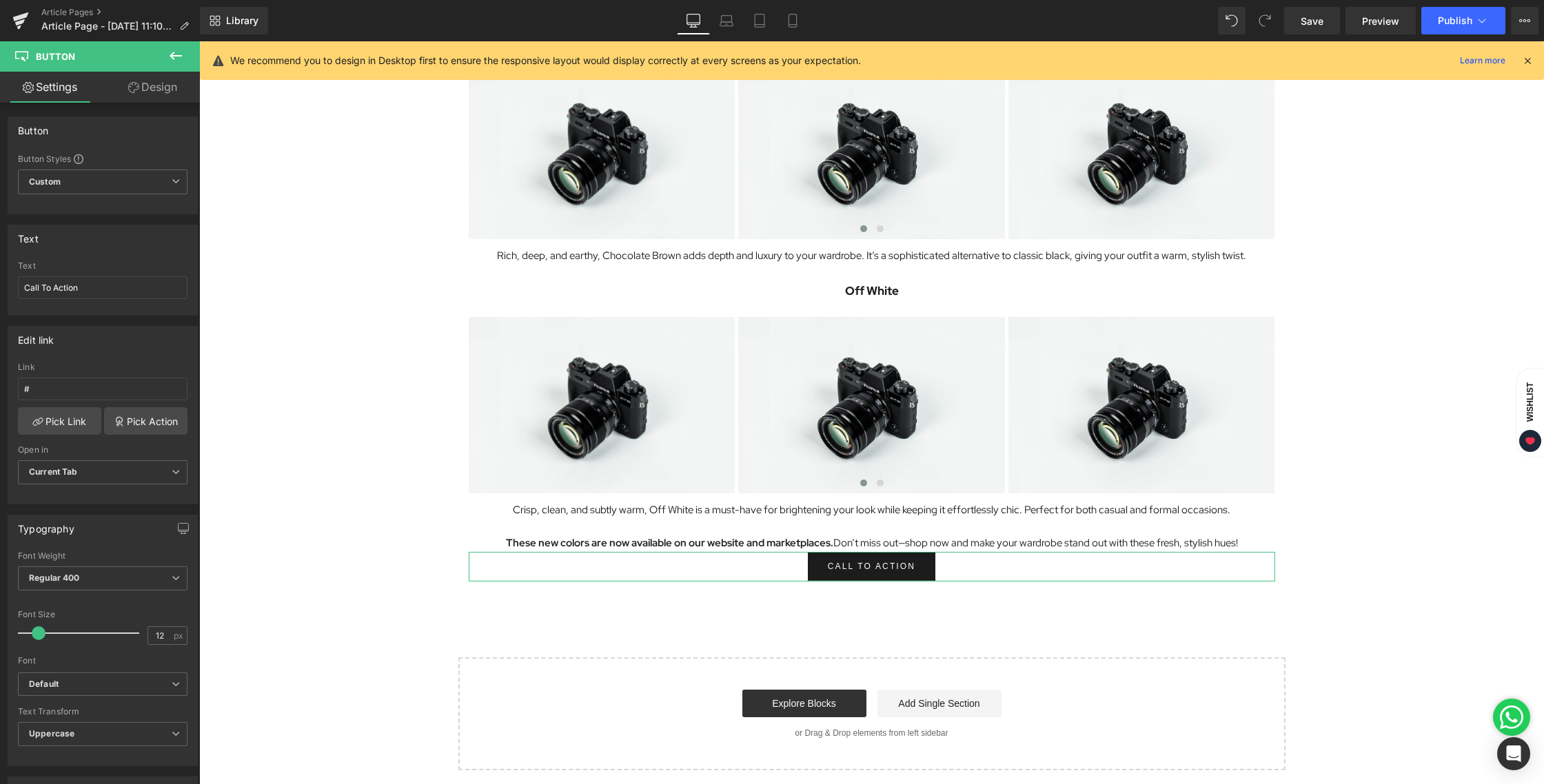
click at [169, 82] on link "Design" at bounding box center [153, 88] width 100 height 31
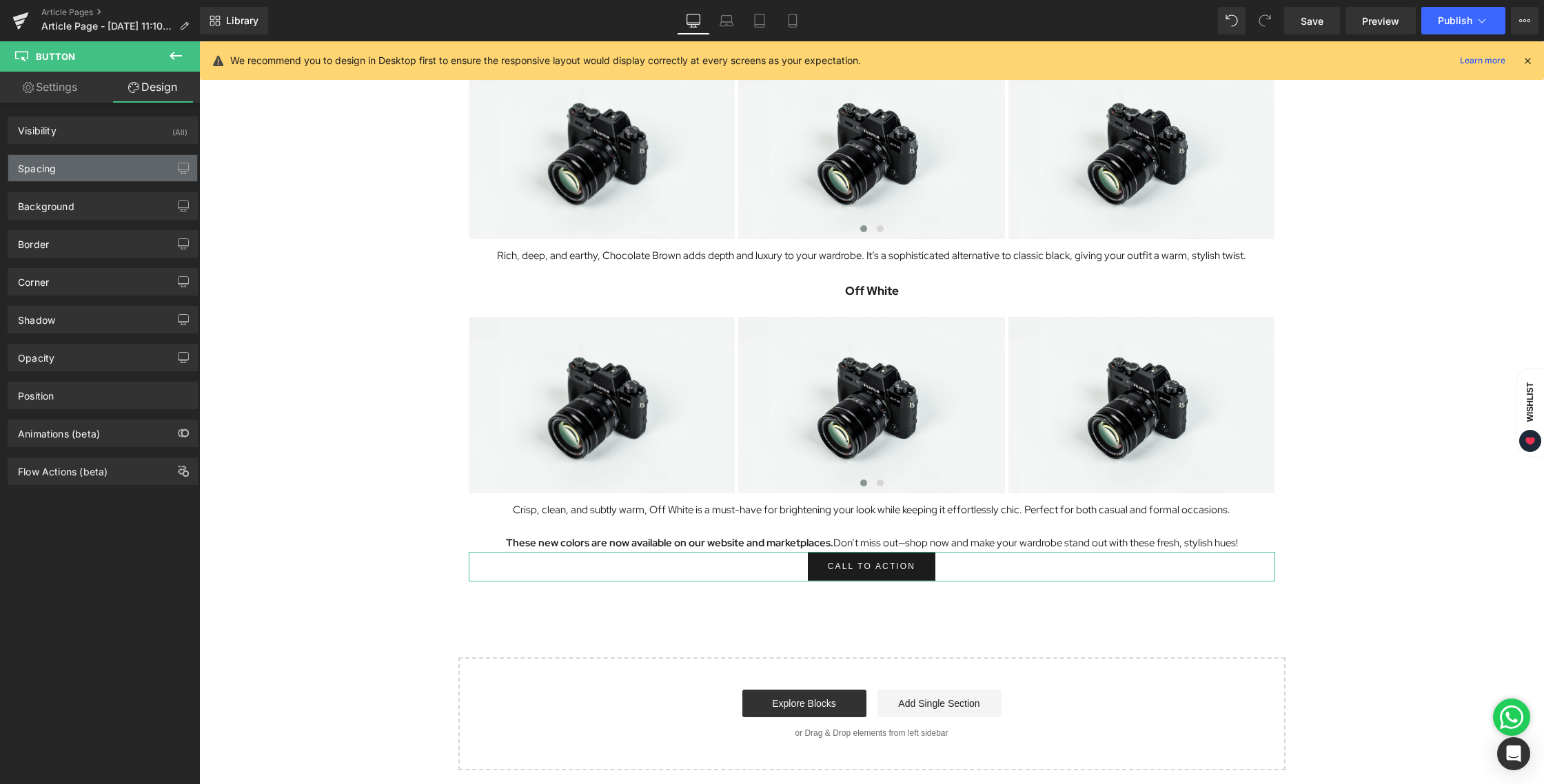
type input "0"
type input "10.4"
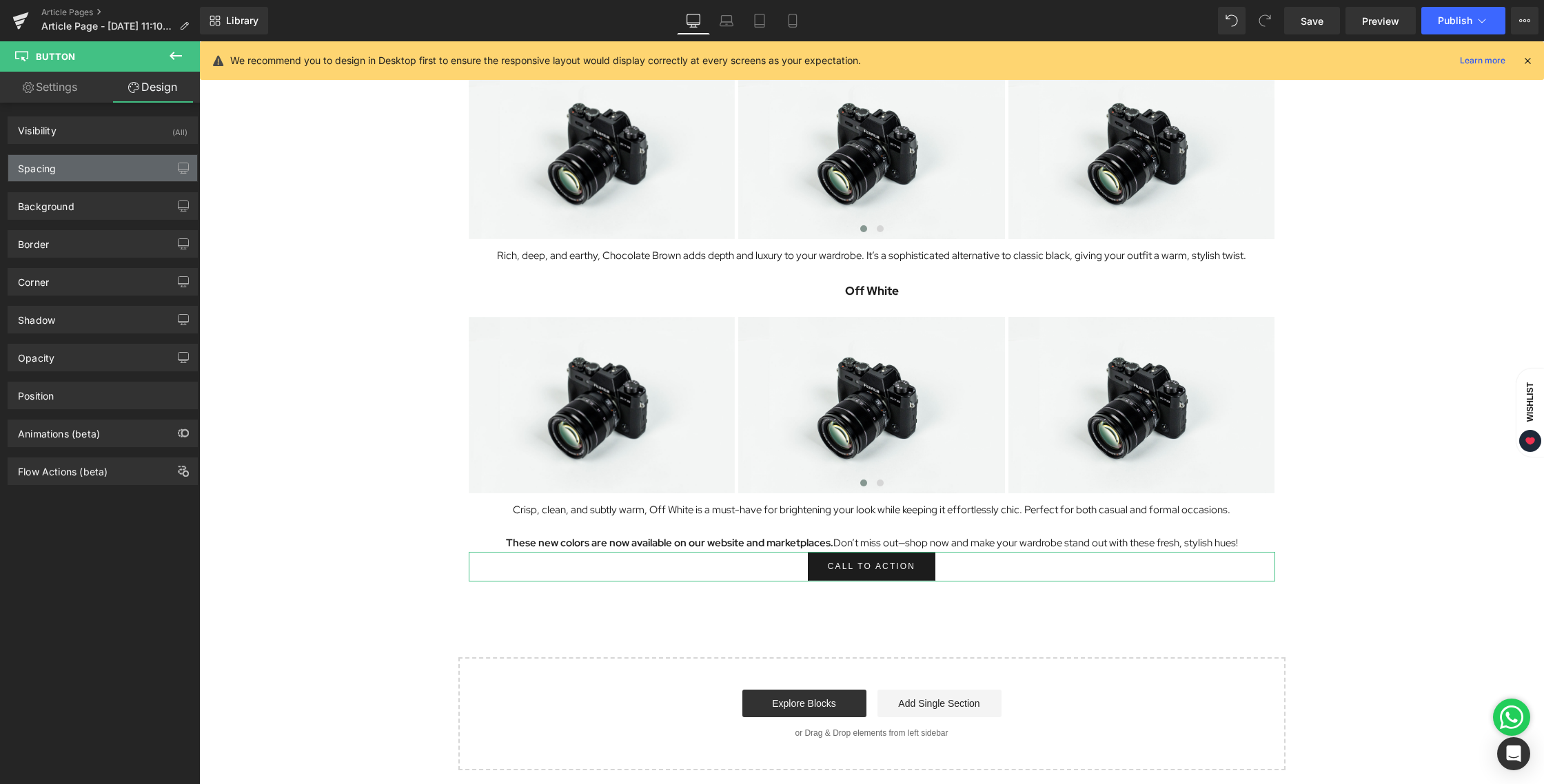
type input "28"
type input "10.4"
type input "28"
click at [62, 157] on div "Spacing" at bounding box center [102, 168] width 189 height 26
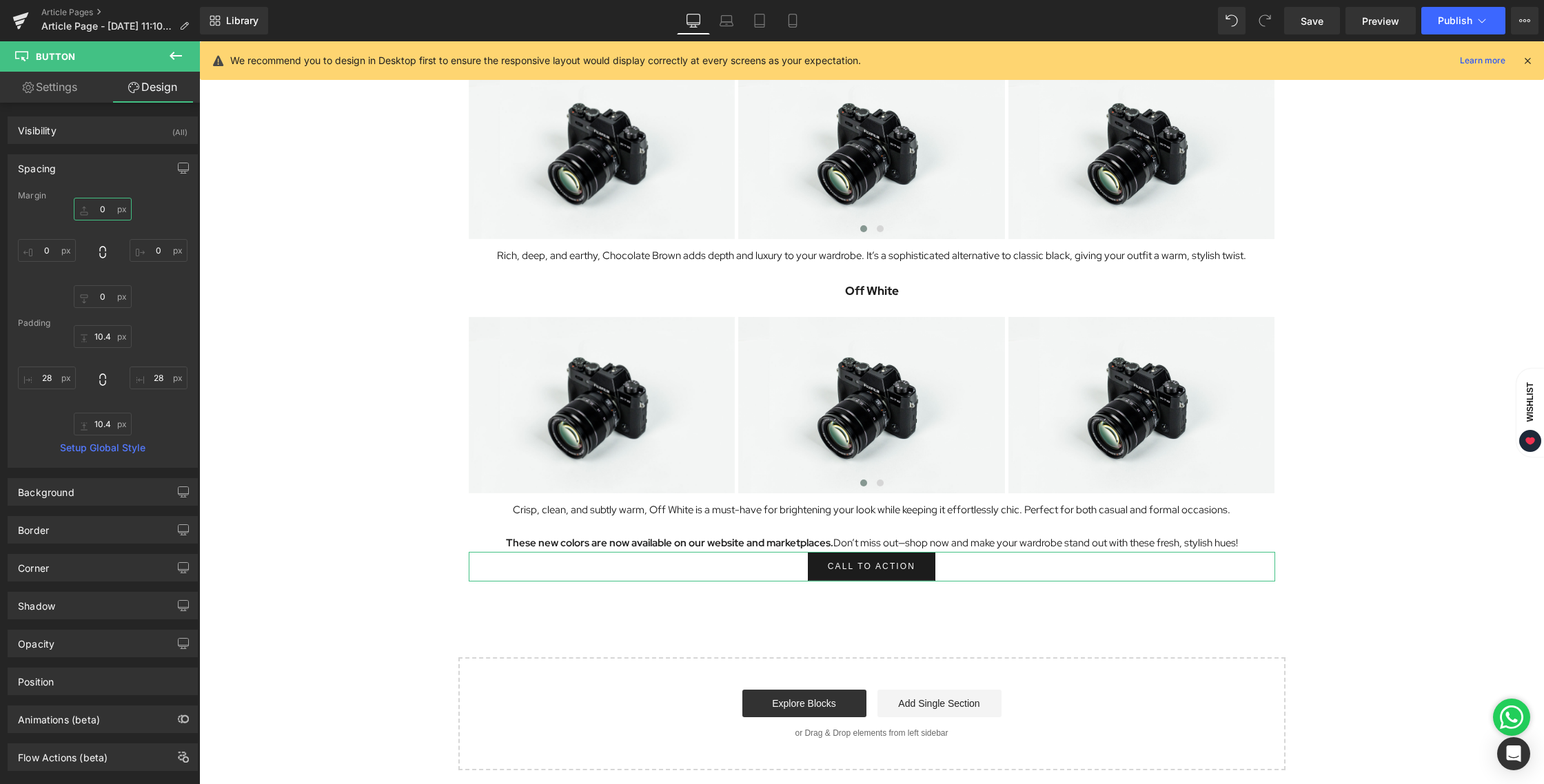
click at [89, 209] on input "0" at bounding box center [102, 209] width 57 height 23
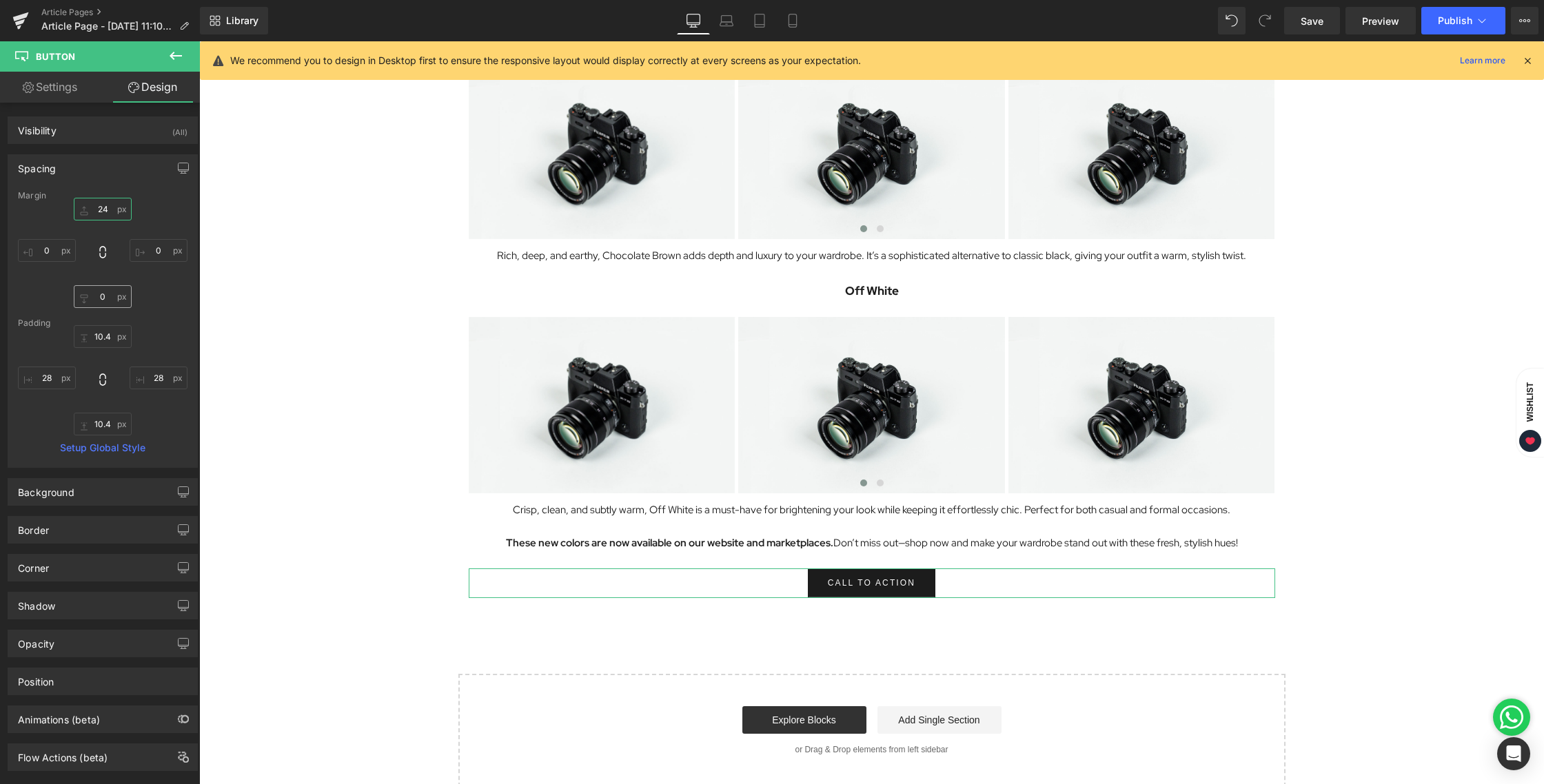
type input "24"
click at [106, 303] on input "0" at bounding box center [102, 296] width 57 height 23
type input "12"
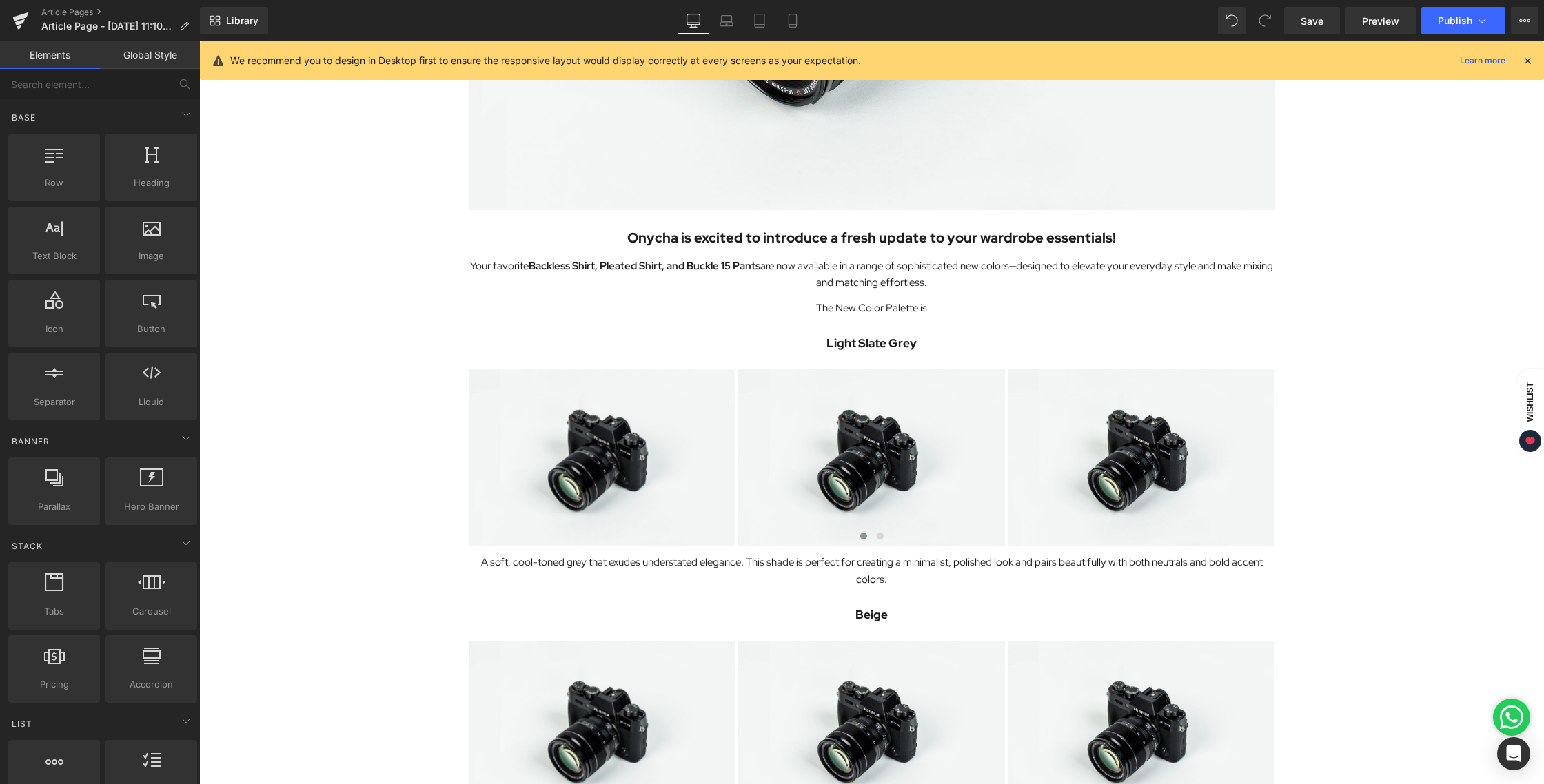
scroll to position [0, 0]
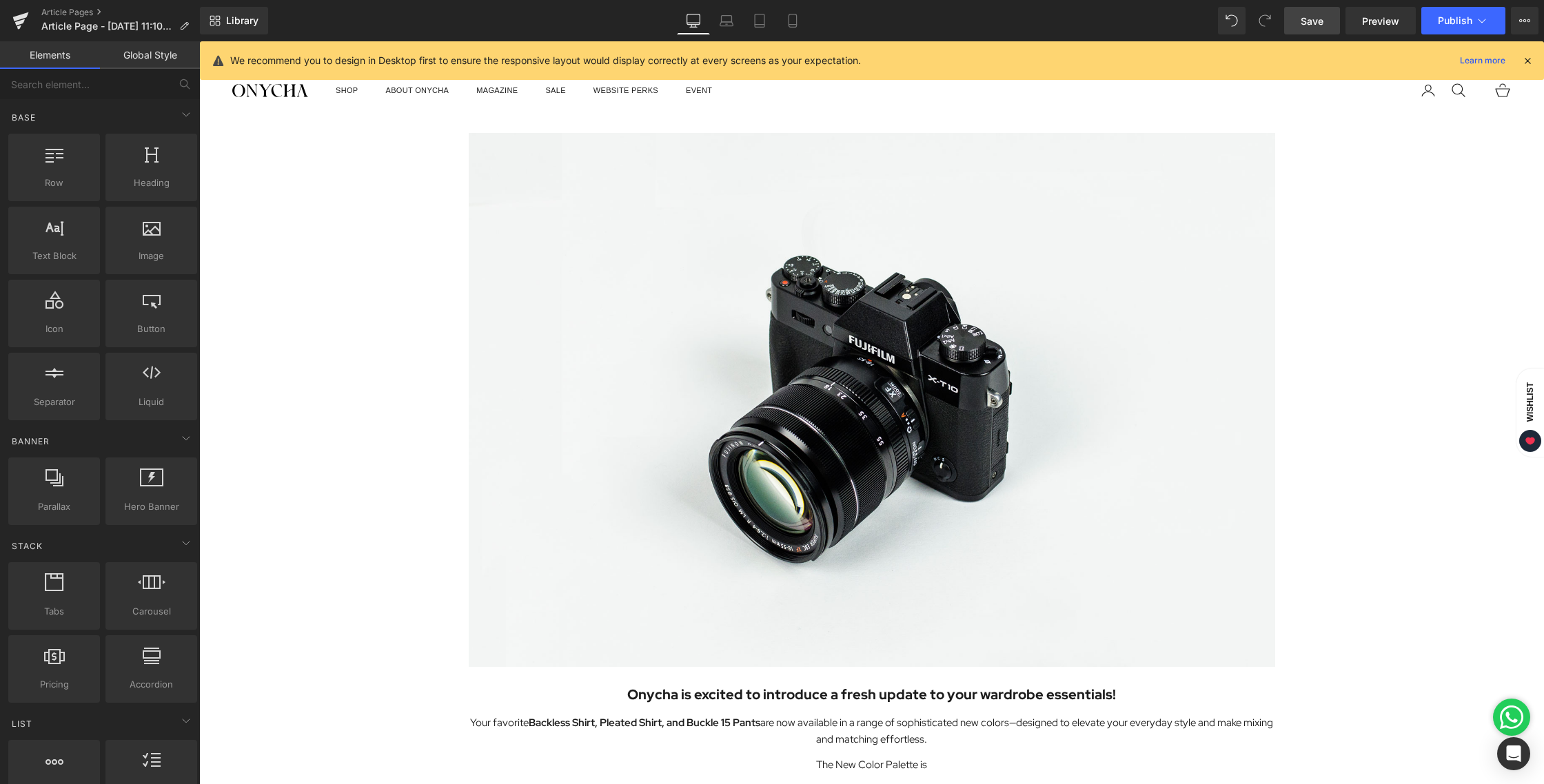
click at [1306, 26] on span "Save" at bounding box center [1311, 21] width 23 height 15
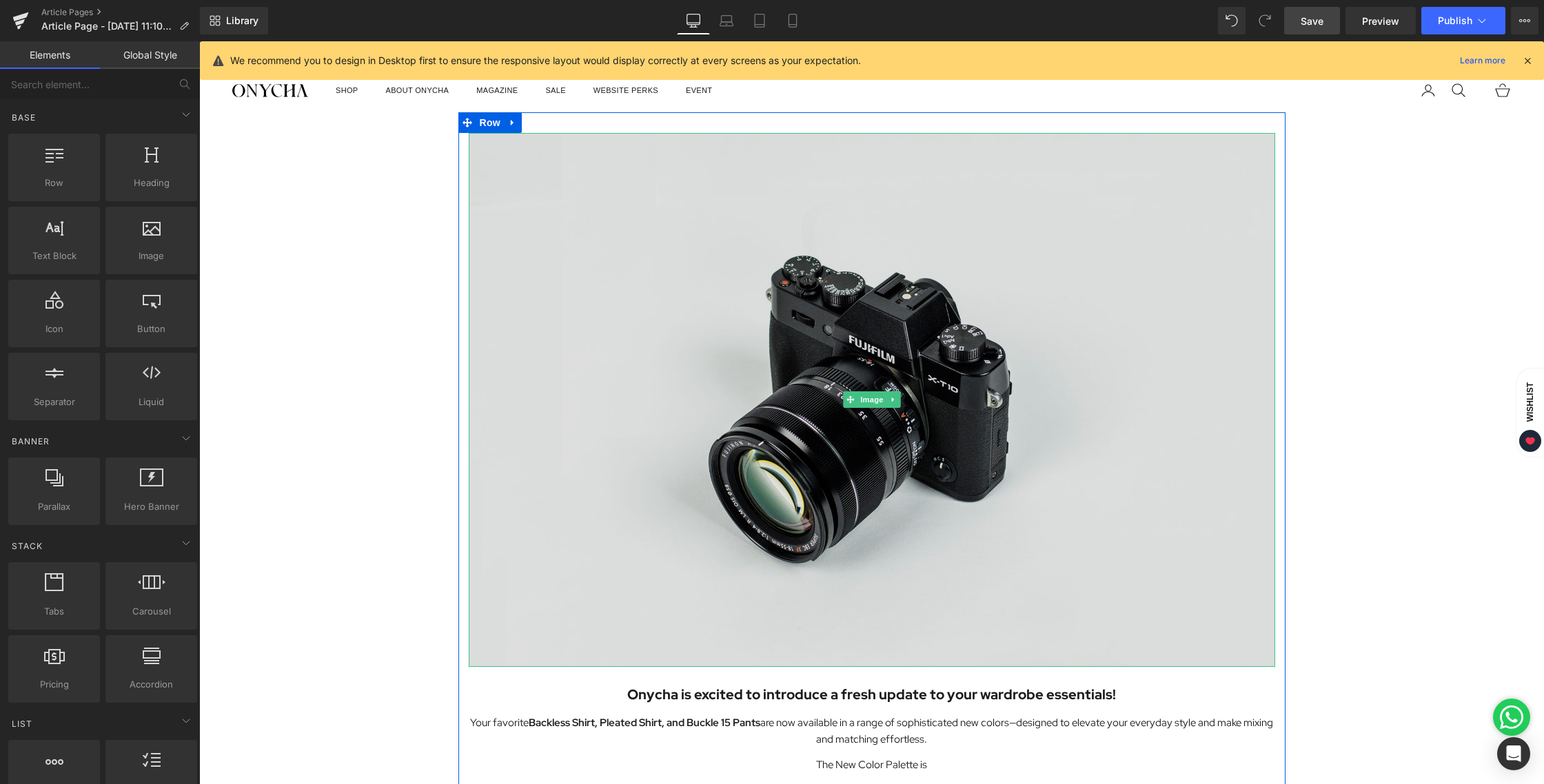
click at [845, 340] on img at bounding box center [872, 400] width 806 height 534
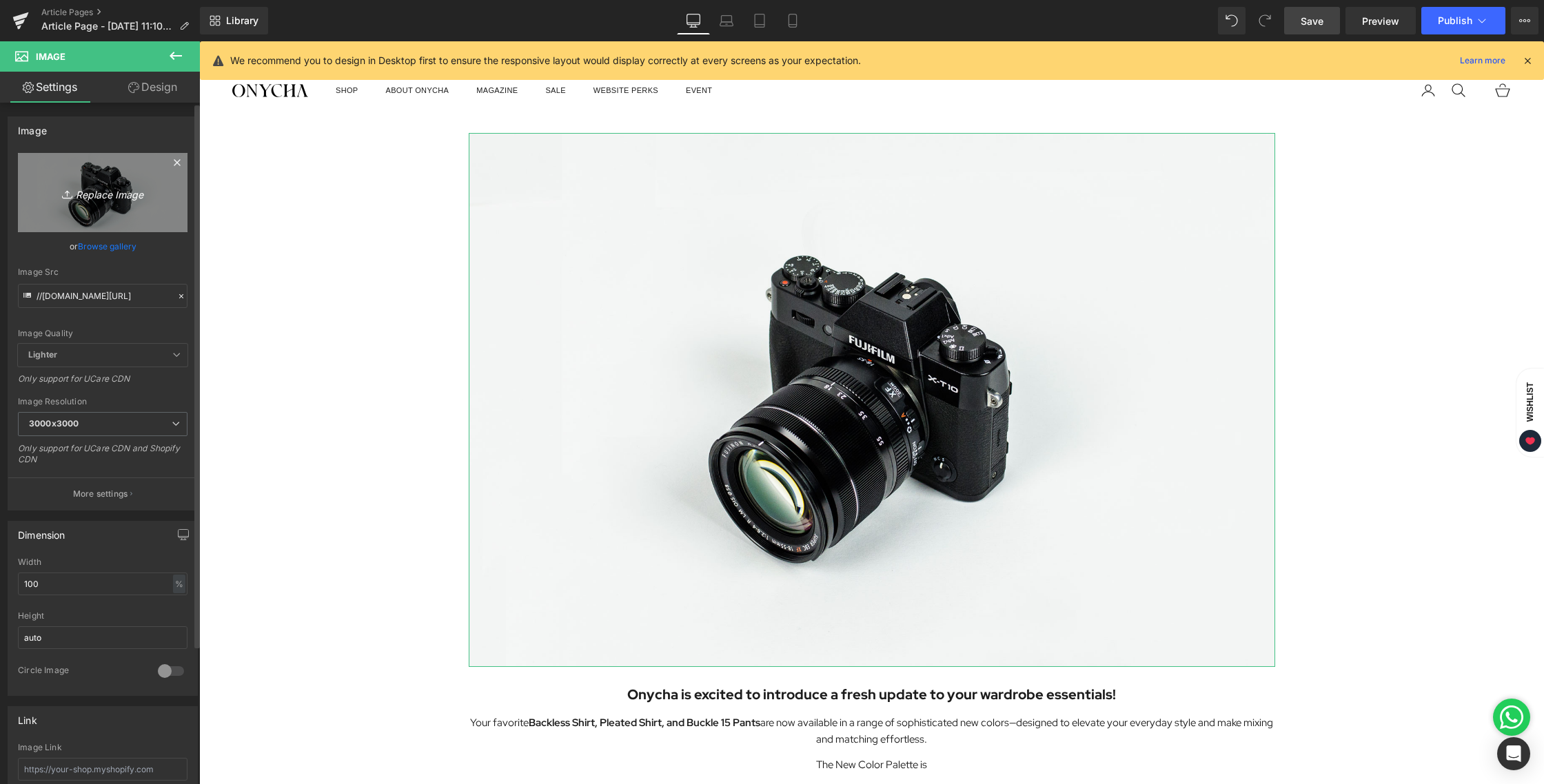
click at [117, 195] on icon "Replace Image" at bounding box center [102, 192] width 110 height 17
type input "C:\fakepath\BLOG [DATE].jpg"
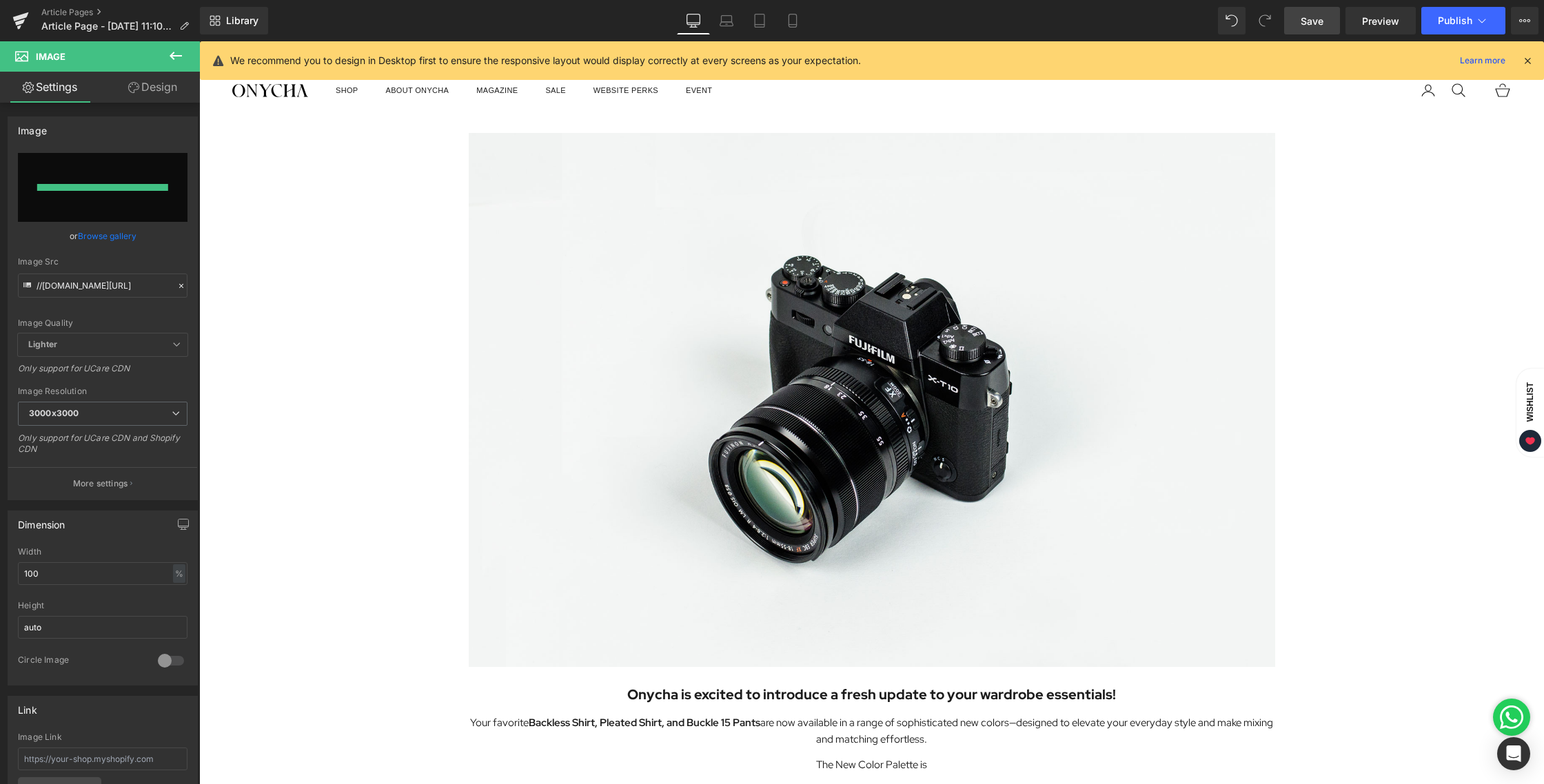
type input "[URL][DOMAIN_NAME][DATE]"
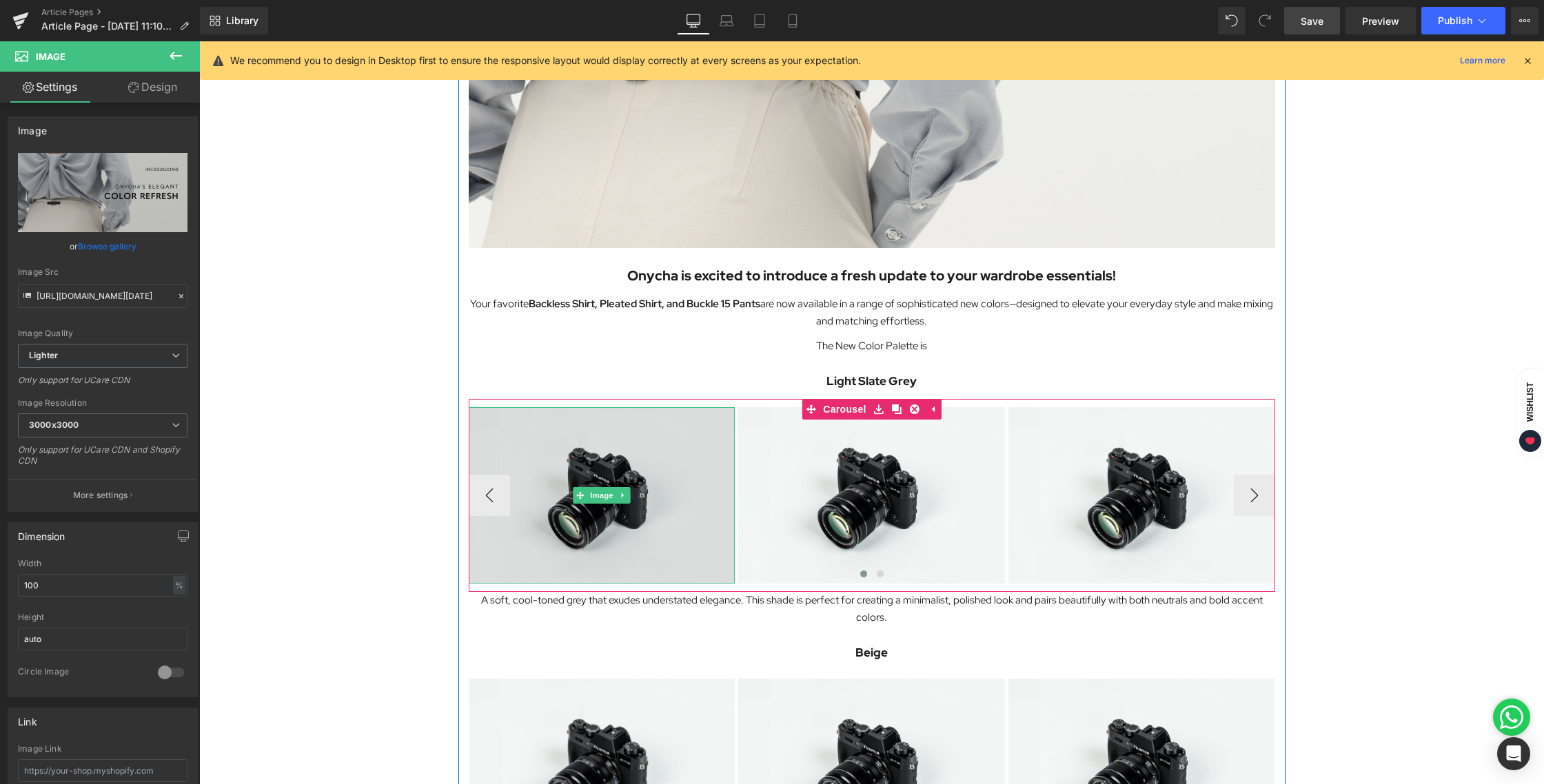
scroll to position [411, 0]
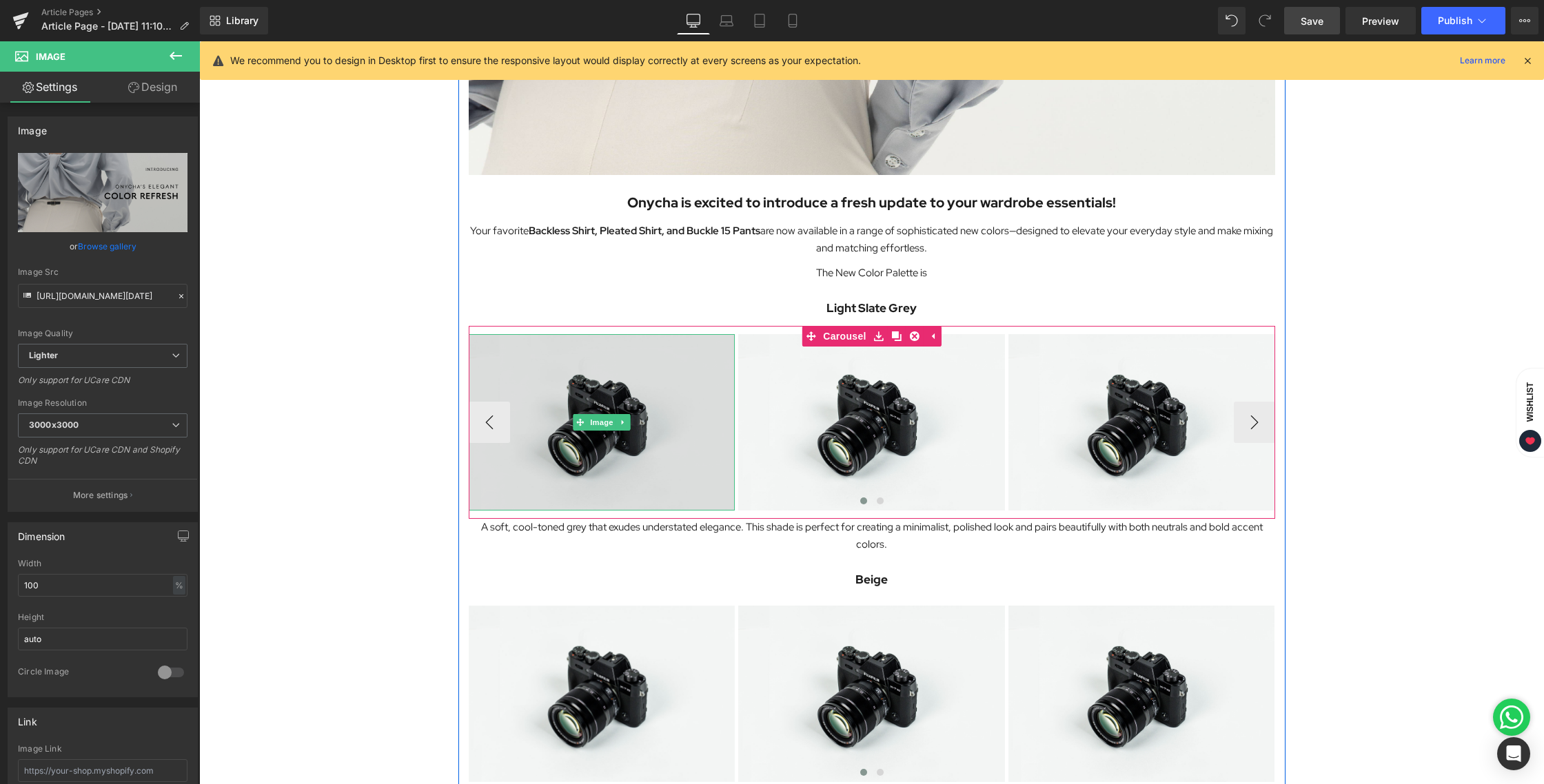
click at [608, 374] on img at bounding box center [602, 422] width 266 height 176
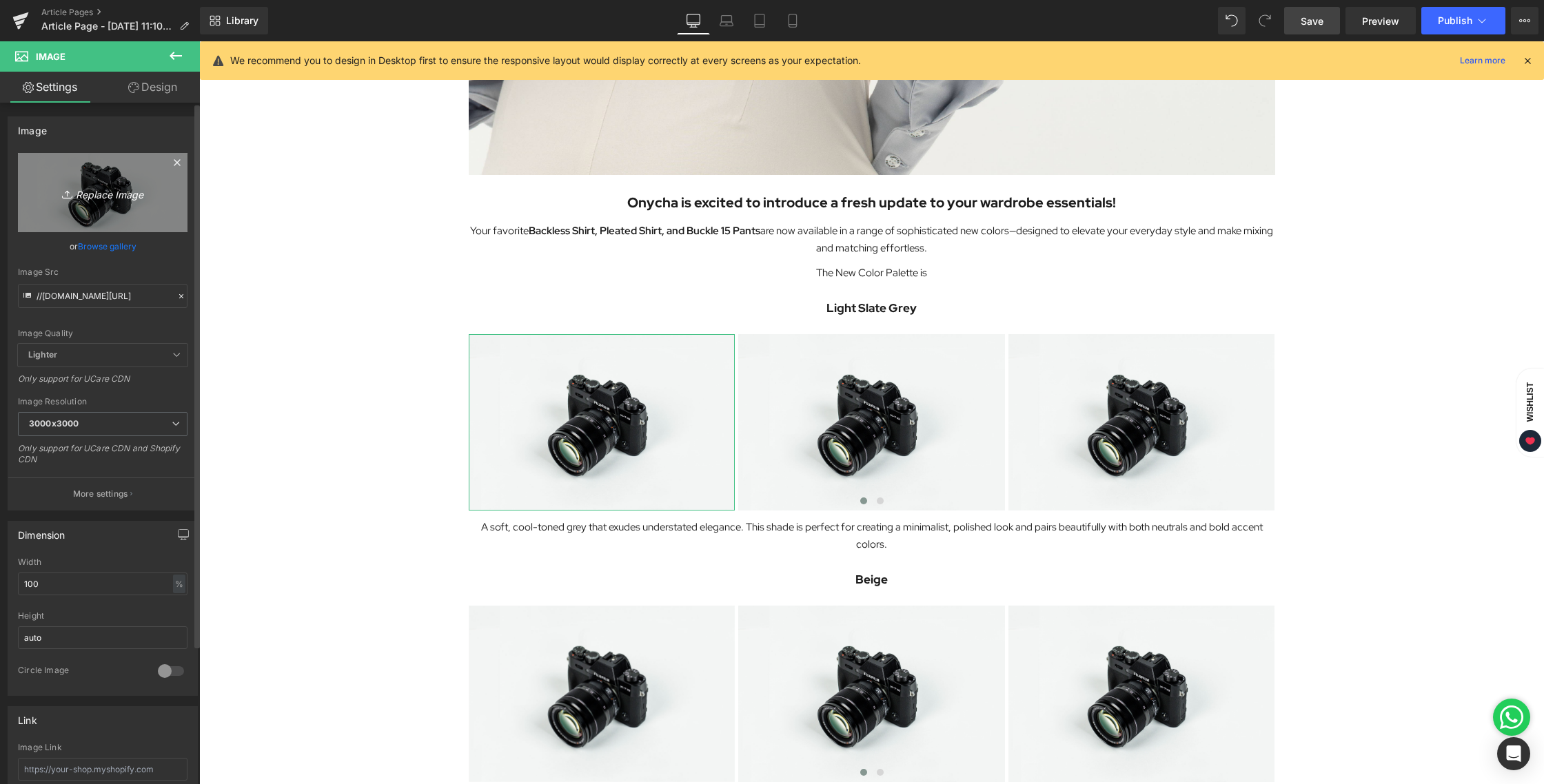
click at [122, 196] on icon "Replace Image" at bounding box center [102, 192] width 110 height 17
type input "C:\fakepath\NC2503-0.jpg"
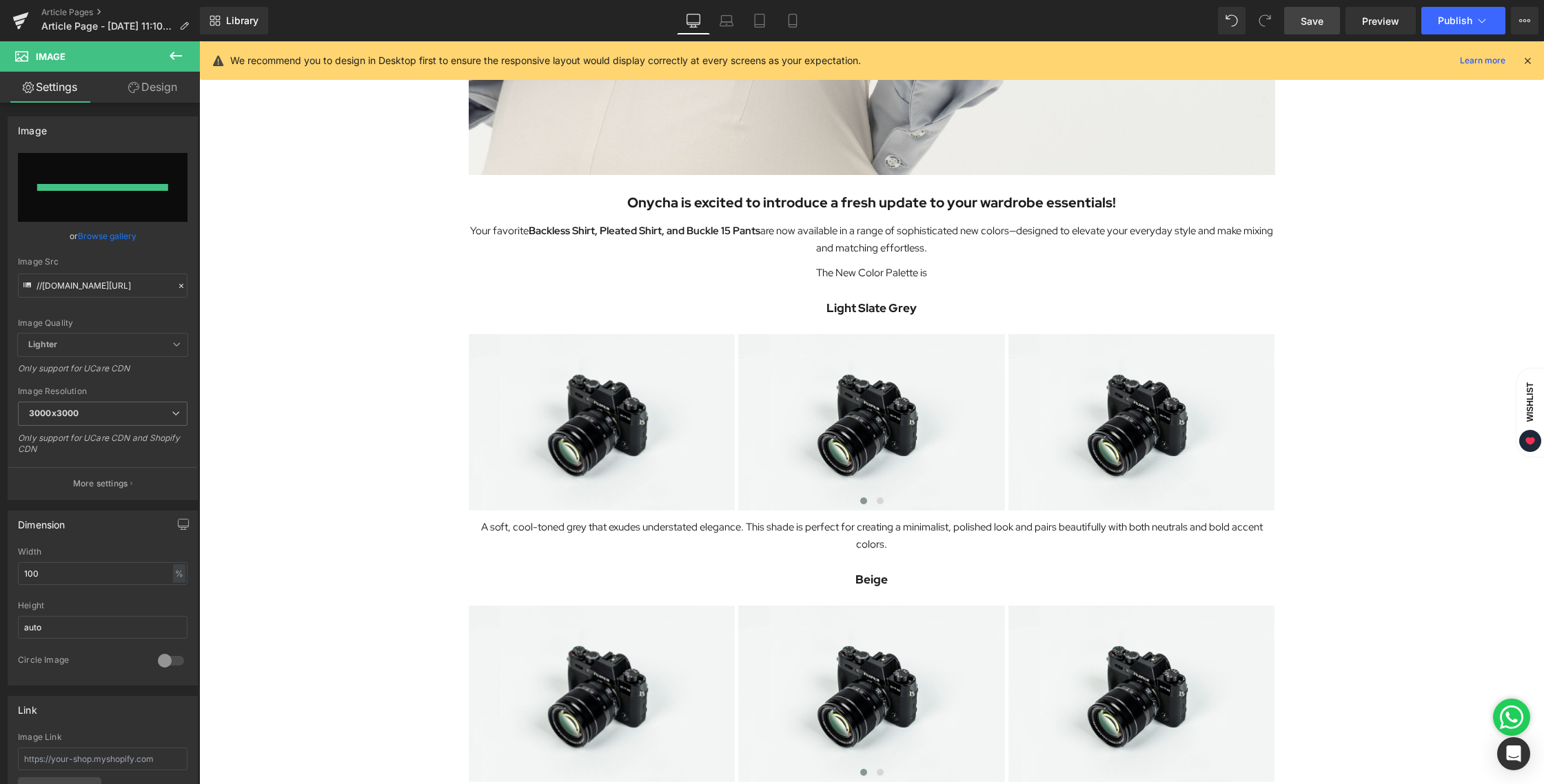
type input "[URL][DOMAIN_NAME]"
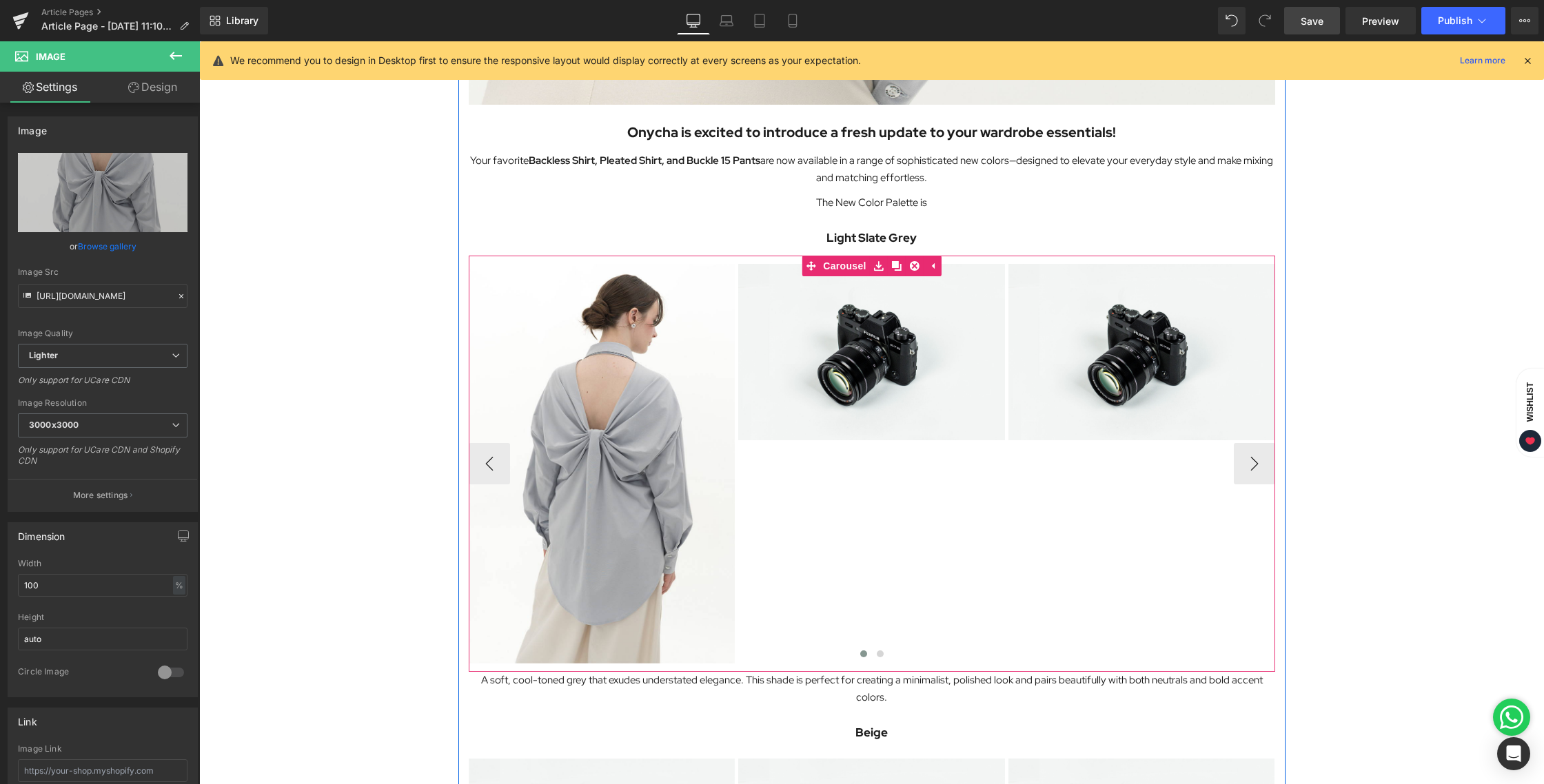
scroll to position [492, 0]
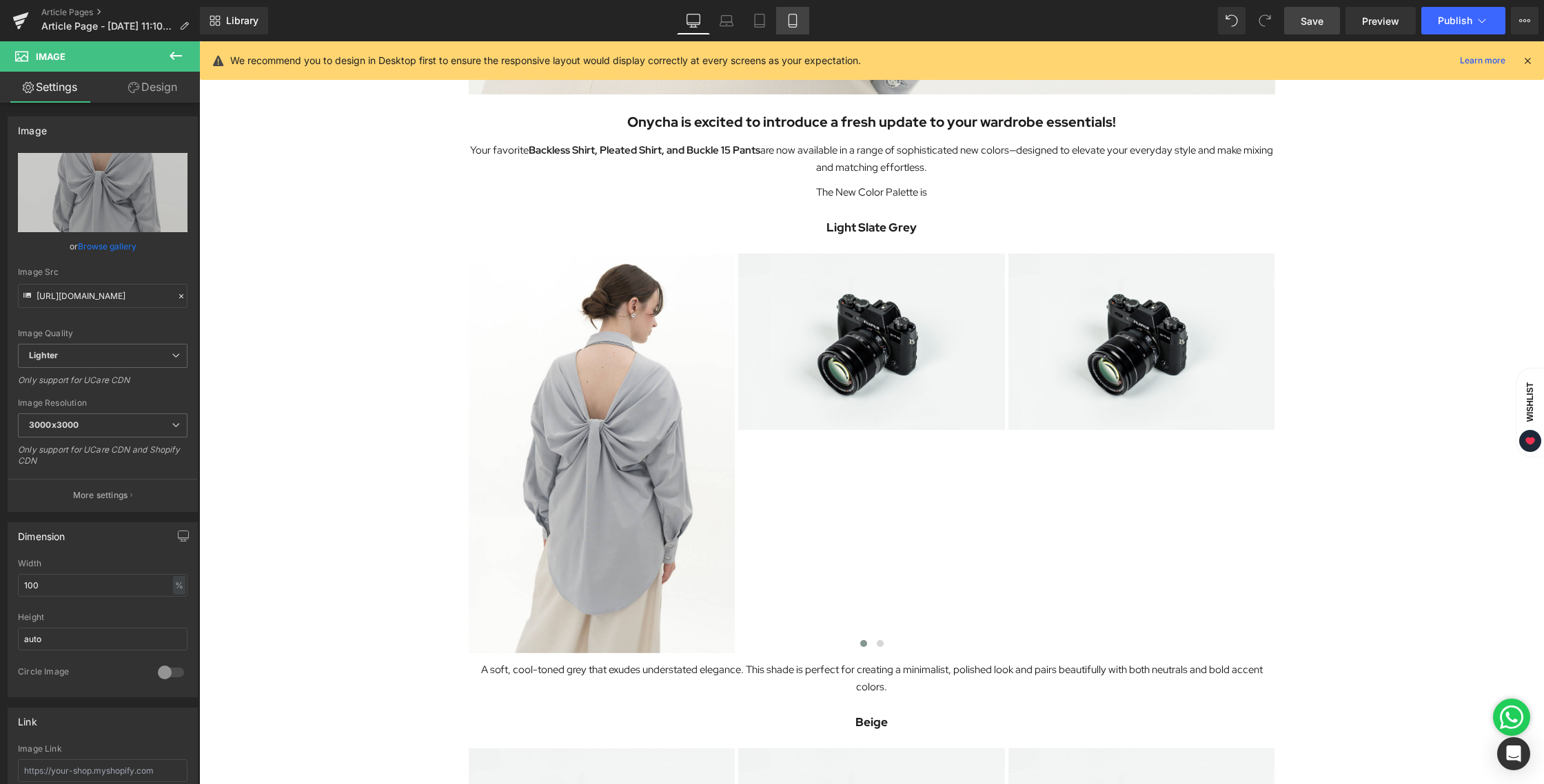
click at [786, 19] on icon at bounding box center [793, 20] width 14 height 14
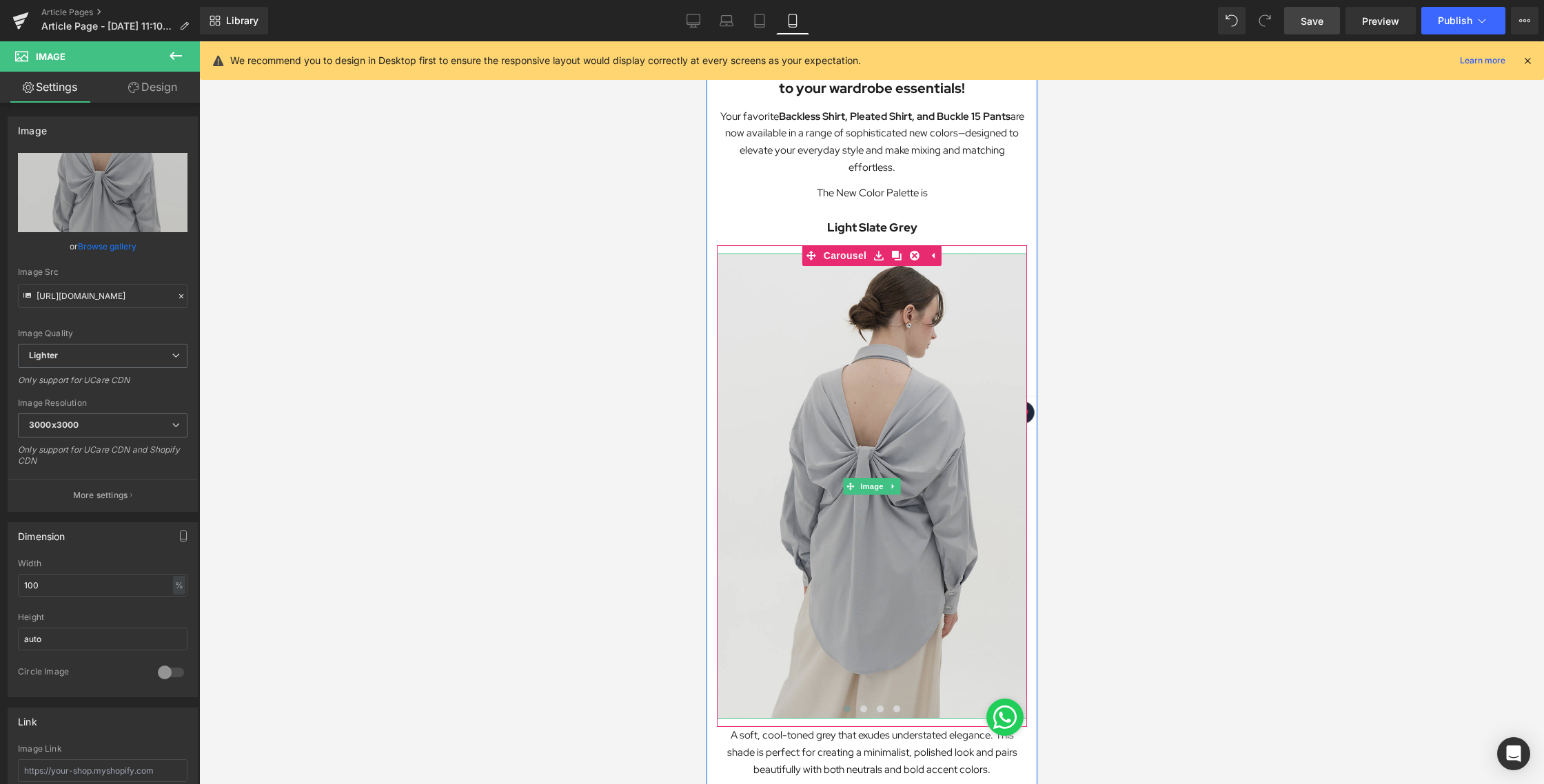
scroll to position [261, 0]
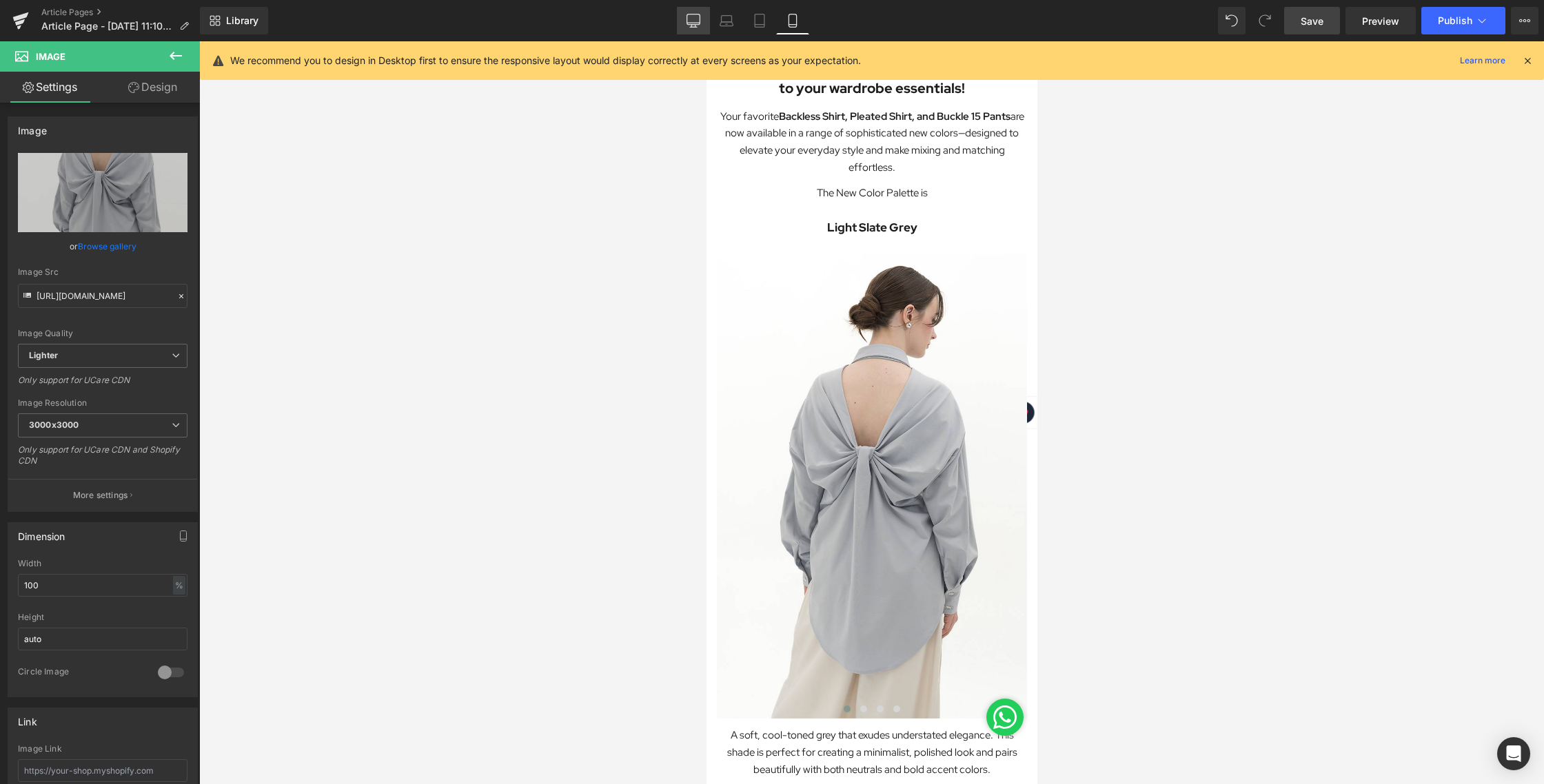
click at [690, 17] on icon at bounding box center [693, 20] width 14 height 14
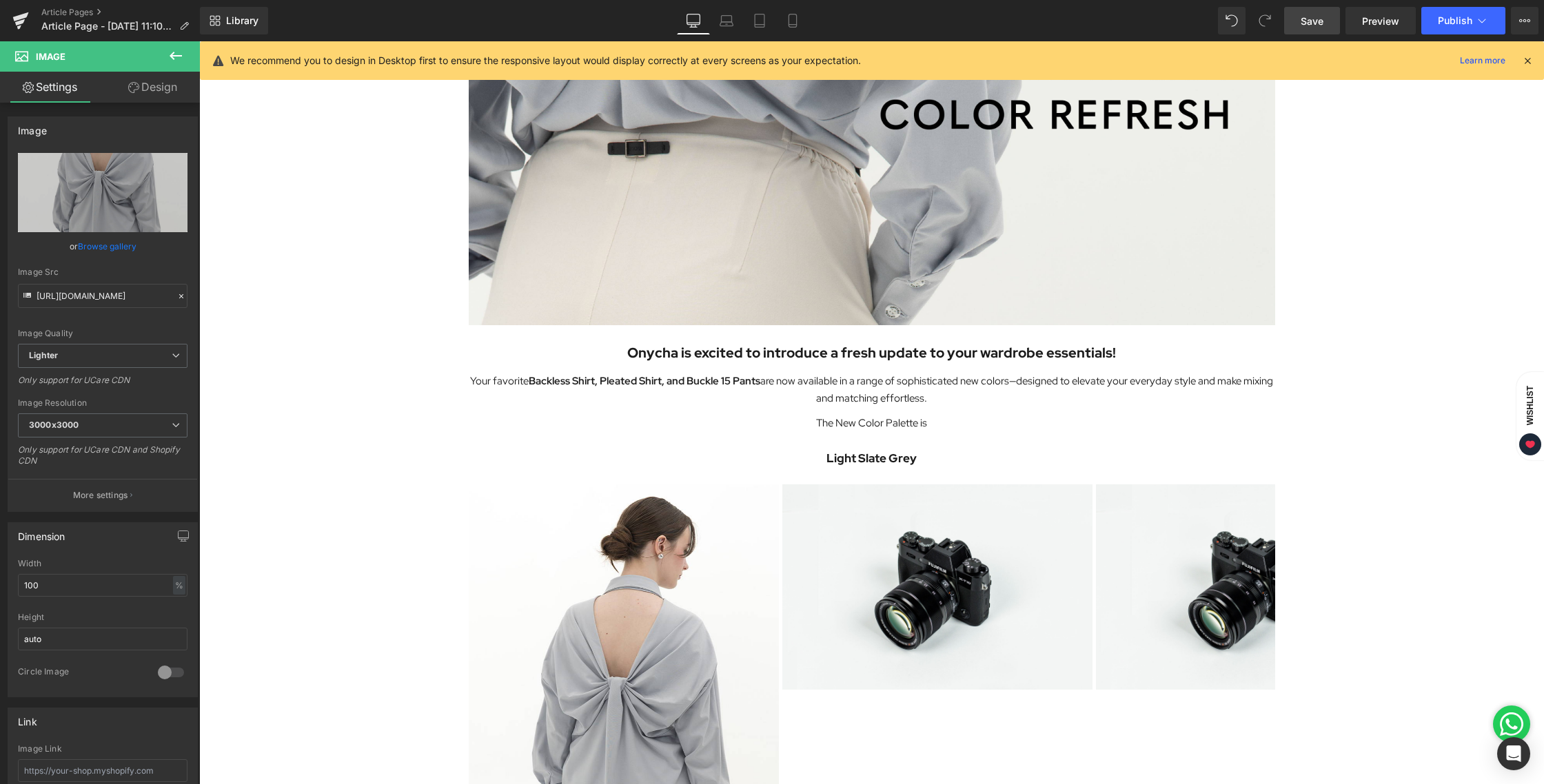
scroll to position [492, 0]
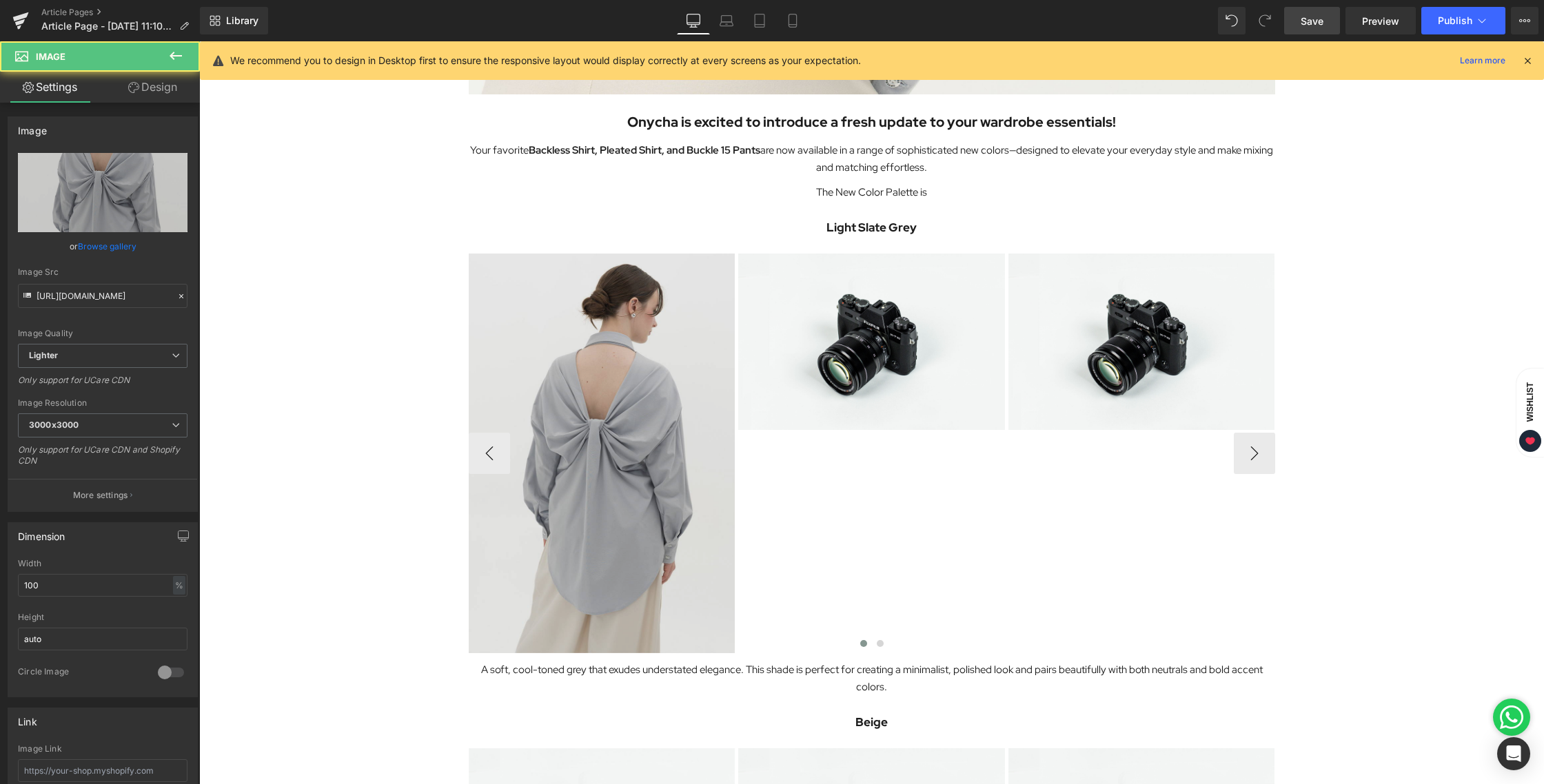
click at [617, 347] on img at bounding box center [602, 453] width 266 height 399
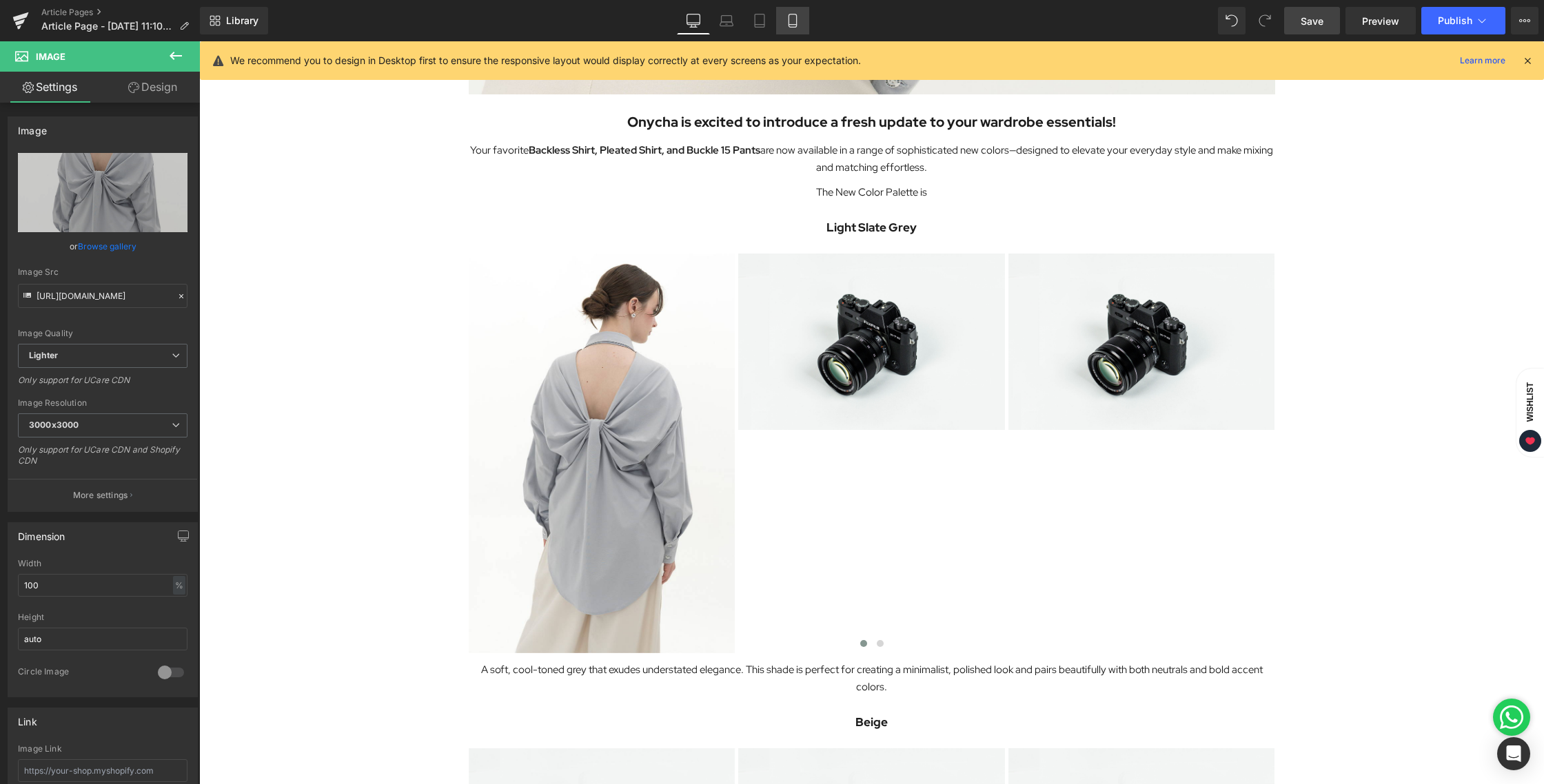
click at [788, 22] on icon at bounding box center [793, 20] width 14 height 14
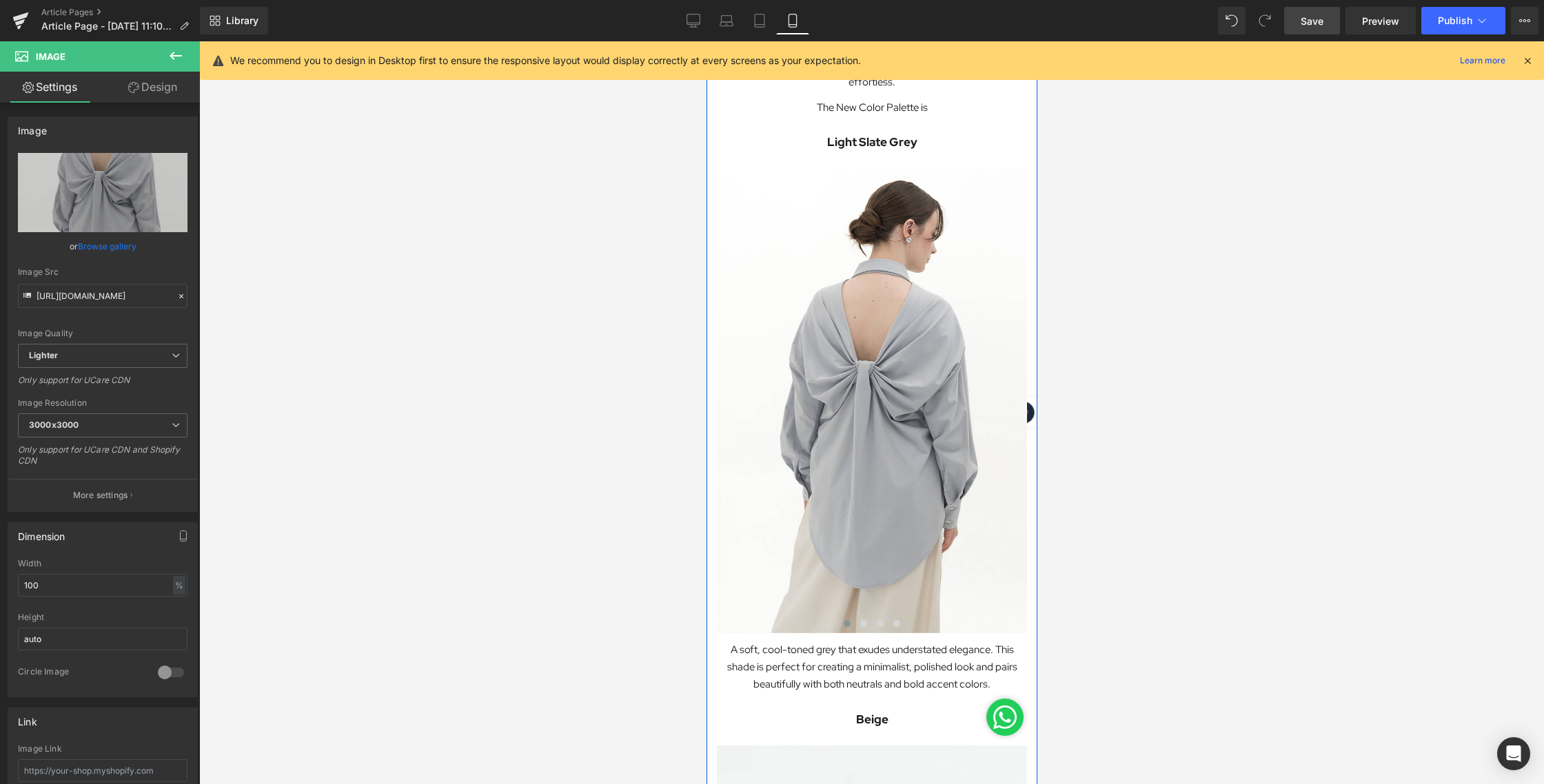
scroll to position [348, 0]
